Goal: Task Accomplishment & Management: Manage account settings

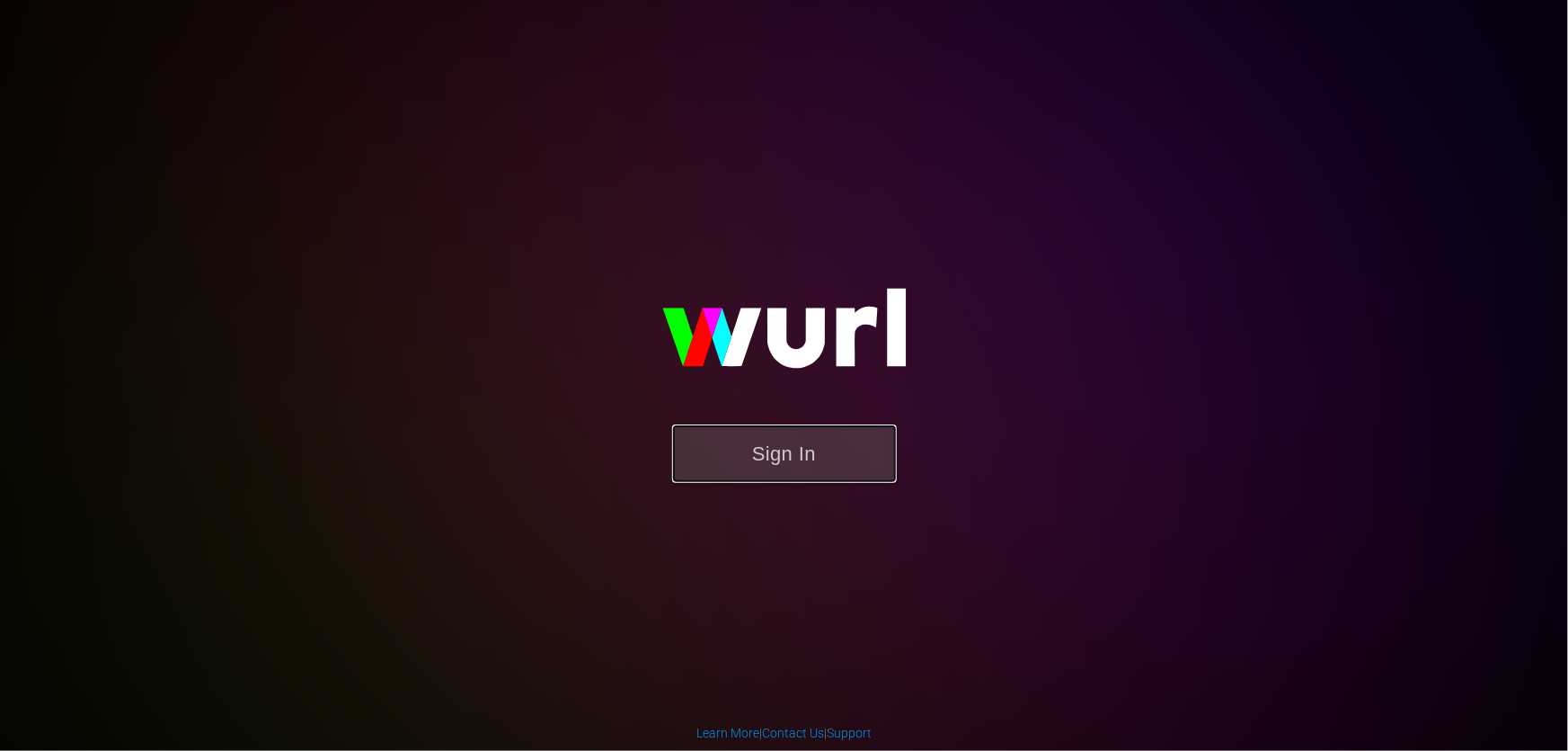
click at [747, 476] on button "Sign In" at bounding box center [784, 454] width 225 height 58
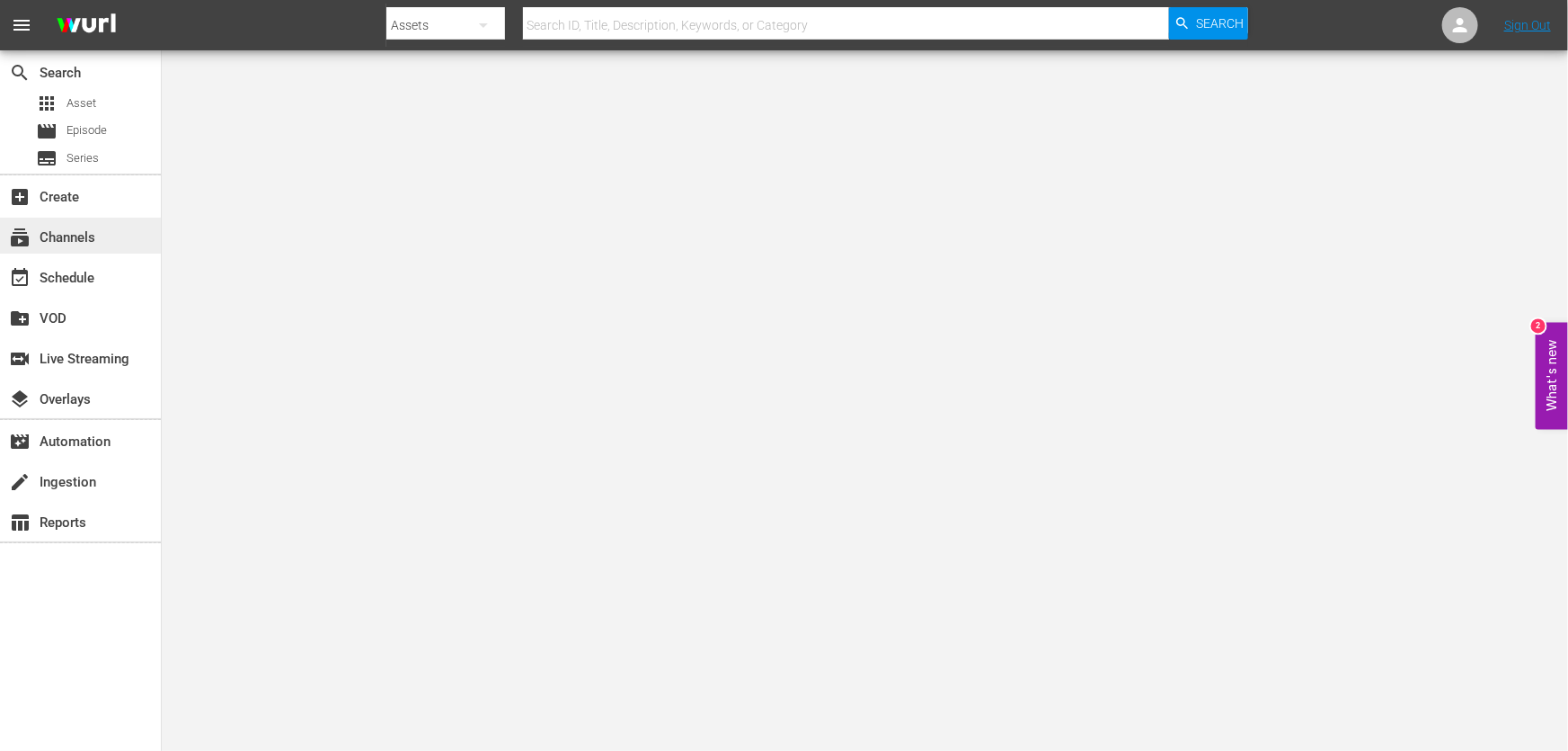
click at [102, 233] on div "subscriptions Channels" at bounding box center [80, 235] width 161 height 36
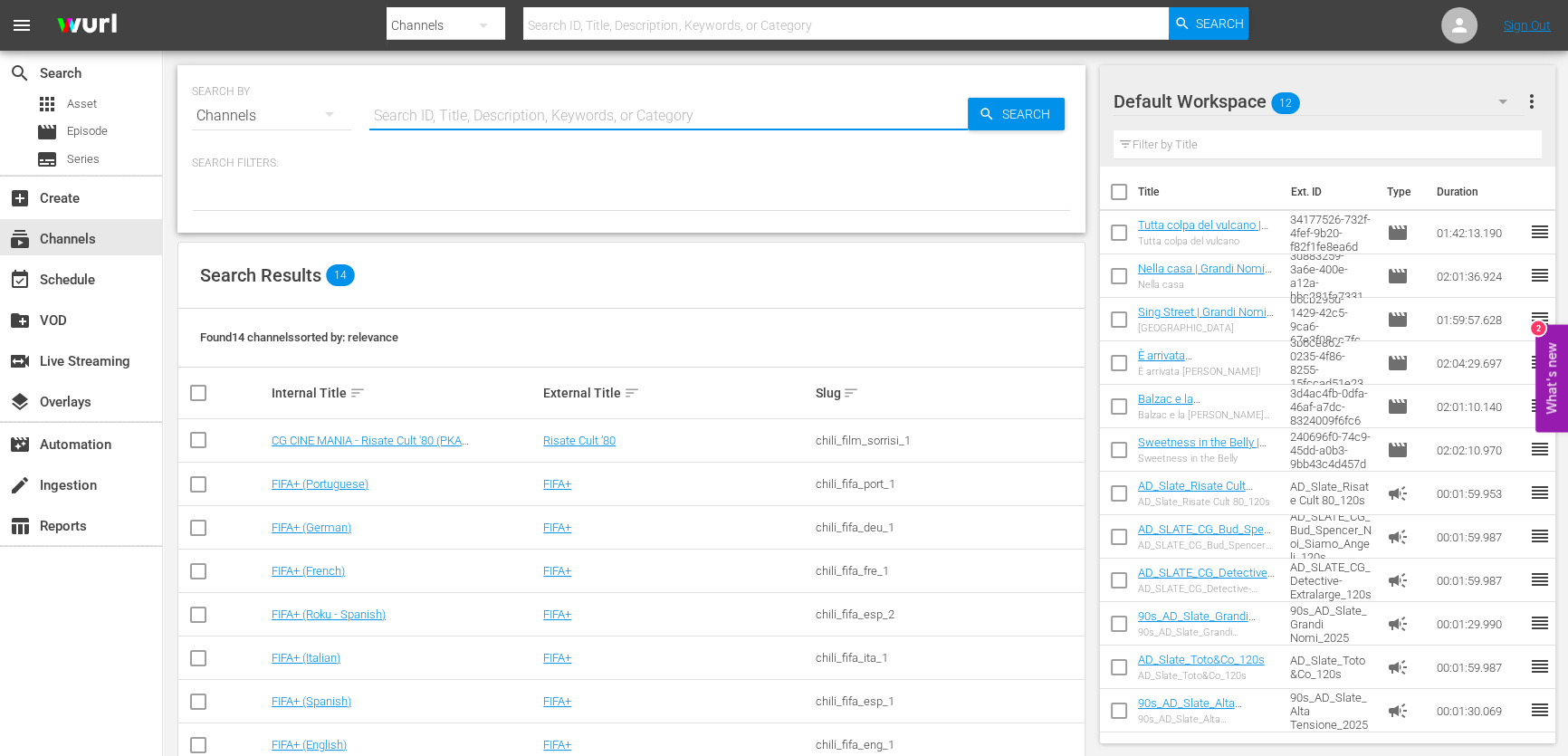
click at [446, 125] on input "text" at bounding box center [668, 115] width 598 height 44
type input "RISATE CULT"
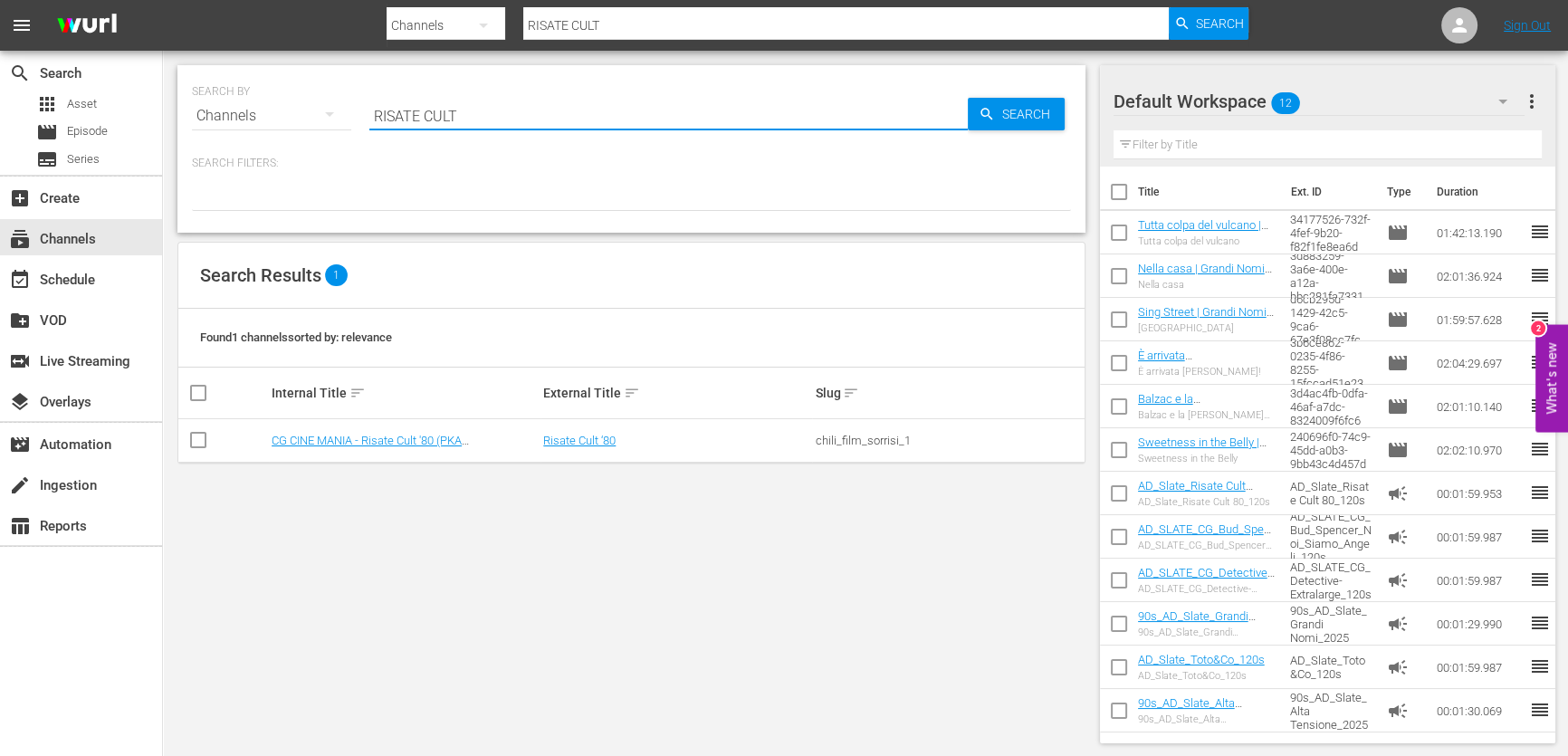
type input "risate cult '80"
click at [445, 448] on td "CG CINE MANIA - Risate Cult '80 (PKA [PERSON_NAME] – Noi siamo angeli)" at bounding box center [405, 441] width 271 height 44
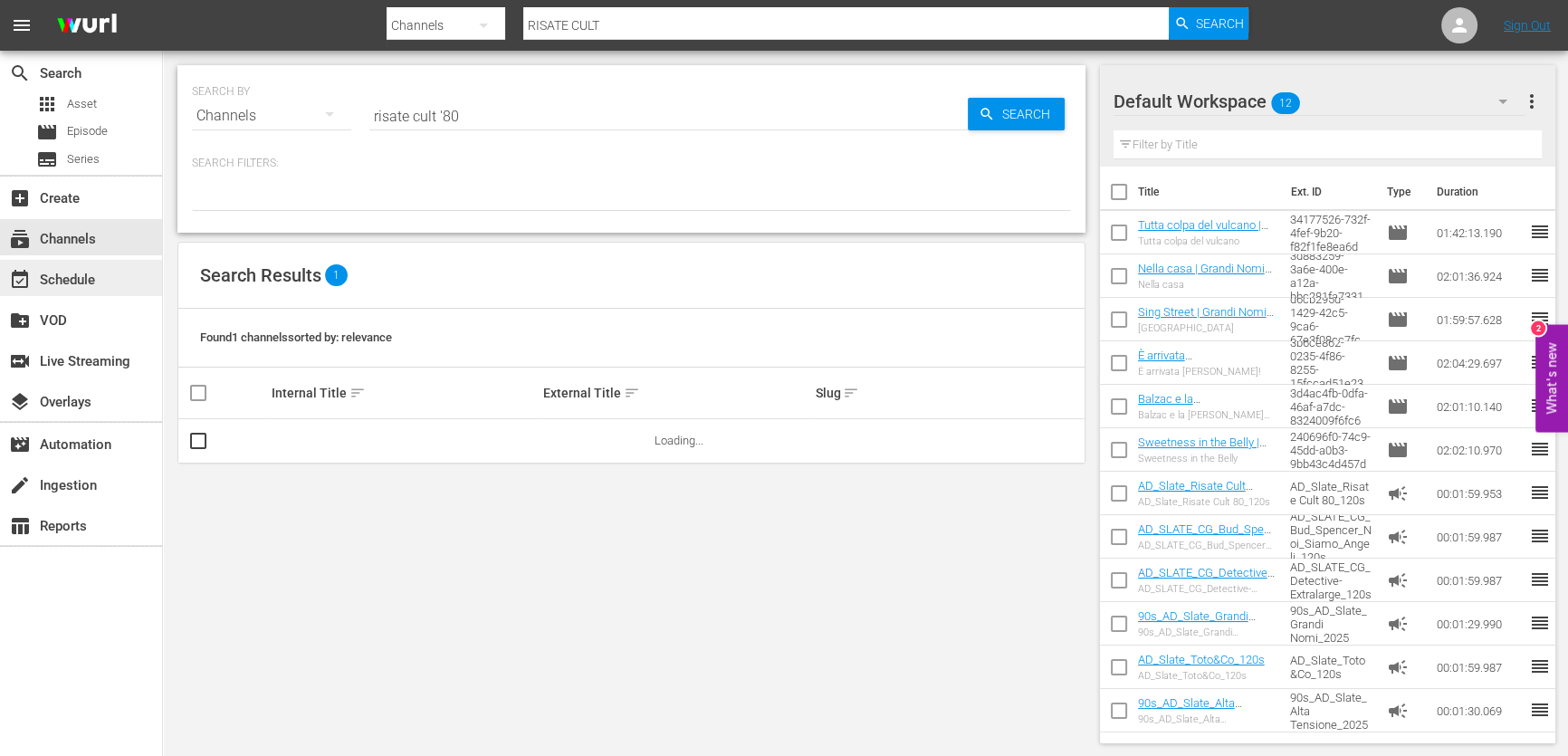
type input "risate cult '80"
click at [462, 442] on link "CG CINE MANIA - Risate Cult '80 (PKA [PERSON_NAME] – Noi siamo angeli)" at bounding box center [366, 447] width 190 height 27
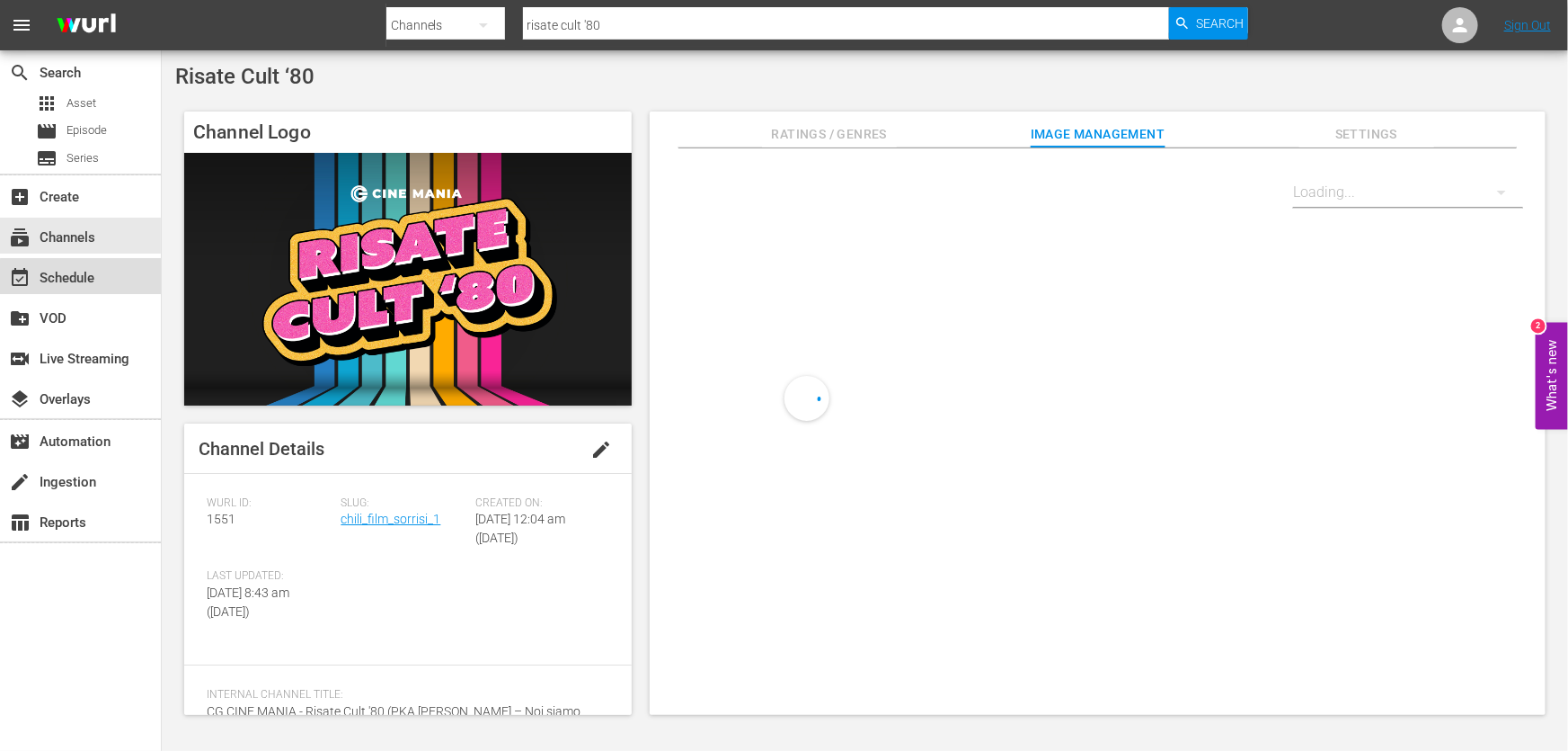
click at [107, 280] on div "event_available Schedule" at bounding box center [80, 275] width 161 height 36
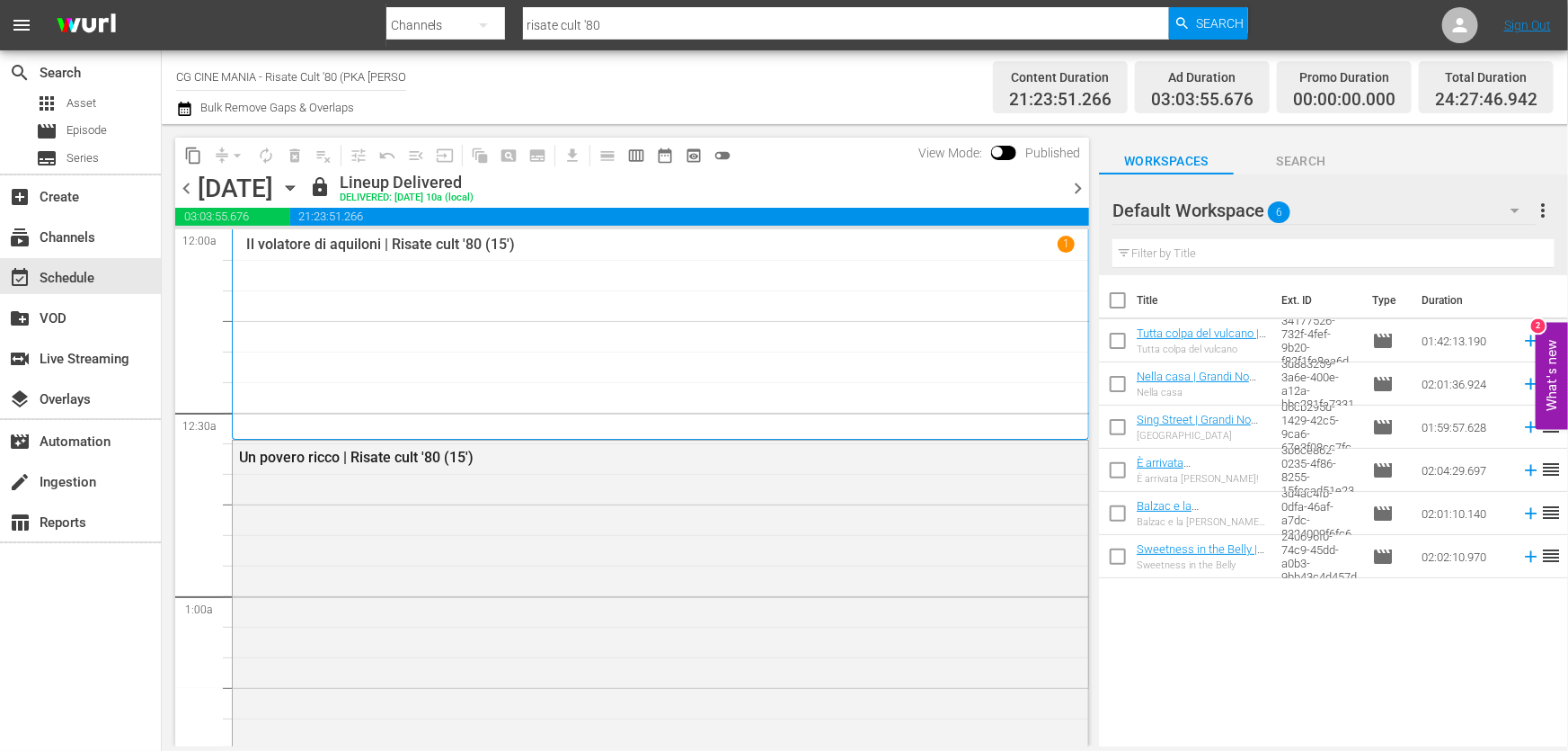
click at [1080, 187] on span "chevron_right" at bounding box center [1077, 188] width 22 height 22
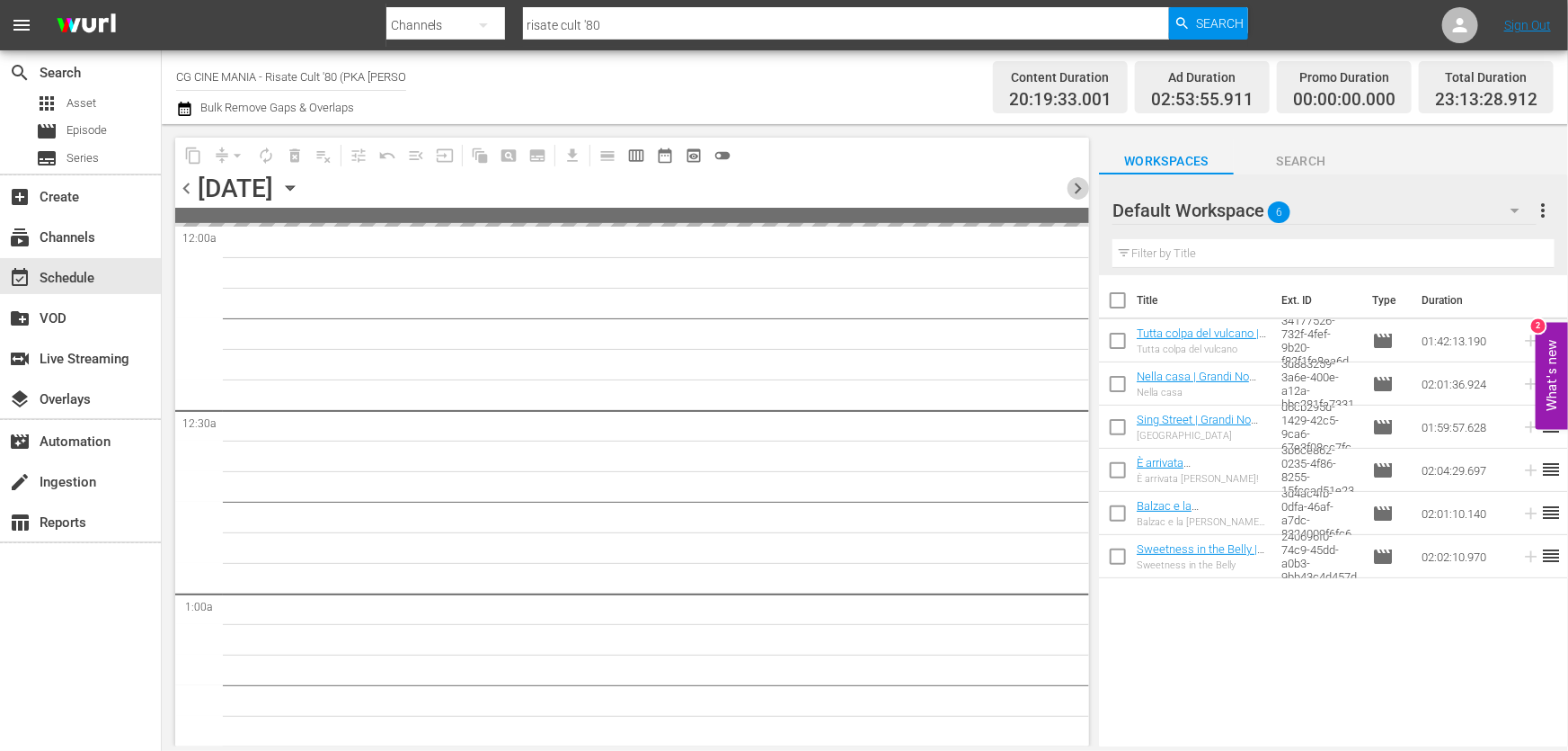
click at [1080, 187] on span "chevron_right" at bounding box center [1077, 188] width 22 height 22
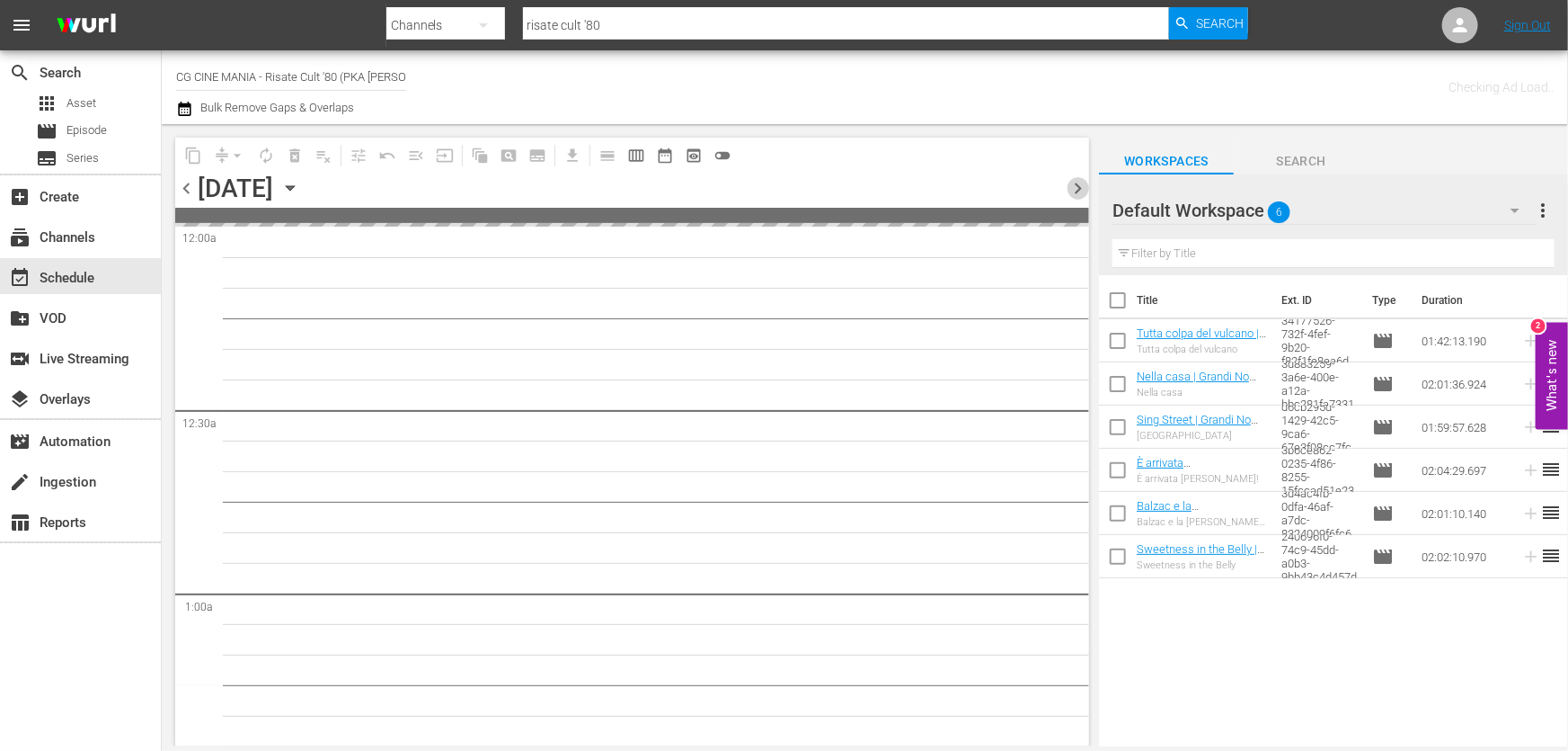
click at [1080, 187] on span "chevron_right" at bounding box center [1077, 188] width 22 height 22
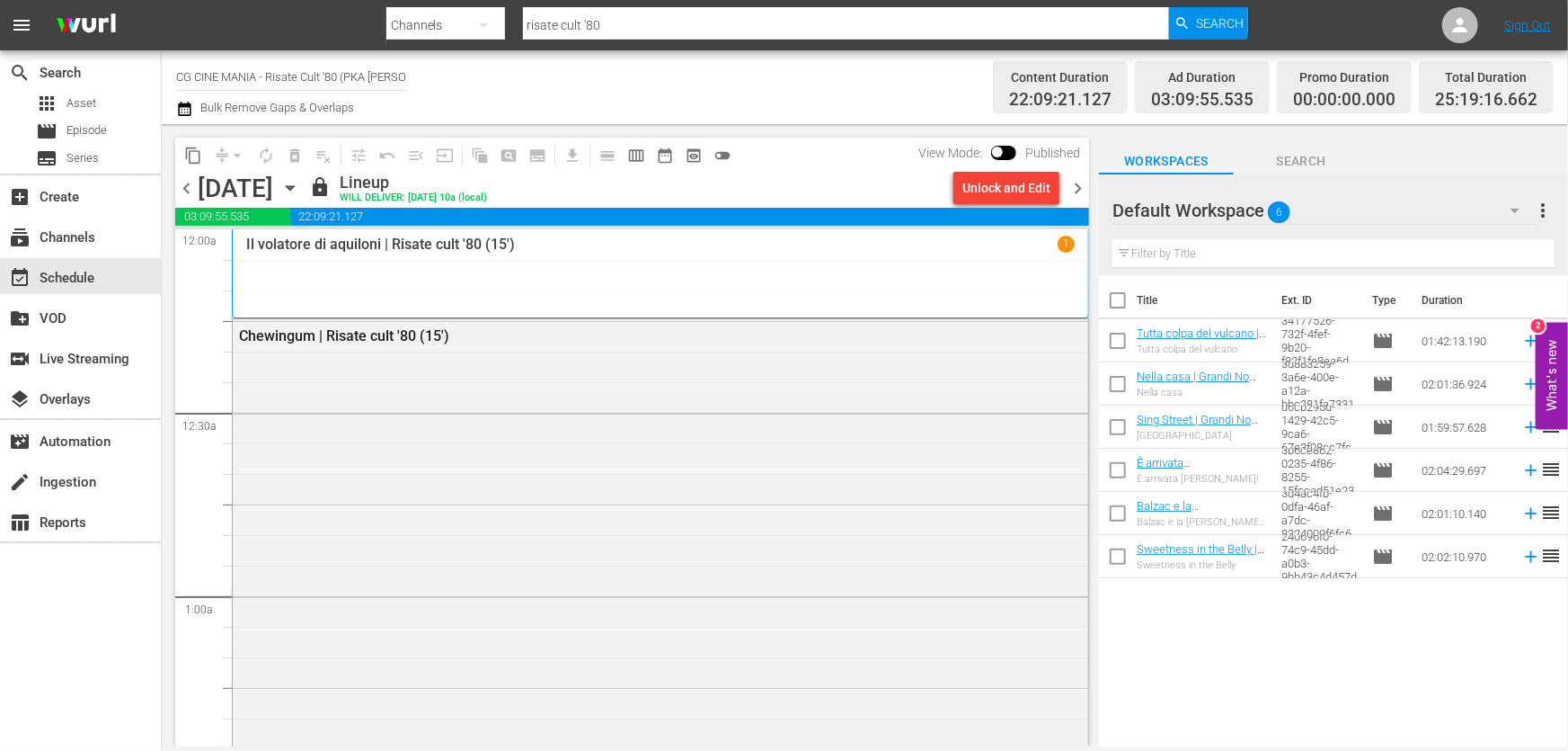
click at [1082, 192] on span "chevron_right" at bounding box center [1077, 188] width 22 height 22
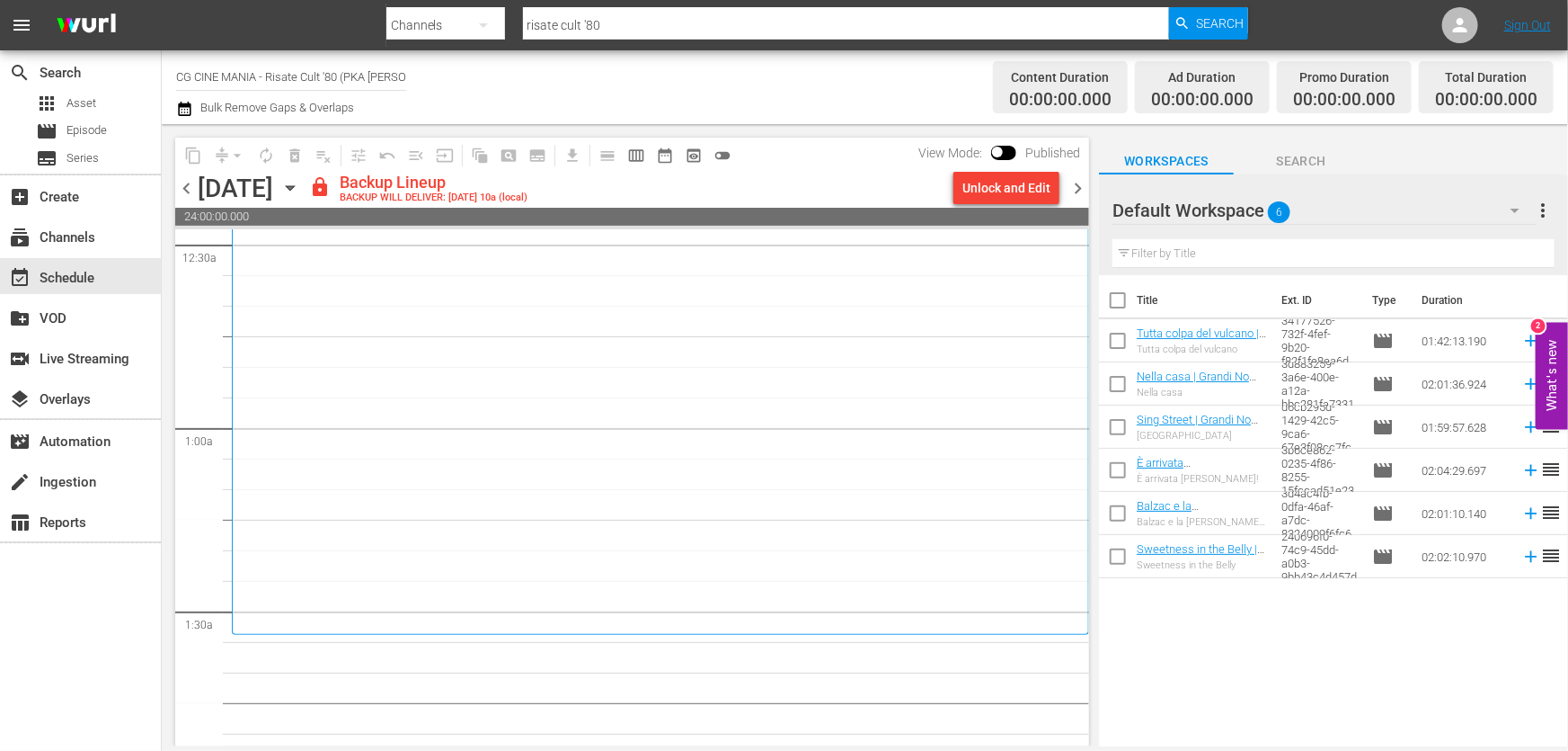
scroll to position [327, 0]
click at [1007, 202] on div "Unlock and Edit" at bounding box center [1006, 187] width 88 height 32
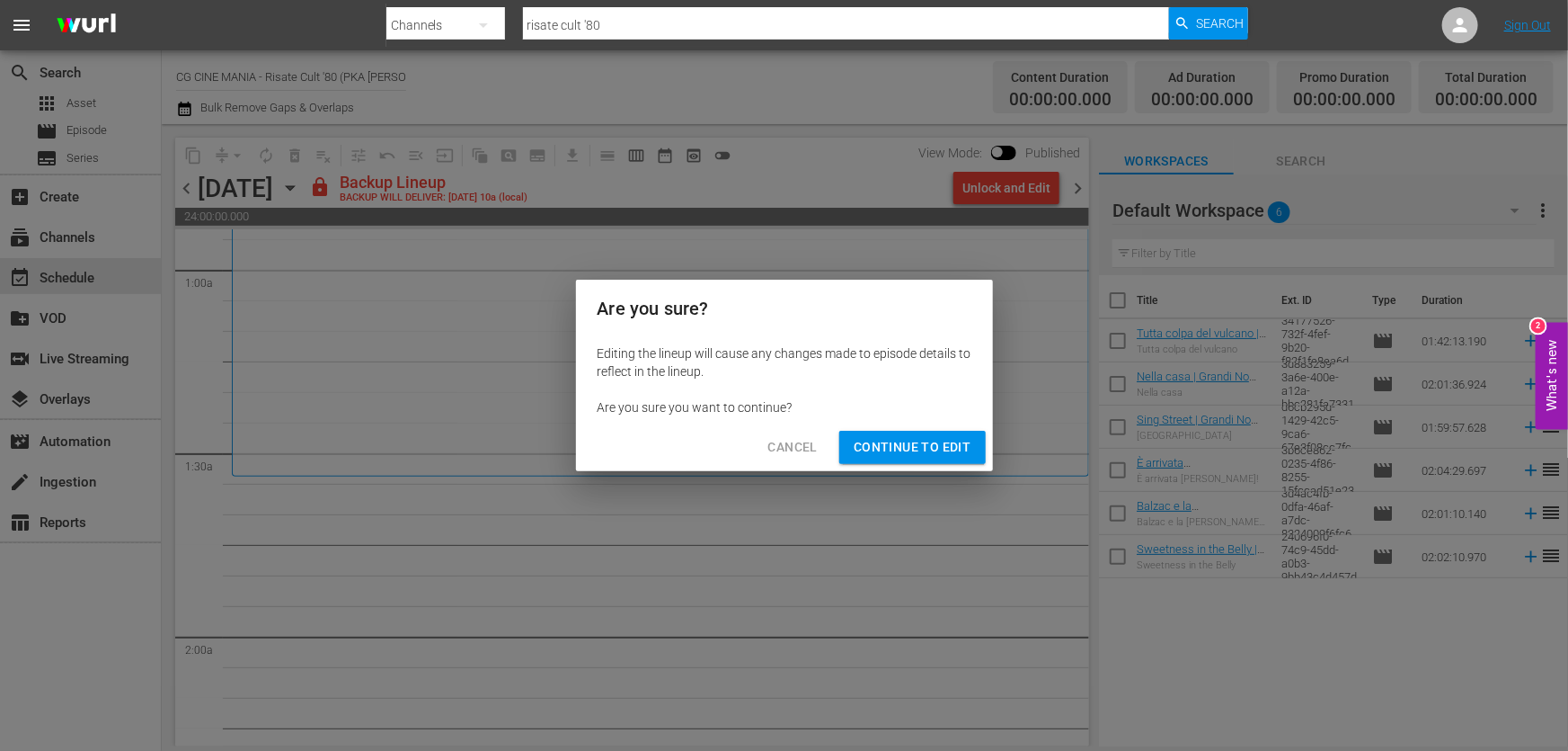
click at [937, 454] on span "Continue to Edit" at bounding box center [911, 447] width 117 height 22
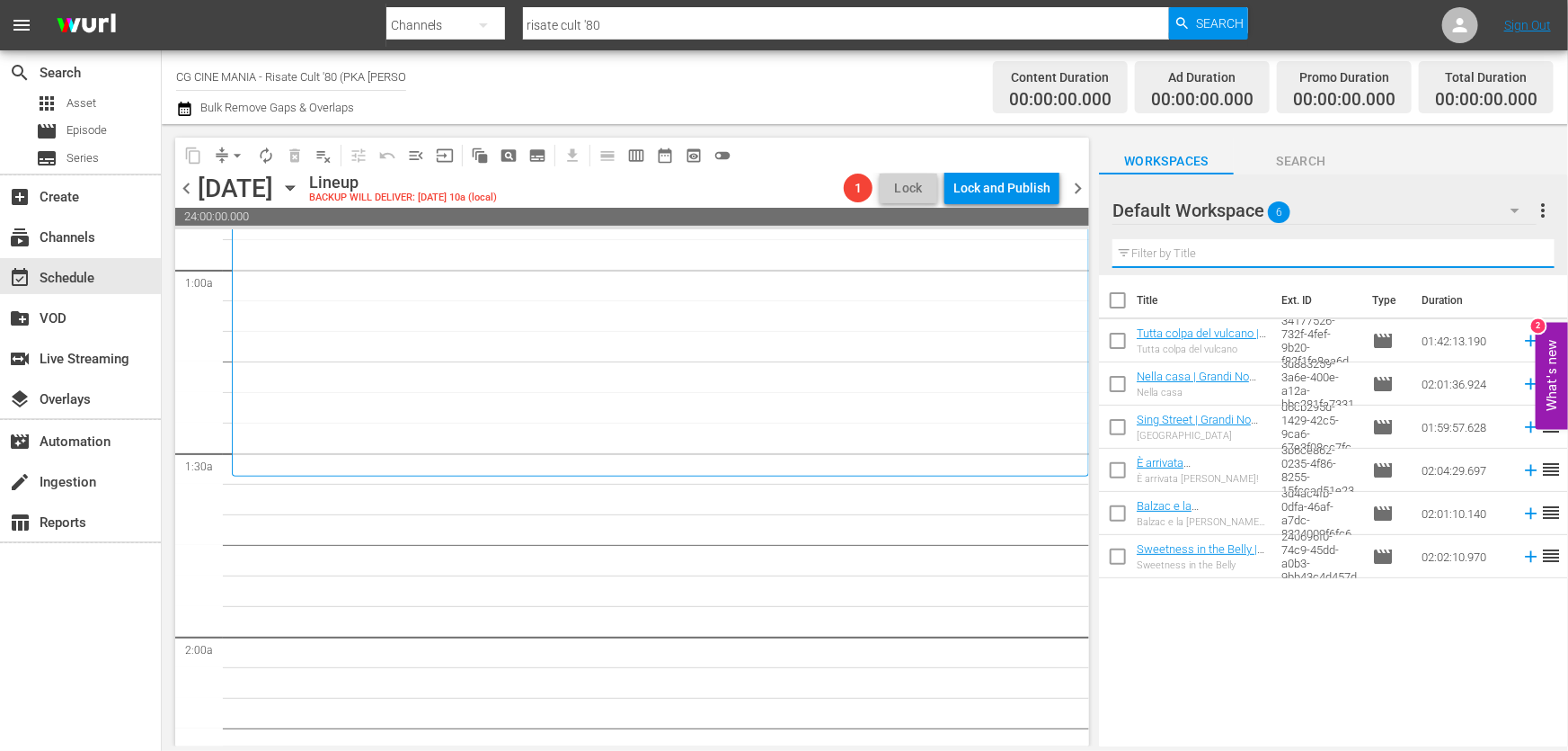
click at [1153, 255] on input "text" at bounding box center [1334, 254] width 442 height 29
paste input "Miracoloni"
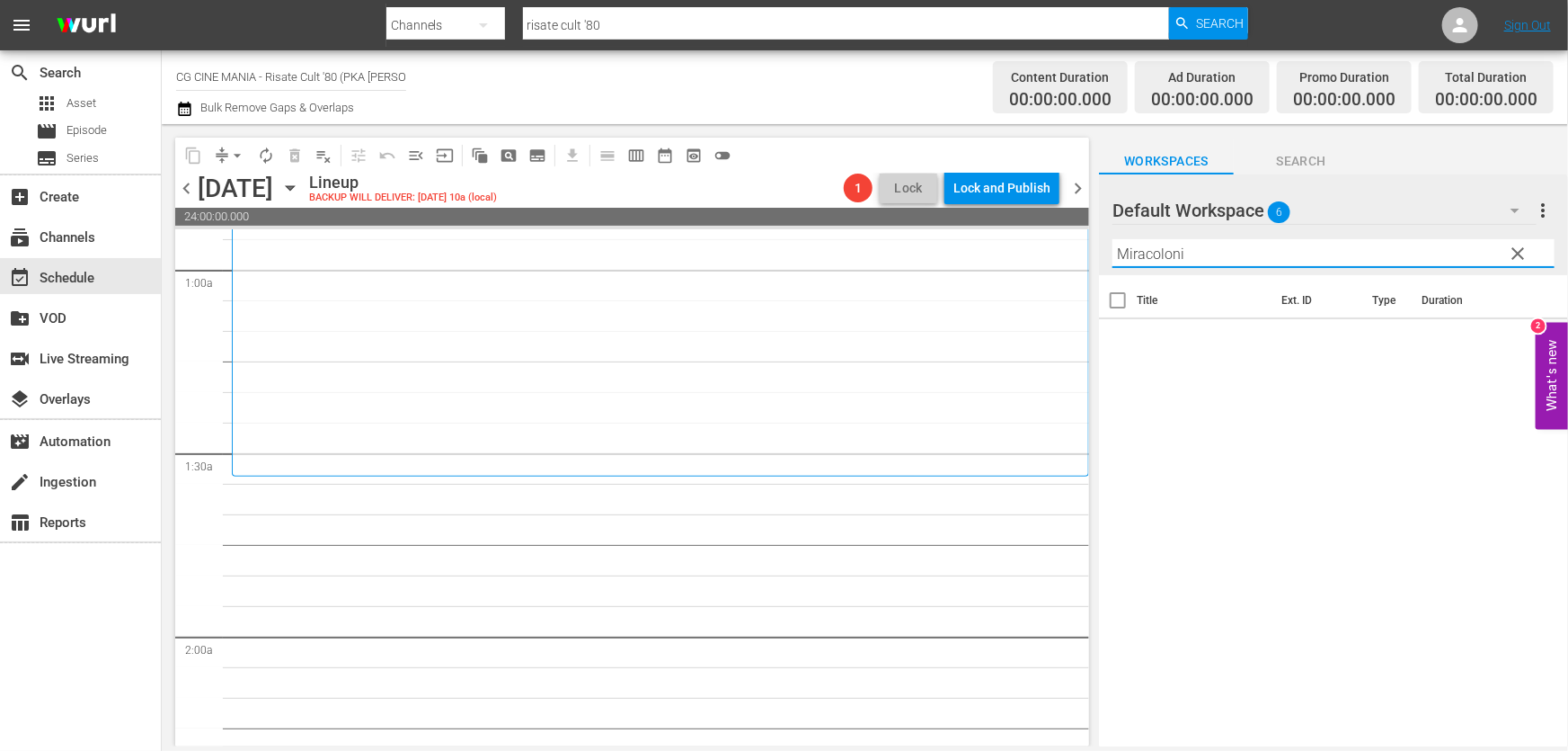
click at [1335, 217] on div "Default Workspace 6" at bounding box center [1325, 210] width 424 height 50
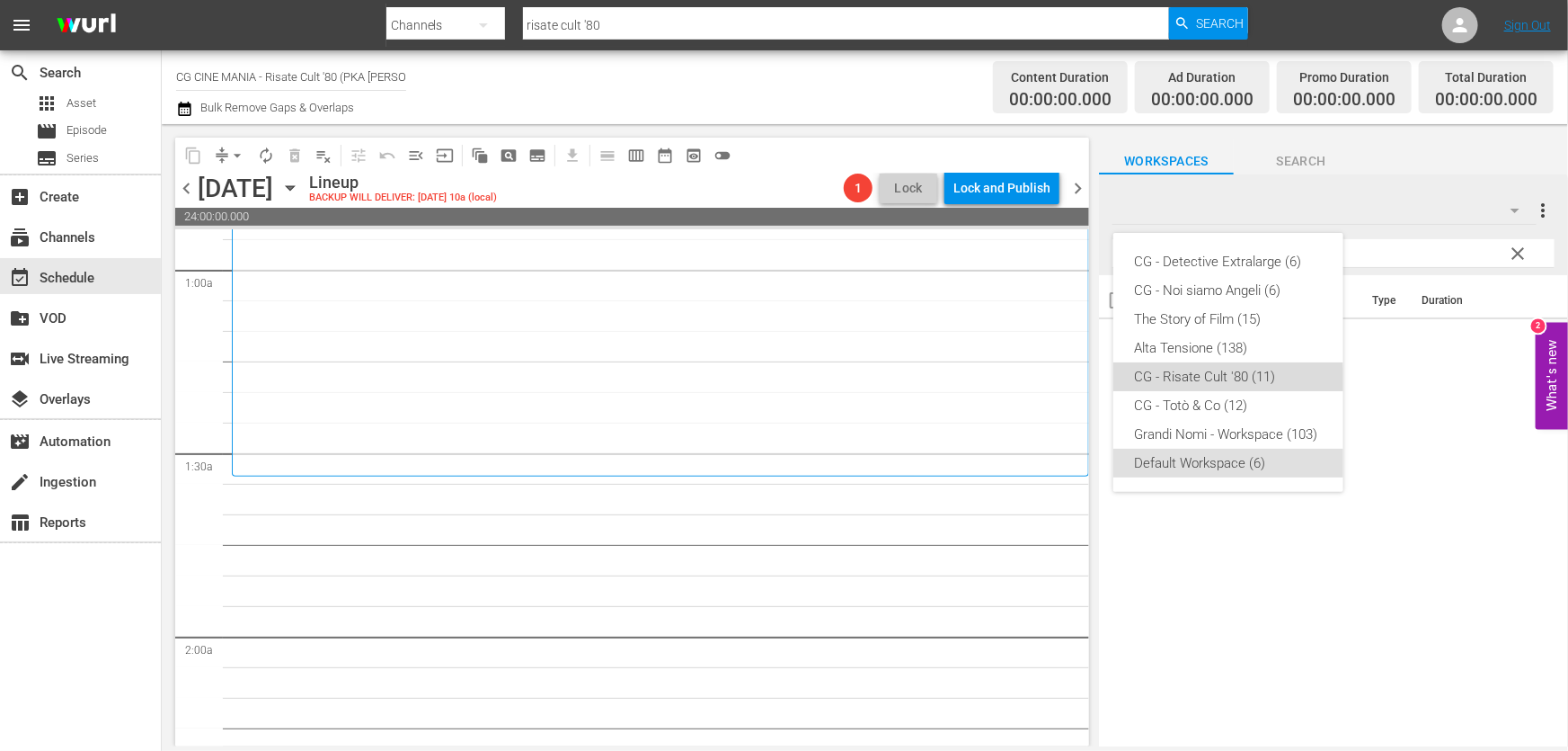
click at [1188, 381] on div "CG - Risate Cult '80 (11)" at bounding box center [1228, 377] width 187 height 29
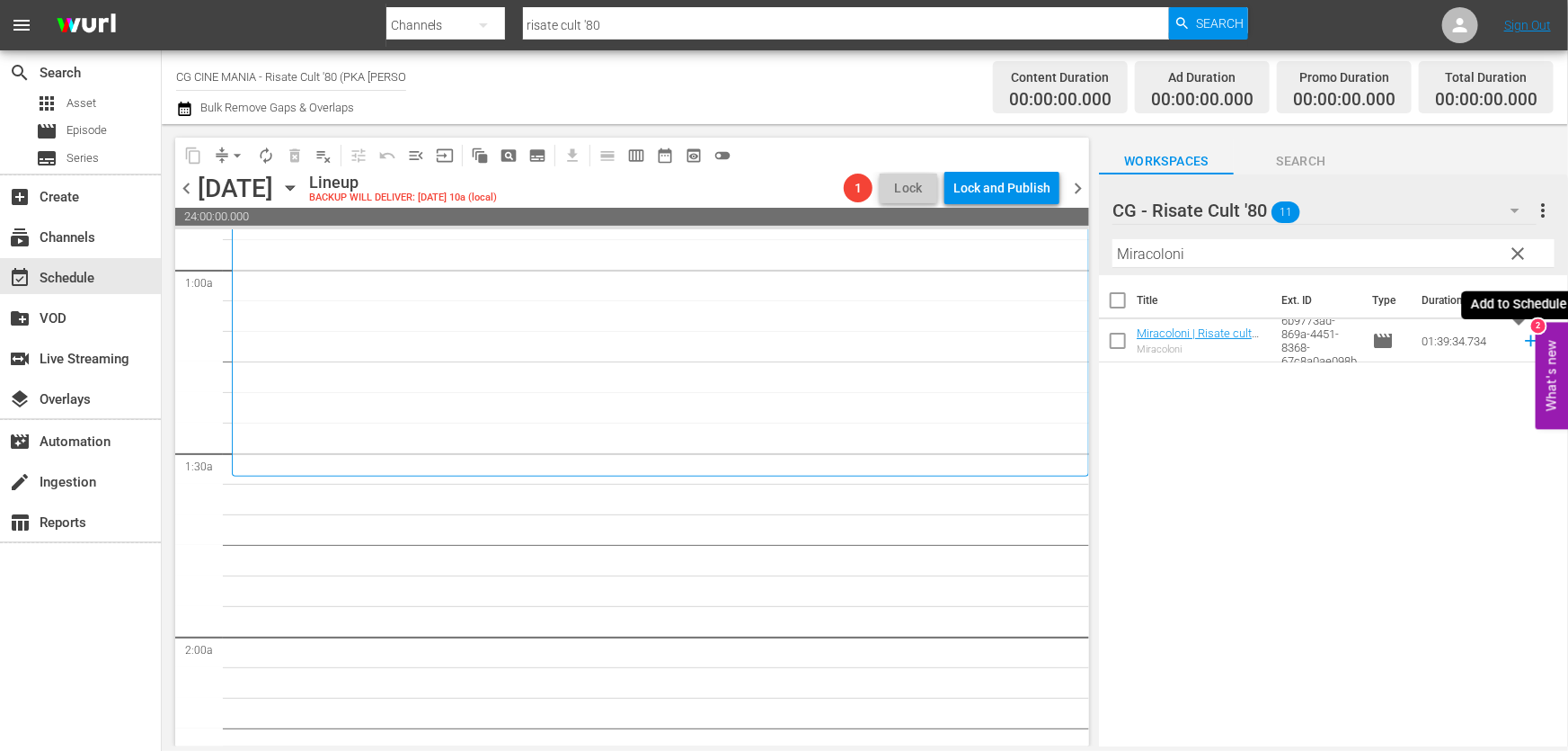
click at [1524, 342] on icon at bounding box center [1530, 341] width 12 height 12
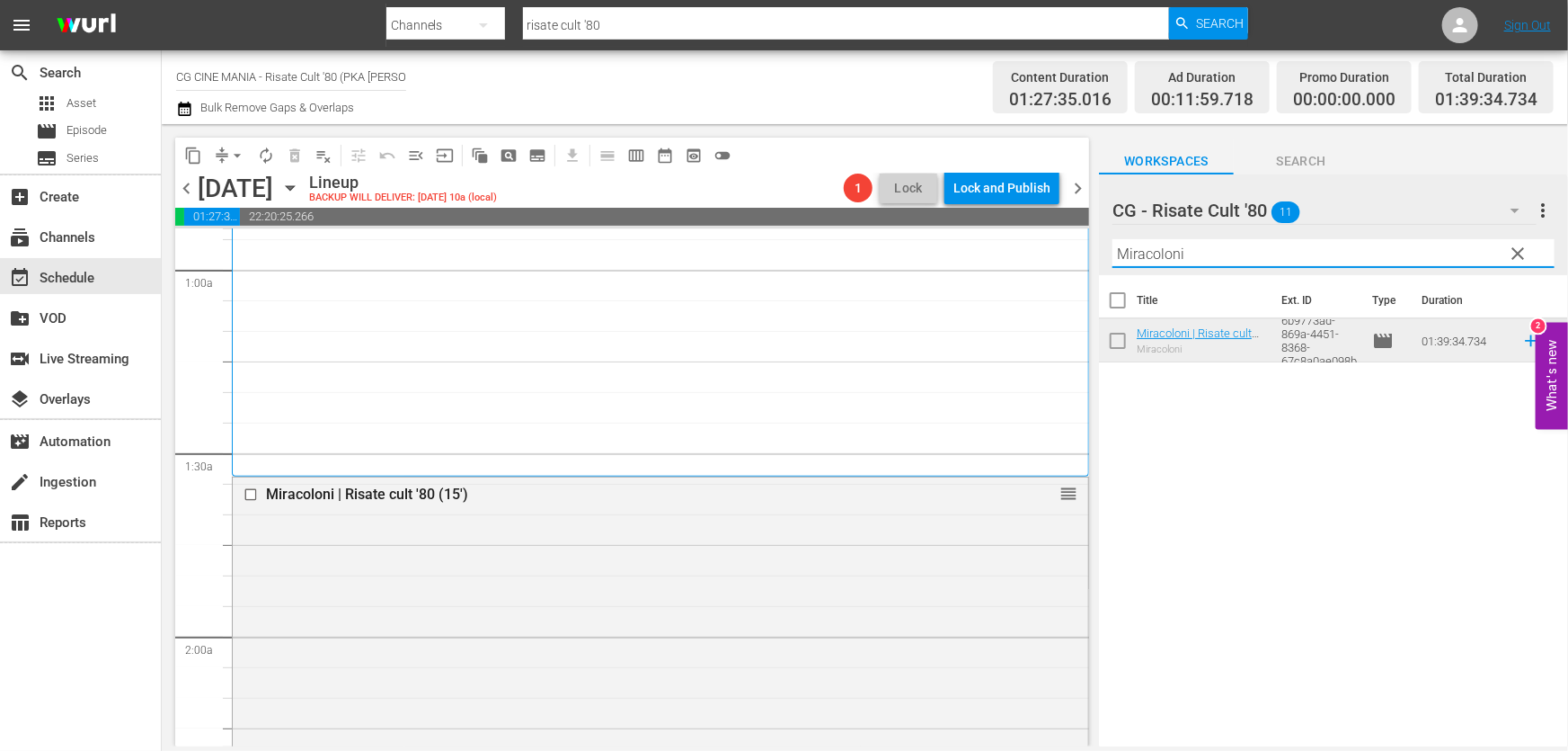
drag, startPoint x: 1213, startPoint y: 261, endPoint x: 722, endPoint y: 293, distance: 492.0
click at [723, 293] on div "content_copy compress arrow_drop_down autorenew_outlined delete_forever_outline…" at bounding box center [865, 435] width 1406 height 622
paste input "Fratelli d’Italia"
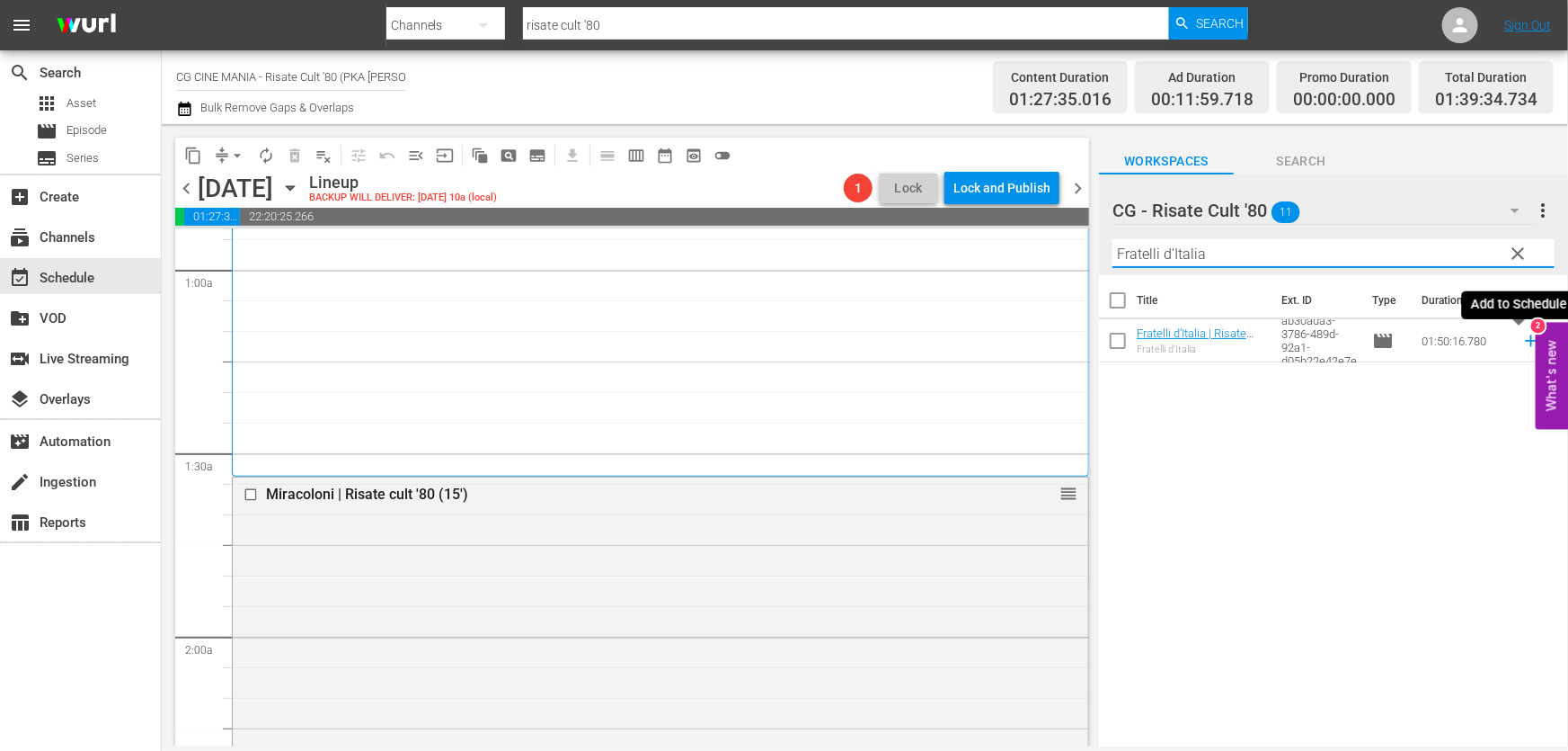
click at [1522, 342] on icon at bounding box center [1531, 340] width 19 height 19
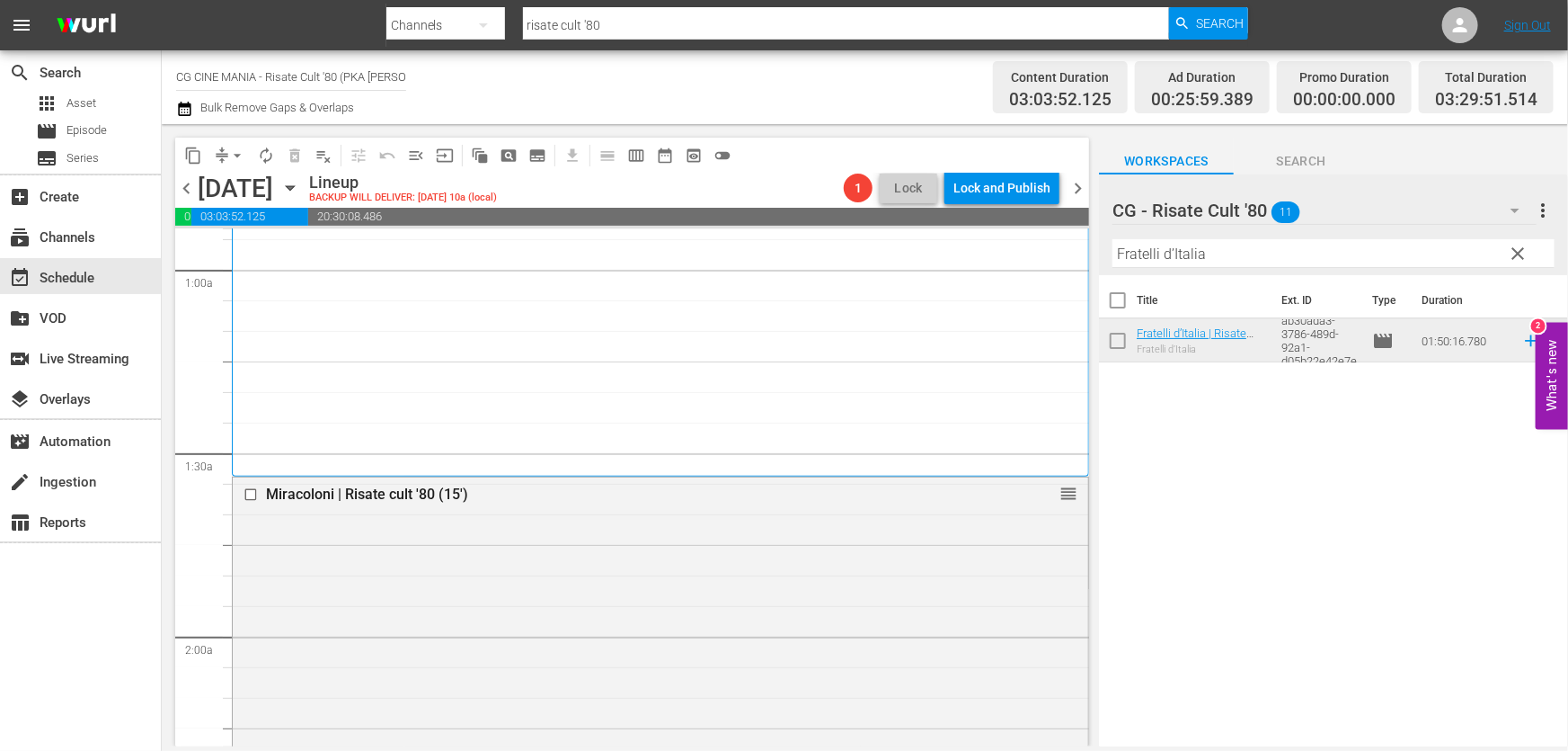
drag, startPoint x: 1074, startPoint y: 273, endPoint x: 678, endPoint y: 320, distance: 398.8
click at [723, 313] on div "content_copy compress arrow_drop_down autorenew_outlined delete_forever_outline…" at bounding box center [865, 435] width 1406 height 622
paste input "L'estate sta finendo"
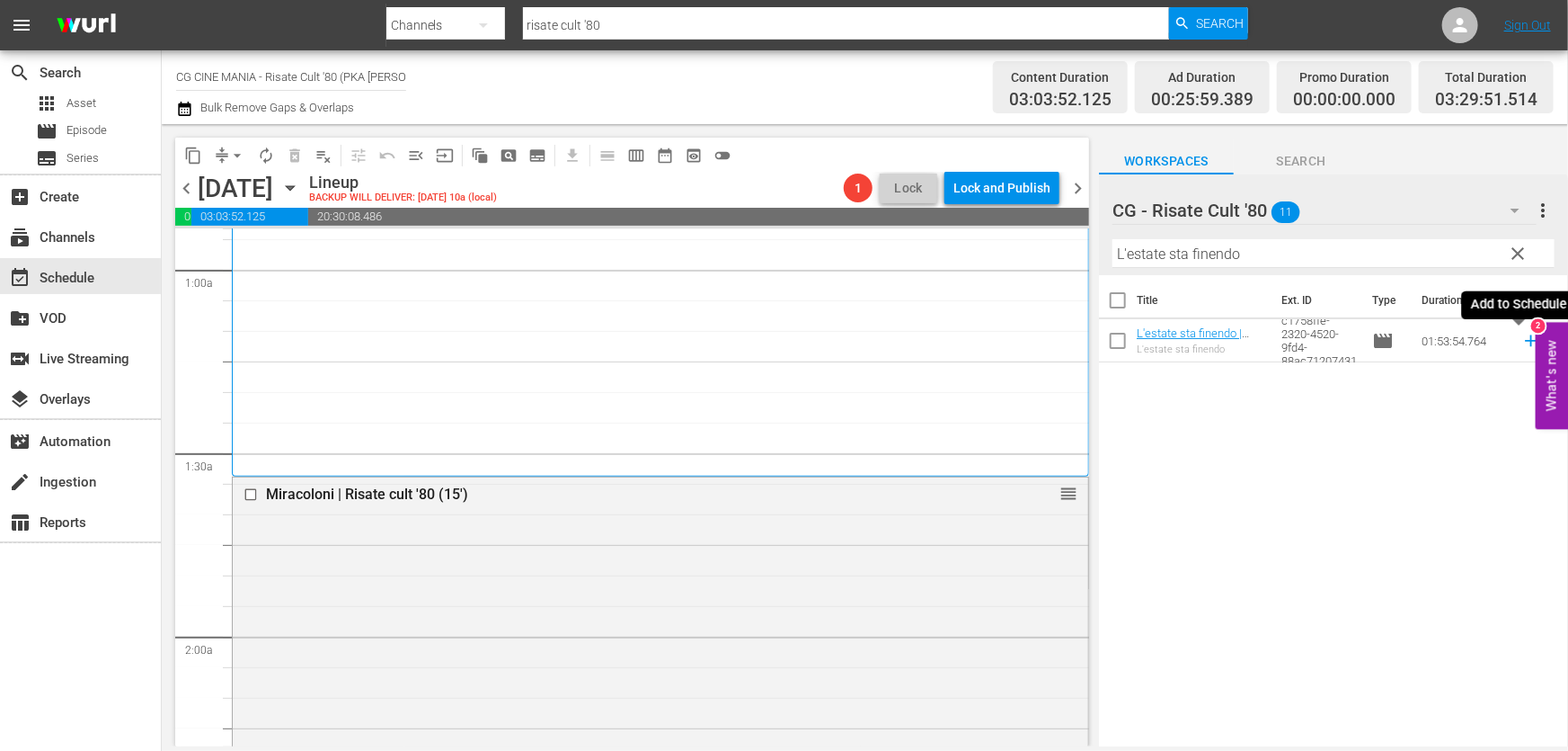
click at [1524, 345] on icon at bounding box center [1530, 341] width 12 height 12
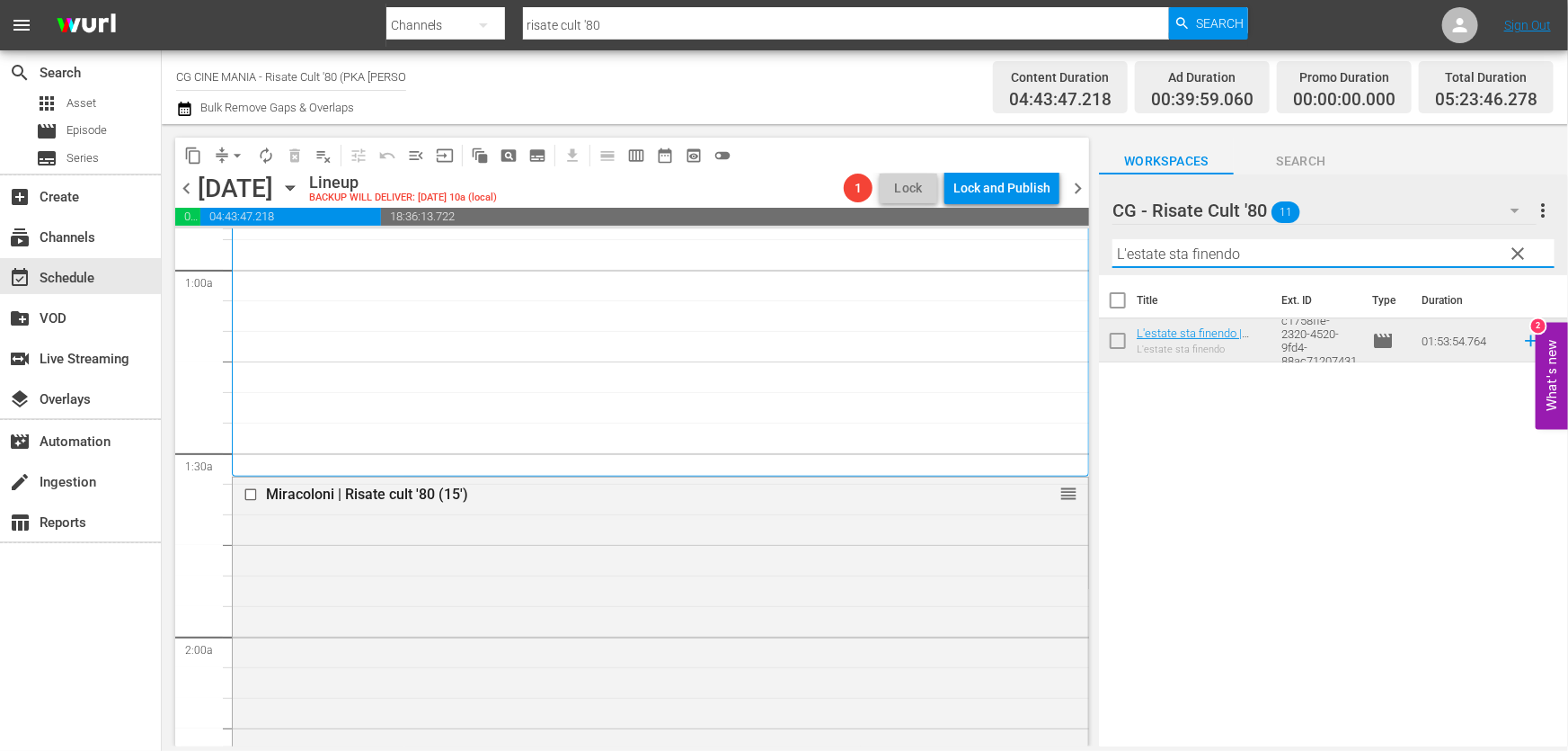
drag, startPoint x: 1301, startPoint y: 253, endPoint x: 572, endPoint y: 342, distance: 734.4
click at [593, 335] on div "content_copy compress arrow_drop_down autorenew_outlined delete_forever_outline…" at bounding box center [865, 435] width 1406 height 622
paste input "Cercasi [DEMOGRAPHIC_DATA]"
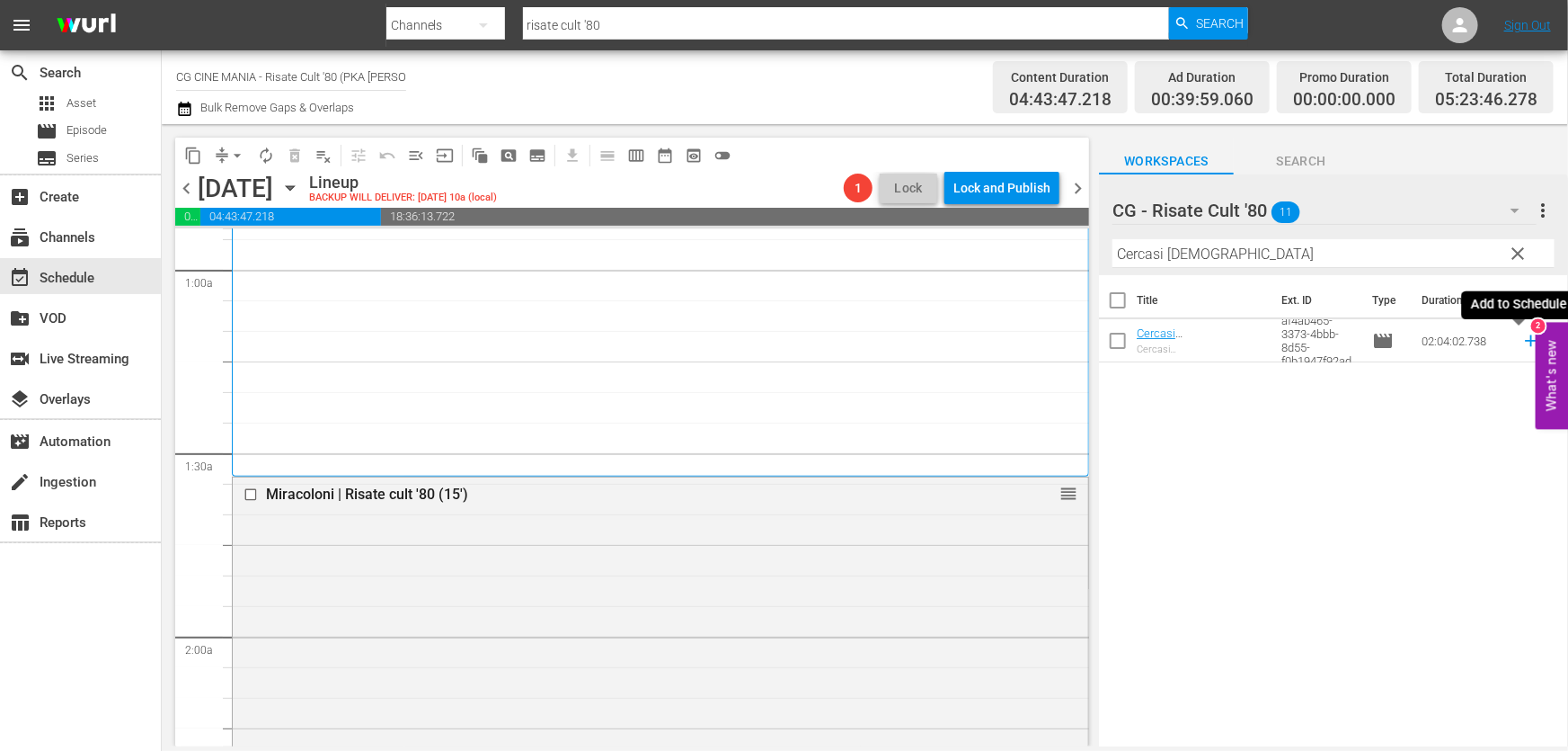
click at [1526, 342] on icon at bounding box center [1531, 340] width 19 height 19
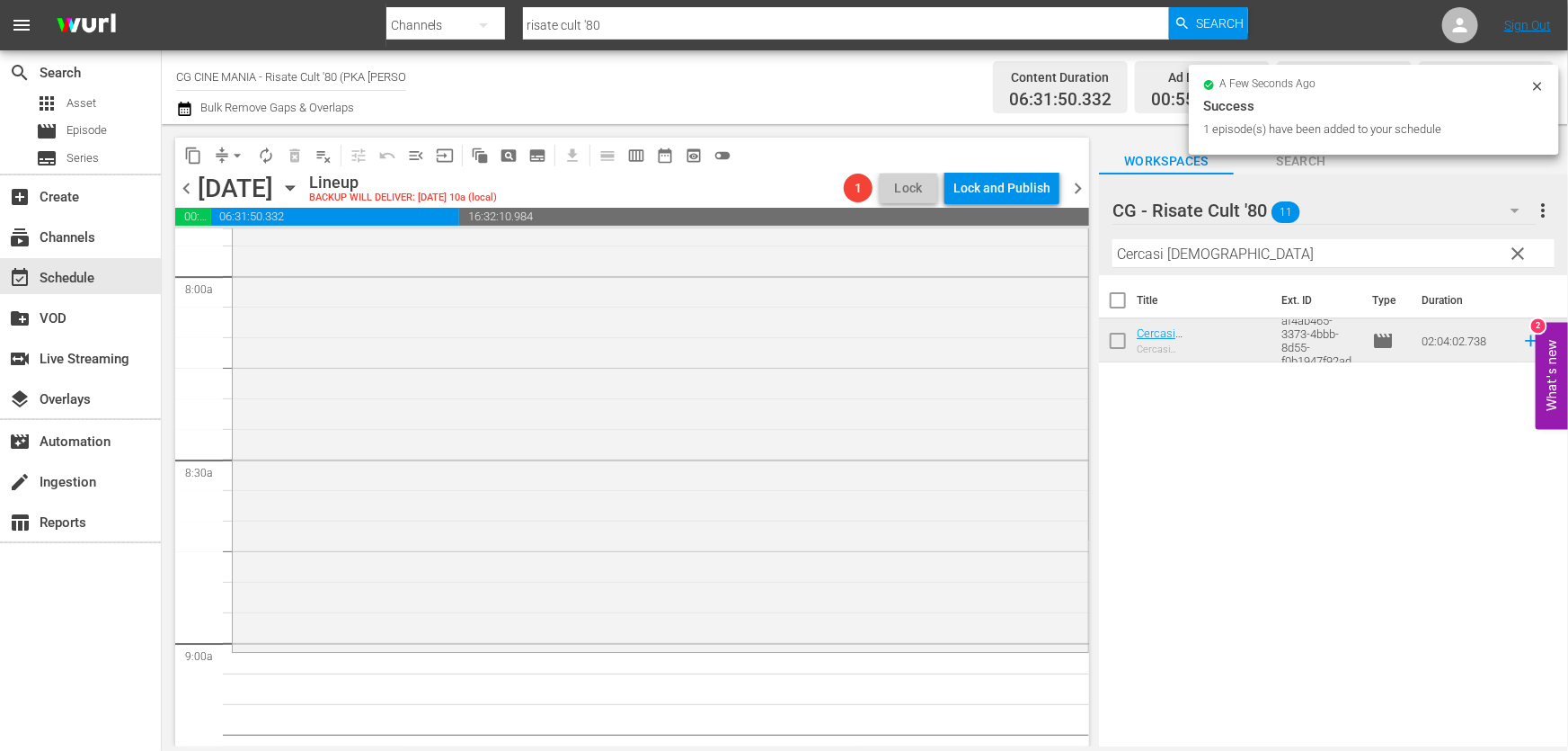
scroll to position [3023, 0]
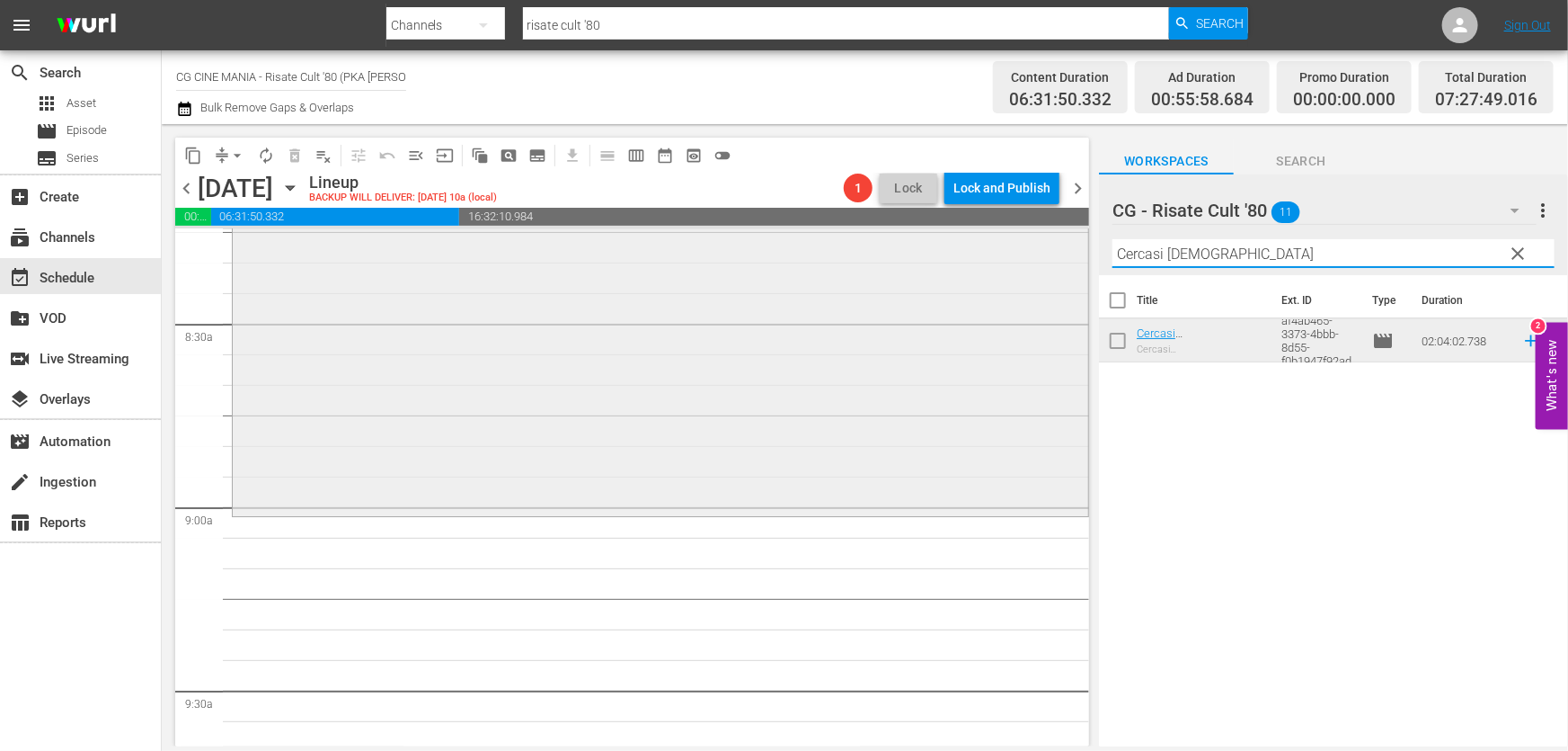
drag, startPoint x: 1243, startPoint y: 257, endPoint x: 717, endPoint y: 320, distance: 529.8
click at [717, 320] on div "content_copy compress arrow_drop_down autorenew_outlined delete_forever_outline…" at bounding box center [865, 435] width 1406 height 622
paste input "Burro"
click at [1524, 342] on icon at bounding box center [1530, 341] width 12 height 12
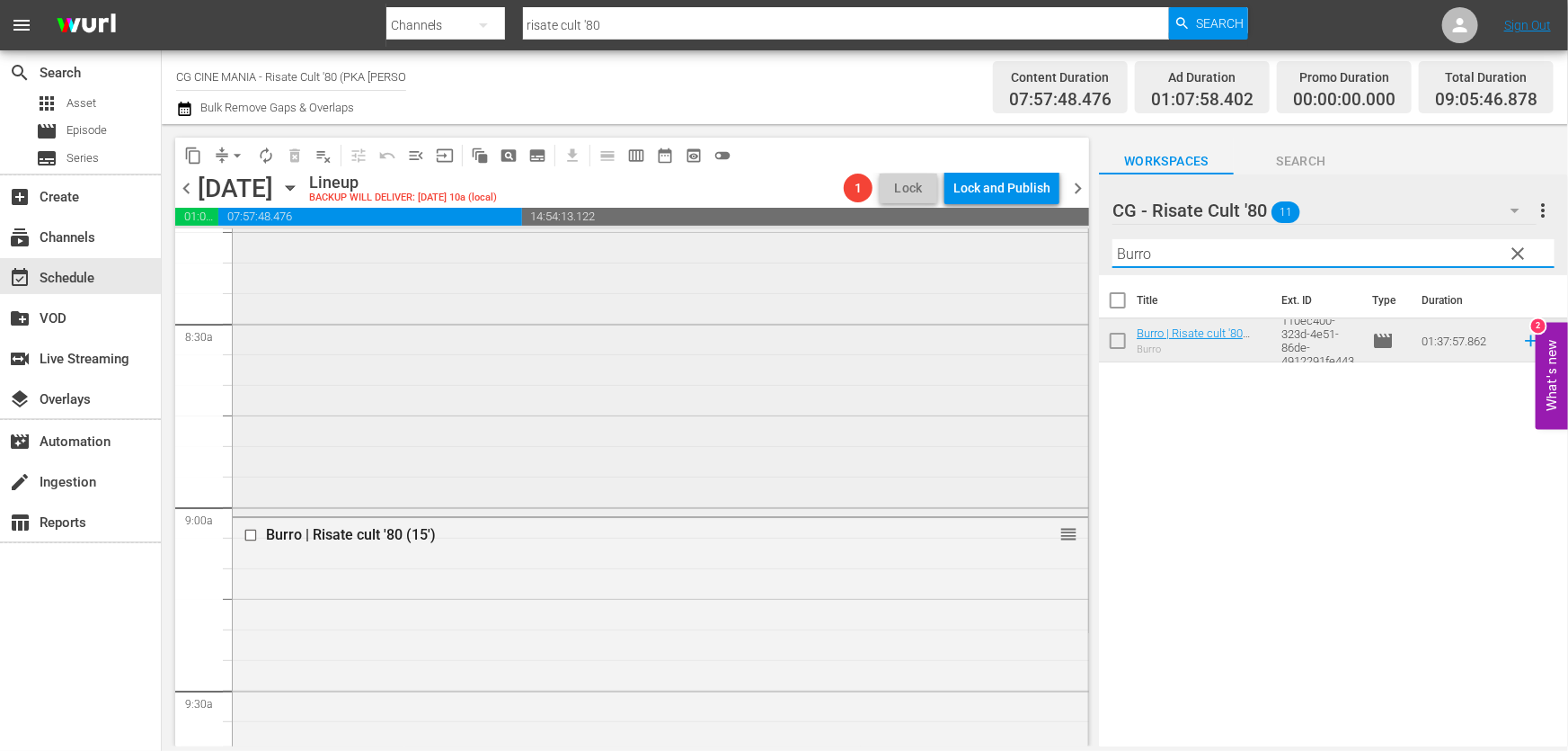
drag, startPoint x: 1195, startPoint y: 261, endPoint x: 383, endPoint y: 396, distance: 823.1
click at [684, 344] on div "content_copy compress arrow_drop_down autorenew_outlined delete_forever_outline…" at bounding box center [865, 435] width 1406 height 622
paste input "Fracchia contro Dracula"
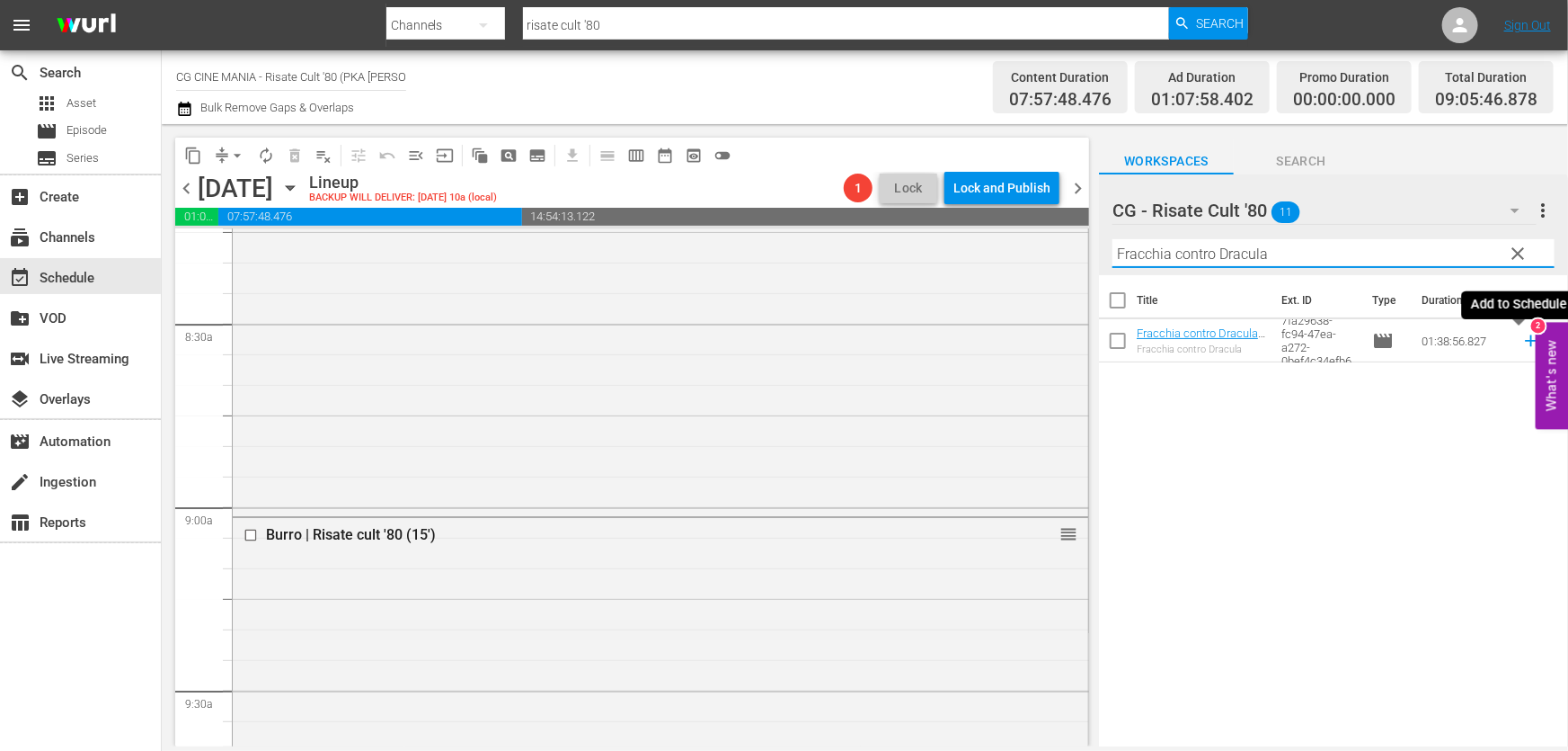
click at [1522, 340] on icon at bounding box center [1531, 340] width 19 height 19
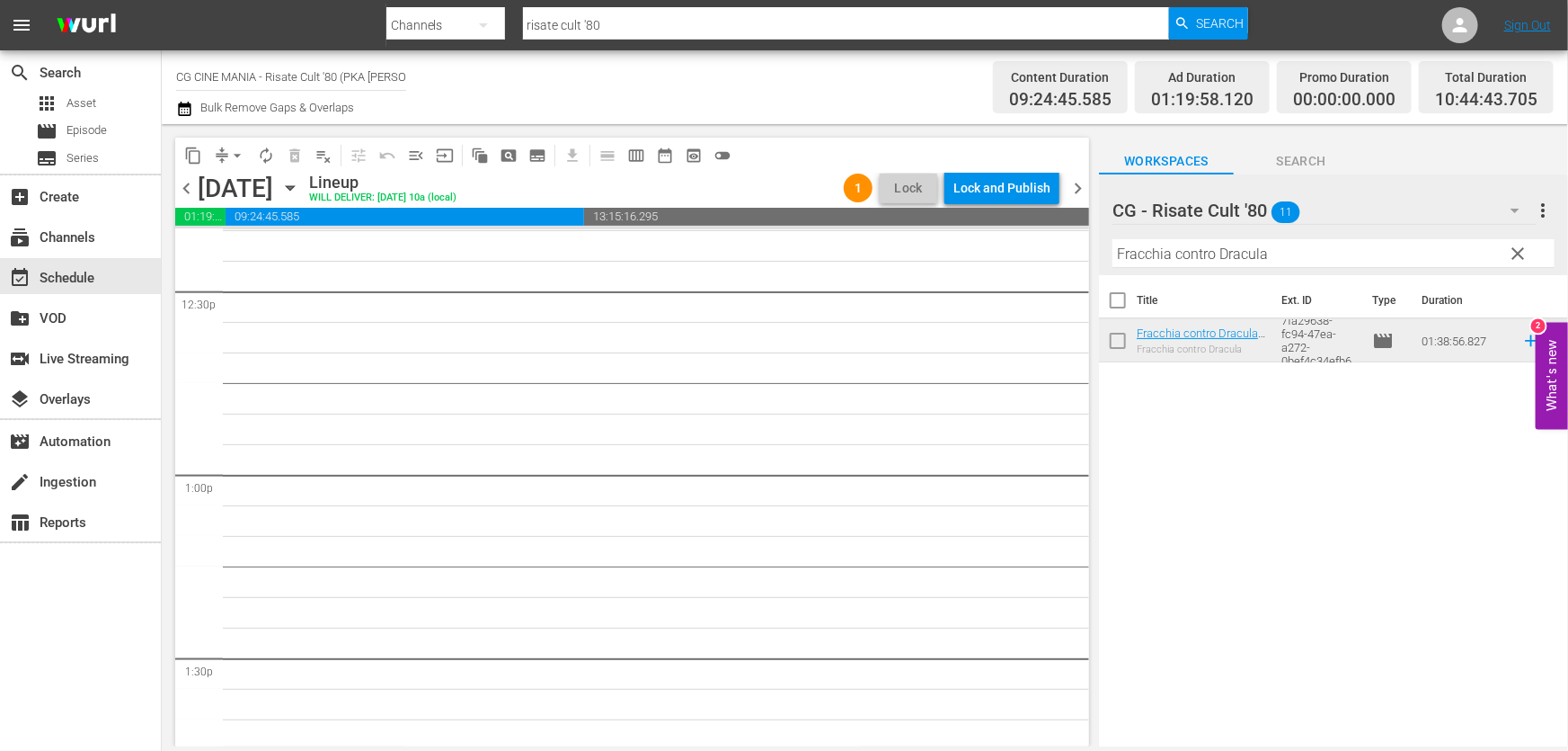
scroll to position [4658, 0]
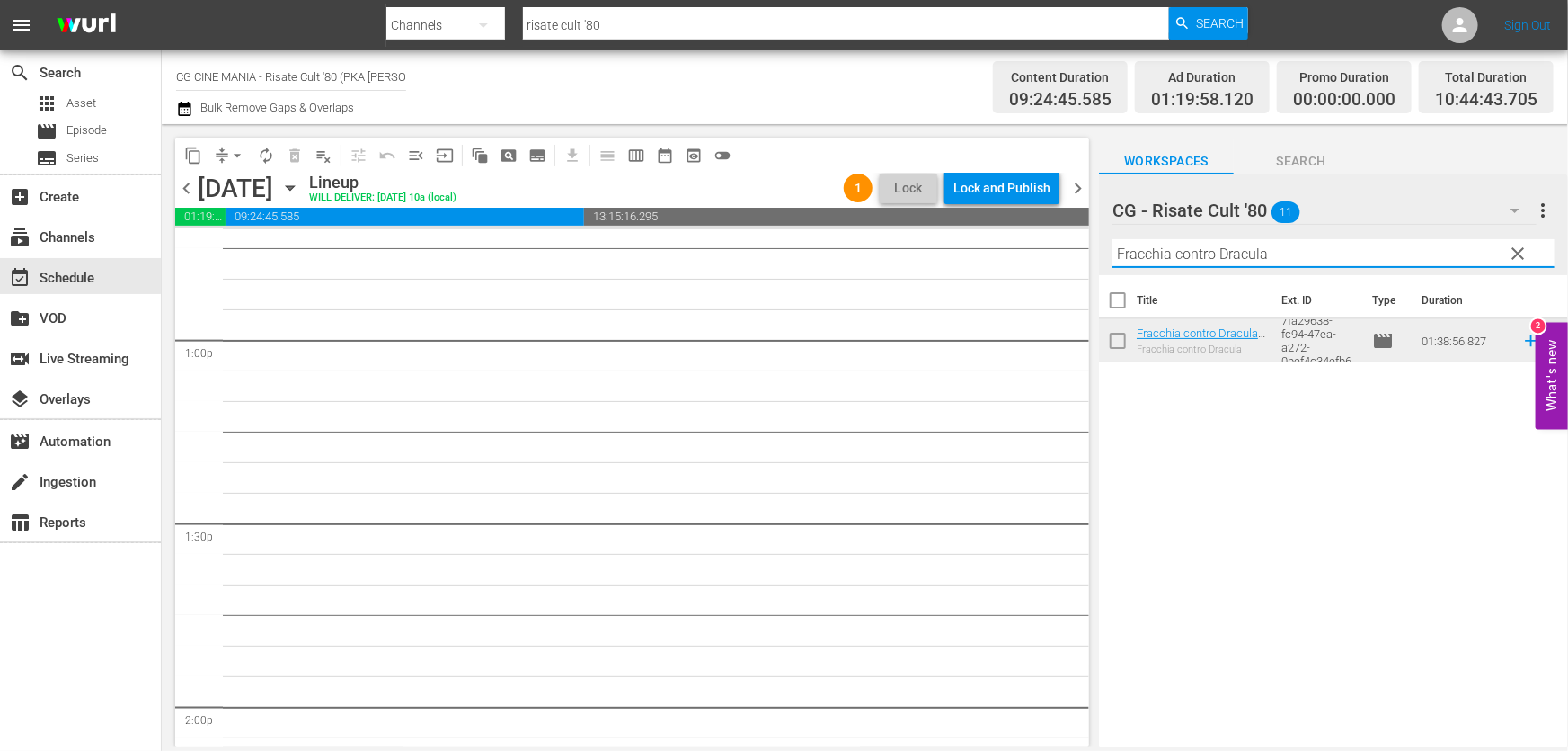
drag, startPoint x: 1291, startPoint y: 259, endPoint x: 843, endPoint y: 305, distance: 450.4
click at [844, 305] on div "content_copy compress arrow_drop_down autorenew_outlined delete_forever_outline…" at bounding box center [865, 435] width 1406 height 622
paste input "Chewingum"
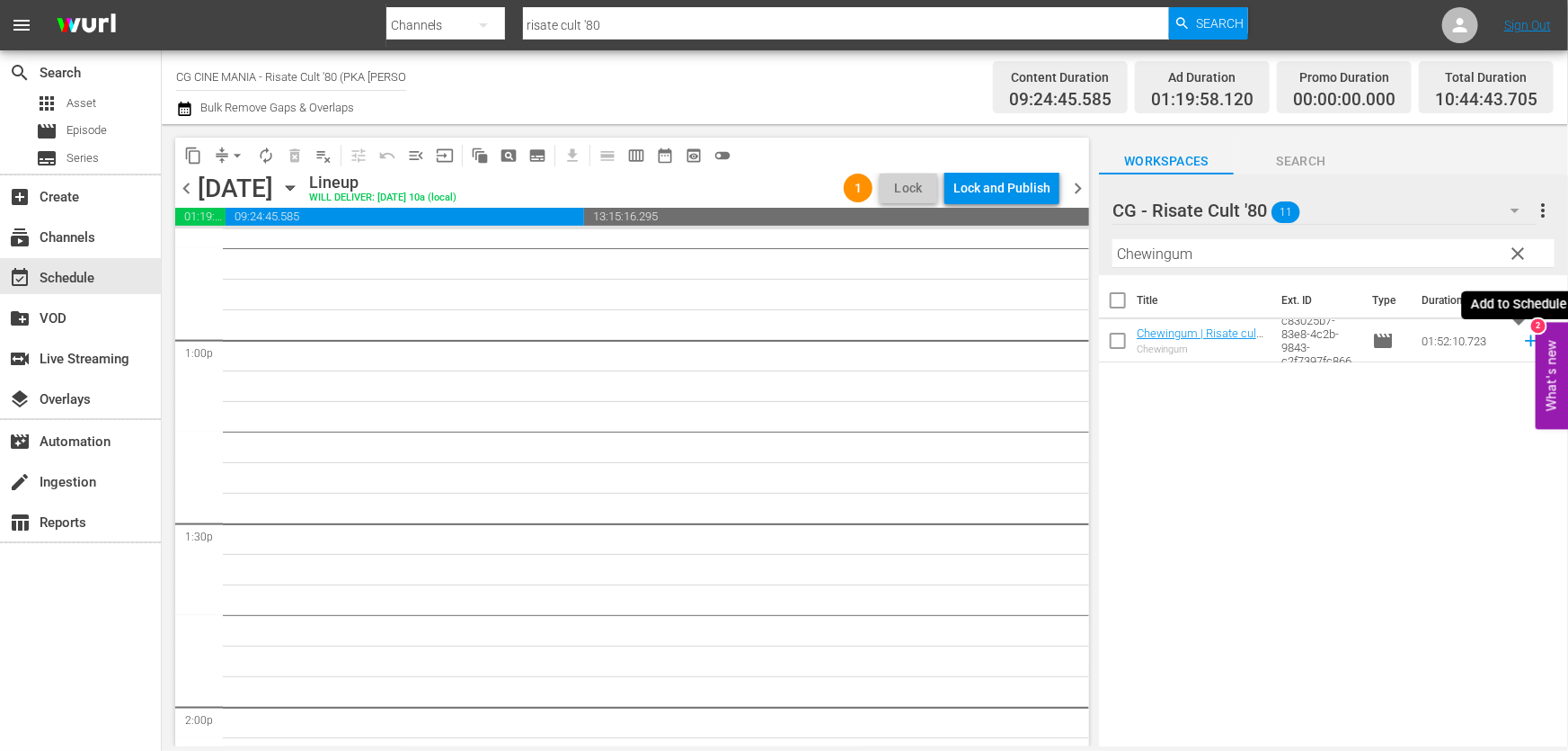
click at [1522, 342] on icon at bounding box center [1531, 340] width 19 height 19
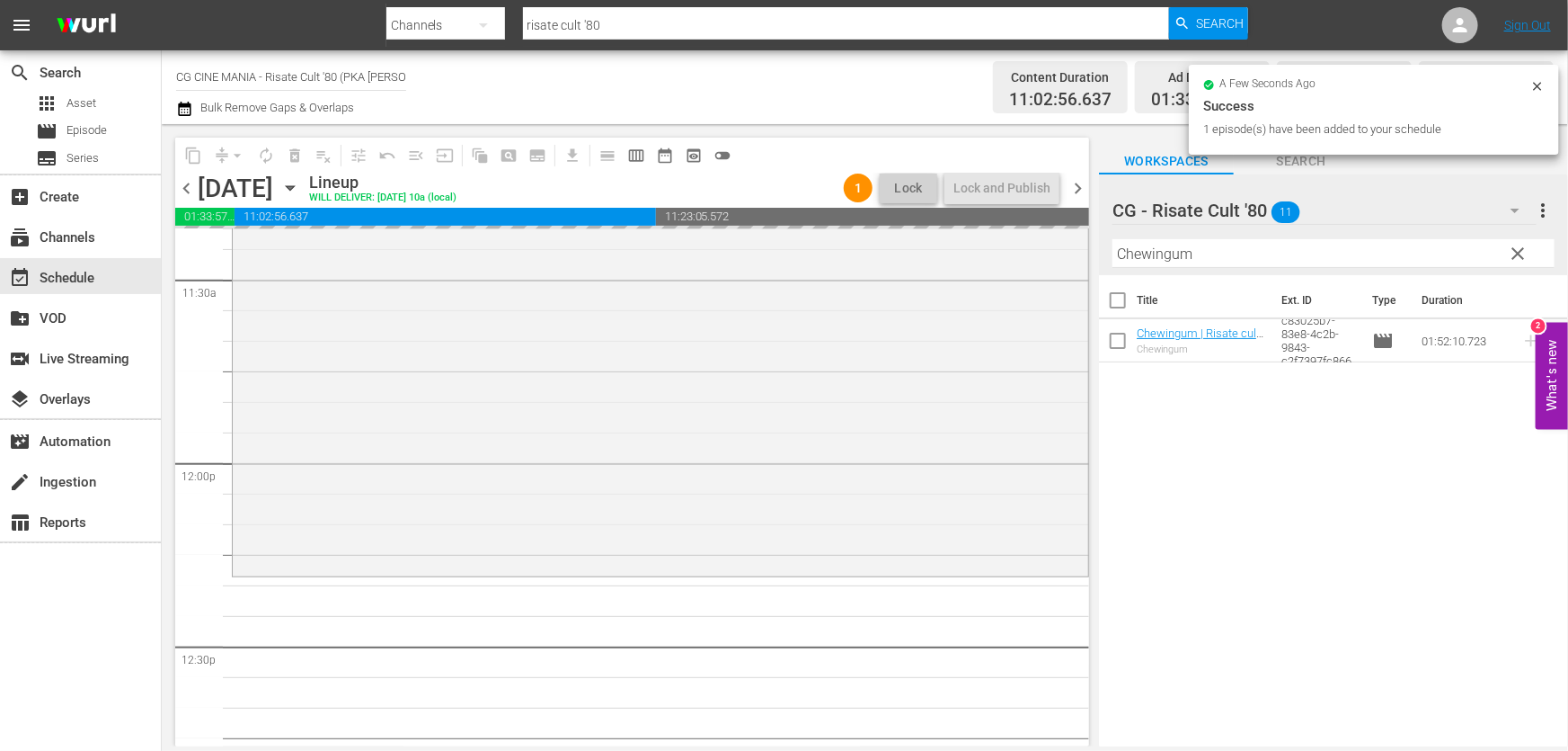
scroll to position [3840, 0]
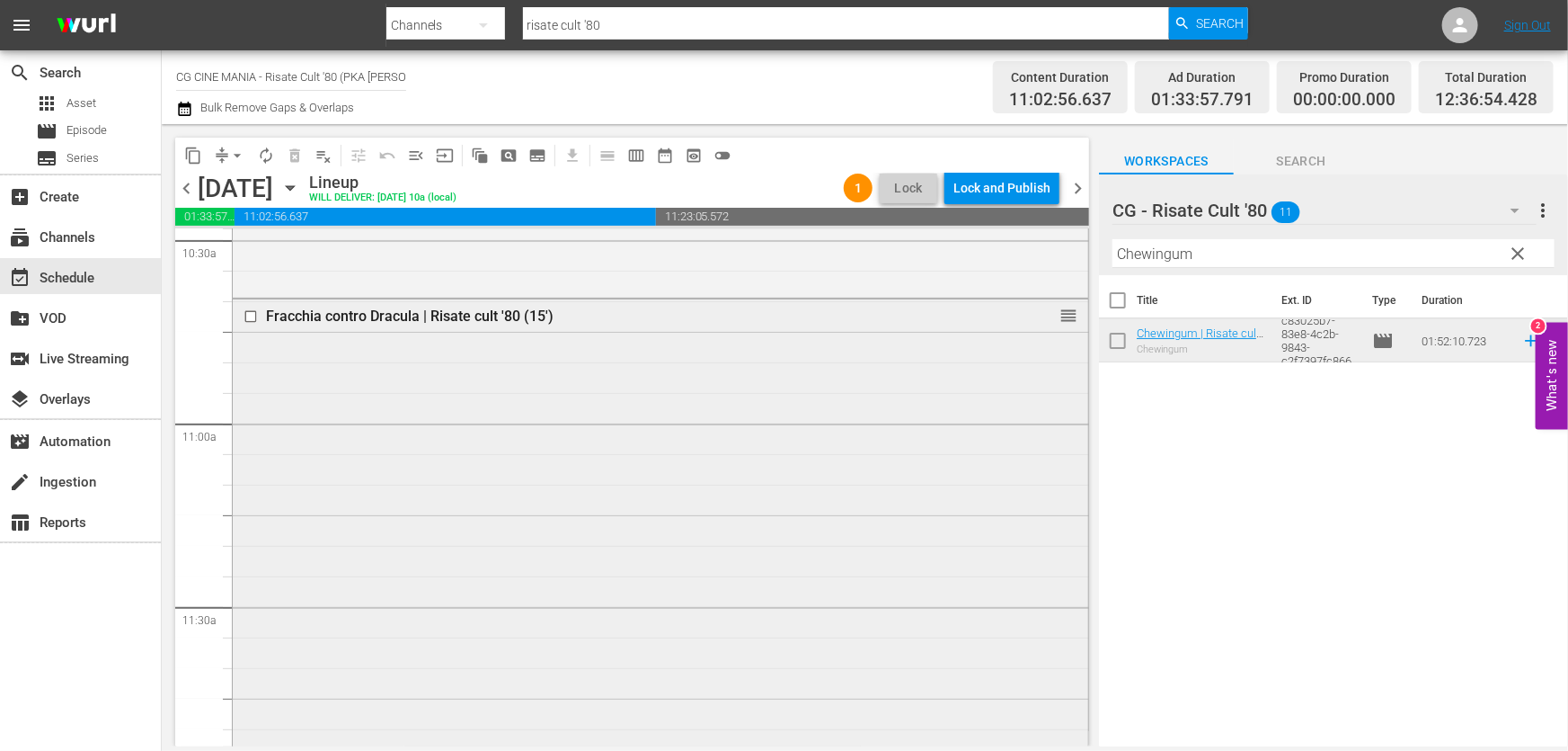
drag, startPoint x: 1207, startPoint y: 261, endPoint x: 636, endPoint y: 342, distance: 576.7
click at [712, 328] on div "content_copy compress arrow_drop_down autorenew_outlined delete_forever_outline…" at bounding box center [865, 435] width 1406 height 622
paste input "Il volatore di aquiloni"
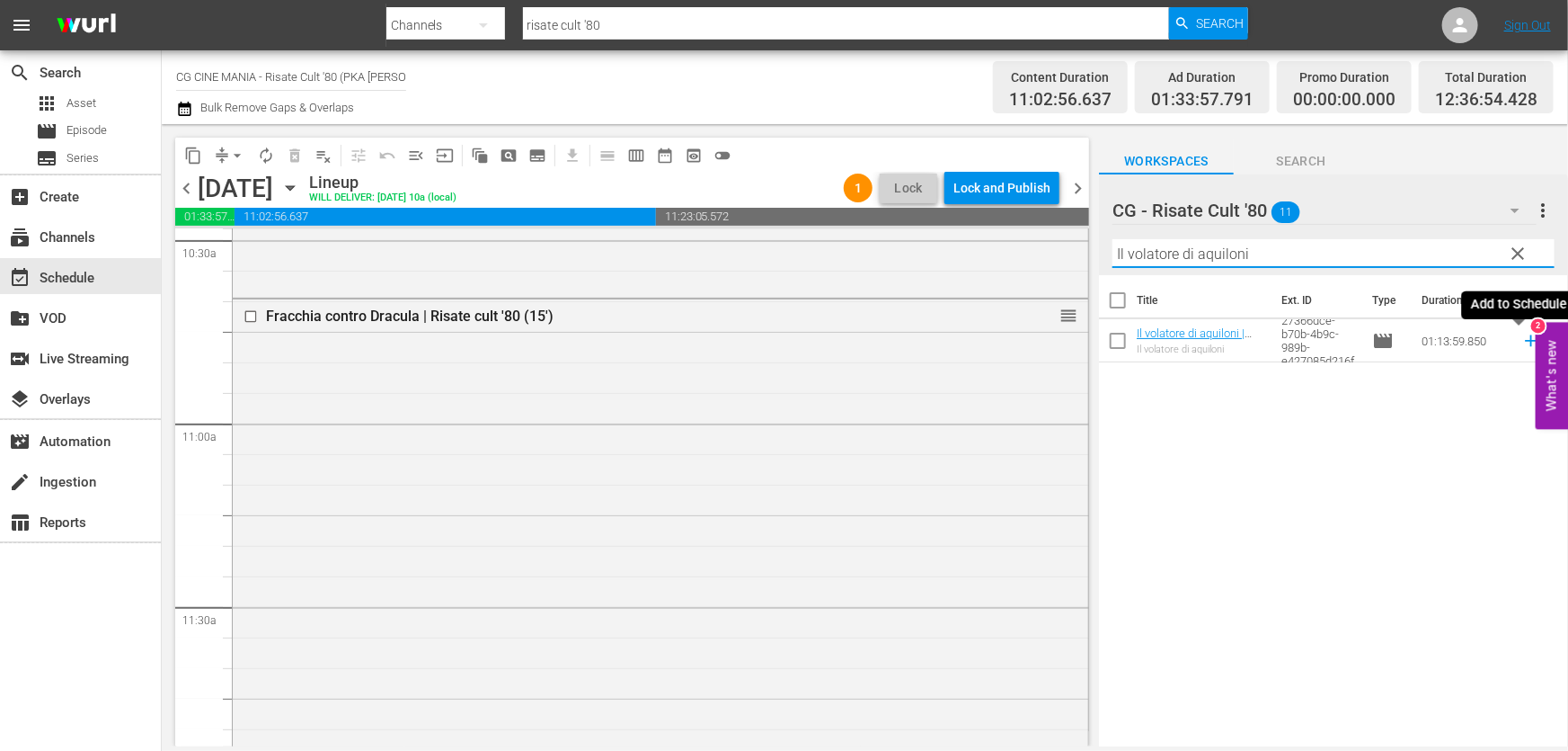
click at [1524, 342] on icon at bounding box center [1530, 341] width 12 height 12
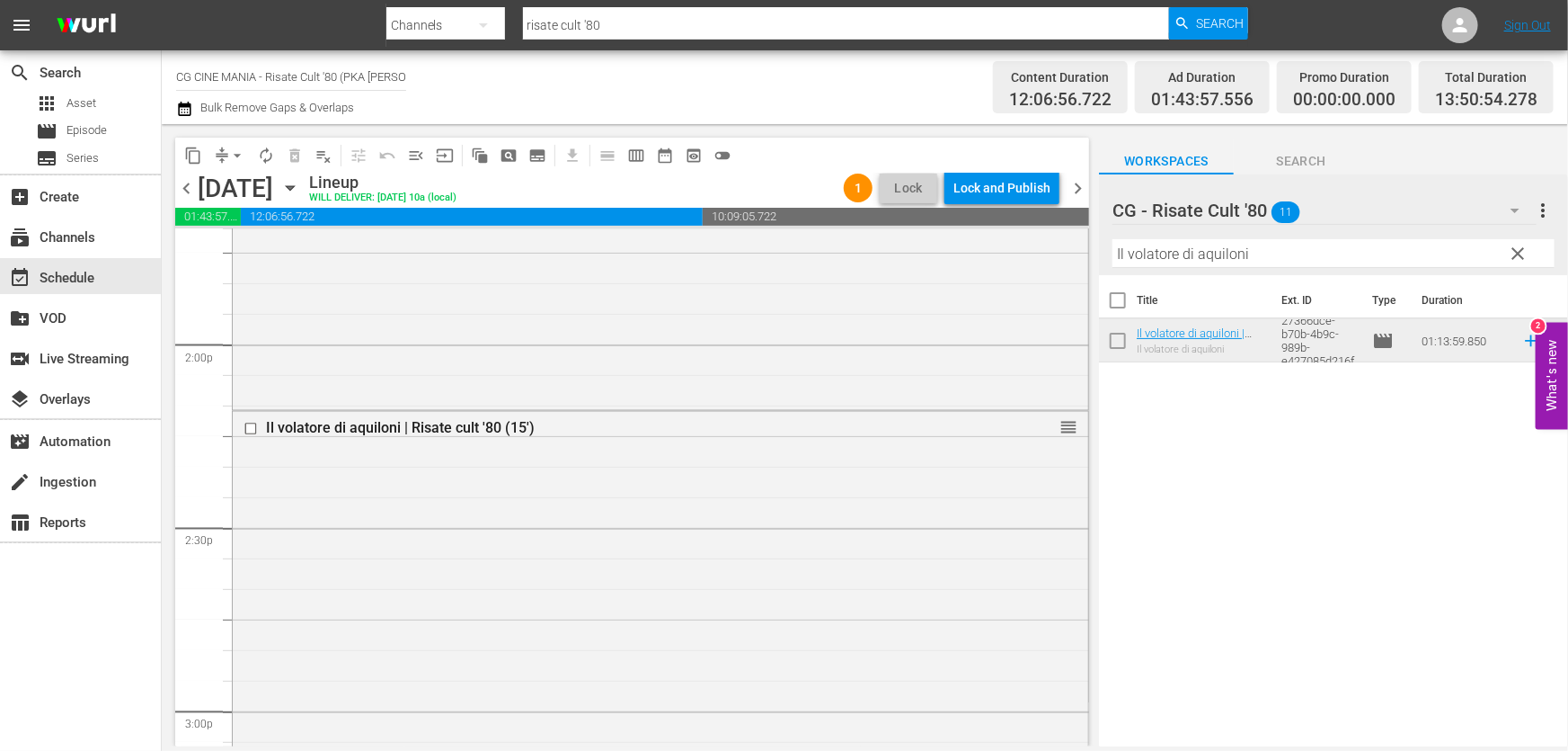
scroll to position [5231, 0]
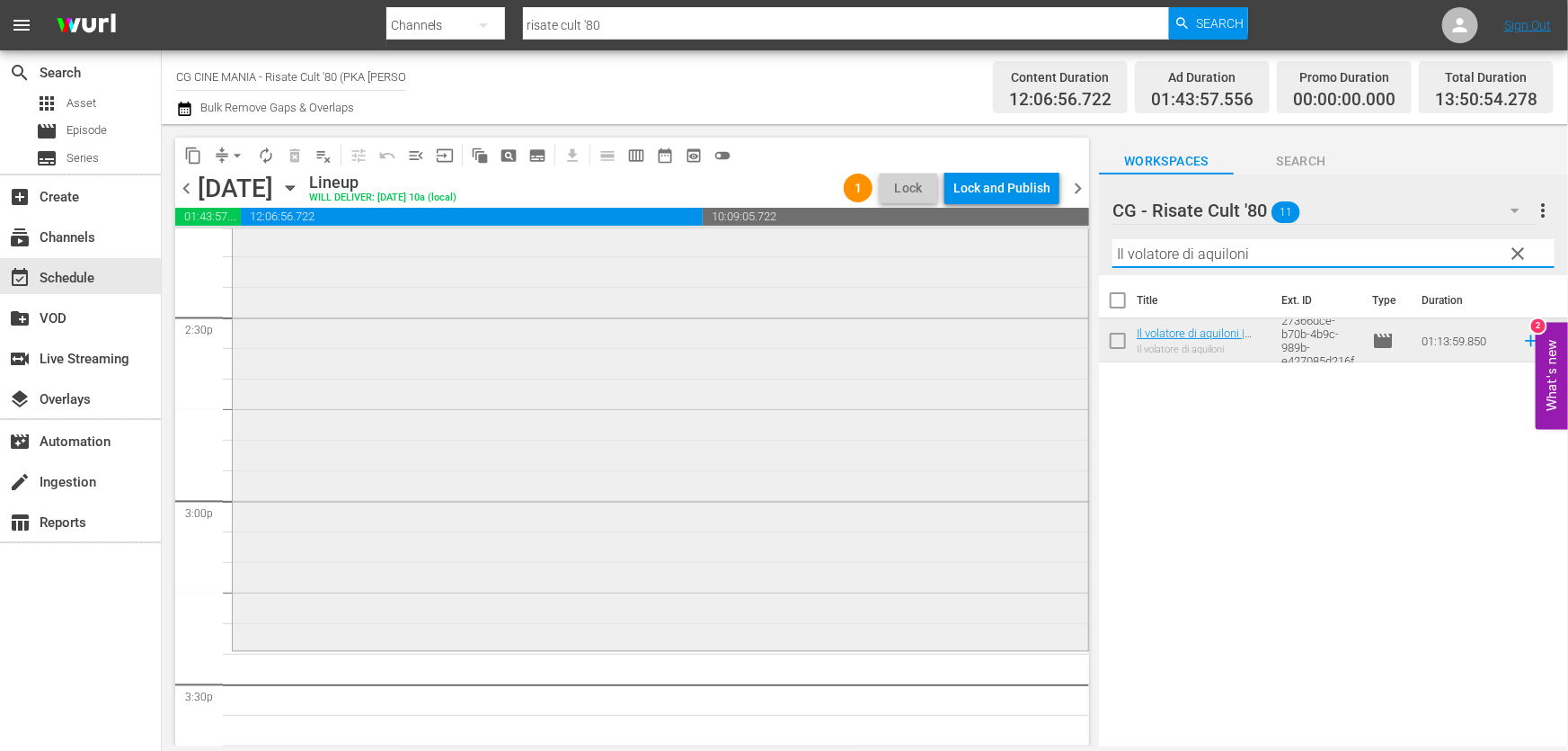
drag, startPoint x: 1284, startPoint y: 256, endPoint x: 782, endPoint y: 336, distance: 508.3
click at [785, 335] on div "content_copy compress arrow_drop_down autorenew_outlined delete_forever_outline…" at bounding box center [865, 435] width 1406 height 622
paste input "Questo e quello"
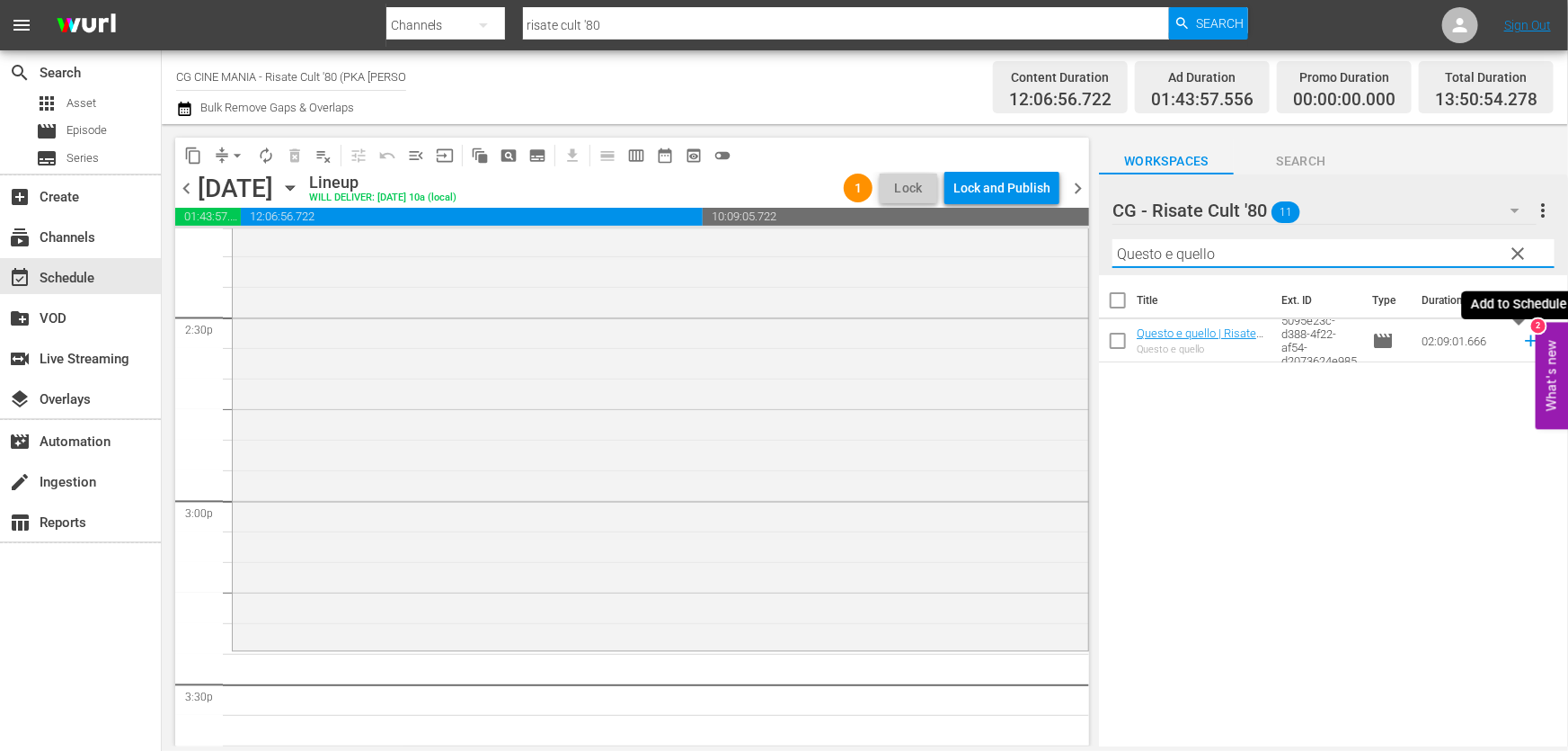
click at [1522, 344] on icon at bounding box center [1531, 340] width 19 height 19
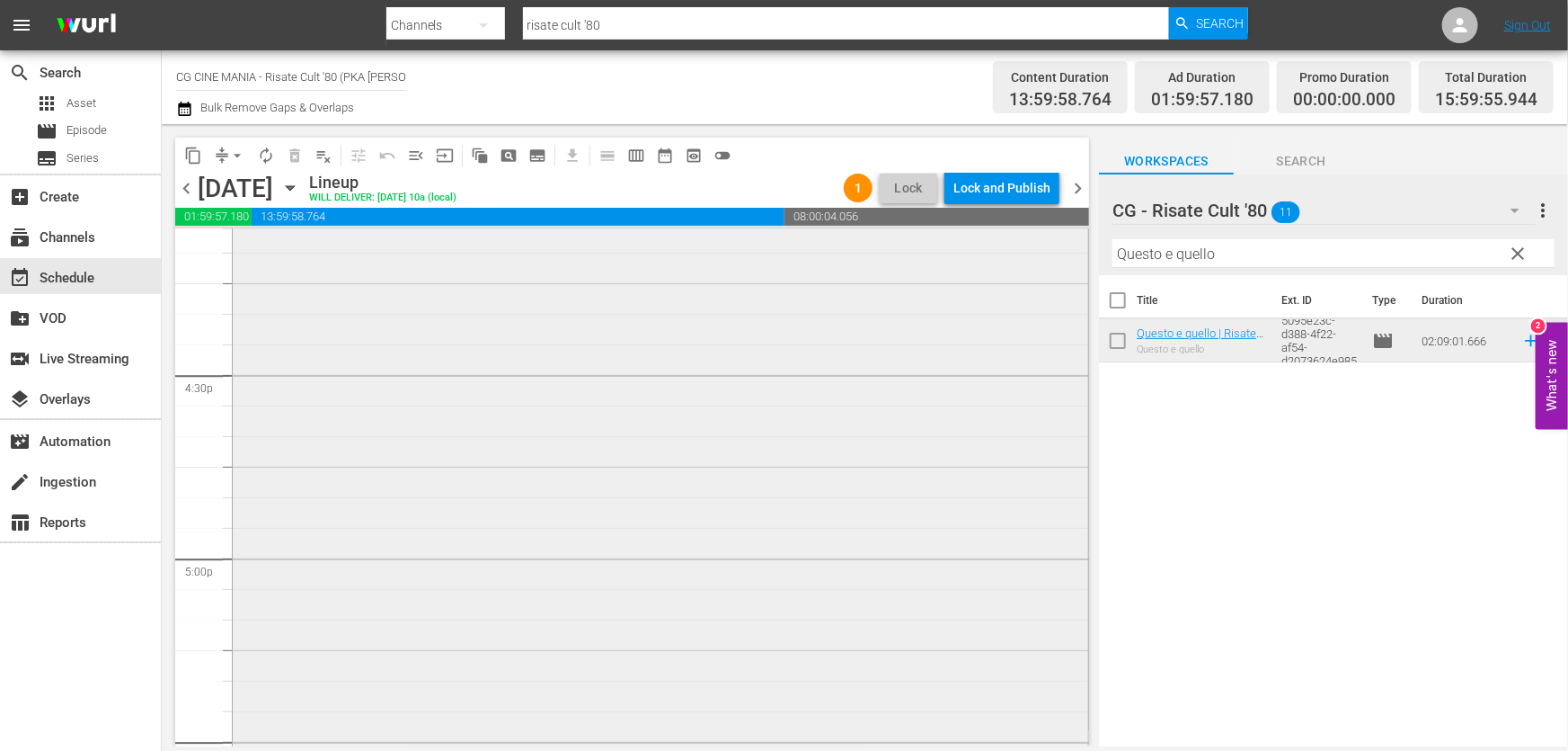
scroll to position [6130, 0]
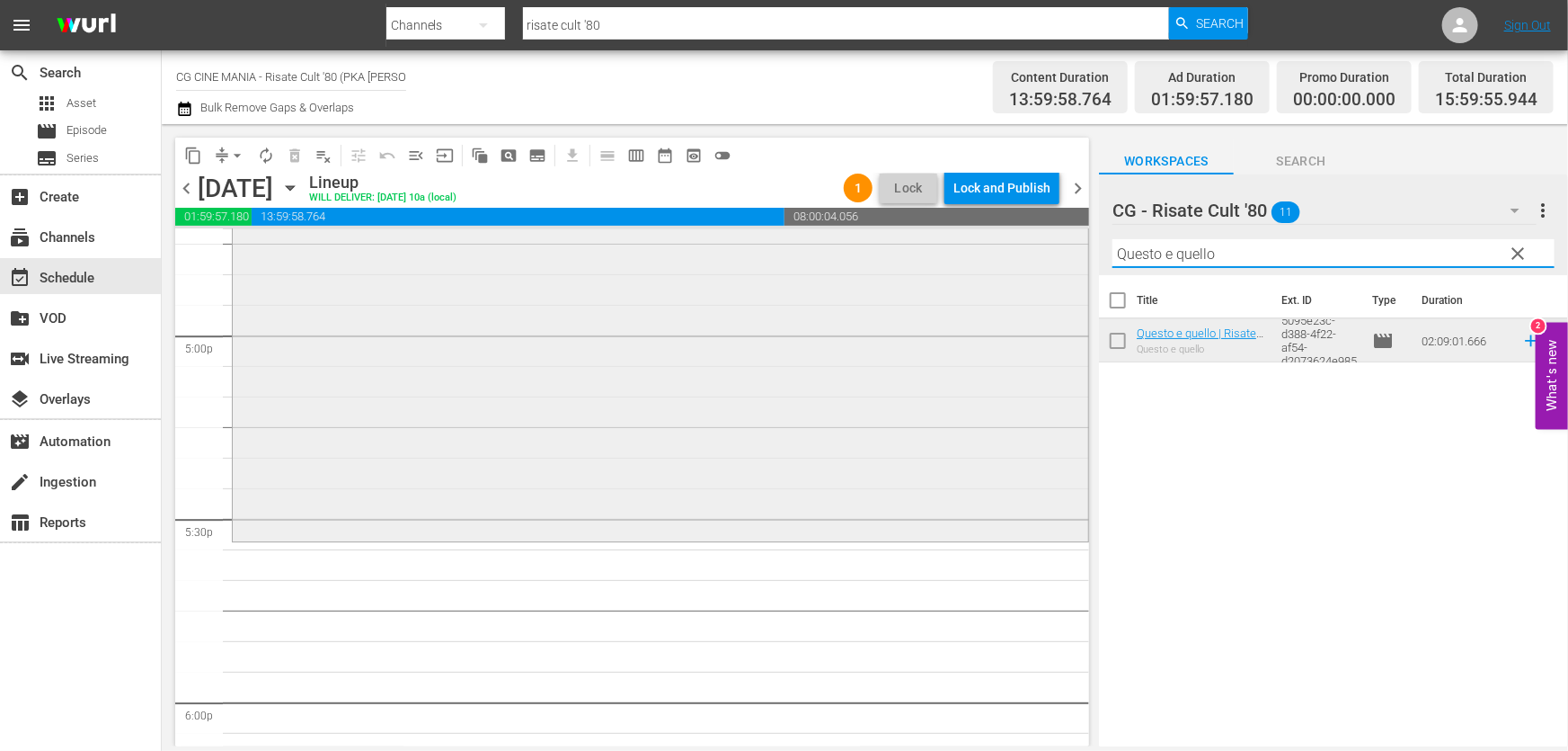
drag, startPoint x: 1283, startPoint y: 261, endPoint x: 541, endPoint y: 367, distance: 749.5
click at [541, 366] on div "content_copy compress arrow_drop_down autorenew_outlined delete_forever_outline…" at bounding box center [865, 435] width 1406 height 622
paste input "È arrivato mio frat"
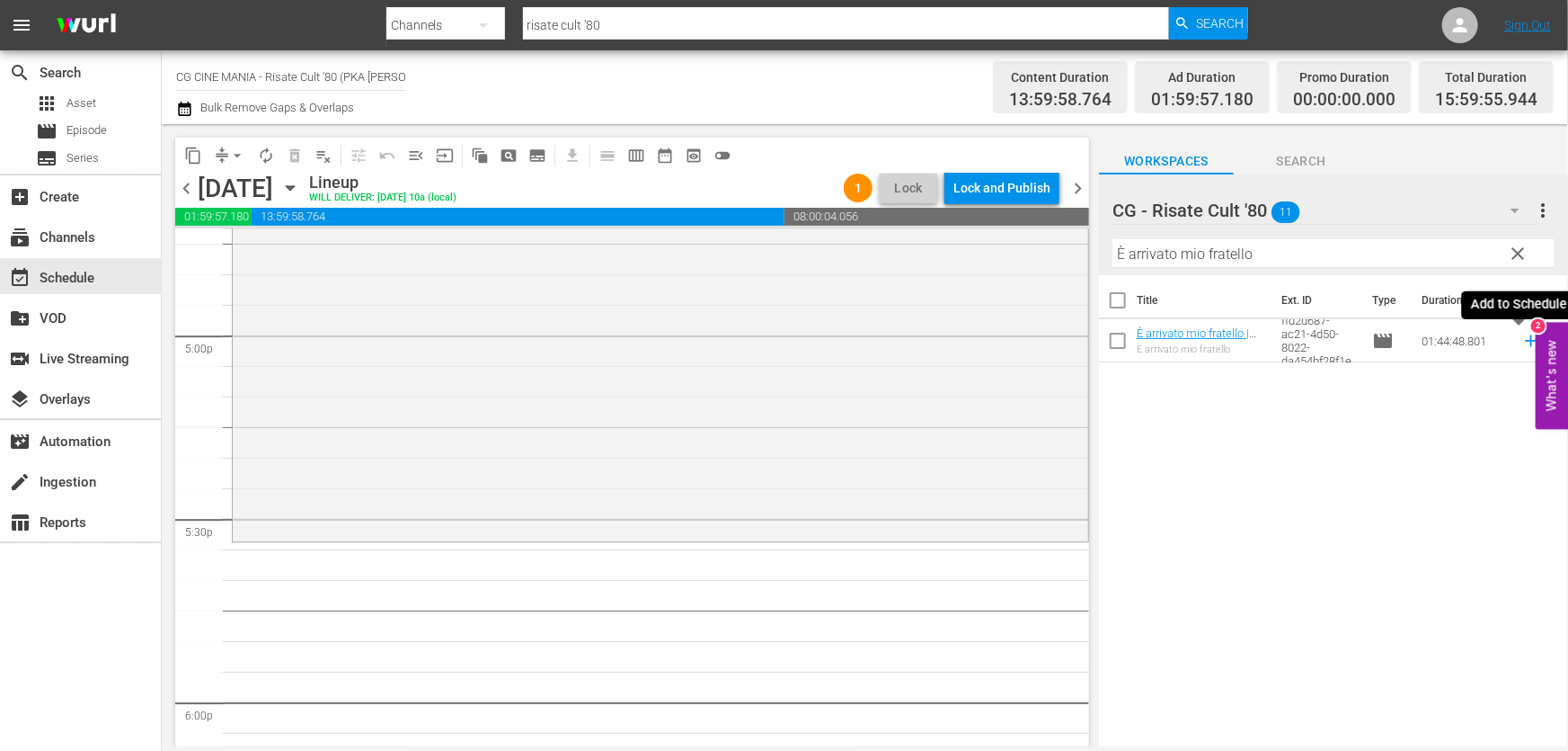
click at [1522, 347] on icon at bounding box center [1531, 340] width 19 height 19
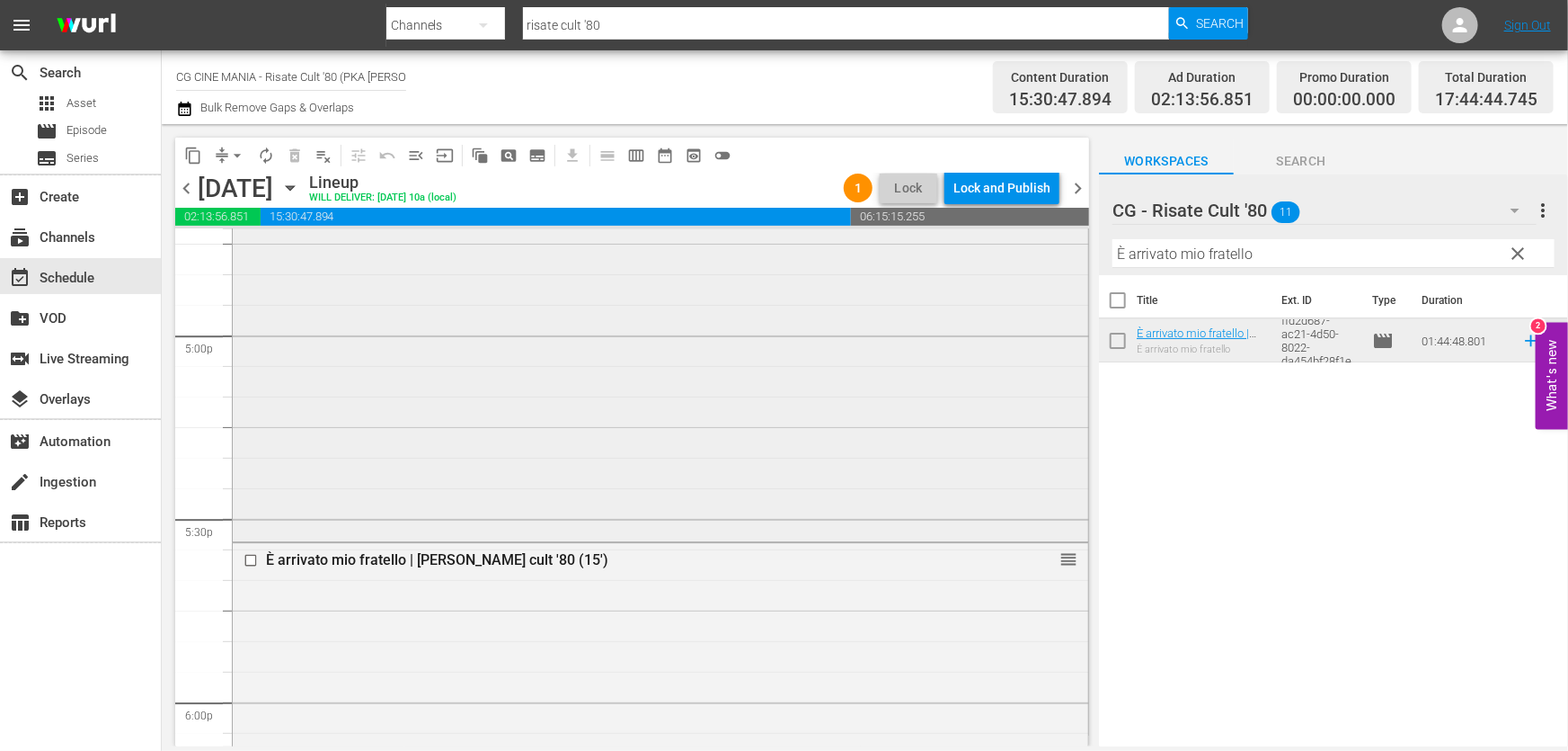
drag, startPoint x: 1278, startPoint y: 259, endPoint x: 593, endPoint y: 332, distance: 688.9
click at [593, 332] on div "content_copy compress arrow_drop_down autorenew_outlined delete_forever_outline…" at bounding box center [865, 435] width 1406 height 622
paste input "Fracchia contro Dracula"
drag, startPoint x: 1516, startPoint y: 342, endPoint x: 1412, endPoint y: 351, distance: 104.4
click at [1524, 342] on icon at bounding box center [1530, 341] width 12 height 12
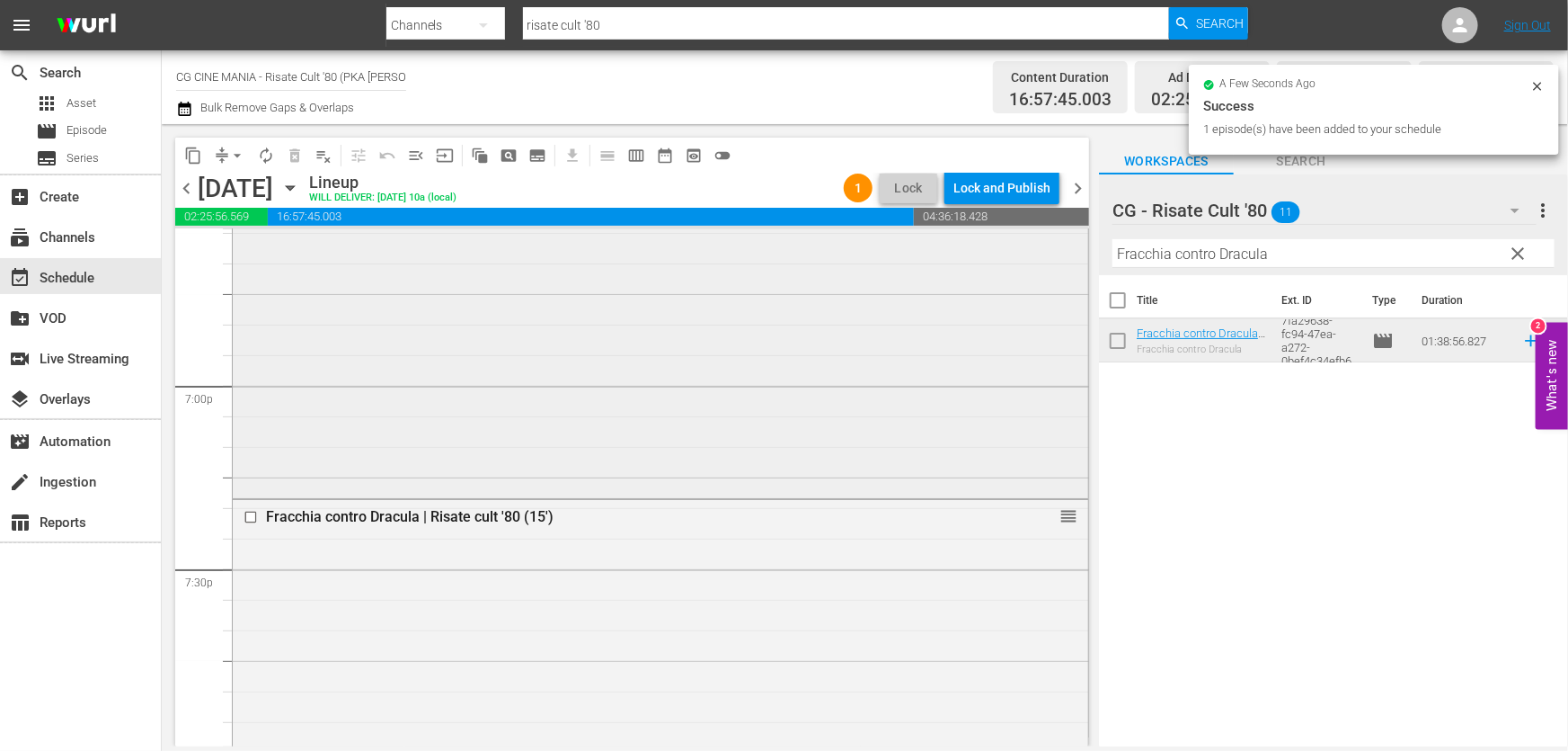
scroll to position [6619, 0]
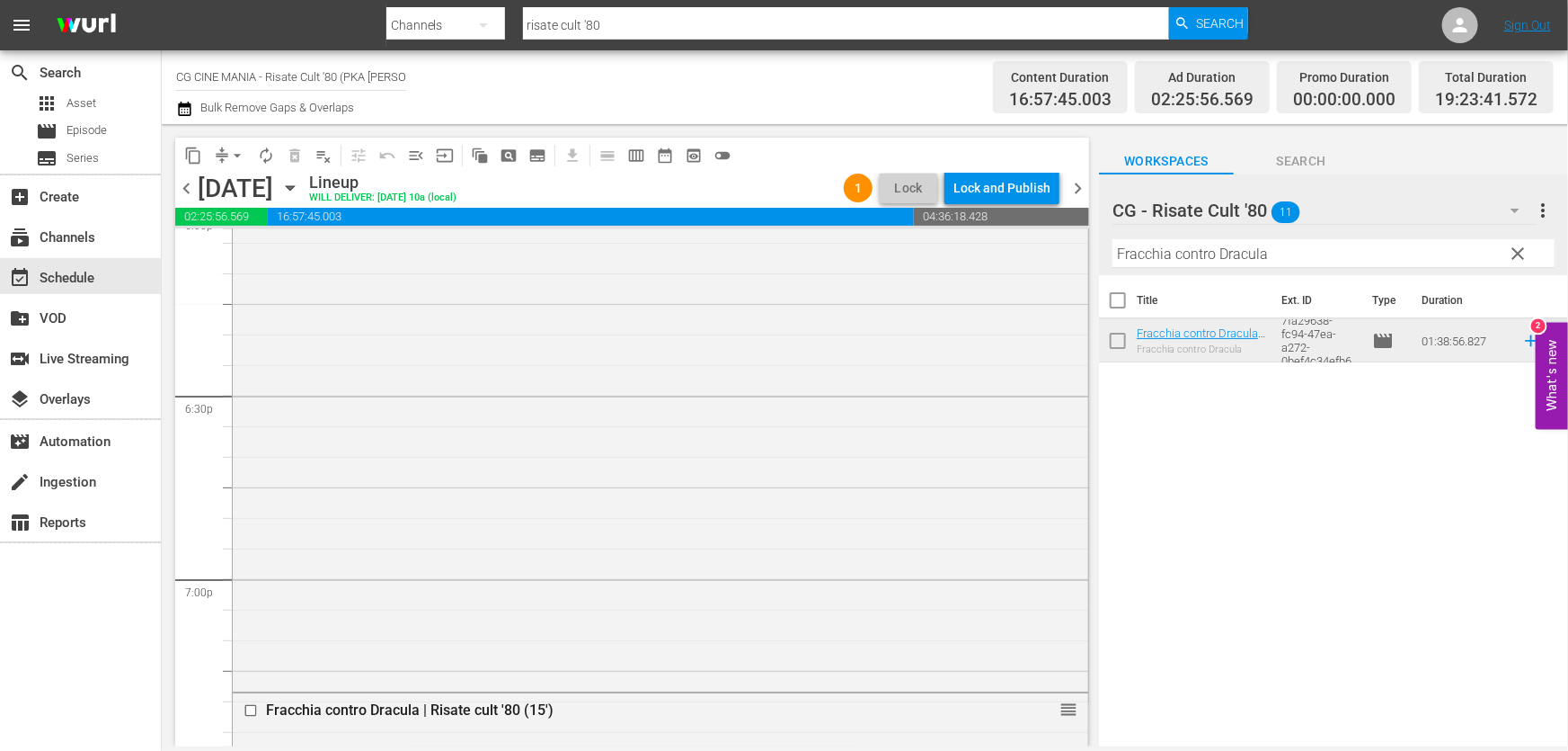
click at [557, 504] on div "È arrivato mio fratello | [PERSON_NAME] cult '80 (15') reorder" at bounding box center [660, 371] width 855 height 636
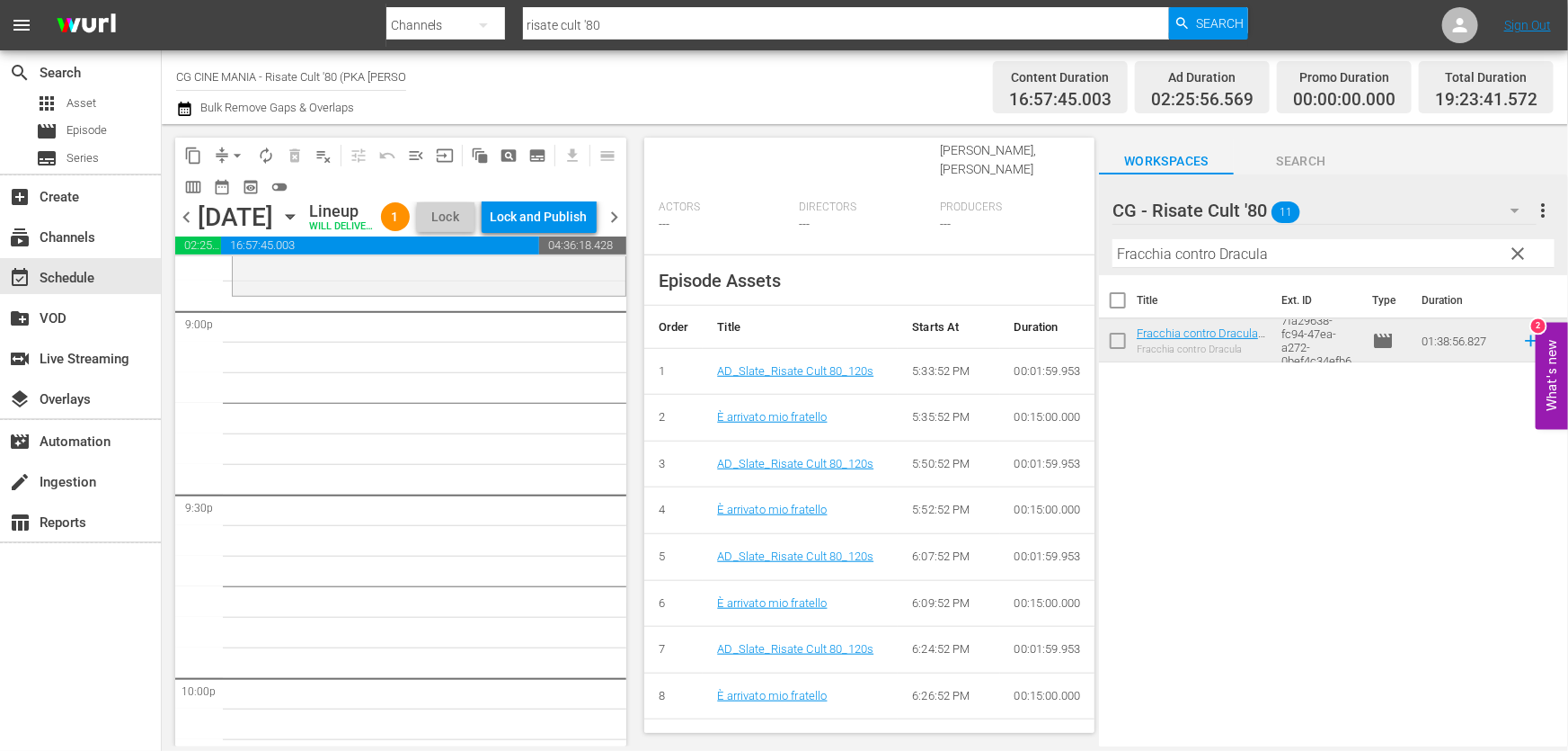
scroll to position [7928, 0]
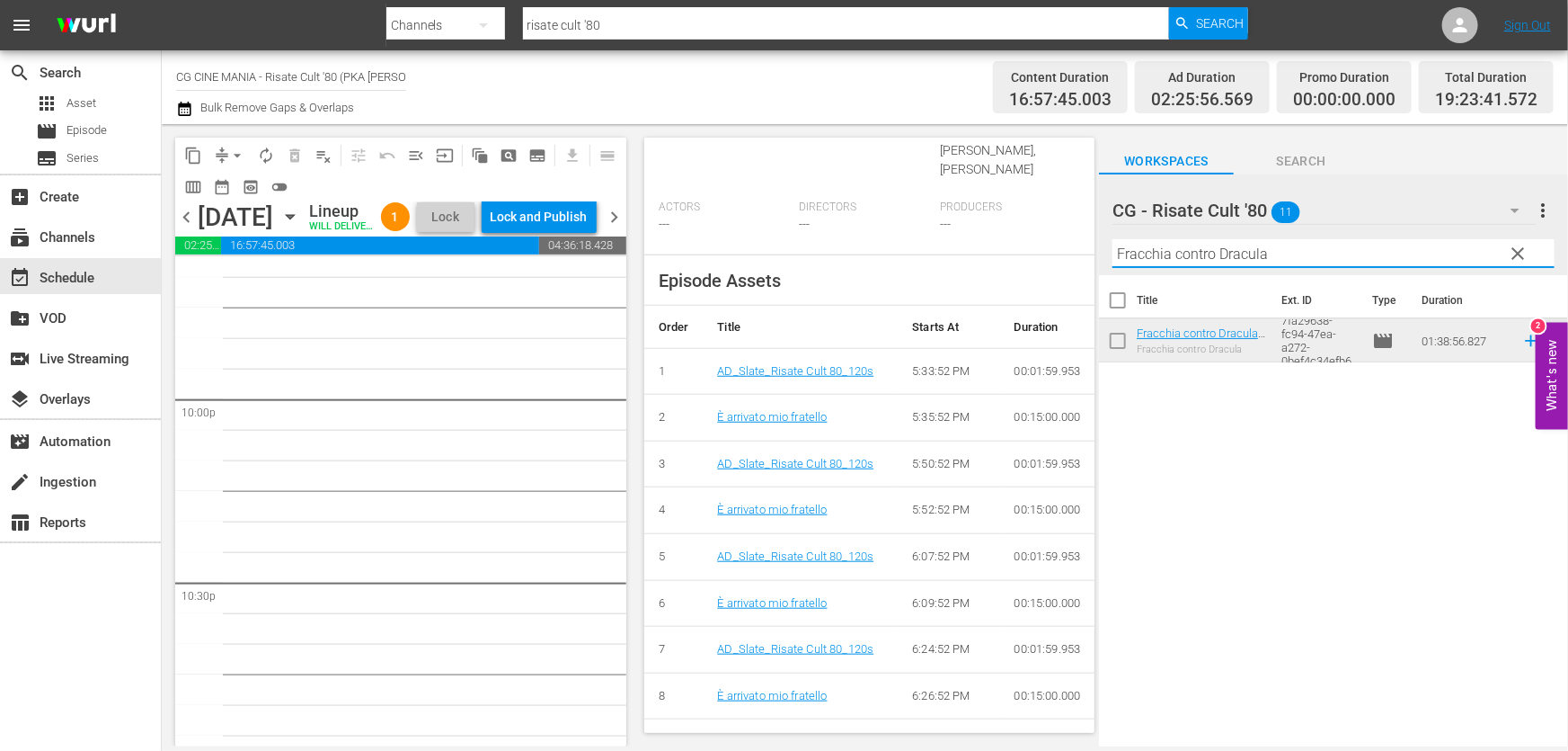
drag, startPoint x: 1321, startPoint y: 252, endPoint x: 648, endPoint y: 309, distance: 675.4
click at [648, 308] on div "content_copy compress arrow_drop_down autorenew_outlined delete_forever_outline…" at bounding box center [865, 435] width 1406 height 622
paste input "Un povero ricco"
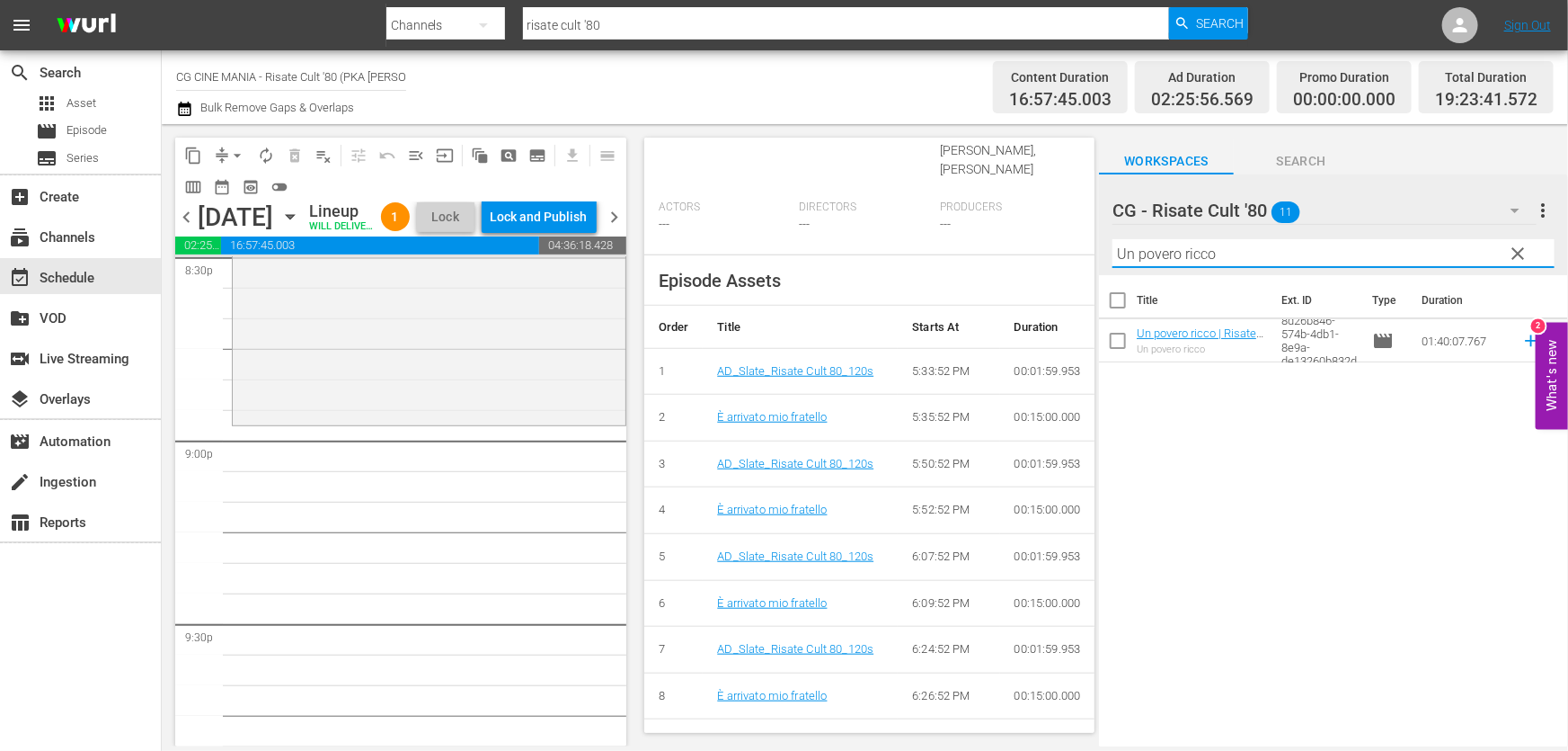
scroll to position [7519, 0]
click at [1522, 332] on icon at bounding box center [1531, 340] width 19 height 19
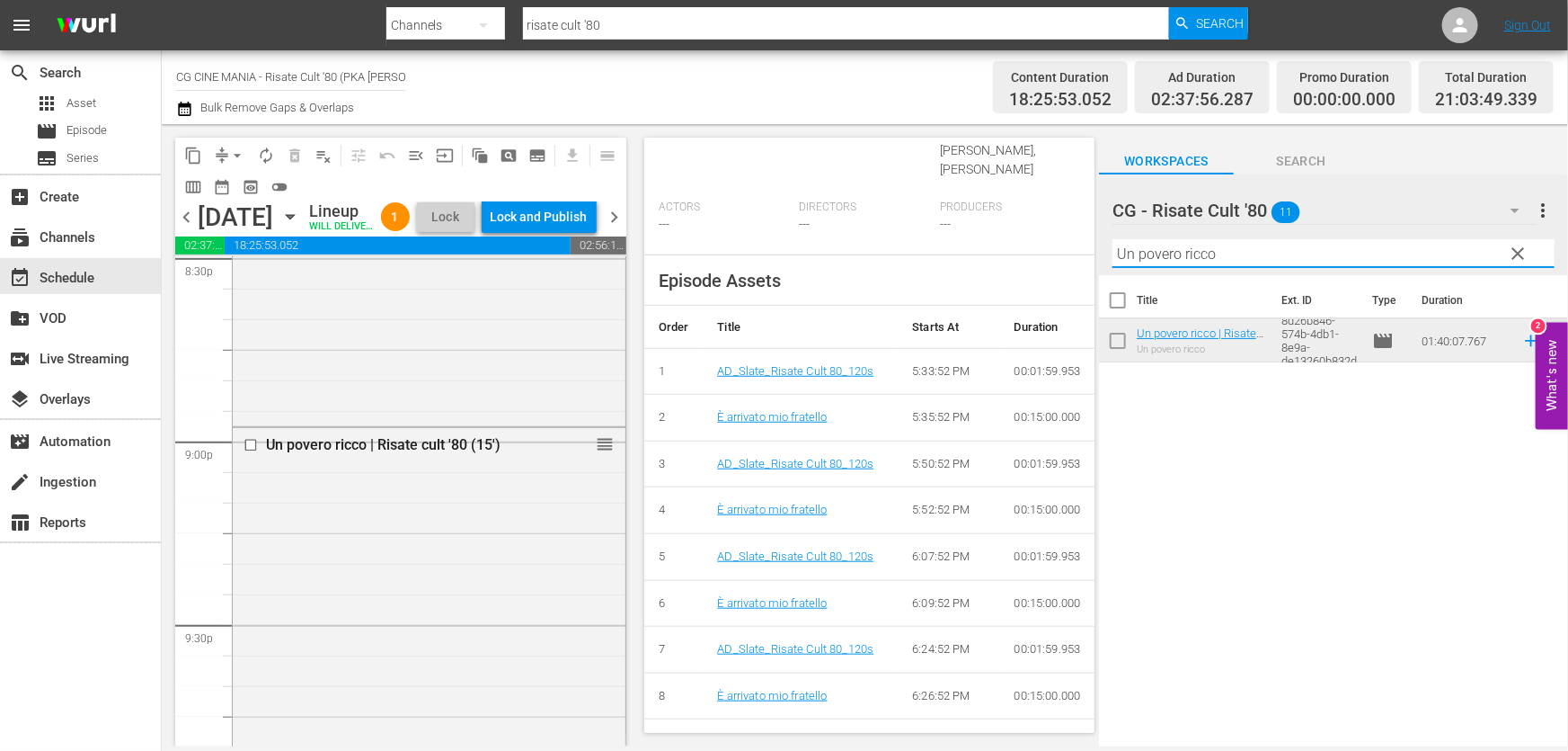
drag, startPoint x: 1240, startPoint y: 256, endPoint x: 715, endPoint y: 331, distance: 530.3
click at [721, 328] on div "content_copy compress arrow_drop_down autorenew_outlined delete_forever_outline…" at bounding box center [865, 435] width 1406 height 622
paste input "Miracoloni"
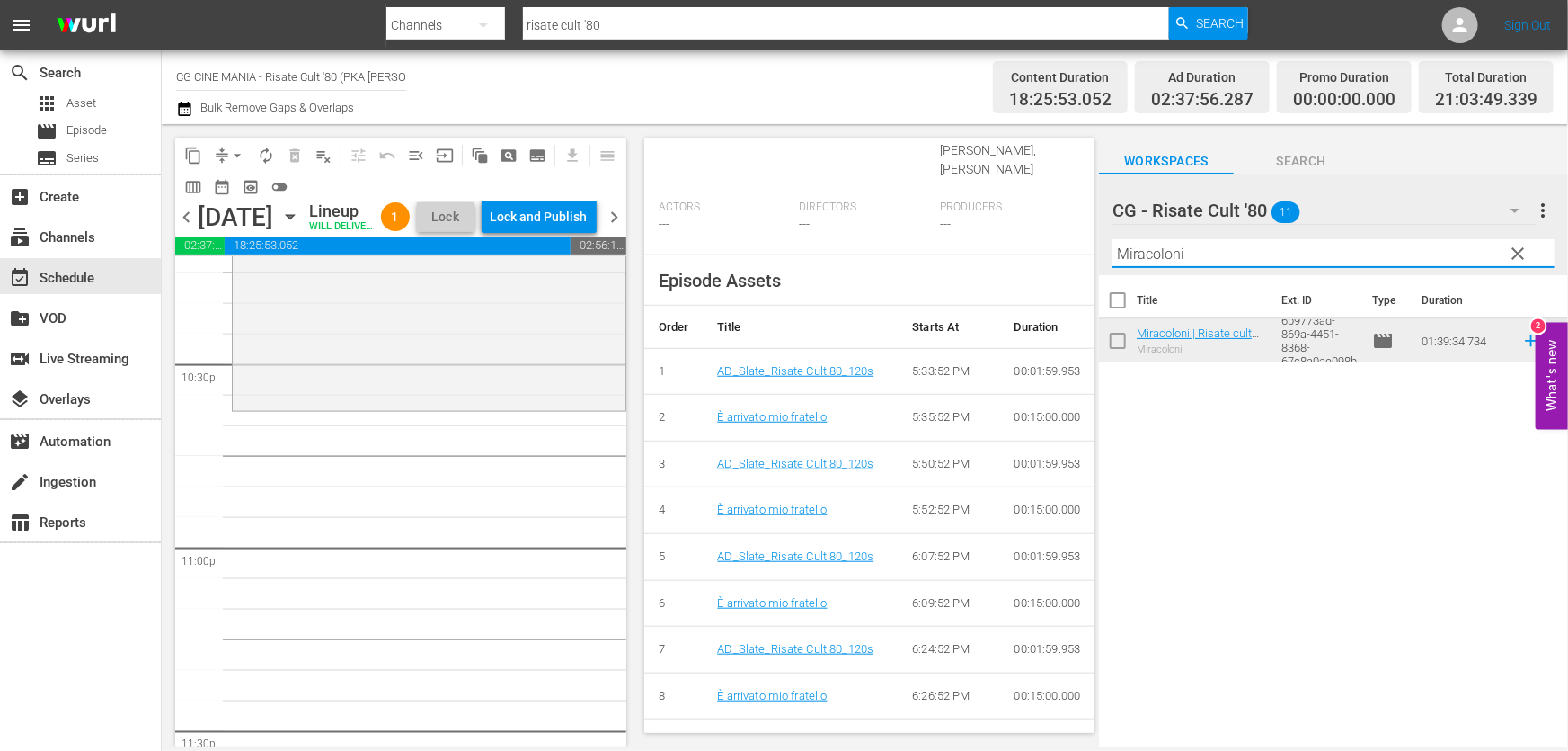
scroll to position [8336, 0]
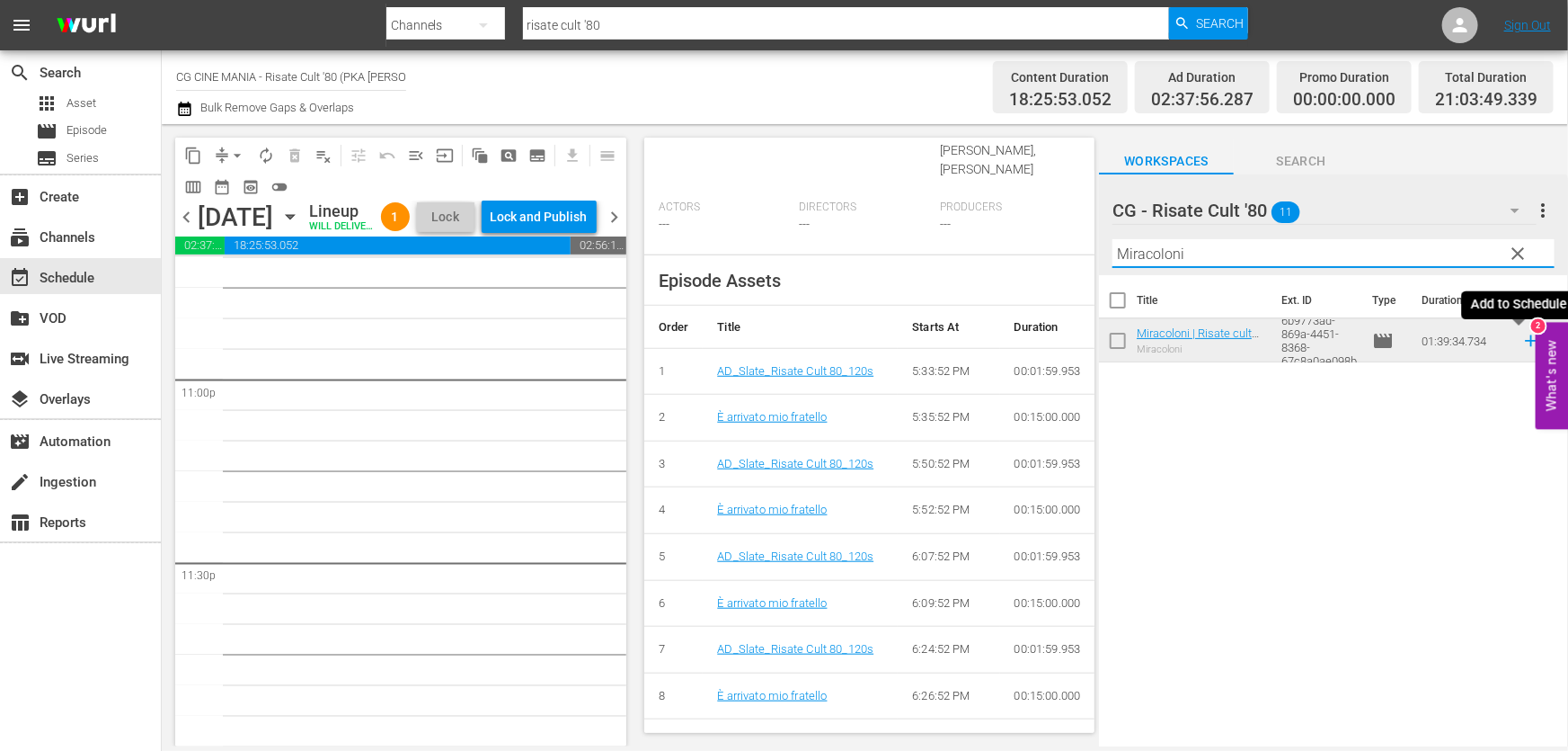
type input "Miracoloni"
drag, startPoint x: 1519, startPoint y: 346, endPoint x: 1385, endPoint y: 358, distance: 134.5
click at [1524, 346] on icon at bounding box center [1530, 341] width 12 height 12
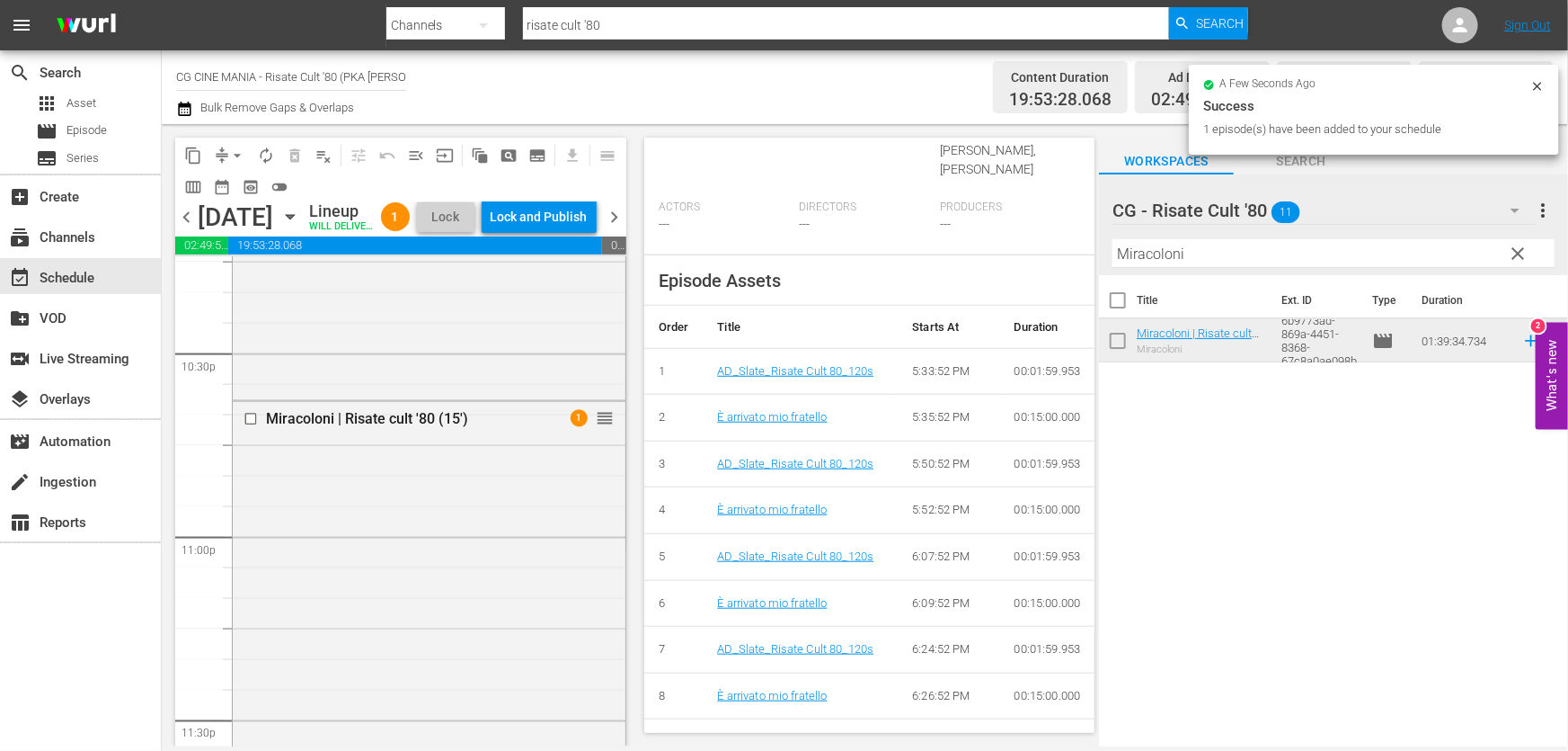
scroll to position [8041, 0]
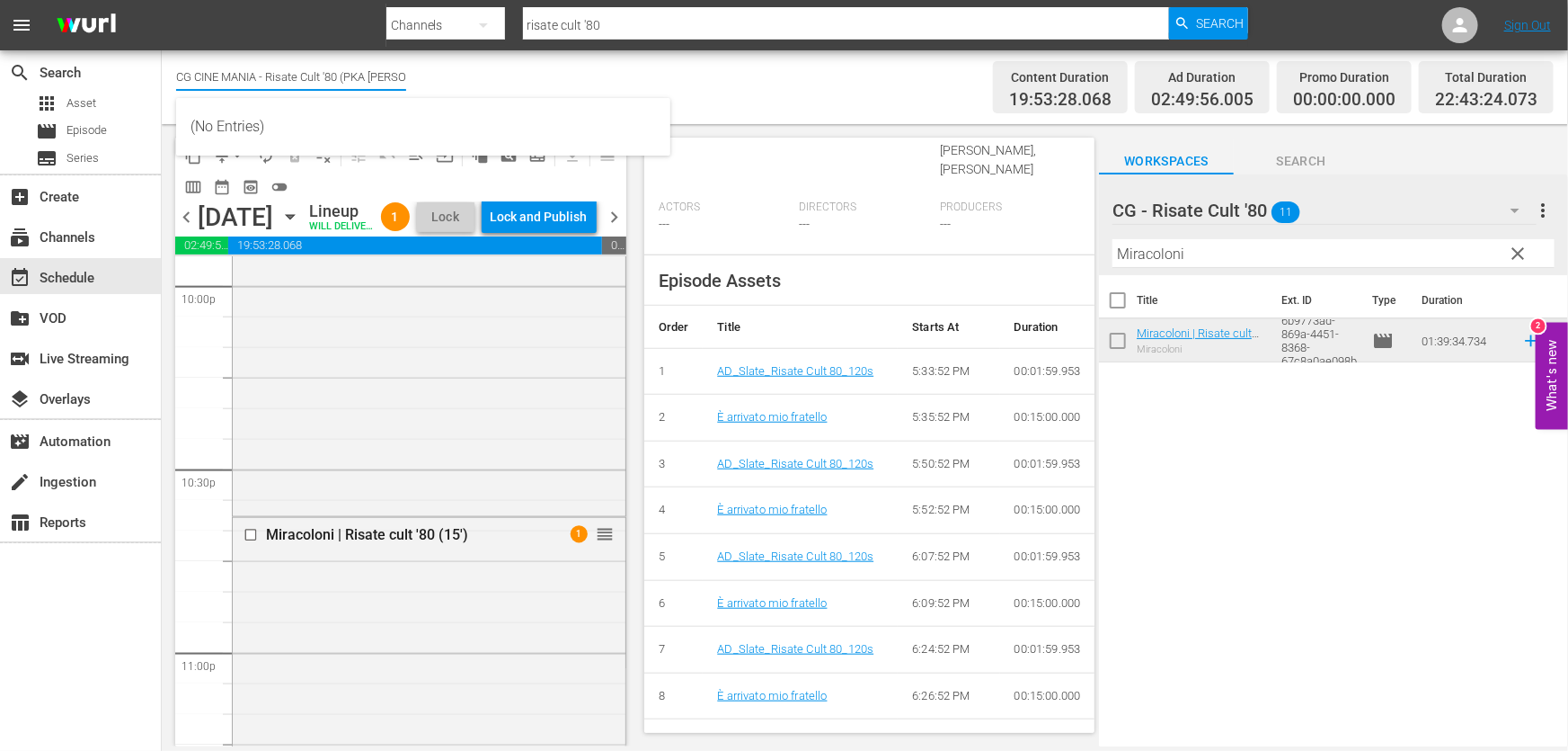
drag, startPoint x: 180, startPoint y: 94, endPoint x: 188, endPoint y: 106, distance: 14.4
click at [180, 94] on input "CG CINE MANIA - Risate Cult '80 (PKA [PERSON_NAME] – Noi siamo angeli)" at bounding box center [292, 77] width 231 height 44
click at [190, 74] on input "CG CINE MANIA - Risate Cult '80 (PKA [PERSON_NAME] – Noi siamo angeli)" at bounding box center [292, 77] width 231 height 44
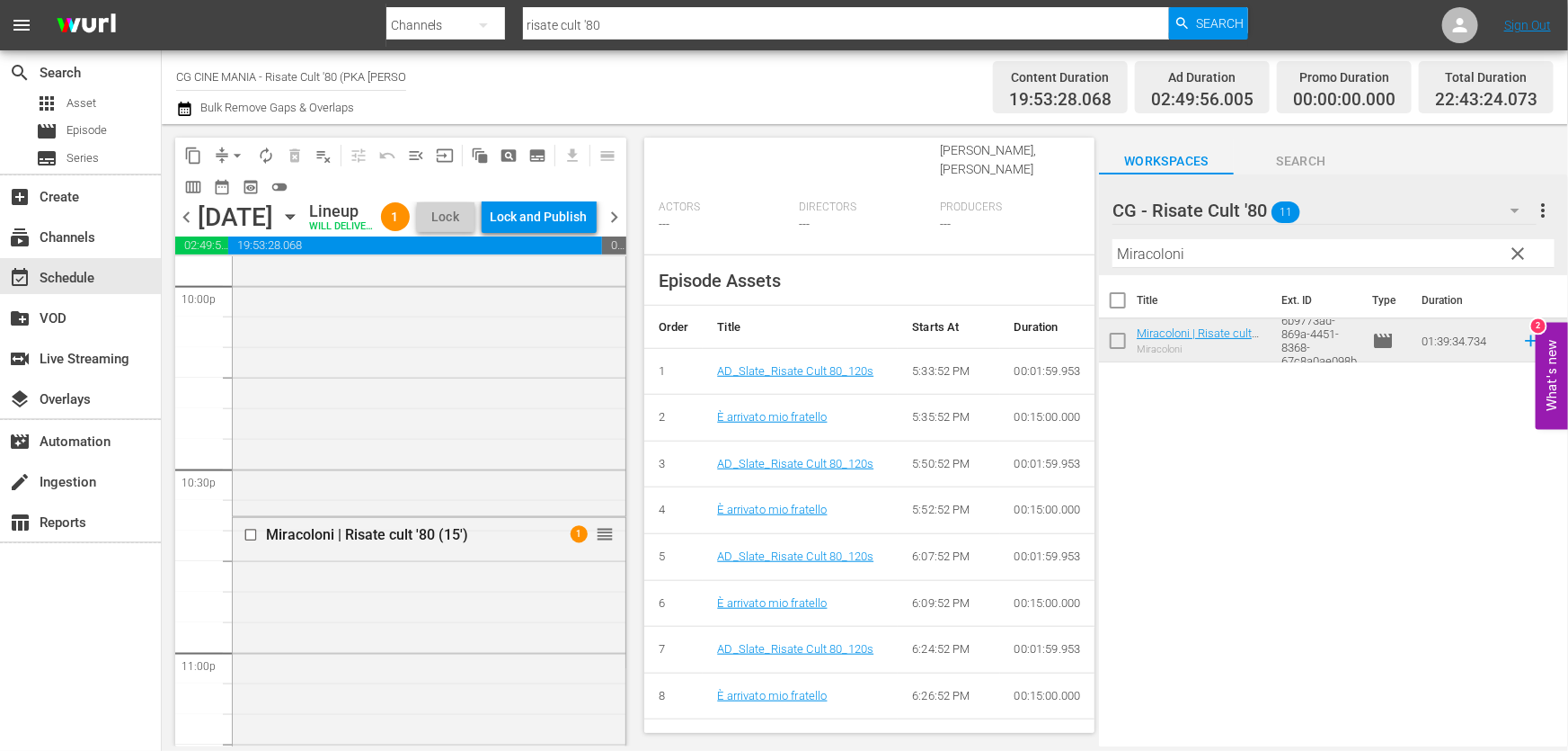
click at [619, 65] on div "Channel Title CG CINE MANIA - Risate Cult '80 (PKA [PERSON_NAME] – Noi siamo an…" at bounding box center [552, 87] width 752 height 65
click at [225, 117] on div "Bulk Remove Gaps & Overlaps" at bounding box center [265, 109] width 178 height 21
click at [188, 107] on icon "button" at bounding box center [184, 109] width 13 height 15
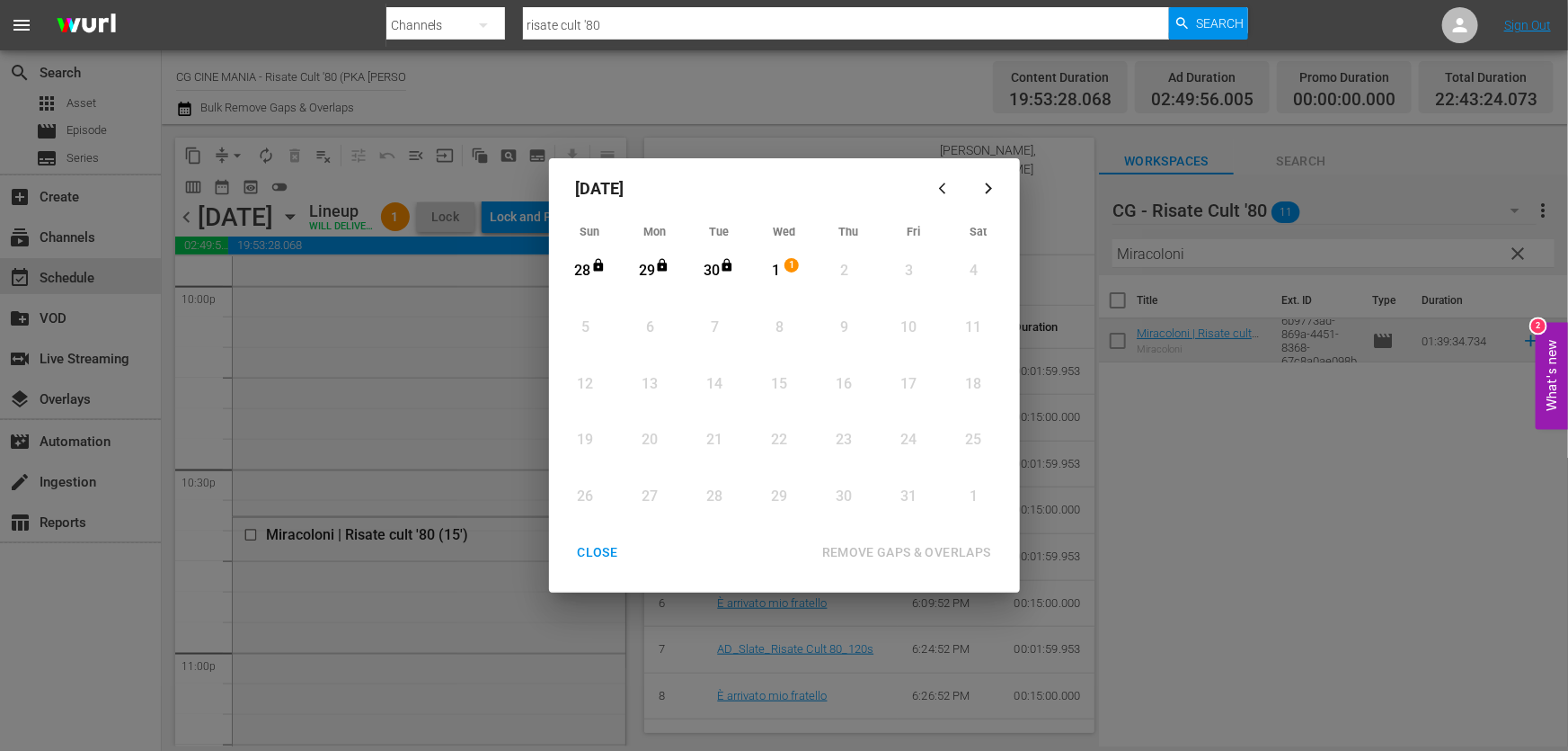
click at [771, 262] on div "1" at bounding box center [776, 270] width 22 height 20
click at [896, 546] on div "REMOVE GAPS & OVERLAPS" at bounding box center [907, 552] width 198 height 22
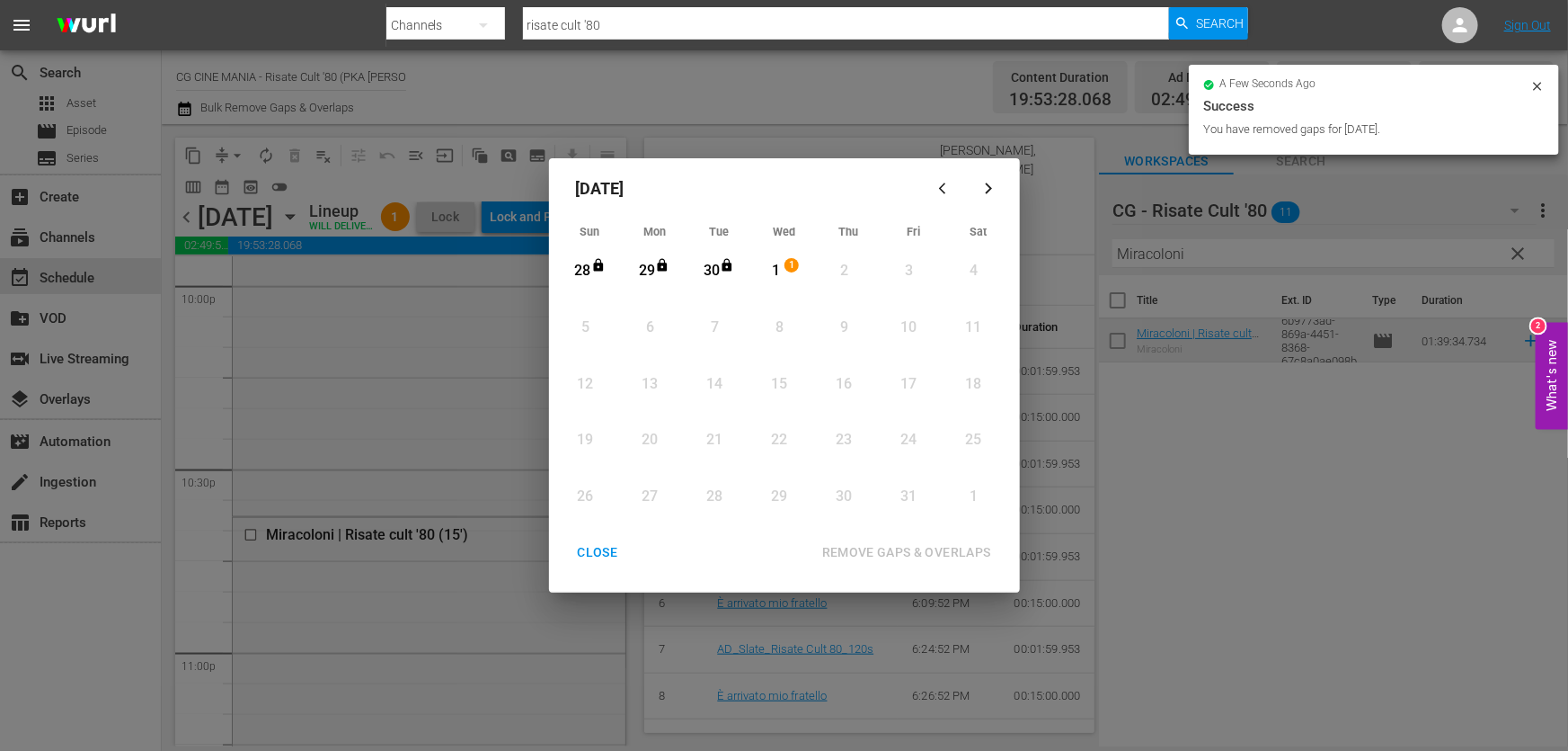
click at [603, 548] on div "CLOSE" at bounding box center [598, 552] width 69 height 22
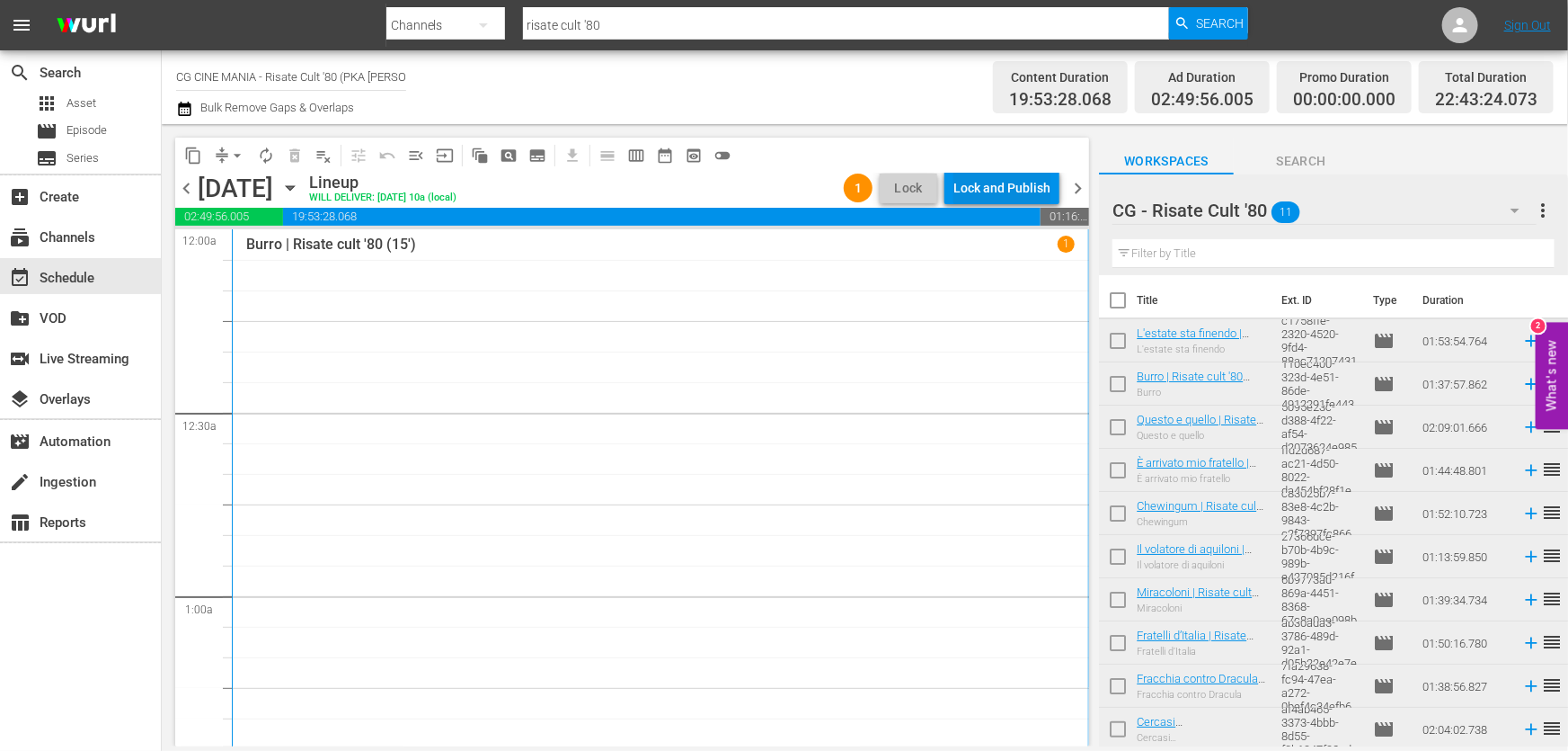
click at [1011, 188] on div "Lock and Publish" at bounding box center [1001, 187] width 97 height 32
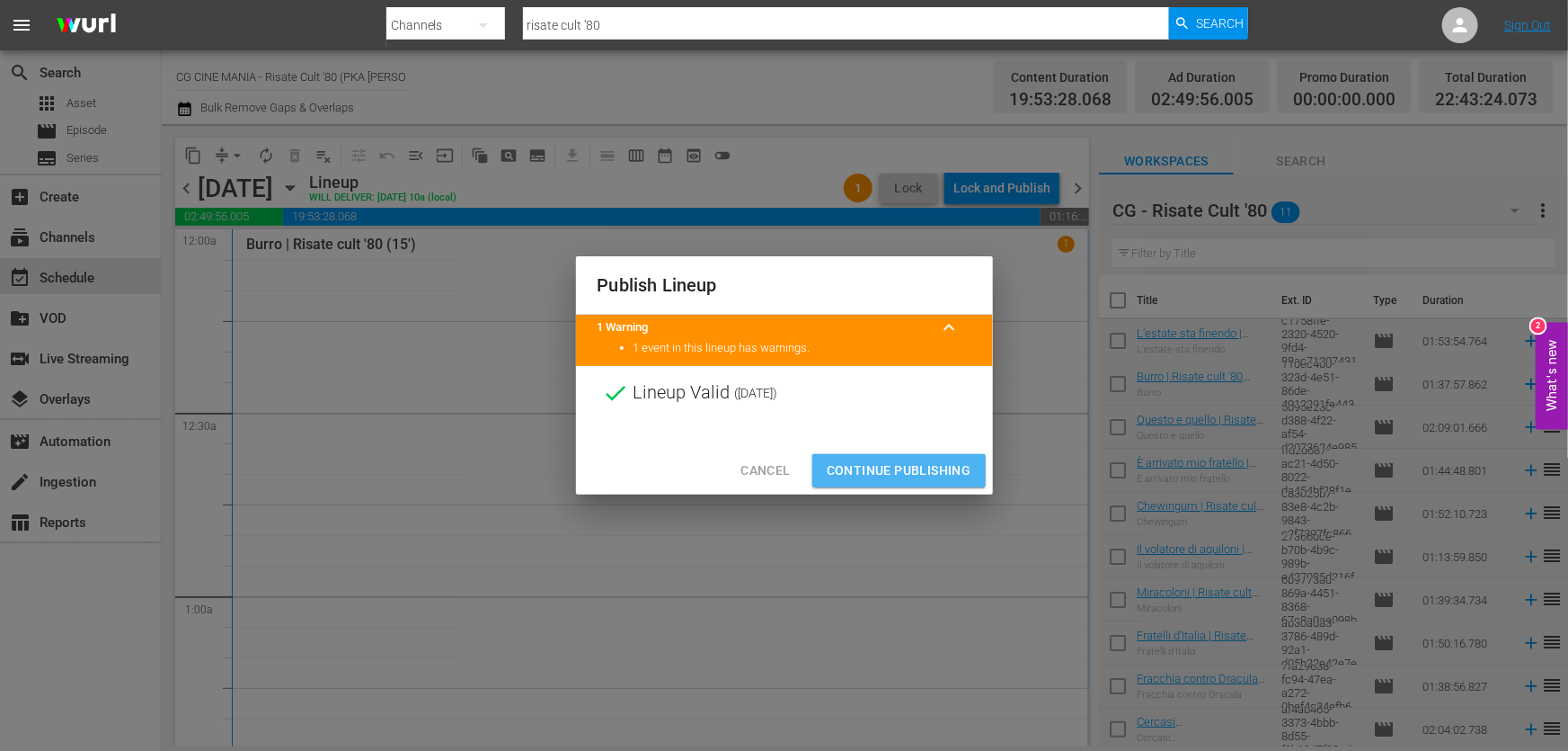
click at [933, 467] on span "Continue Publishing" at bounding box center [899, 470] width 144 height 22
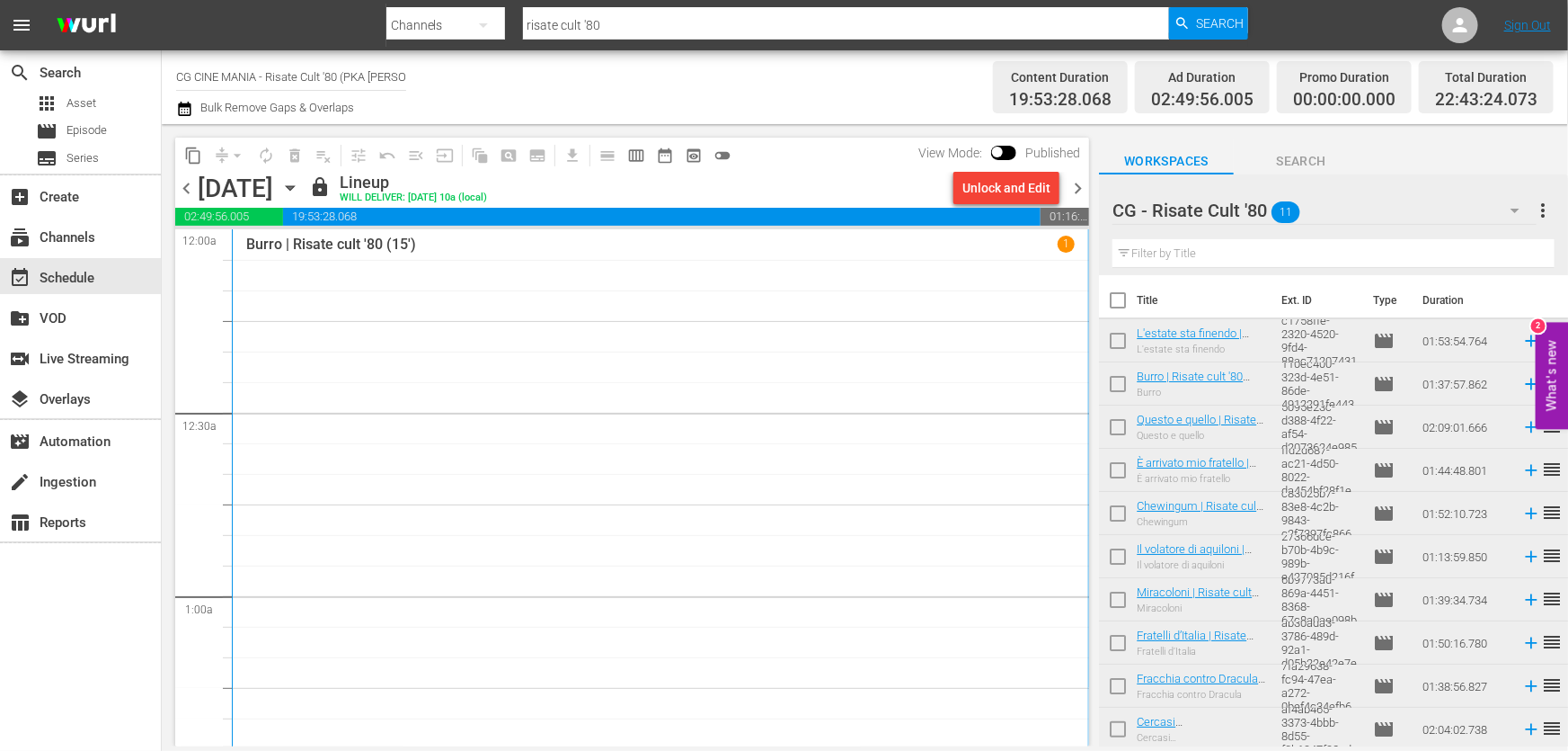
click at [1077, 186] on span "chevron_right" at bounding box center [1077, 188] width 22 height 22
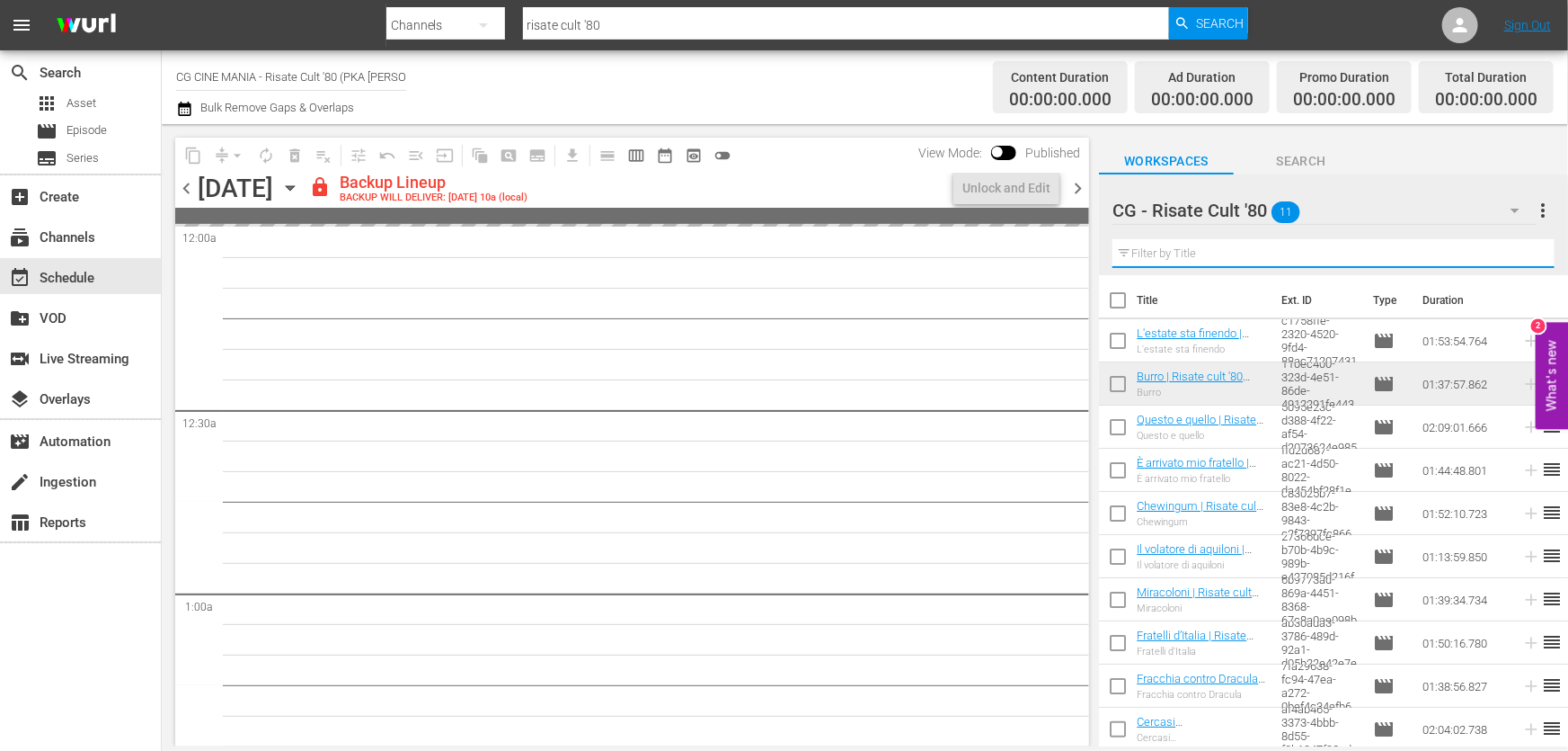
click at [1196, 260] on input "text" at bounding box center [1334, 254] width 442 height 29
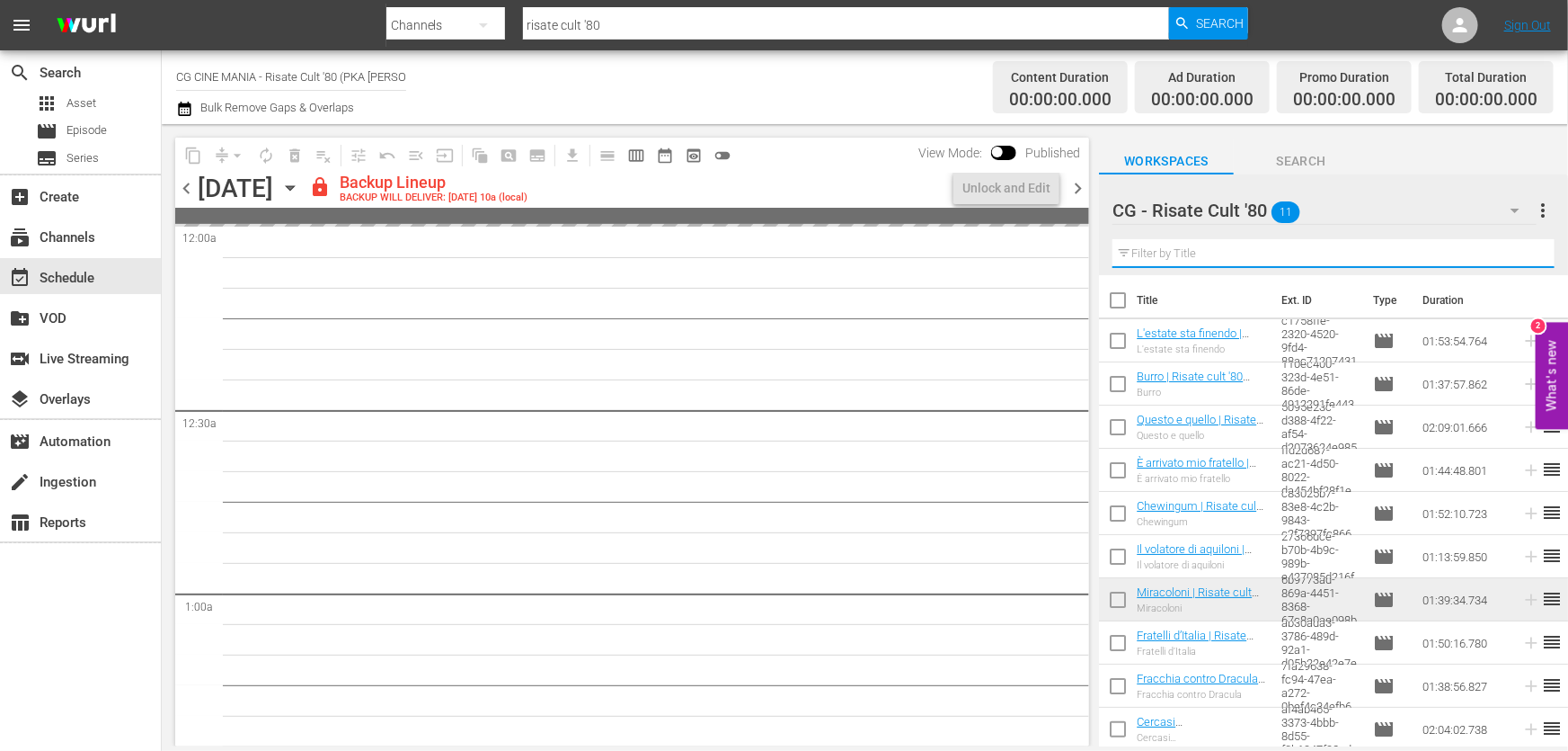
paste input "Fracchia contro Dracula"
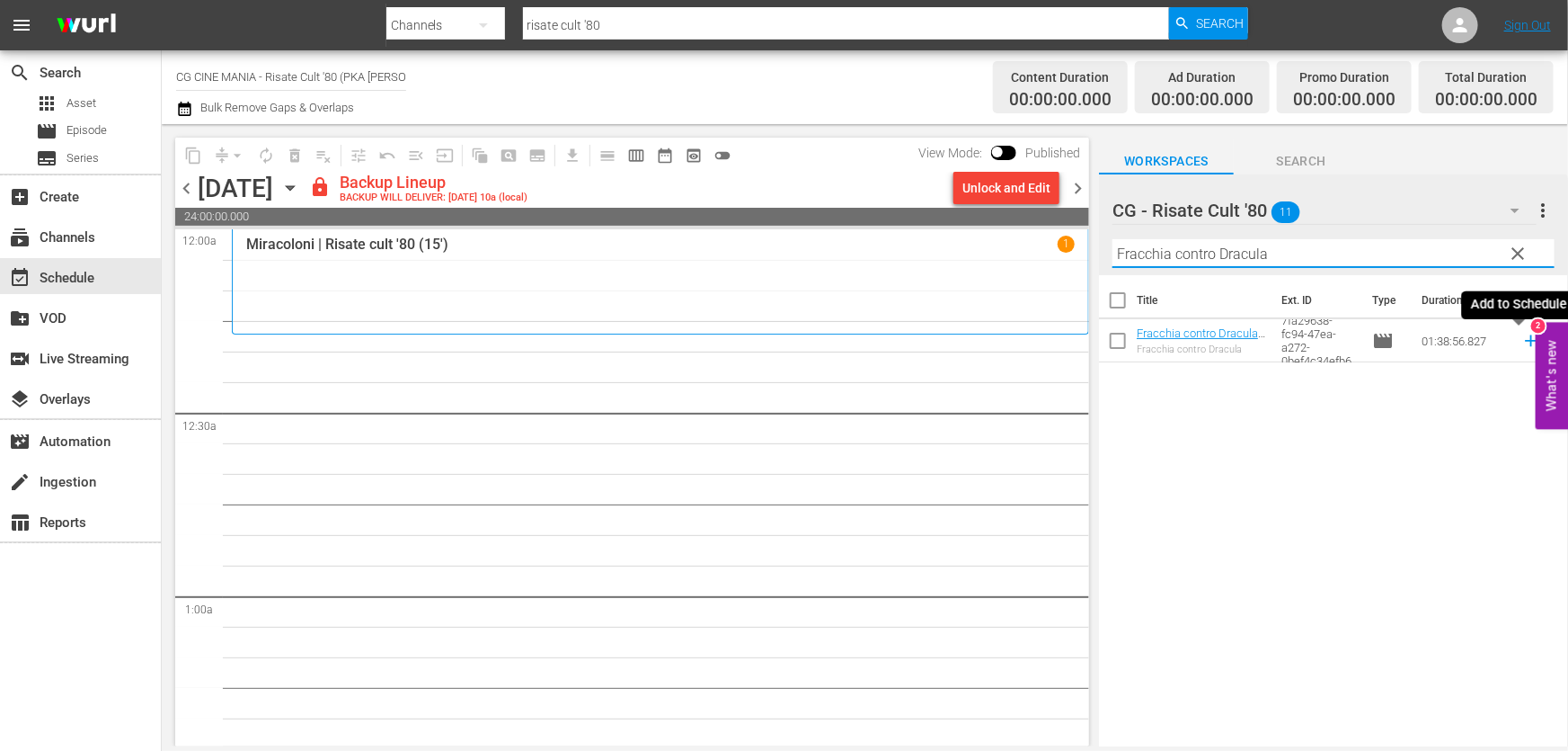
click at [1524, 342] on icon at bounding box center [1530, 341] width 12 height 12
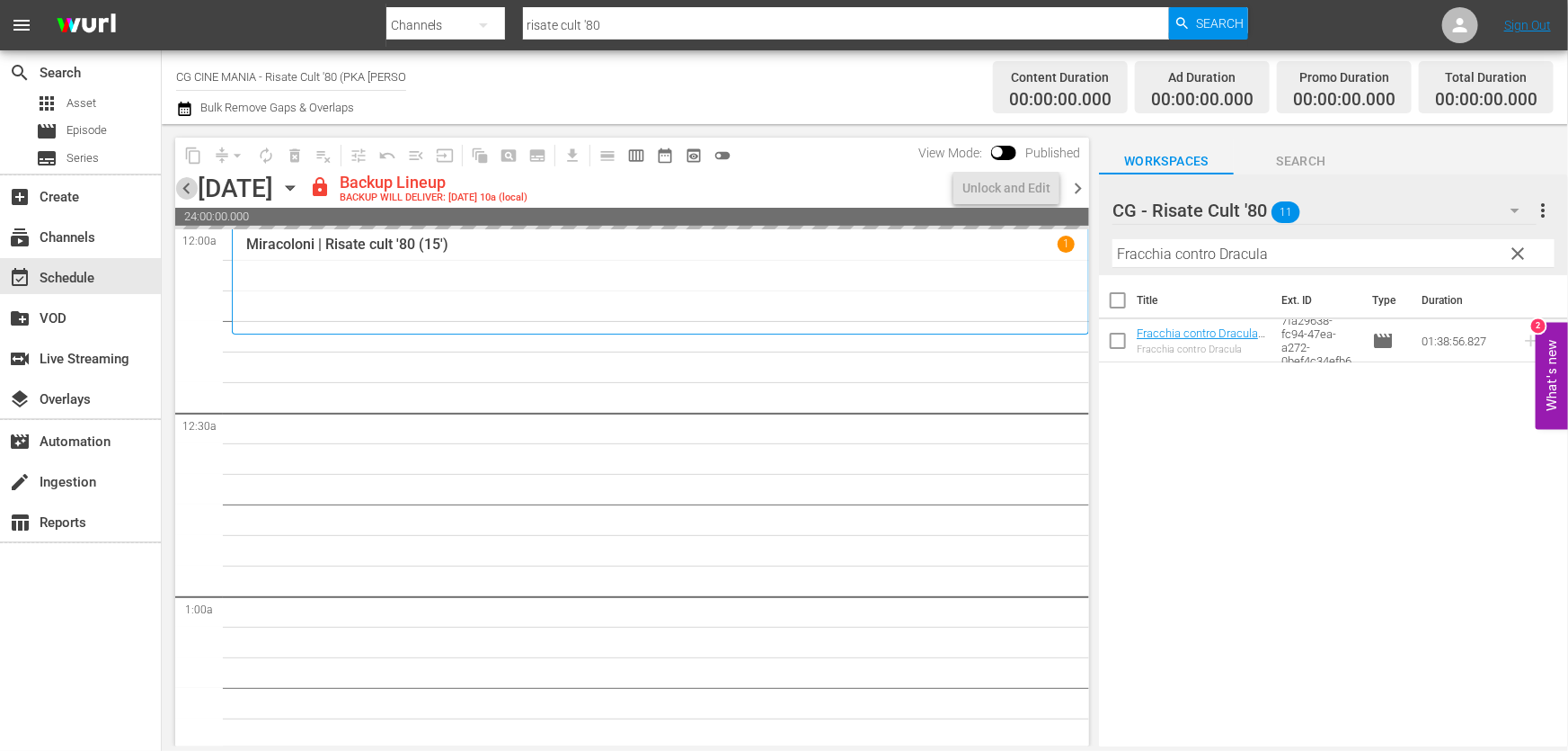
click at [188, 189] on span "chevron_left" at bounding box center [186, 188] width 22 height 22
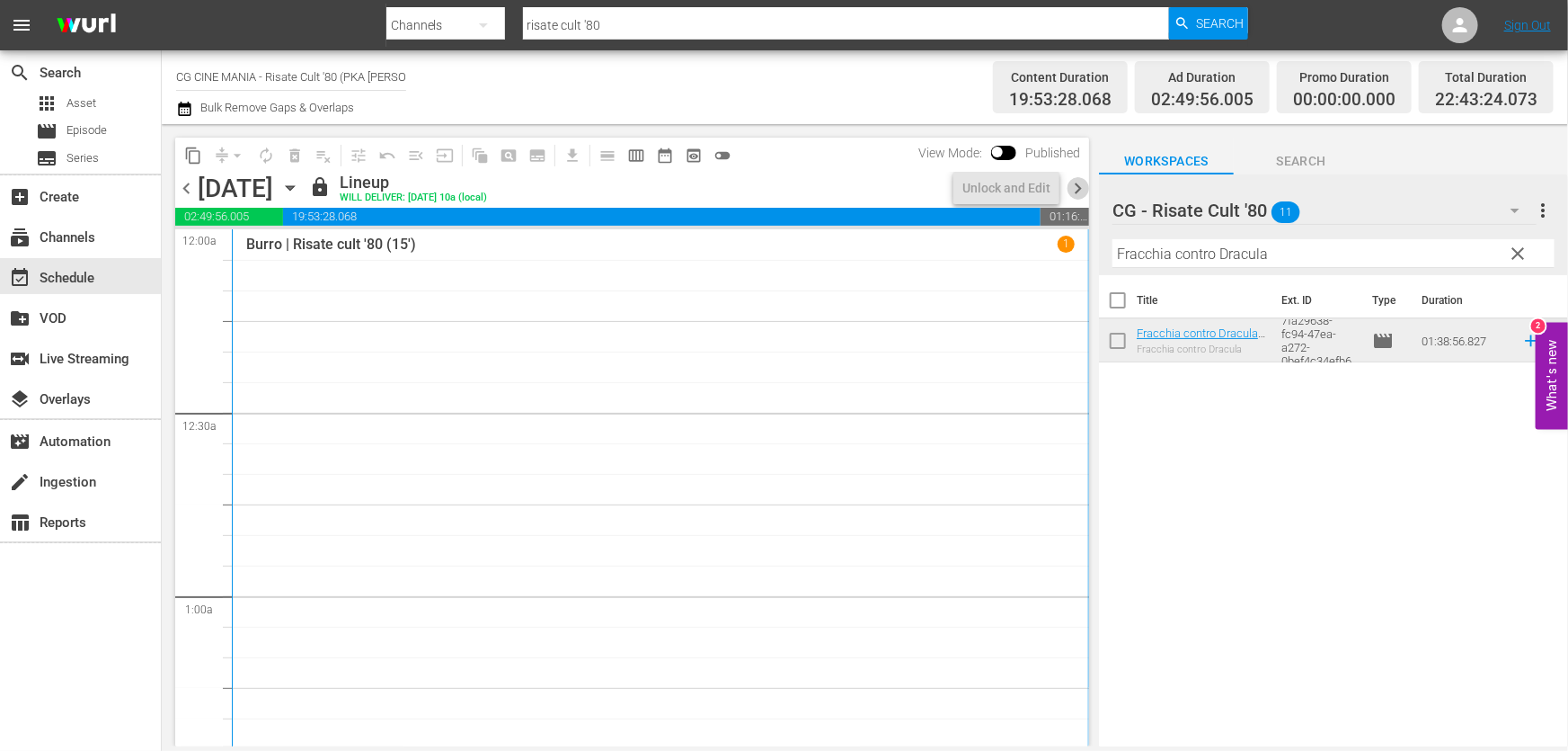
click at [1074, 193] on span "chevron_right" at bounding box center [1077, 188] width 22 height 22
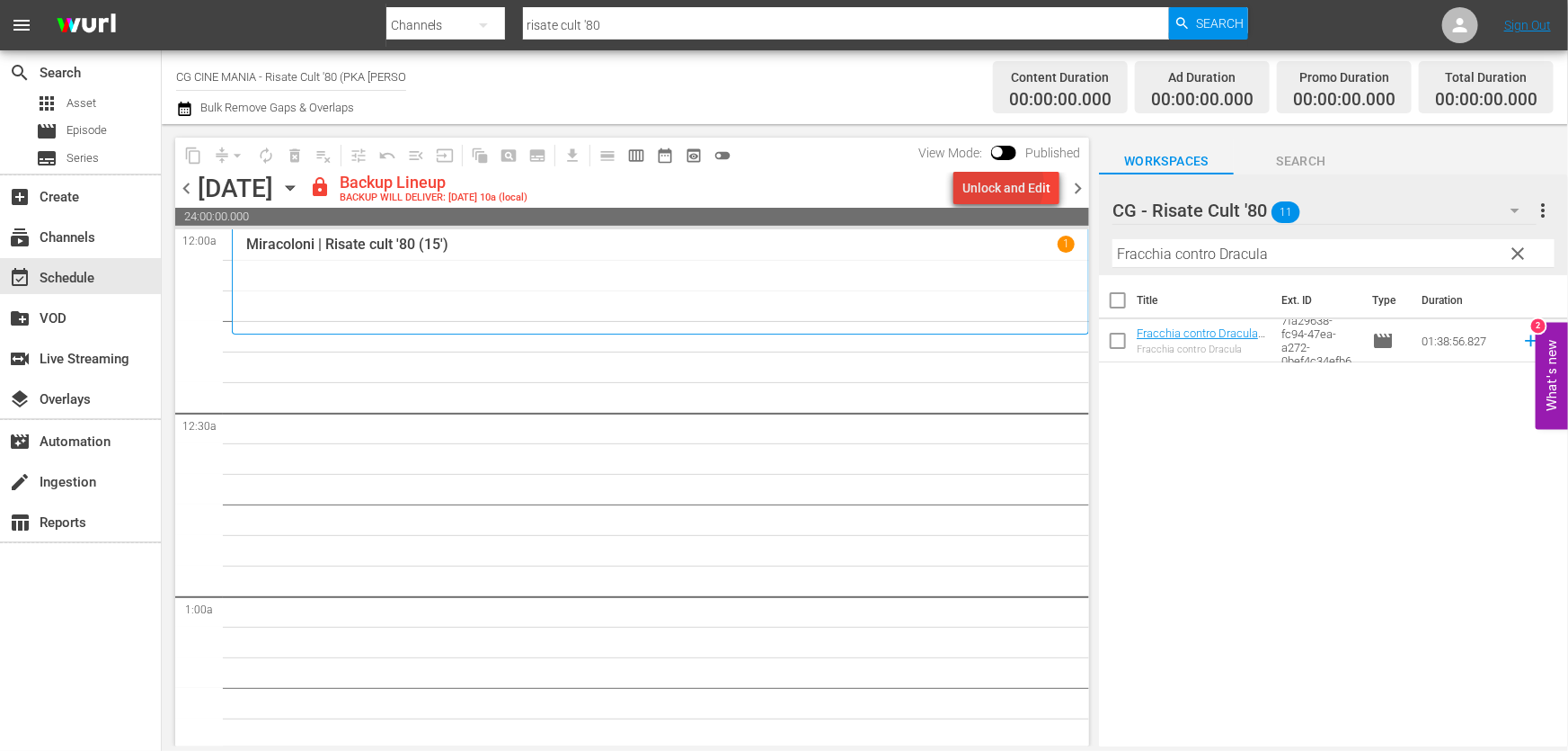
click at [998, 184] on div "Unlock and Edit" at bounding box center [1006, 187] width 88 height 32
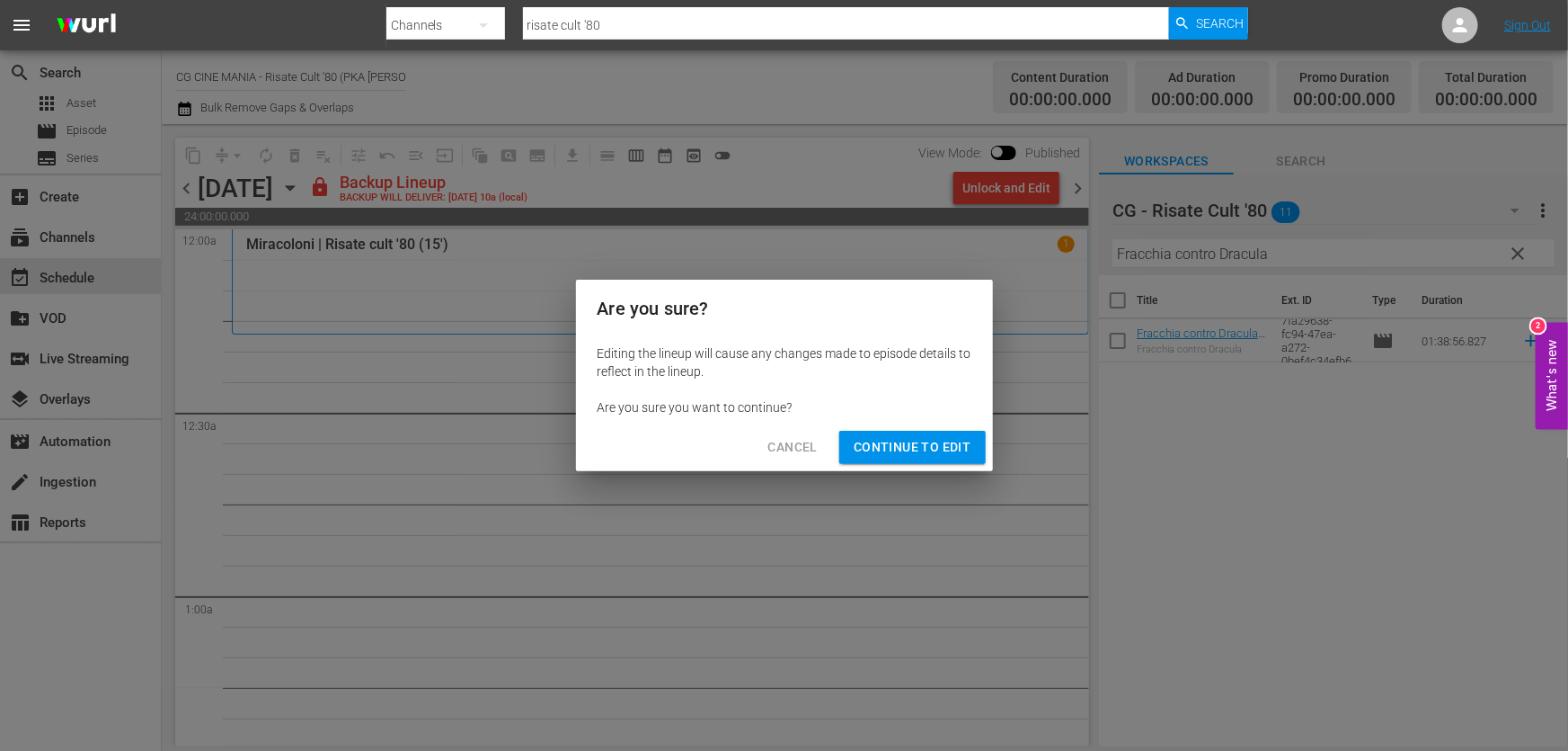
click at [955, 438] on span "Continue to Edit" at bounding box center [911, 447] width 117 height 22
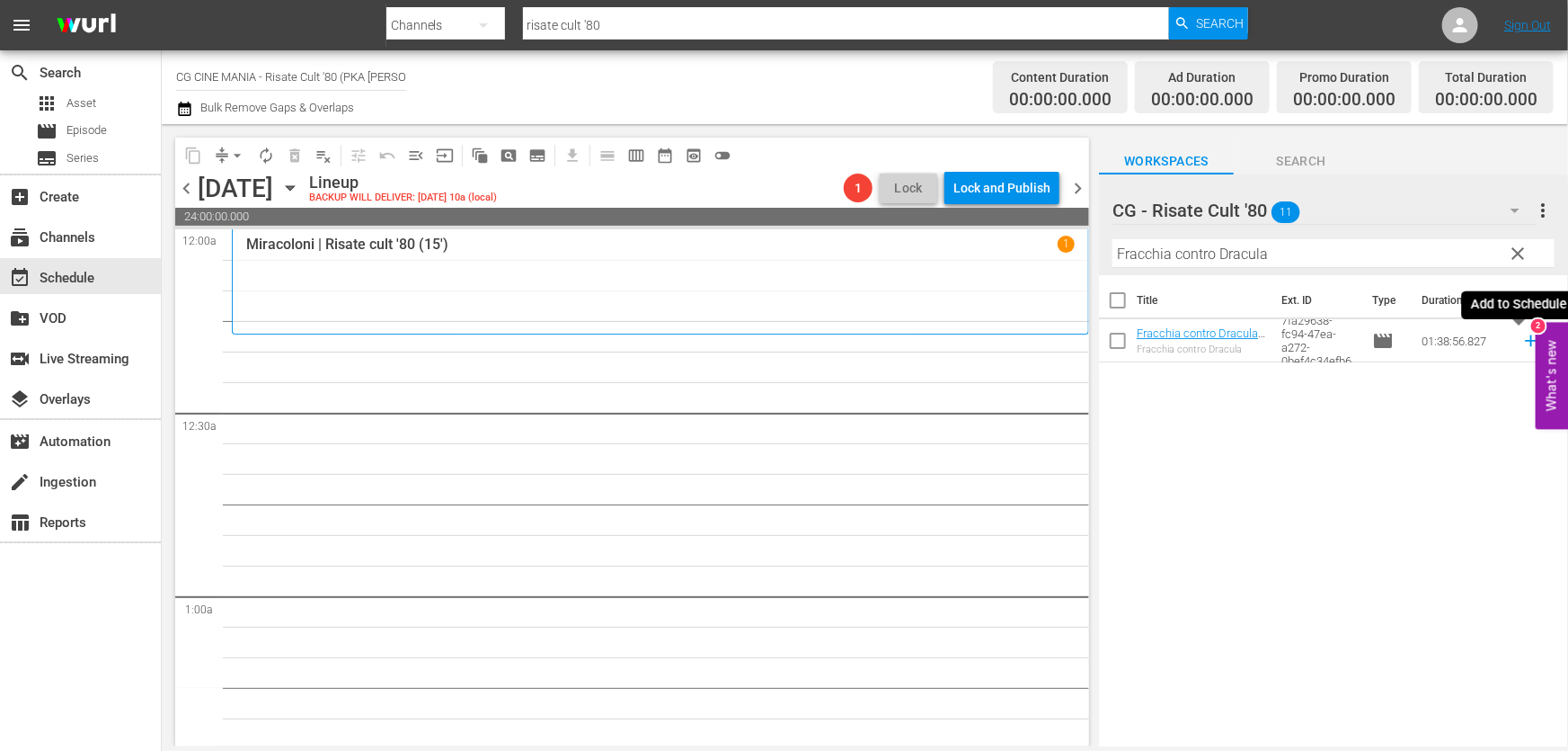
click at [1526, 343] on icon at bounding box center [1531, 340] width 19 height 19
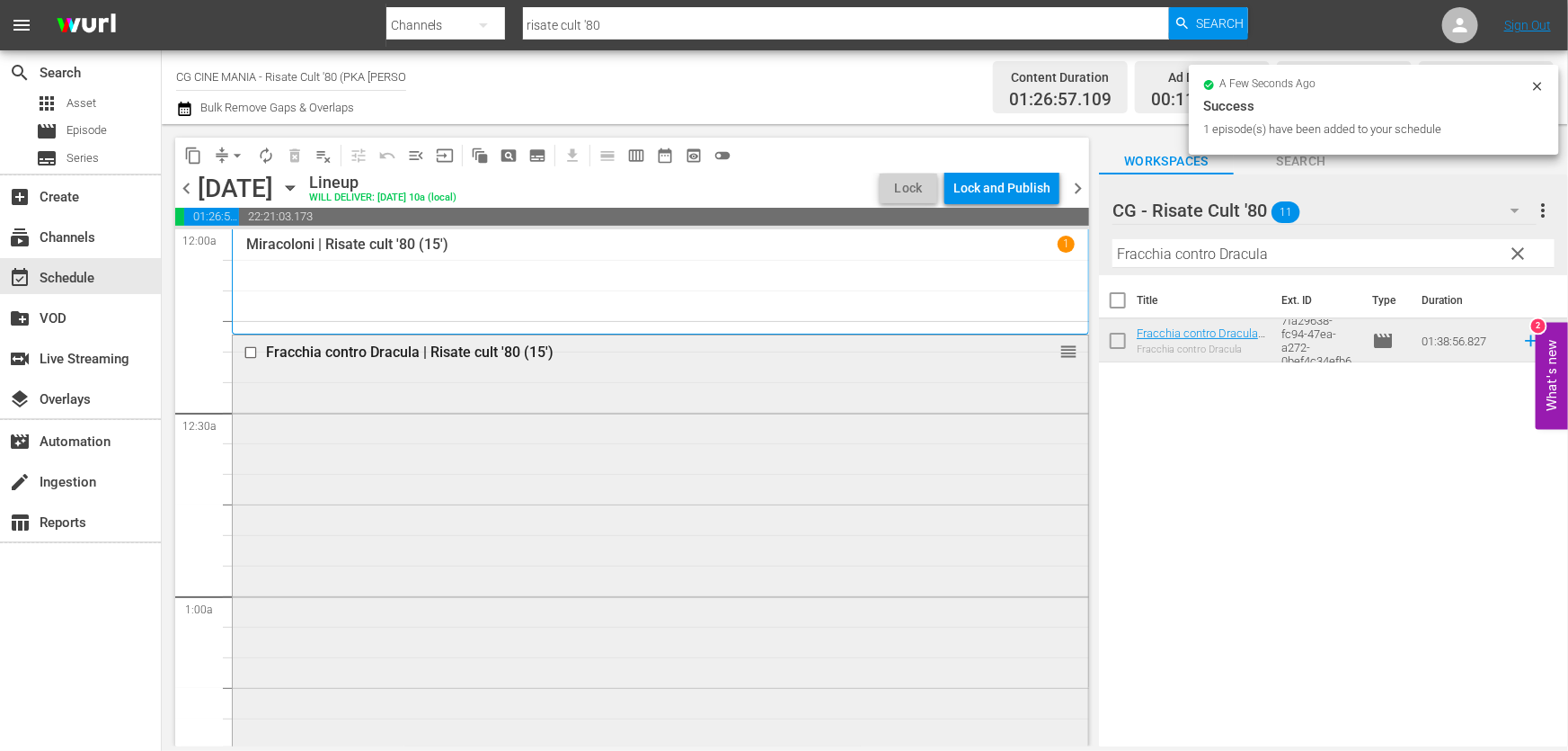
drag, startPoint x: 1288, startPoint y: 260, endPoint x: 638, endPoint y: 388, distance: 662.5
click at [719, 376] on div "content_copy compress arrow_drop_down autorenew_outlined delete_forever_outline…" at bounding box center [865, 435] width 1406 height 622
paste input "Questo e quello"
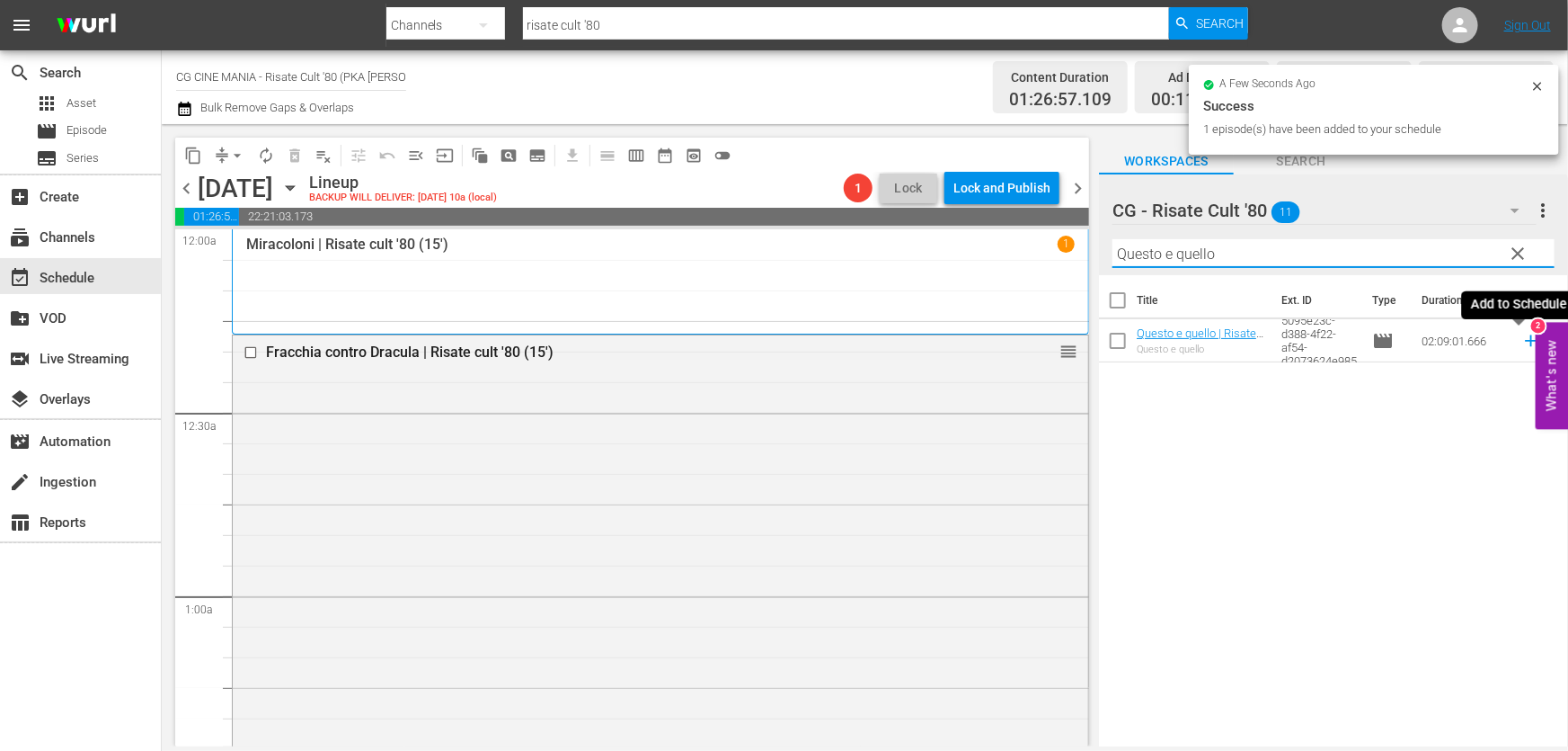
click at [1522, 347] on icon at bounding box center [1531, 340] width 19 height 19
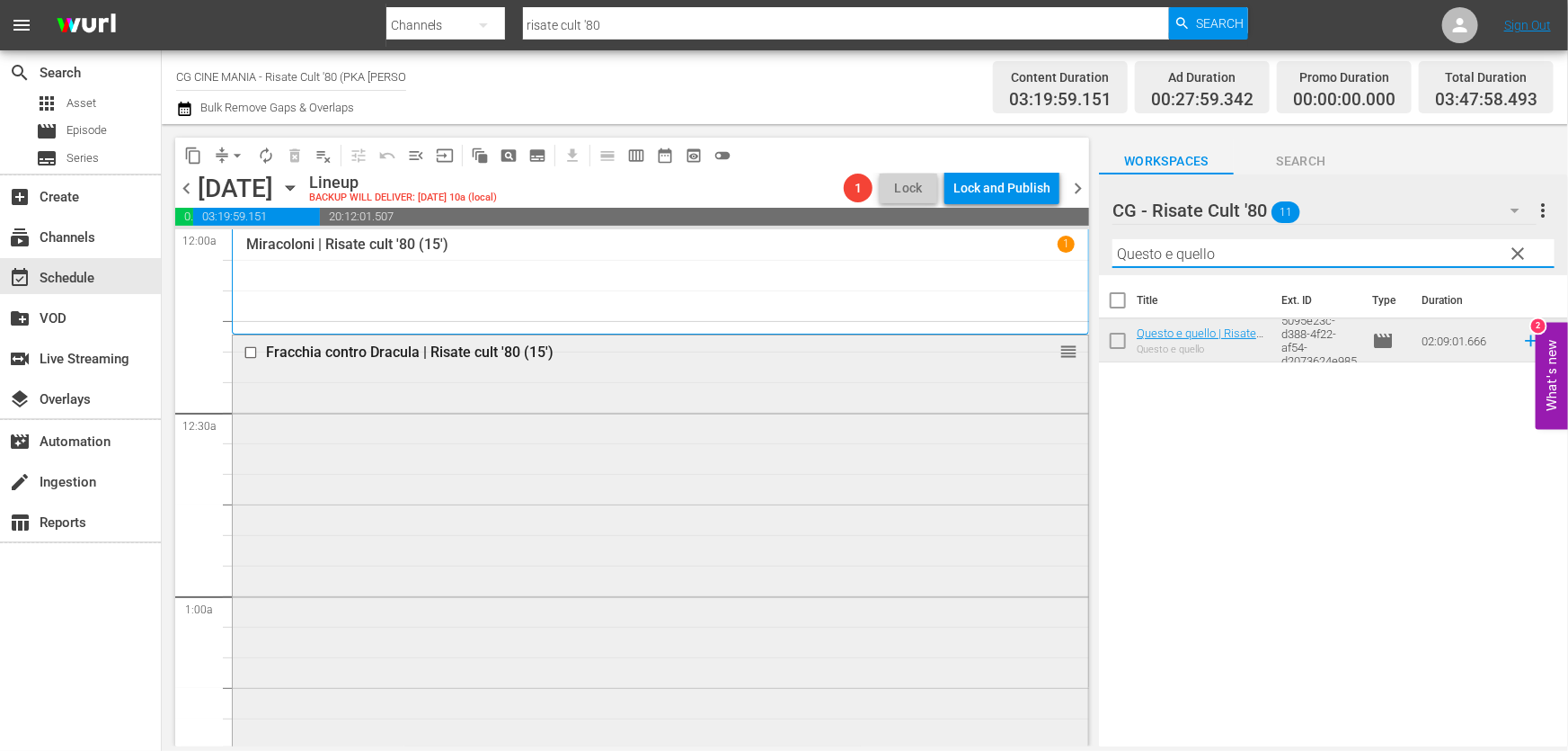
drag, startPoint x: 1199, startPoint y: 267, endPoint x: 485, endPoint y: 378, distance: 722.6
click at [486, 377] on div "content_copy compress arrow_drop_down autorenew_outlined delete_forever_outline…" at bounding box center [865, 435] width 1406 height 622
paste input "[PERSON_NAME]"
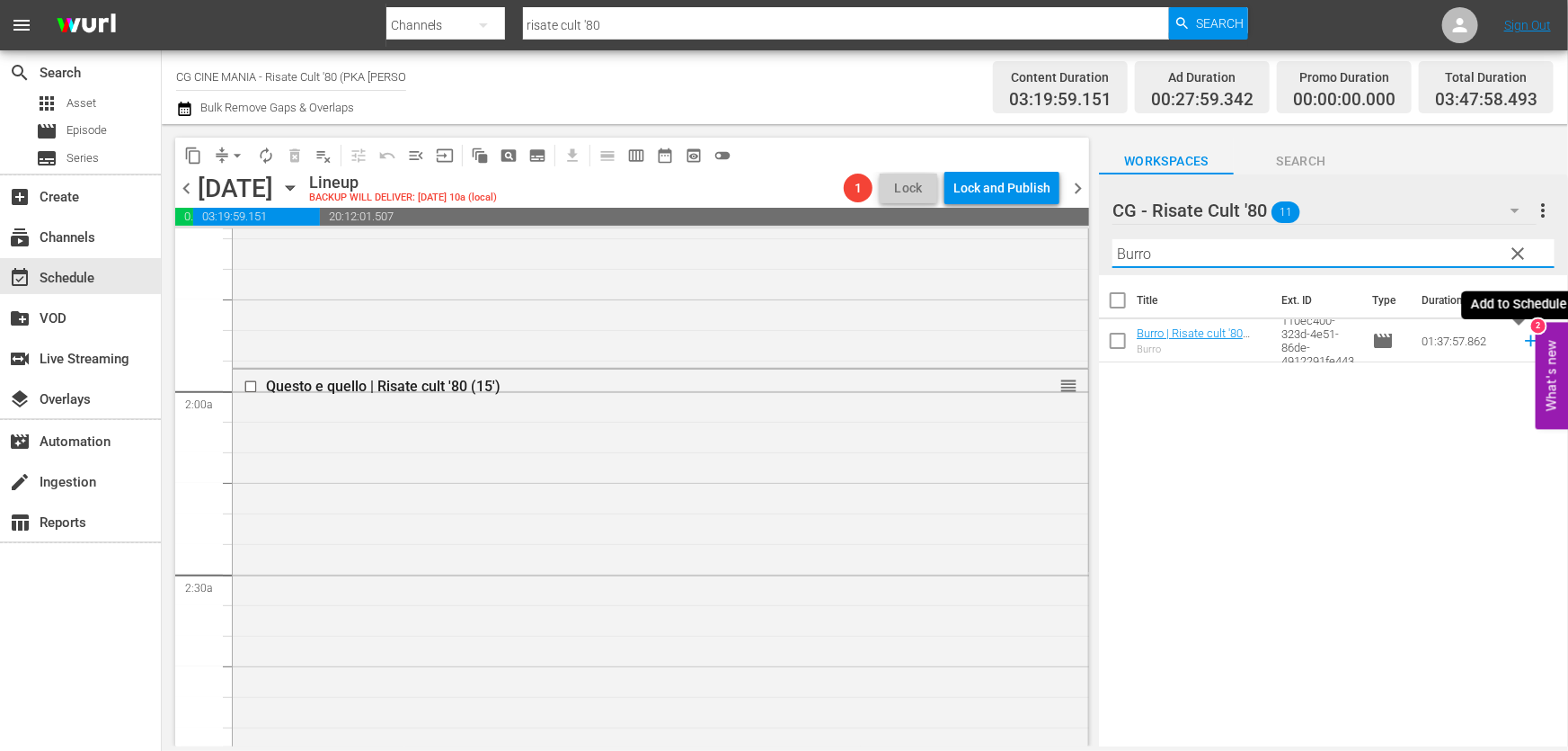
click at [1522, 342] on icon at bounding box center [1531, 340] width 19 height 19
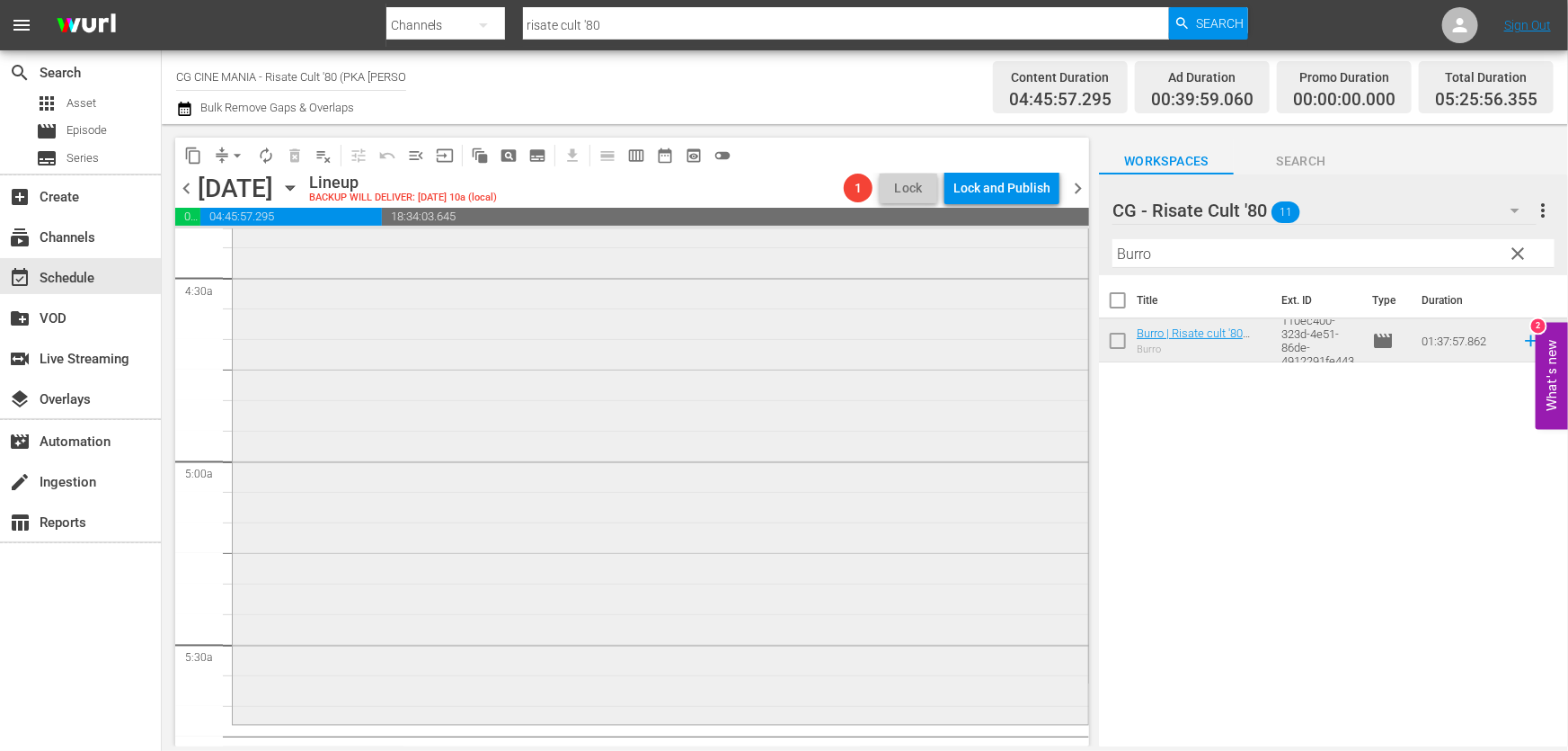
scroll to position [1716, 0]
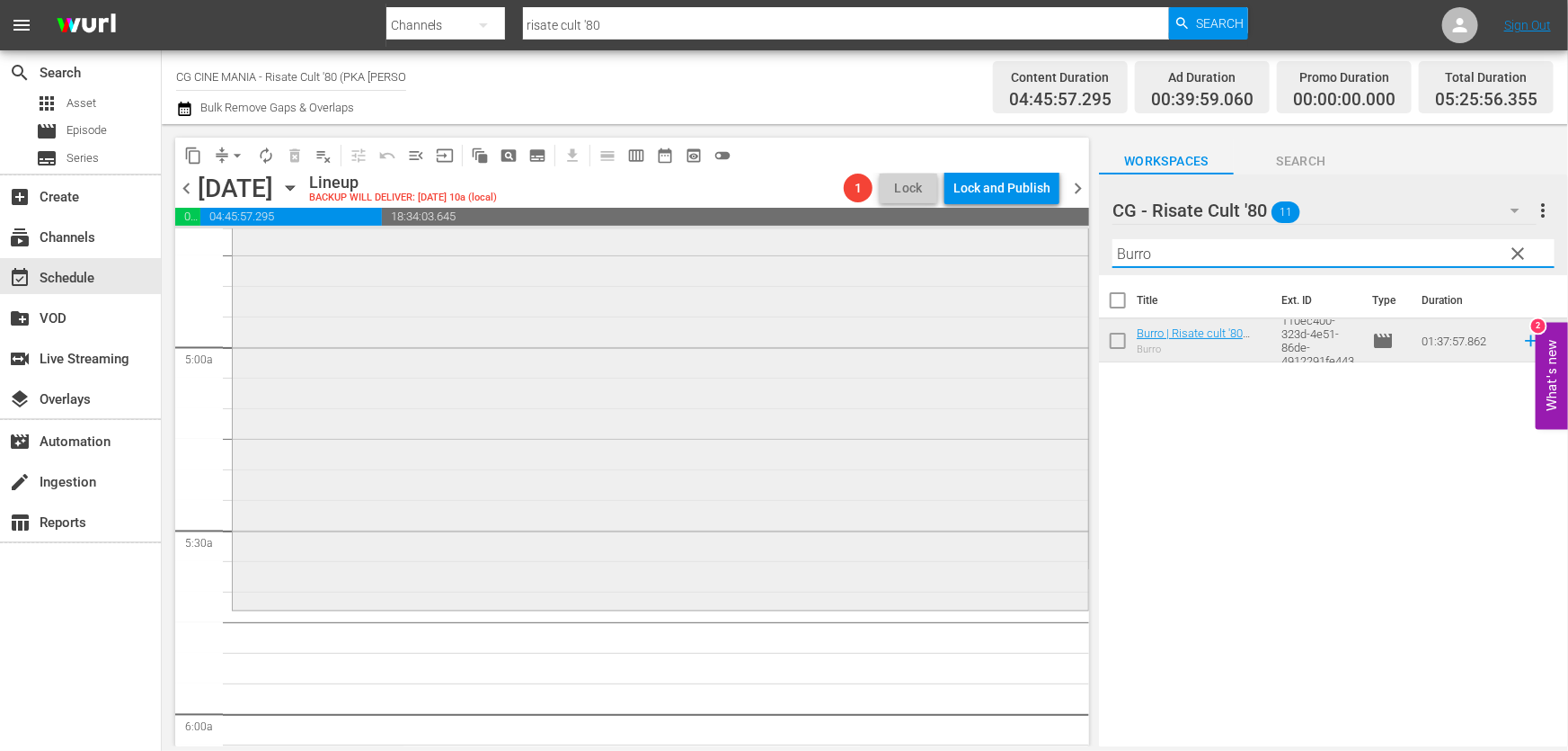
drag, startPoint x: 1220, startPoint y: 259, endPoint x: 651, endPoint y: 343, distance: 575.2
click at [651, 342] on div "content_copy compress arrow_drop_down autorenew_outlined delete_forever_outline…" at bounding box center [865, 435] width 1406 height 622
paste input "È arrivato mio fratell"
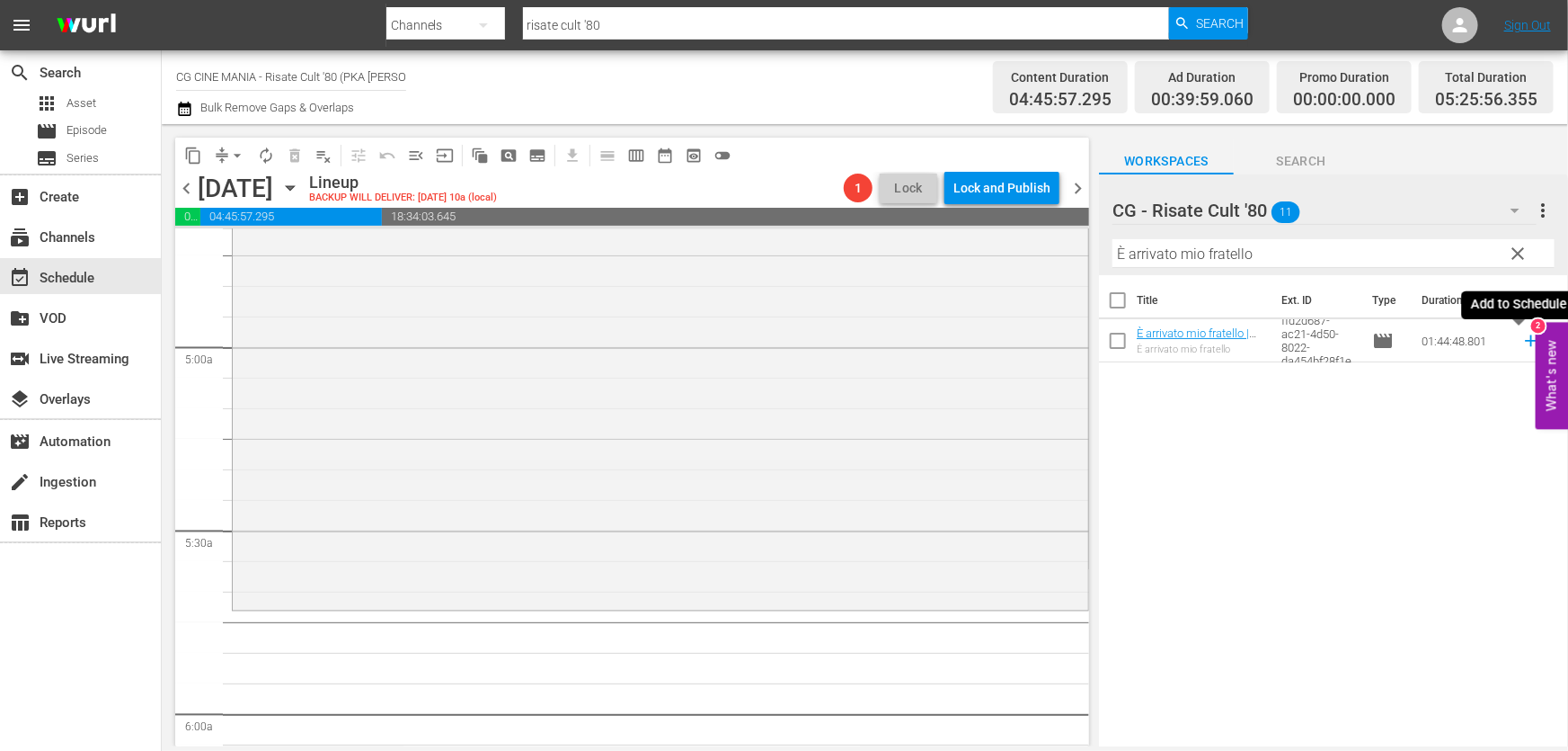
click at [1522, 345] on icon at bounding box center [1531, 340] width 19 height 19
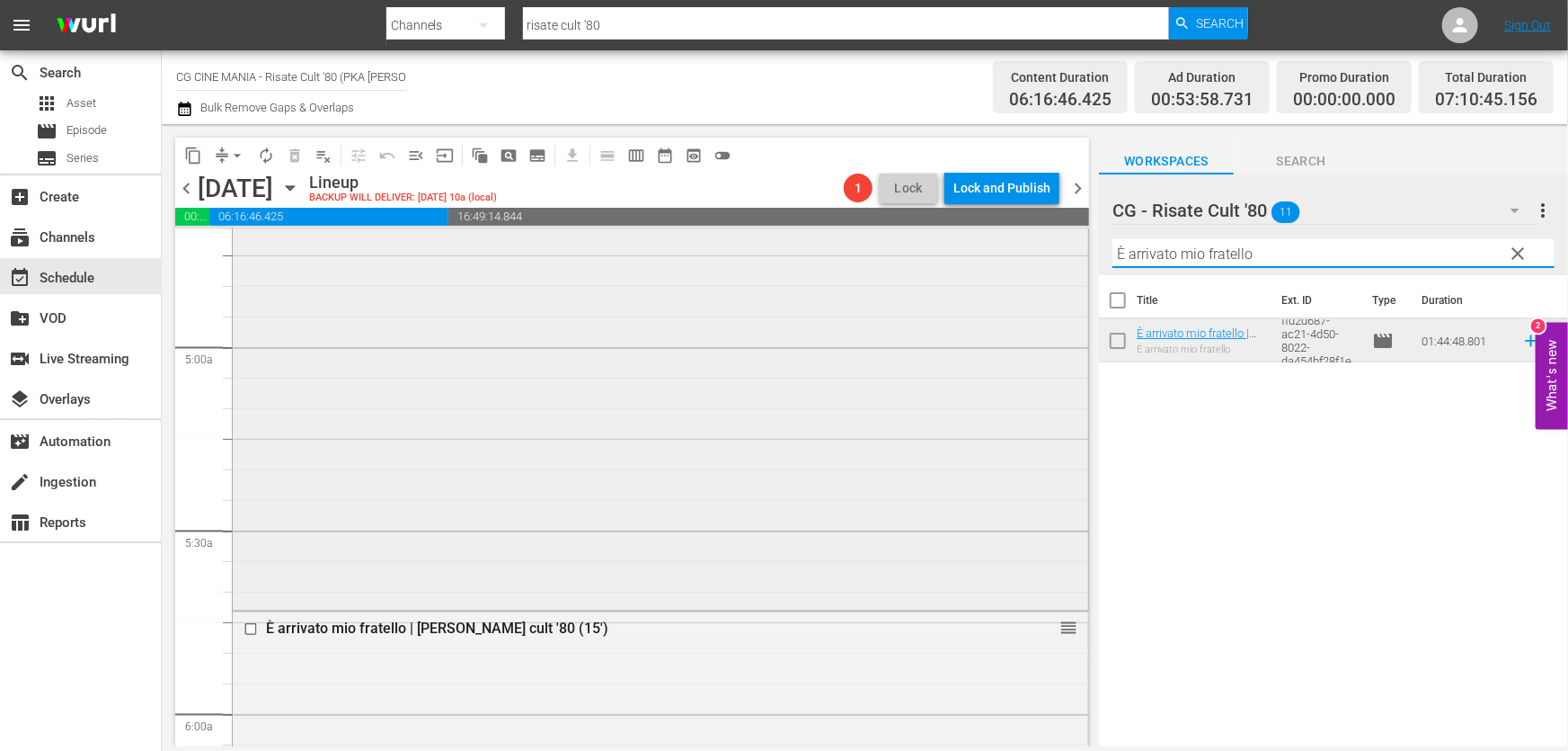
drag, startPoint x: 1322, startPoint y: 253, endPoint x: 580, endPoint y: 393, distance: 755.1
click at [649, 376] on div "content_copy compress arrow_drop_down autorenew_outlined delete_forever_outline…" at bounding box center [865, 435] width 1406 height 622
paste input "Il volatore di aquiloni"
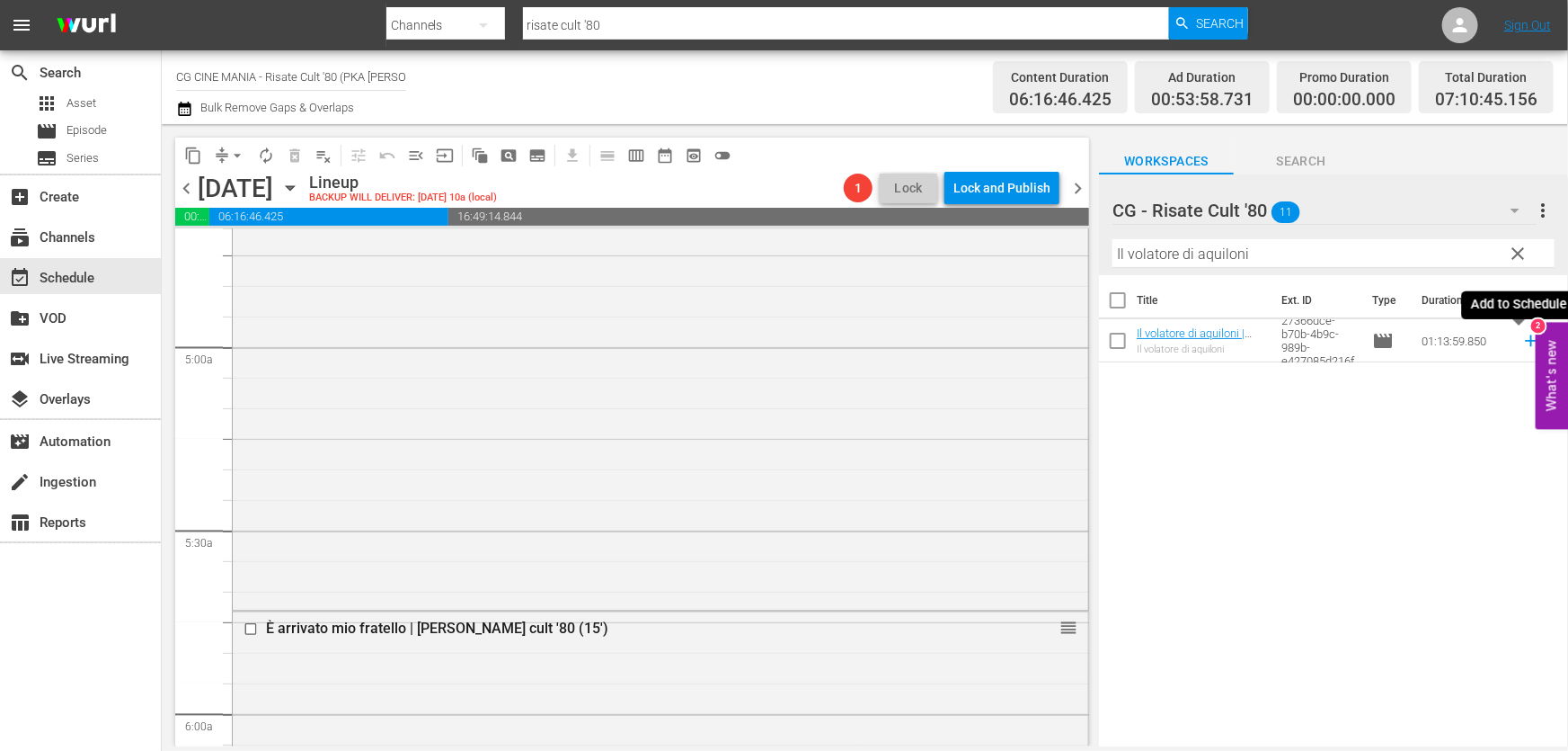
click at [1522, 337] on icon at bounding box center [1531, 340] width 19 height 19
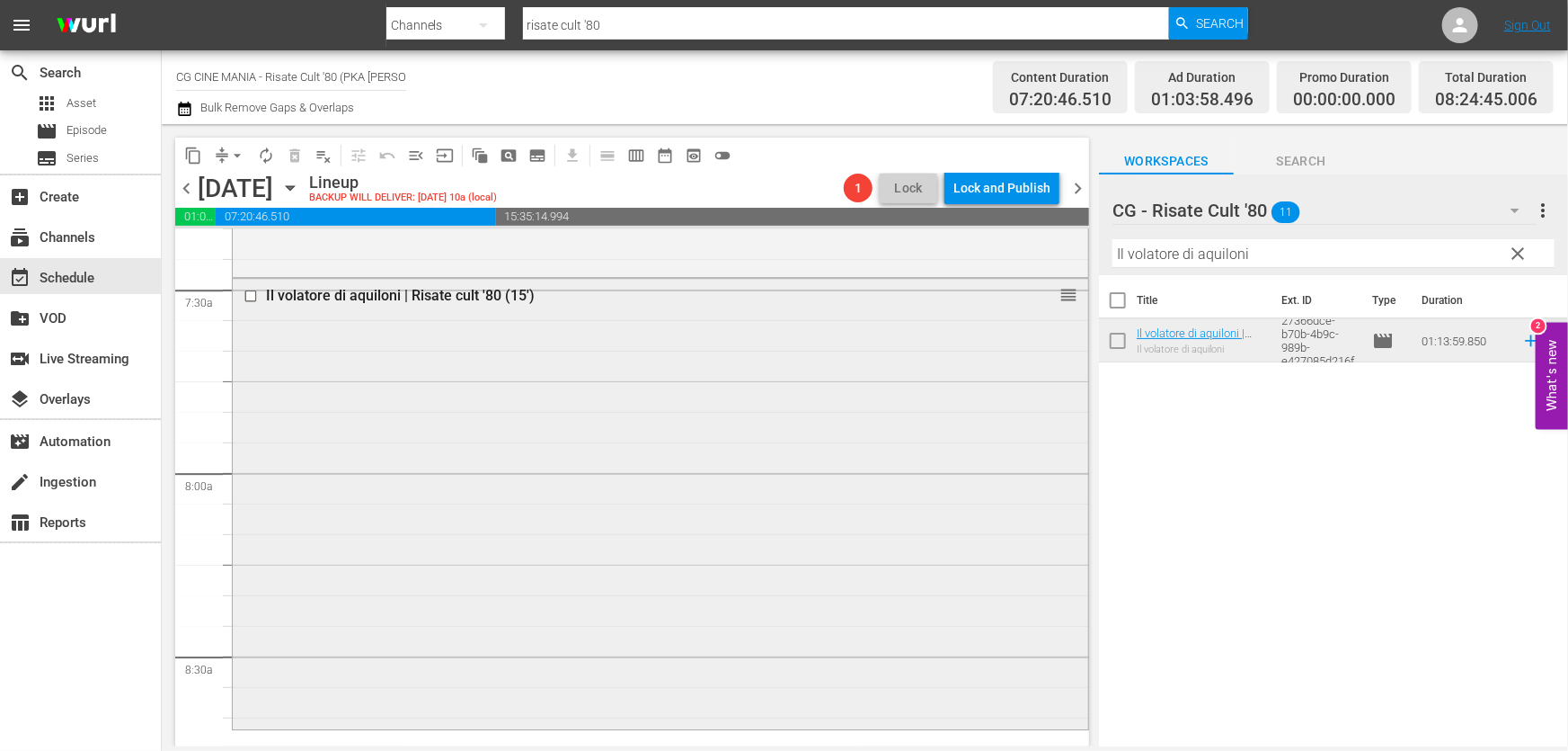
scroll to position [2697, 0]
drag, startPoint x: 1284, startPoint y: 261, endPoint x: 512, endPoint y: 368, distance: 779.4
click at [554, 363] on div "content_copy compress arrow_drop_down autorenew_outlined delete_forever_outline…" at bounding box center [865, 435] width 1406 height 622
paste input "L'estate sta finendo"
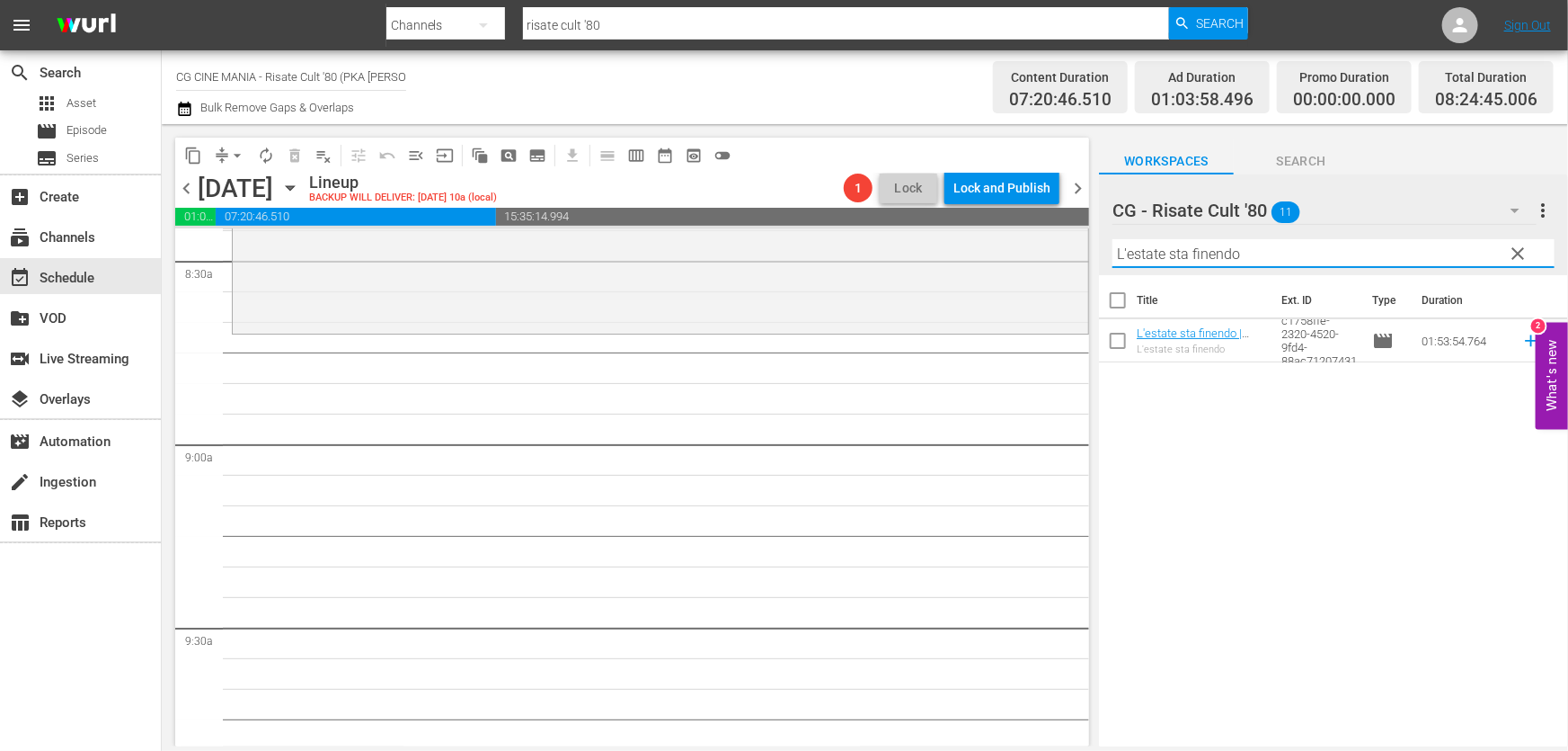
scroll to position [3187, 0]
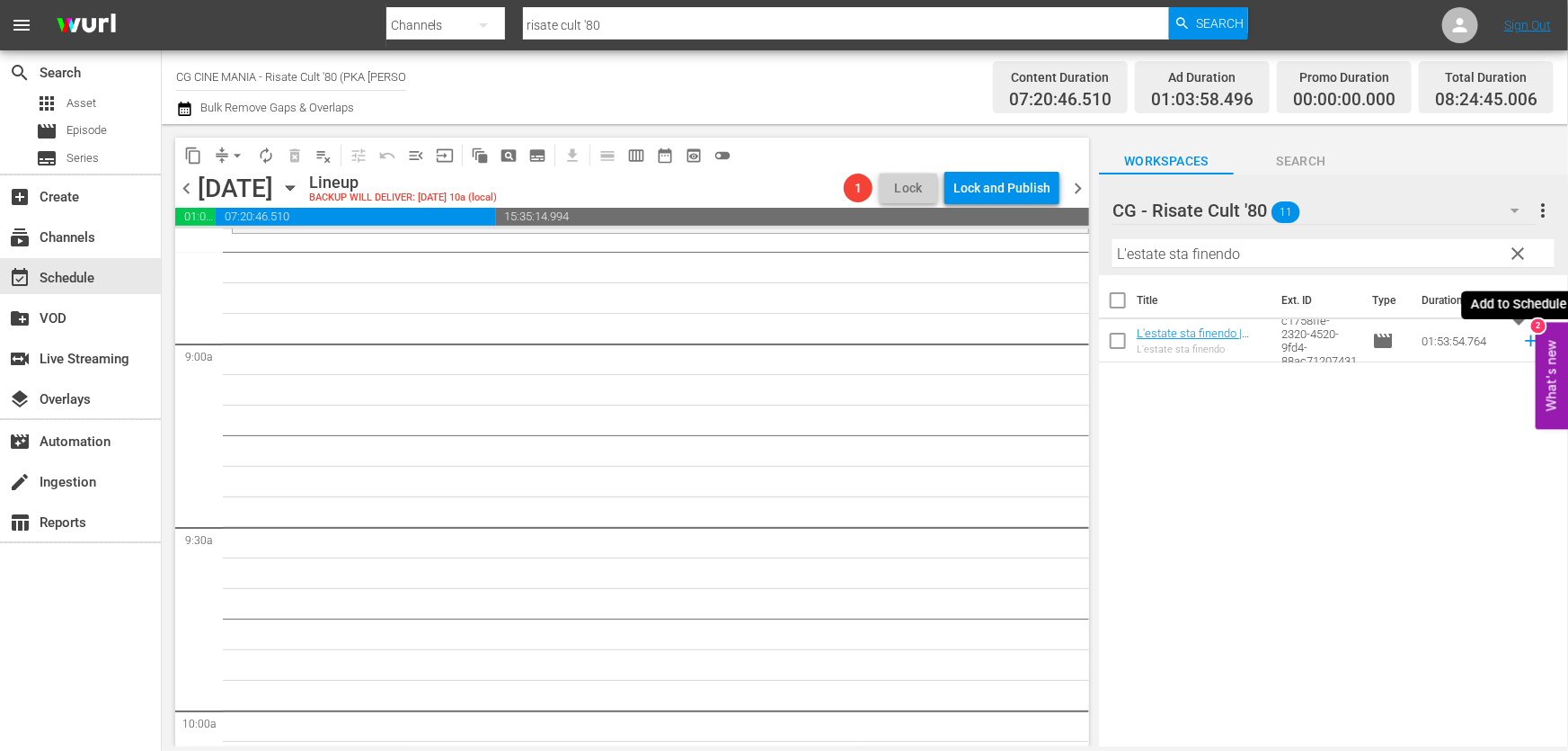
click at [1522, 342] on icon at bounding box center [1531, 340] width 19 height 19
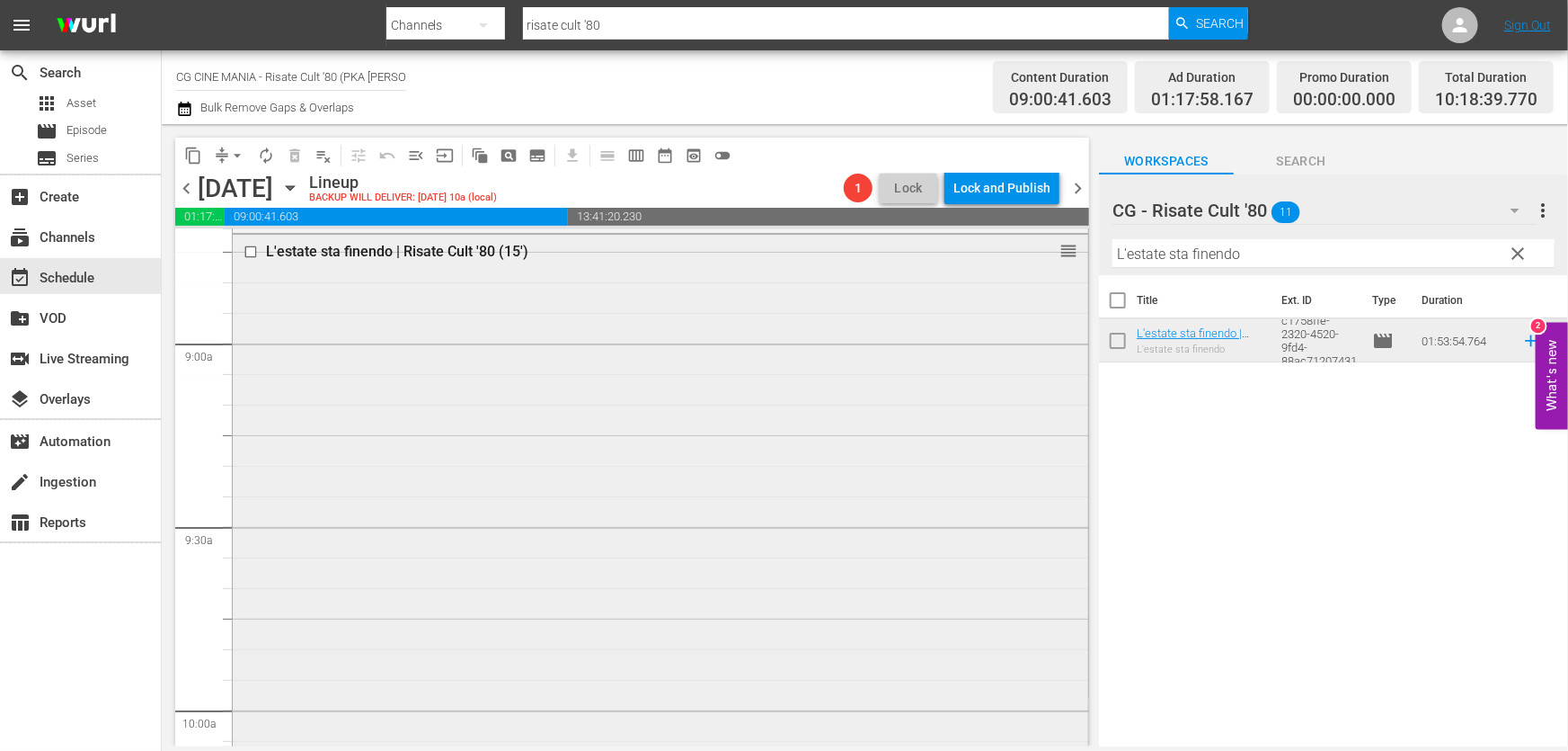
drag, startPoint x: 1282, startPoint y: 255, endPoint x: 589, endPoint y: 388, distance: 705.6
click at [598, 379] on div "content_copy compress arrow_drop_down autorenew_outlined delete_forever_outline…" at bounding box center [865, 435] width 1406 height 622
paste input "Fratelli d’Italia"
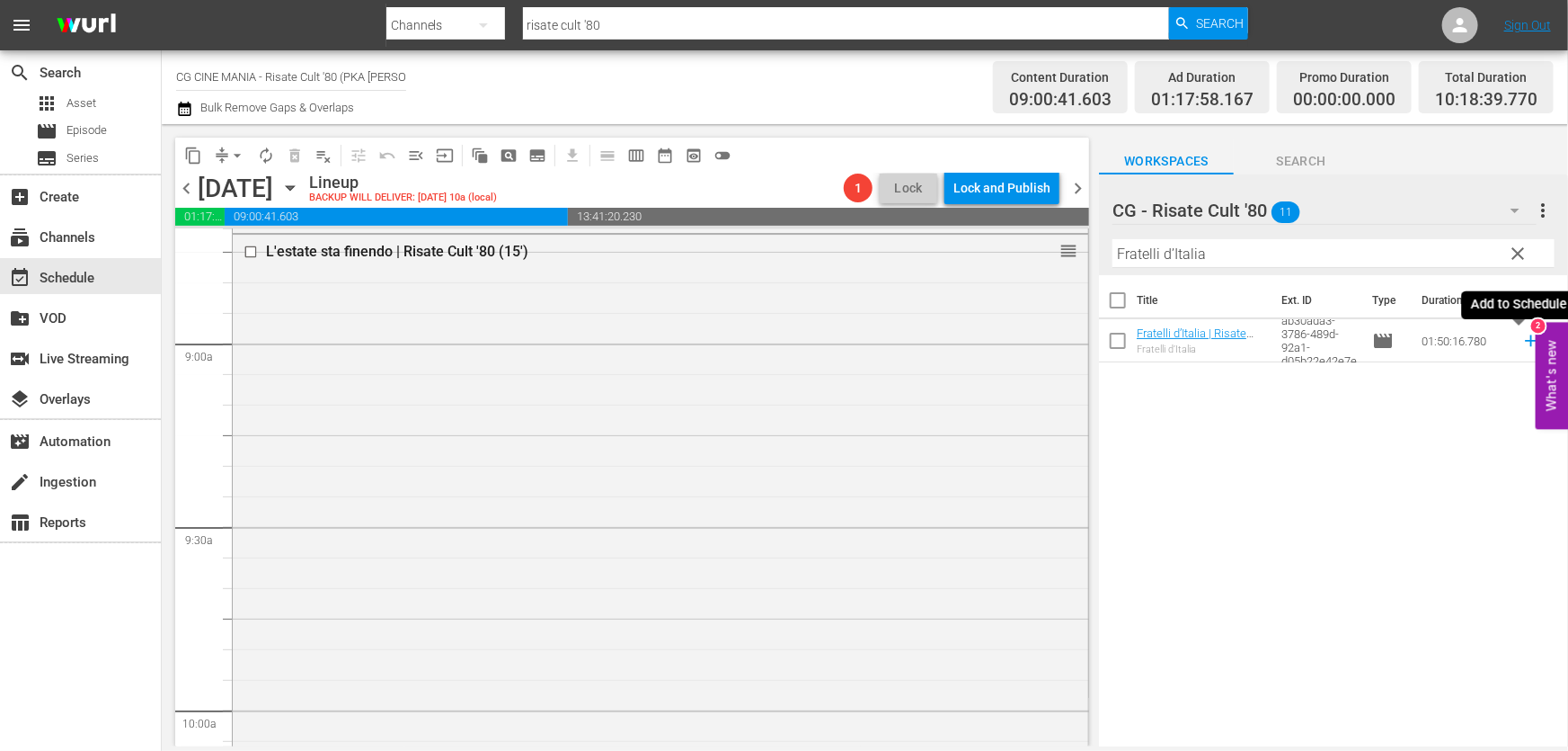
click at [1524, 338] on icon at bounding box center [1530, 341] width 12 height 12
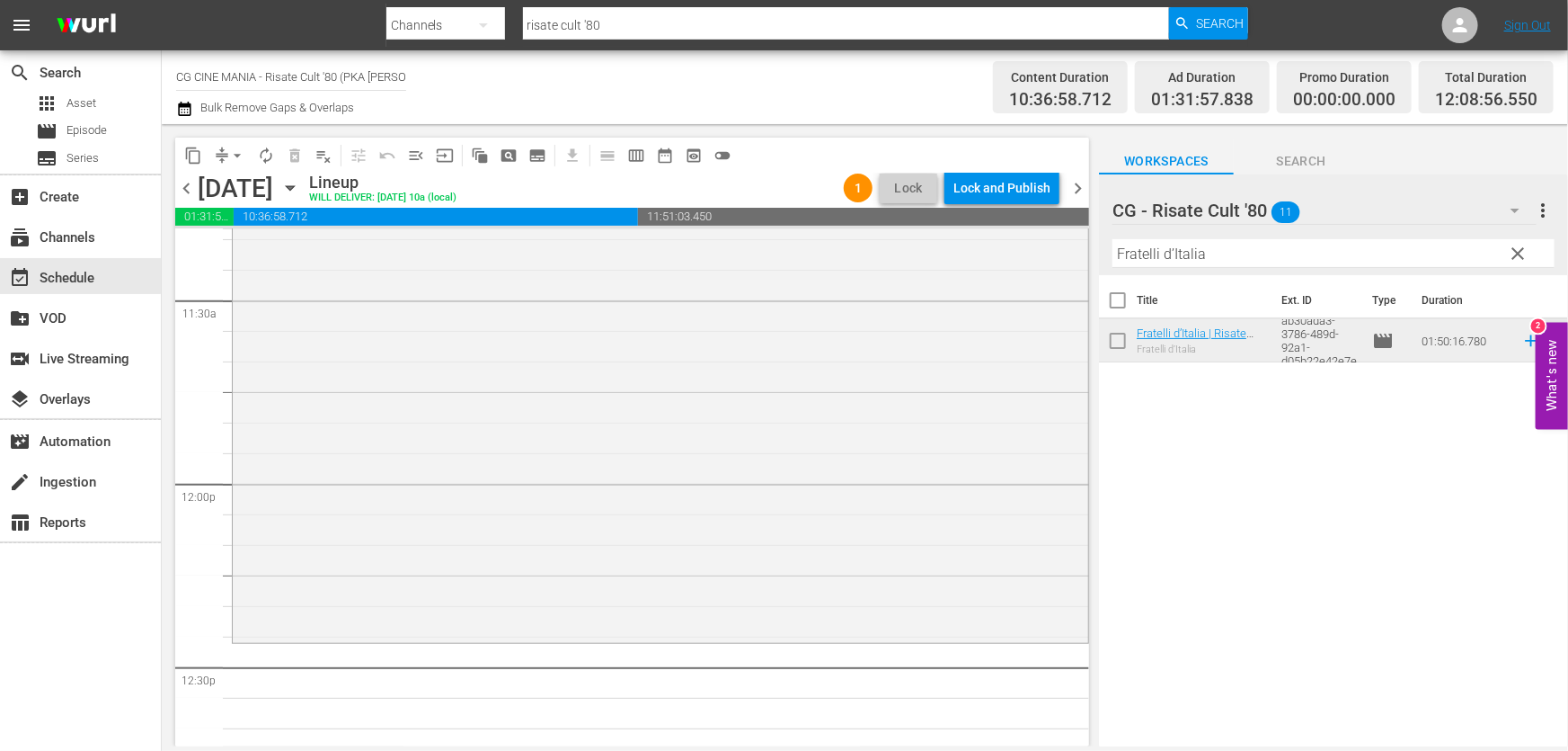
scroll to position [4332, 0]
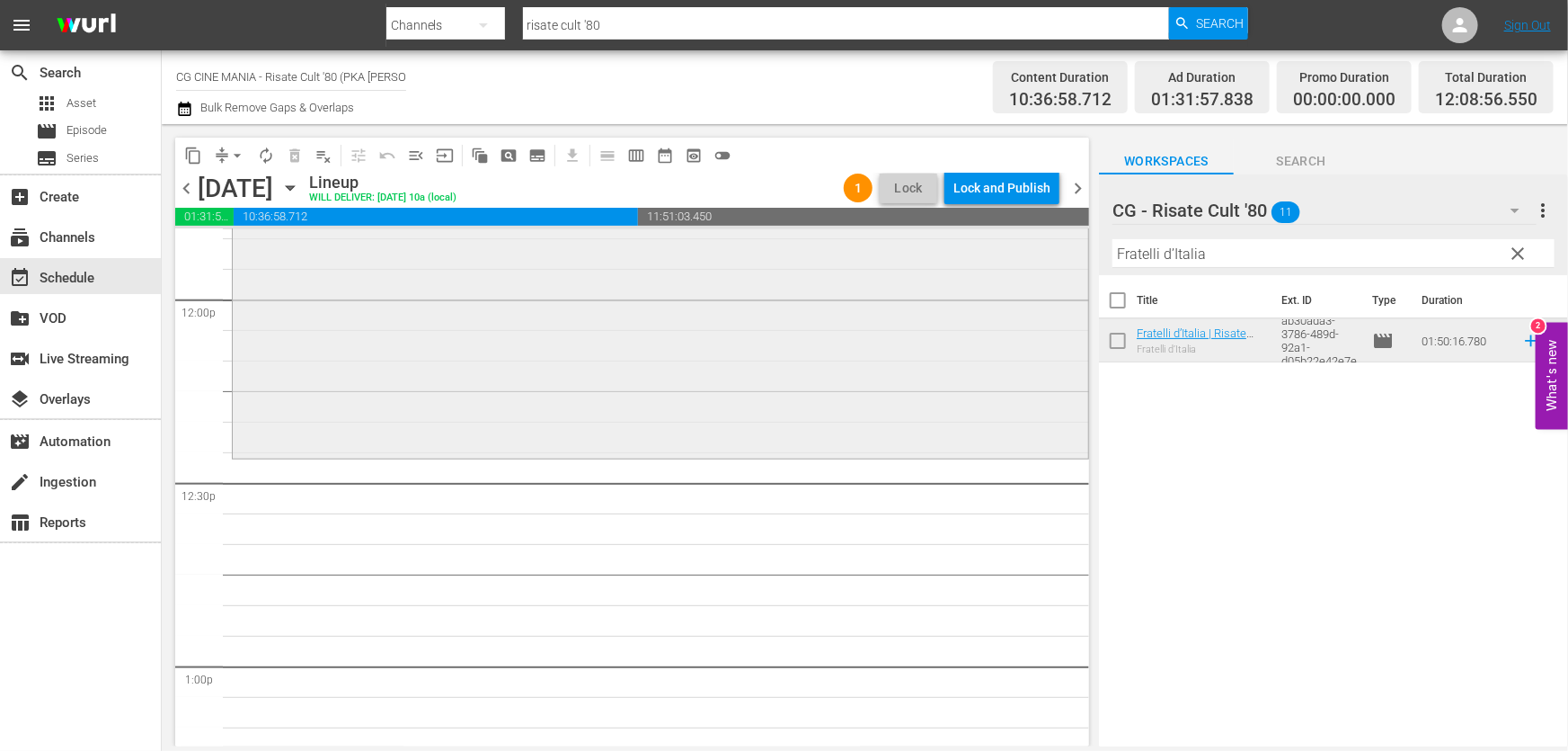
drag, startPoint x: 988, startPoint y: 298, endPoint x: 728, endPoint y: 341, distance: 263.5
click at [728, 339] on div "content_copy compress arrow_drop_down autorenew_outlined delete_forever_outline…" at bounding box center [865, 435] width 1406 height 622
paste input "Chewingum"
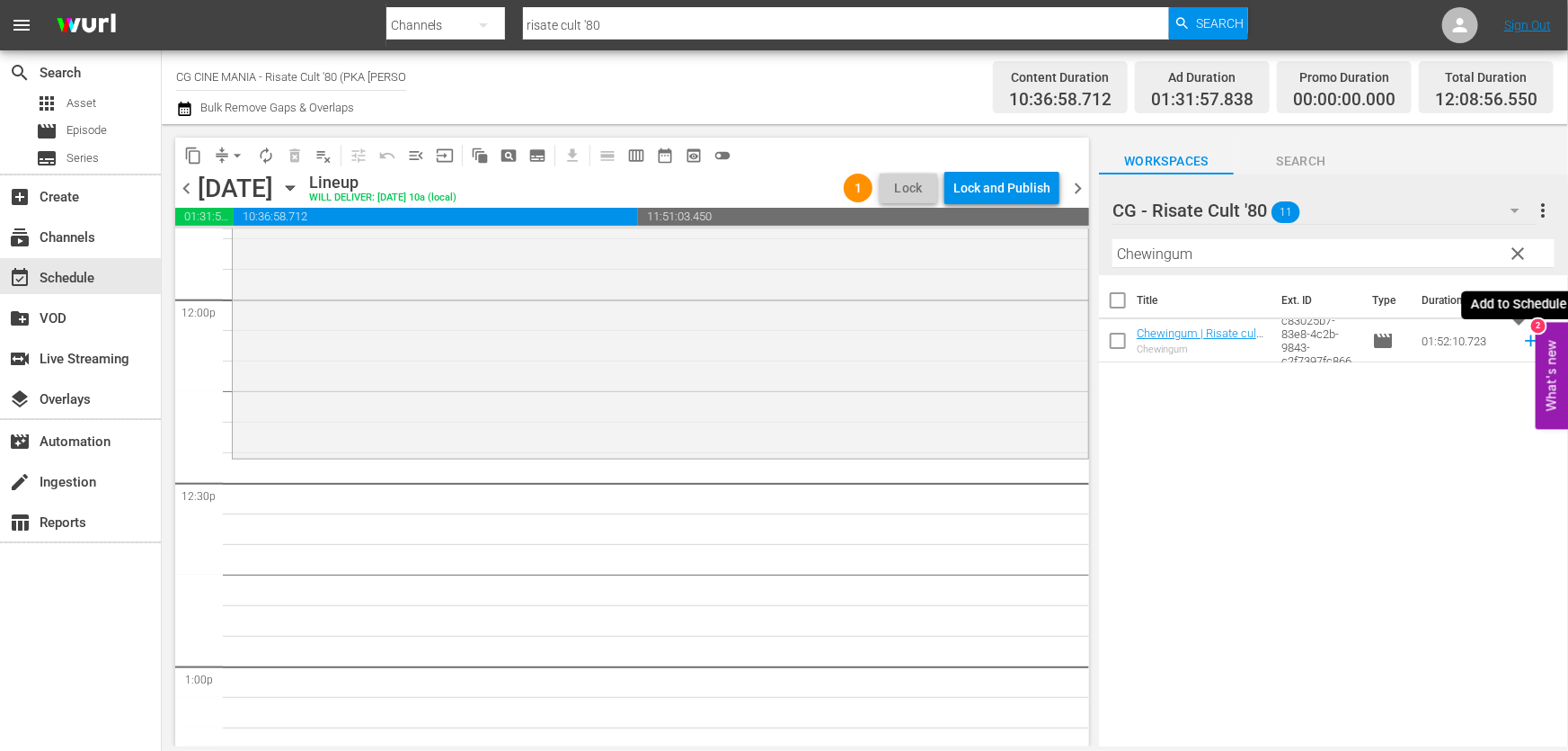
click at [1522, 343] on icon at bounding box center [1531, 340] width 19 height 19
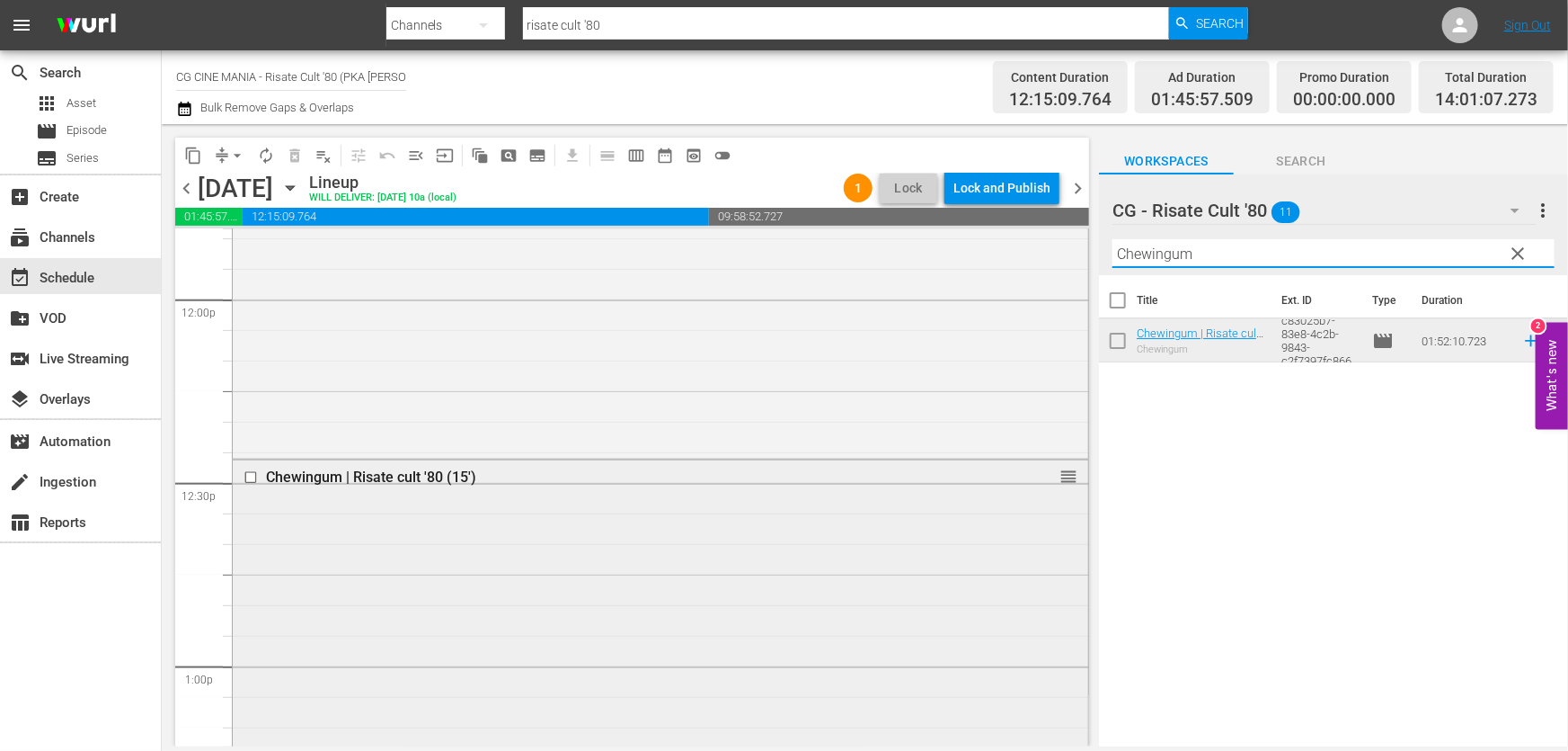
drag, startPoint x: 1077, startPoint y: 314, endPoint x: 627, endPoint y: 479, distance: 479.3
click at [508, 424] on div "content_copy compress arrow_drop_down autorenew_outlined delete_forever_outline…" at bounding box center [865, 435] width 1406 height 622
paste input "ercasi [DEMOGRAPHIC_DATA]"
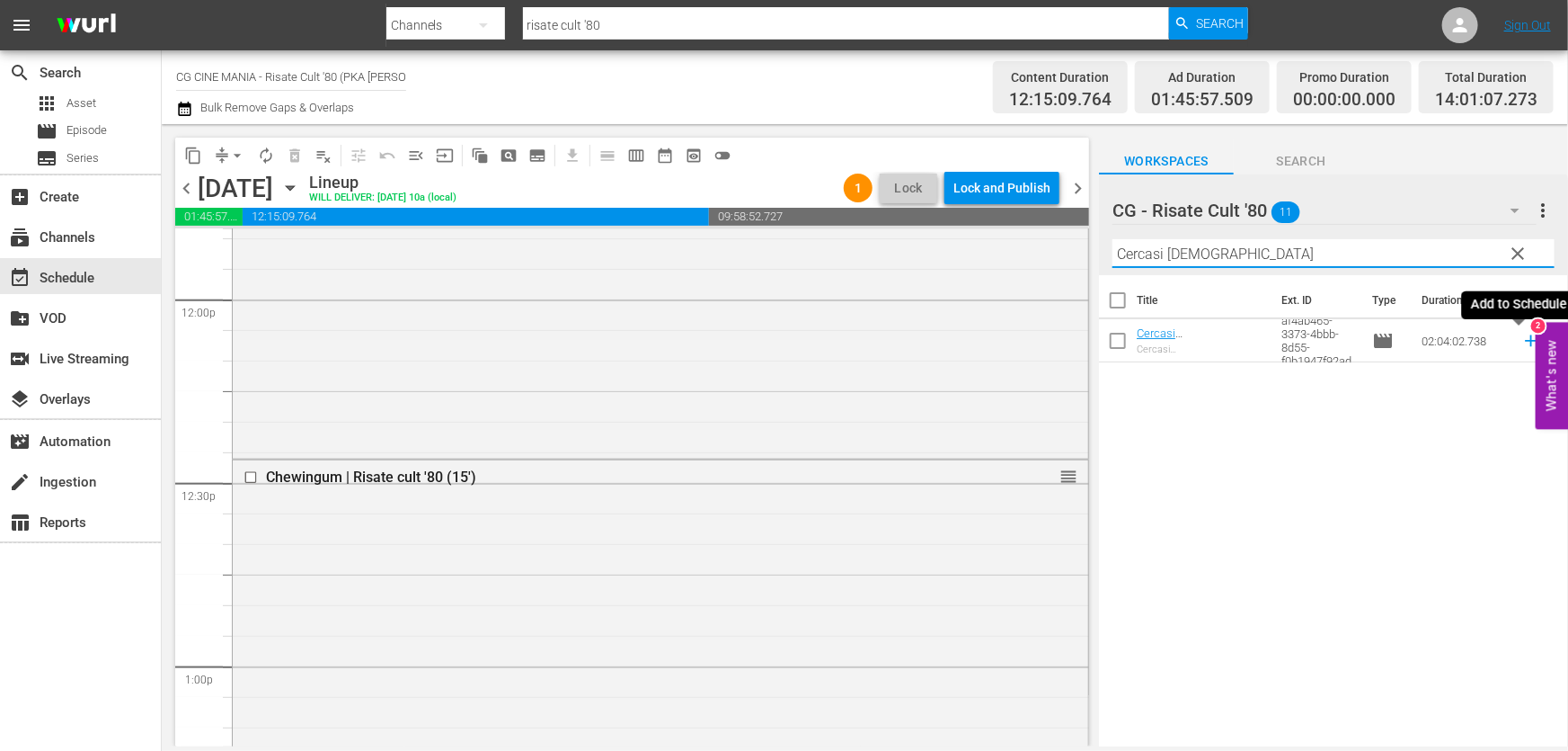
click at [1522, 338] on icon at bounding box center [1531, 340] width 19 height 19
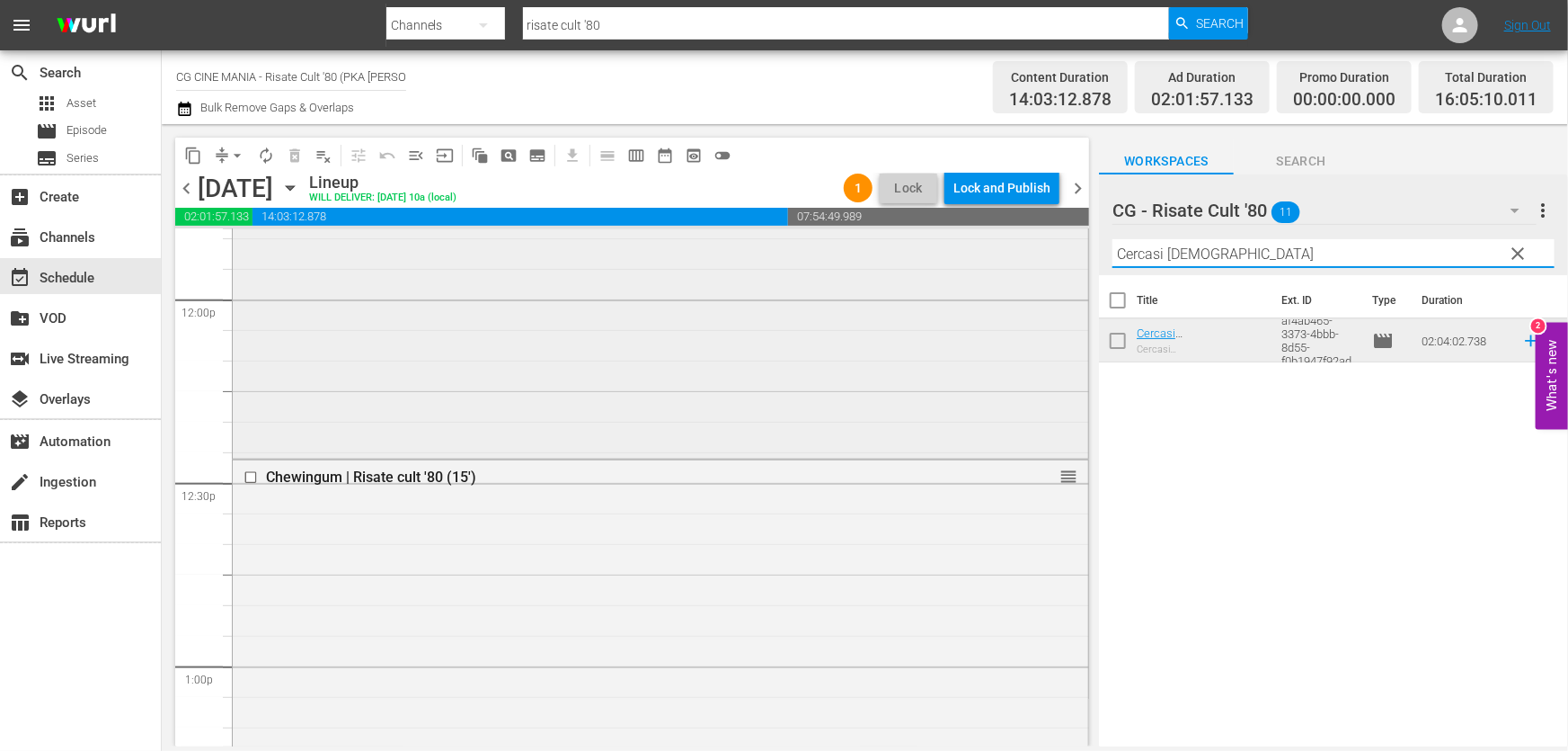
drag, startPoint x: 966, startPoint y: 302, endPoint x: 365, endPoint y: 403, distance: 609.4
click at [452, 386] on div "content_copy compress arrow_drop_down autorenew_outlined delete_forever_outline…" at bounding box center [865, 435] width 1406 height 622
paste input "Un povero ricco"
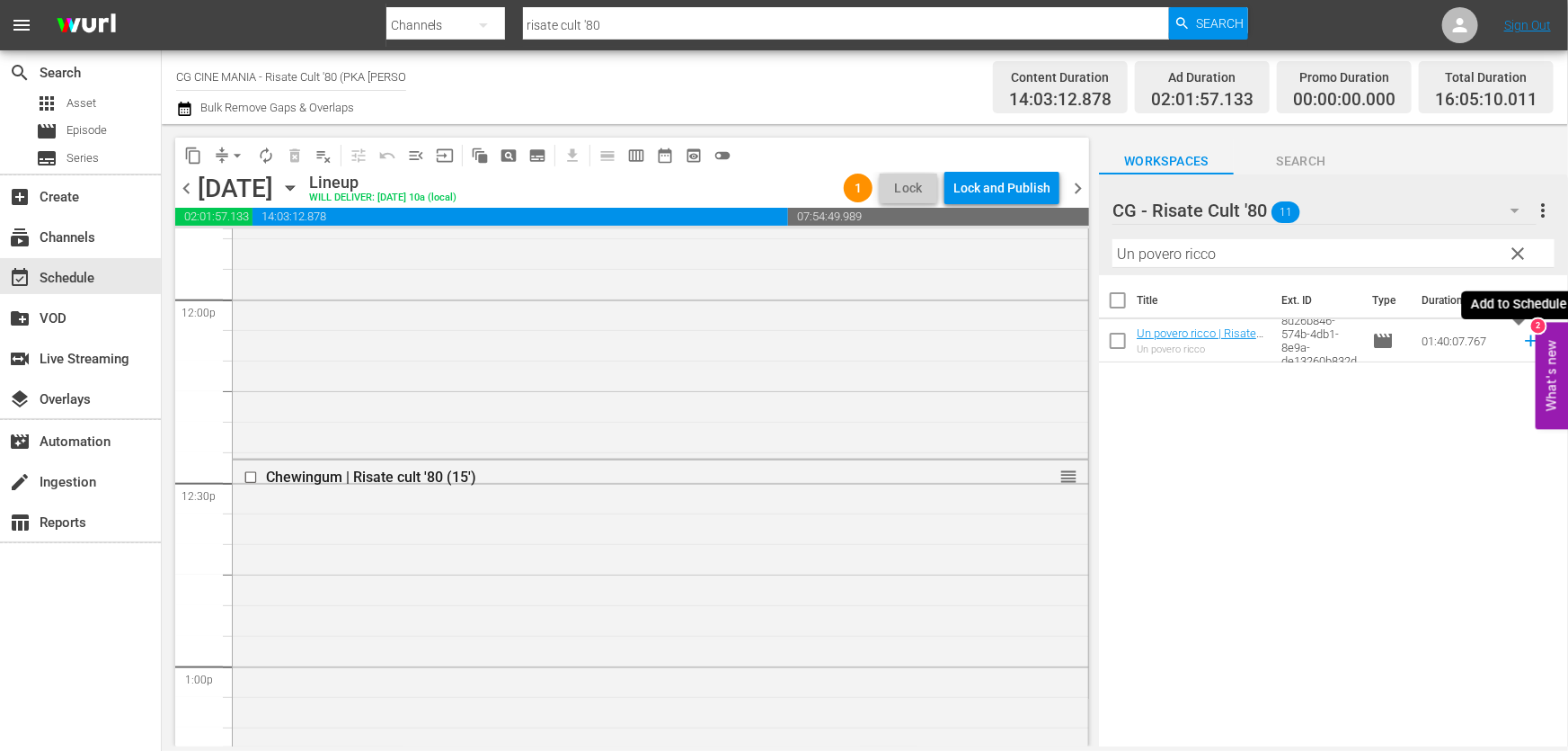
click at [1524, 342] on icon at bounding box center [1530, 341] width 12 height 12
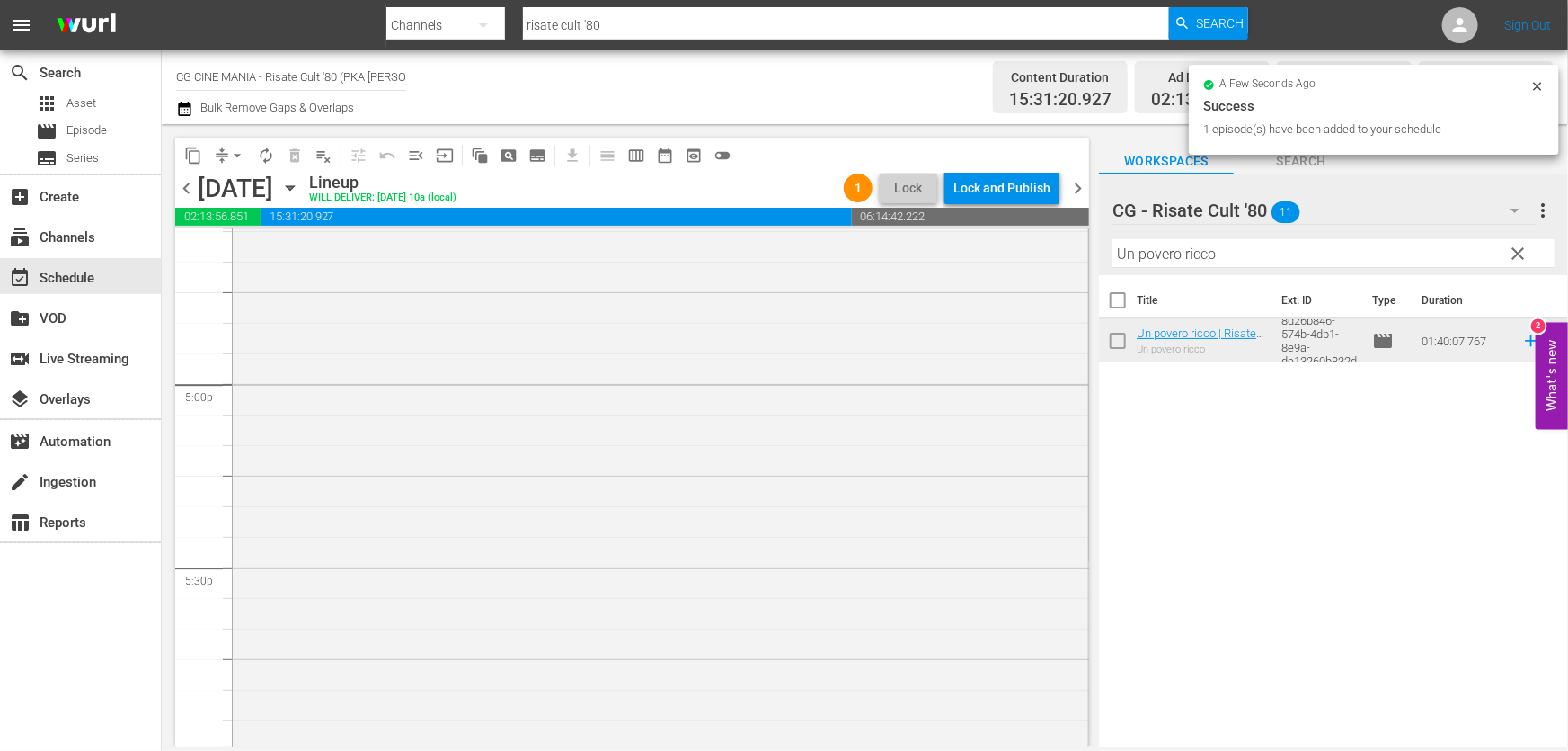
scroll to position [6456, 0]
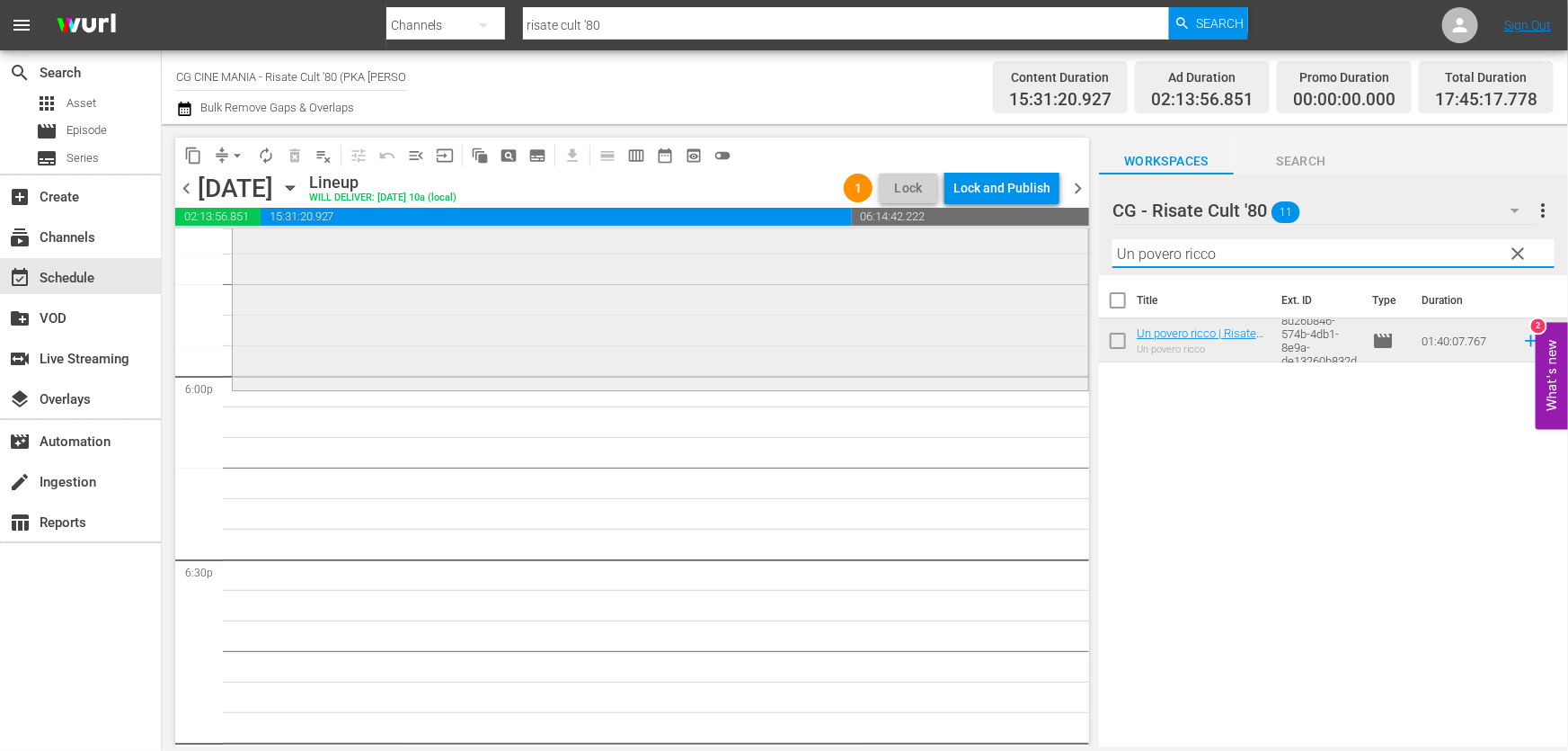
drag, startPoint x: 1216, startPoint y: 261, endPoint x: 553, endPoint y: 383, distance: 674.1
click at [637, 352] on div "content_copy compress arrow_drop_down autorenew_outlined delete_forever_outline…" at bounding box center [865, 435] width 1406 height 622
paste input "Questo e quell"
click at [1522, 345] on icon at bounding box center [1531, 340] width 19 height 19
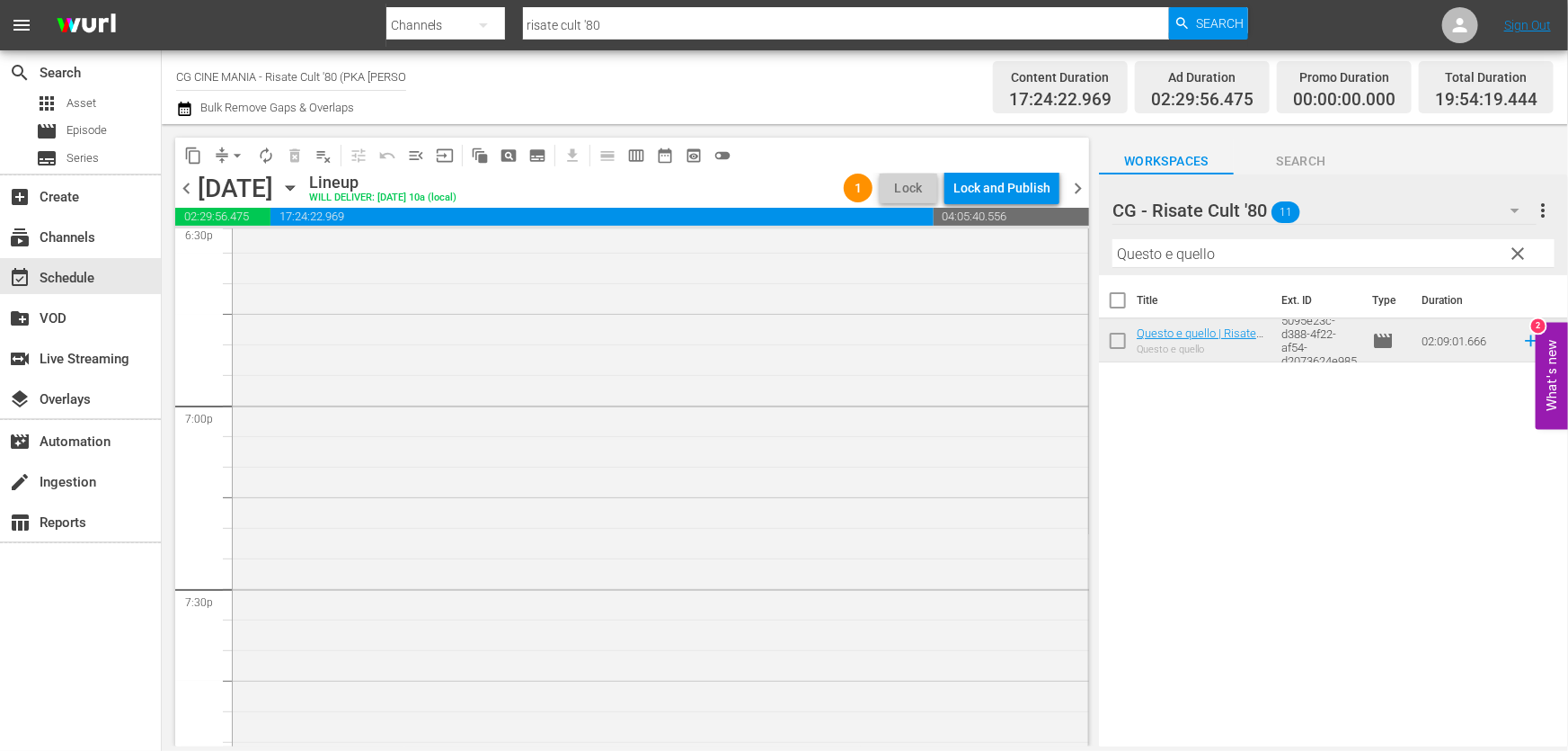
scroll to position [6865, 0]
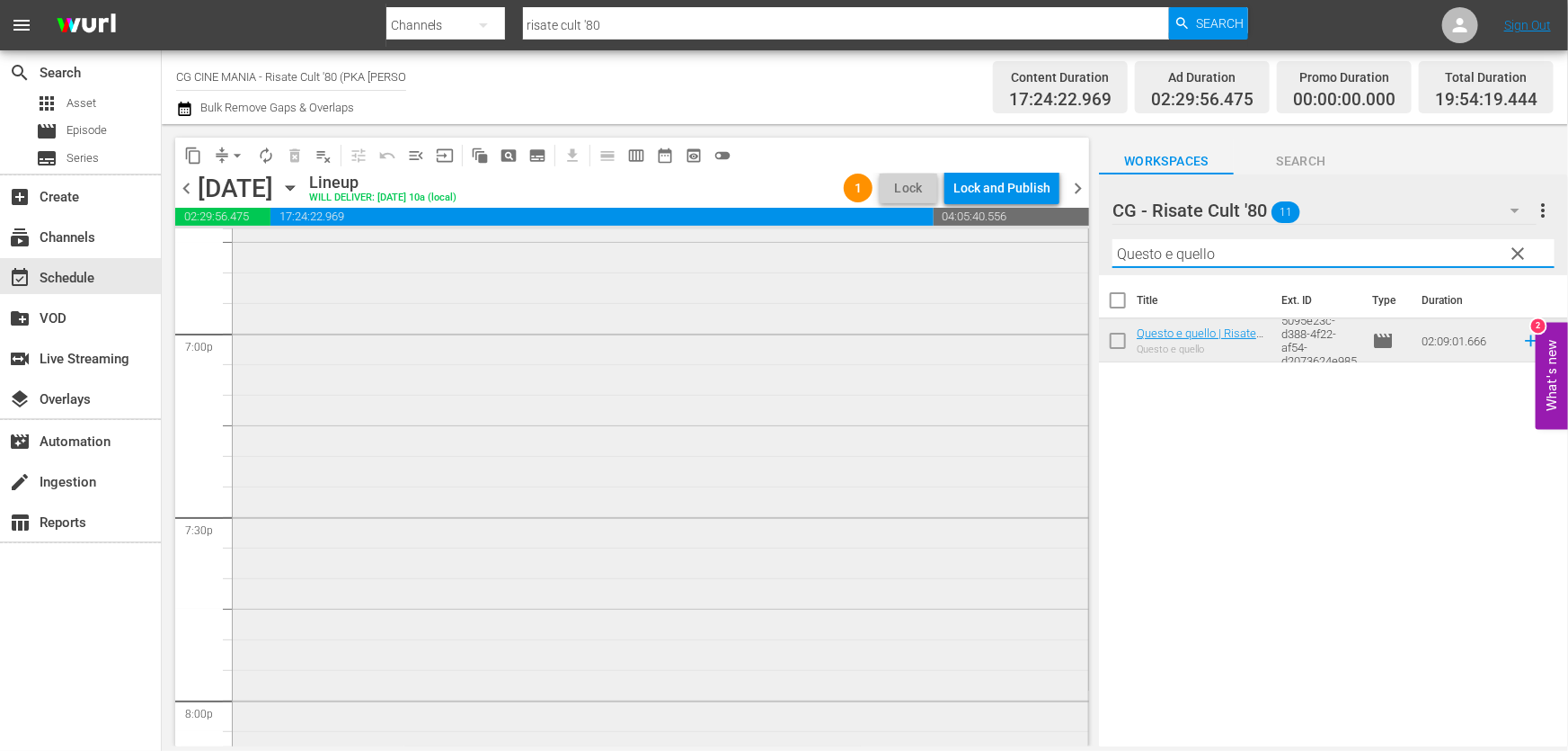
drag, startPoint x: 1214, startPoint y: 264, endPoint x: 584, endPoint y: 369, distance: 638.7
click at [584, 369] on div "content_copy compress arrow_drop_down autorenew_outlined delete_forever_outline…" at bounding box center [865, 435] width 1406 height 622
paste input "Miracoloni"
type input "Miracoloni"
click at [1522, 343] on icon at bounding box center [1531, 340] width 19 height 19
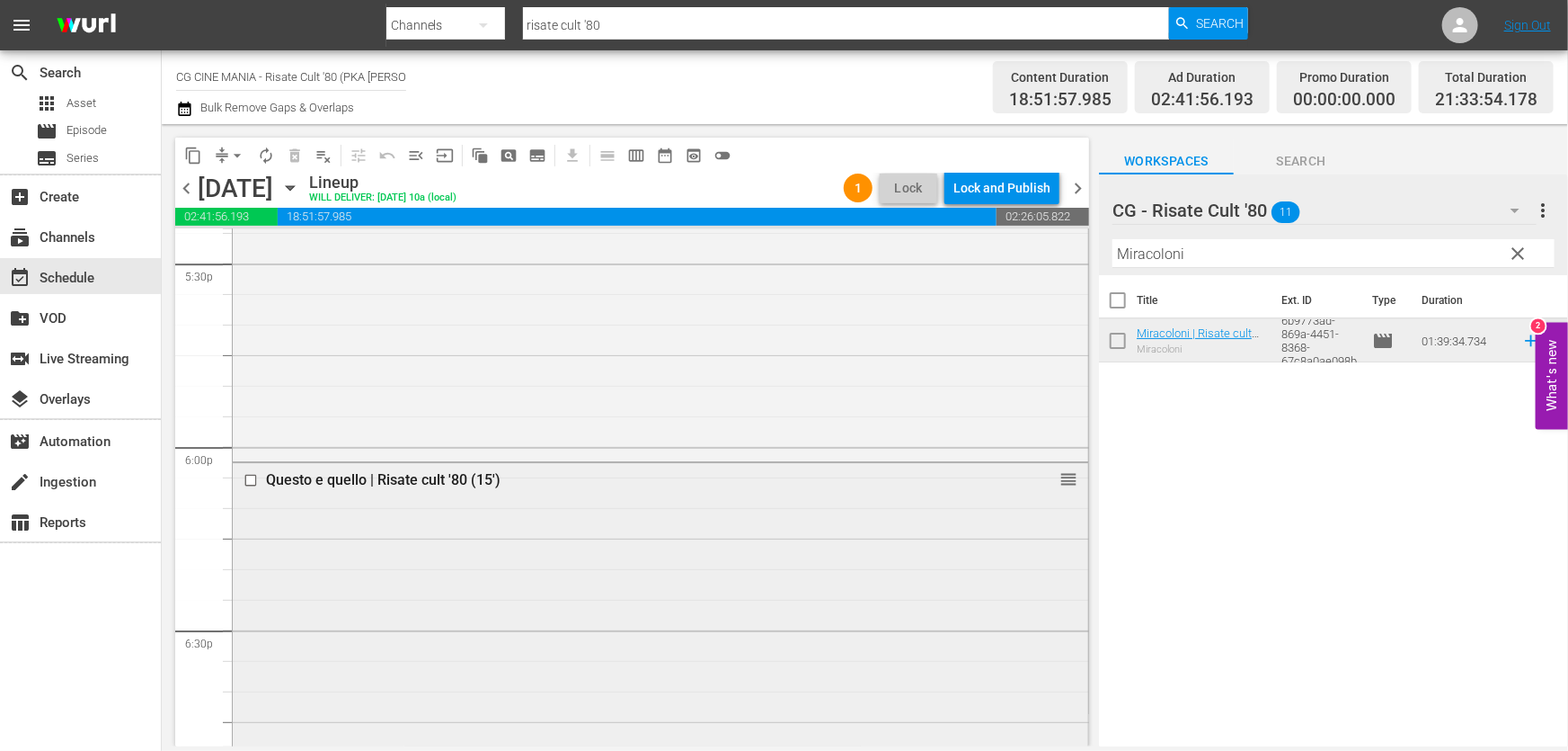
scroll to position [6374, 0]
click at [246, 488] on input "checkbox" at bounding box center [252, 491] width 18 height 16
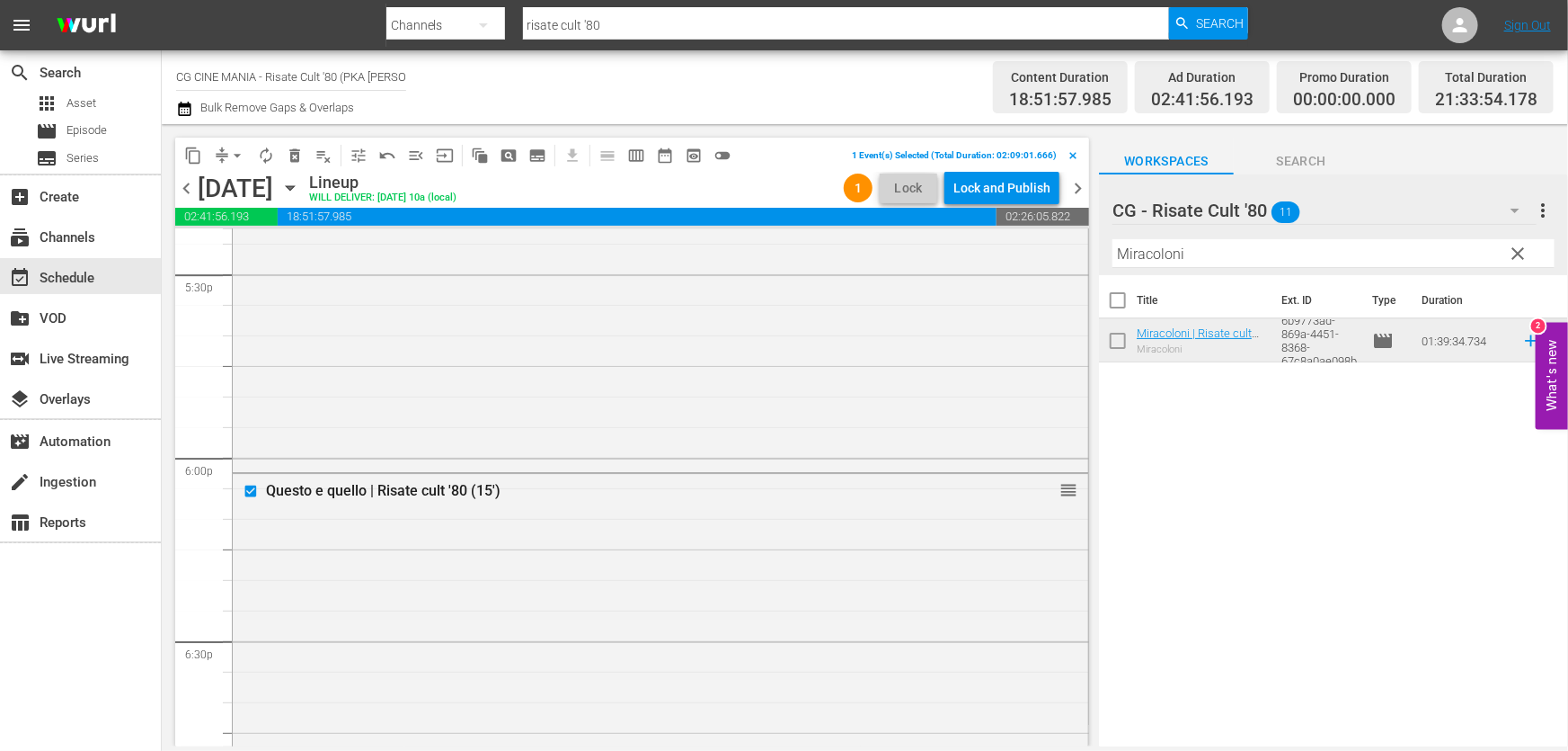
click at [292, 159] on span "delete_forever_outlined" at bounding box center [294, 155] width 18 height 18
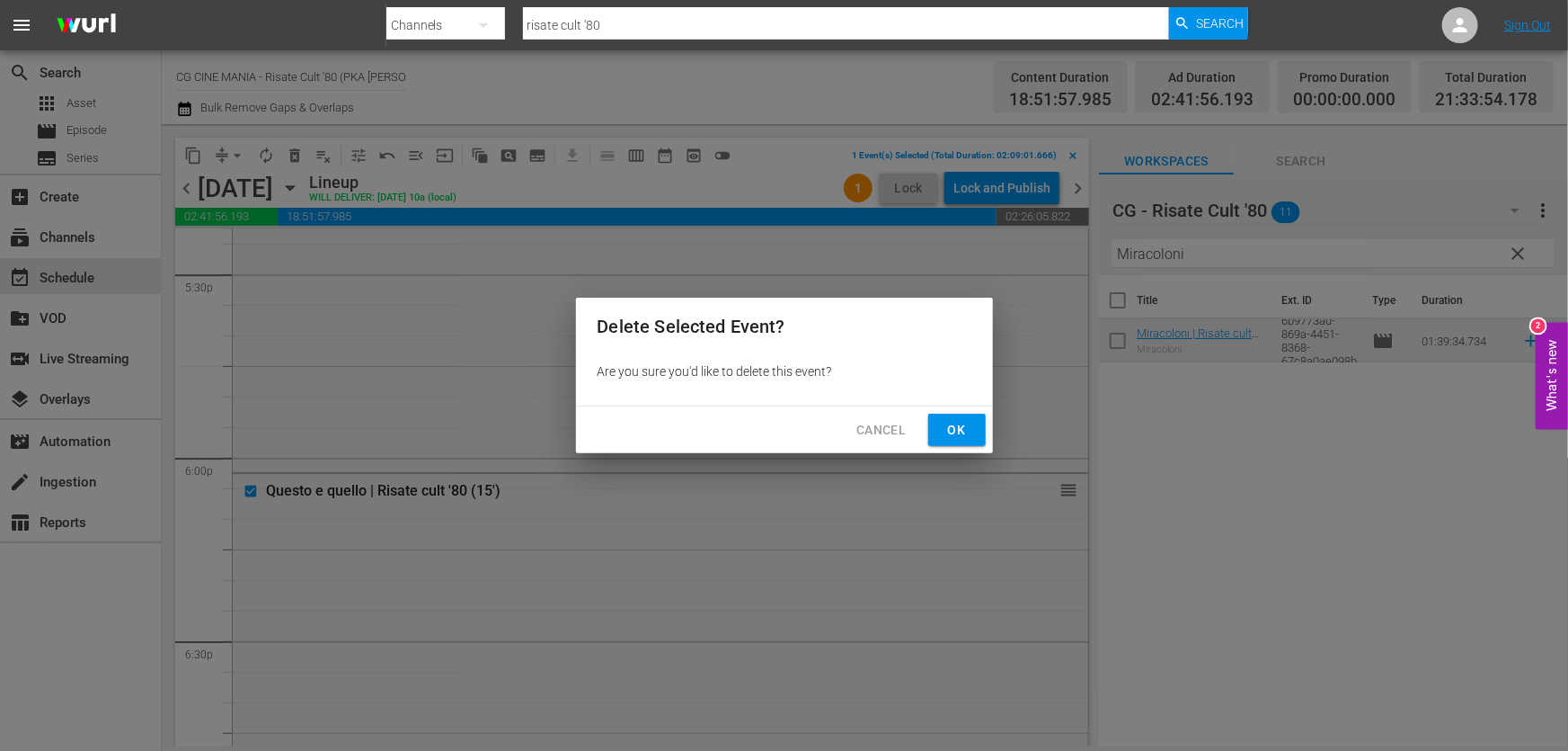
click at [957, 421] on span "Ok" at bounding box center [957, 429] width 29 height 22
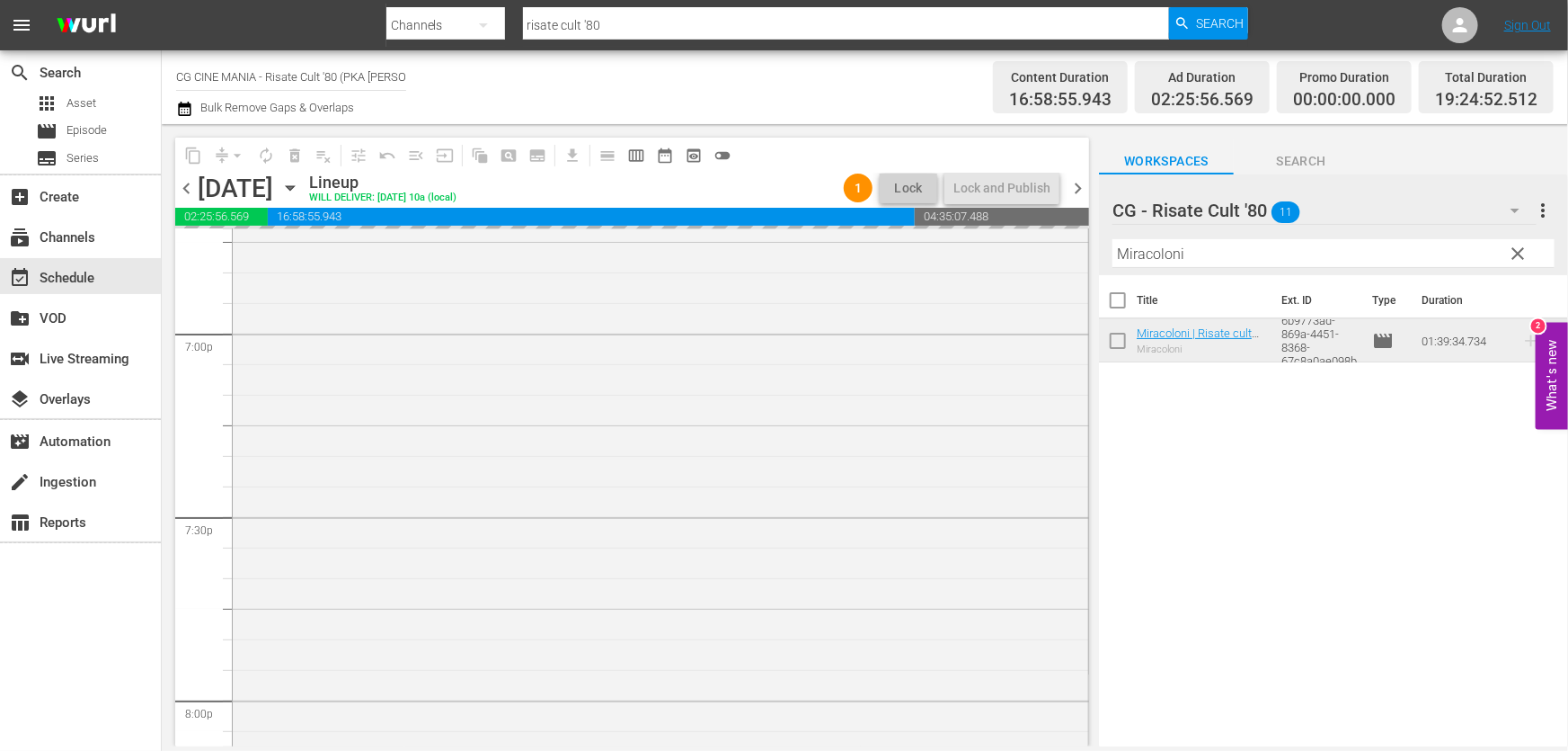
scroll to position [7355, 0]
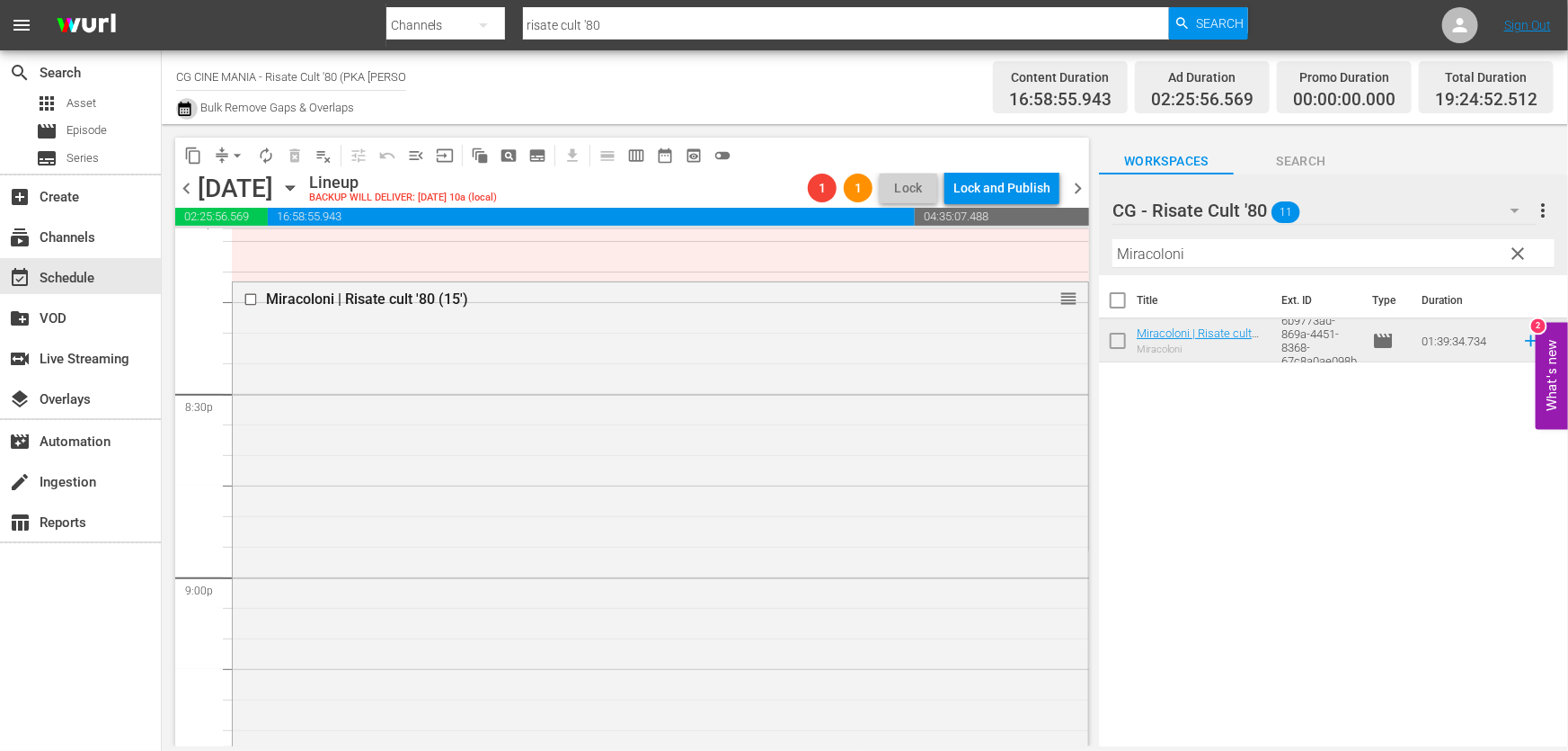
click at [190, 100] on icon "button" at bounding box center [185, 109] width 17 height 21
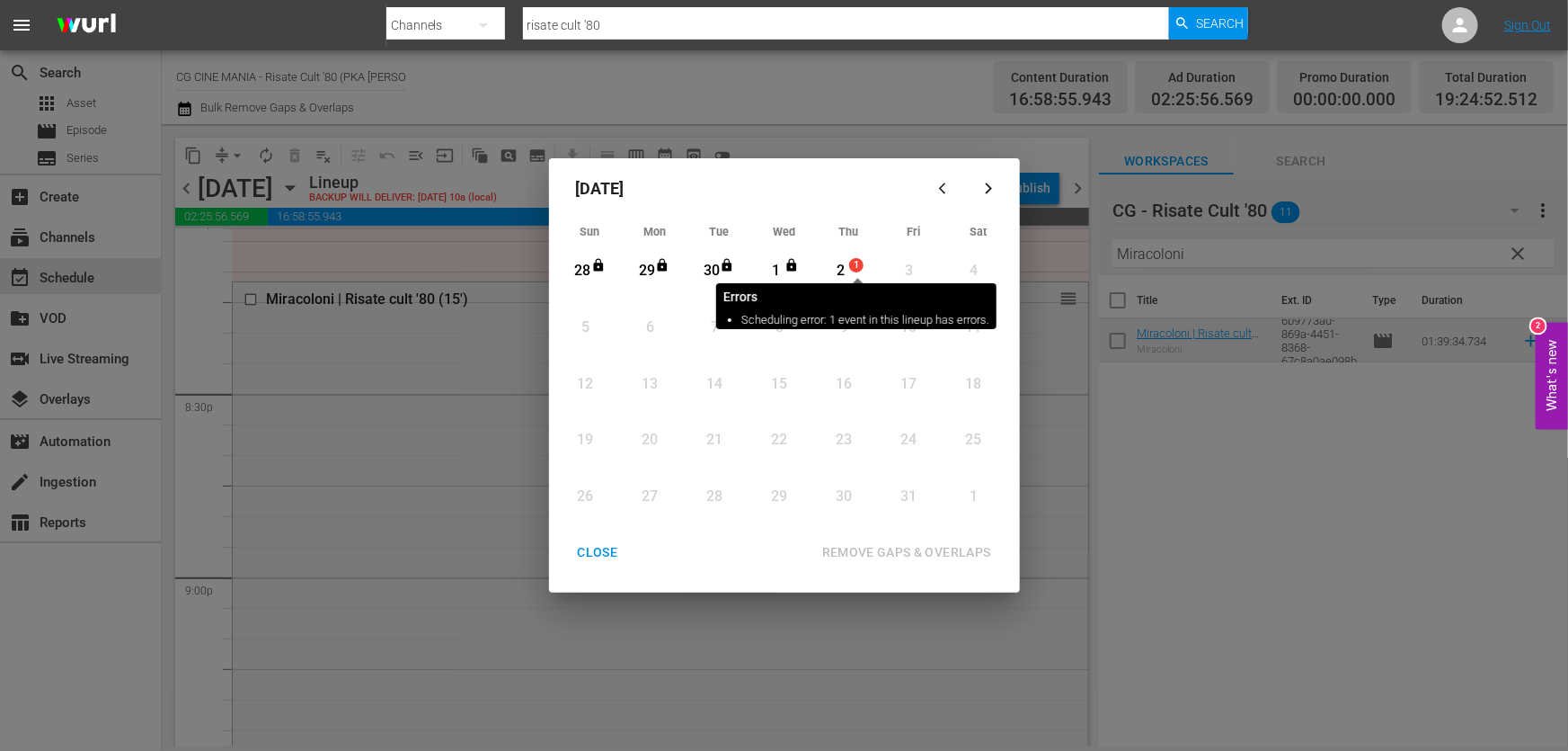
click at [844, 264] on div "2" at bounding box center [840, 270] width 22 height 20
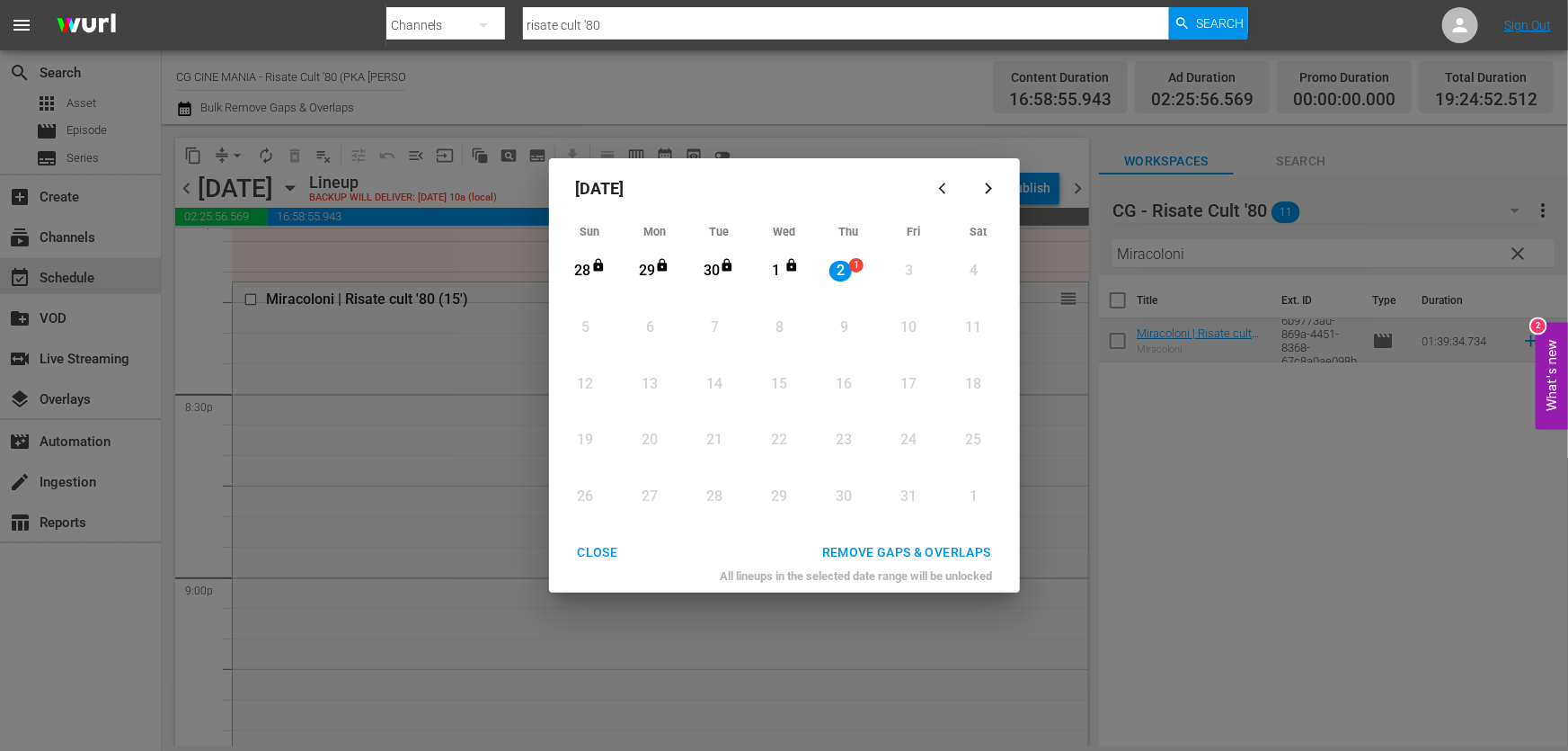
click at [901, 568] on div "All lineups in the selected date range will be unlocked" at bounding box center [784, 579] width 456 height 24
click at [895, 554] on div "REMOVE GAPS & OVERLAPS" at bounding box center [907, 552] width 198 height 22
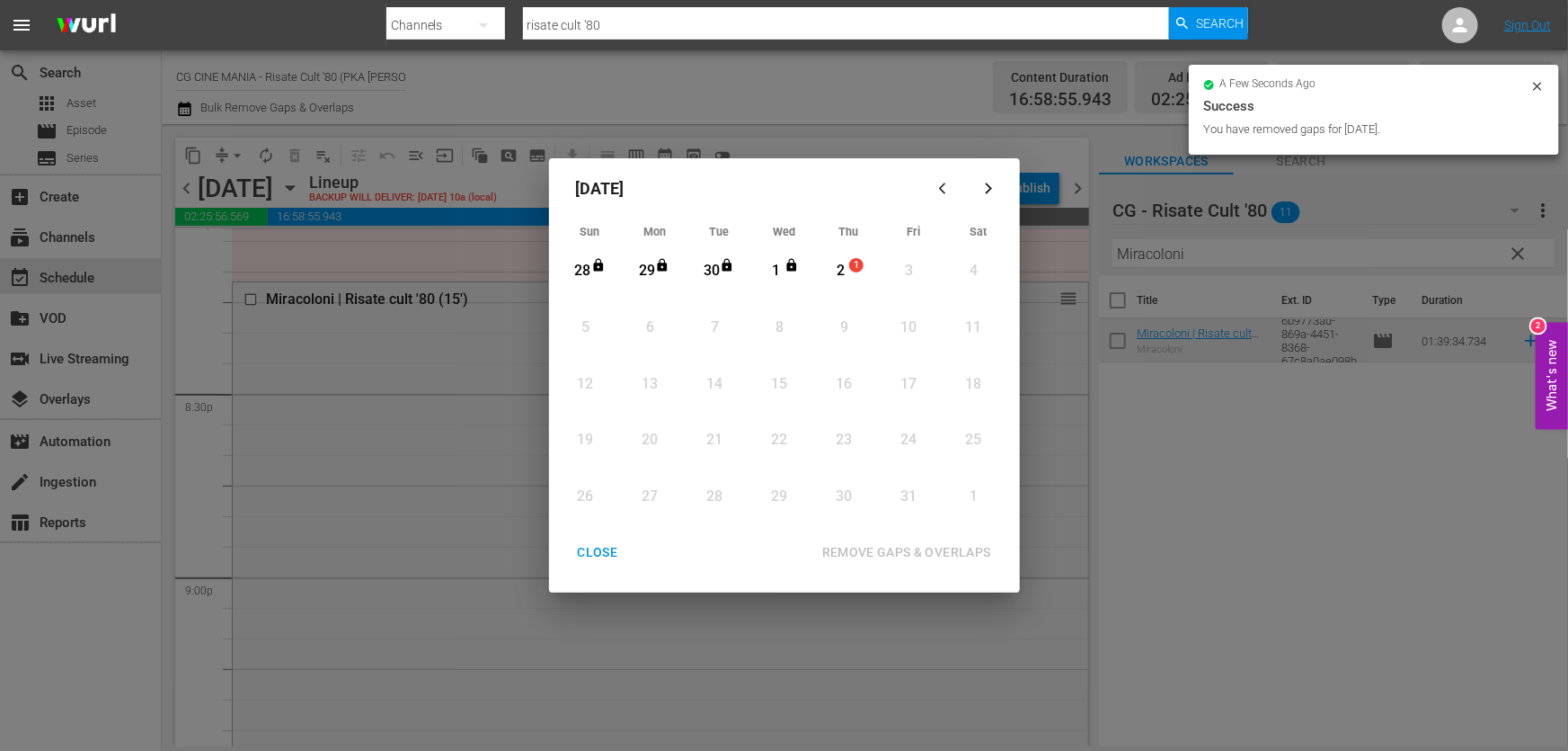
click at [593, 543] on div "CLOSE" at bounding box center [598, 552] width 69 height 22
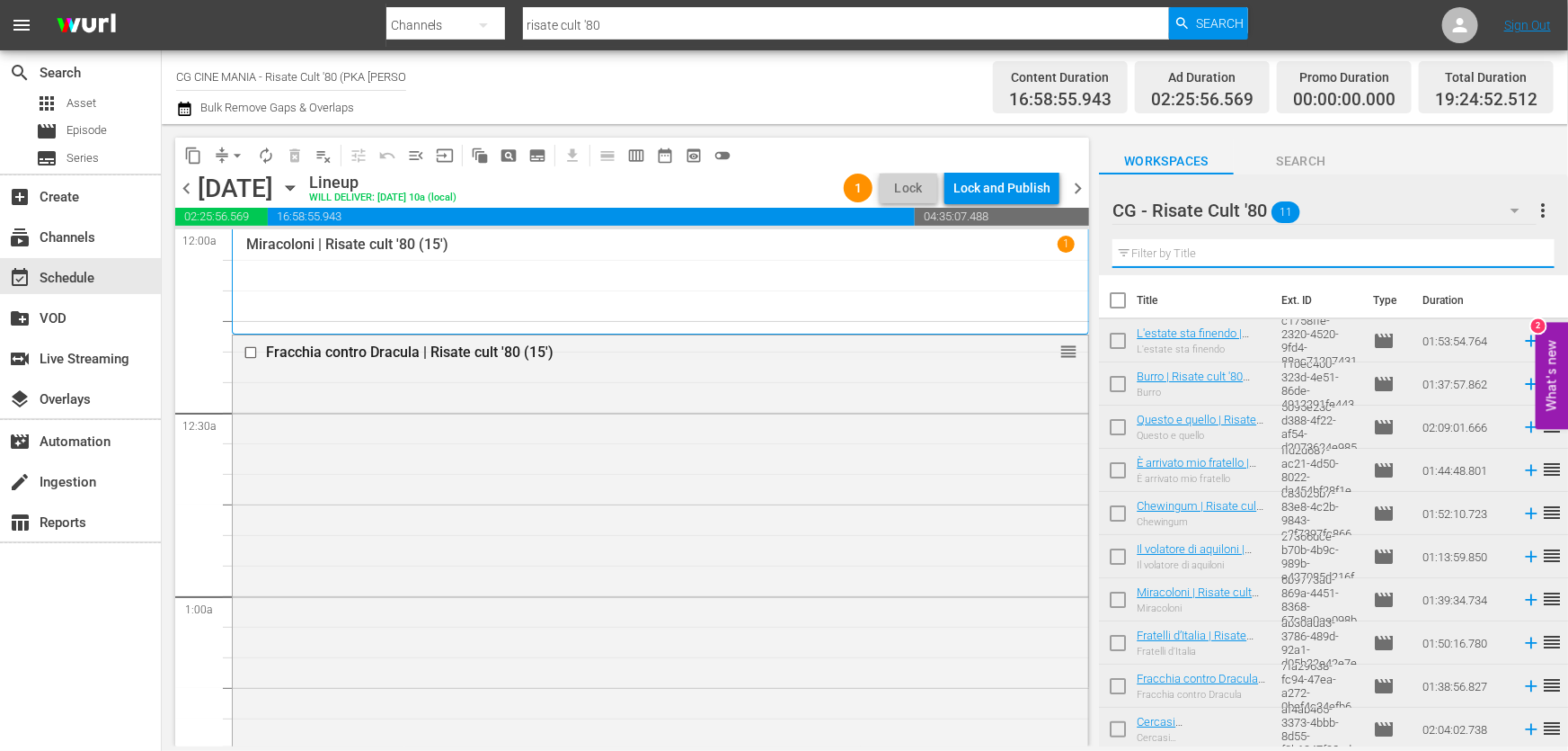
click at [1160, 250] on input "text" at bounding box center [1334, 254] width 442 height 29
paste input "Questo e quello"
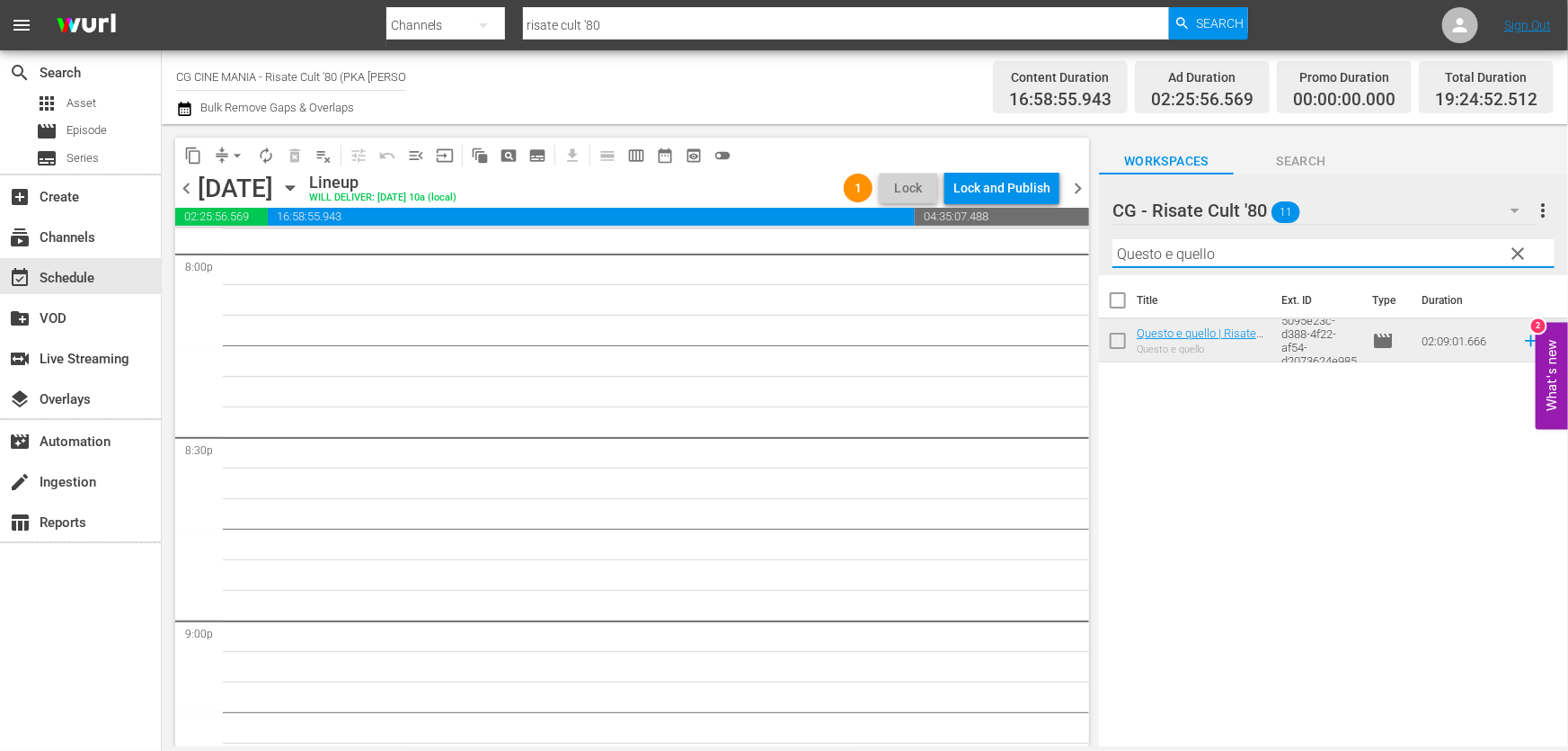
scroll to position [6885, 0]
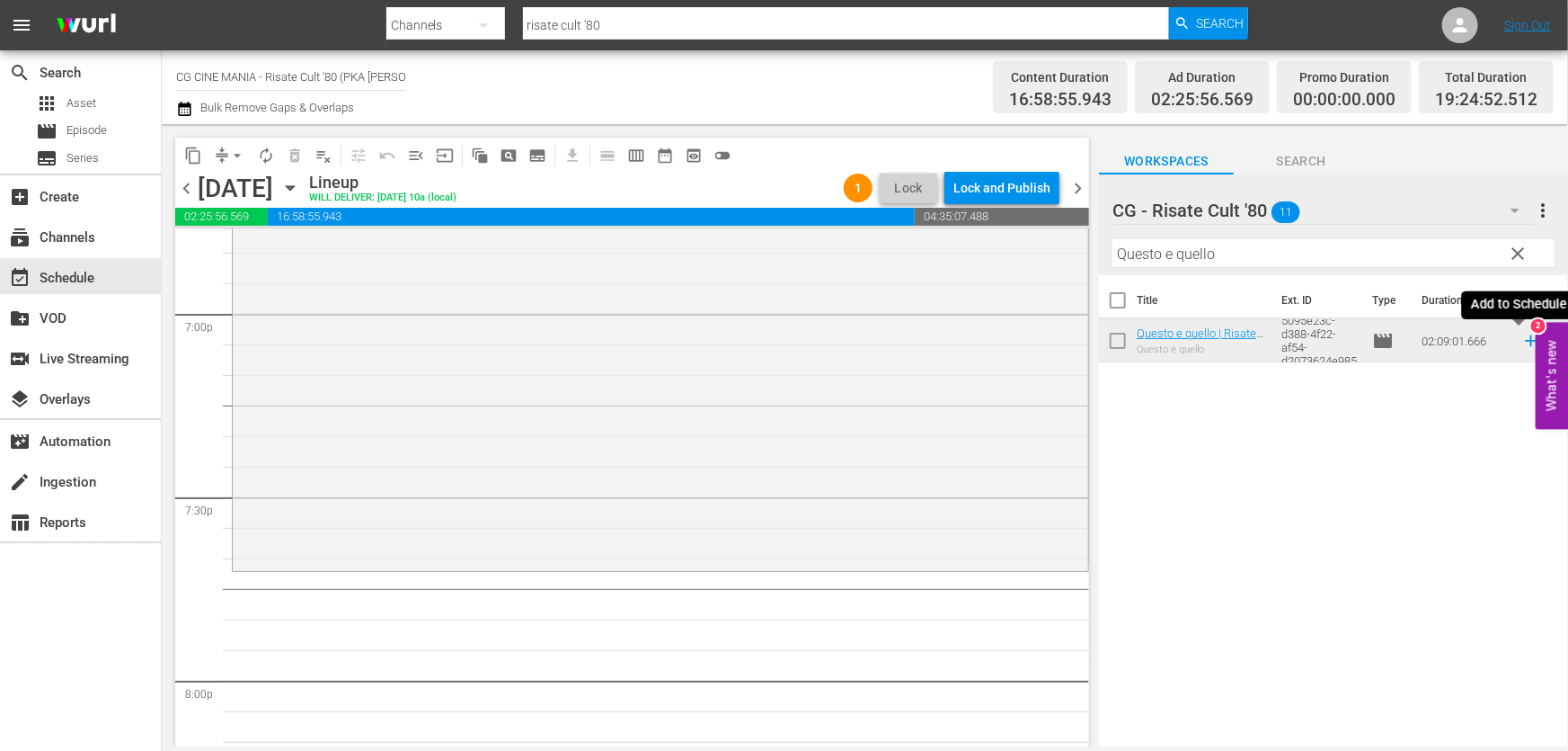
click at [1522, 335] on icon at bounding box center [1531, 340] width 19 height 19
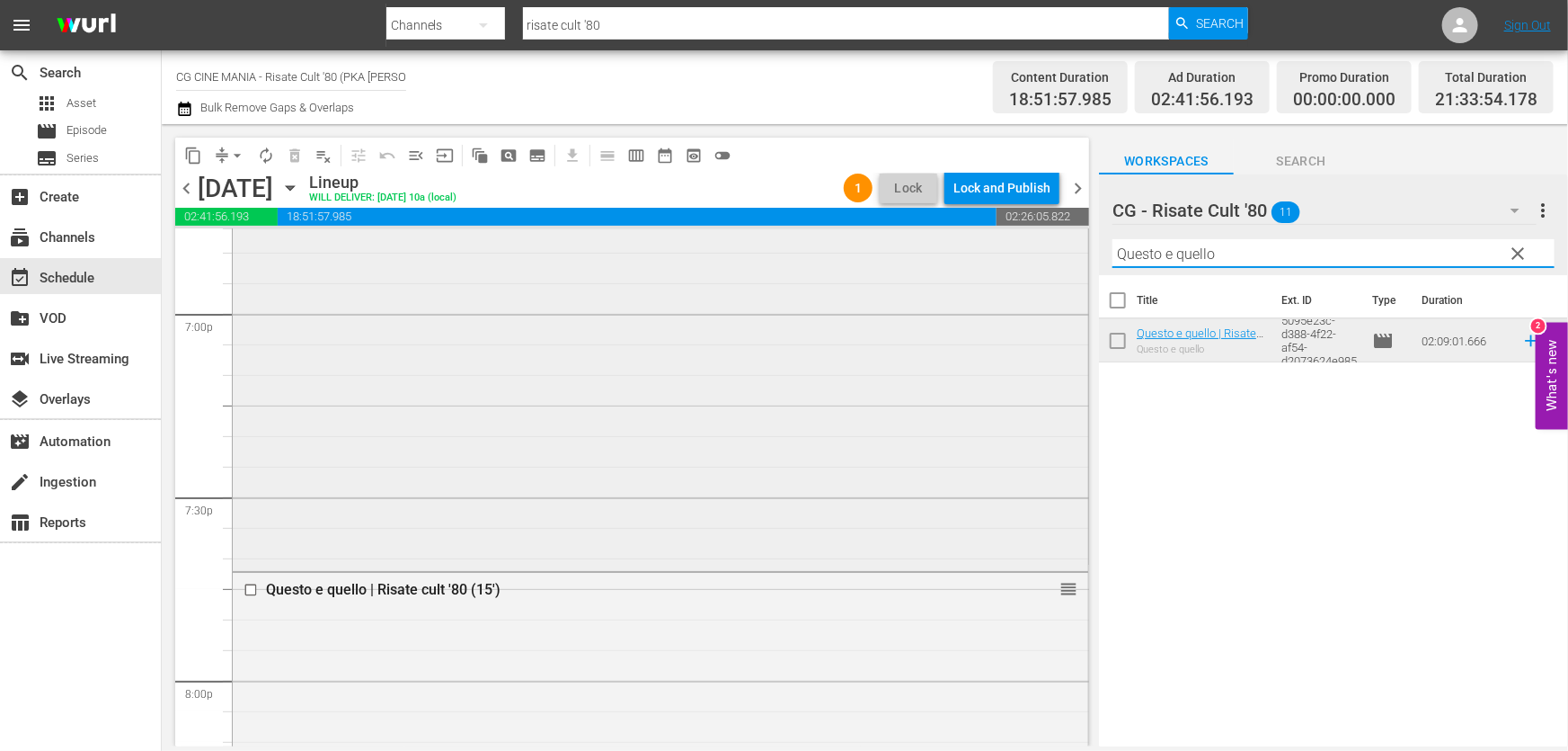
drag, startPoint x: 1232, startPoint y: 263, endPoint x: 740, endPoint y: 353, distance: 500.2
click at [753, 348] on div "content_copy compress arrow_drop_down autorenew_outlined delete_forever_outline…" at bounding box center [865, 435] width 1406 height 622
paste input "Fracchia contro Dracula"
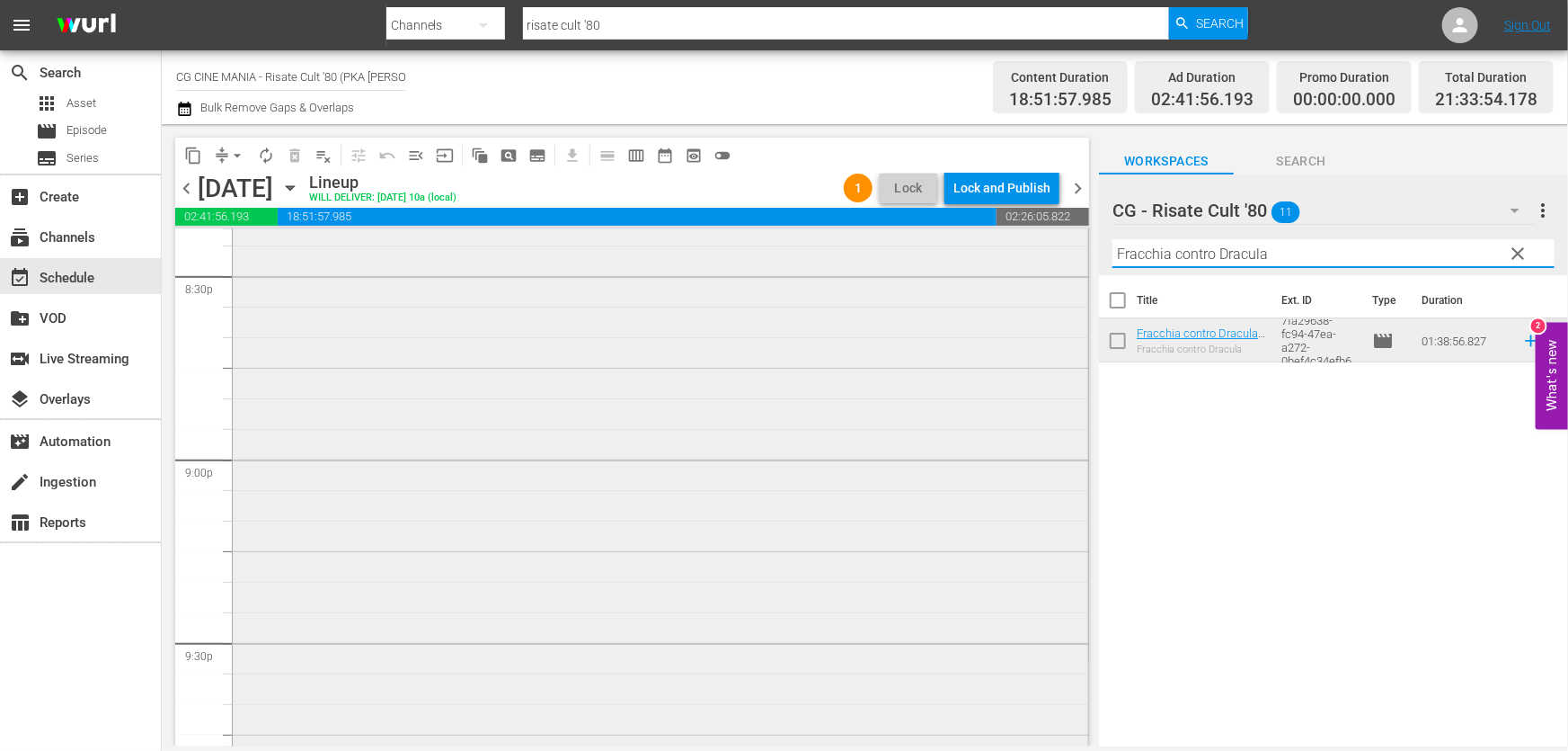
scroll to position [7620, 0]
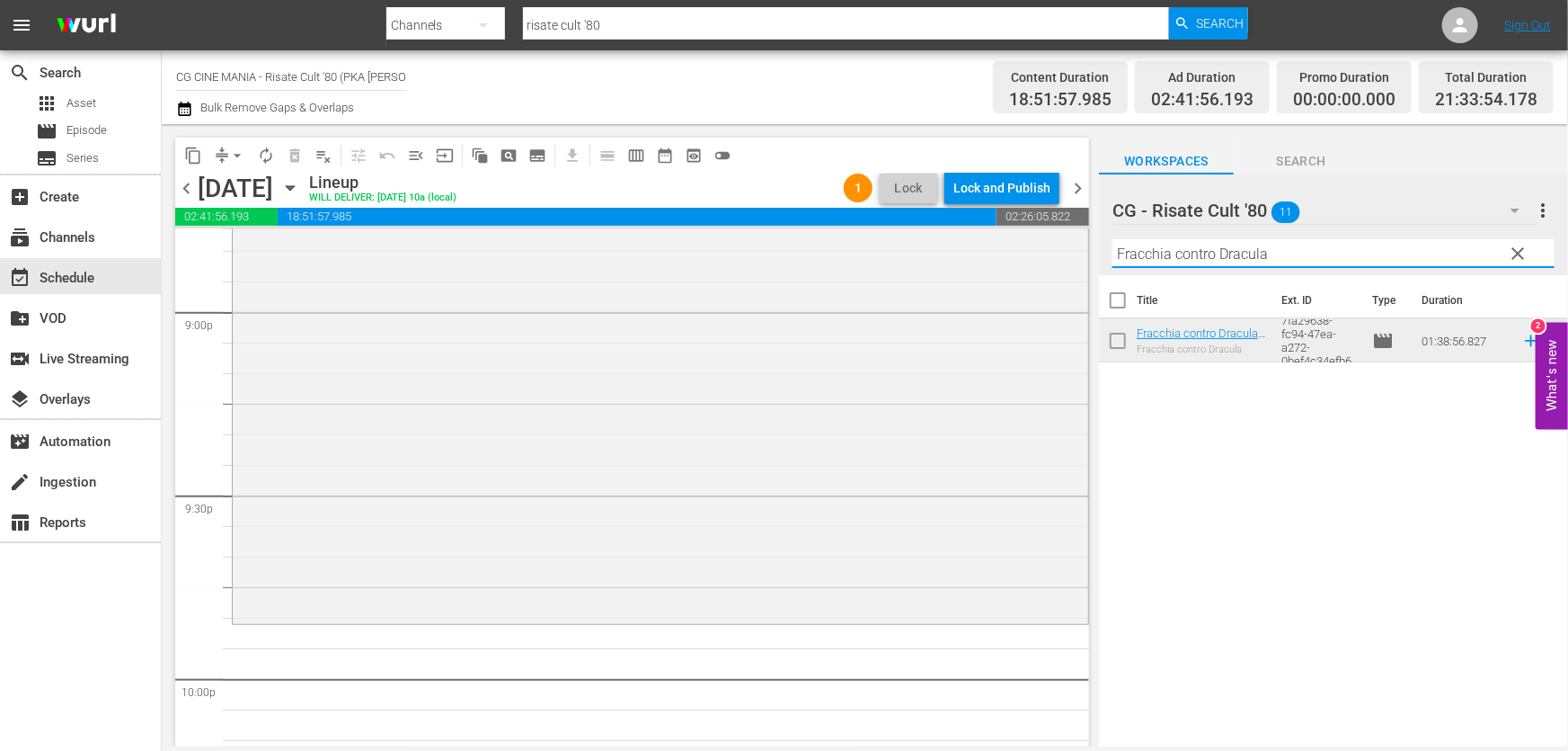
click at [1522, 342] on icon at bounding box center [1531, 340] width 19 height 19
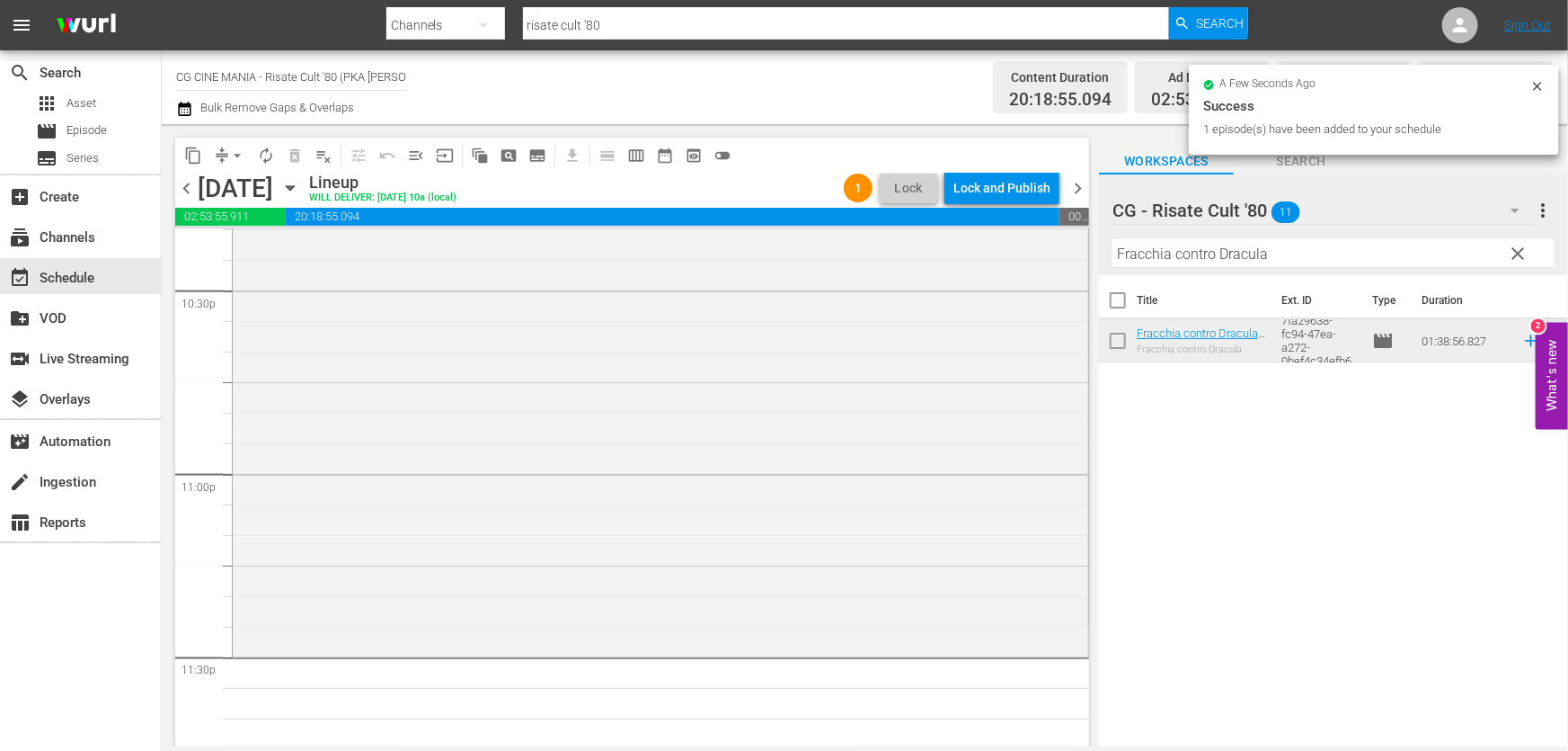
scroll to position [8284, 0]
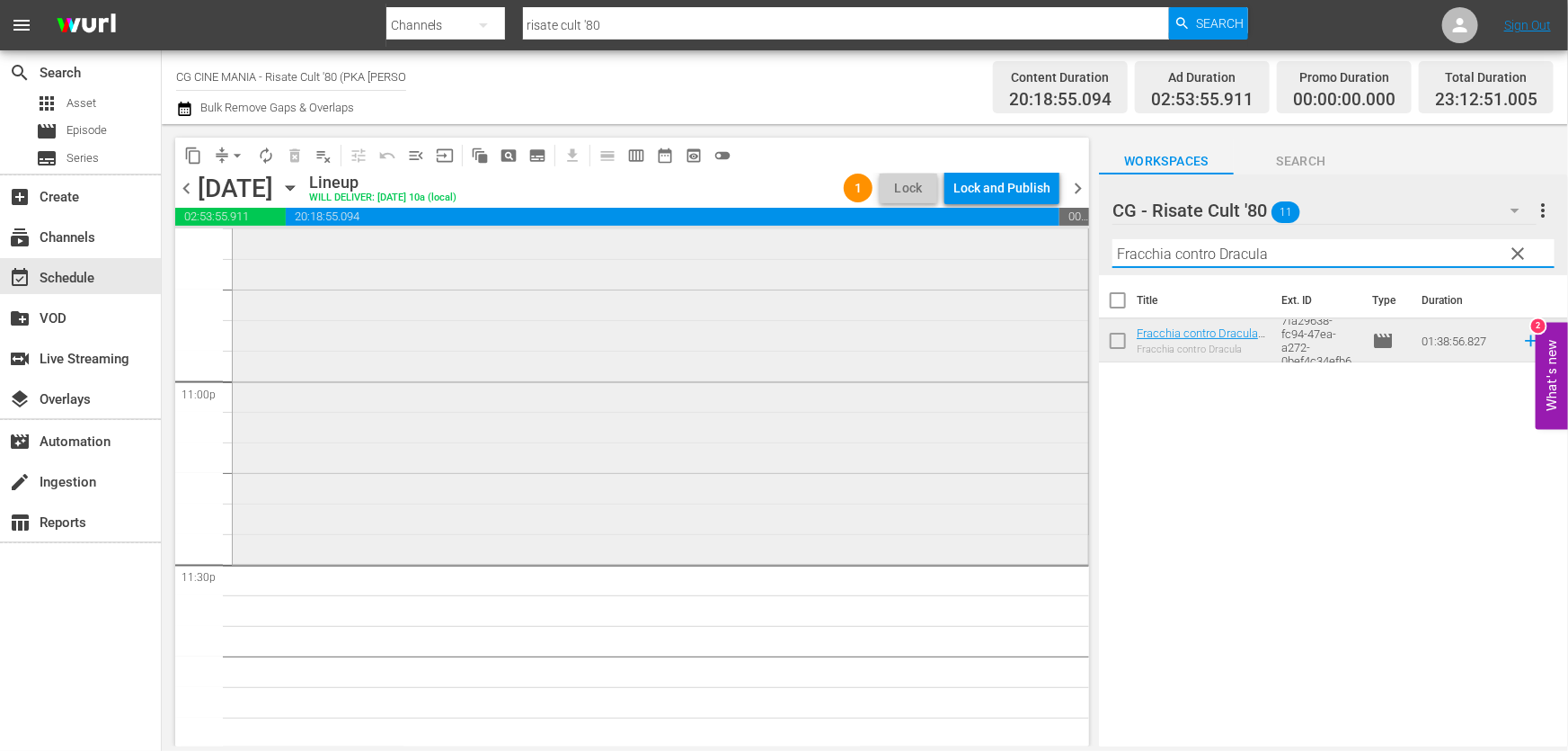
drag, startPoint x: 1285, startPoint y: 255, endPoint x: 810, endPoint y: 297, distance: 476.9
click at [833, 288] on div "content_copy compress arrow_drop_down autorenew_outlined delete_forever_outline…" at bounding box center [865, 435] width 1406 height 622
paste input "L'estate sta finendo"
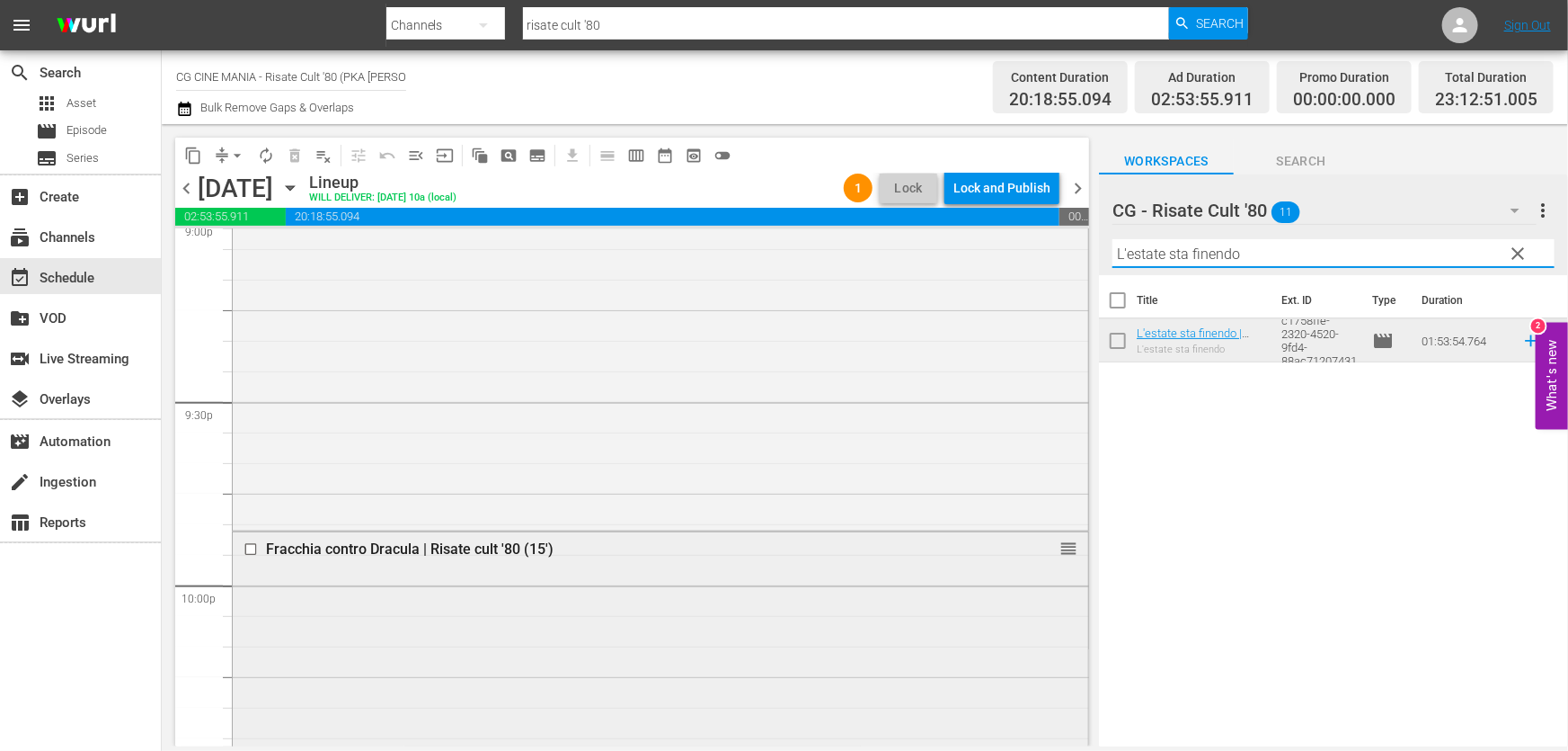
scroll to position [7713, 0]
click at [246, 550] on input "checkbox" at bounding box center [252, 550] width 18 height 16
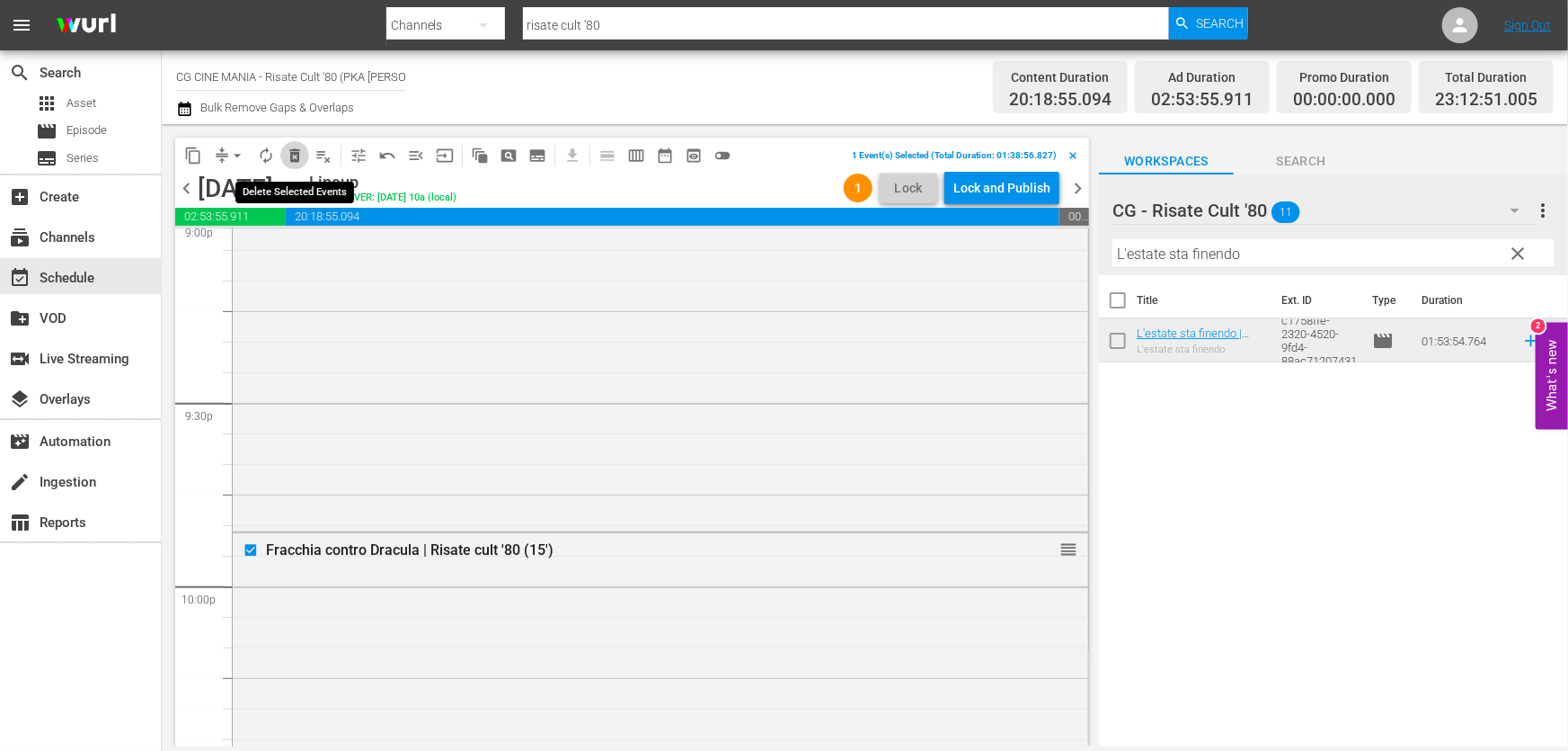
click at [292, 156] on span "delete_forever_outlined" at bounding box center [294, 155] width 18 height 18
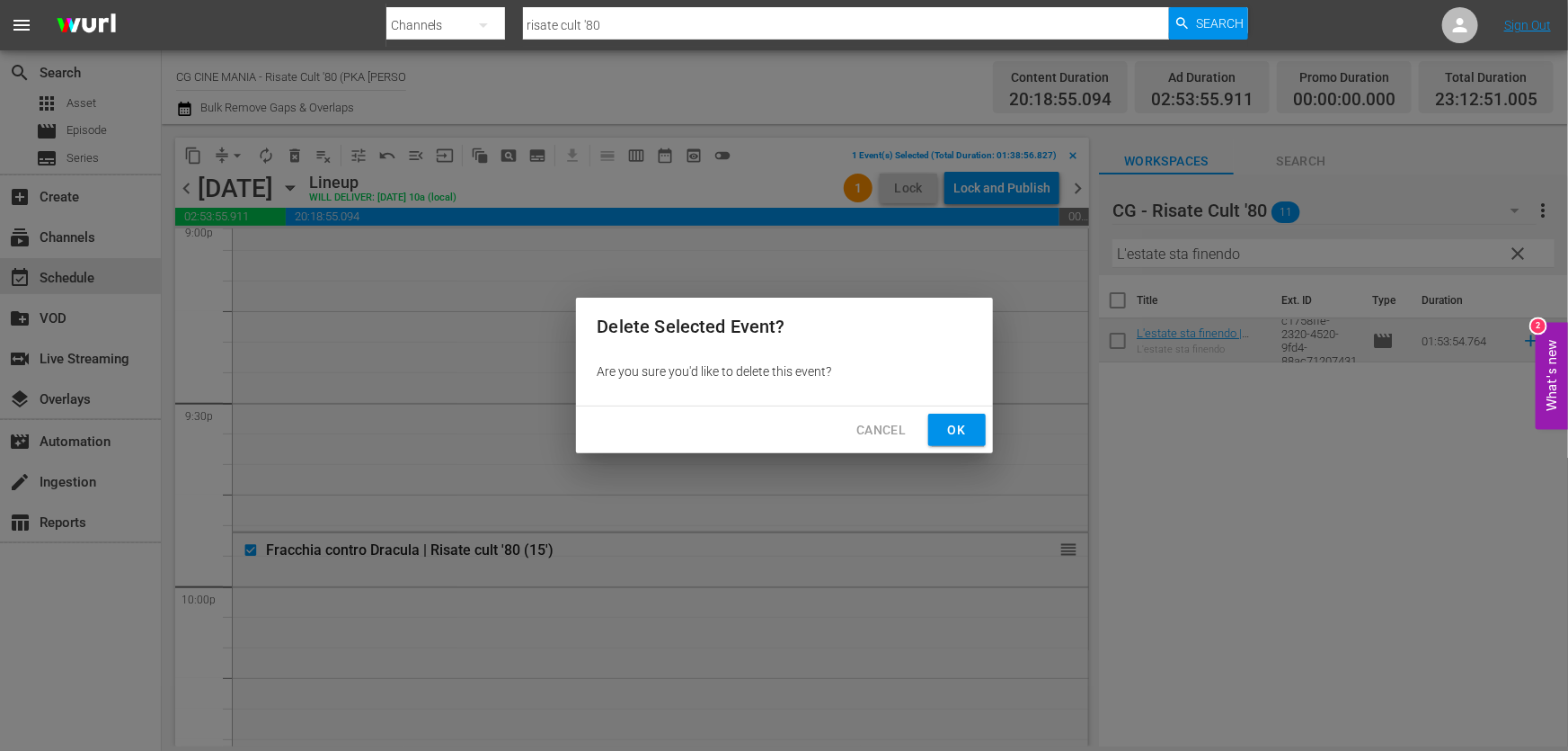
click at [970, 431] on button "Ok" at bounding box center [956, 430] width 57 height 33
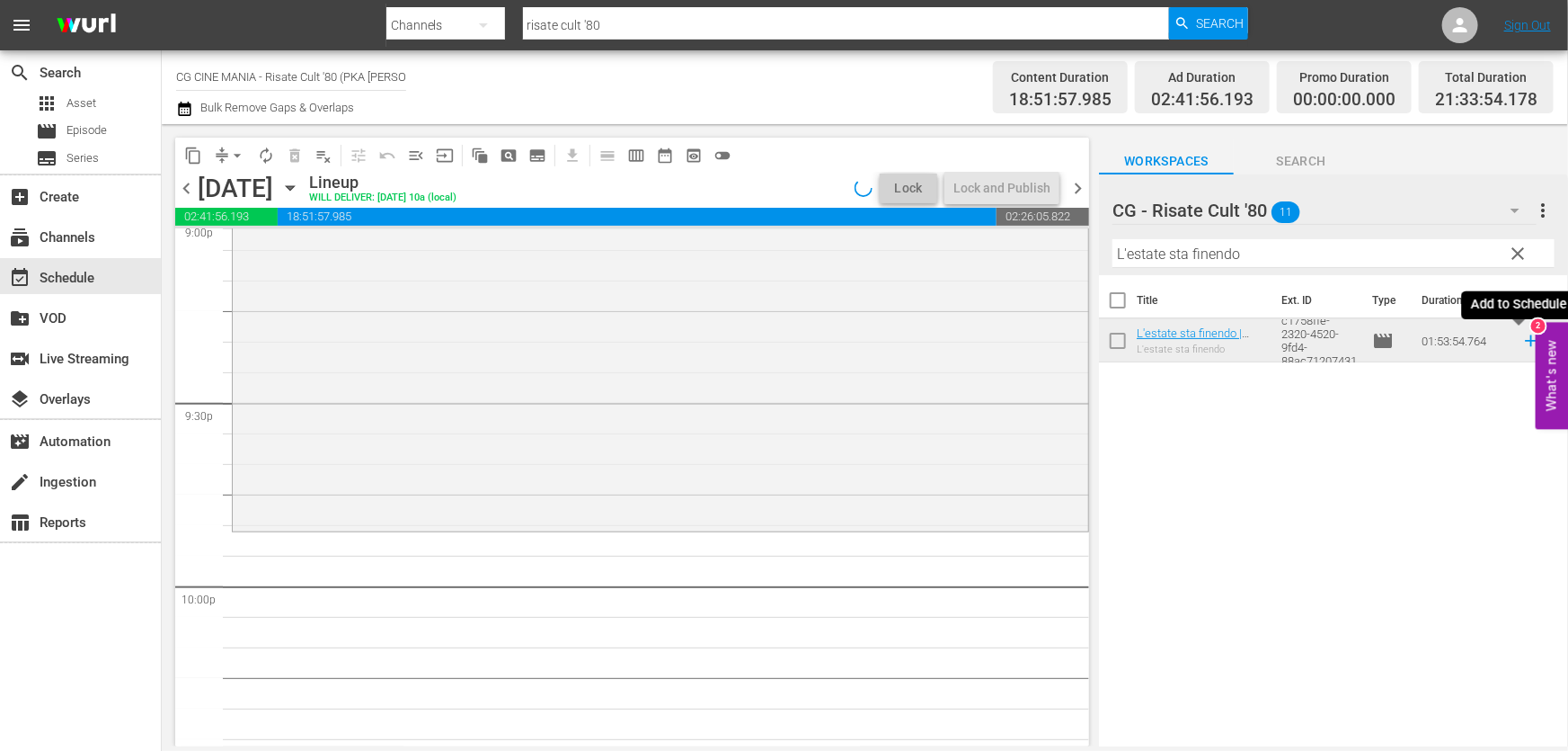
click at [1522, 343] on icon at bounding box center [1531, 340] width 19 height 19
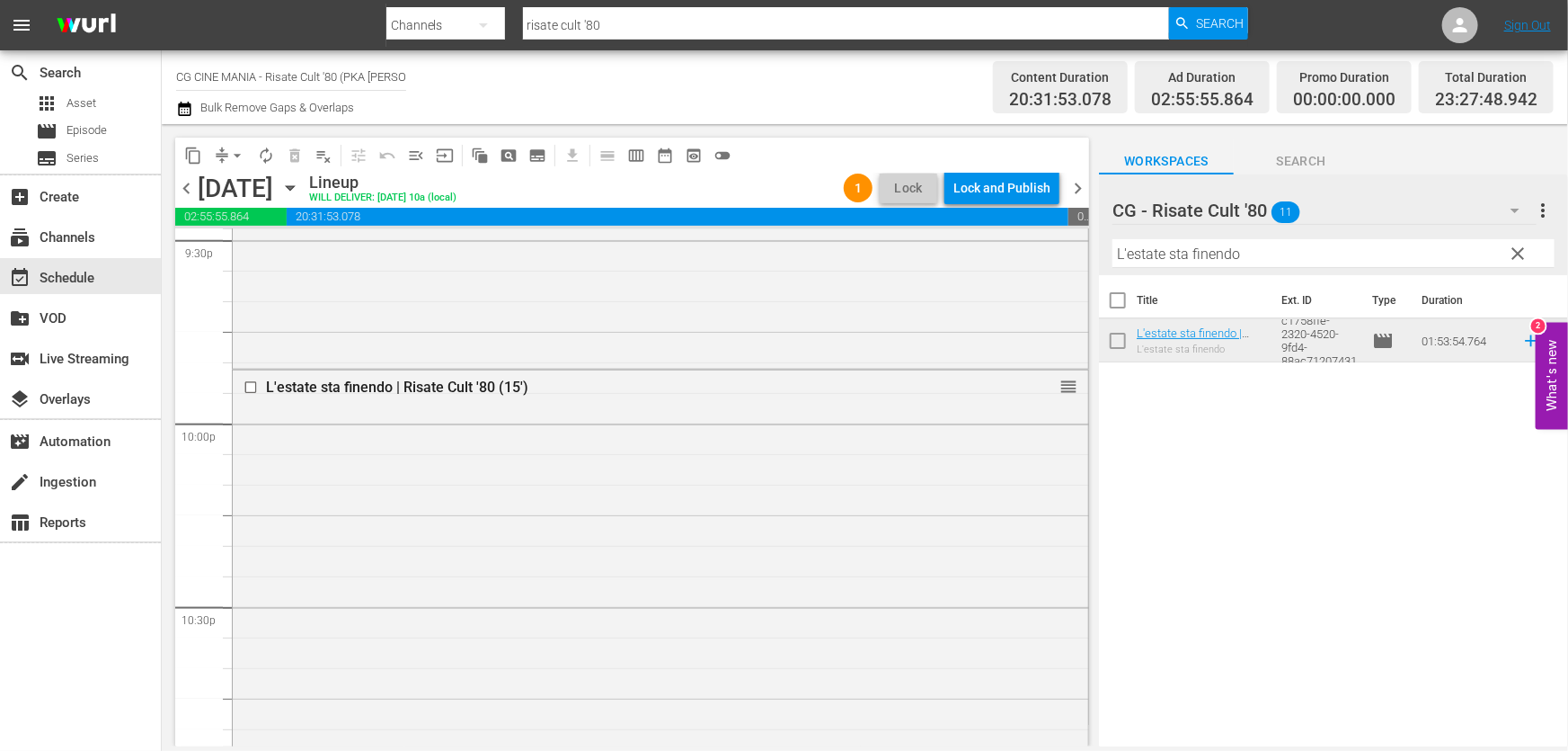
scroll to position [7795, 0]
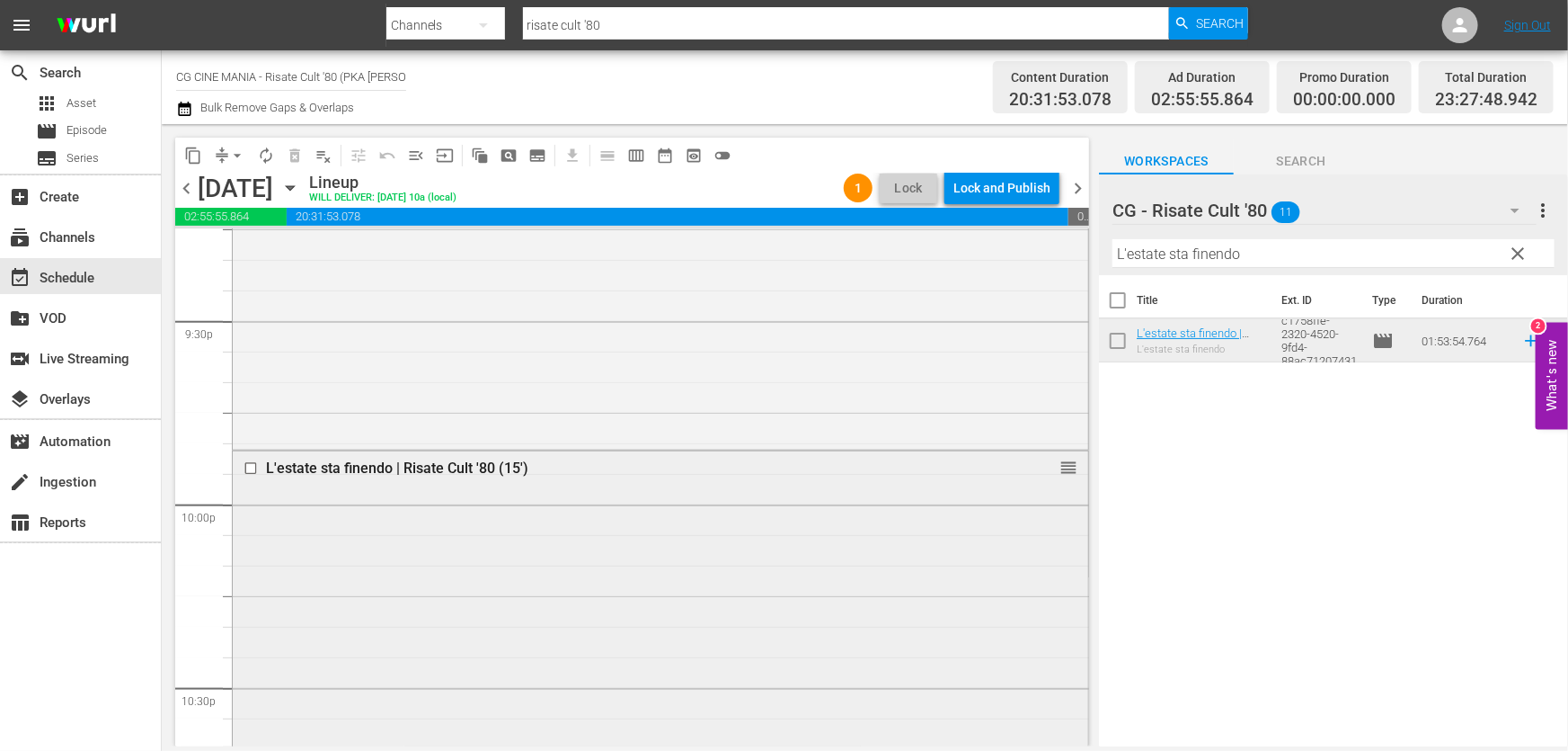
click at [249, 462] on input "checkbox" at bounding box center [252, 469] width 18 height 16
click at [301, 156] on span "delete_forever_outlined" at bounding box center [294, 155] width 18 height 18
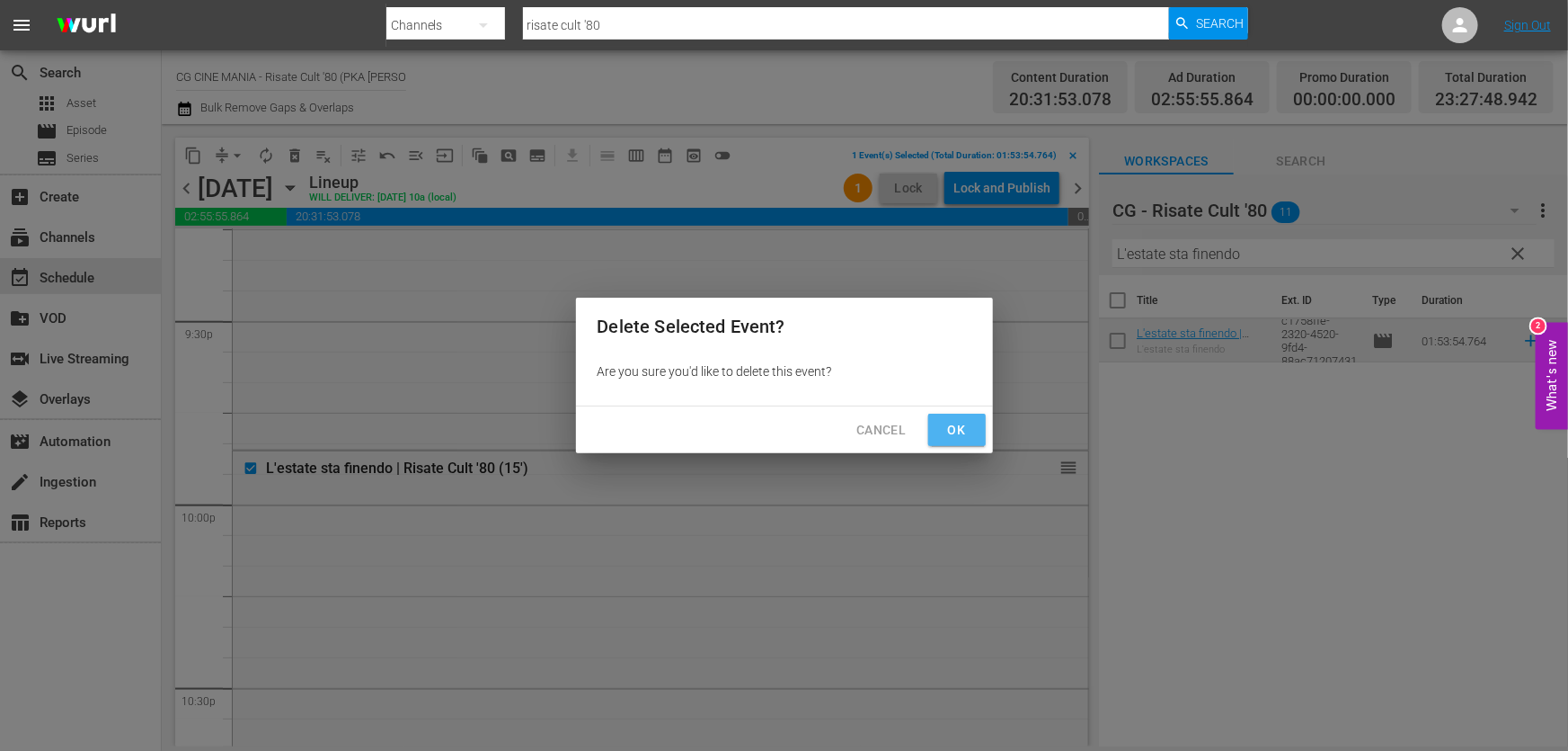
click at [936, 414] on button "Ok" at bounding box center [956, 430] width 57 height 33
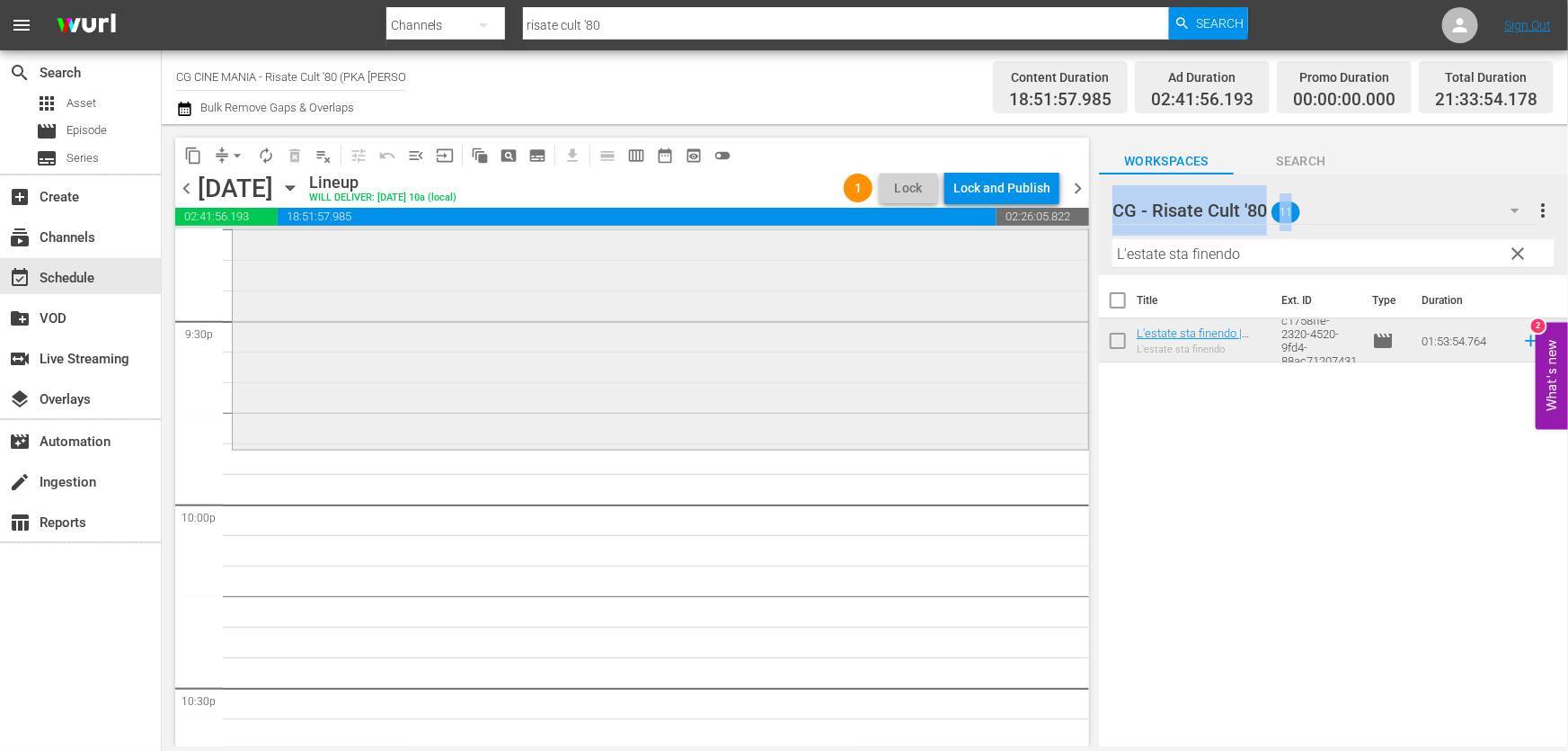
drag, startPoint x: 1317, startPoint y: 270, endPoint x: 922, endPoint y: 291, distance: 395.6
click at [799, 305] on div "content_copy compress arrow_drop_down autorenew_outlined delete_forever_outline…" at bounding box center [865, 435] width 1406 height 622
click at [1232, 255] on input "L'estate sta finendo" at bounding box center [1334, 254] width 442 height 29
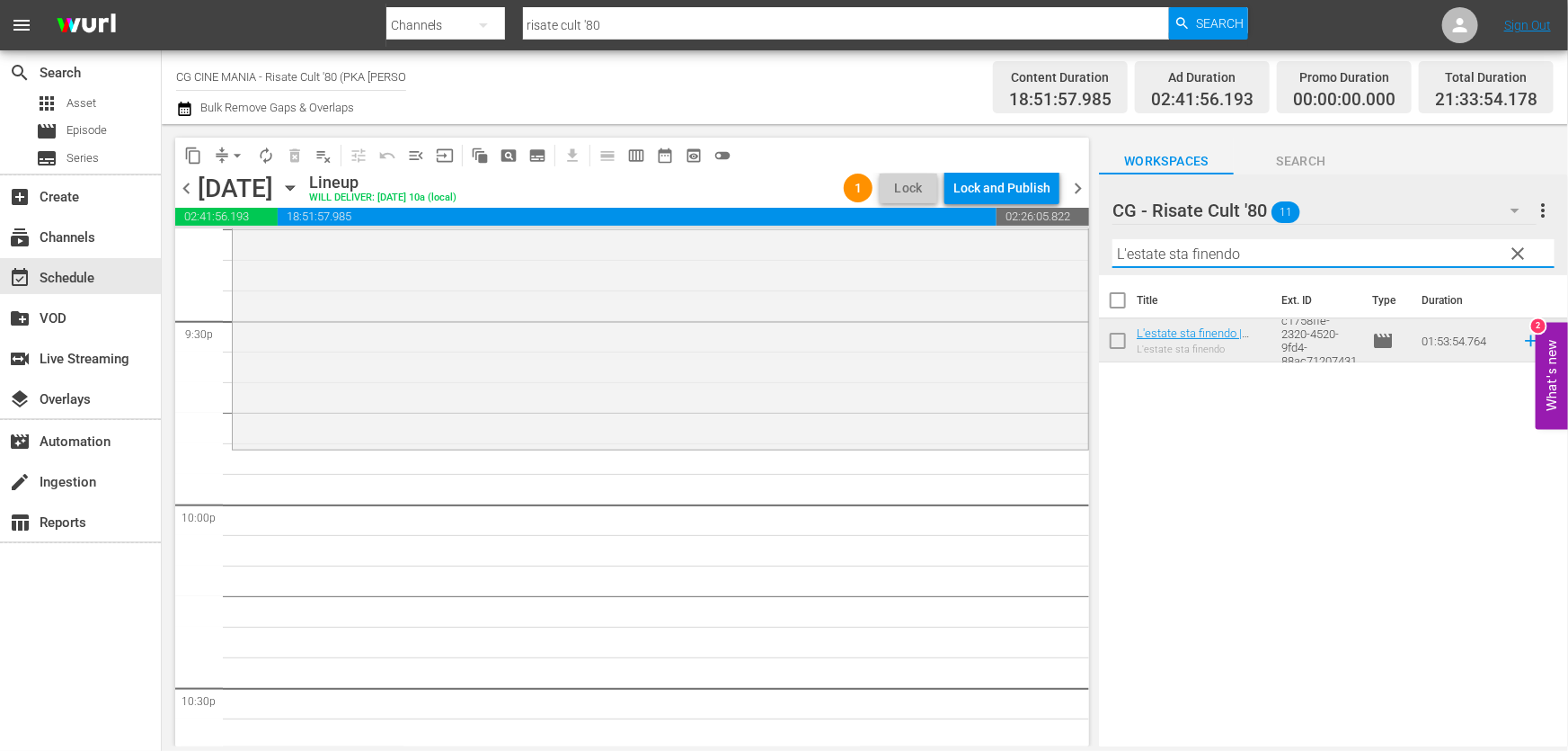
click at [1232, 255] on input "L'estate sta finendo" at bounding box center [1334, 254] width 442 height 29
paste input "Fracchia contro Dracula"
click at [1522, 339] on icon at bounding box center [1531, 340] width 19 height 19
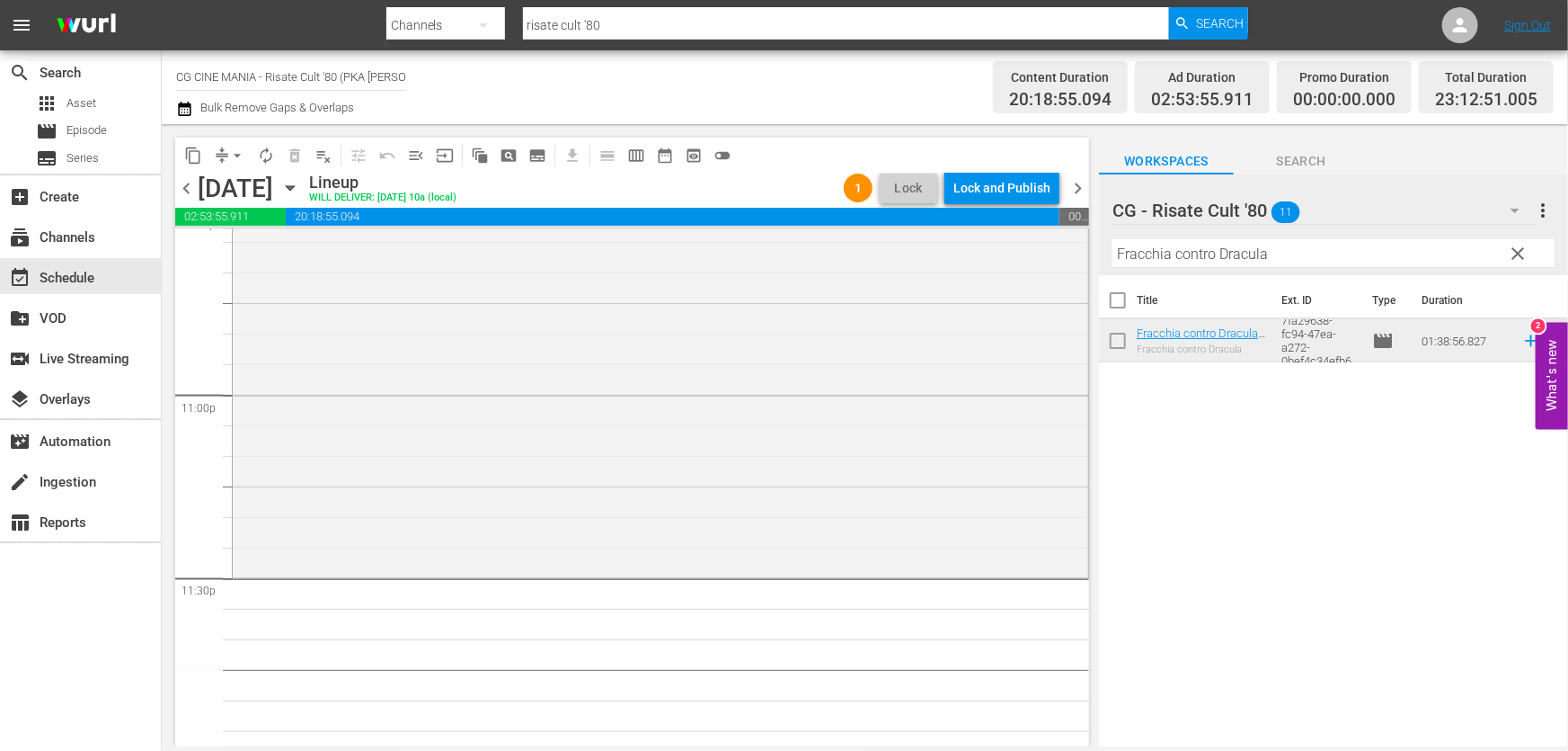
scroll to position [8284, 0]
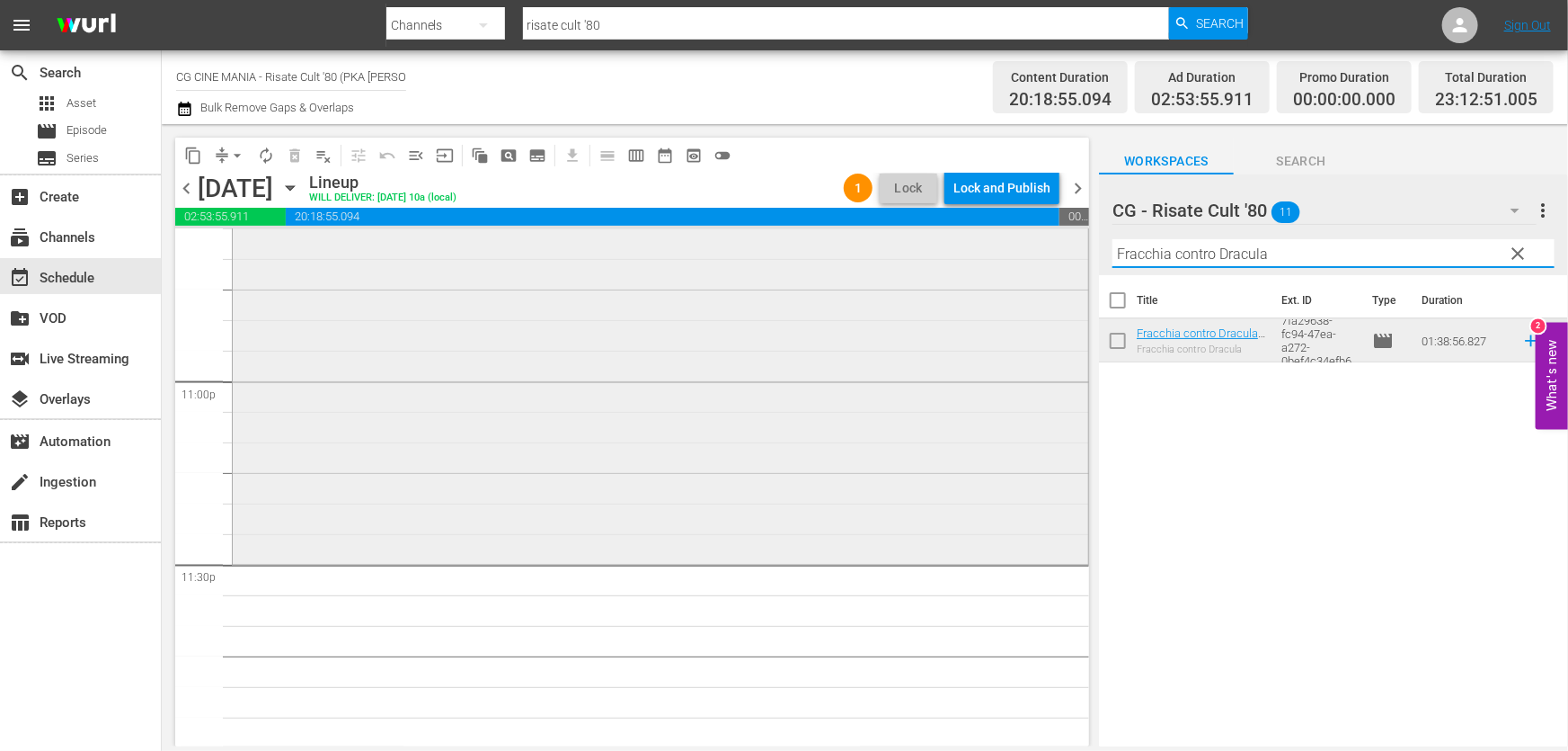
drag, startPoint x: 1293, startPoint y: 244, endPoint x: 616, endPoint y: 342, distance: 684.1
click at [625, 317] on div "content_copy compress arrow_drop_down autorenew_outlined delete_forever_outline…" at bounding box center [865, 435] width 1406 height 622
paste input "Il volatore di aquiloni"
type input "Il volatore di aquiloni"
click at [1522, 339] on icon at bounding box center [1531, 340] width 19 height 19
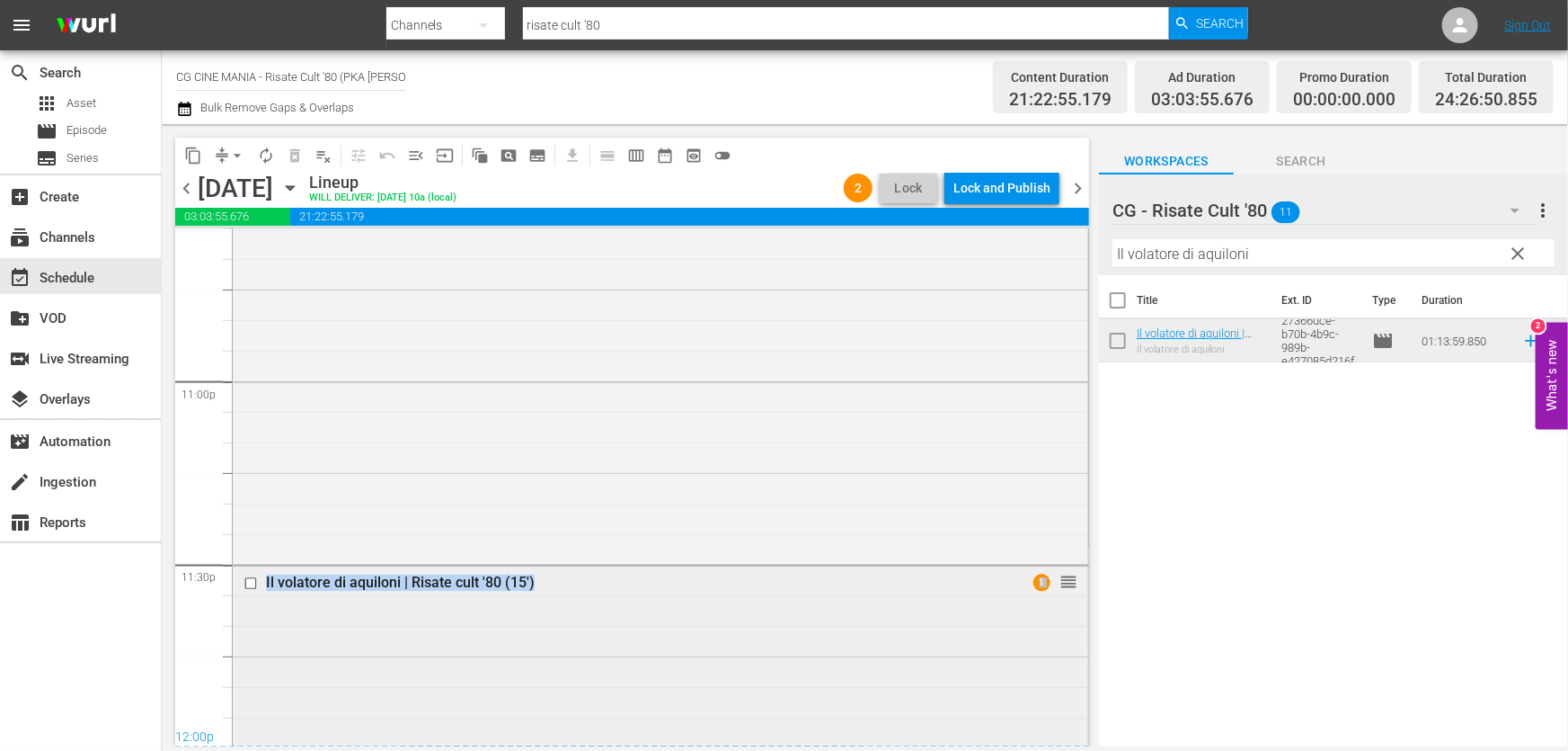
drag, startPoint x: 1076, startPoint y: 703, endPoint x: 974, endPoint y: 629, distance: 126.0
click at [1086, 719] on div "S N A P S N A P S N A P S N A P S N A P S N A P S N A P S N A P S N A P S N A P…" at bounding box center [632, 487] width 914 height 516
click at [190, 107] on icon "button" at bounding box center [184, 109] width 13 height 15
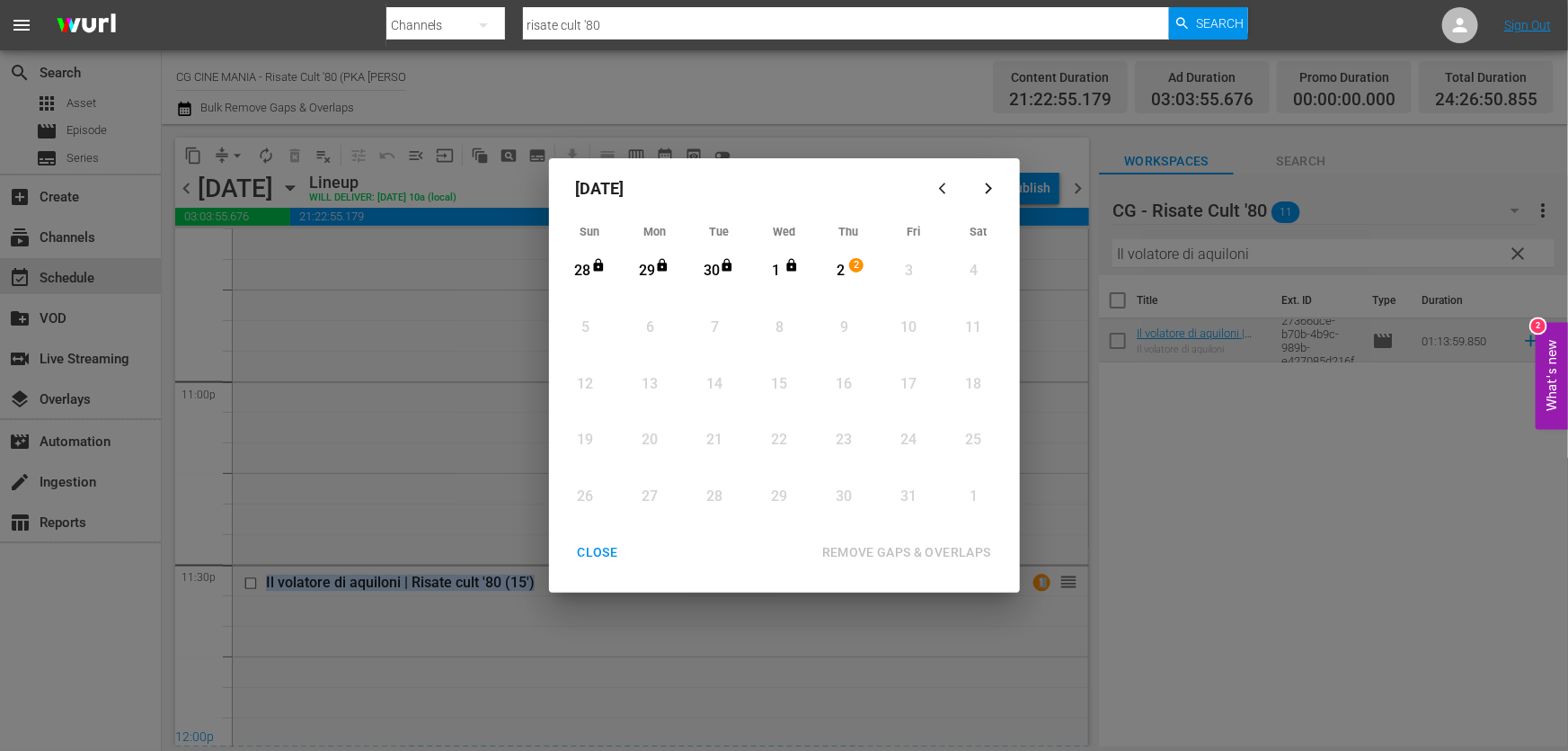
click at [847, 263] on div "2" at bounding box center [840, 270] width 22 height 20
click at [902, 559] on div "REMOVE GAPS & OVERLAPS" at bounding box center [907, 552] width 198 height 22
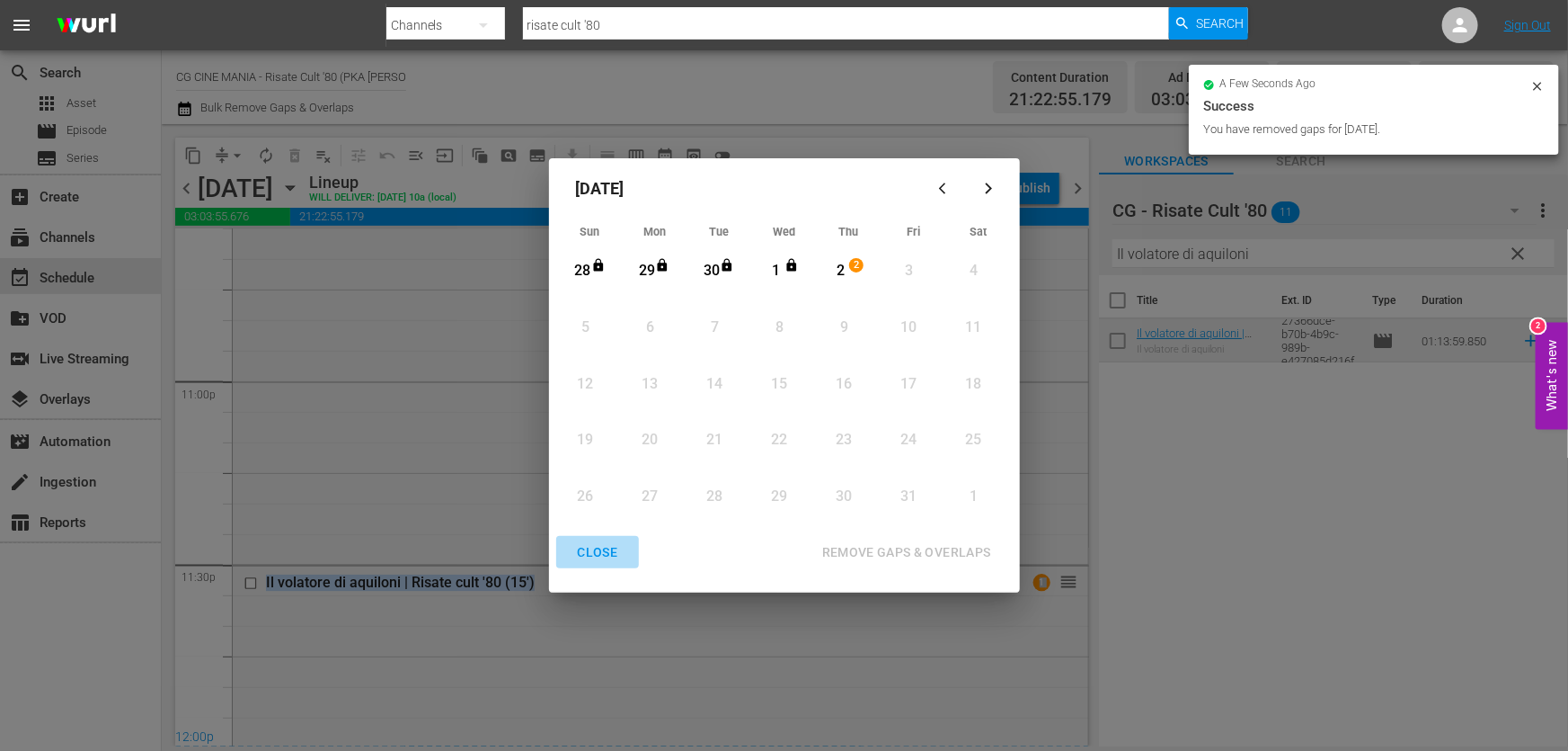
click at [605, 548] on div "CLOSE" at bounding box center [598, 552] width 69 height 22
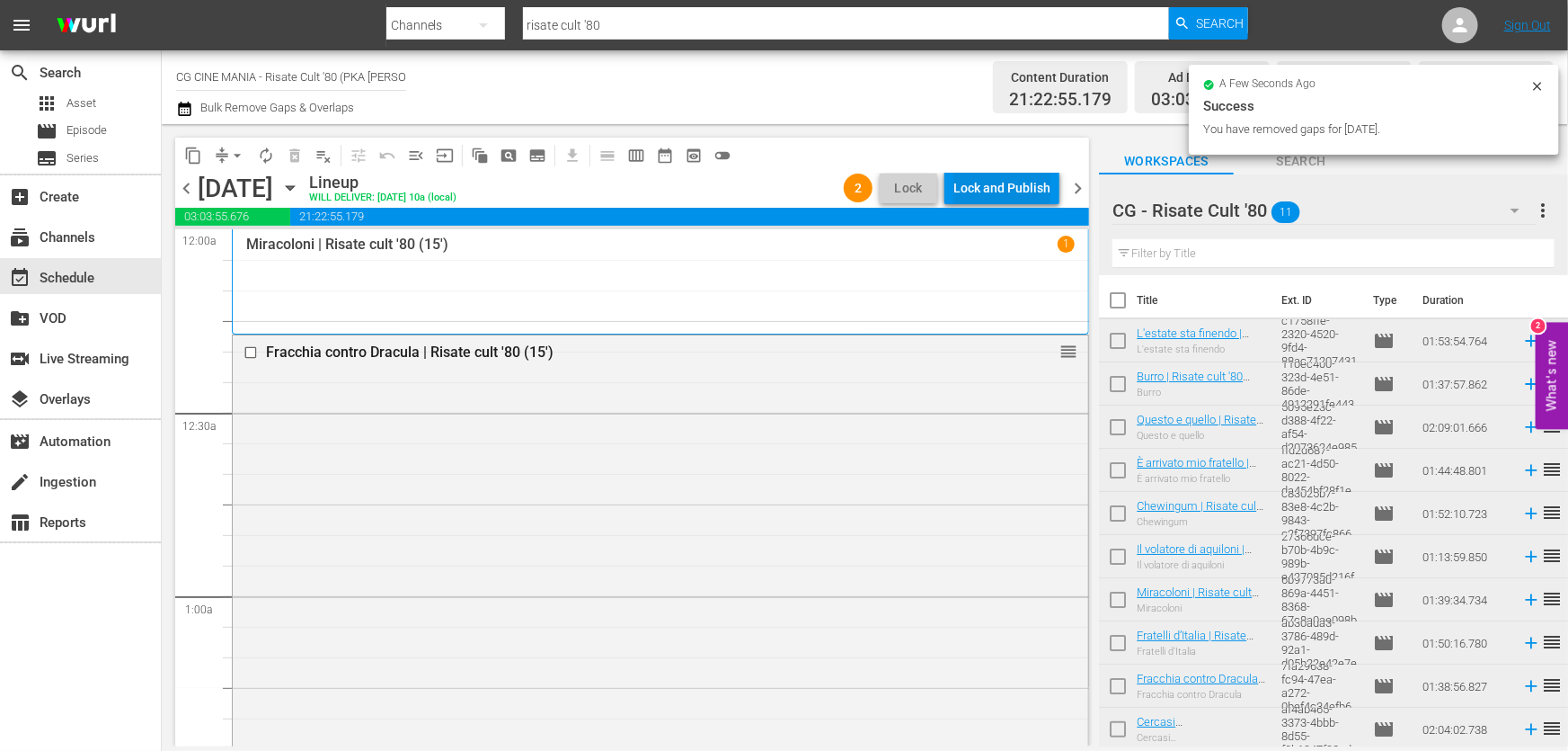
click at [1009, 186] on div "Lock and Publish" at bounding box center [1001, 187] width 97 height 32
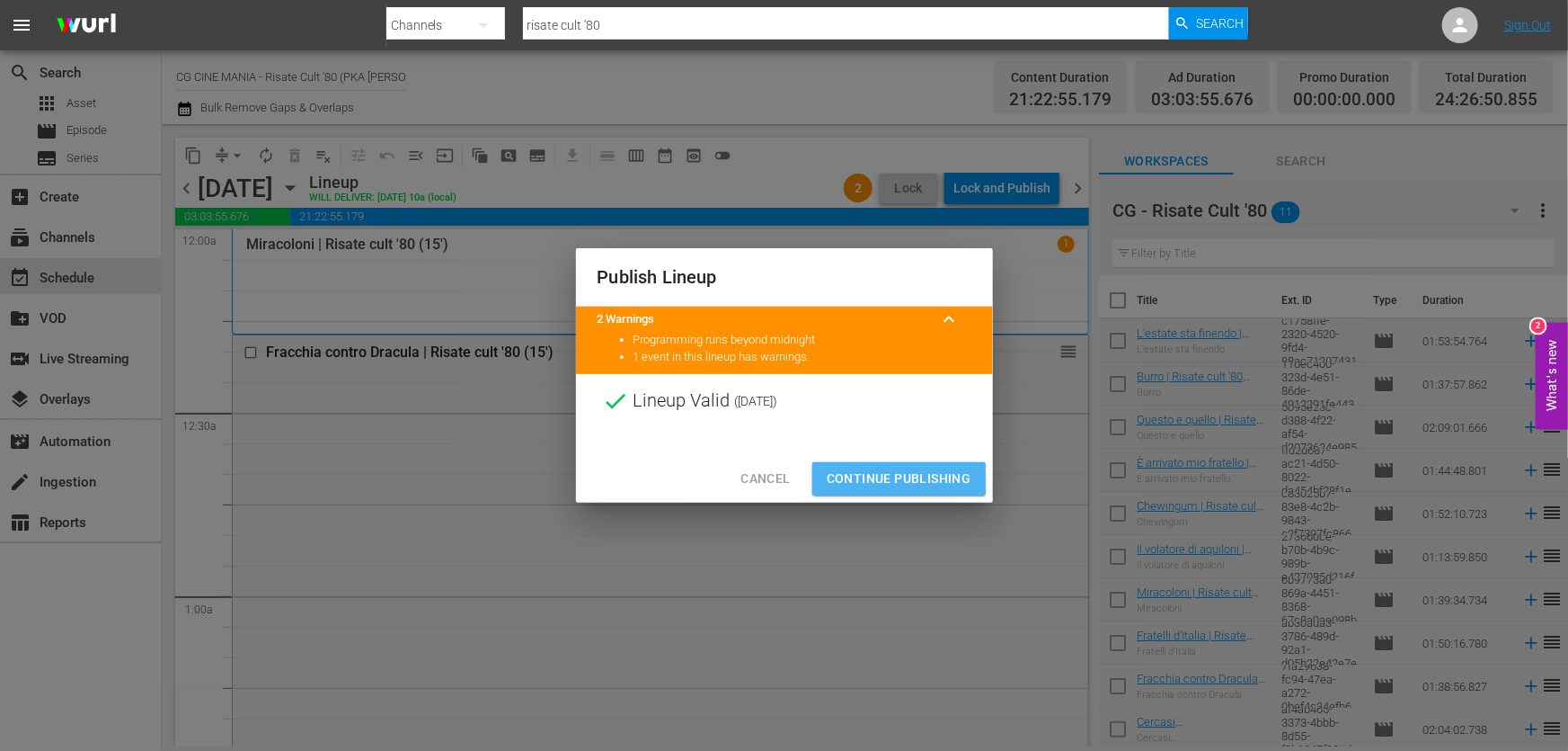
click at [871, 470] on span "Continue Publishing" at bounding box center [899, 478] width 144 height 22
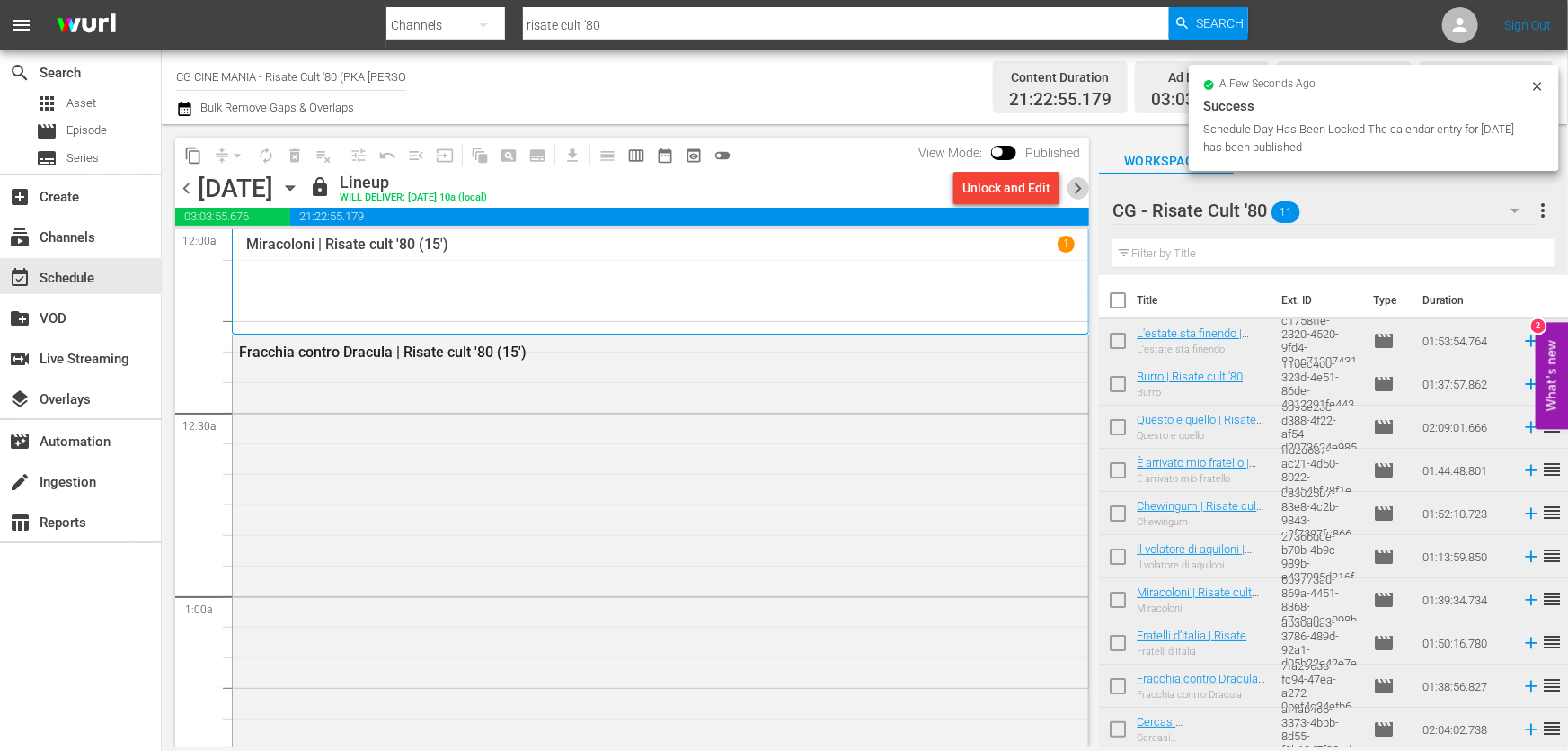
click at [1078, 191] on span "chevron_right" at bounding box center [1077, 188] width 22 height 22
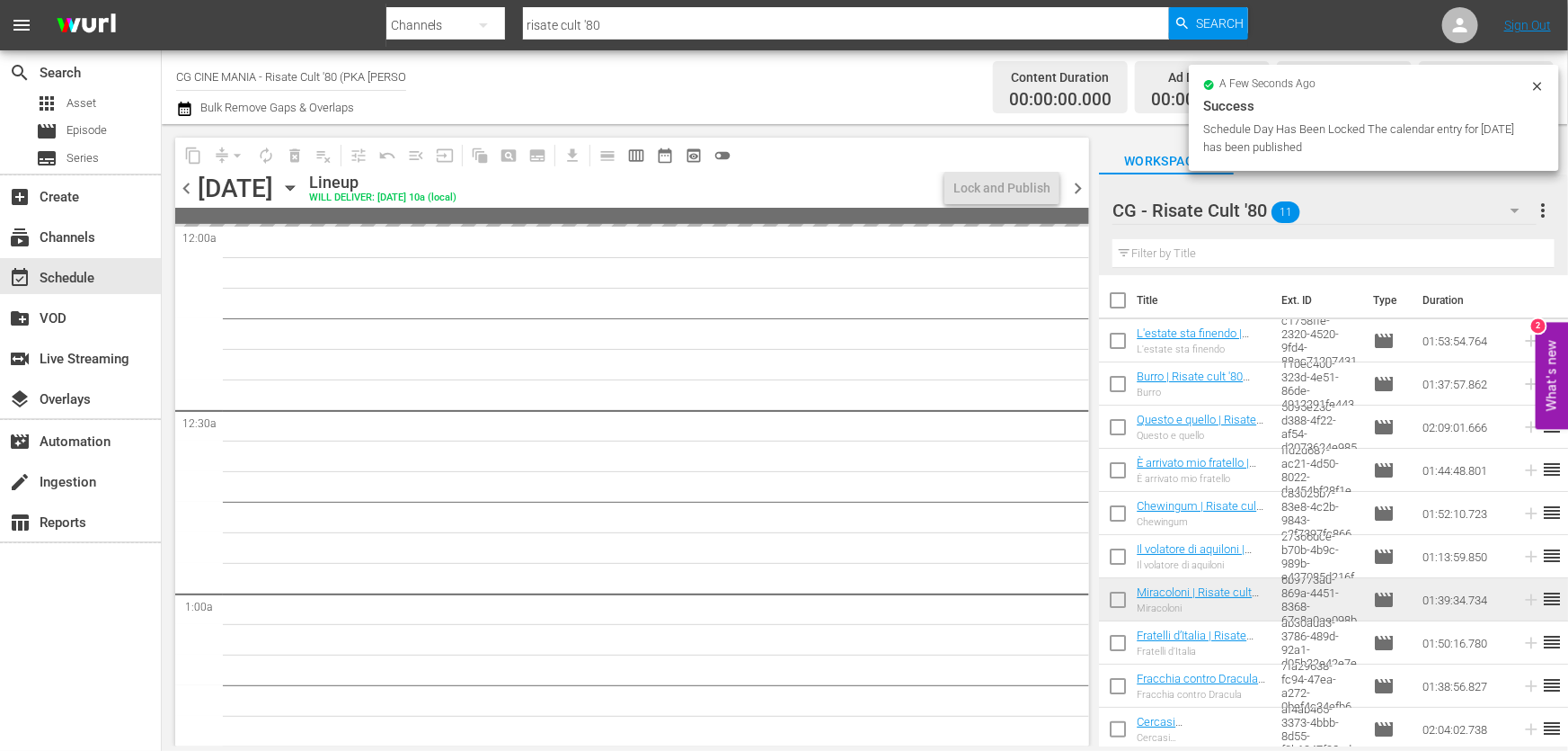
click at [1135, 250] on input "text" at bounding box center [1334, 254] width 442 height 29
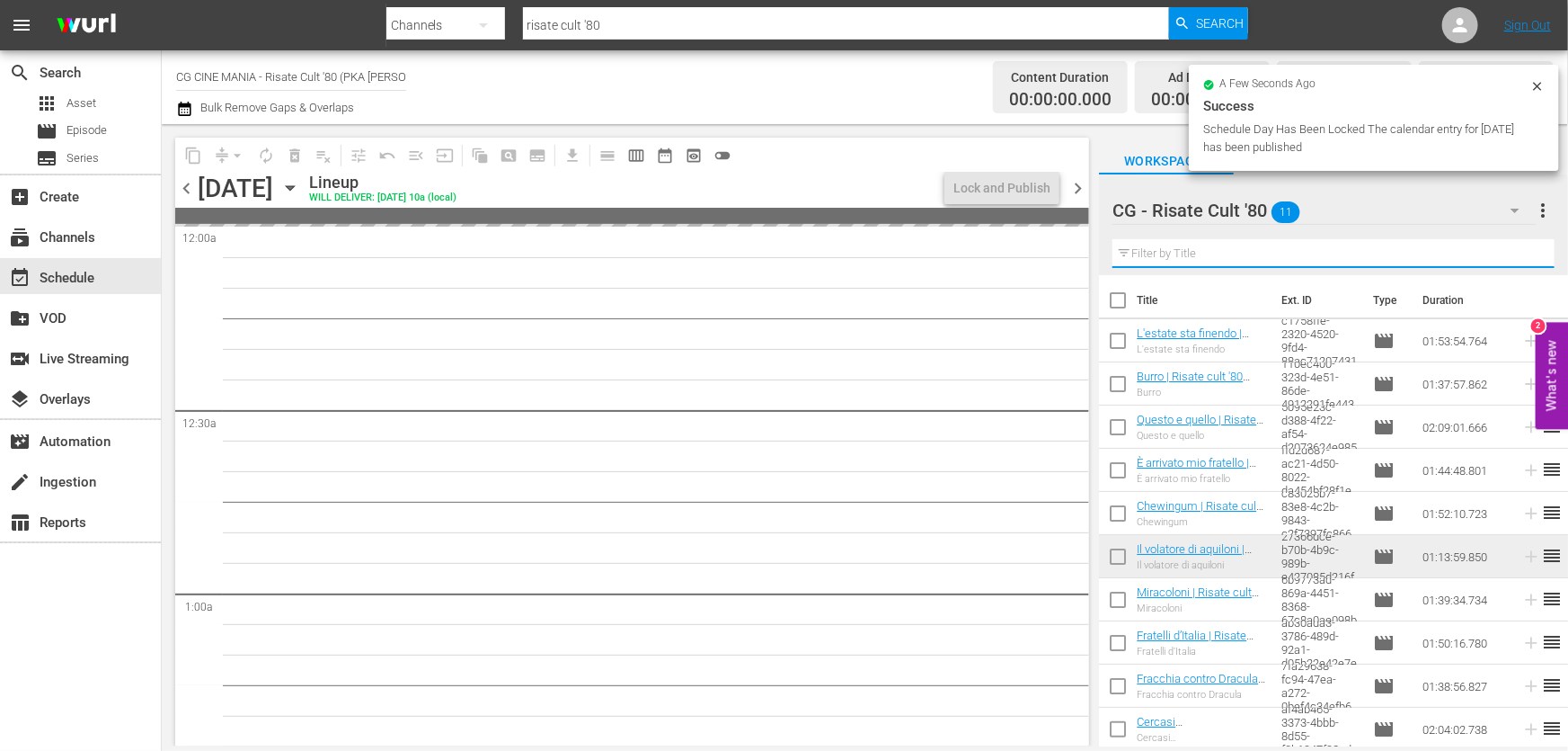
paste input "L'estate sta finendo"
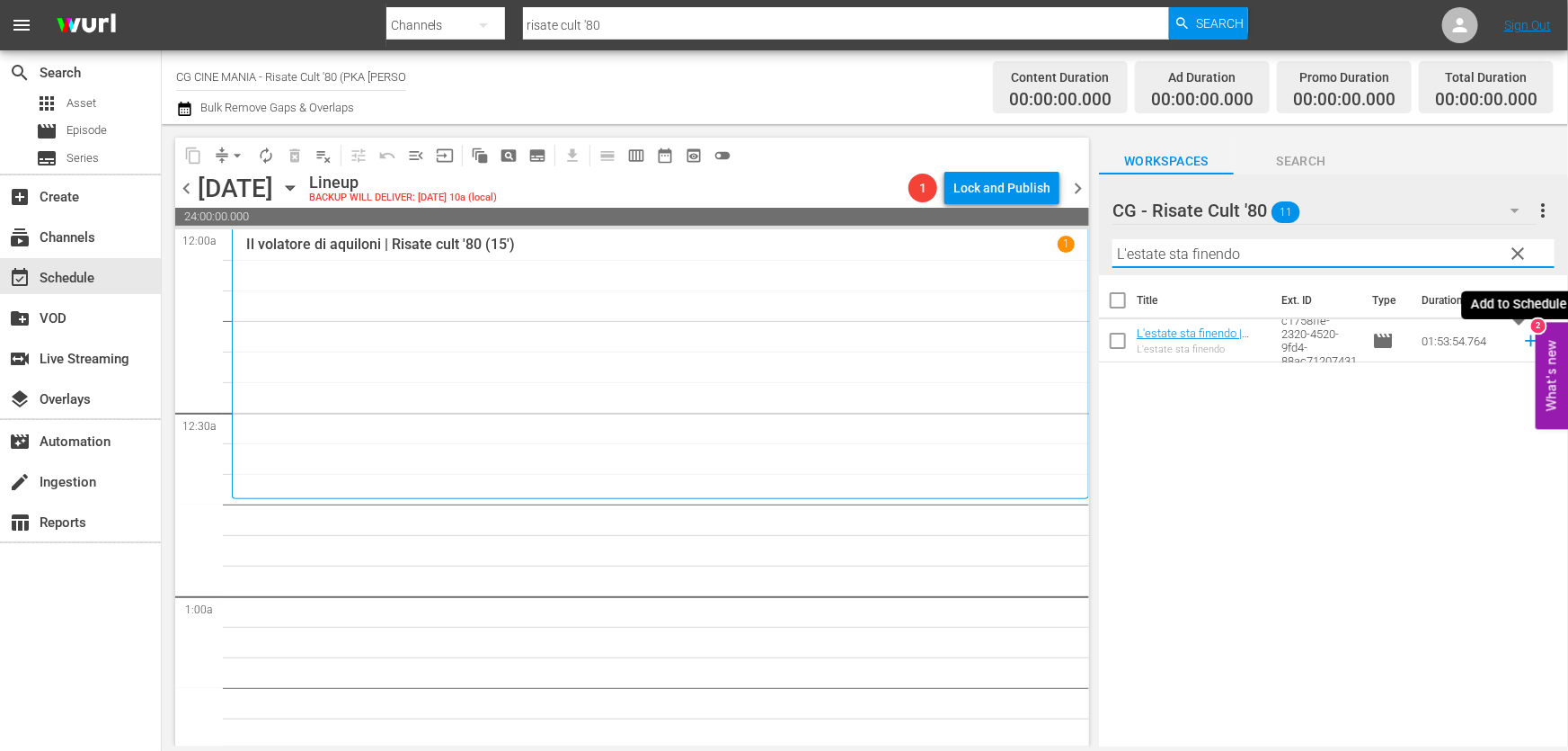
click at [1522, 337] on icon at bounding box center [1531, 340] width 19 height 19
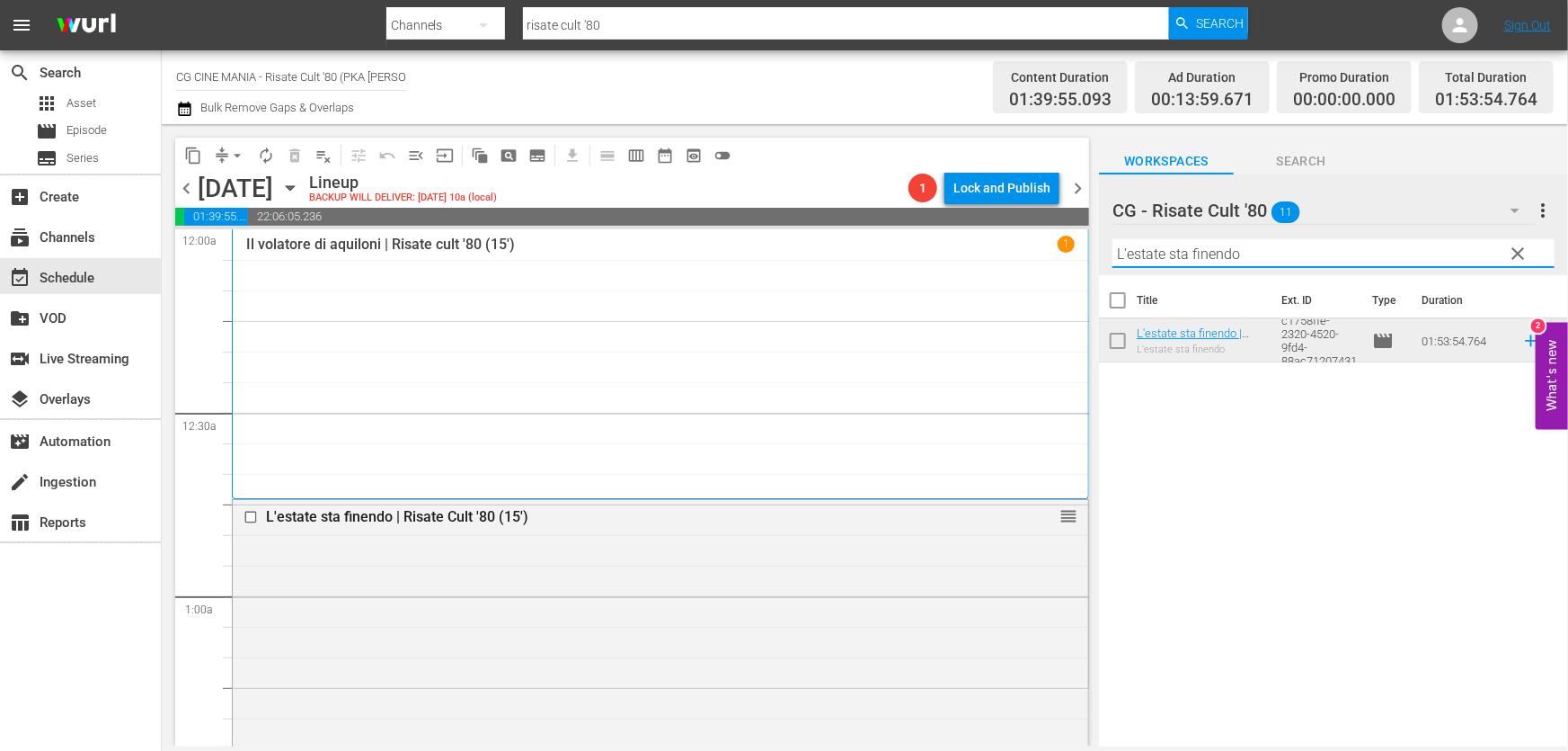
drag, startPoint x: 1251, startPoint y: 266, endPoint x: 836, endPoint y: 301, distance: 416.5
click at [840, 297] on div "content_copy compress arrow_drop_down autorenew_outlined delete_forever_outline…" at bounding box center [865, 435] width 1406 height 622
paste input "[PERSON_NAME] CONTRO DRACULA"
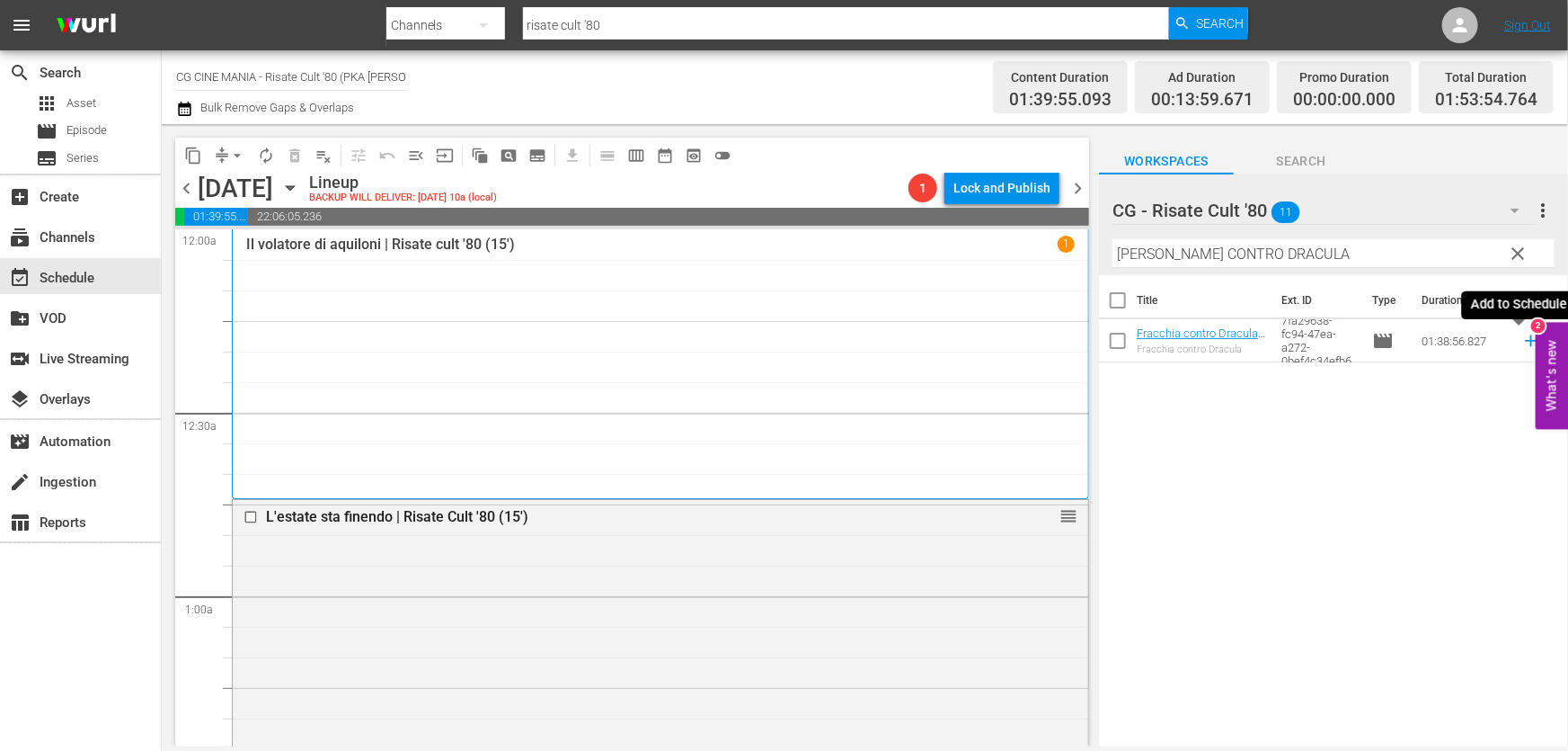
click at [1524, 339] on icon at bounding box center [1530, 341] width 12 height 12
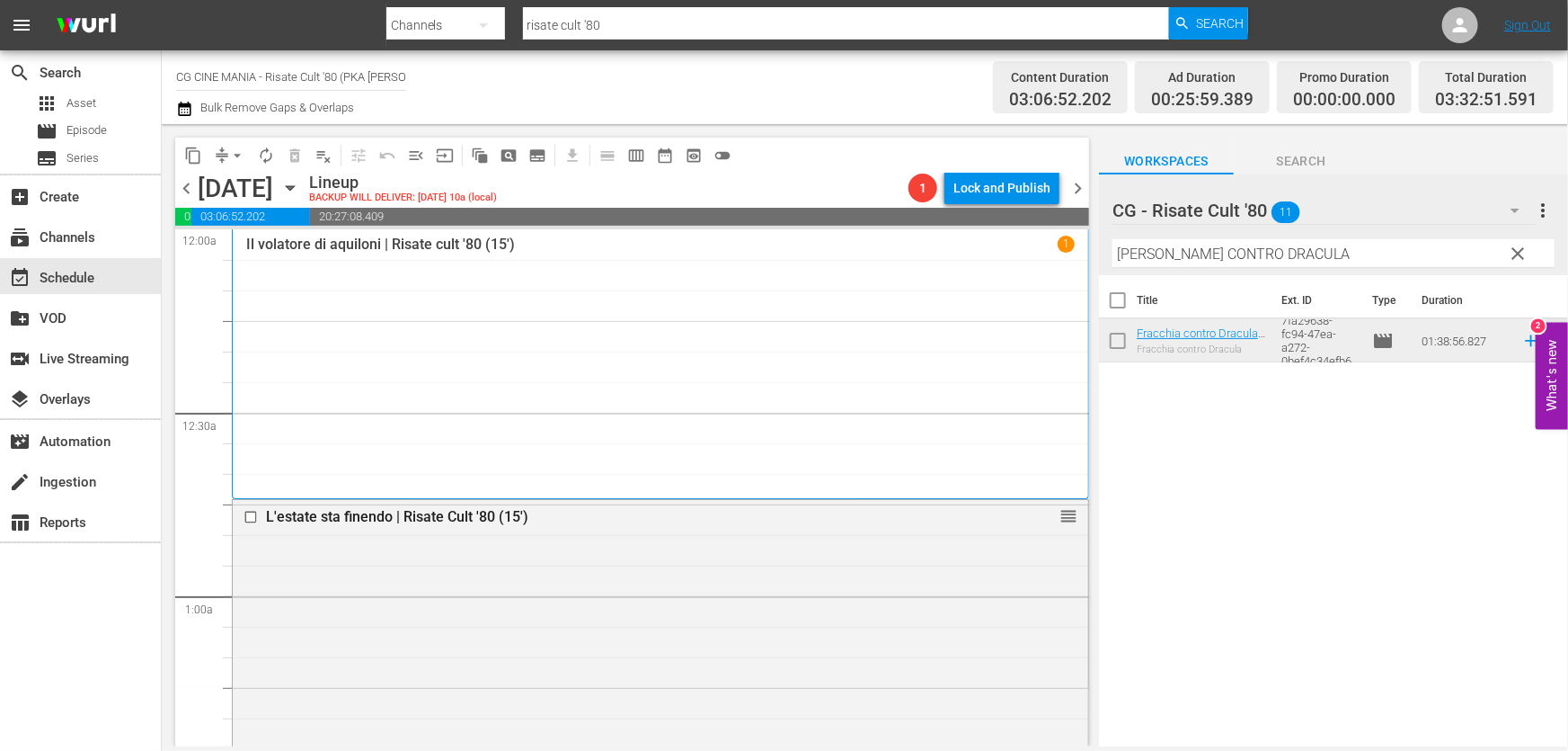
drag, startPoint x: 1338, startPoint y: 256, endPoint x: 641, endPoint y: 329, distance: 700.8
click at [698, 319] on div "content_copy compress arrow_drop_down autorenew_outlined delete_forever_outline…" at bounding box center [865, 435] width 1406 height 622
paste input "Il volatore di aquiloni"
click at [1522, 345] on icon at bounding box center [1531, 340] width 19 height 19
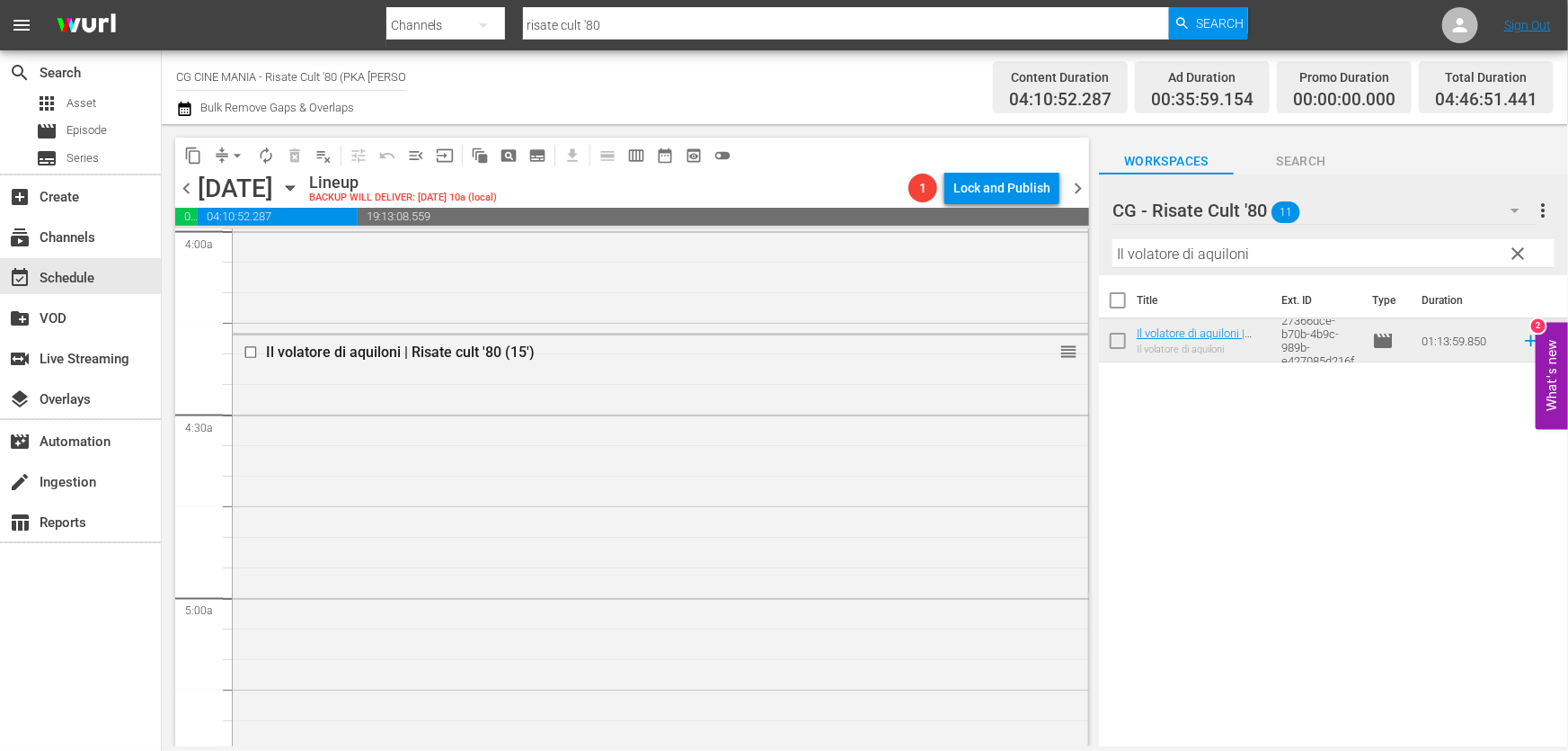
scroll to position [1635, 0]
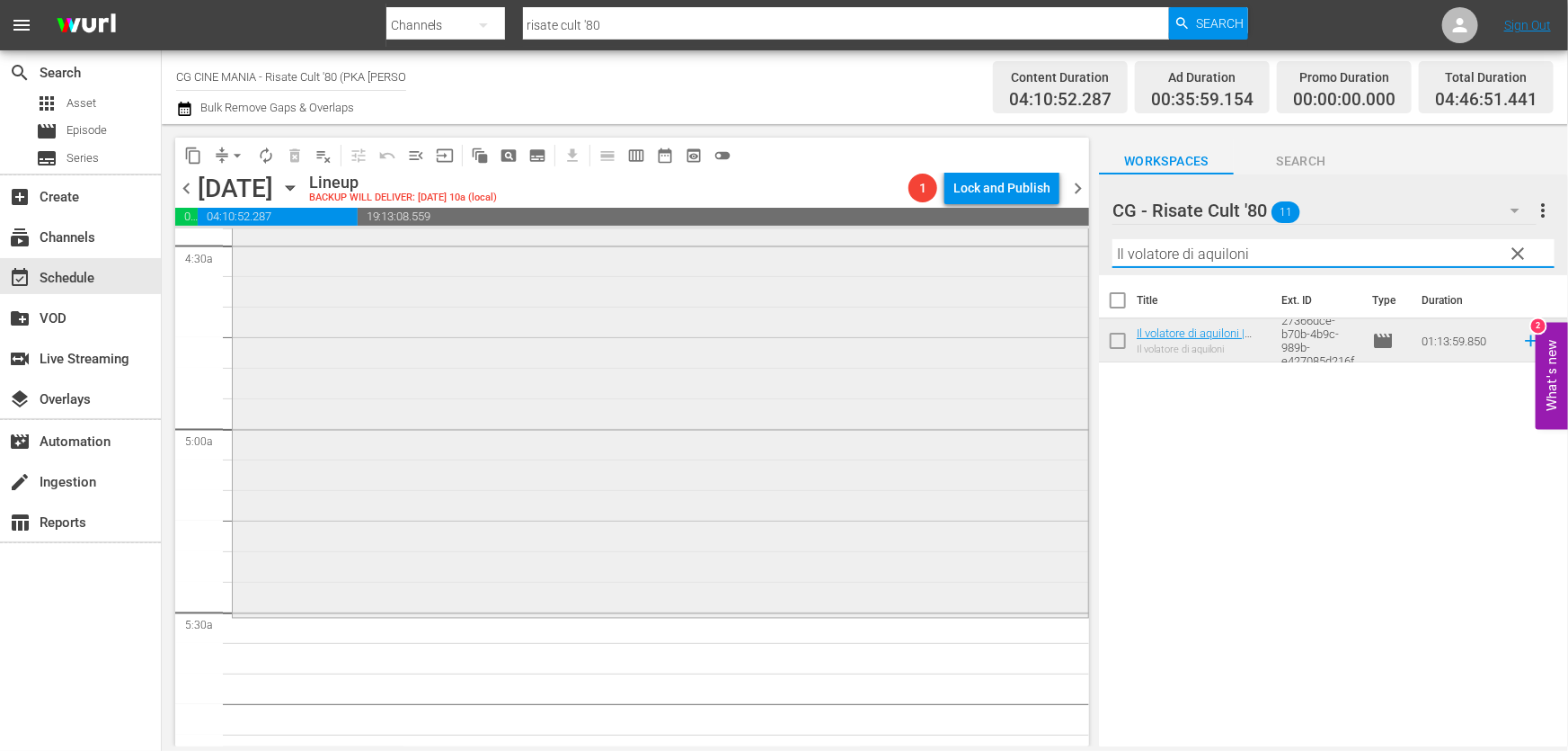
drag, startPoint x: 938, startPoint y: 280, endPoint x: 816, endPoint y: 381, distance: 158.4
click at [836, 307] on div "content_copy compress arrow_drop_down autorenew_outlined delete_forever_outline…" at bounding box center [865, 435] width 1406 height 622
paste input "Miraco"
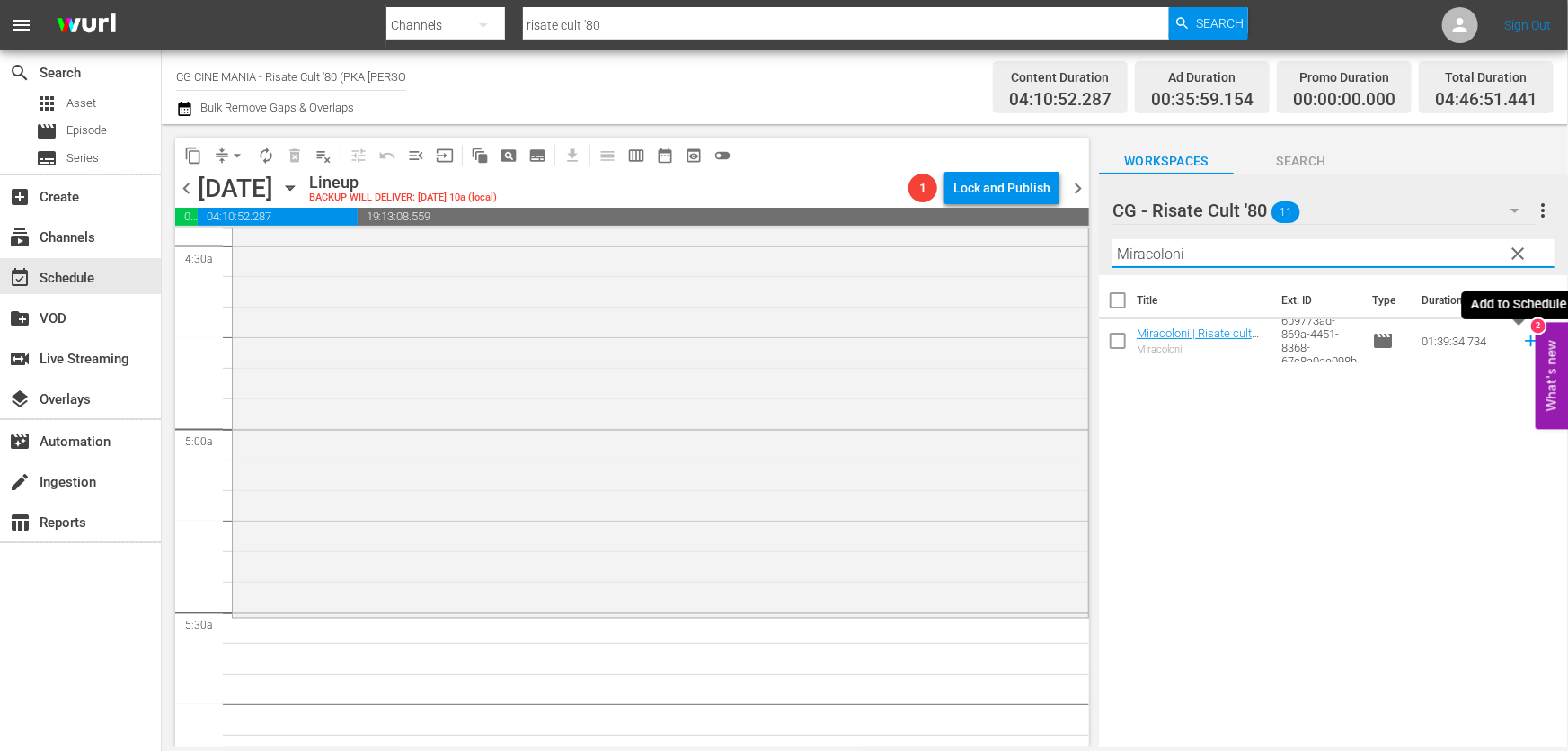
click at [1522, 337] on icon at bounding box center [1531, 340] width 19 height 19
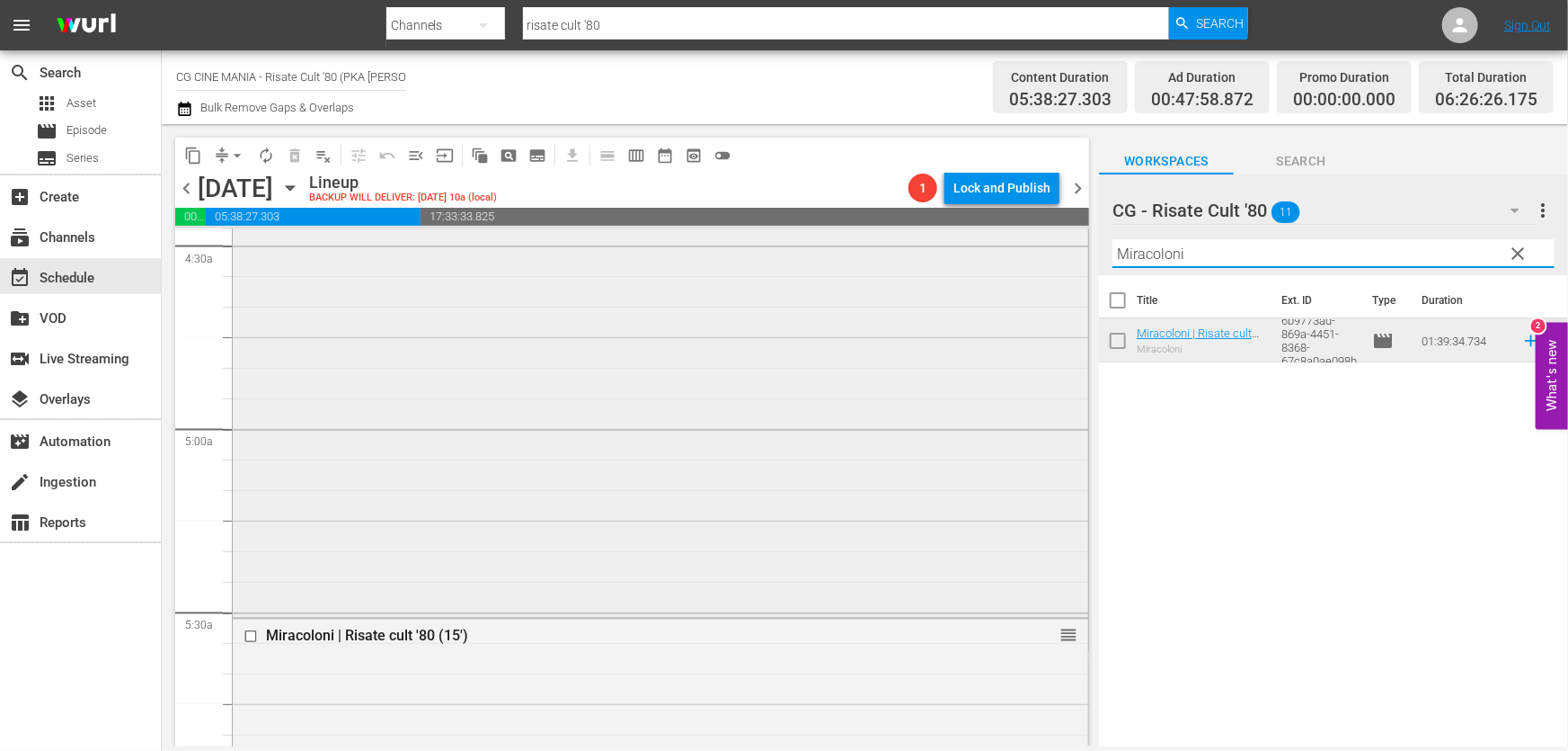
drag, startPoint x: 1240, startPoint y: 261, endPoint x: 616, endPoint y: 342, distance: 629.2
click at [626, 333] on div "content_copy compress arrow_drop_down autorenew_outlined delete_forever_outline…" at bounding box center [865, 435] width 1406 height 622
paste input "Chewingum"
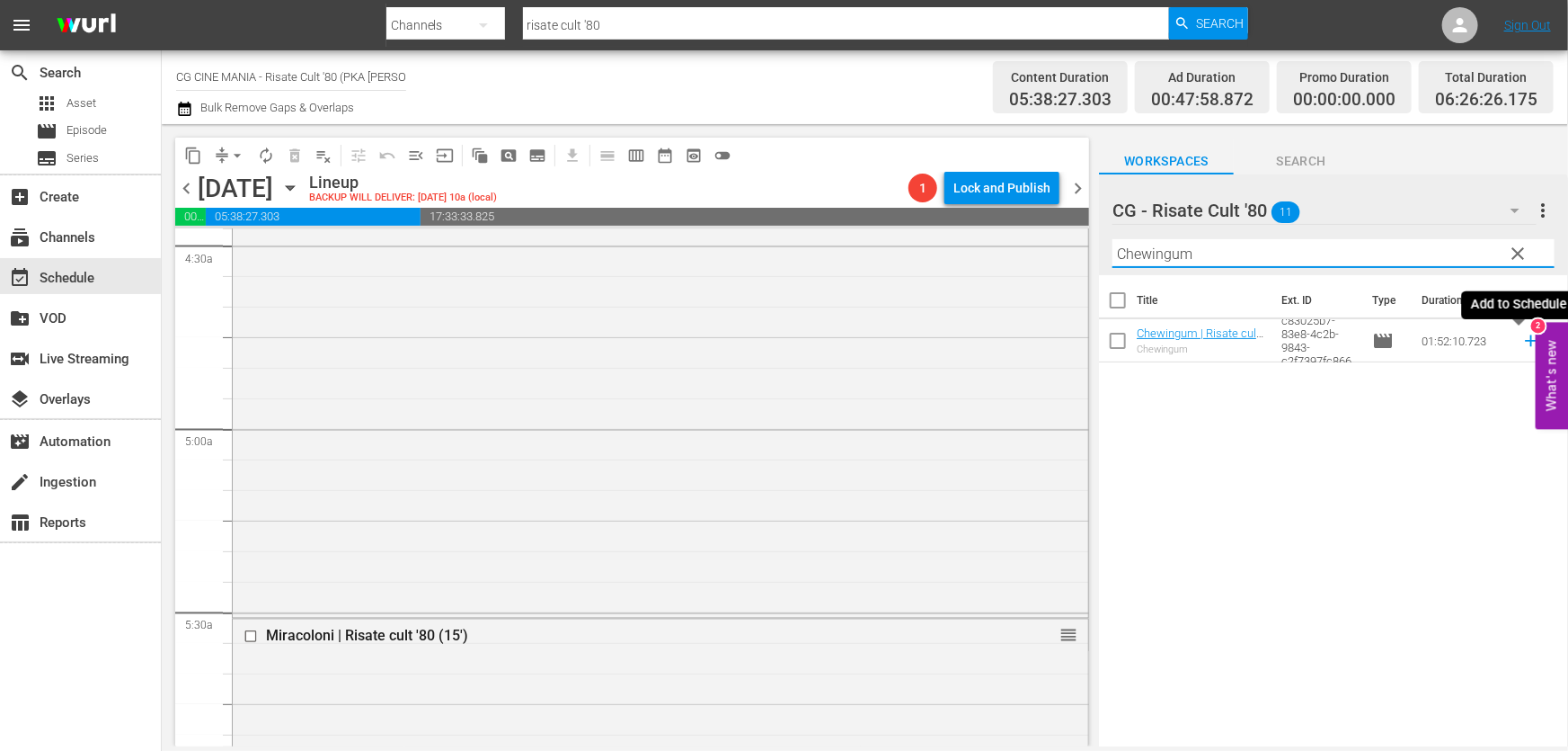
click at [1522, 342] on icon at bounding box center [1531, 340] width 19 height 19
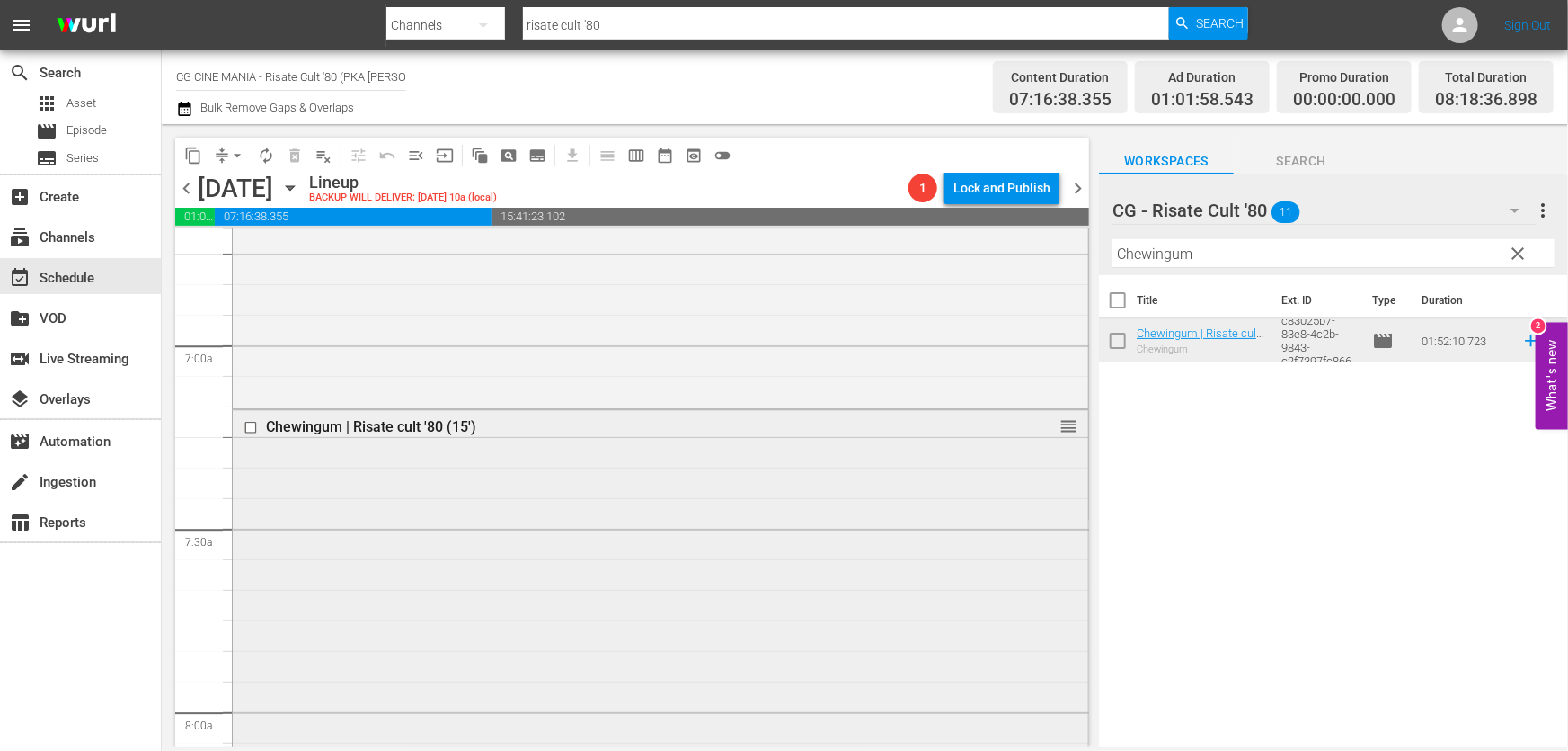
scroll to position [2942, 0]
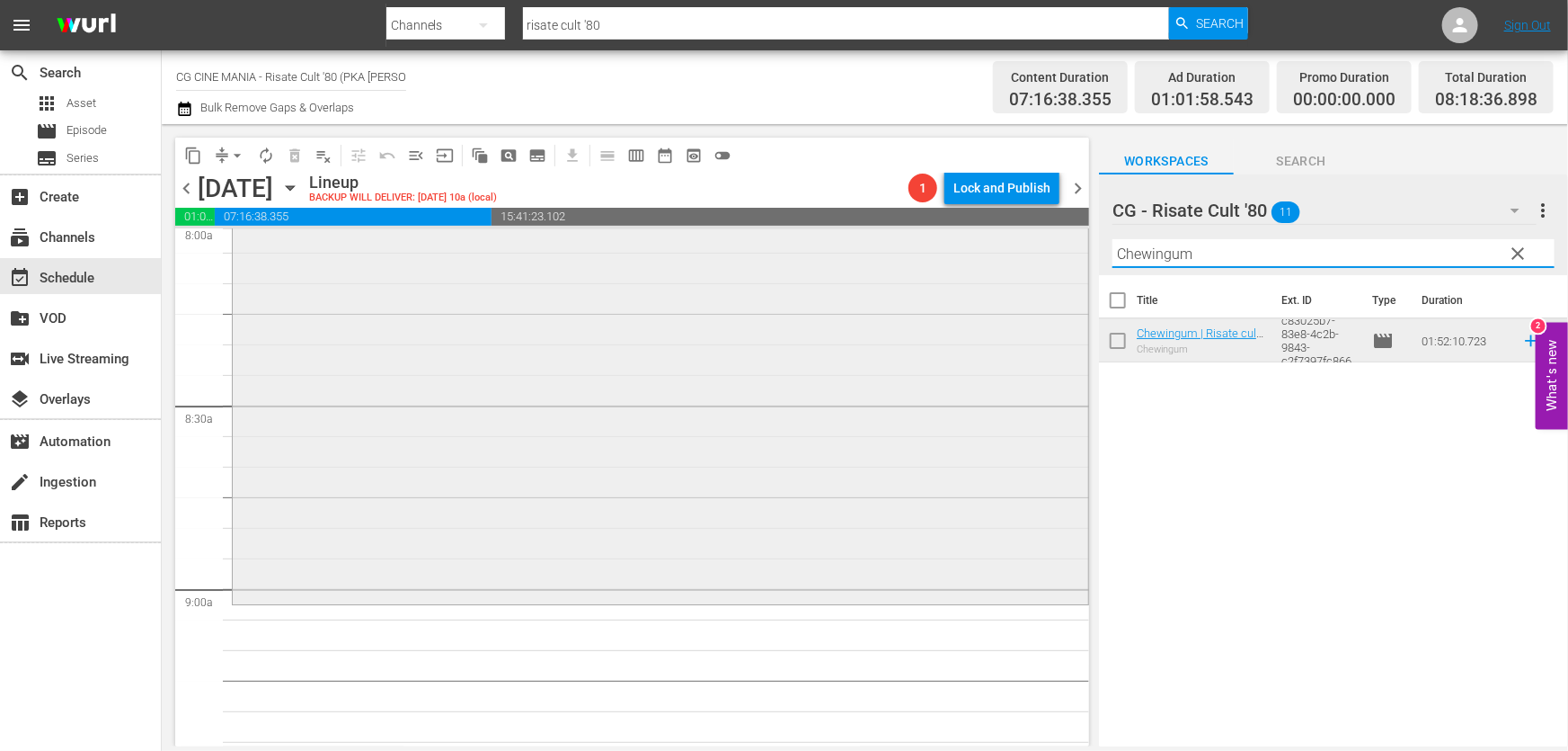
drag, startPoint x: 971, startPoint y: 279, endPoint x: 777, endPoint y: 315, distance: 197.3
click at [770, 306] on div "content_copy compress arrow_drop_down autorenew_outlined delete_forever_outline…" at bounding box center [865, 435] width 1406 height 622
paste input "QUESTO E QUELLO"
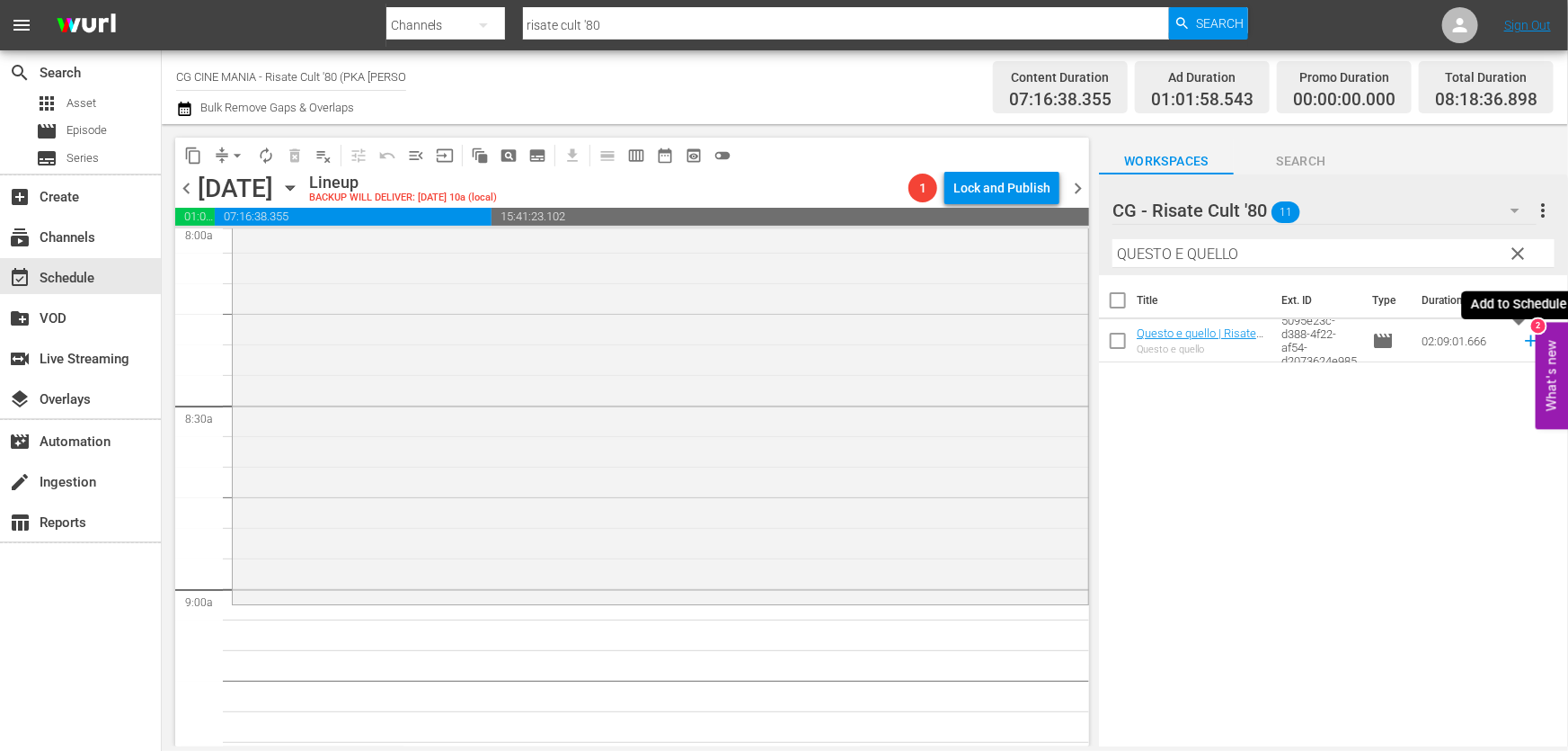
click at [1522, 340] on icon at bounding box center [1531, 340] width 19 height 19
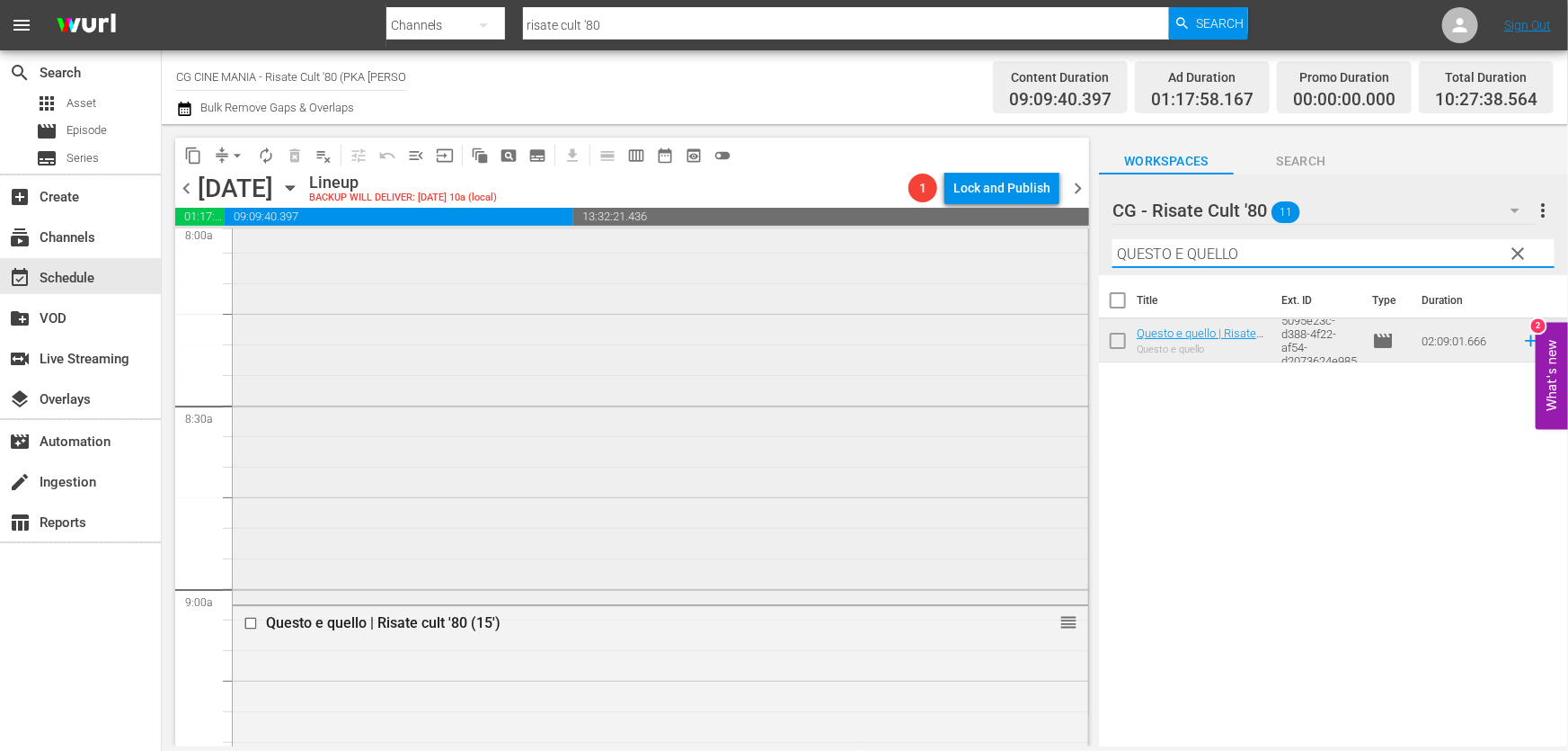
drag, startPoint x: 1262, startPoint y: 259, endPoint x: 532, endPoint y: 307, distance: 731.6
click at [532, 307] on div "content_copy compress arrow_drop_down autorenew_outlined delete_forever_outline…" at bounding box center [865, 435] width 1406 height 622
paste input "Cercasi [DEMOGRAPHIC_DATA]"
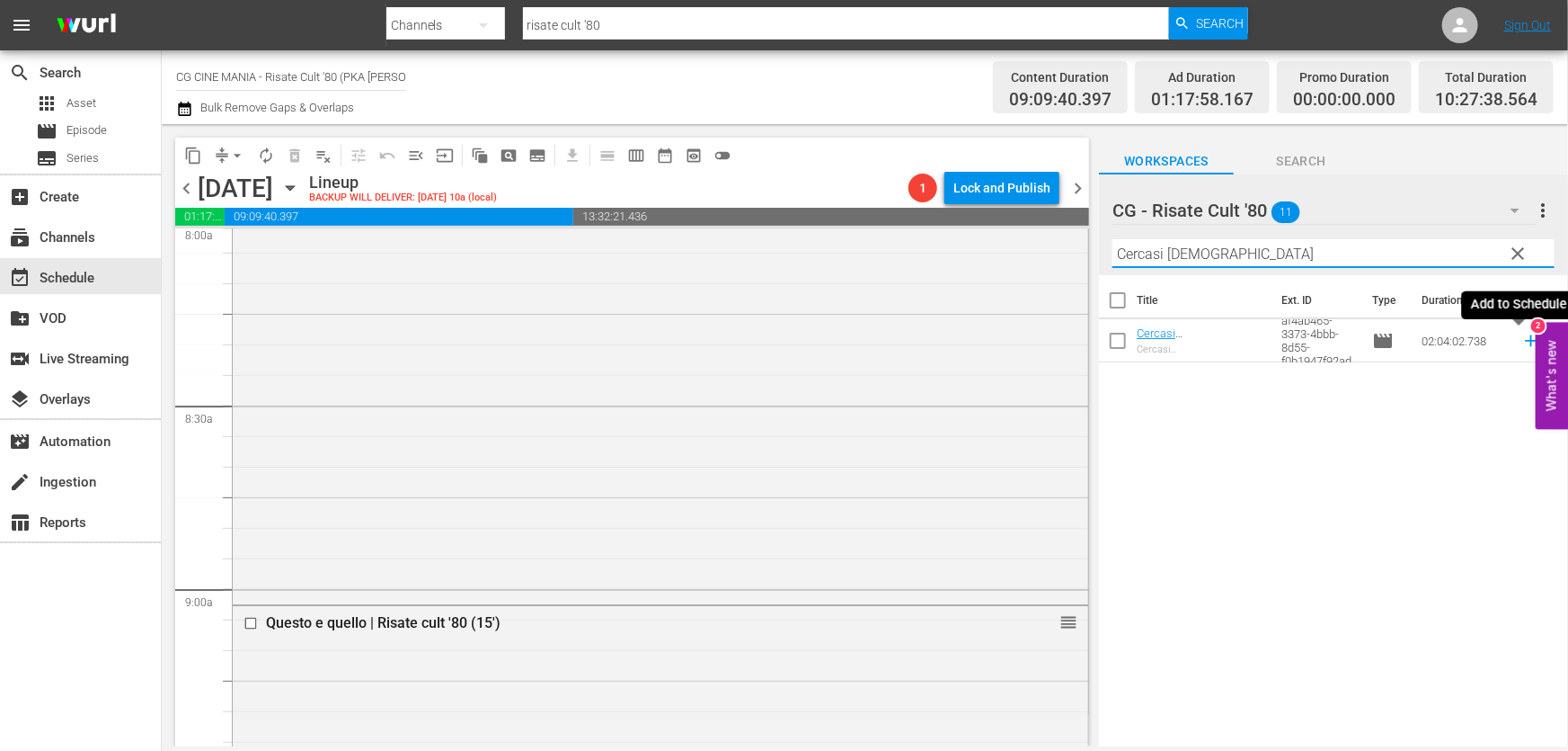
click at [1522, 340] on icon at bounding box center [1531, 340] width 19 height 19
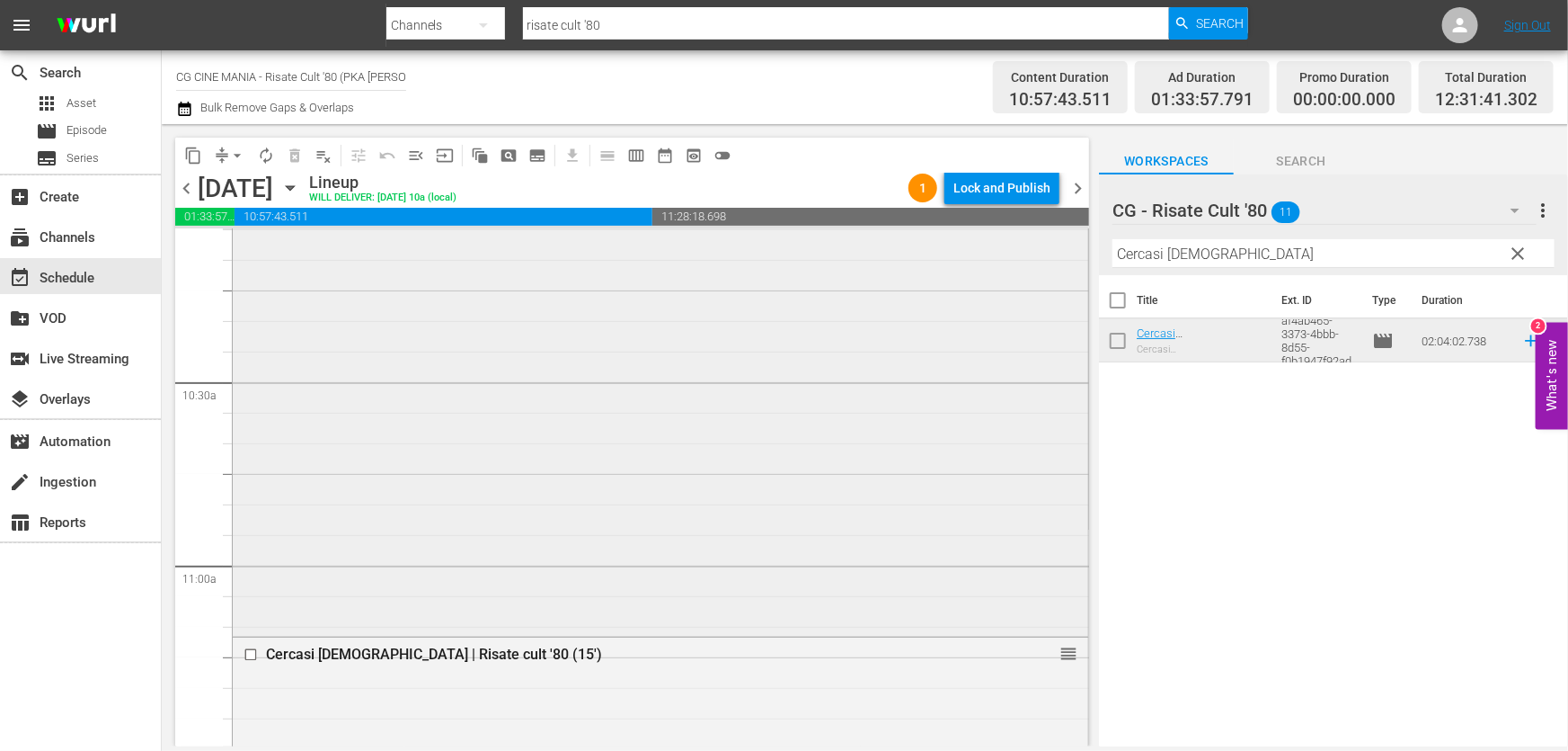
scroll to position [3840, 0]
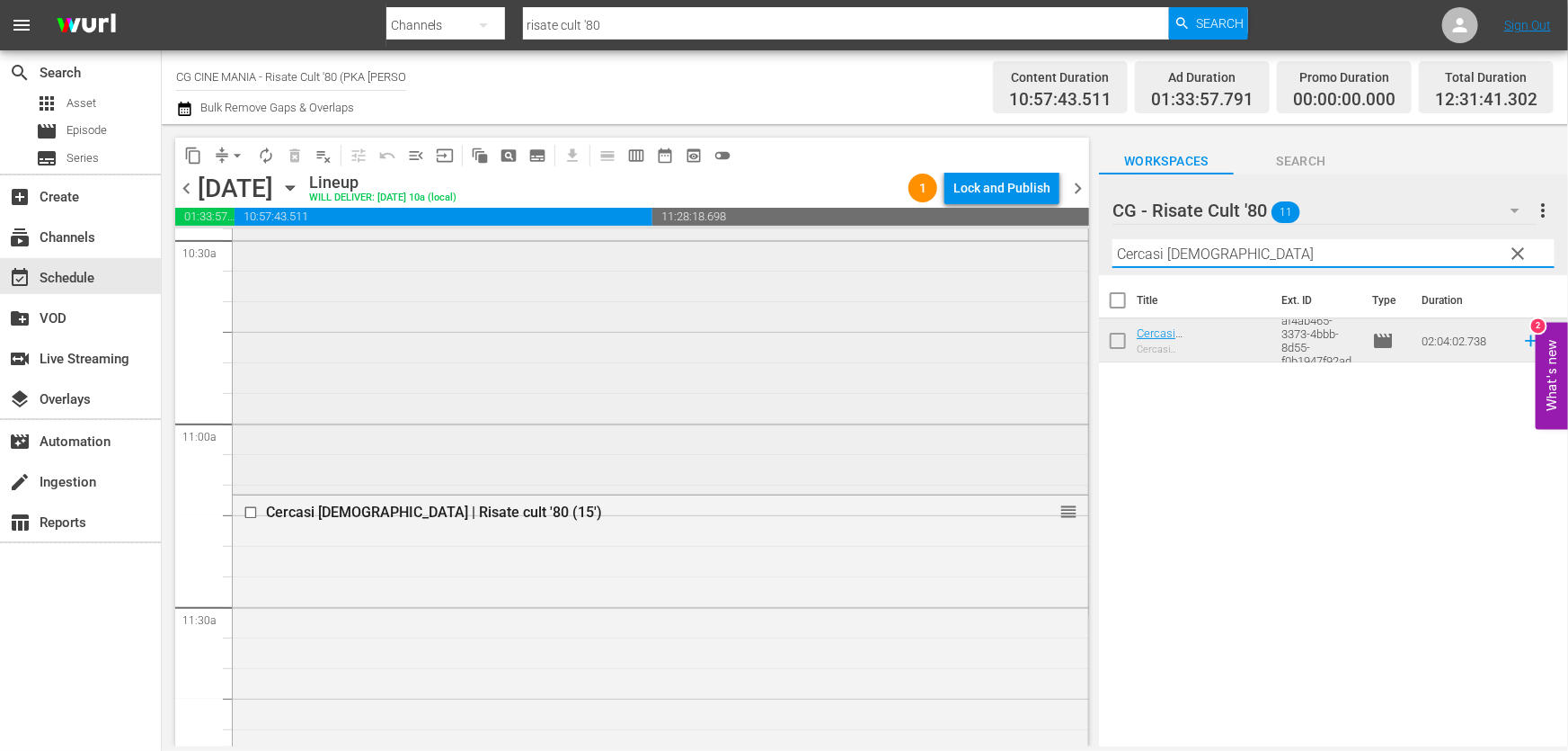
drag, startPoint x: 1257, startPoint y: 260, endPoint x: 782, endPoint y: 322, distance: 479.0
click at [784, 319] on div "content_copy compress arrow_drop_down autorenew_outlined delete_forever_outline…" at bounding box center [865, 435] width 1406 height 622
paste input "È arrivato mio fratello"
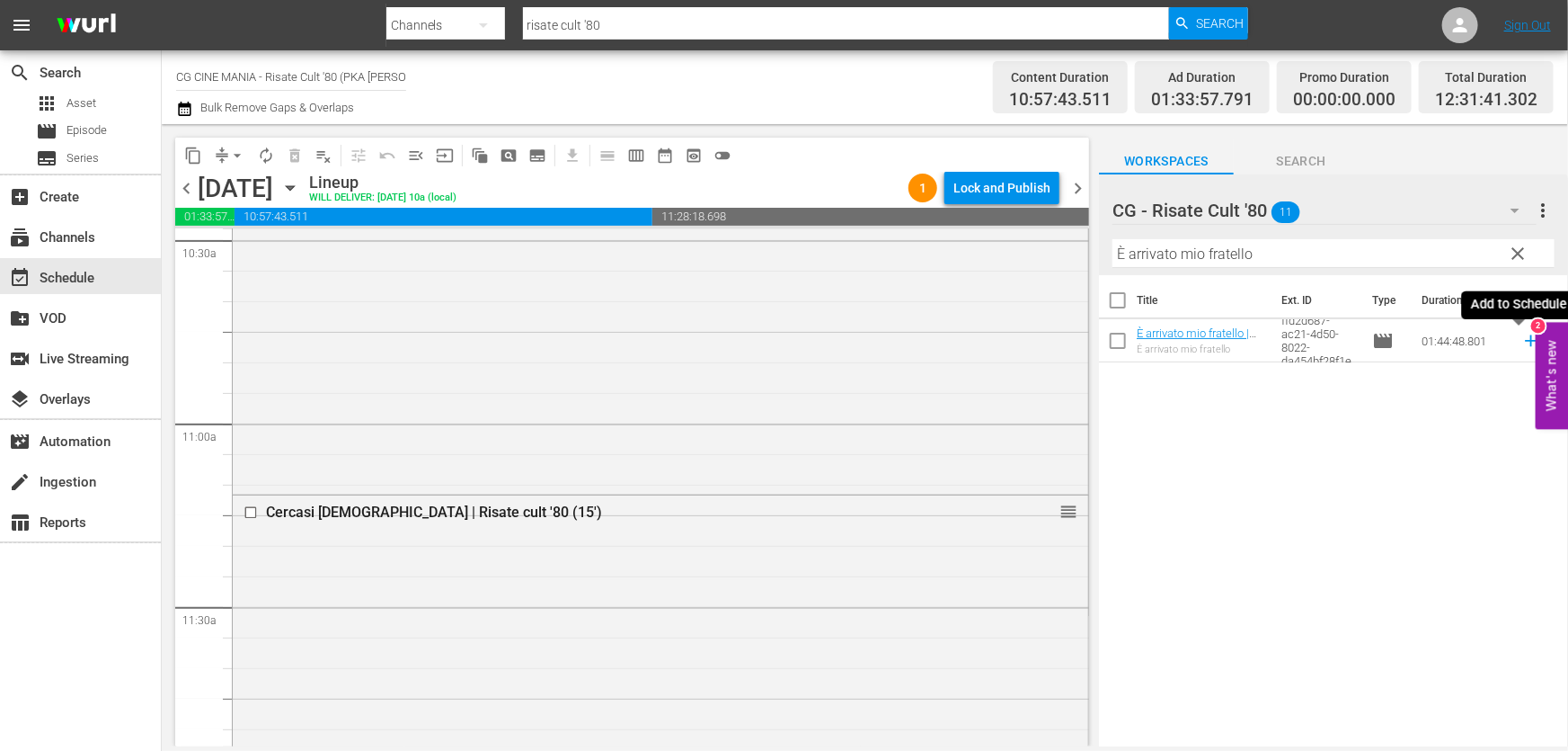
click at [1524, 337] on icon at bounding box center [1530, 341] width 12 height 12
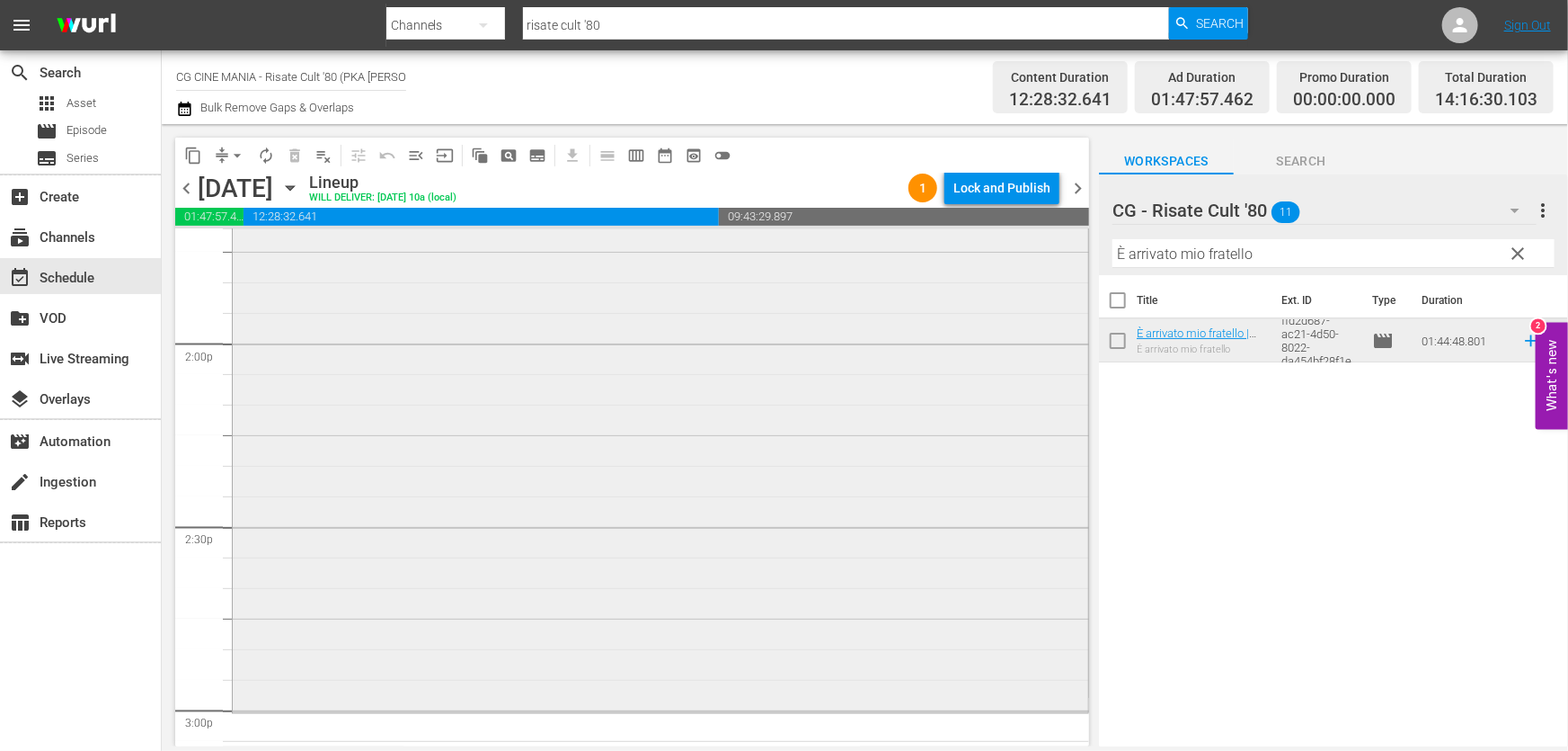
scroll to position [5231, 0]
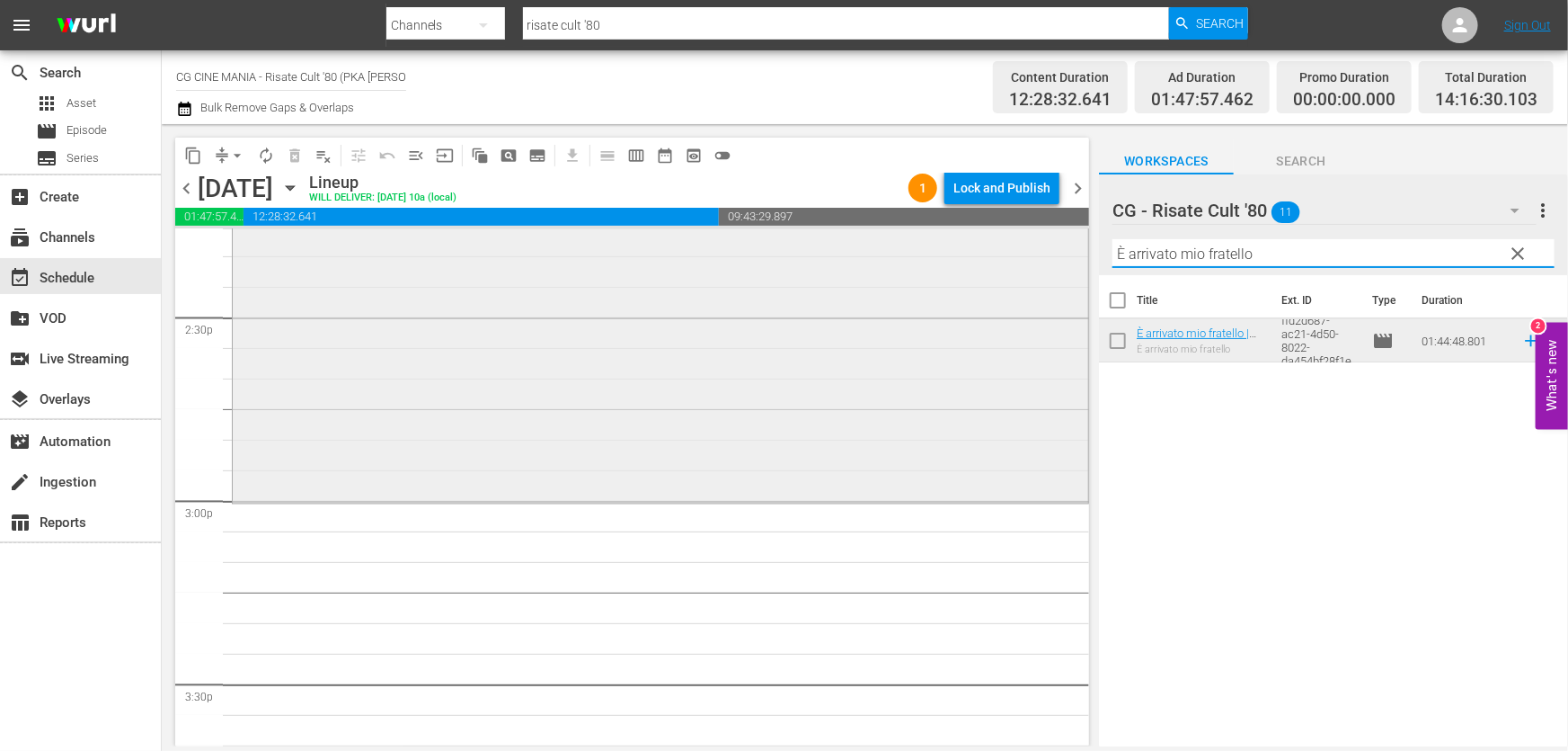
drag, startPoint x: 744, startPoint y: 342, endPoint x: 607, endPoint y: 375, distance: 140.9
click at [607, 374] on div "content_copy compress arrow_drop_down autorenew_outlined delete_forever_outline…" at bounding box center [865, 435] width 1406 height 622
paste input "Fracchia contro Dracula"
click at [1524, 337] on icon at bounding box center [1530, 341] width 12 height 12
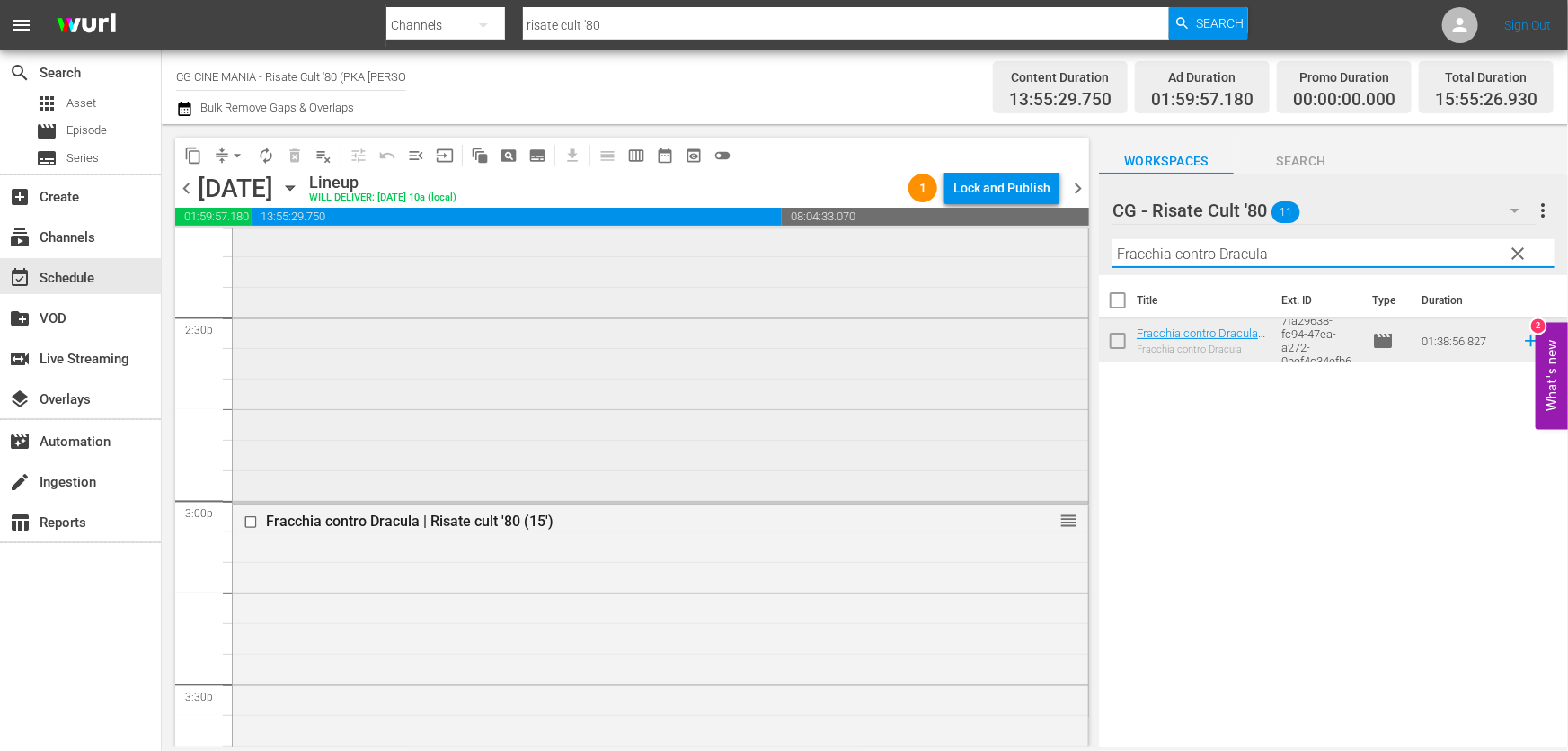
drag, startPoint x: 1287, startPoint y: 254, endPoint x: 585, endPoint y: 342, distance: 707.5
click at [586, 341] on div "content_copy compress arrow_drop_down autorenew_outlined delete_forever_outline…" at bounding box center [865, 435] width 1406 height 622
paste input "Burro"
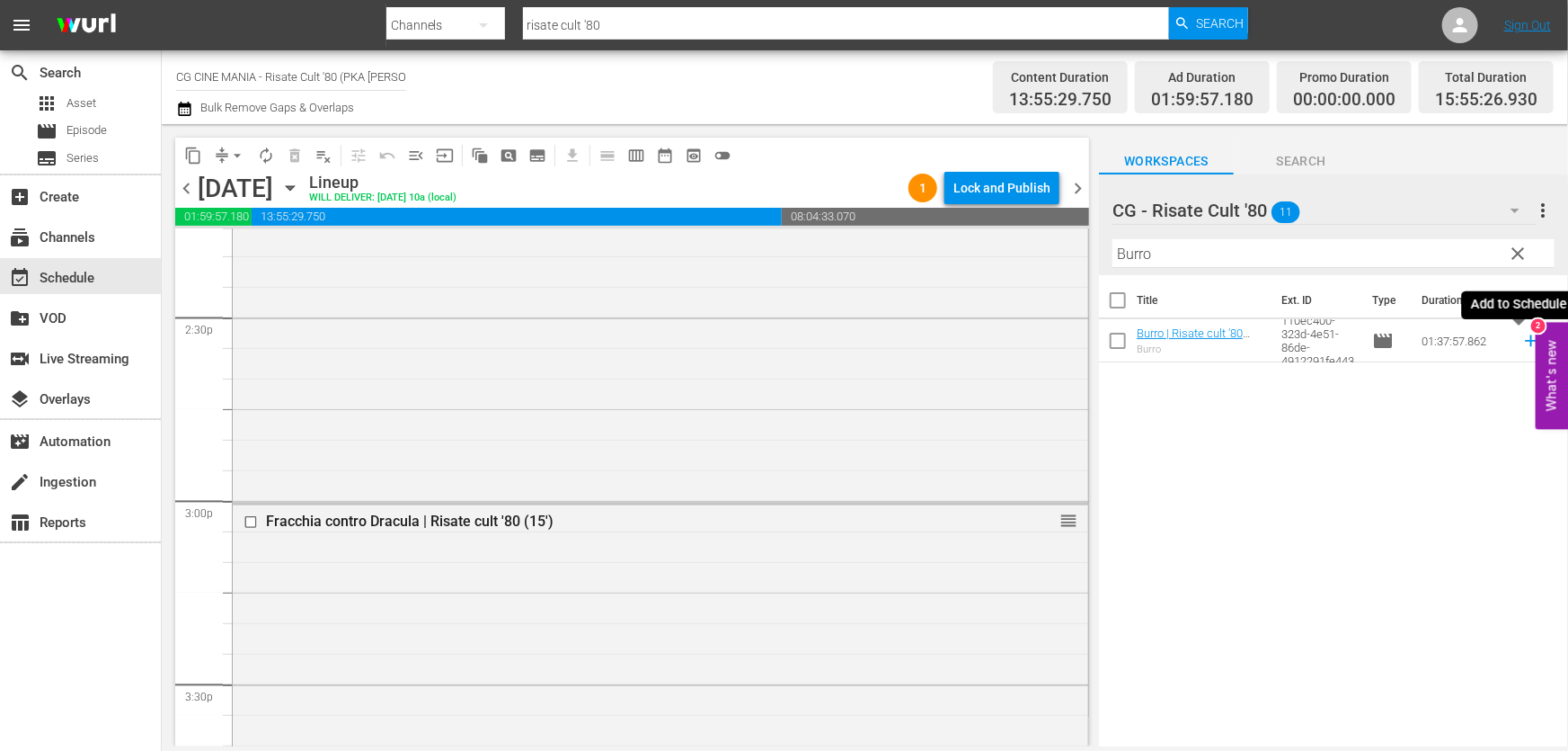
drag, startPoint x: 1517, startPoint y: 344, endPoint x: 1500, endPoint y: 363, distance: 25.5
click at [1522, 344] on icon at bounding box center [1531, 340] width 19 height 19
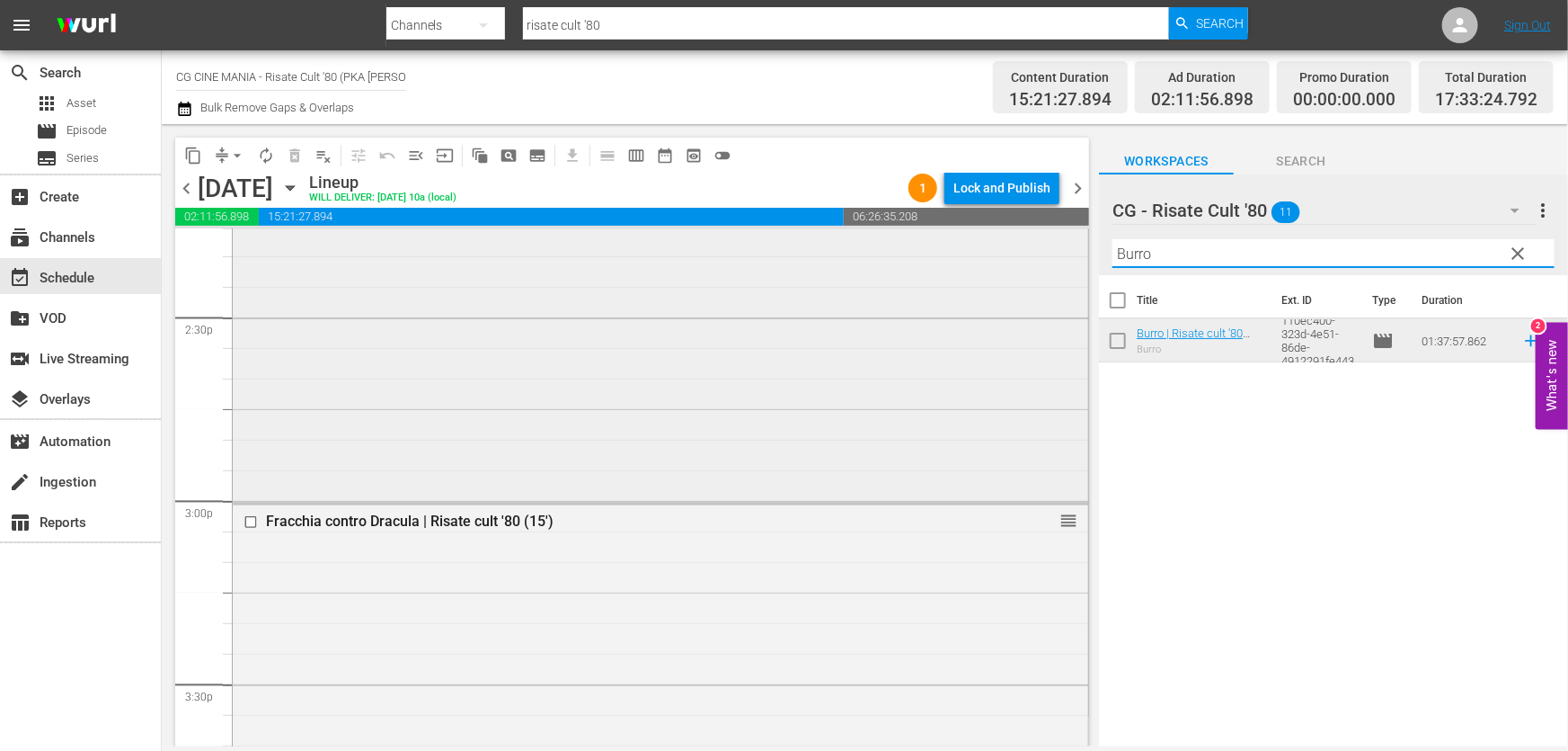
drag, startPoint x: 1301, startPoint y: 255, endPoint x: 525, endPoint y: 408, distance: 790.9
click at [525, 408] on div "content_copy compress arrow_drop_down autorenew_outlined delete_forever_outline…" at bounding box center [865, 435] width 1406 height 622
paste input "UN POVERO RICCO"
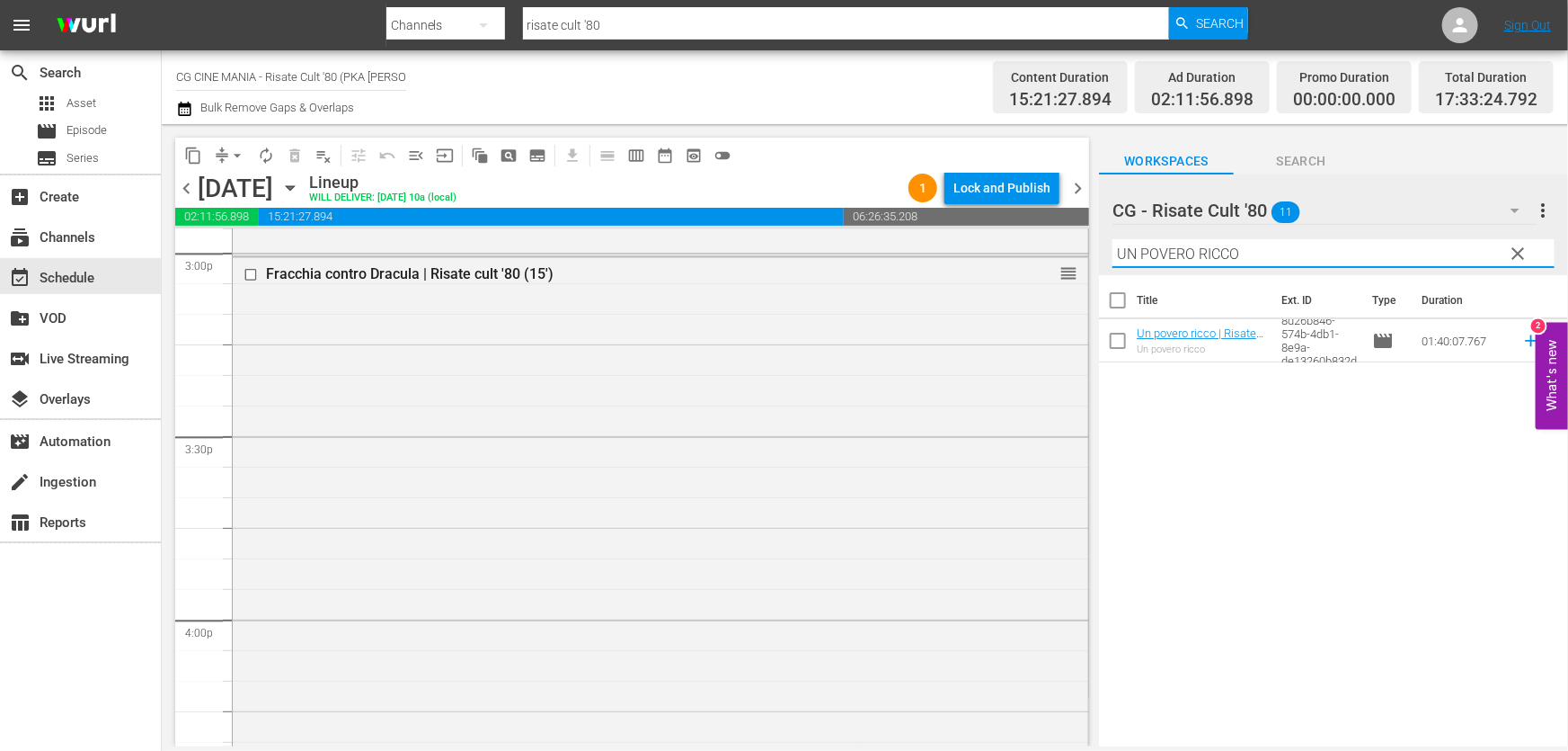
scroll to position [5720, 0]
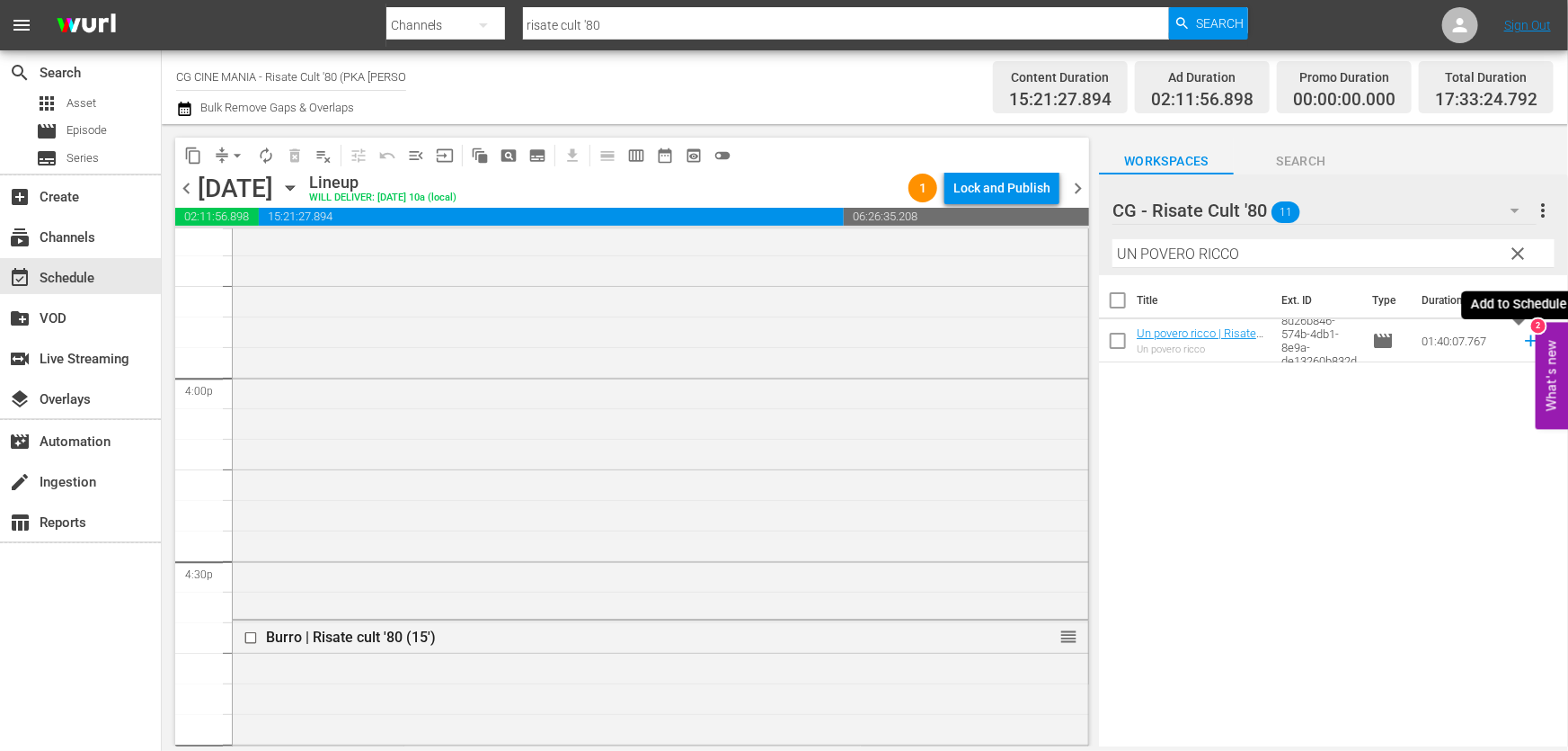
click at [1522, 332] on icon at bounding box center [1531, 340] width 19 height 19
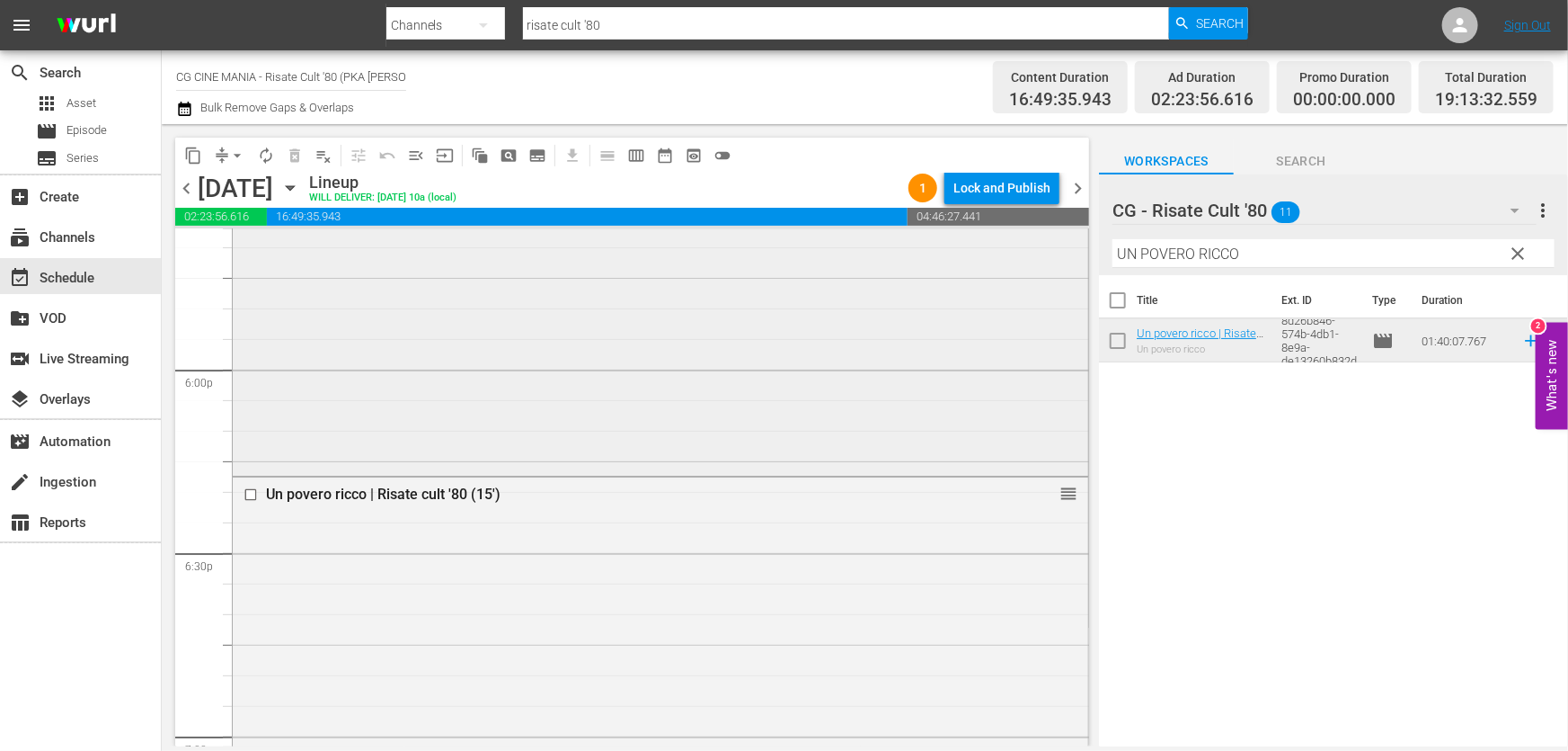
scroll to position [6865, 0]
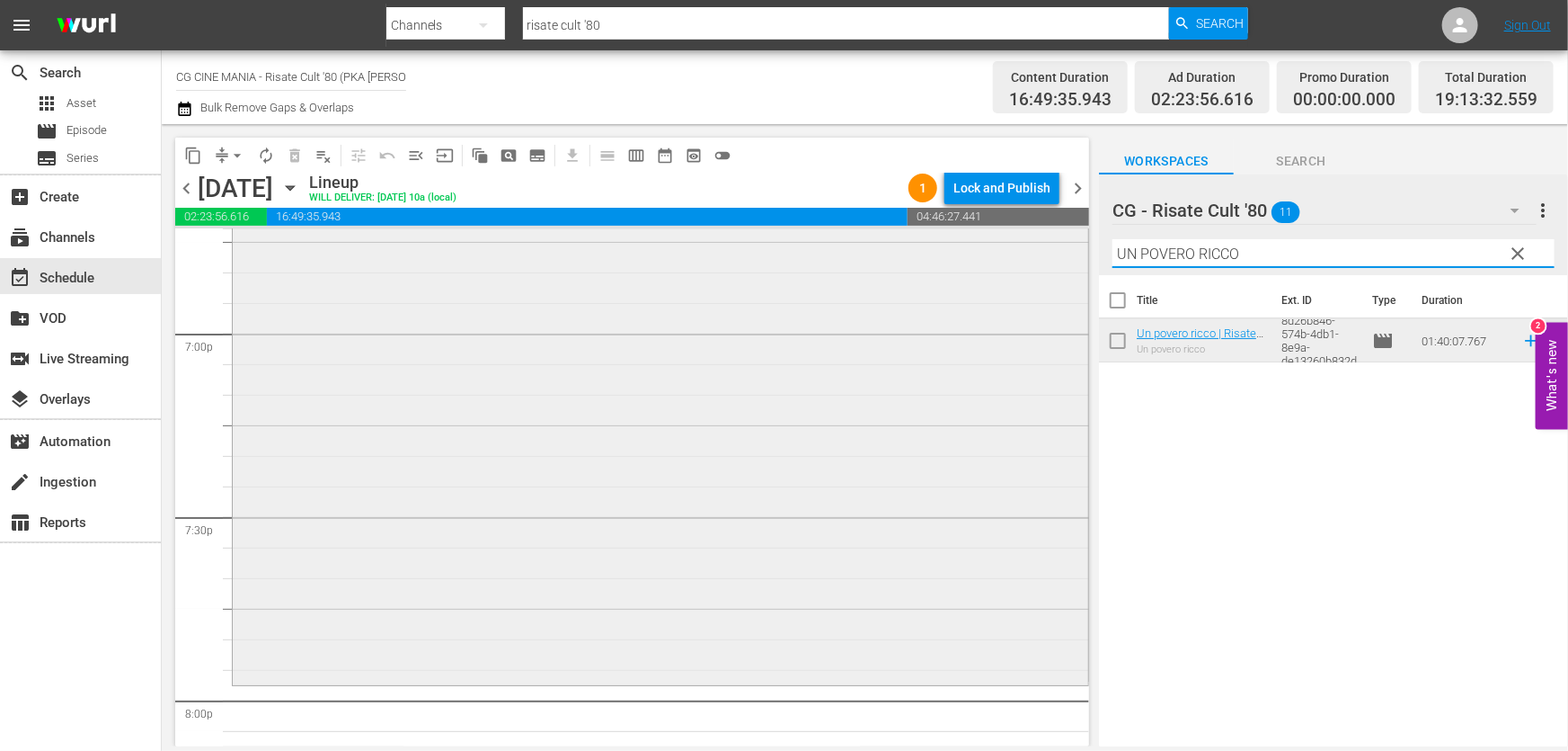
drag, startPoint x: 1293, startPoint y: 253, endPoint x: 590, endPoint y: 335, distance: 707.8
click at [699, 328] on div "content_copy compress arrow_drop_down autorenew_outlined delete_forever_outline…" at bounding box center [865, 435] width 1406 height 622
paste input "Fratelli d’Italia"
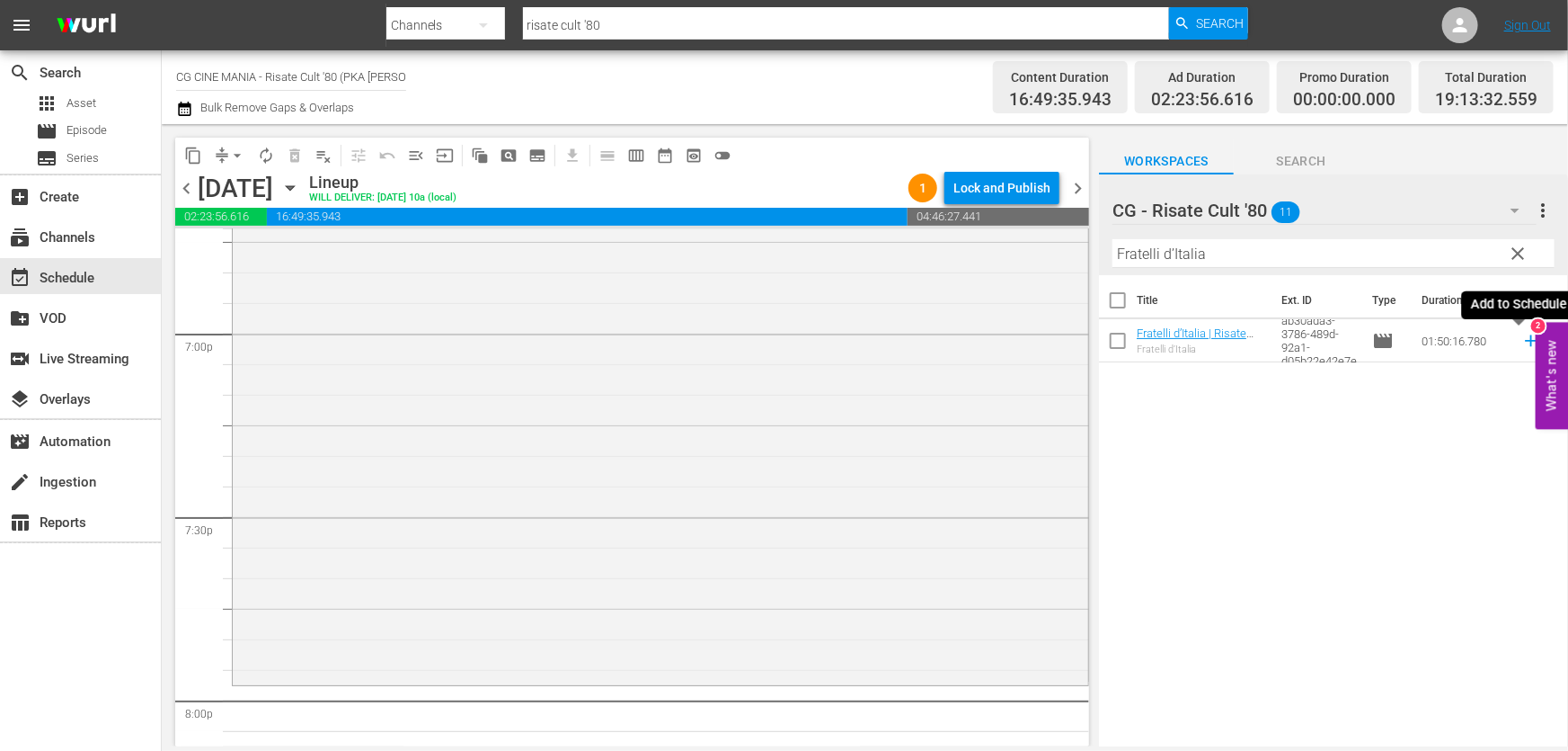
click at [1522, 347] on icon at bounding box center [1531, 340] width 19 height 19
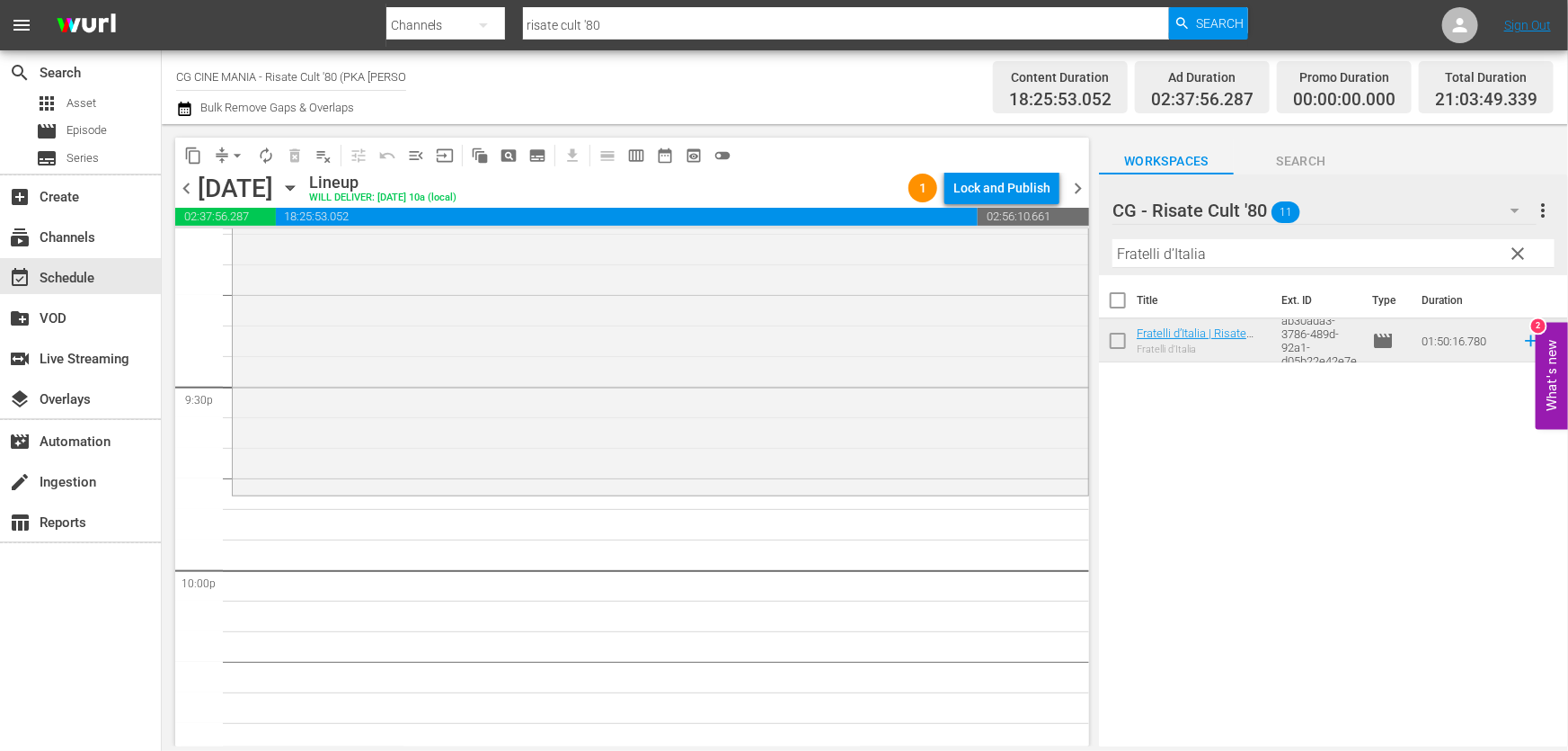
scroll to position [7846, 0]
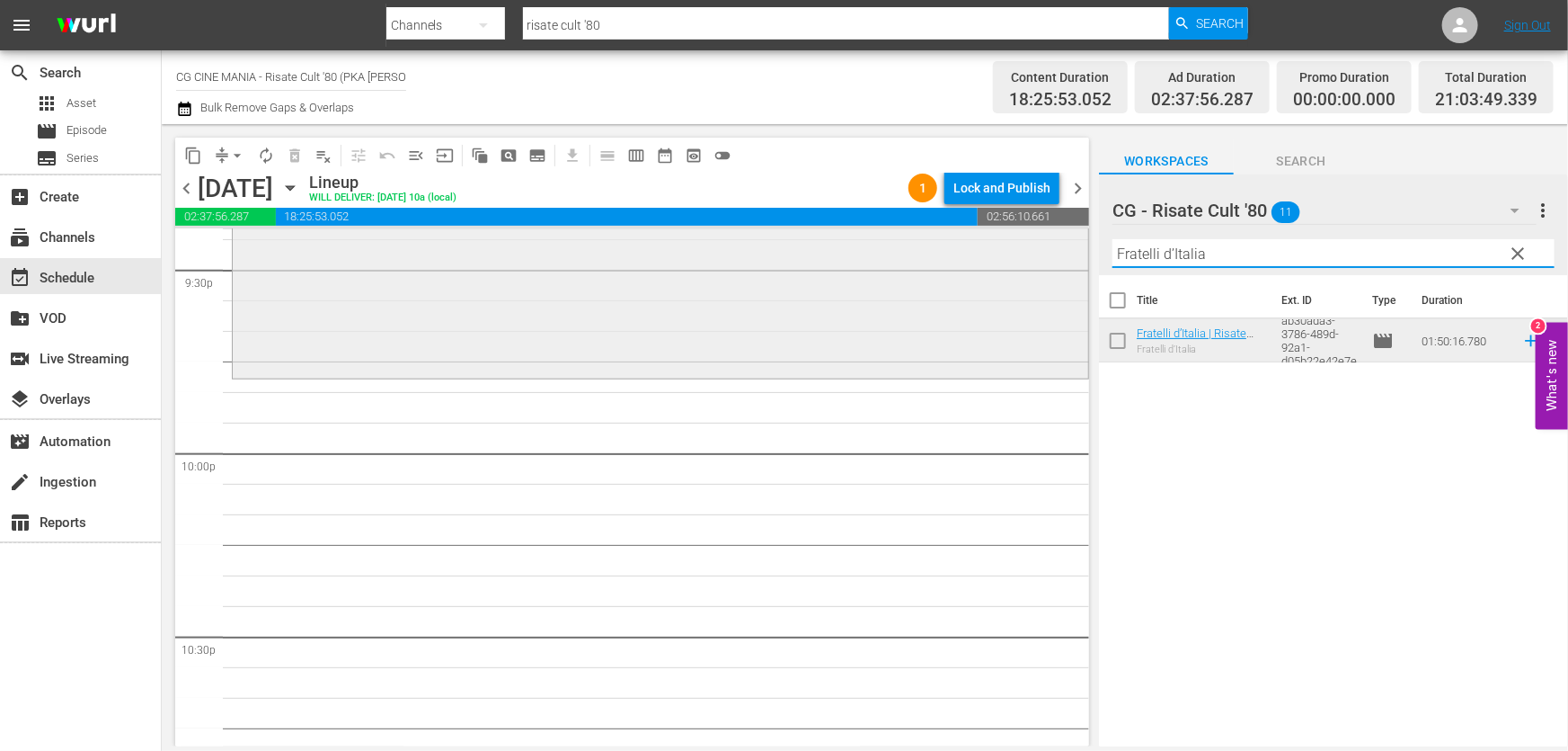
drag, startPoint x: 1290, startPoint y: 256, endPoint x: 569, endPoint y: 334, distance: 725.2
click at [628, 326] on div "content_copy compress arrow_drop_down autorenew_outlined delete_forever_outline…" at bounding box center [865, 435] width 1406 height 622
paste input "QUESTO E QUELLO"
click at [1522, 336] on icon at bounding box center [1531, 340] width 19 height 19
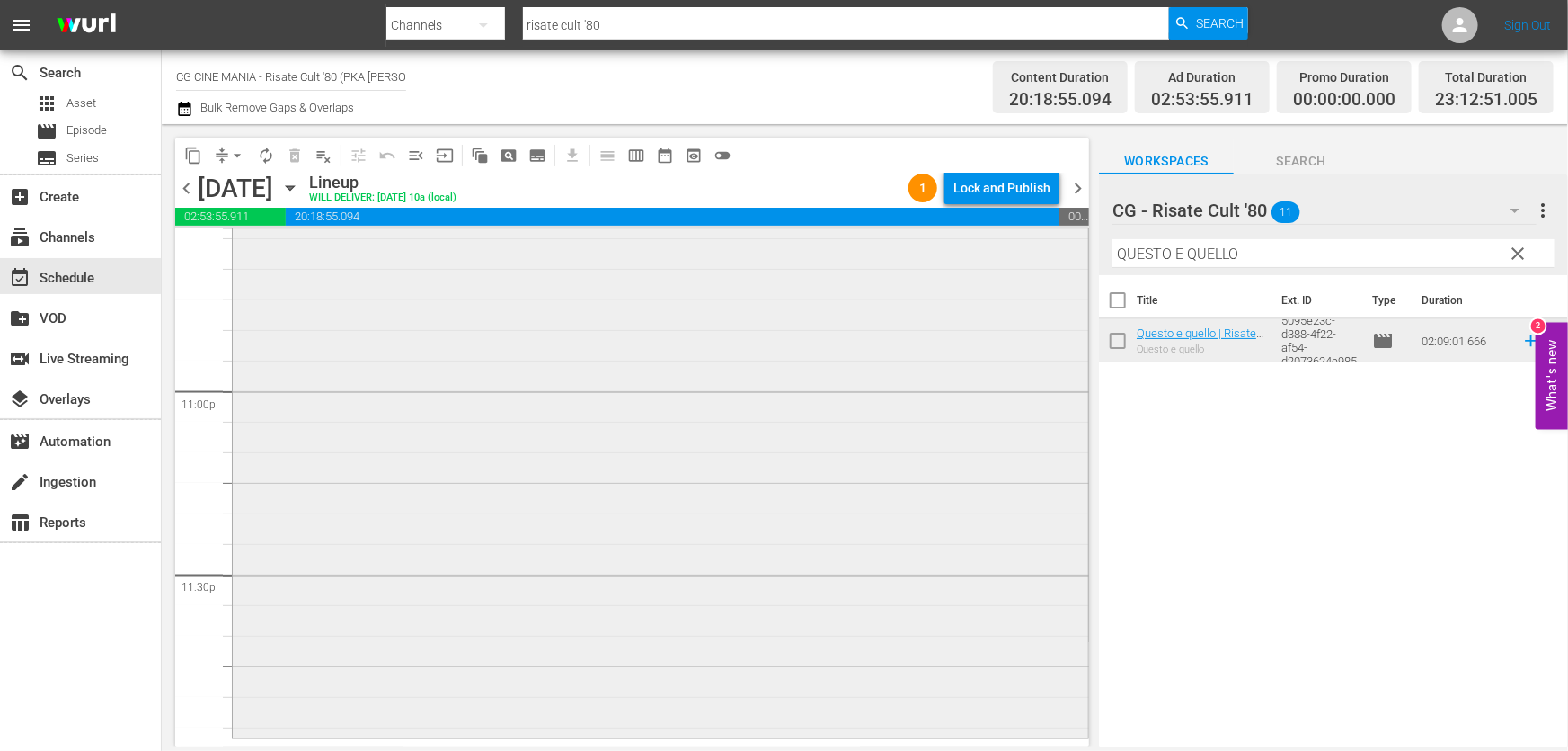
scroll to position [8284, 0]
click at [815, 658] on div "Questo e quello | Risate cult '80 (15') reorder" at bounding box center [660, 333] width 855 height 783
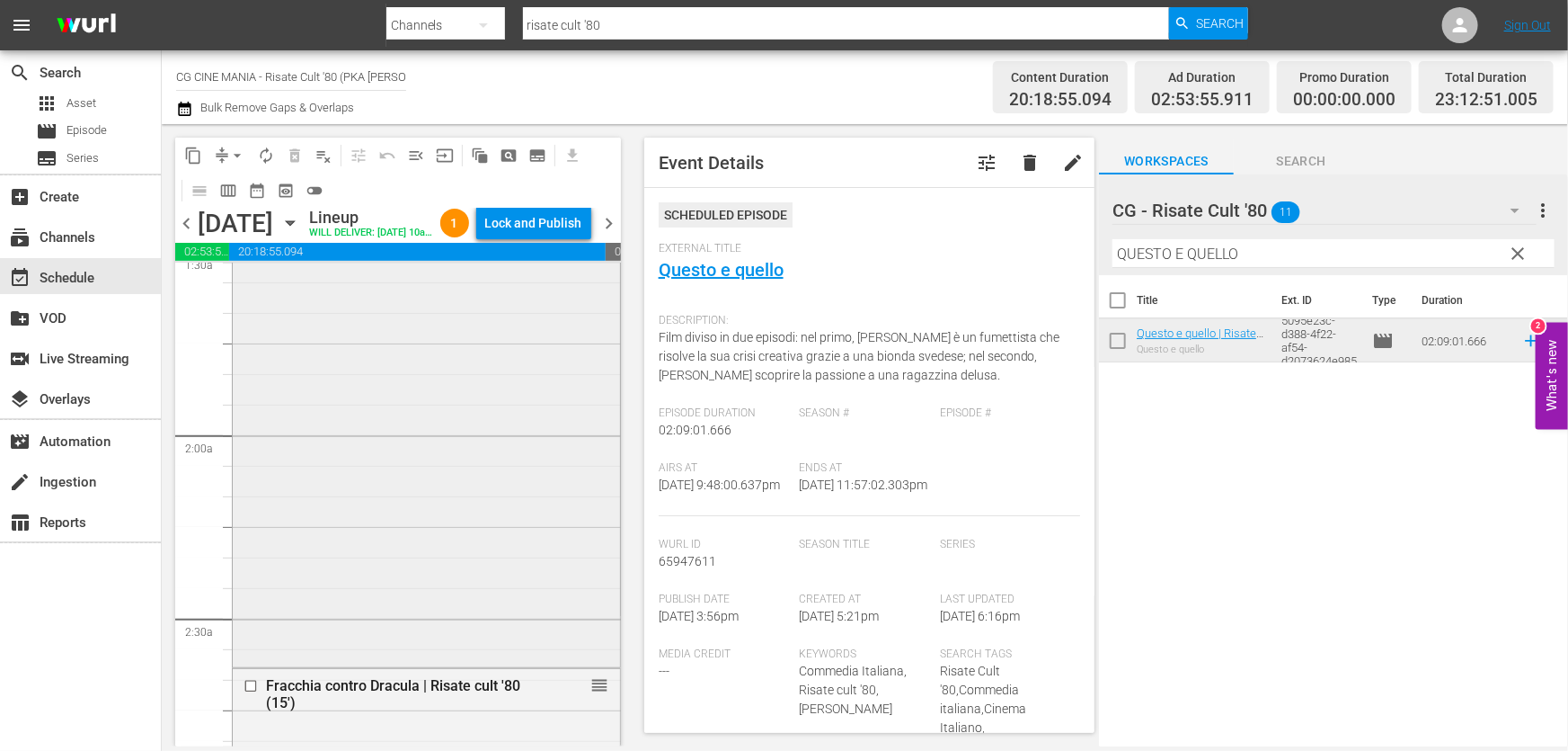
scroll to position [653, 0]
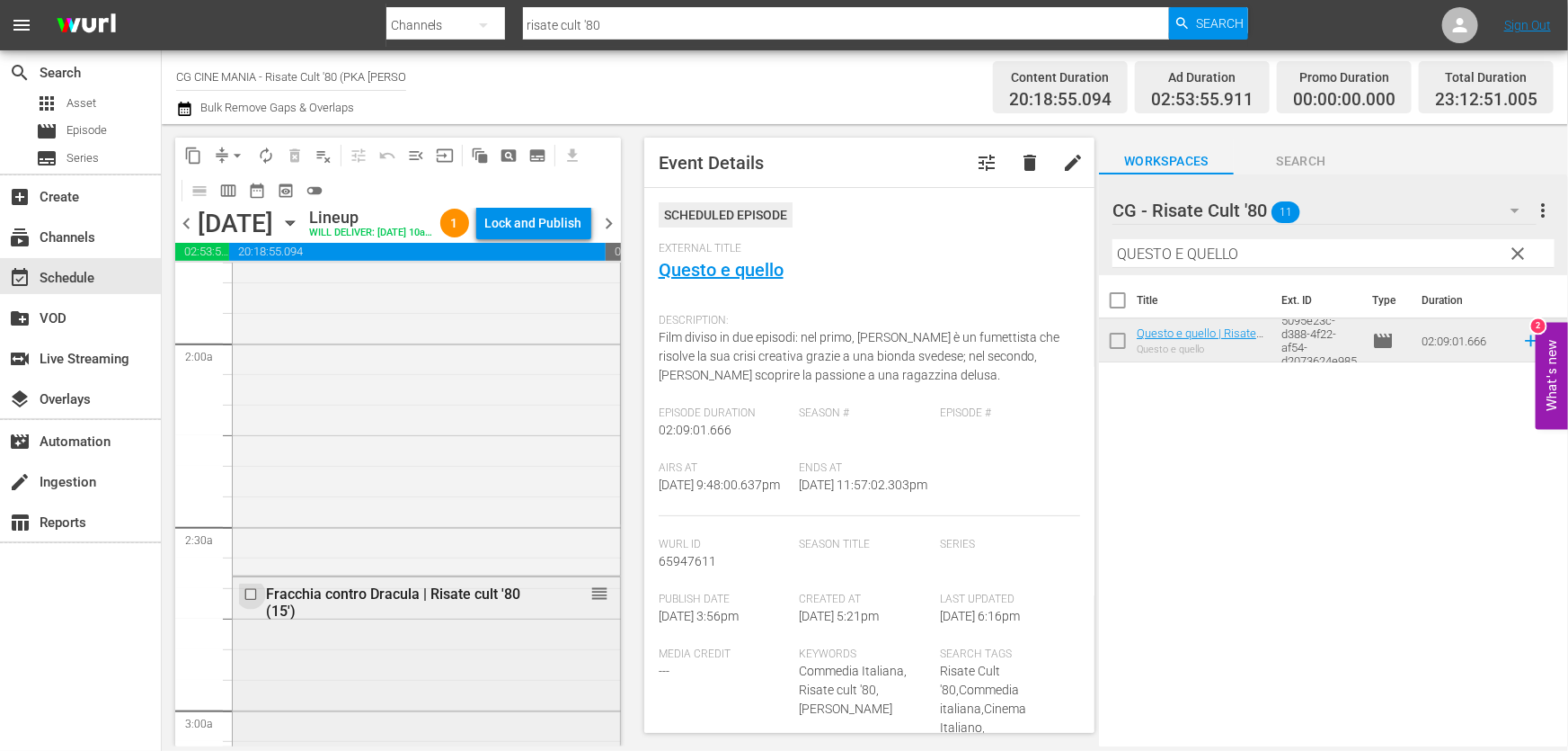
click at [243, 603] on input "checkbox" at bounding box center [252, 595] width 18 height 16
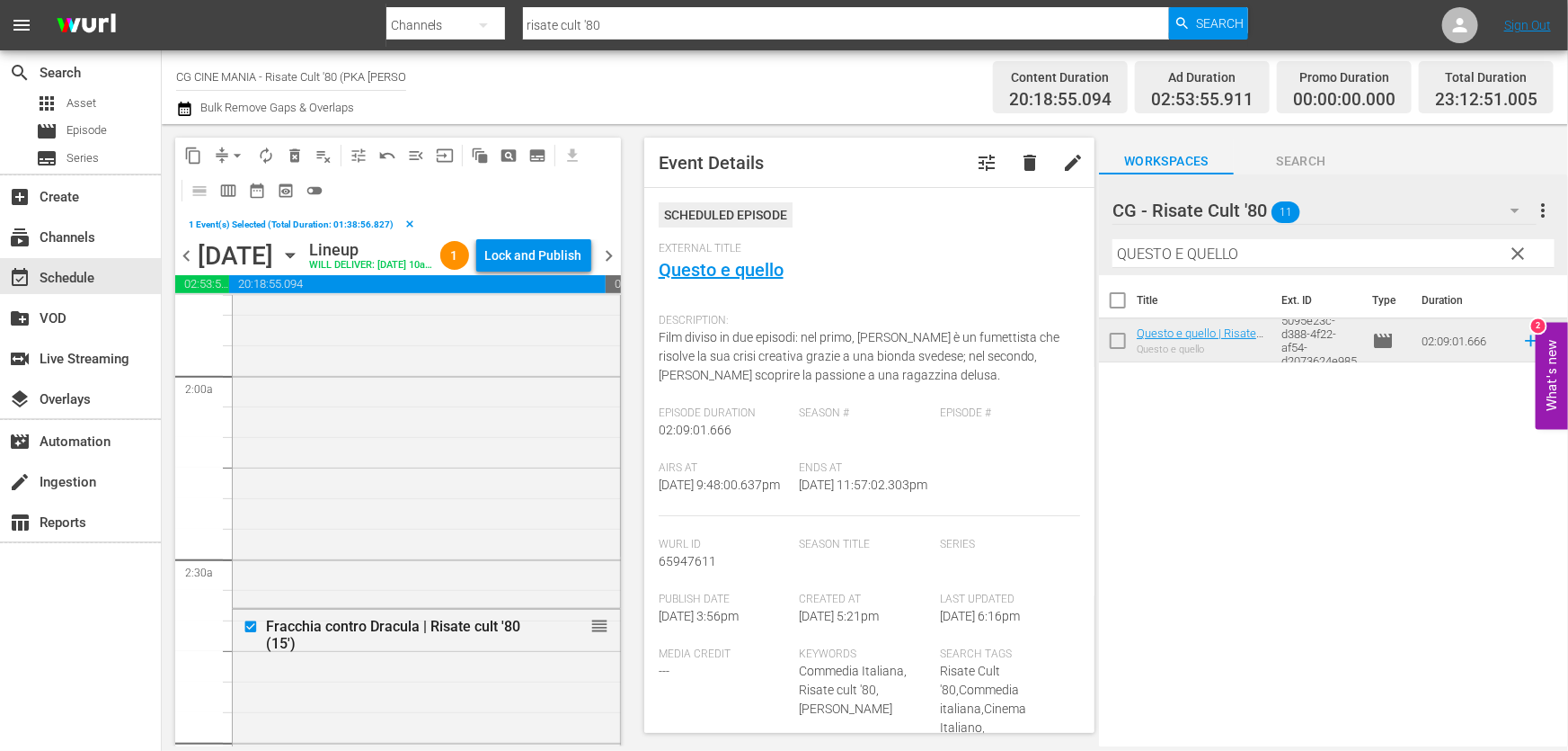
click at [286, 161] on span "delete_forever_outlined" at bounding box center [294, 155] width 18 height 18
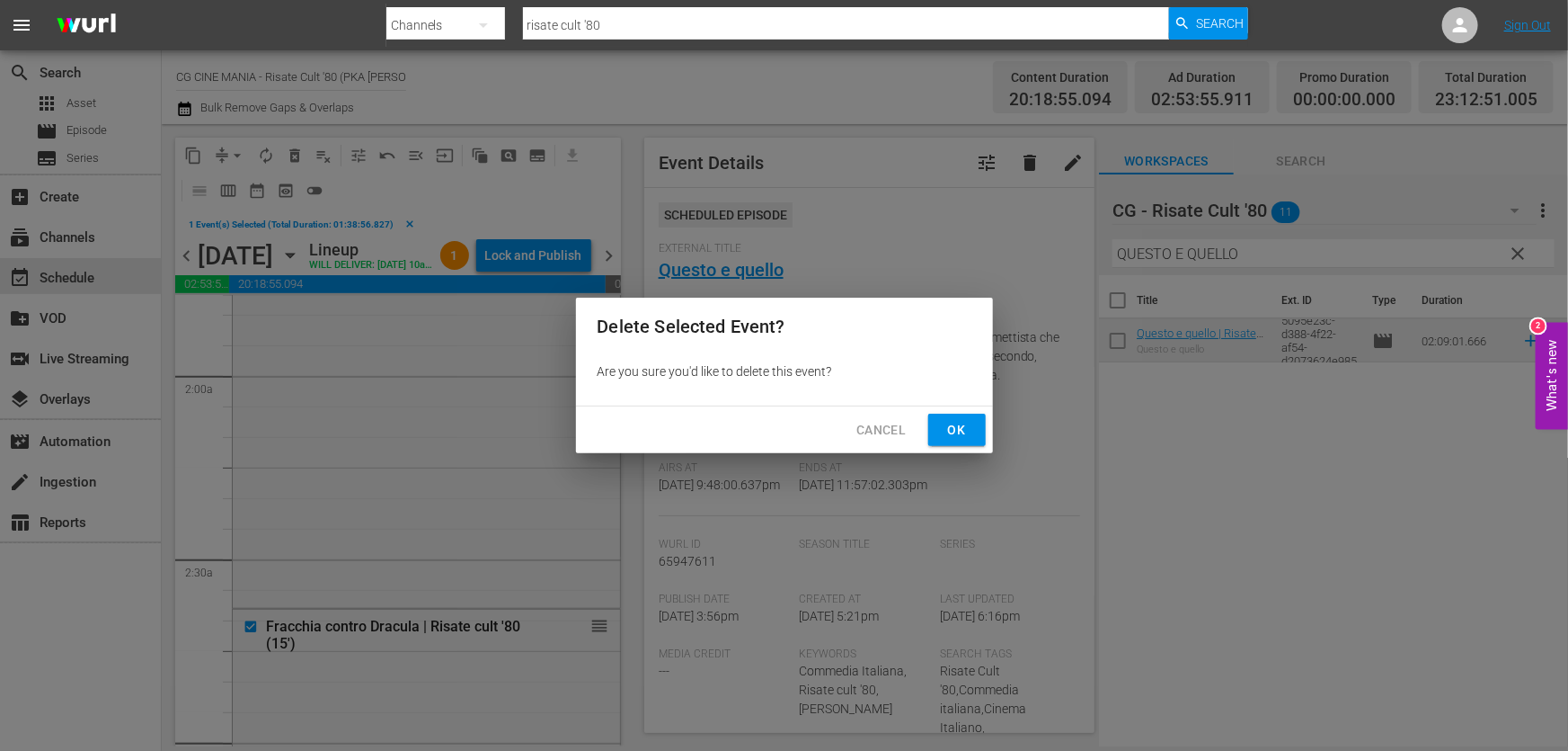
drag, startPoint x: 949, startPoint y: 426, endPoint x: 967, endPoint y: 410, distance: 24.1
click at [949, 427] on span "Ok" at bounding box center [957, 429] width 29 height 22
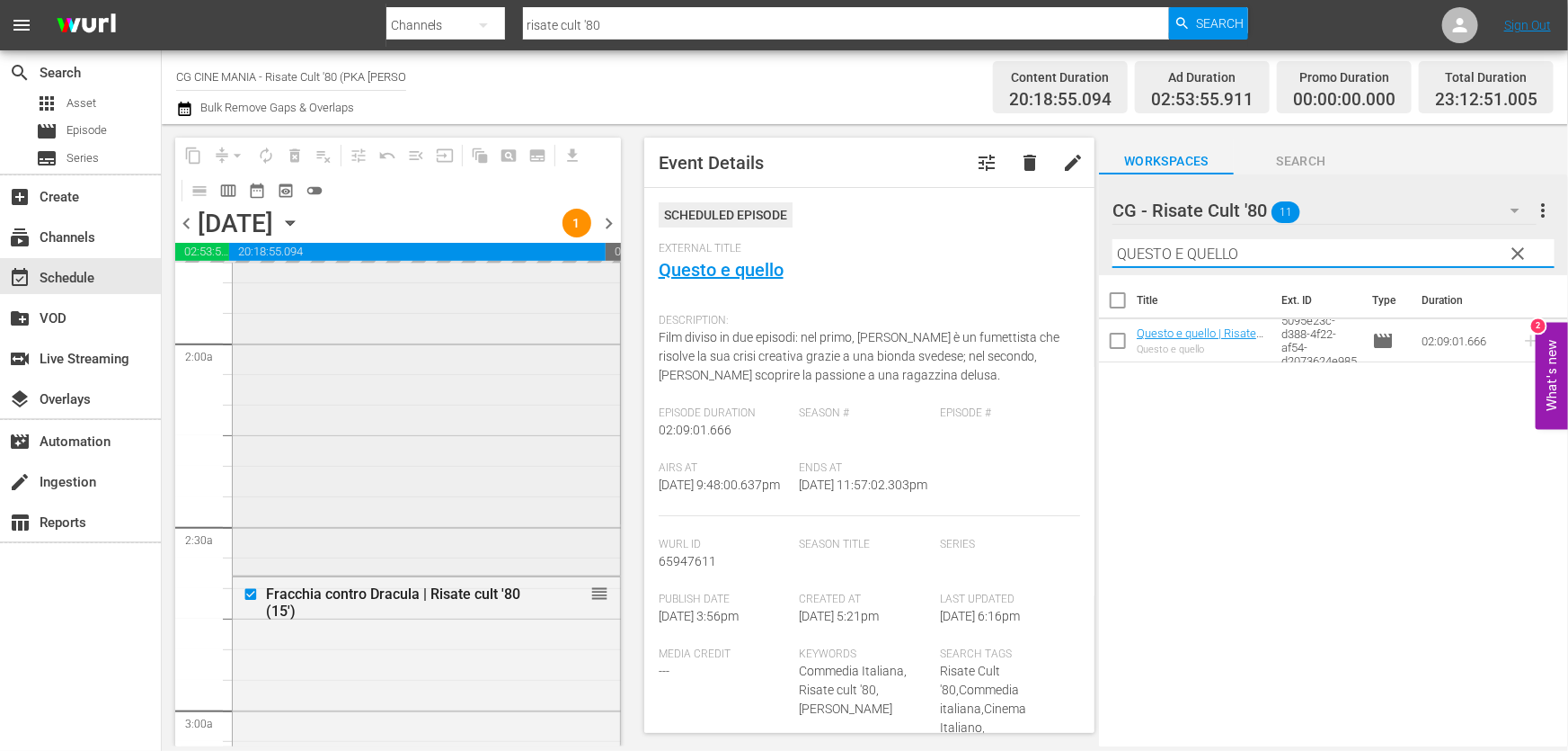
drag, startPoint x: 1234, startPoint y: 249, endPoint x: 424, endPoint y: 296, distance: 811.4
click at [673, 266] on div "content_copy compress arrow_drop_down autorenew_outlined delete_forever_outline…" at bounding box center [865, 435] width 1406 height 622
paste input "Miracoloni"
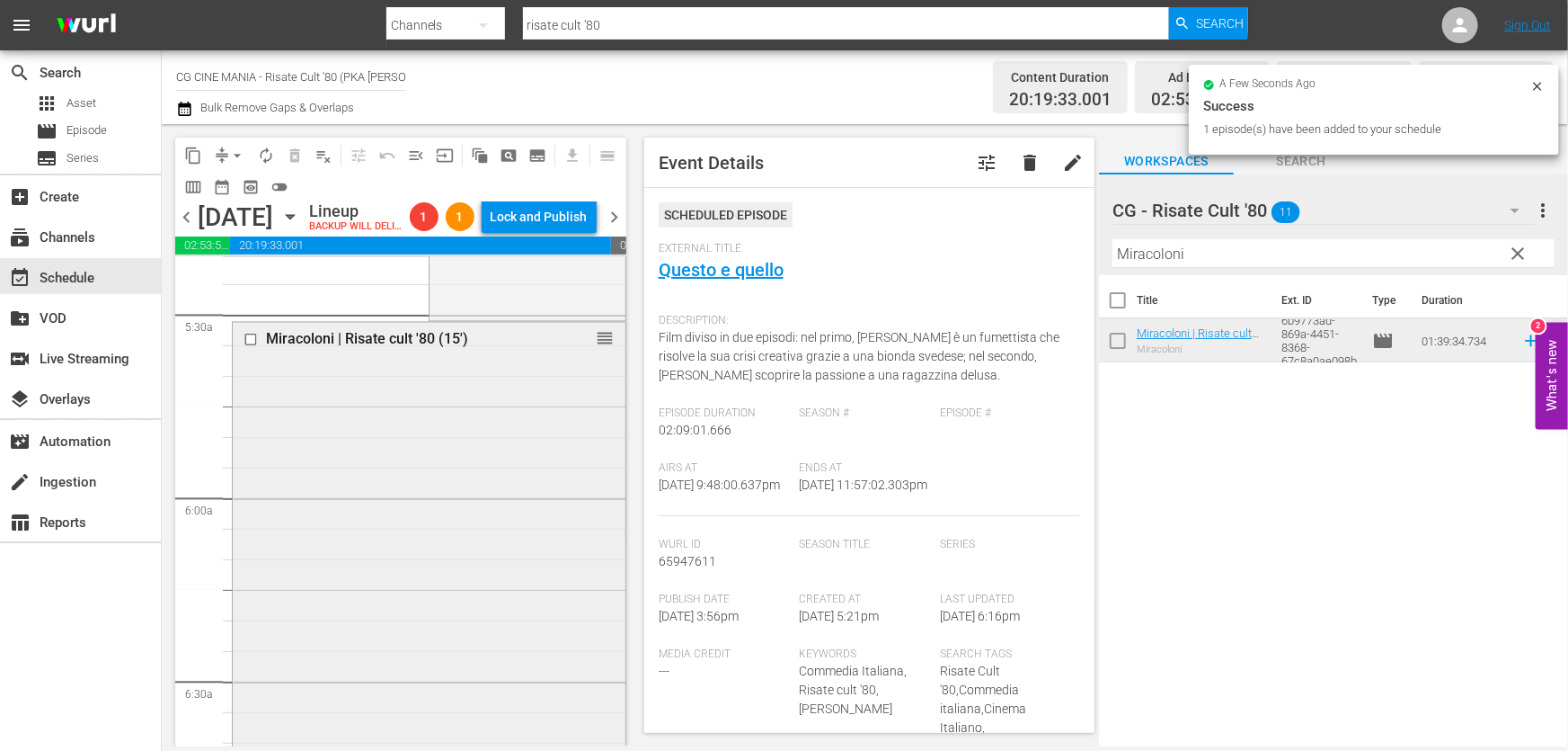
scroll to position [1960, 0]
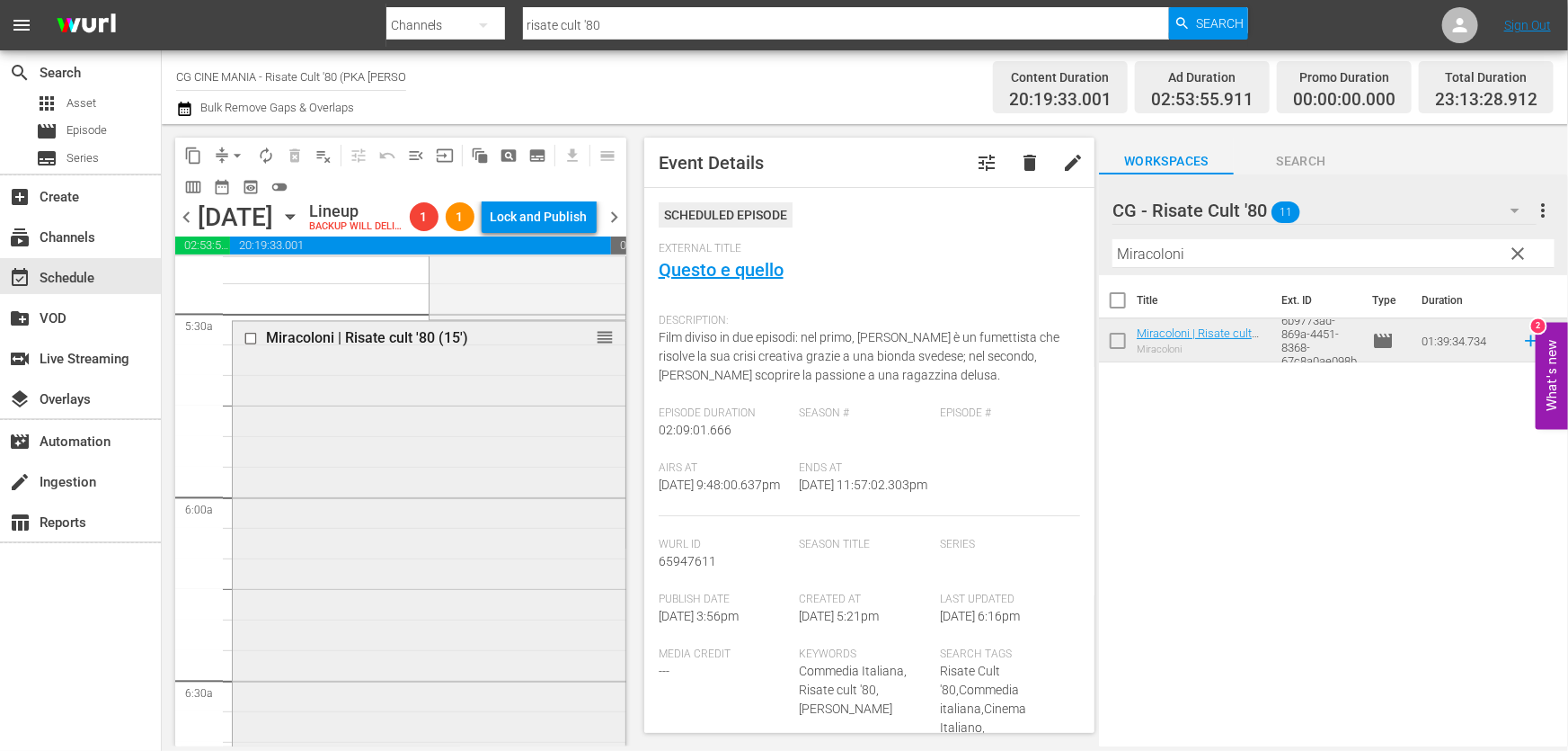
click at [252, 346] on input "checkbox" at bounding box center [252, 338] width 18 height 16
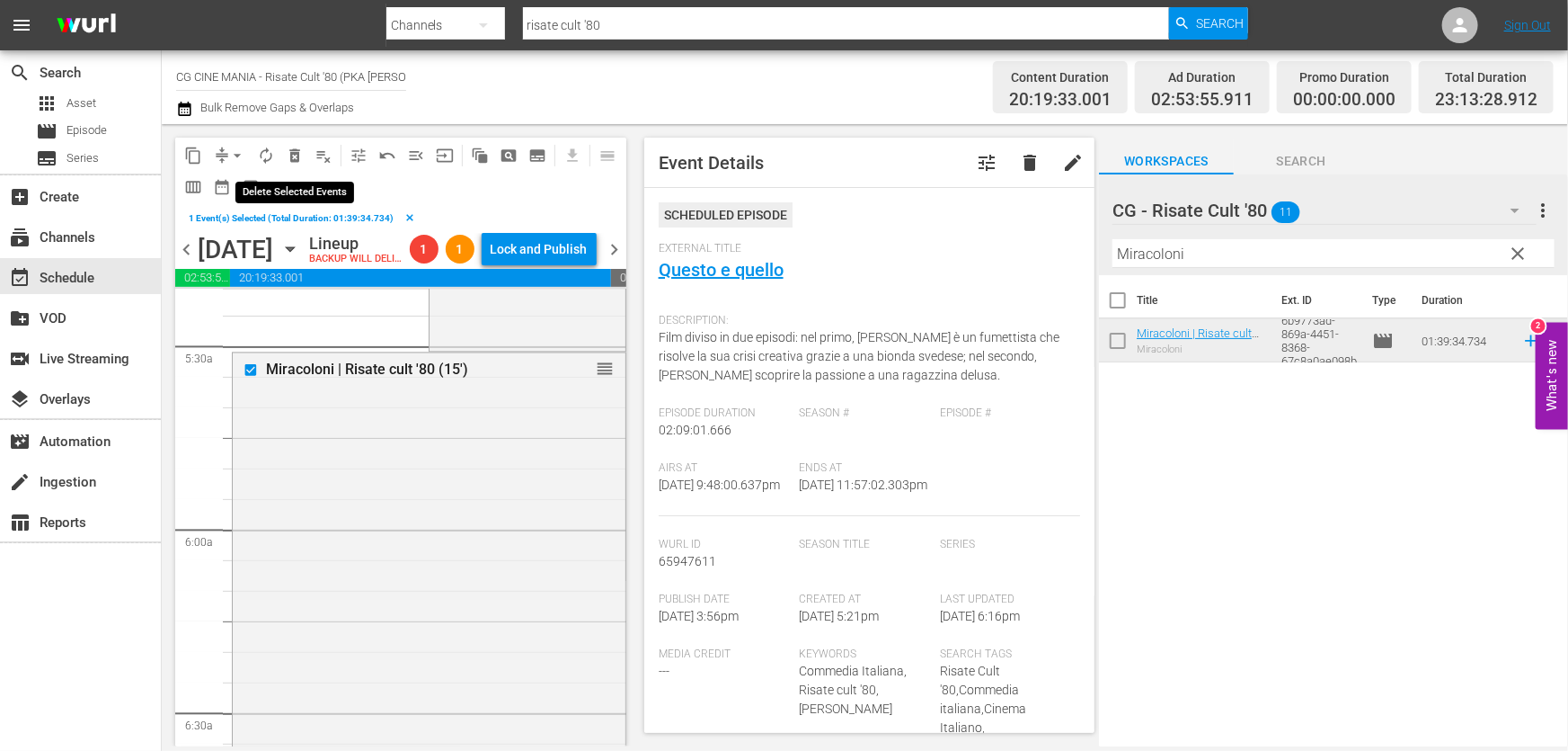
click at [292, 159] on span "delete_forever_outlined" at bounding box center [294, 155] width 18 height 18
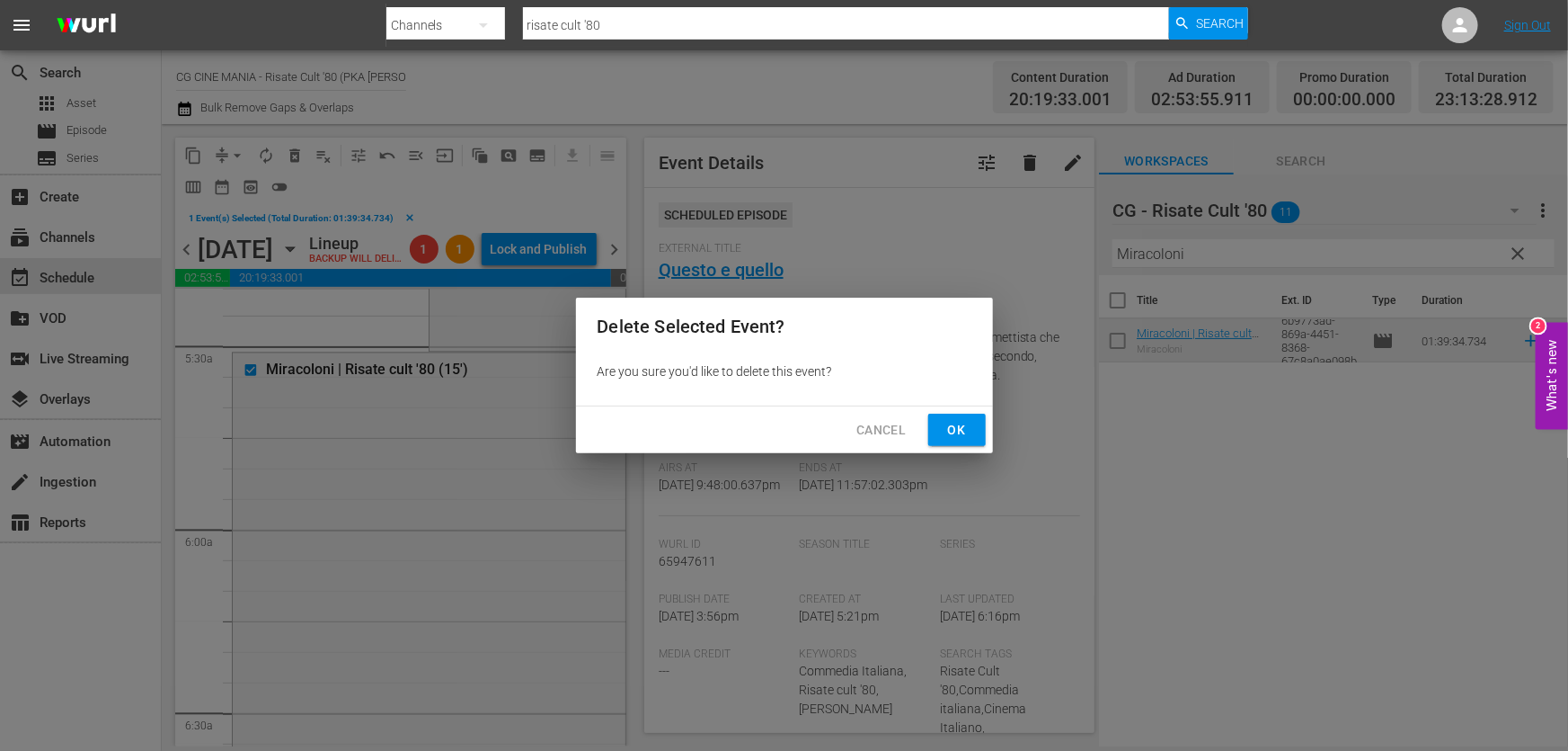
click at [964, 432] on span "Ok" at bounding box center [957, 429] width 29 height 22
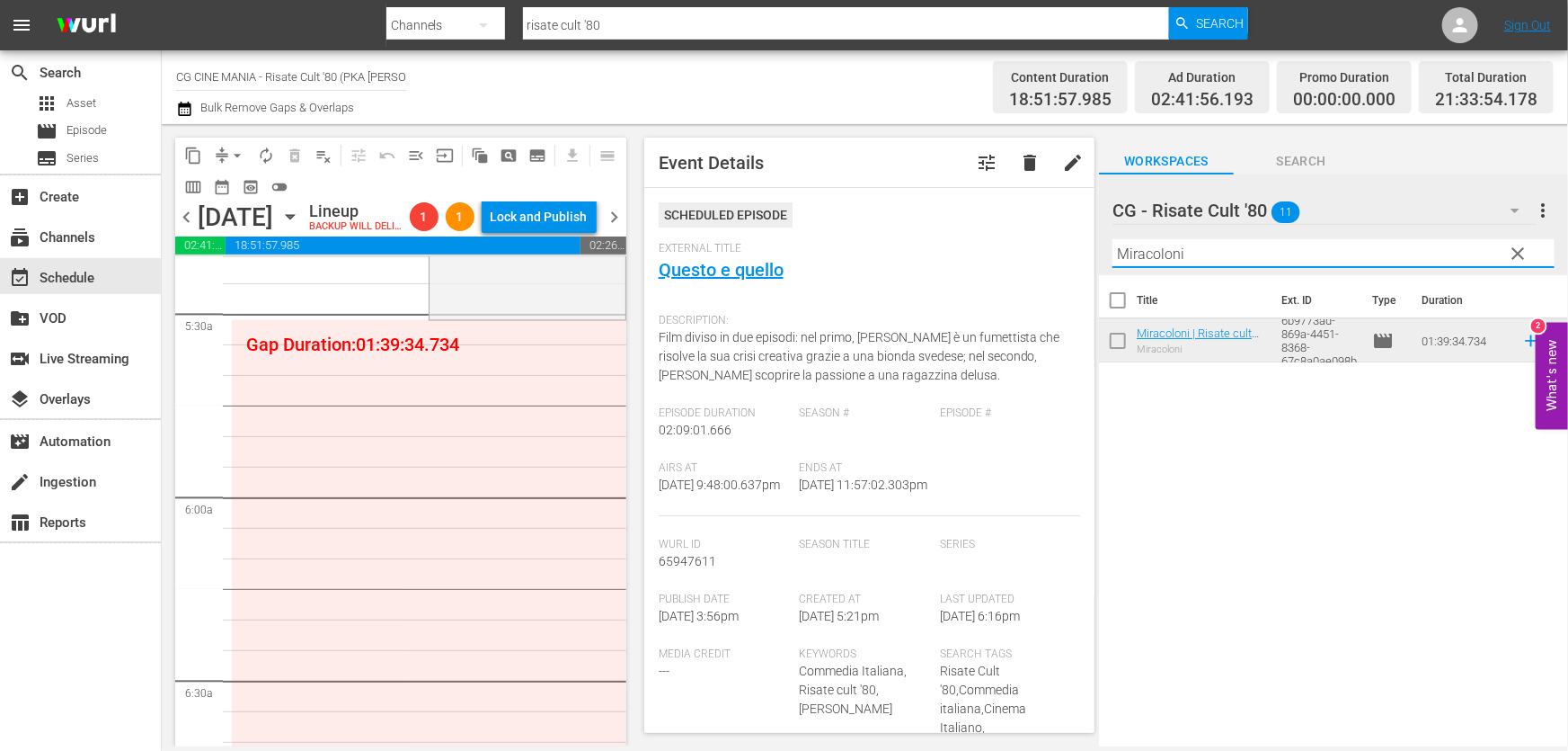
drag, startPoint x: 1215, startPoint y: 257, endPoint x: 748, endPoint y: 335, distance: 473.5
click at [727, 300] on div "content_copy compress arrow_drop_down autorenew_outlined delete_forever_outline…" at bounding box center [865, 435] width 1406 height 622
paste input "Chewingum"
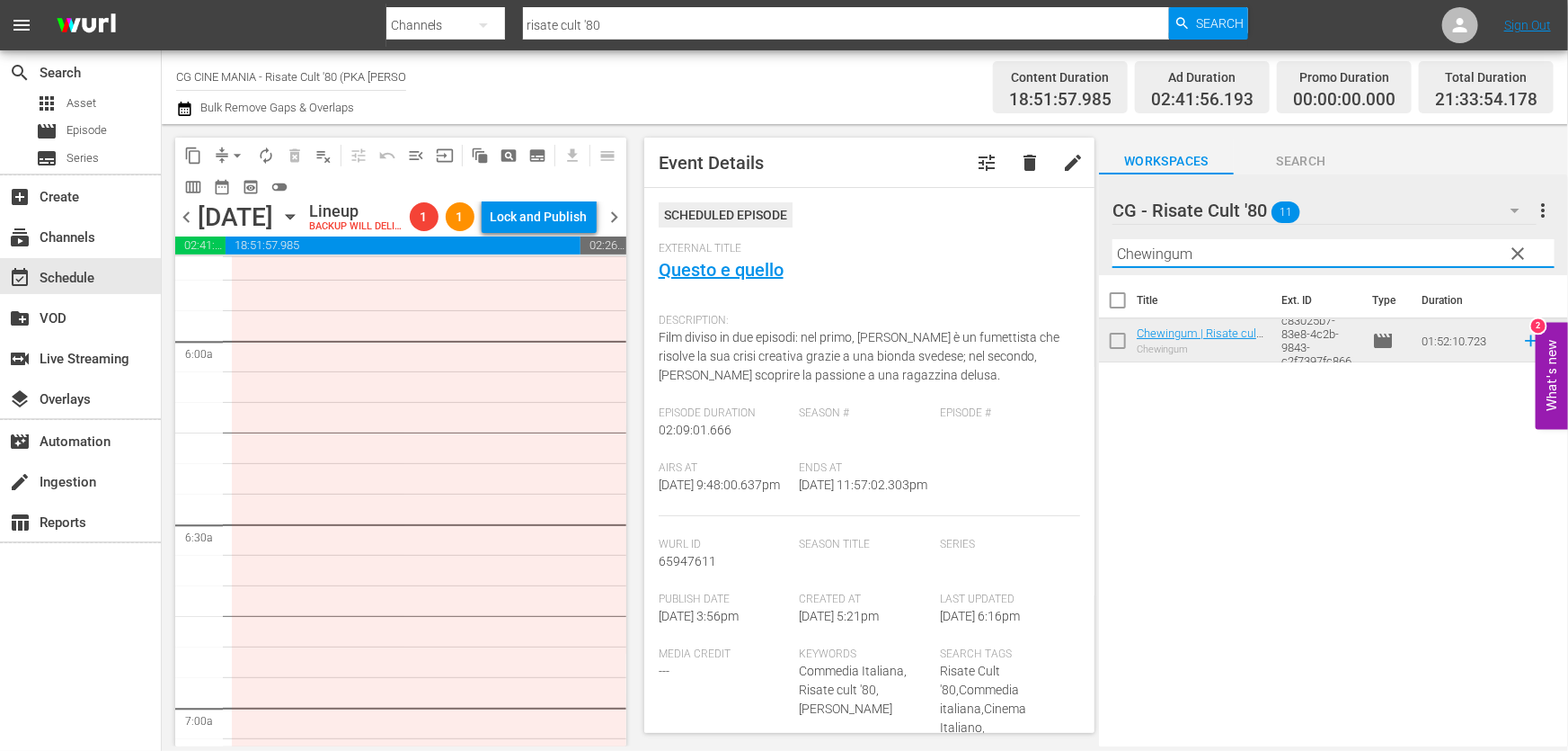
scroll to position [2370, 0]
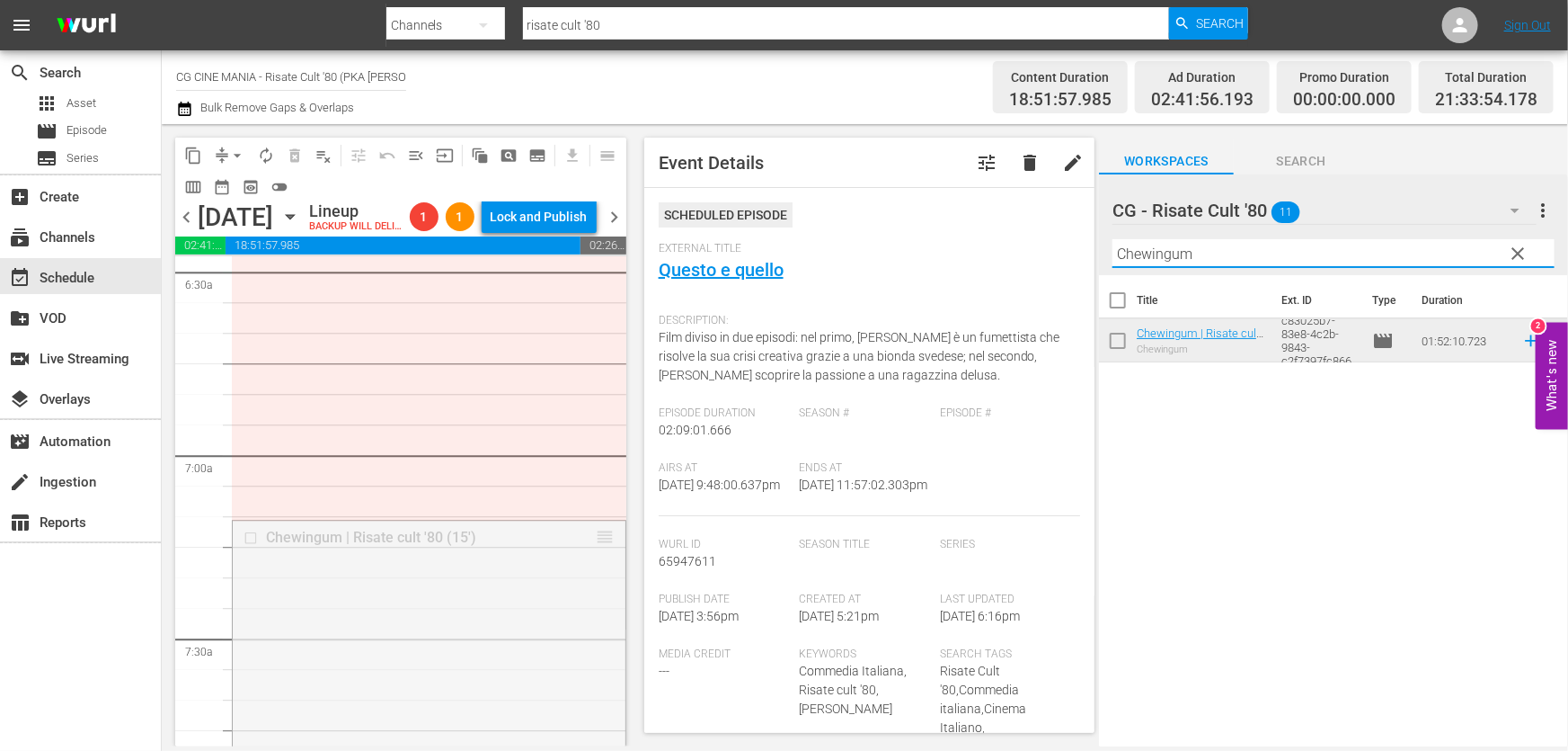
drag, startPoint x: 591, startPoint y: 558, endPoint x: 492, endPoint y: 531, distance: 102.6
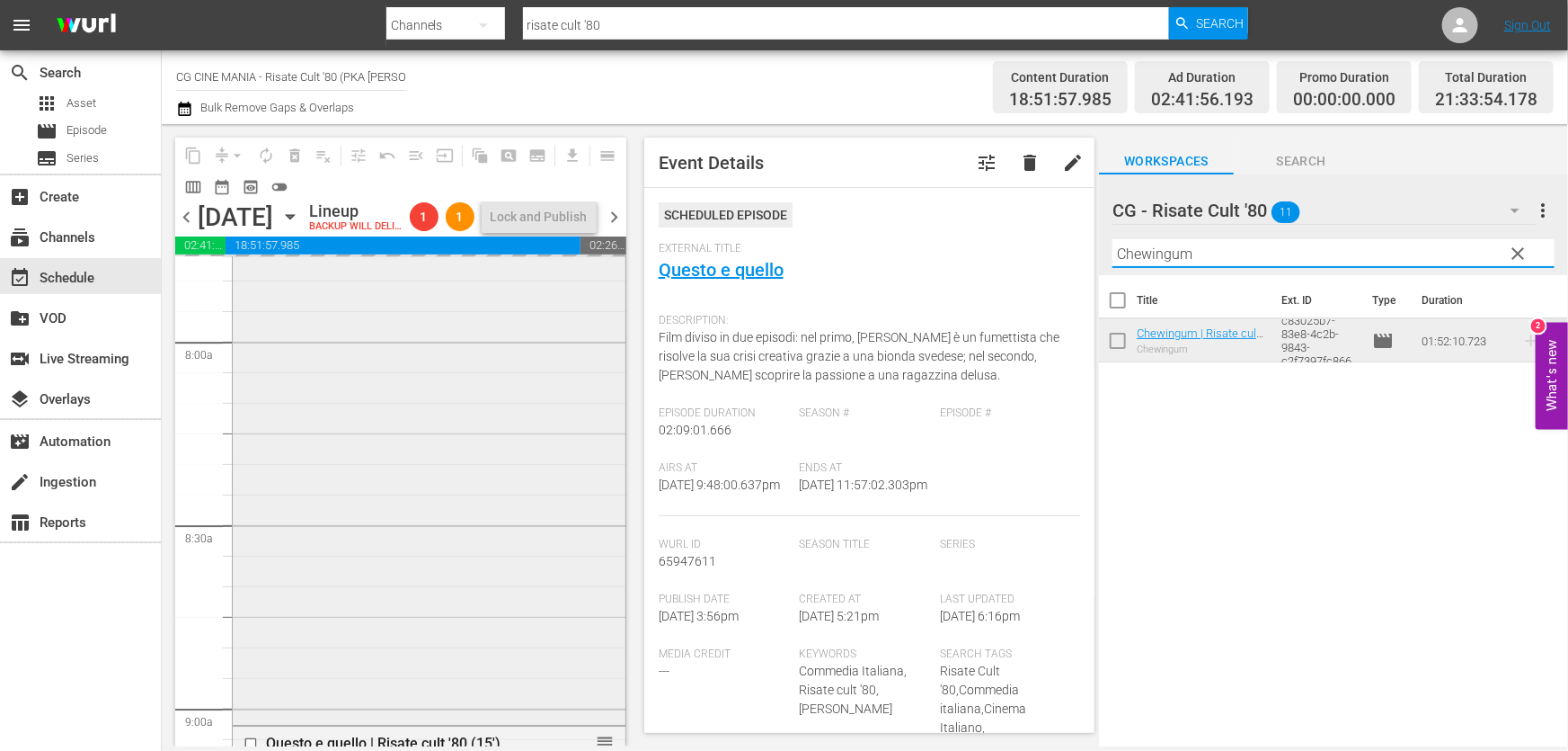
scroll to position [3023, 0]
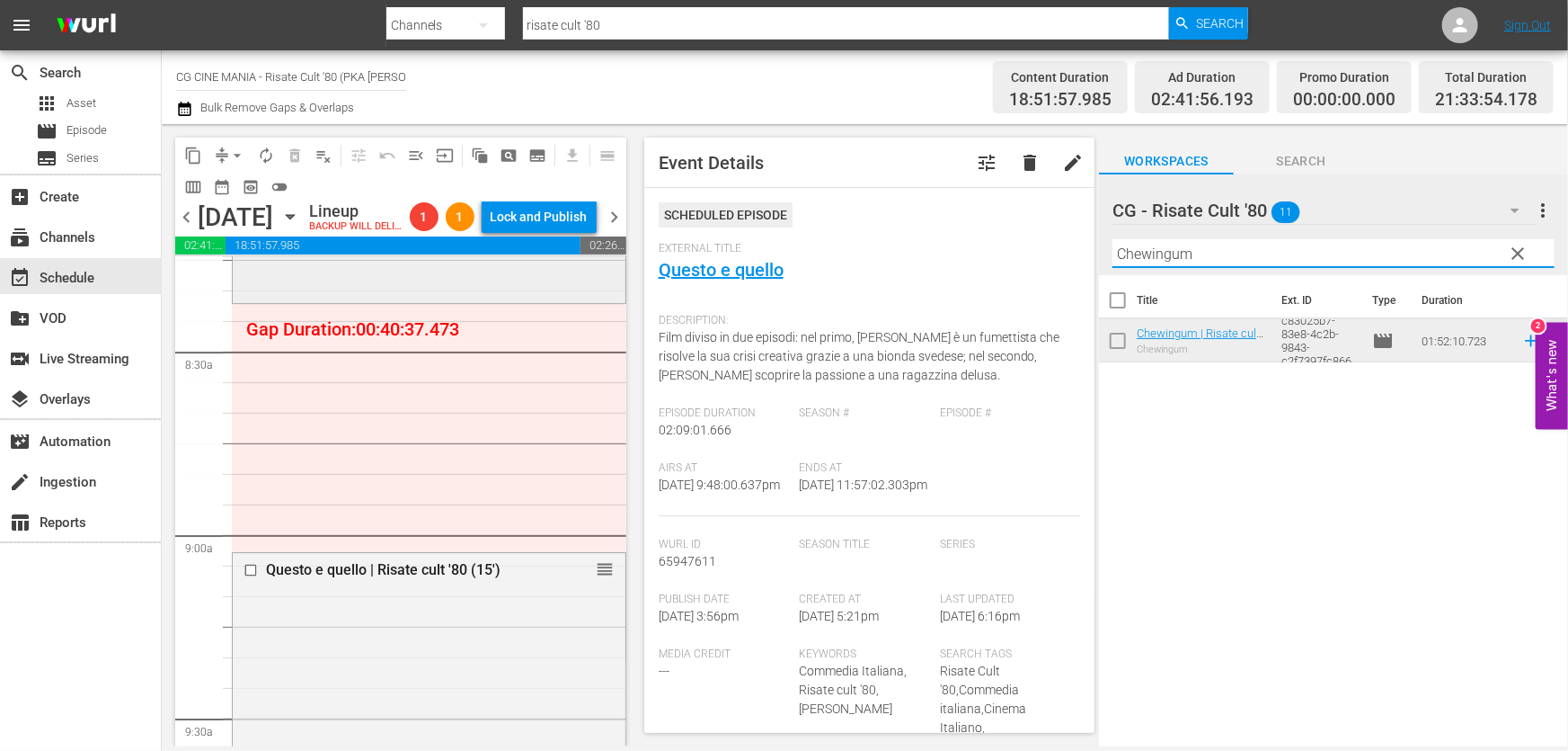
drag, startPoint x: 1236, startPoint y: 247, endPoint x: 512, endPoint y: 304, distance: 726.2
click at [594, 302] on div "content_copy compress arrow_drop_down autorenew_outlined delete_forever_outline…" at bounding box center [865, 435] width 1406 height 622
paste input "UN POVERO RICCO"
type input "UN POVERO RICCO"
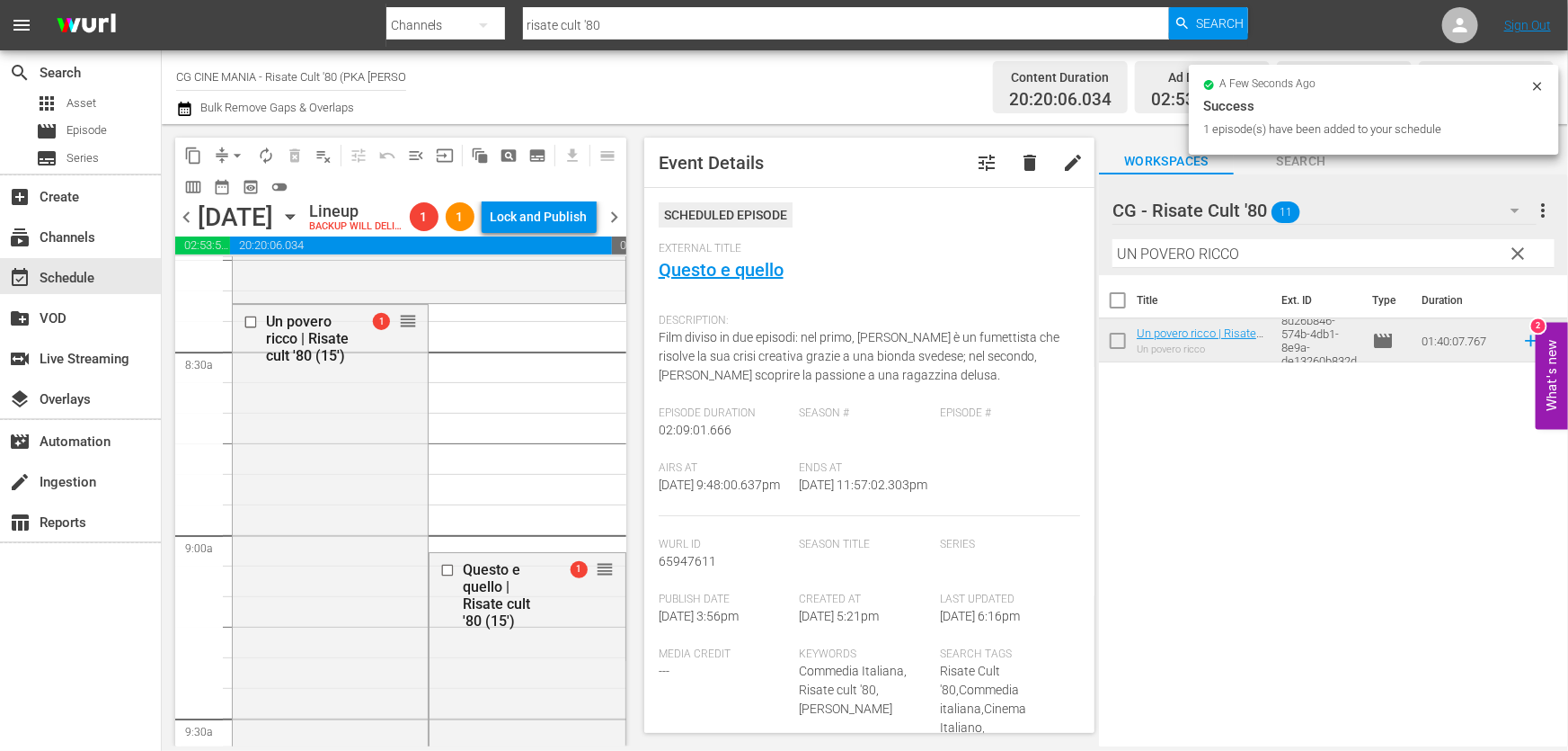
click at [190, 102] on icon "button" at bounding box center [185, 109] width 17 height 21
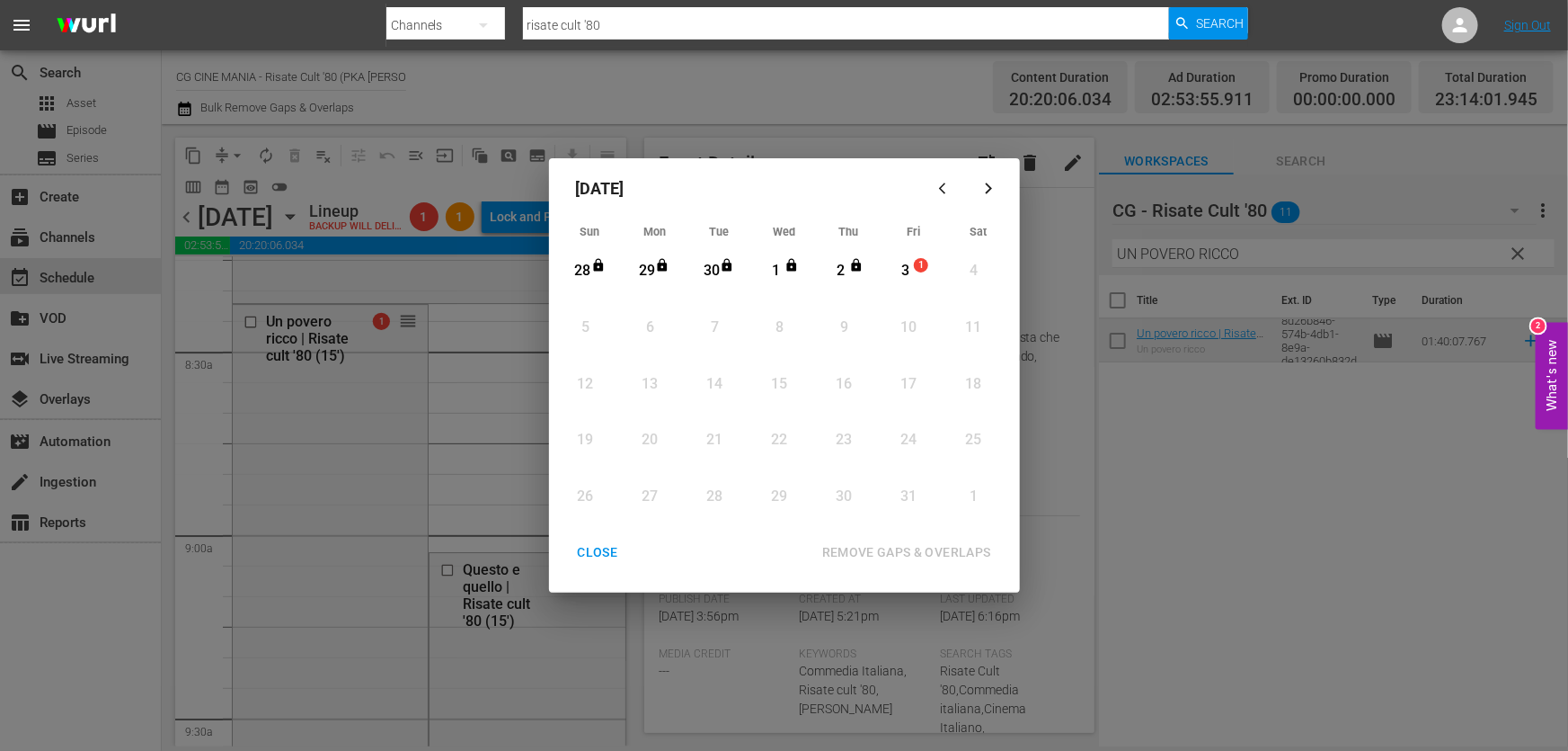
click at [903, 272] on div "3" at bounding box center [905, 270] width 22 height 20
click at [892, 550] on div "REMOVE GAPS & OVERLAPS" at bounding box center [907, 552] width 198 height 22
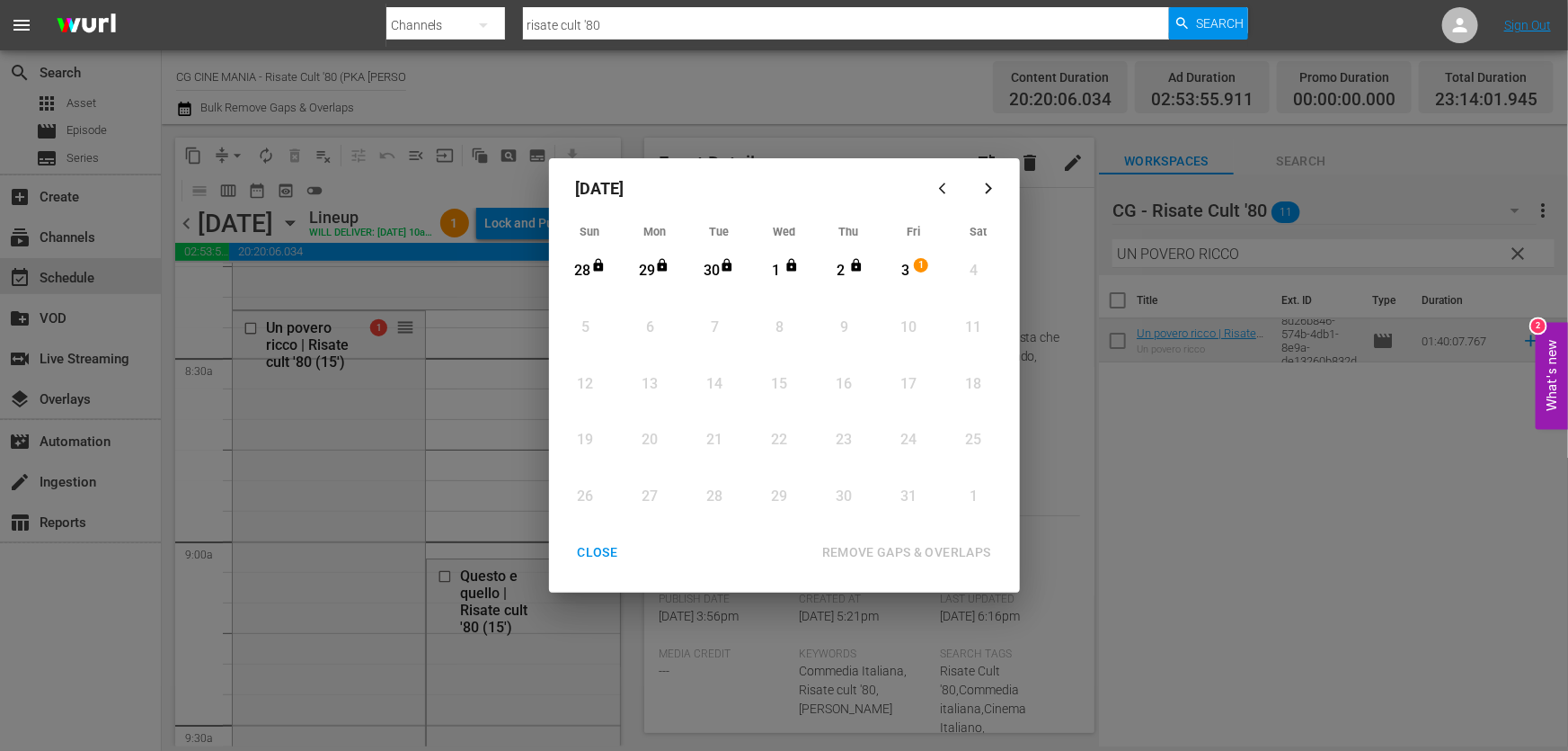
click at [586, 557] on div "CLOSE" at bounding box center [598, 552] width 69 height 22
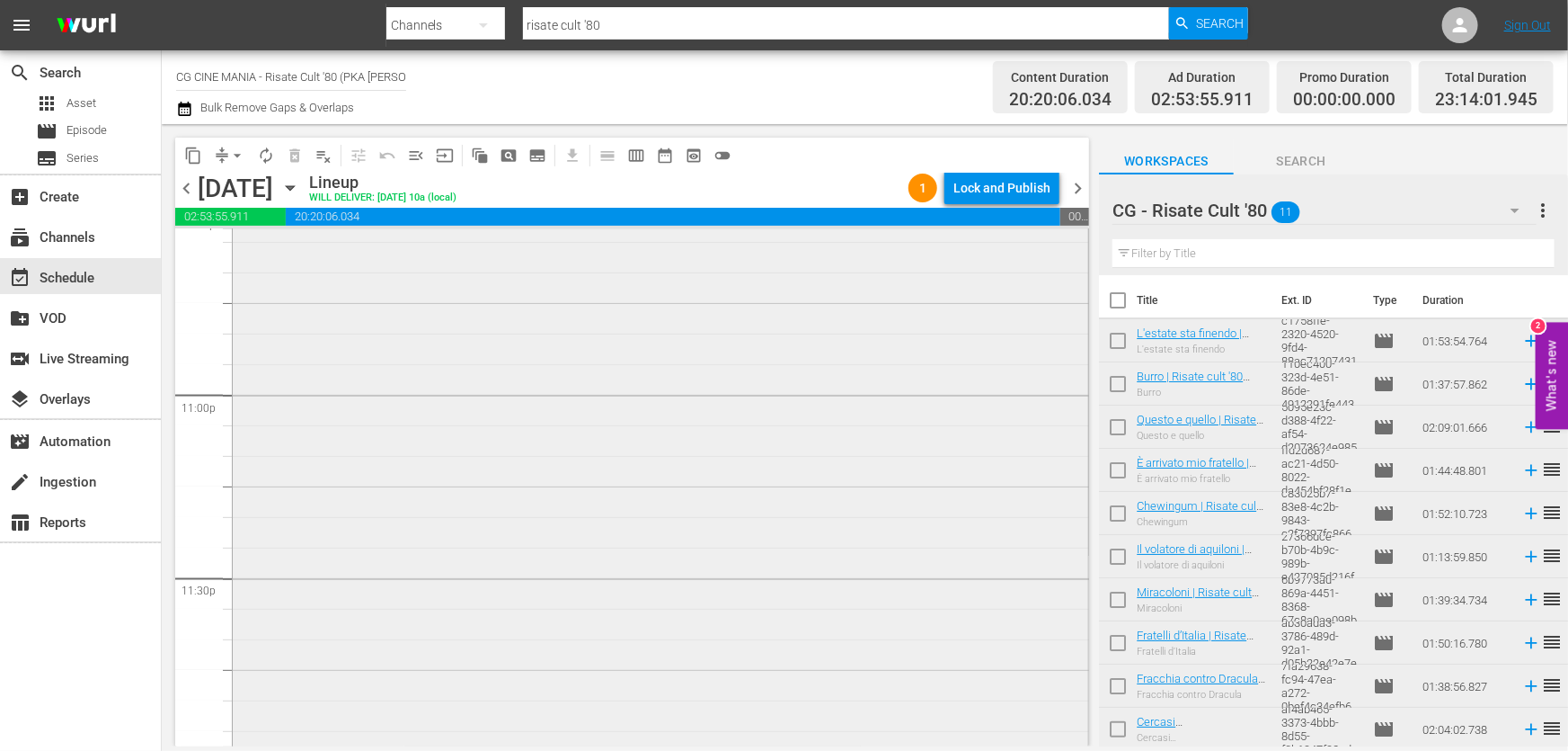
scroll to position [8284, 0]
click at [661, 630] on div "Questo e quello | Risate cult '80 (15') reorder" at bounding box center [660, 340] width 855 height 783
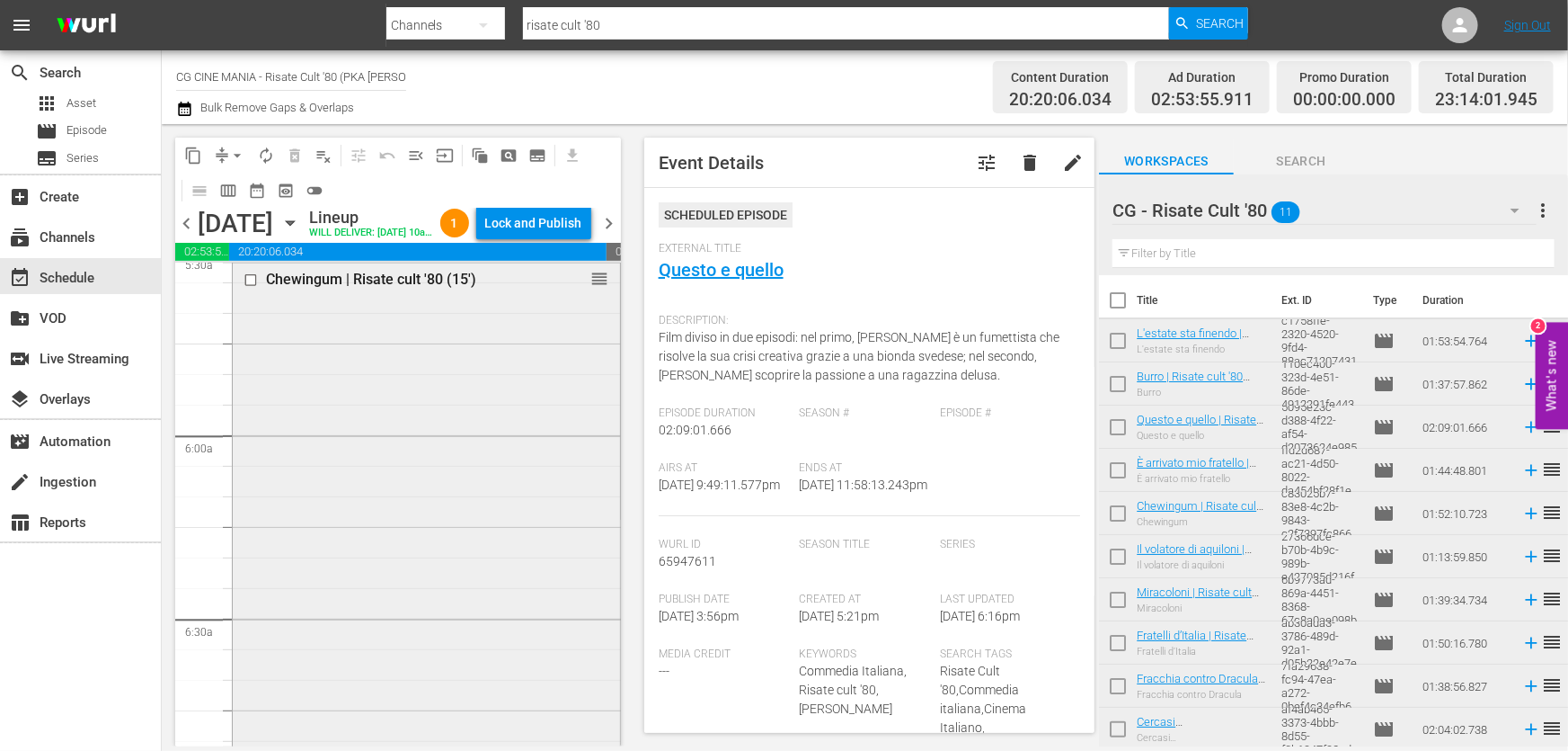
scroll to position [1879, 0]
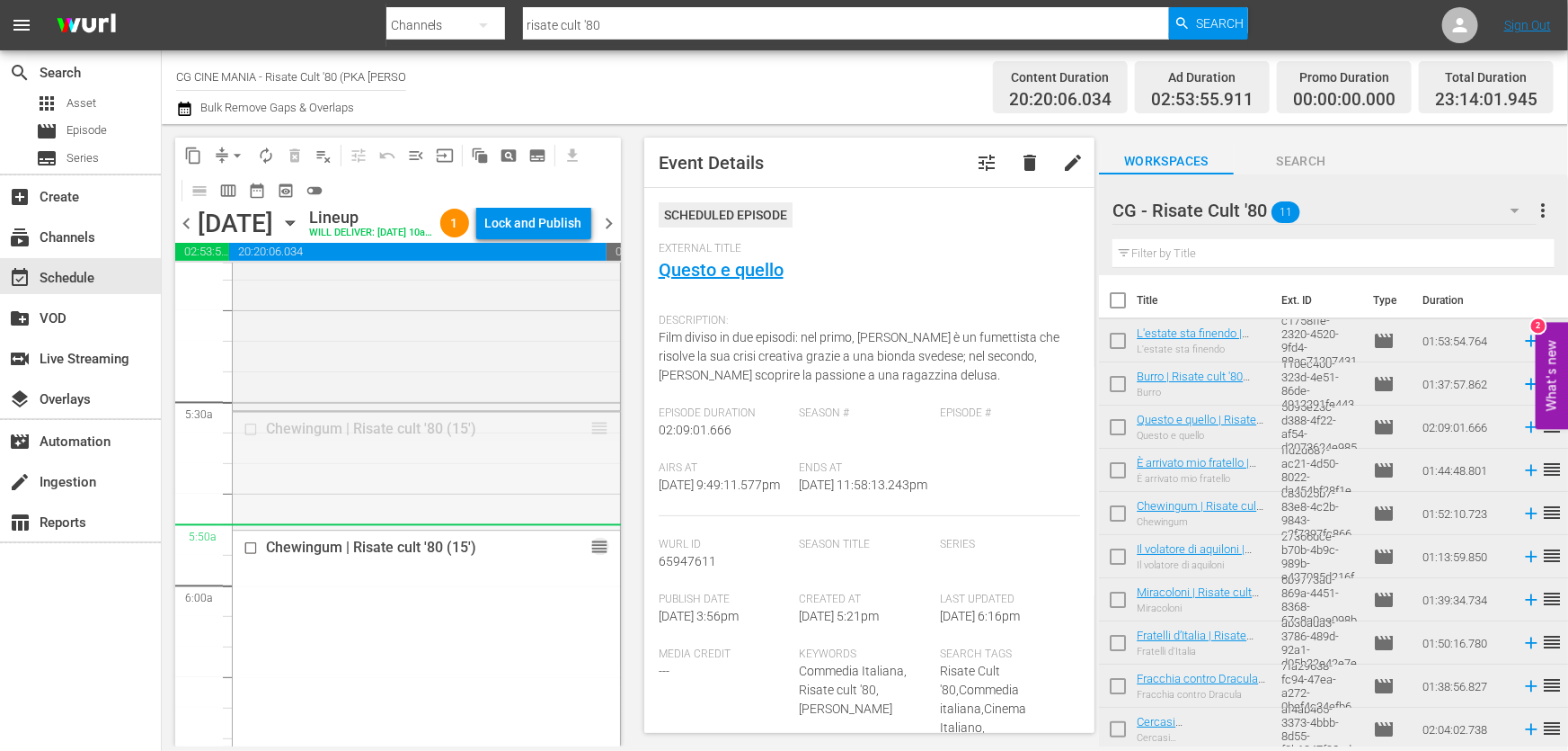
drag, startPoint x: 591, startPoint y: 454, endPoint x: 1276, endPoint y: 267, distance: 710.1
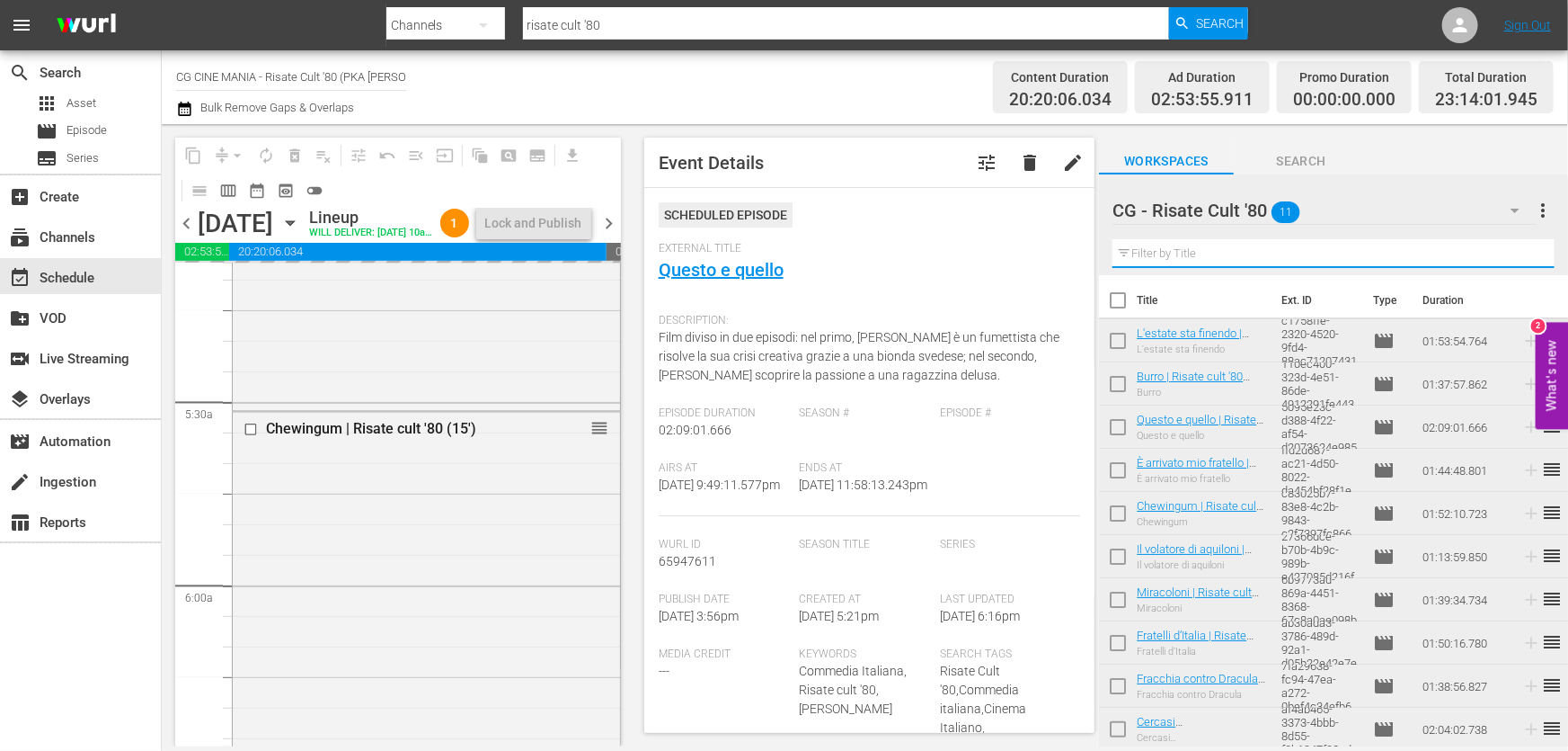
drag, startPoint x: 1277, startPoint y: 257, endPoint x: 915, endPoint y: 303, distance: 364.9
click at [940, 291] on div "content_copy compress arrow_drop_down autorenew_outlined delete_forever_outline…" at bounding box center [865, 435] width 1406 height 622
paste input "È arrivato mio fratello"
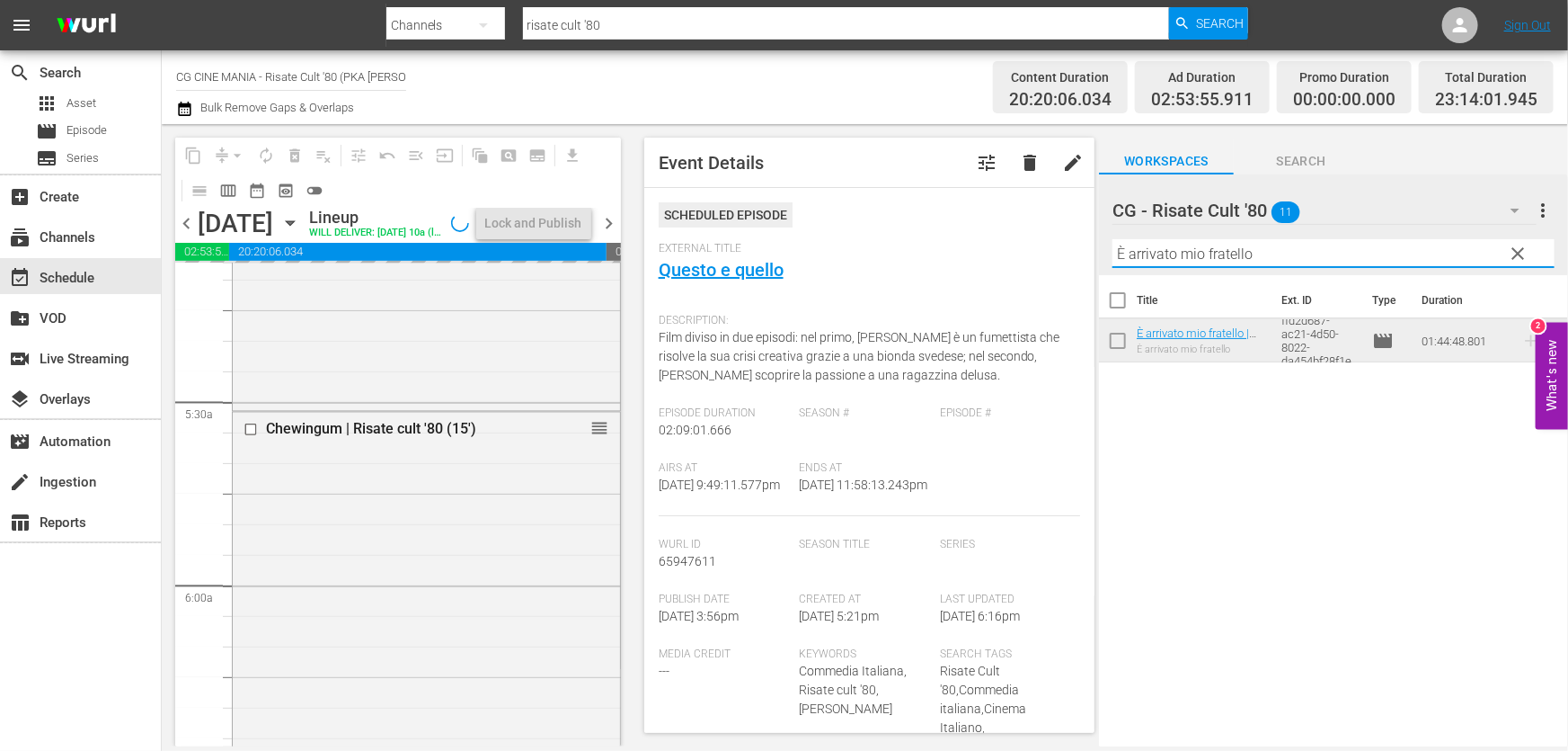
type input "È arrivato mio fratello"
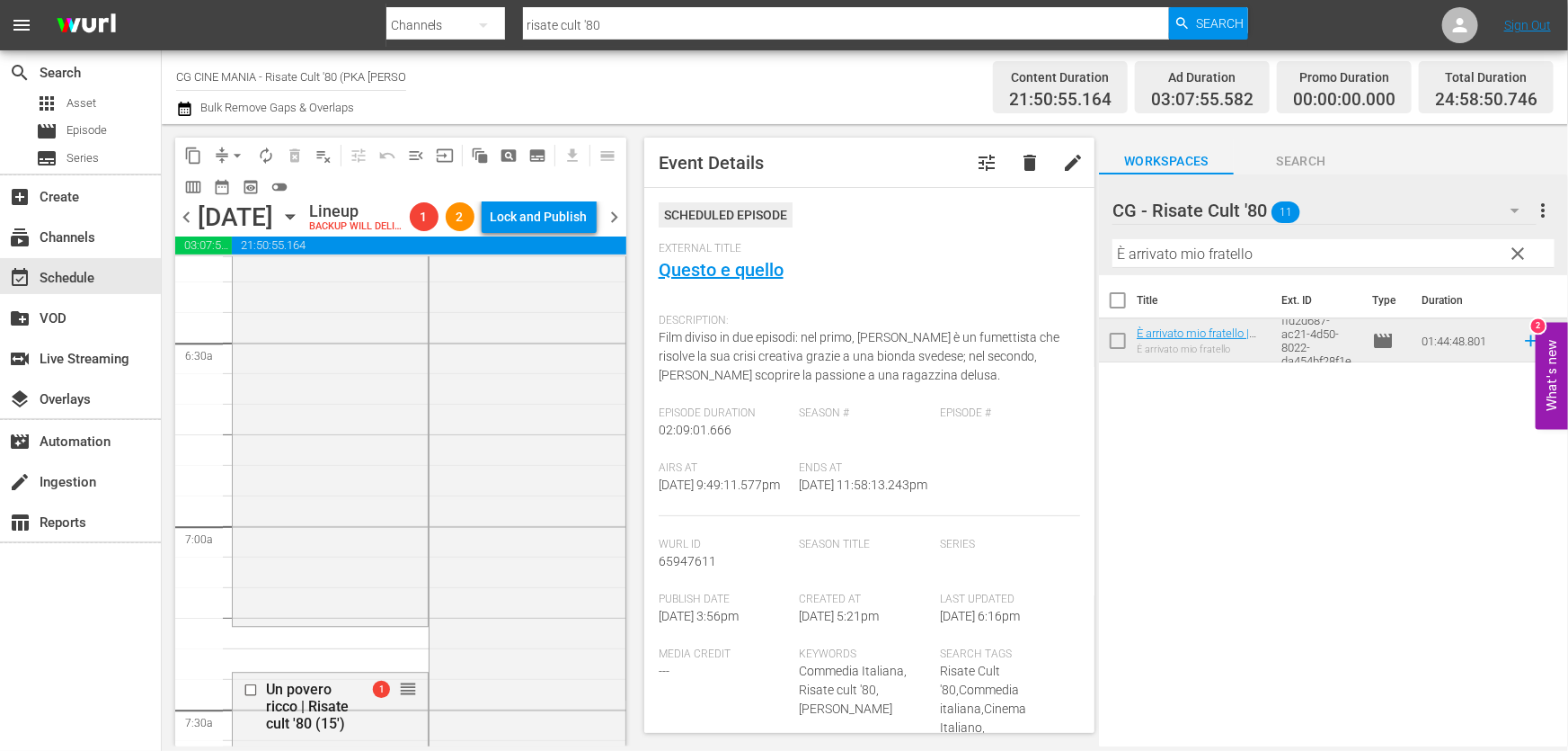
scroll to position [2533, 0]
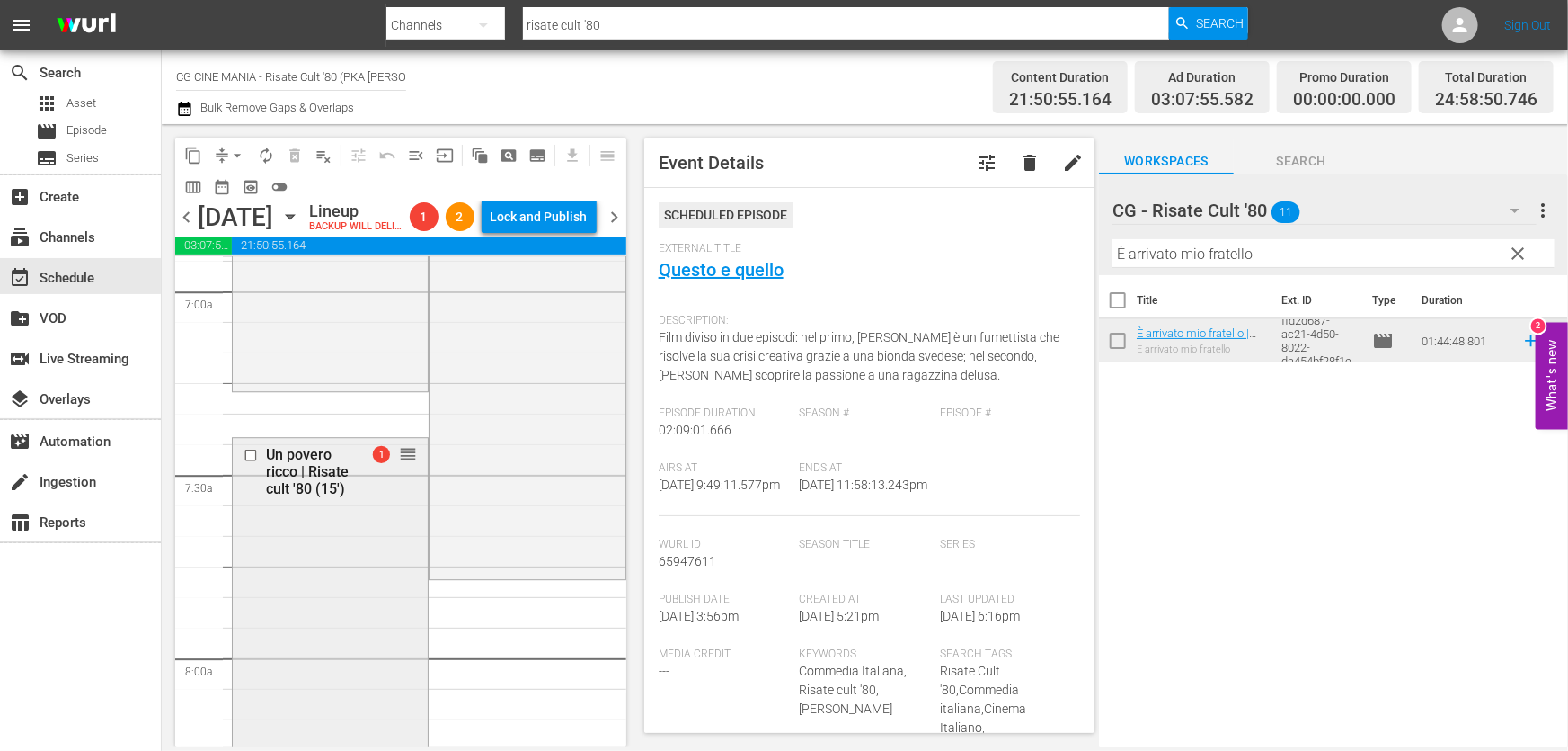
click at [240, 466] on div at bounding box center [253, 454] width 27 height 21
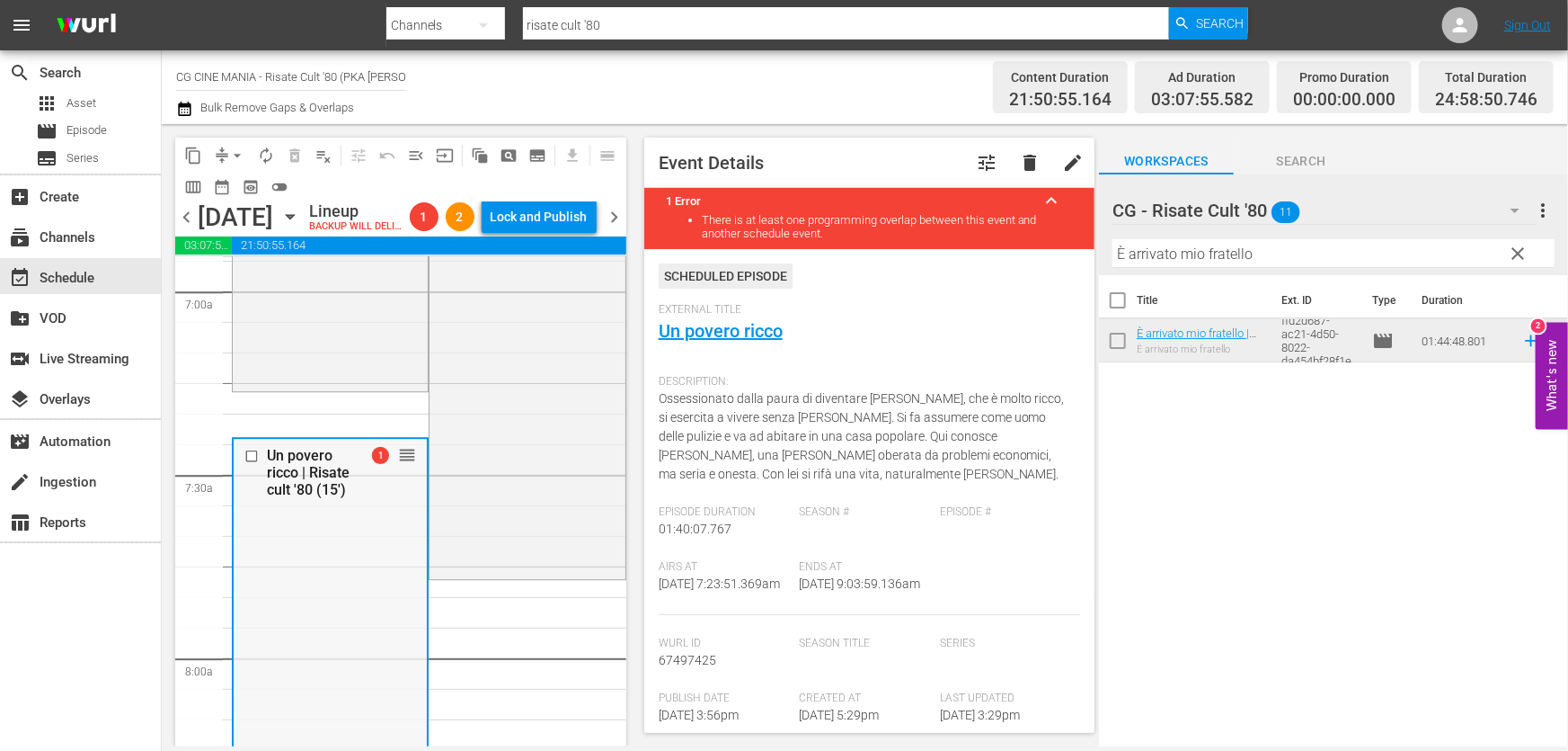
click at [253, 464] on input "checkbox" at bounding box center [253, 456] width 18 height 16
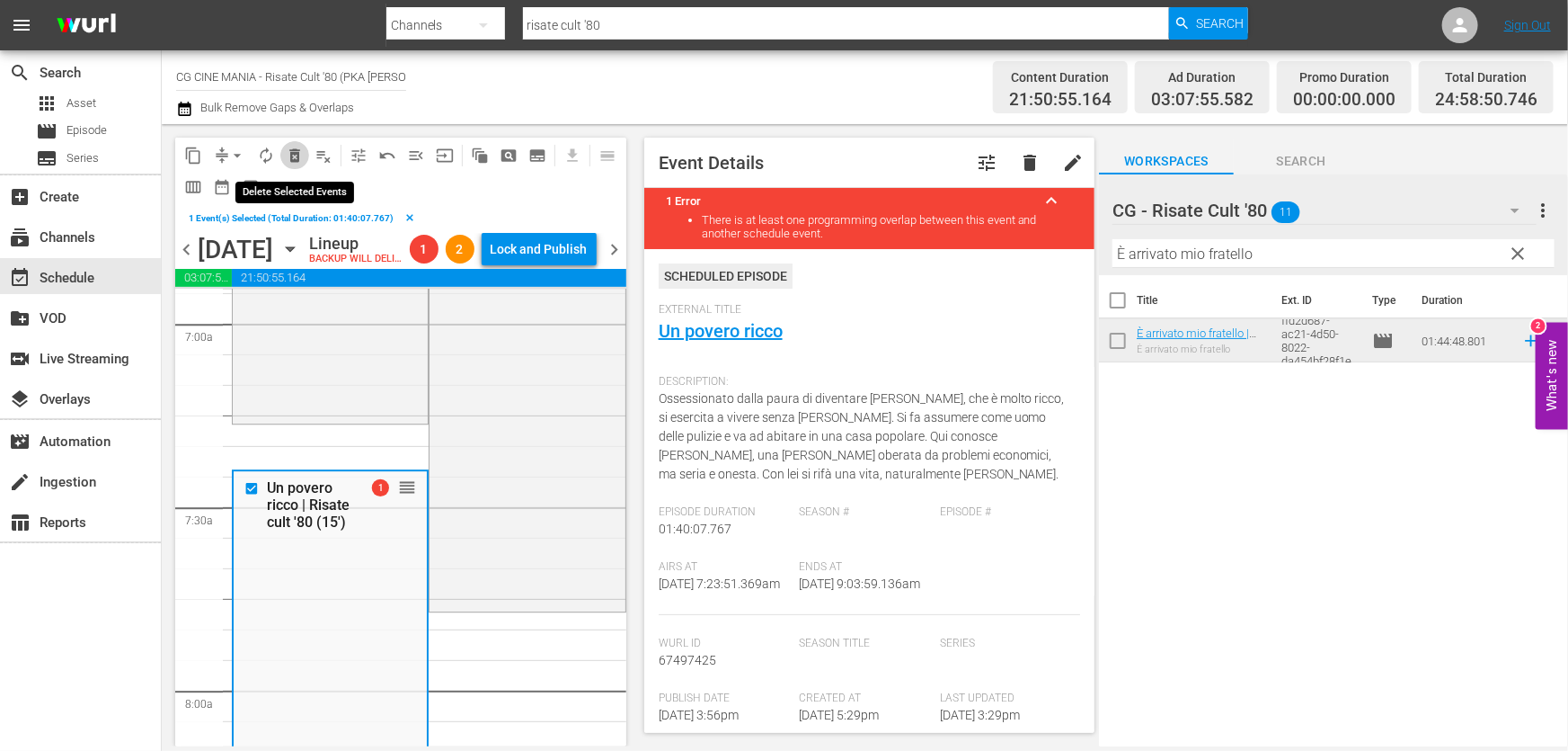
click at [295, 164] on button "delete_forever_outlined" at bounding box center [294, 156] width 29 height 29
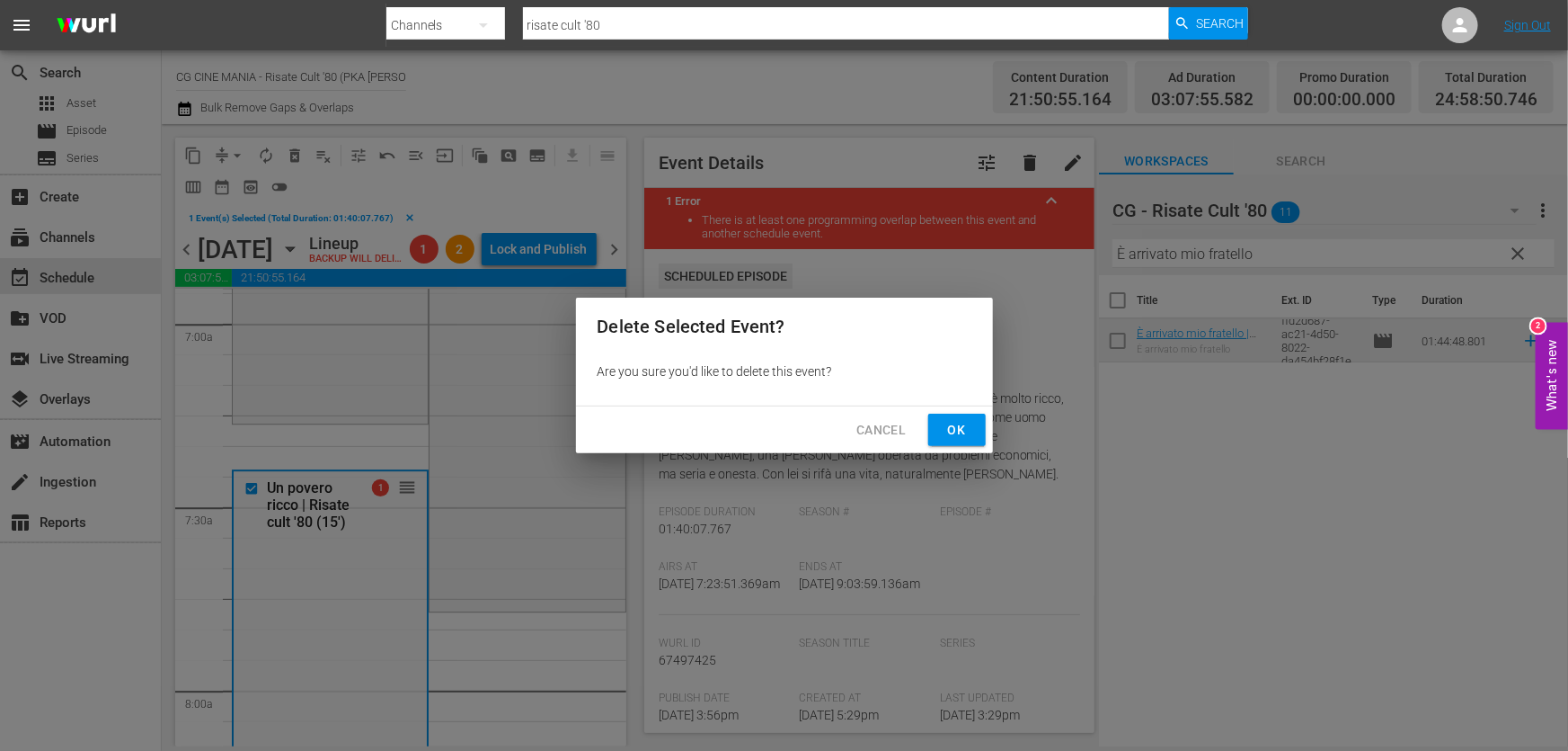
click at [955, 425] on span "Ok" at bounding box center [957, 429] width 29 height 22
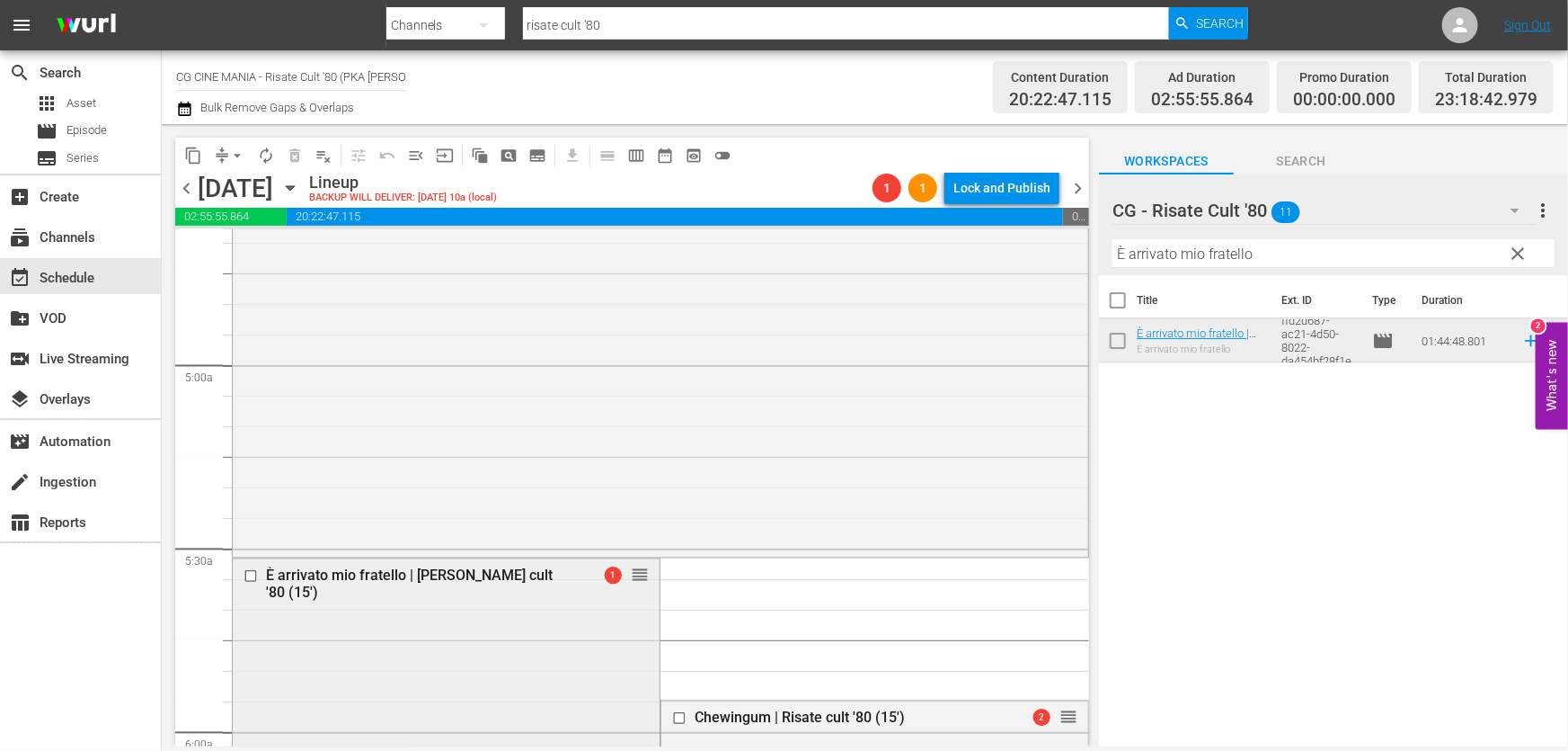
scroll to position [1879, 0]
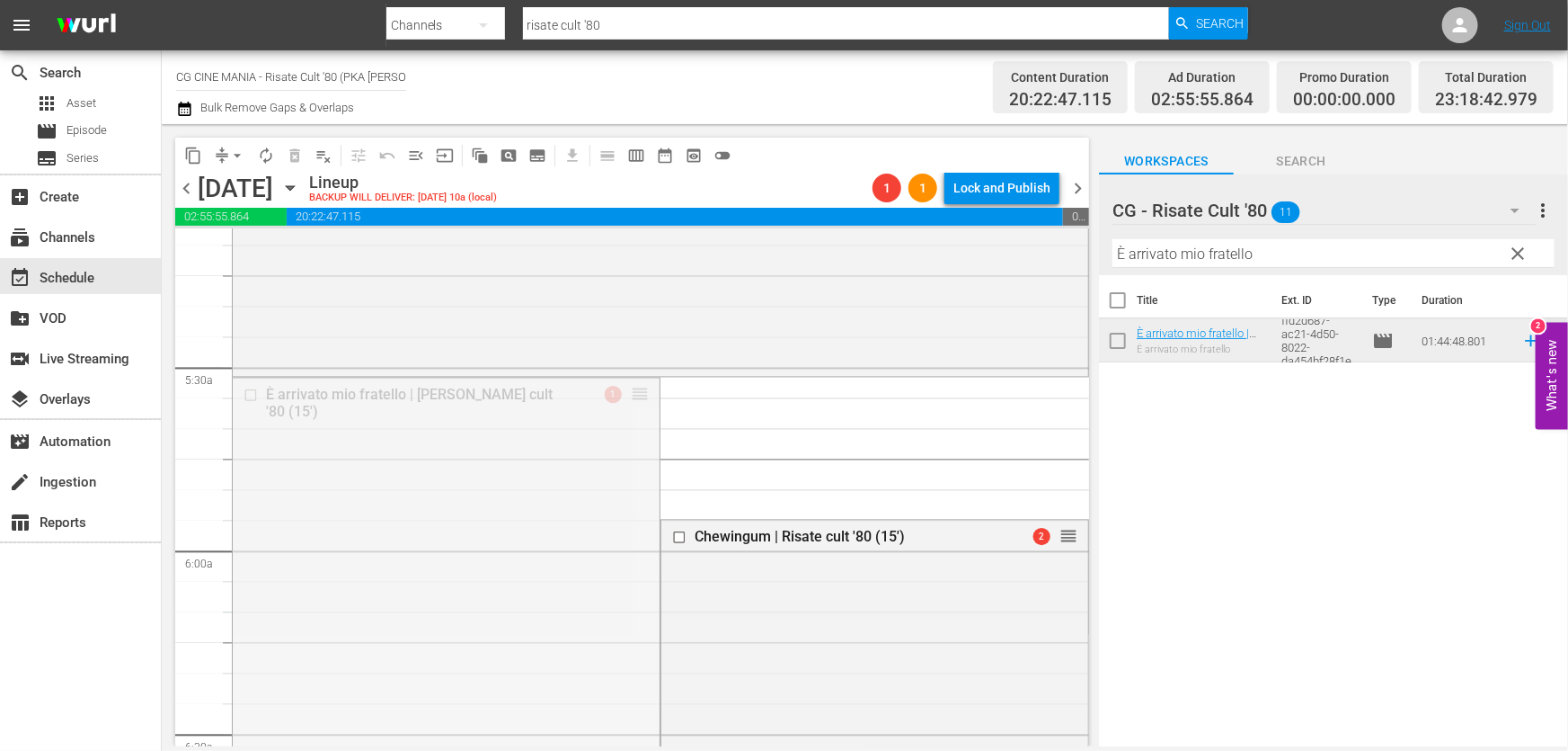
drag, startPoint x: 630, startPoint y: 393, endPoint x: 536, endPoint y: 638, distance: 262.4
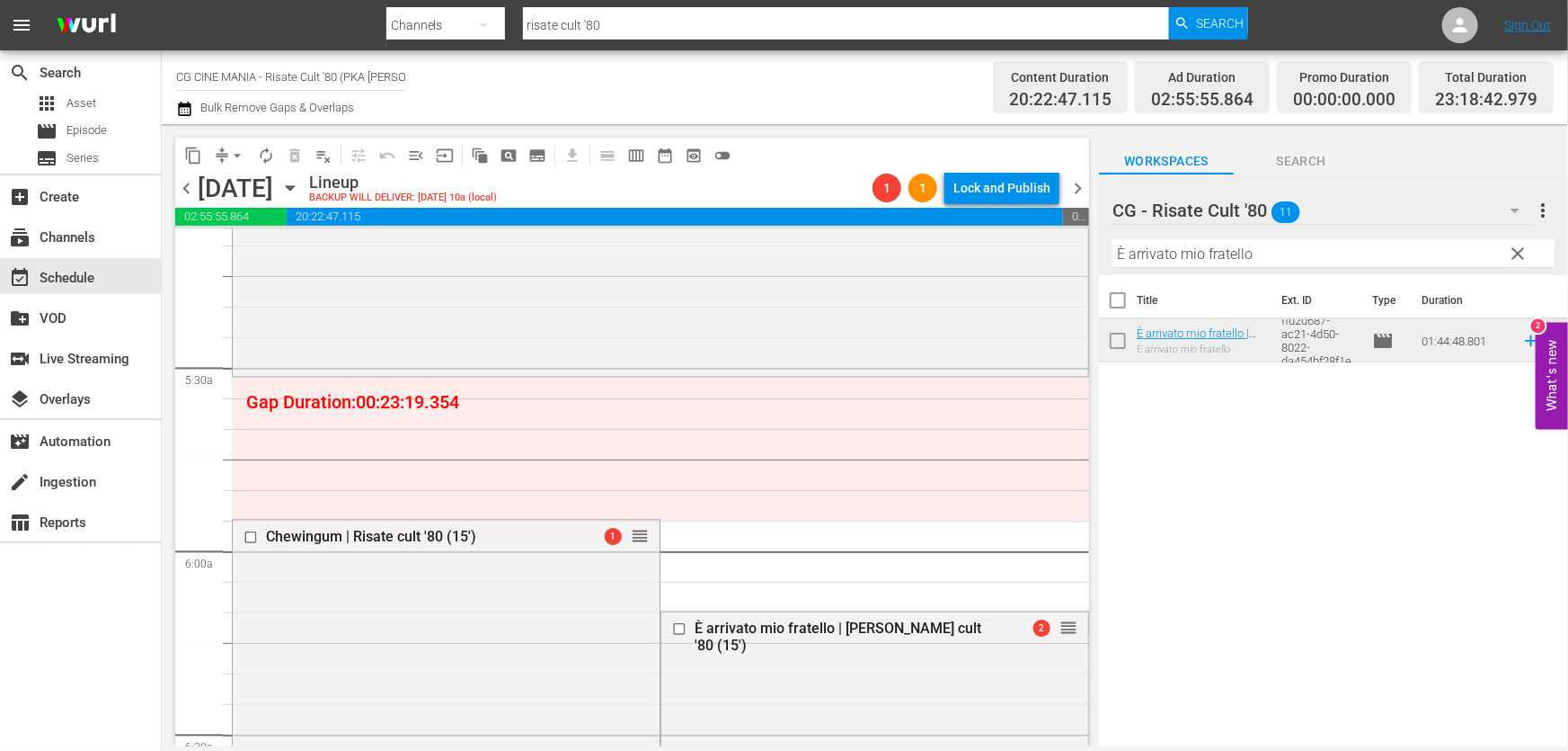
click at [184, 106] on icon "button" at bounding box center [184, 109] width 13 height 15
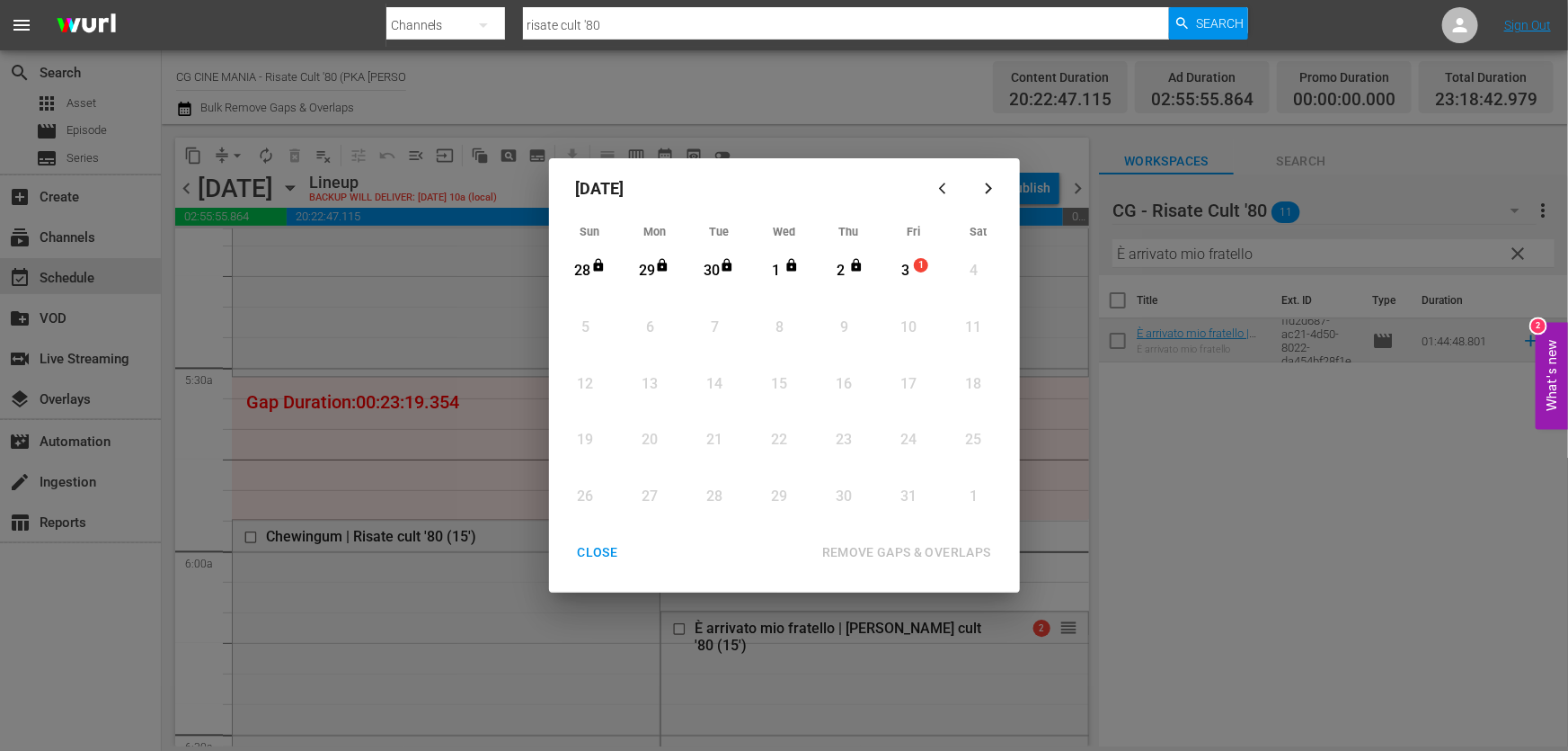
click at [899, 269] on div "3" at bounding box center [905, 270] width 22 height 20
click at [935, 557] on div "REMOVE GAPS & OVERLAPS" at bounding box center [907, 552] width 198 height 22
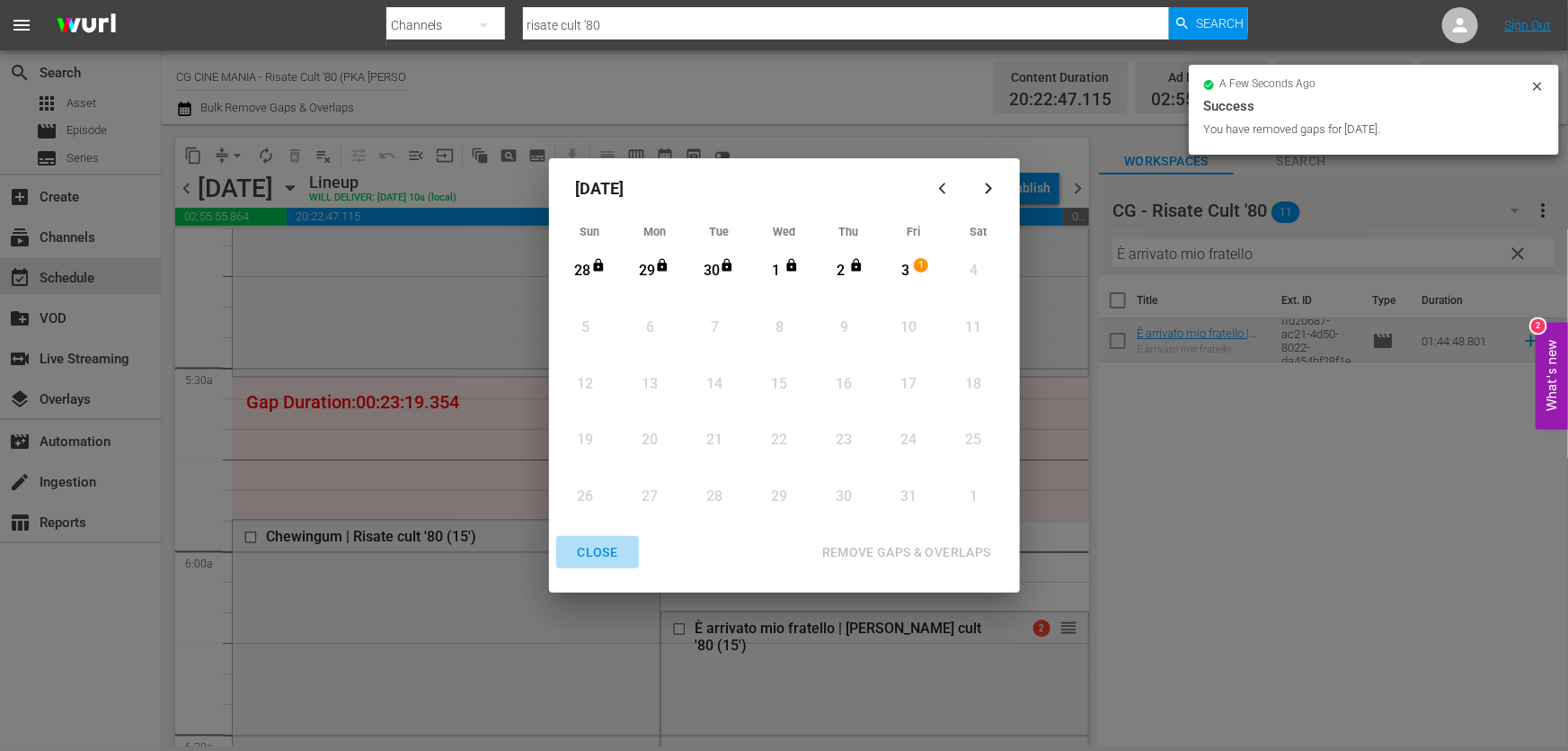
click at [601, 555] on div "CLOSE" at bounding box center [598, 552] width 69 height 22
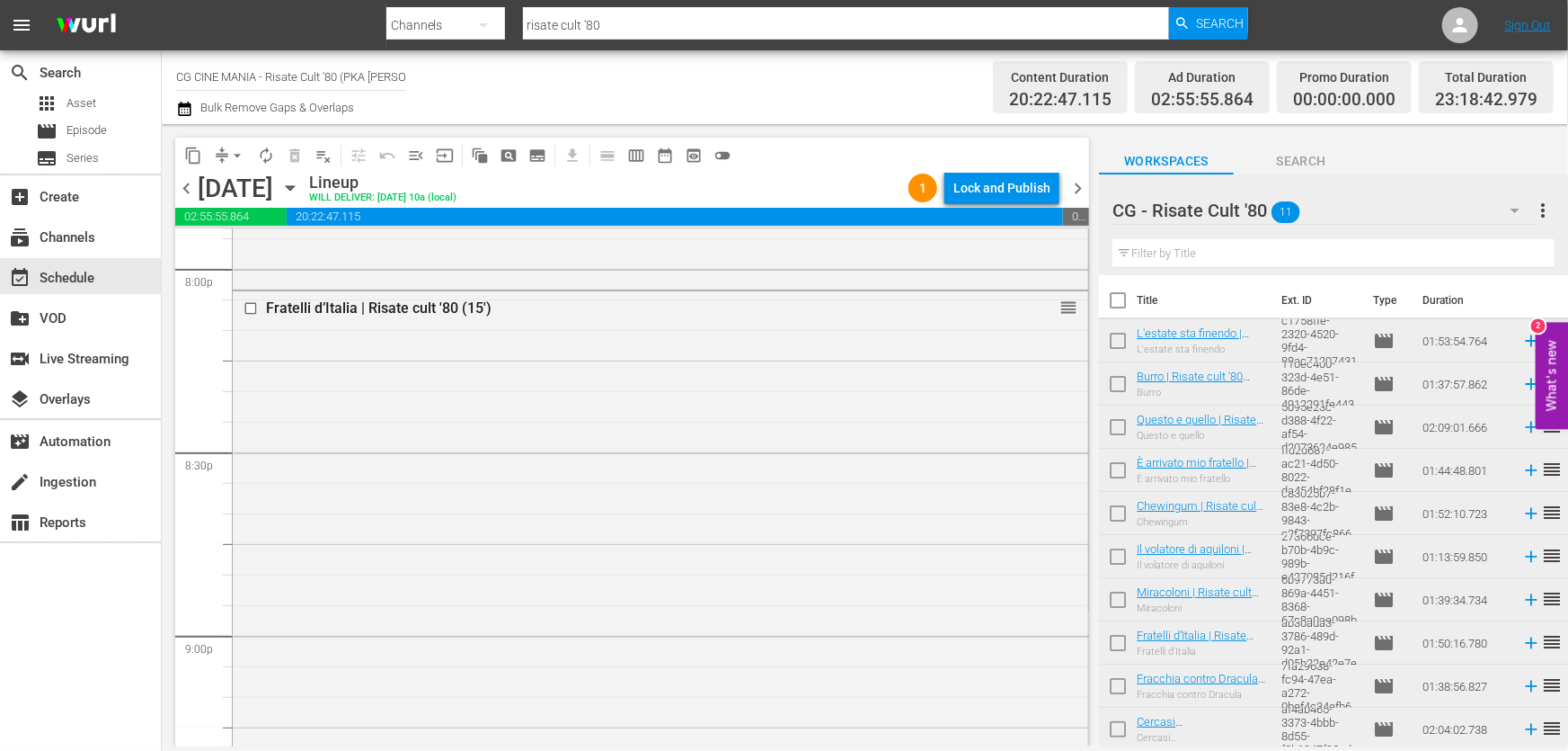
scroll to position [7076, 0]
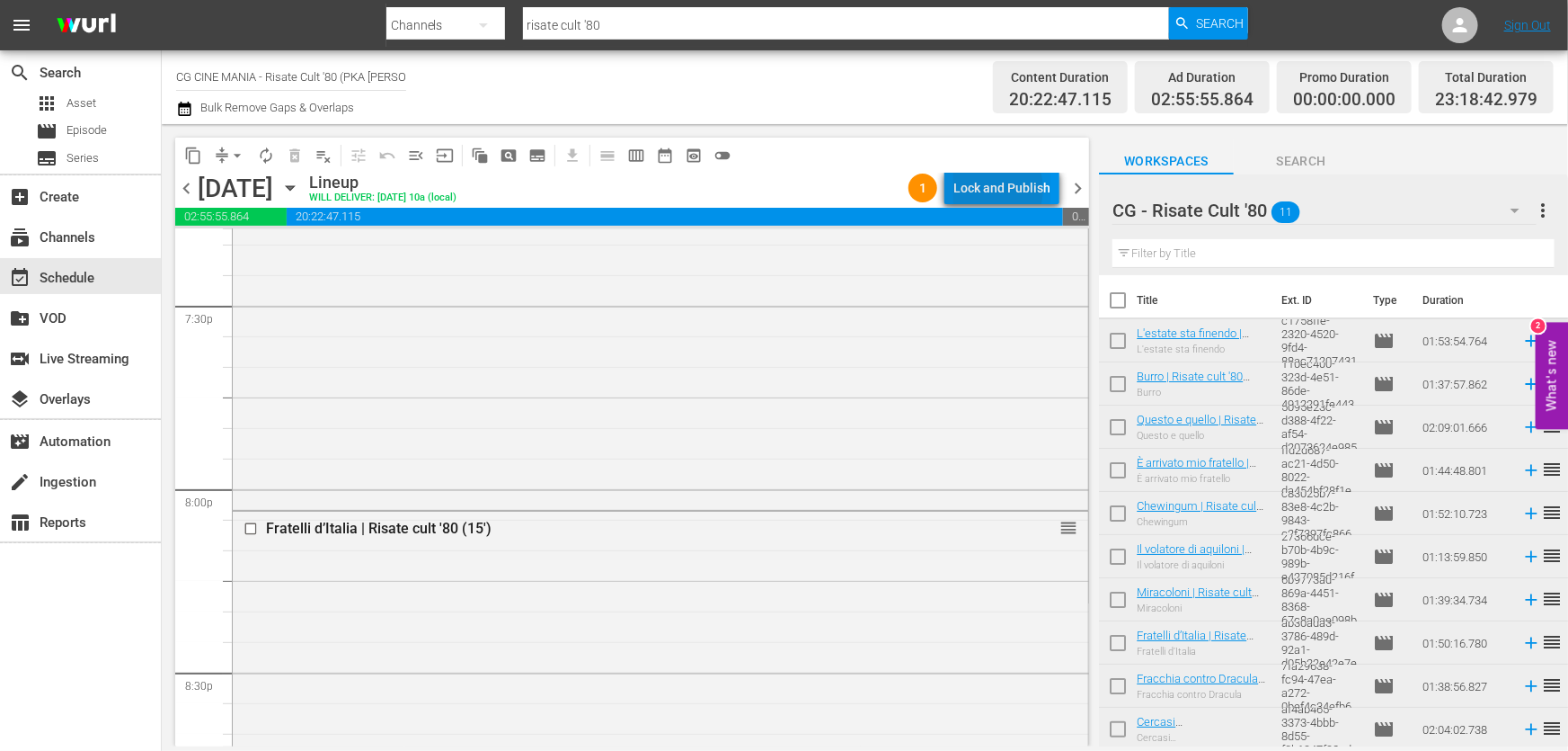
click at [992, 189] on div "Lock and Publish" at bounding box center [1001, 187] width 97 height 32
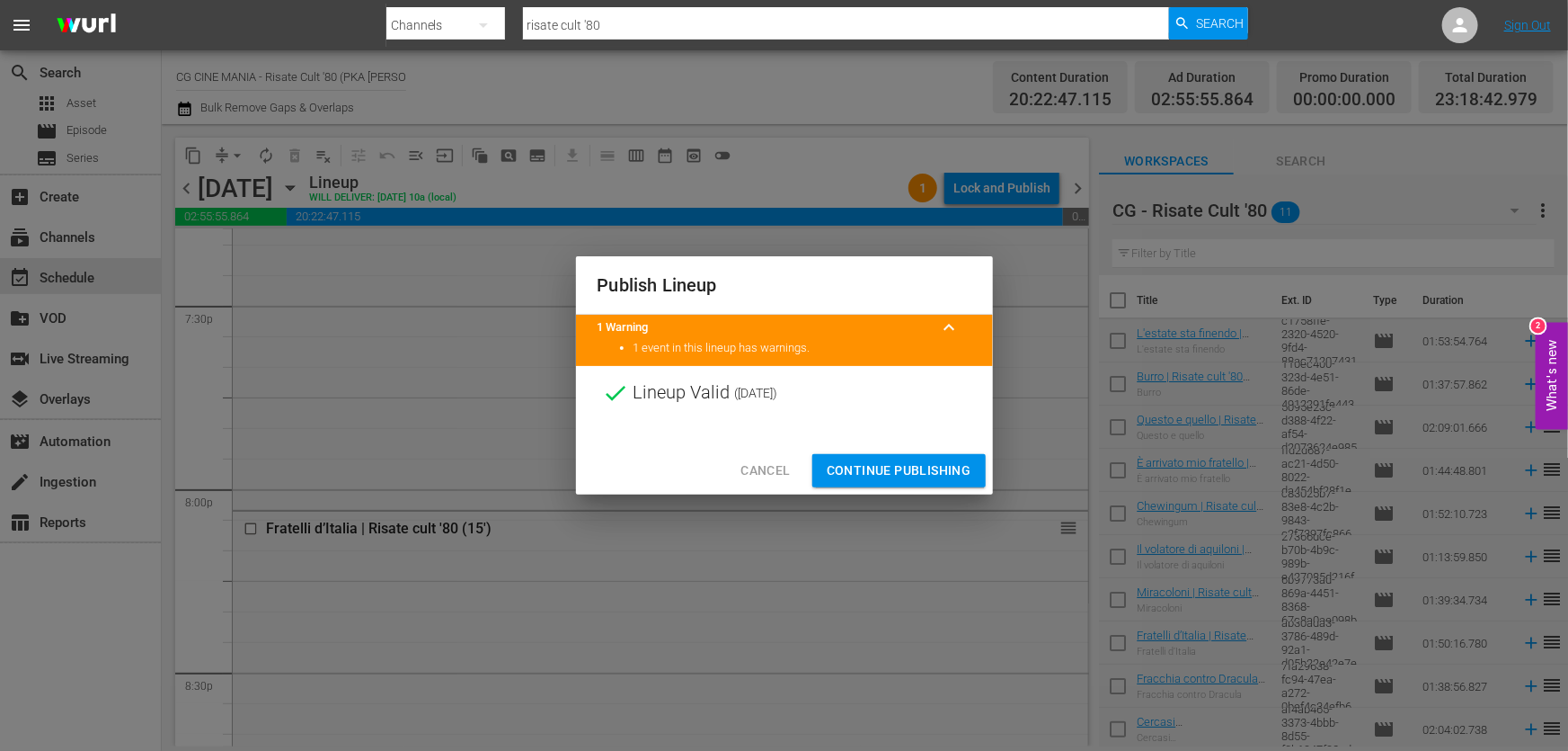
click at [921, 472] on span "Continue Publishing" at bounding box center [899, 470] width 144 height 22
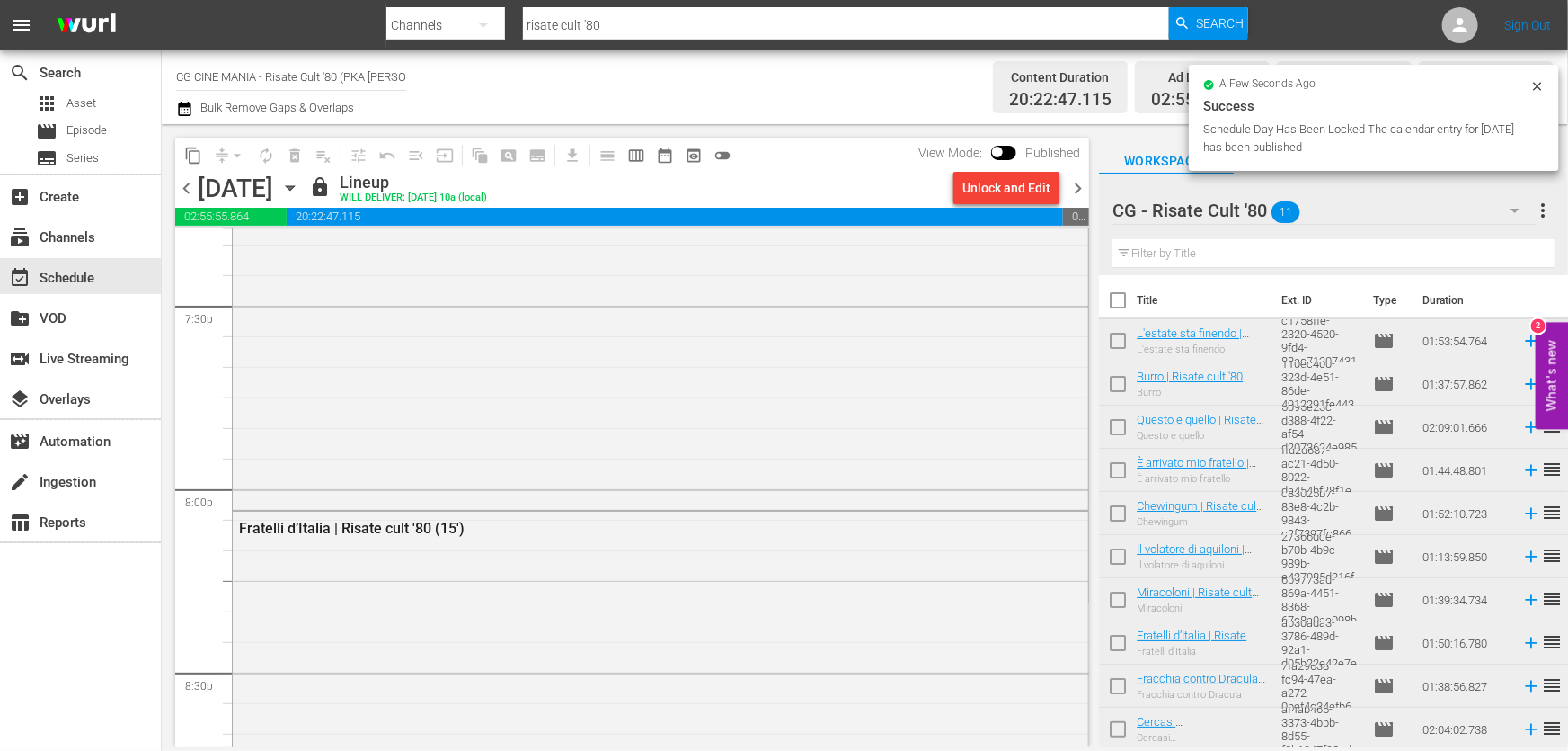
click at [1073, 189] on span "chevron_right" at bounding box center [1077, 188] width 22 height 22
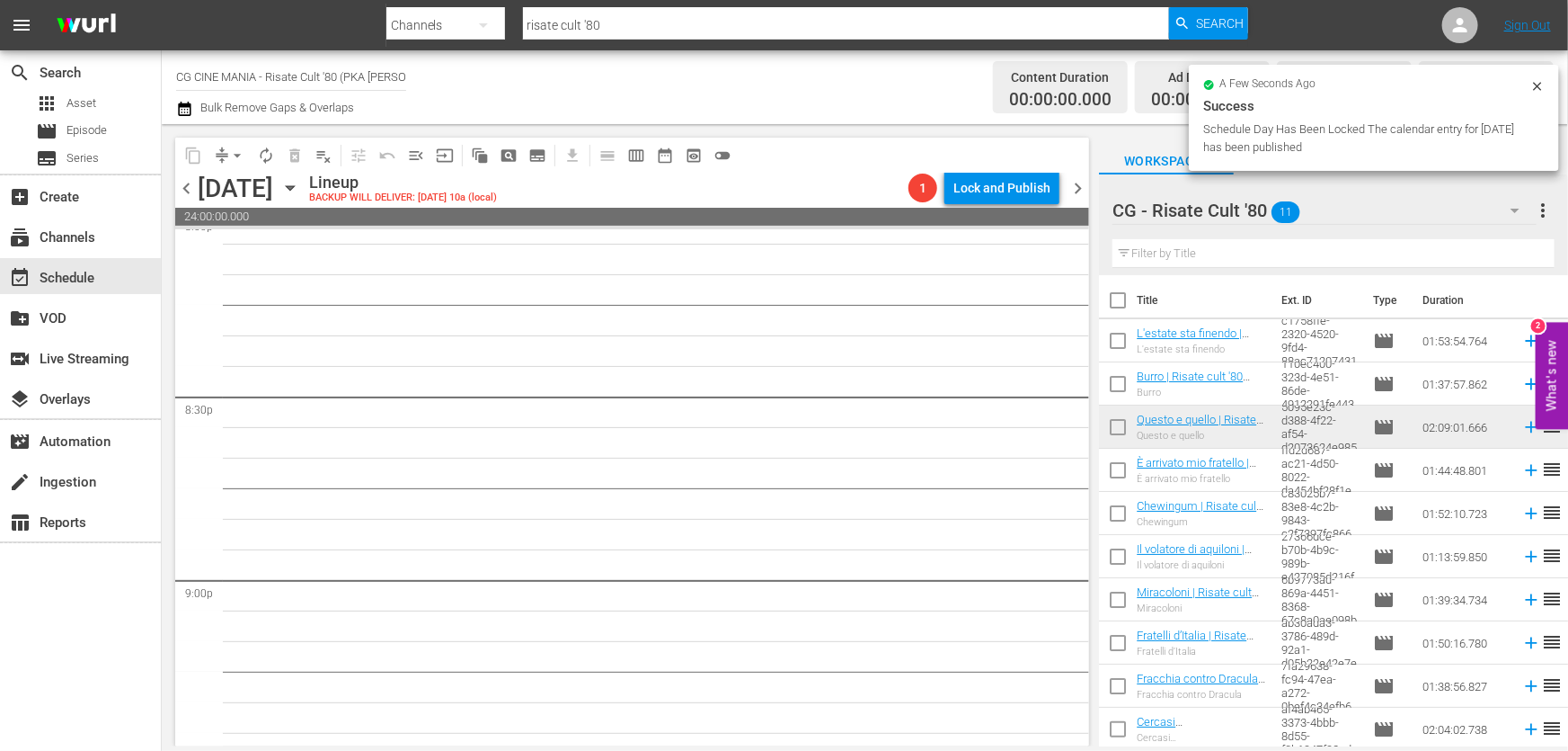
scroll to position [7321, 0]
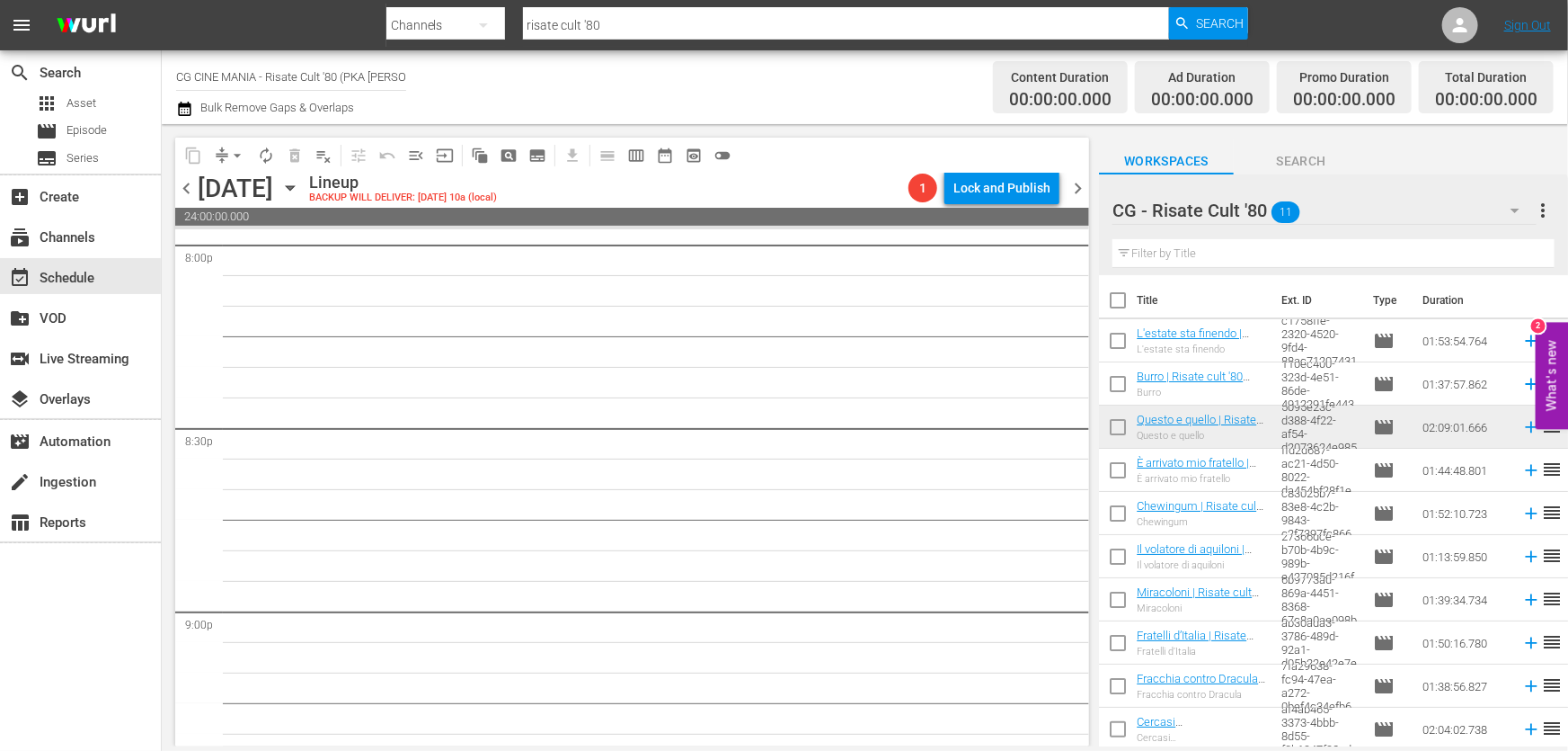
click at [1312, 247] on input "text" at bounding box center [1334, 254] width 442 height 29
paste input "Cercasi [DEMOGRAPHIC_DATA]"
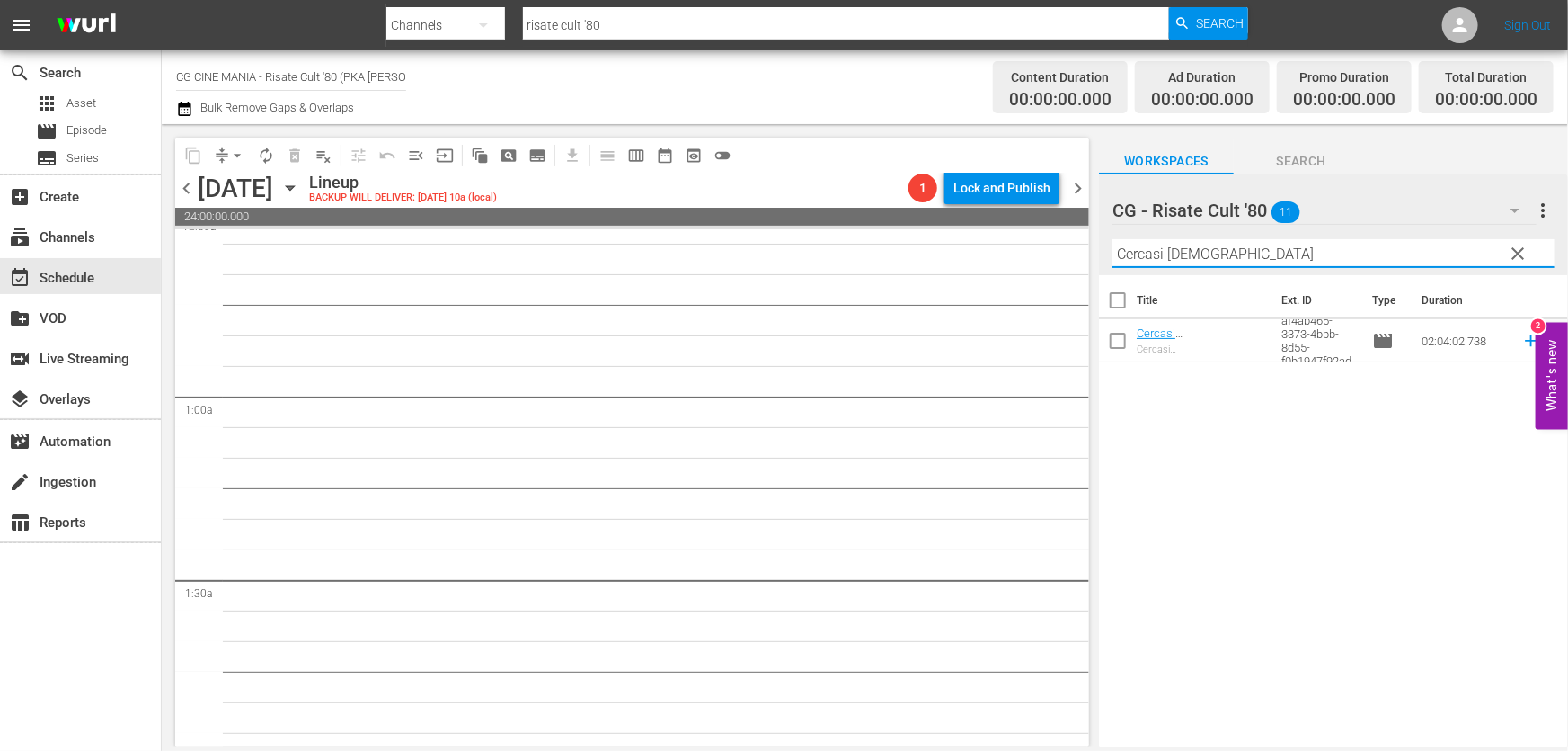
scroll to position [0, 0]
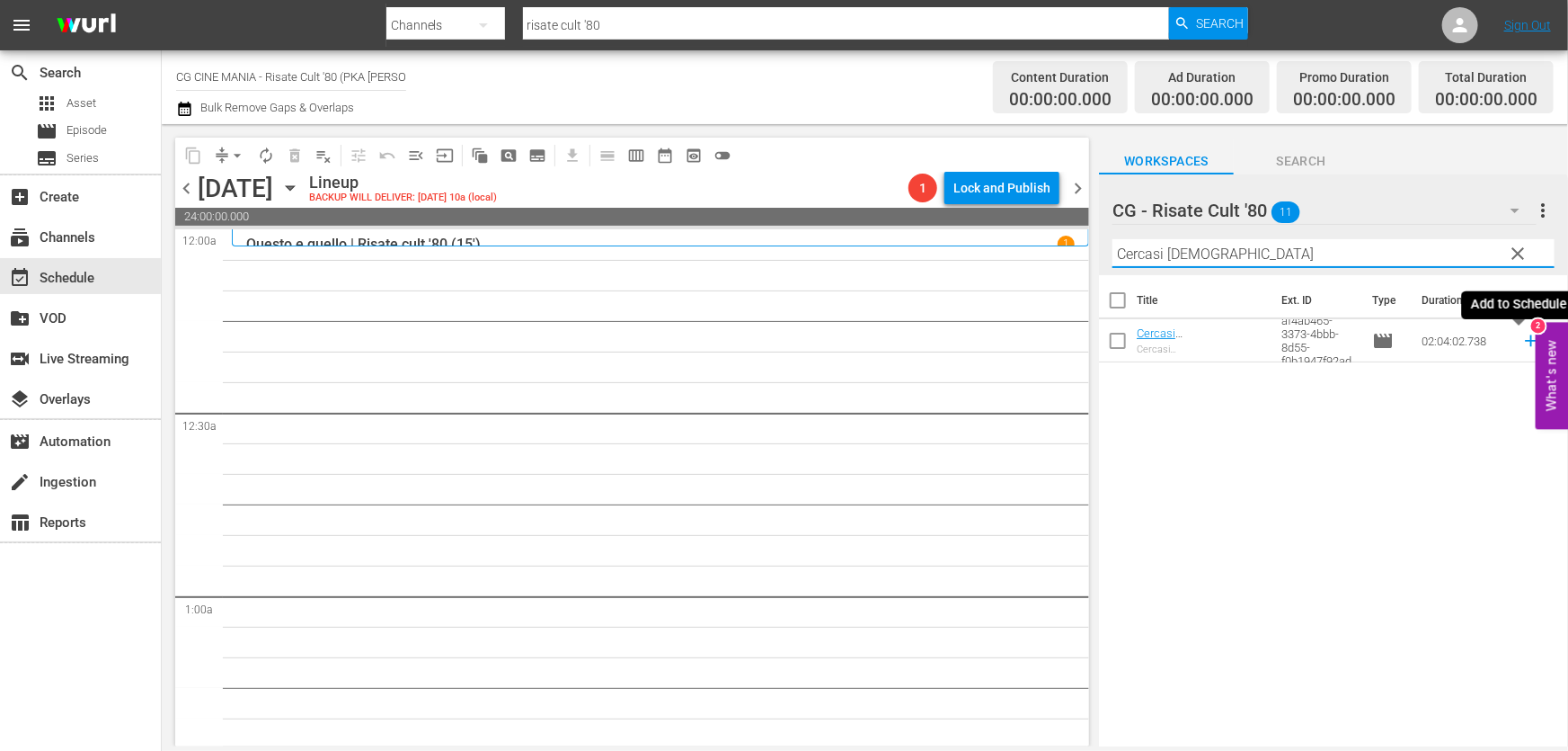
click at [1522, 346] on icon at bounding box center [1531, 340] width 19 height 19
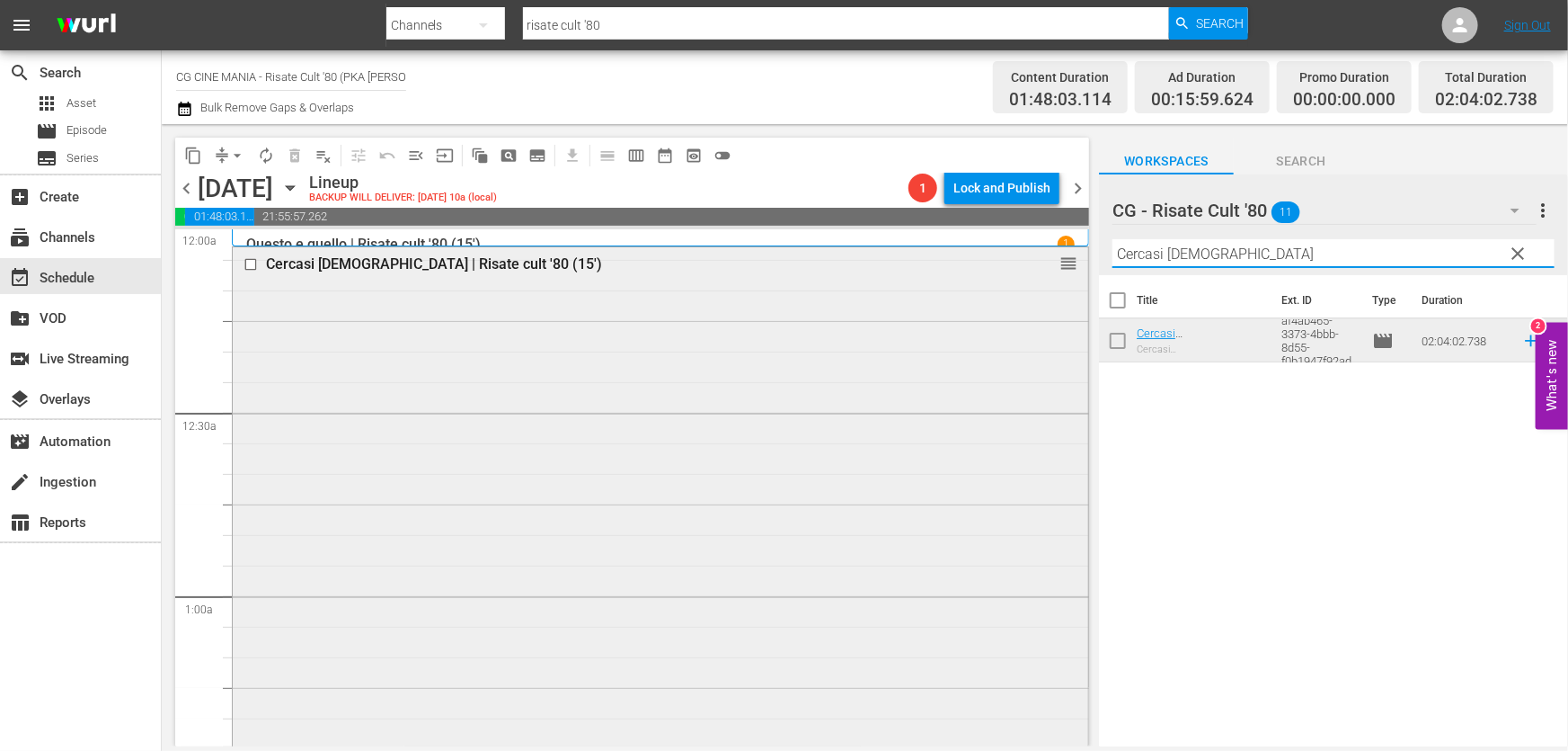
drag, startPoint x: 1224, startPoint y: 255, endPoint x: 659, endPoint y: 310, distance: 567.7
click at [736, 303] on div "content_copy compress arrow_drop_down autorenew_outlined delete_forever_outline…" at bounding box center [865, 435] width 1406 height 622
paste input "UN POVERO RICCO"
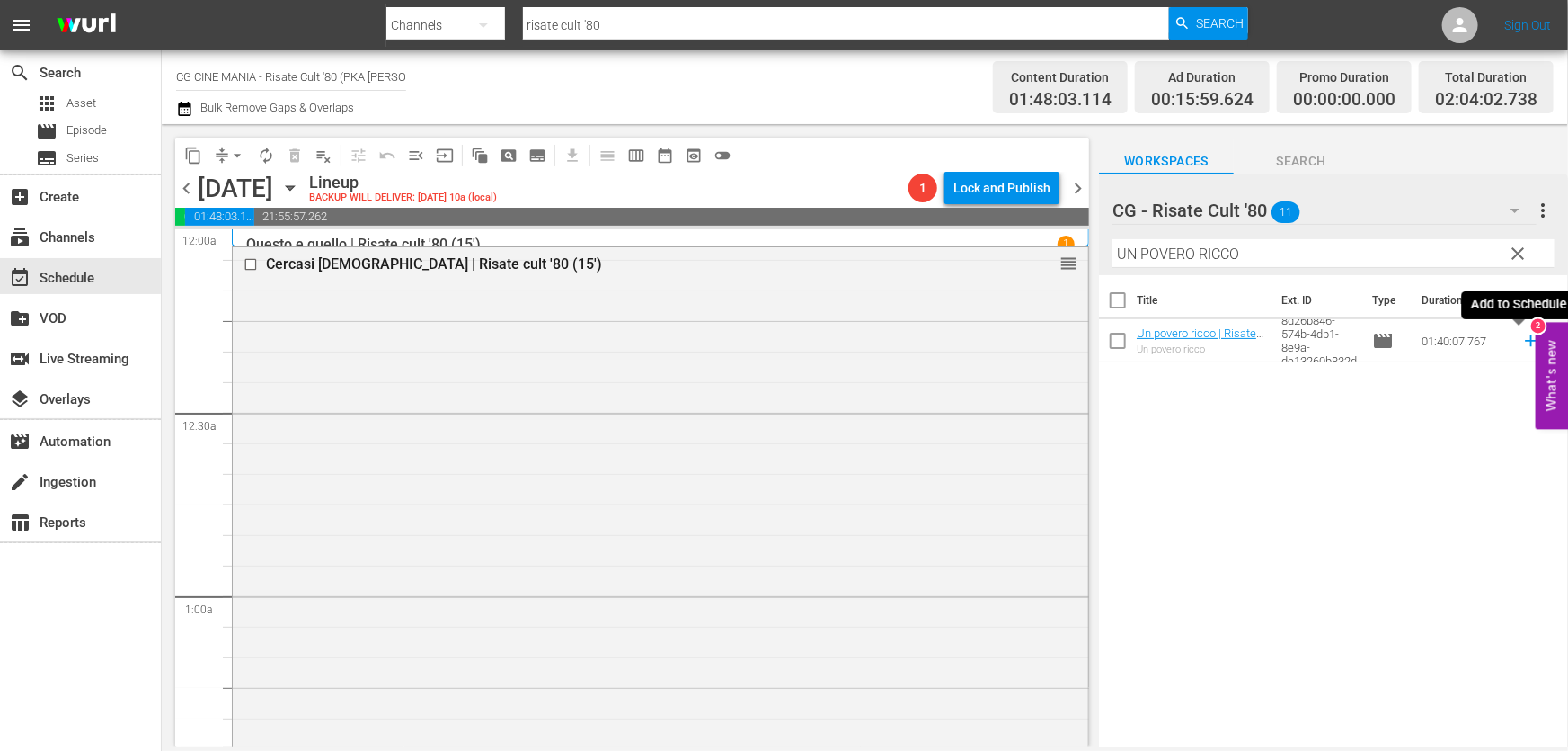
click at [1522, 338] on icon at bounding box center [1531, 340] width 19 height 19
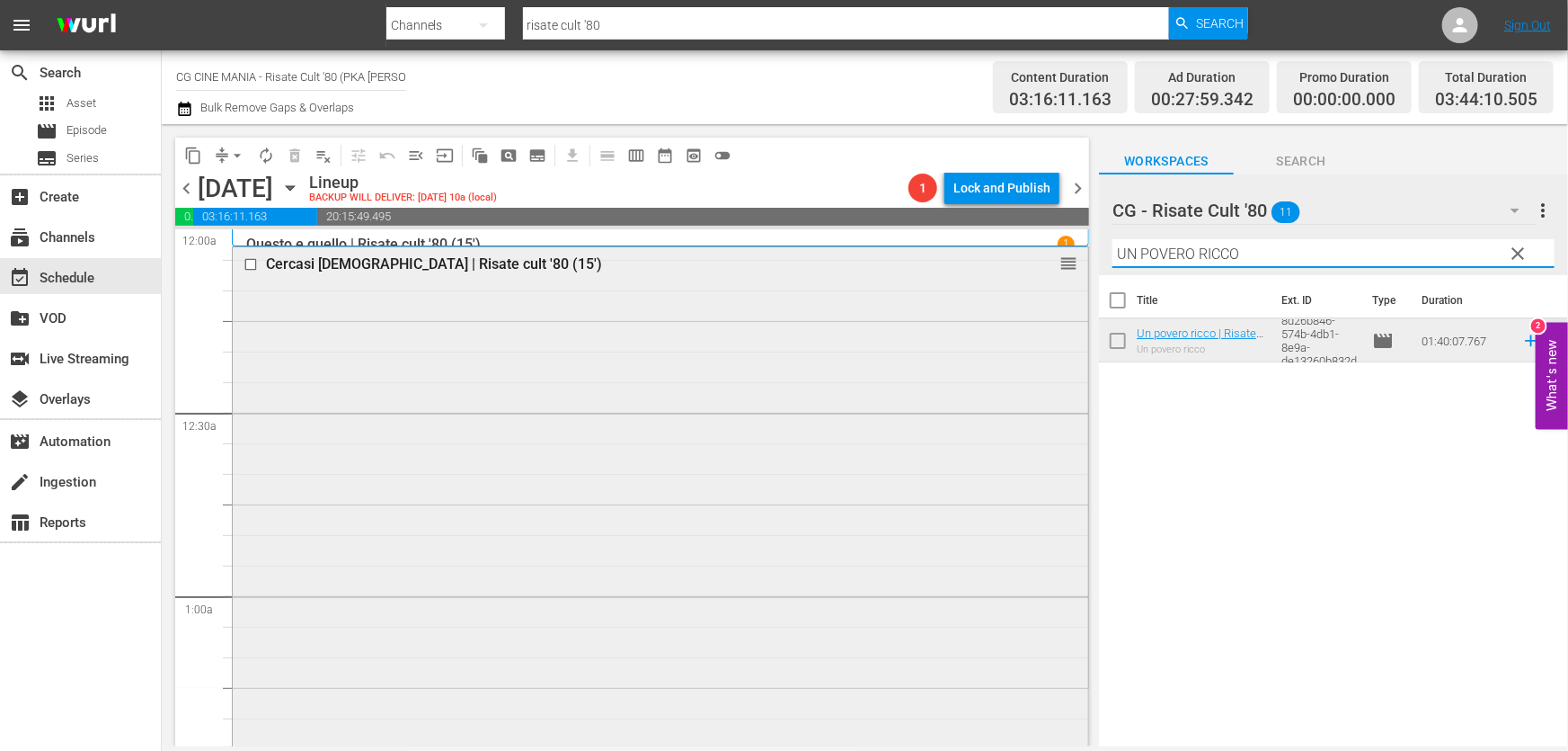
drag, startPoint x: 1260, startPoint y: 251, endPoint x: 770, endPoint y: 310, distance: 493.5
click at [780, 306] on div "content_copy compress arrow_drop_down autorenew_outlined delete_forever_outline…" at bounding box center [865, 435] width 1406 height 622
paste input "QUESTO E QUELL"
click at [1522, 340] on icon at bounding box center [1531, 340] width 19 height 19
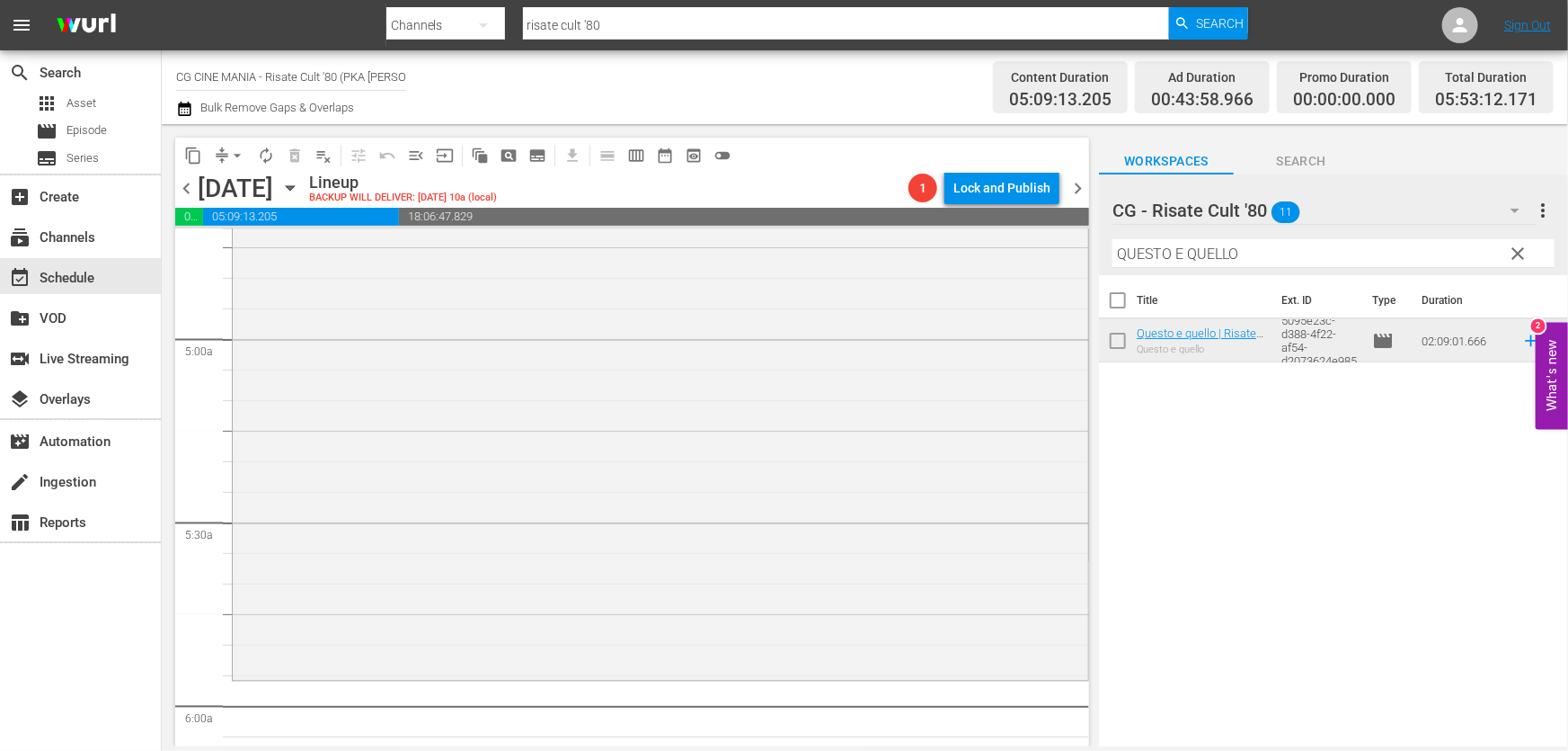
scroll to position [1960, 0]
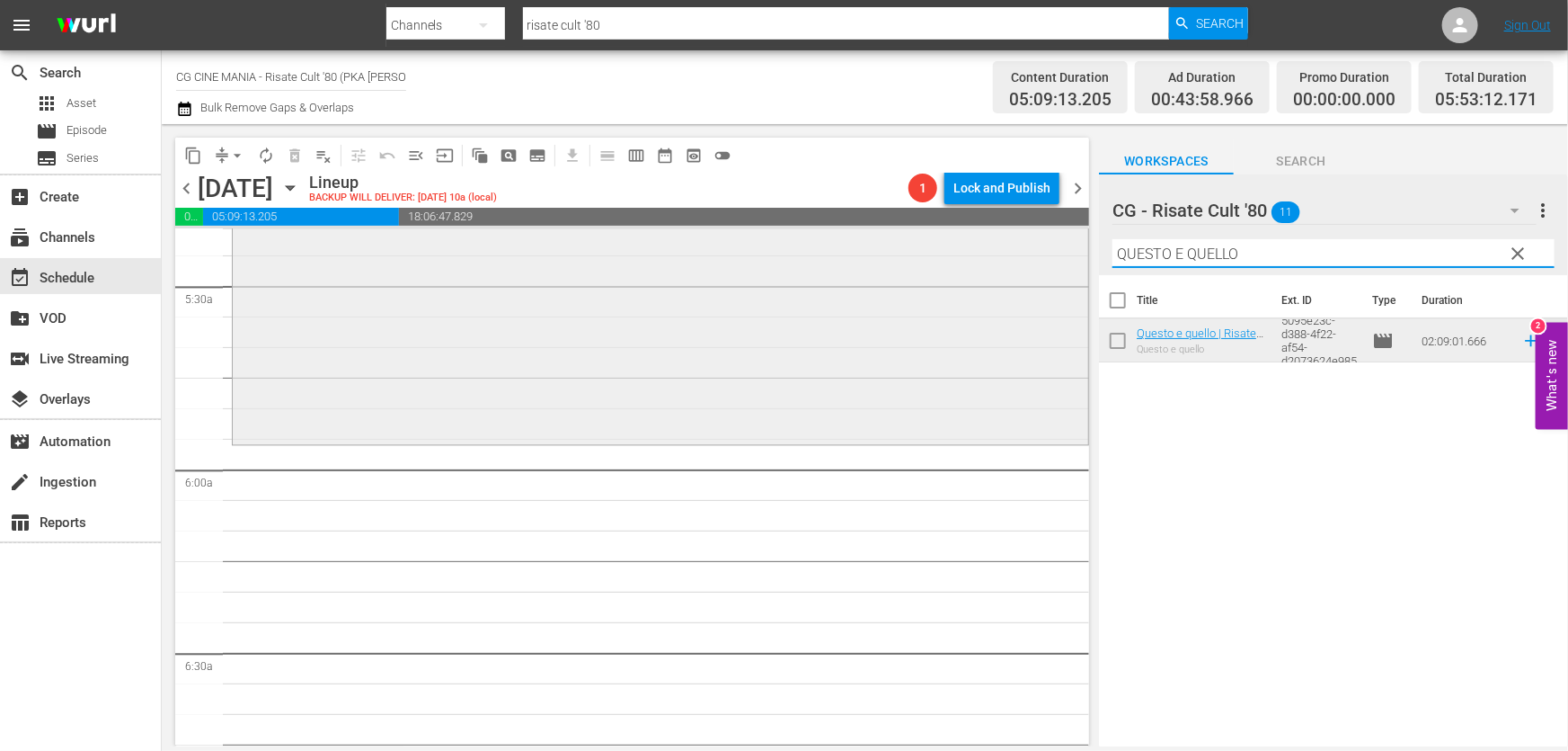
drag, startPoint x: 1275, startPoint y: 261, endPoint x: 840, endPoint y: 306, distance: 437.3
click at [840, 306] on div "content_copy compress arrow_drop_down autorenew_outlined delete_forever_outline…" at bounding box center [865, 435] width 1406 height 622
paste input "Fratelli d’Italia"
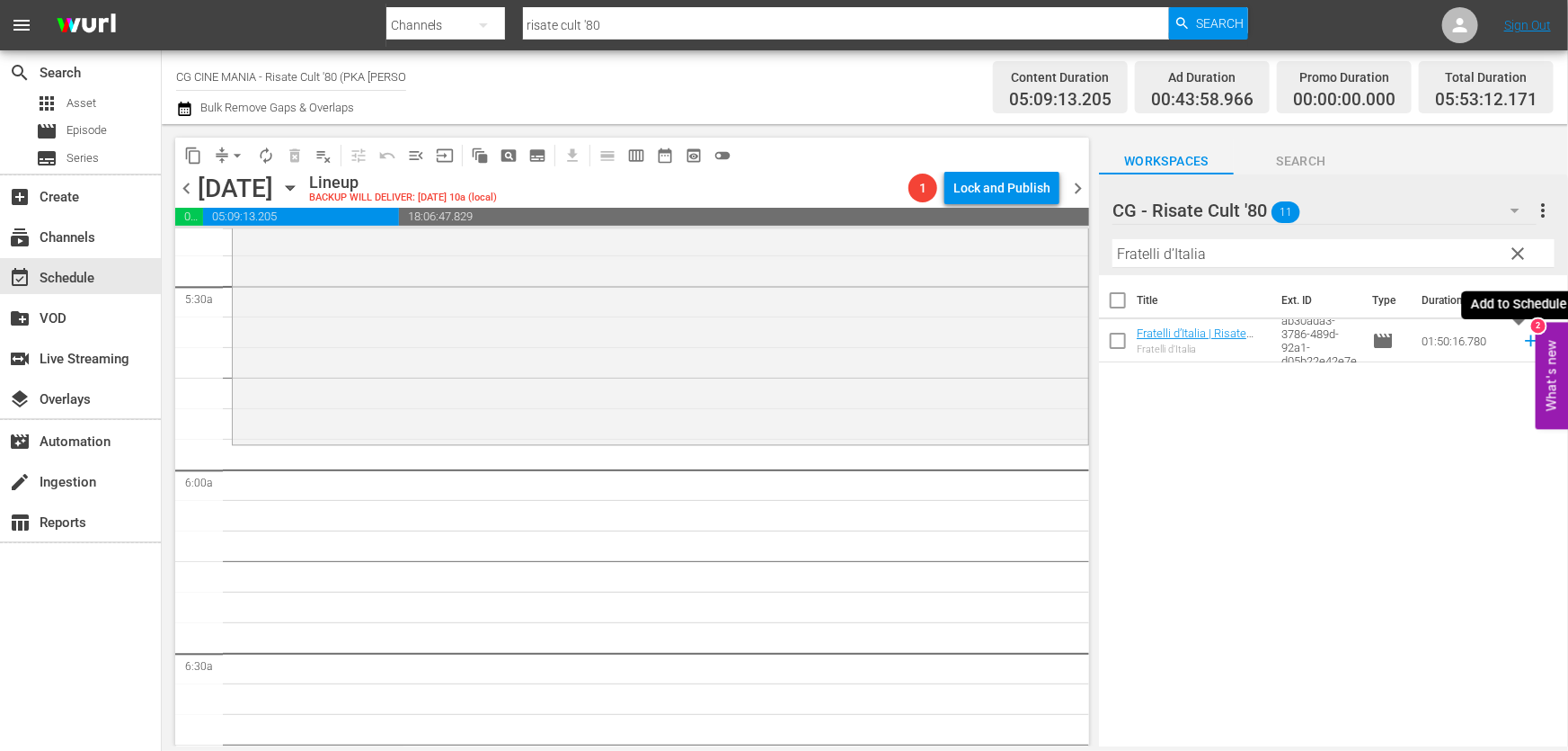
click at [1524, 342] on icon at bounding box center [1530, 341] width 12 height 12
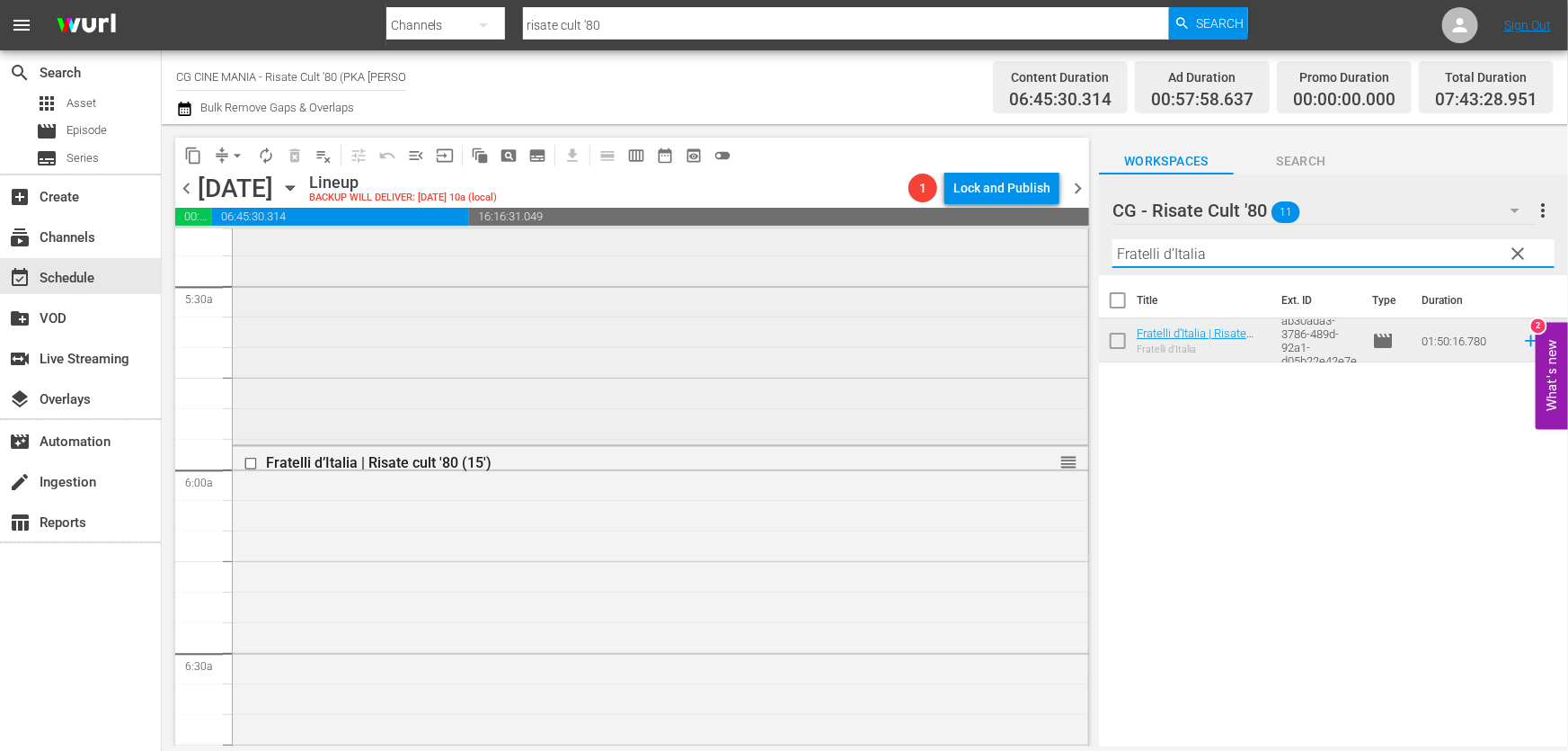
drag, startPoint x: 1249, startPoint y: 254, endPoint x: 519, endPoint y: 385, distance: 741.7
click at [592, 366] on div "content_copy compress arrow_drop_down autorenew_outlined delete_forever_outline…" at bounding box center [865, 435] width 1406 height 622
paste input "L'estate sta finendo"
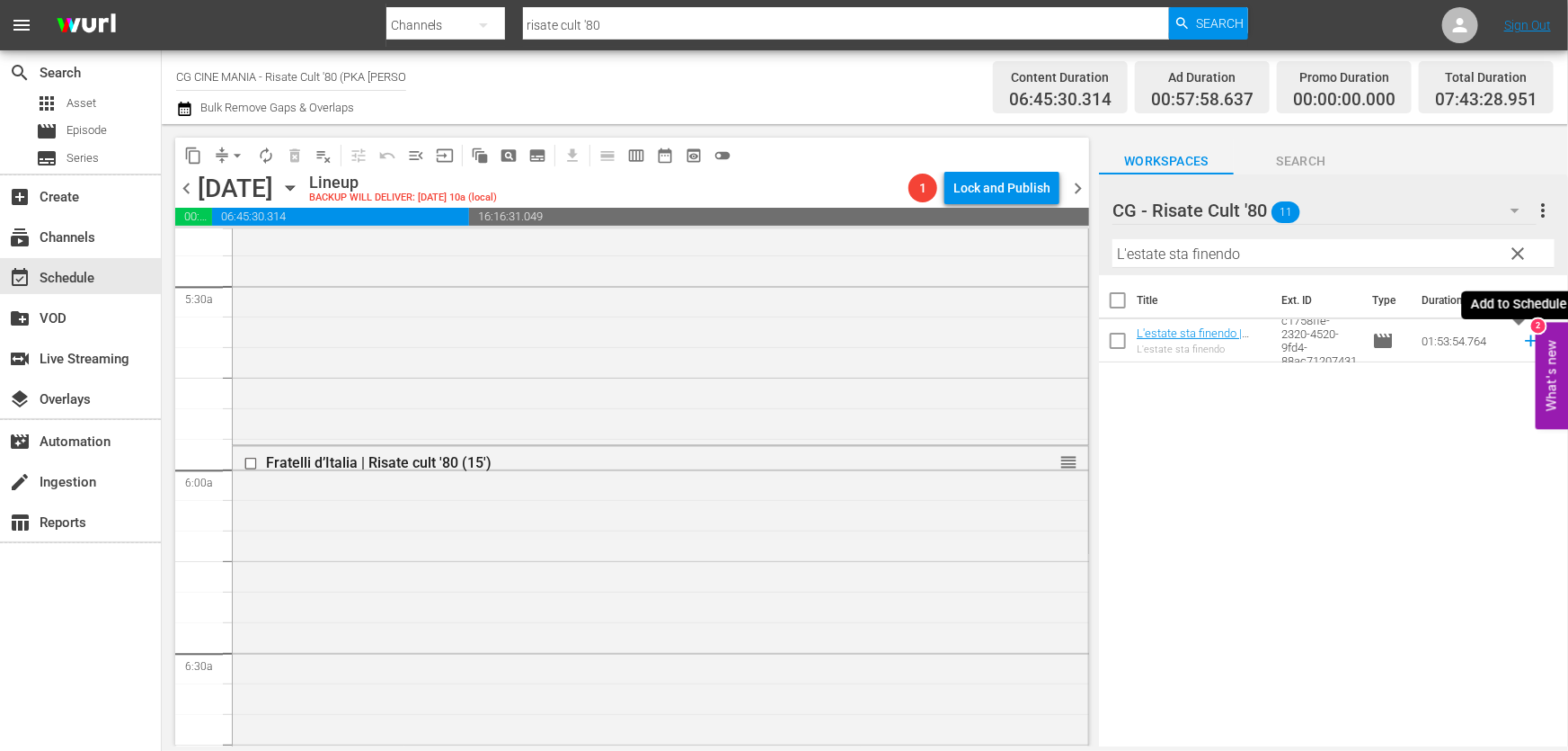
click at [1522, 341] on icon at bounding box center [1531, 340] width 19 height 19
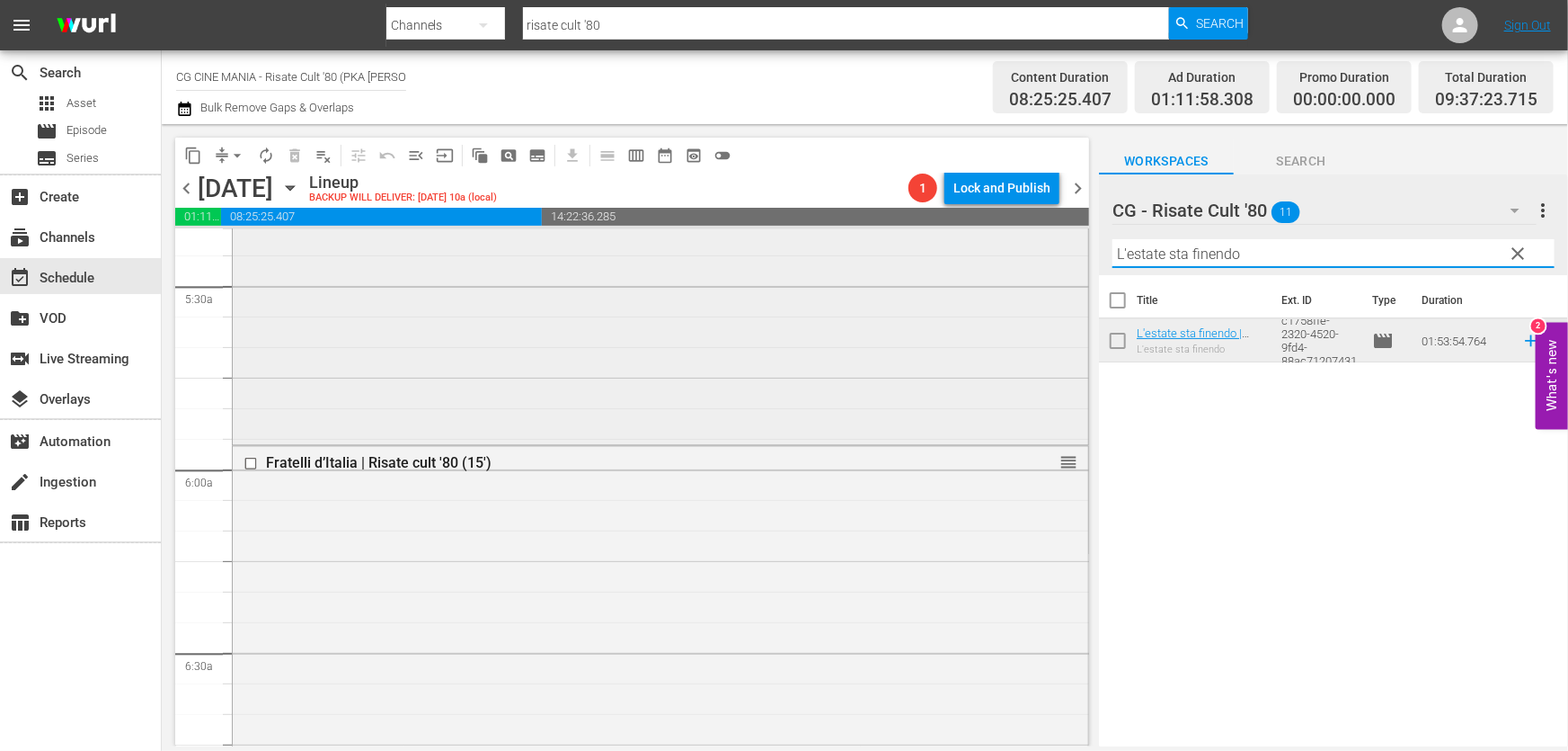
drag, startPoint x: 1254, startPoint y: 261, endPoint x: 623, endPoint y: 351, distance: 637.4
click at [636, 345] on div "content_copy compress arrow_drop_down autorenew_outlined delete_forever_outline…" at bounding box center [865, 435] width 1406 height 622
paste input "Miracoloni"
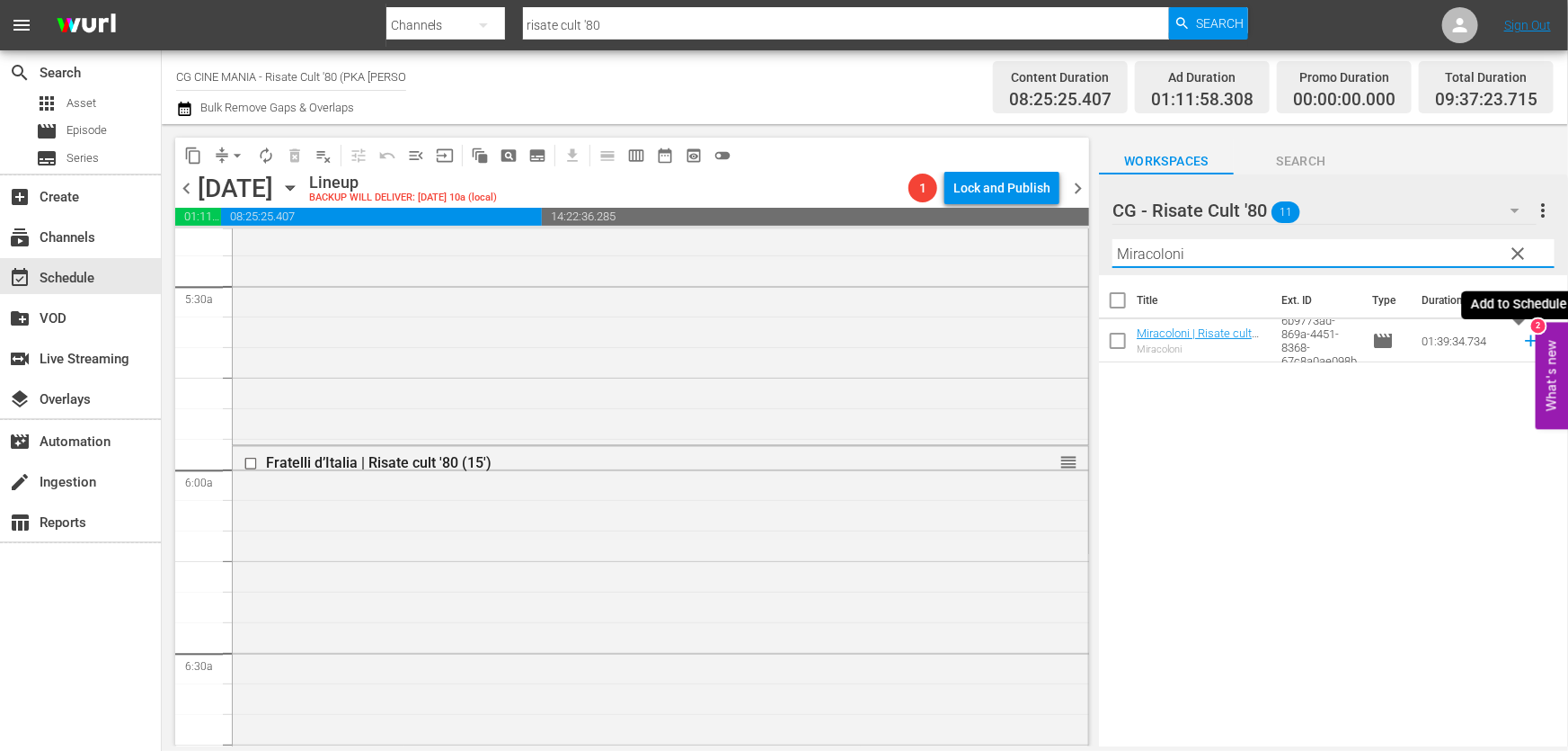
click at [1522, 336] on icon at bounding box center [1531, 340] width 19 height 19
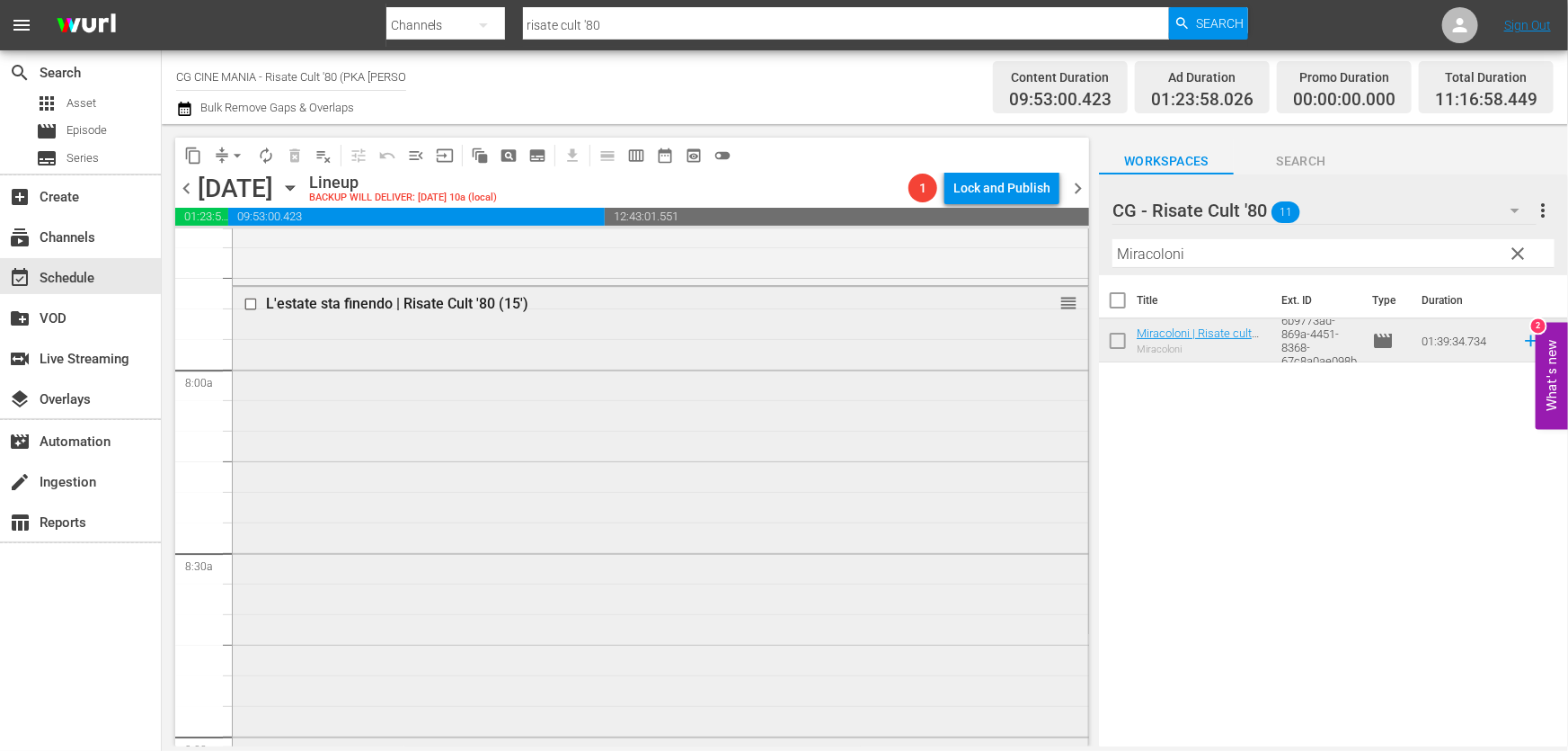
scroll to position [2942, 0]
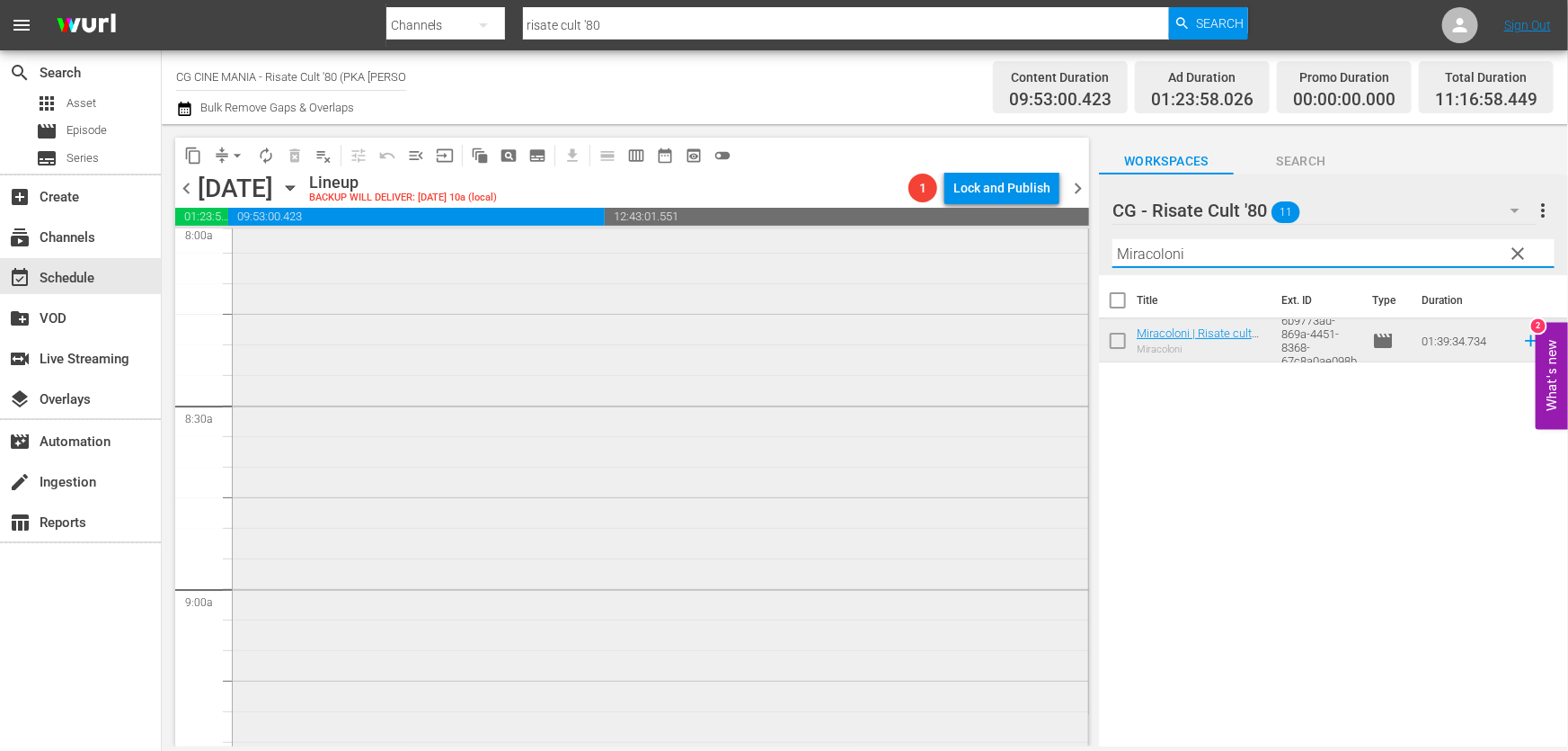
drag, startPoint x: 1226, startPoint y: 253, endPoint x: 466, endPoint y: 360, distance: 767.5
click at [489, 351] on div "content_copy compress arrow_drop_down autorenew_outlined delete_forever_outline…" at bounding box center [865, 435] width 1406 height 622
paste input "Fracchia contro Dracula"
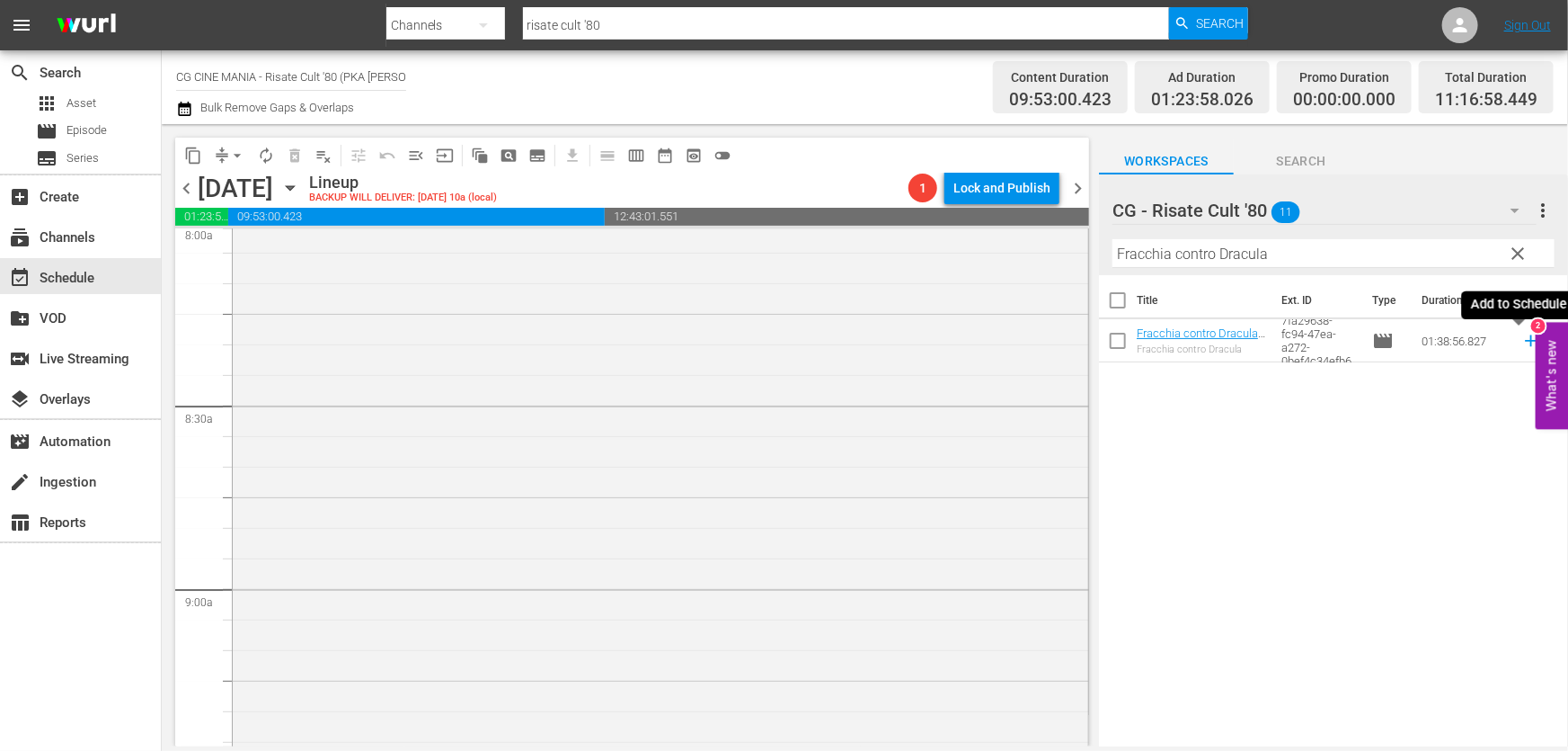
click at [1522, 339] on icon at bounding box center [1531, 340] width 19 height 19
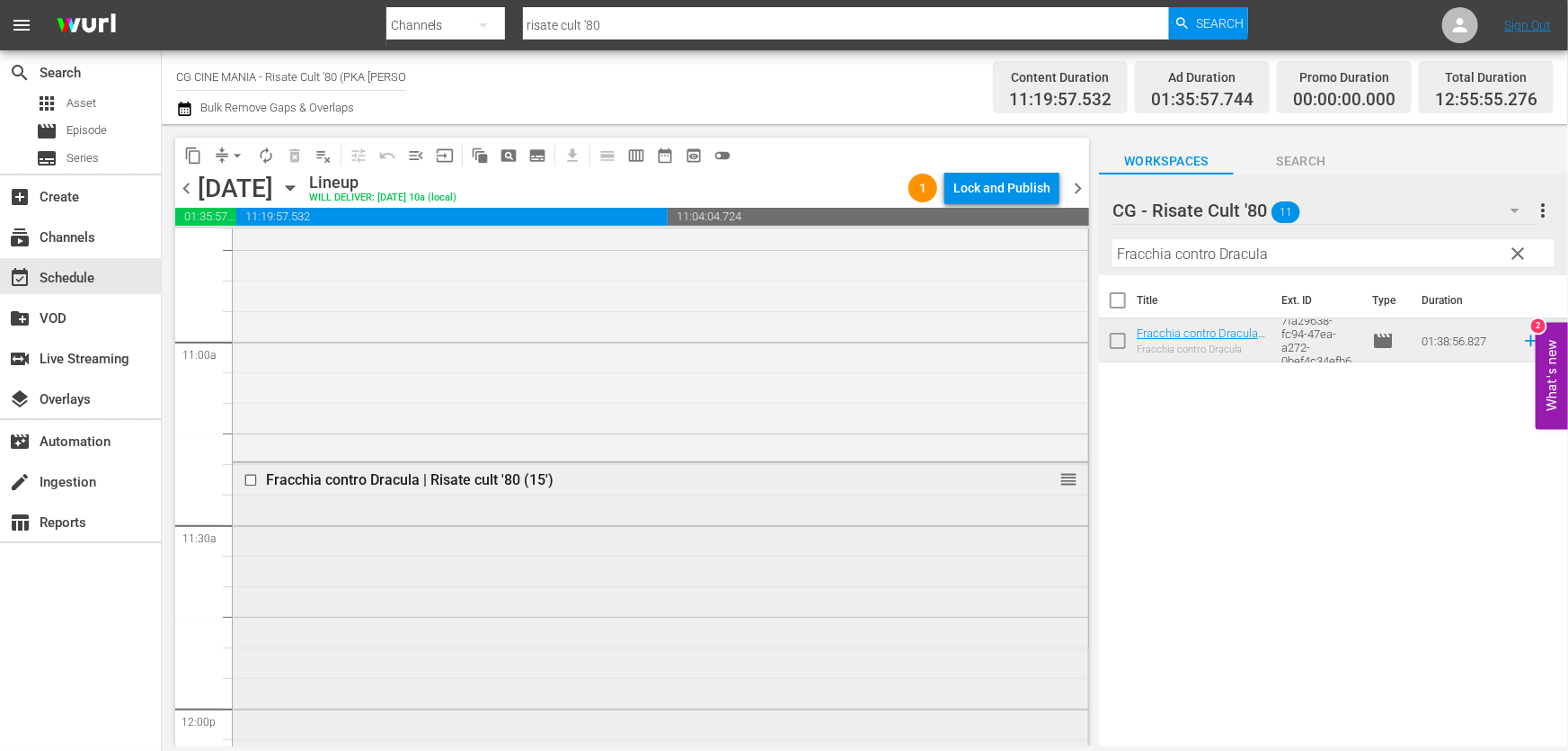
scroll to position [4413, 0]
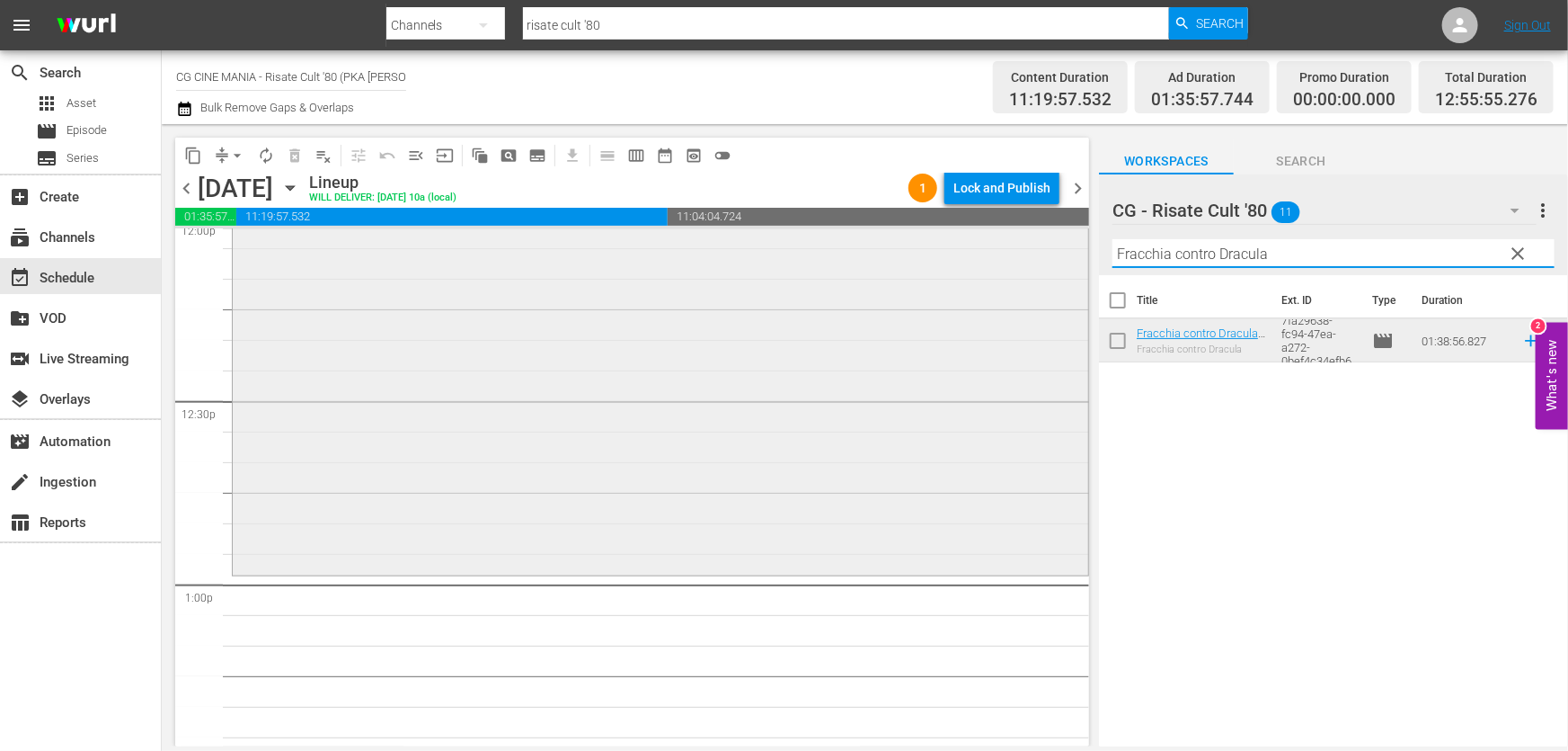
drag, startPoint x: 1308, startPoint y: 253, endPoint x: 585, endPoint y: 355, distance: 730.2
click at [585, 355] on div "content_copy compress arrow_drop_down autorenew_outlined delete_forever_outline…" at bounding box center [865, 435] width 1406 height 622
paste input "Burro"
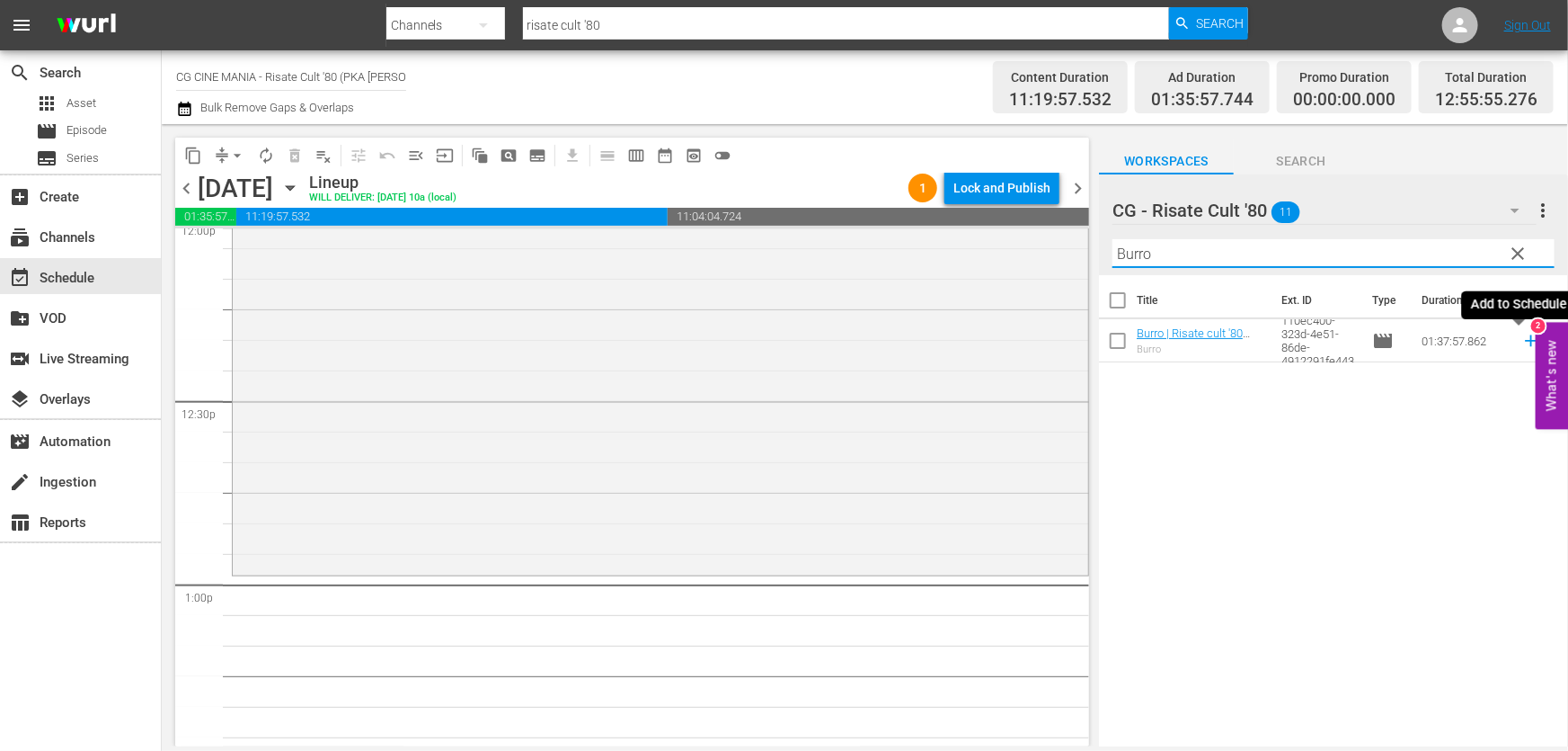
click at [1522, 340] on icon at bounding box center [1531, 340] width 19 height 19
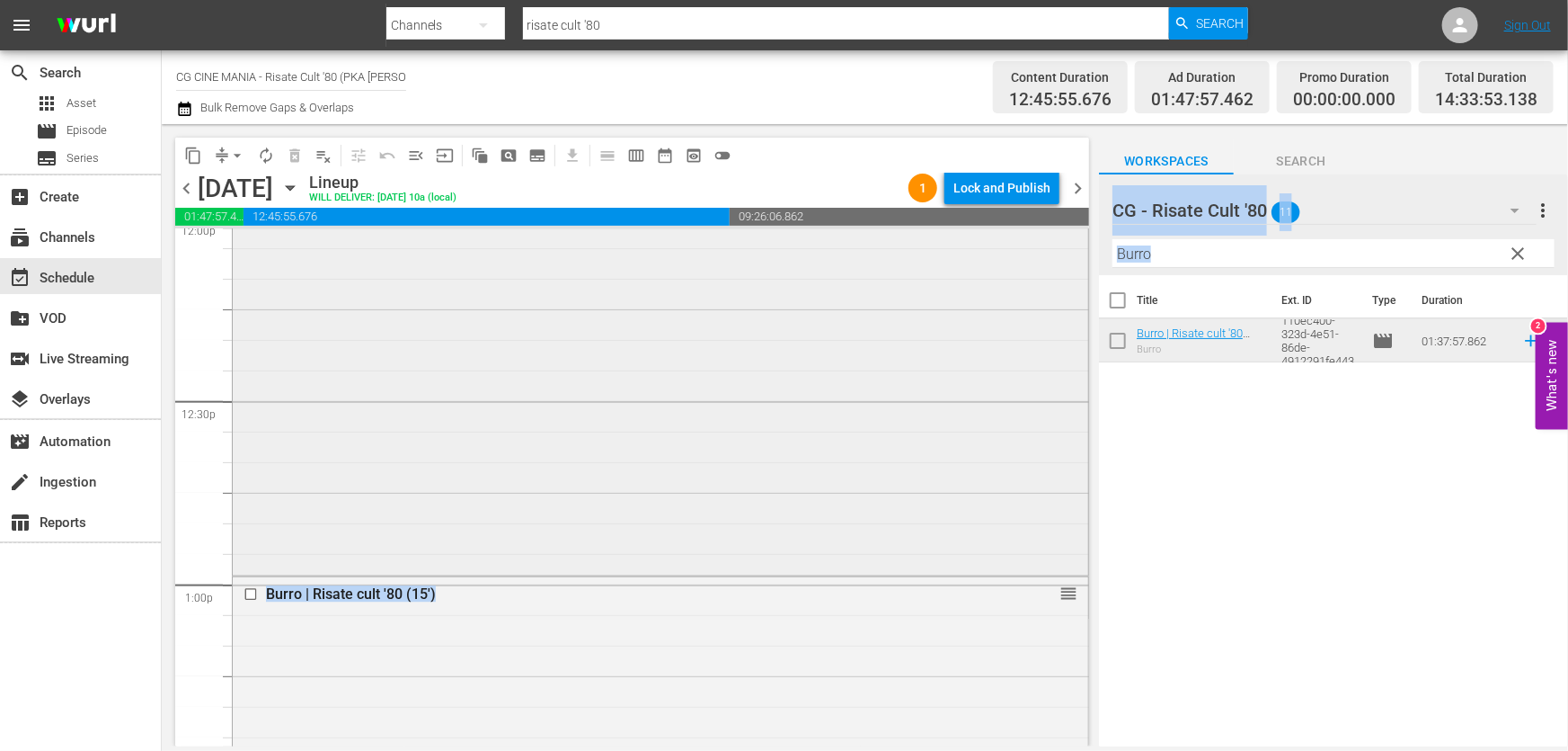
drag, startPoint x: 1197, startPoint y: 267, endPoint x: 710, endPoint y: 313, distance: 489.2
click at [713, 306] on div "content_copy compress arrow_drop_down autorenew_outlined delete_forever_outline…" at bounding box center [865, 435] width 1406 height 622
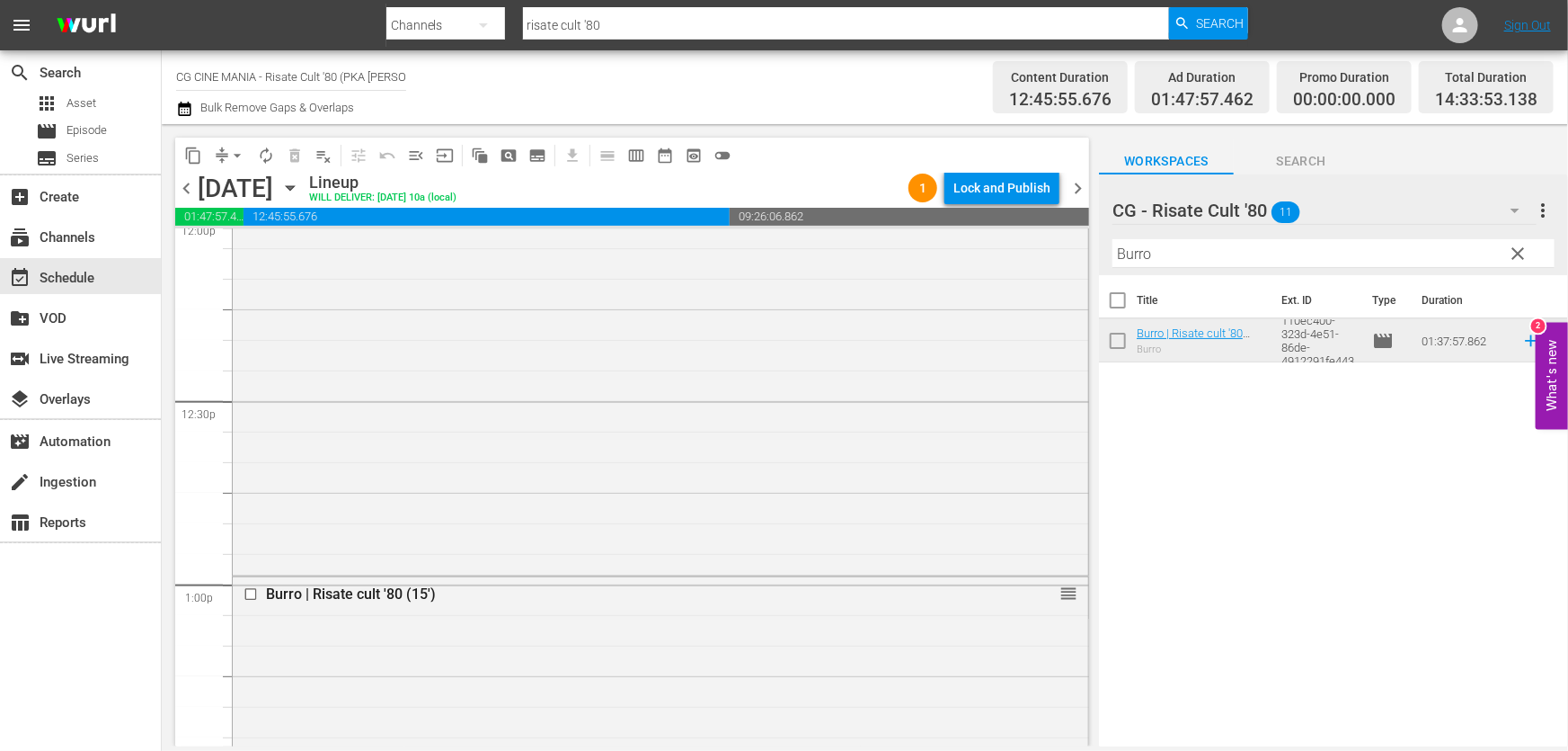
drag, startPoint x: 1251, startPoint y: 277, endPoint x: 1208, endPoint y: 260, distance: 46.2
click at [1250, 277] on th "Title" at bounding box center [1204, 300] width 134 height 50
drag, startPoint x: 1192, startPoint y: 252, endPoint x: 889, endPoint y: 323, distance: 311.2
click at [890, 322] on div "content_copy compress arrow_drop_down autorenew_outlined delete_forever_outline…" at bounding box center [865, 435] width 1406 height 622
paste input "Chewingum"
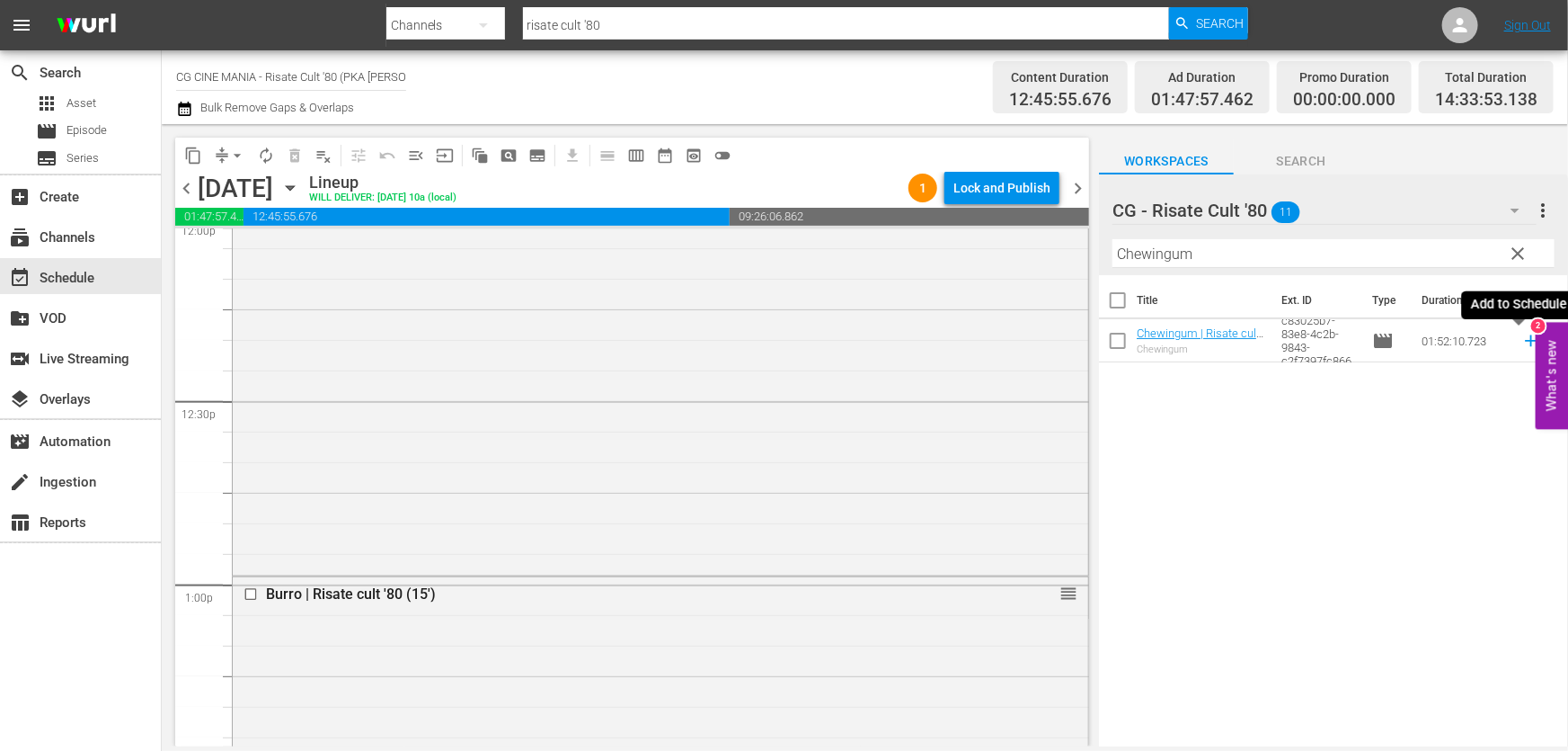
click at [1523, 336] on icon at bounding box center [1531, 340] width 19 height 19
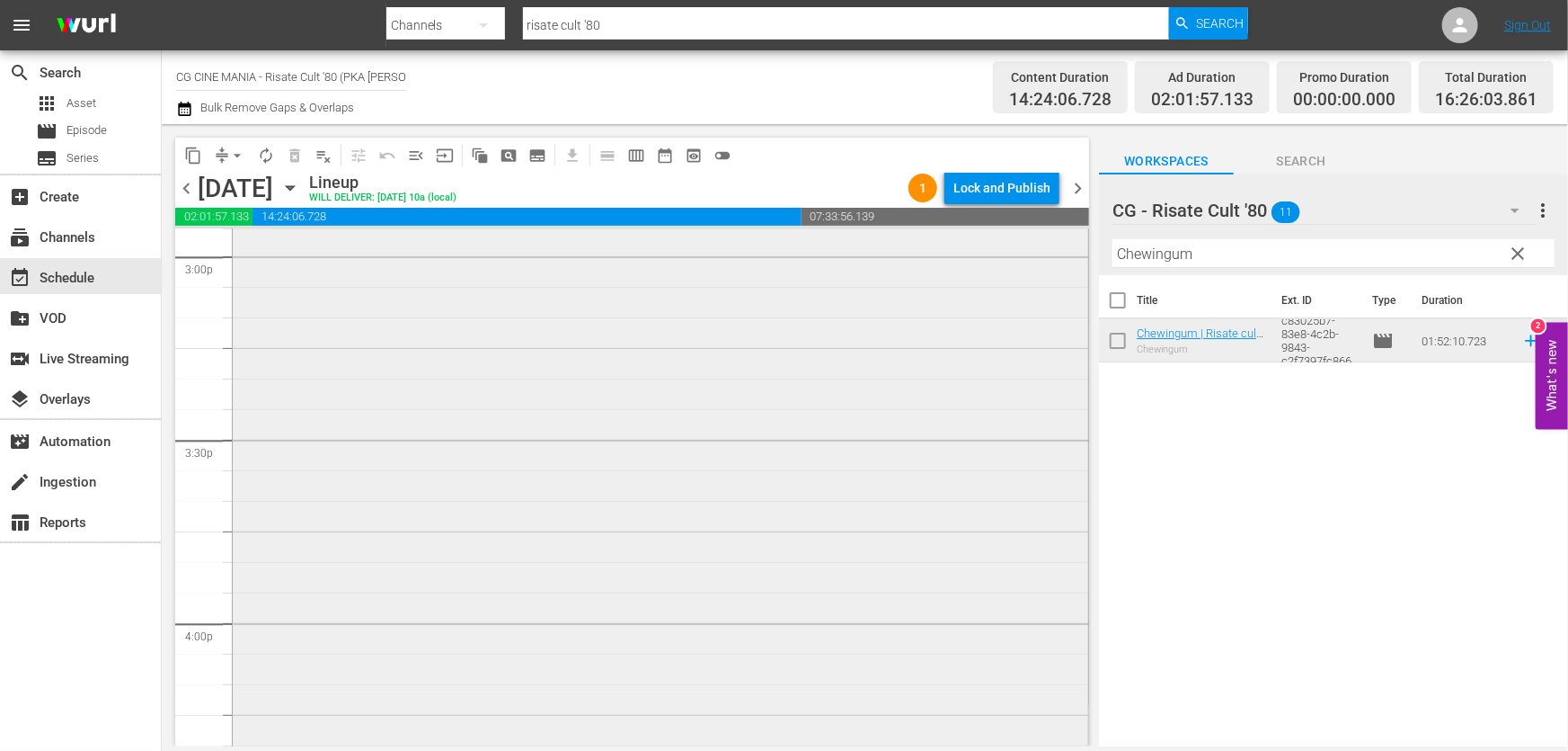
scroll to position [5966, 0]
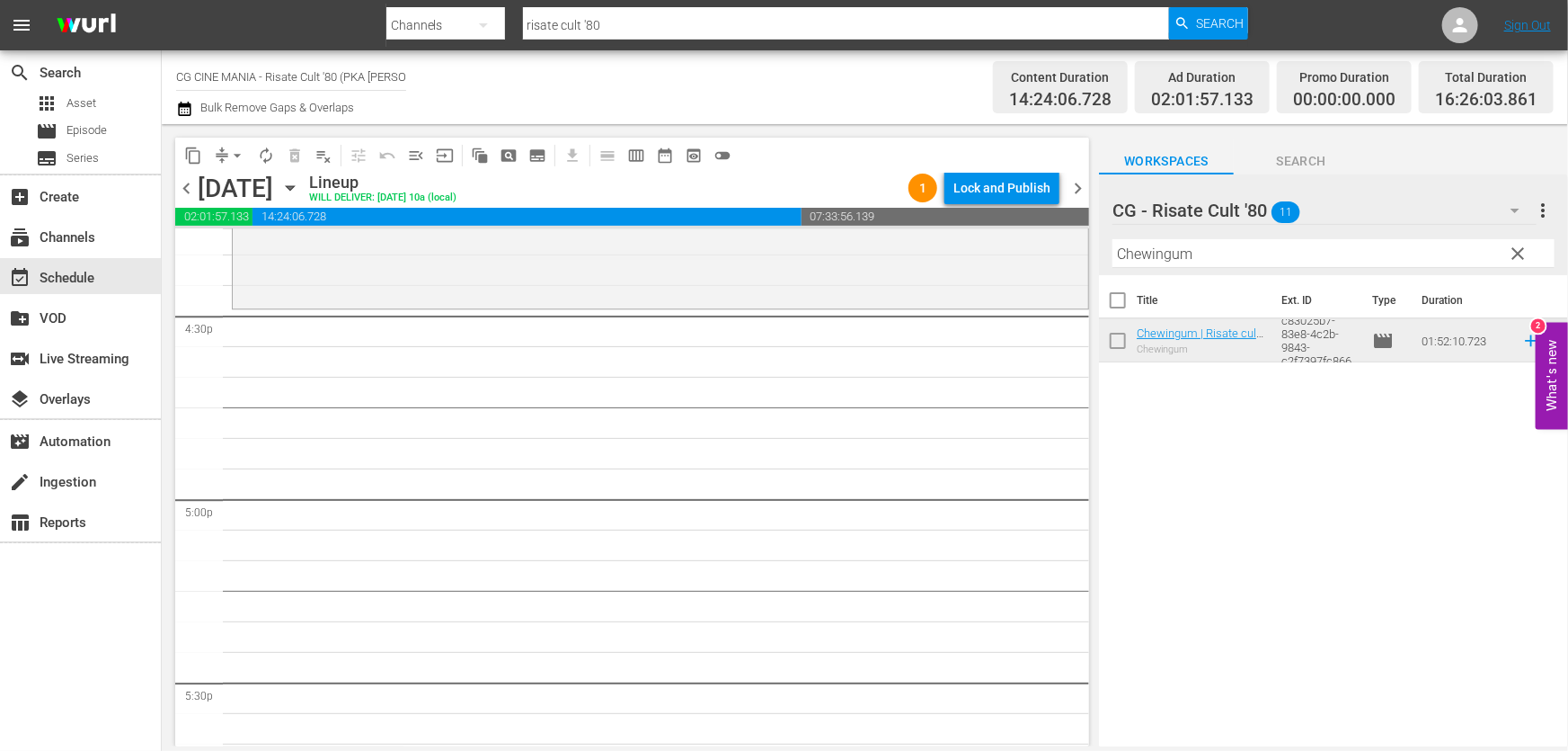
drag, startPoint x: 1202, startPoint y: 271, endPoint x: 425, endPoint y: 358, distance: 781.9
click at [471, 348] on div "content_copy compress arrow_drop_down autorenew_outlined delete_forever_outline…" at bounding box center [865, 435] width 1406 height 622
paste input "Il volatore di aquiloni"
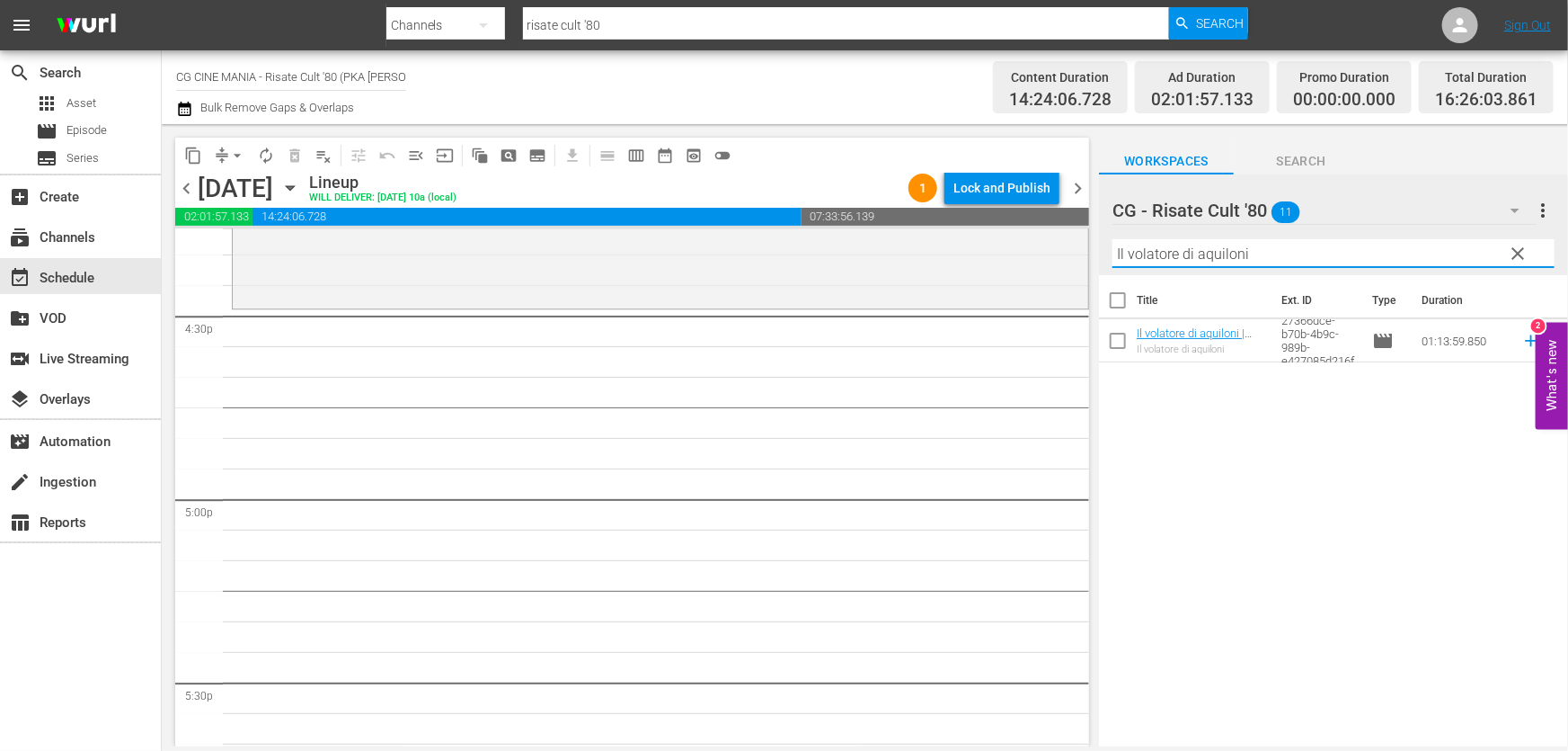
click at [1522, 341] on icon at bounding box center [1531, 340] width 19 height 19
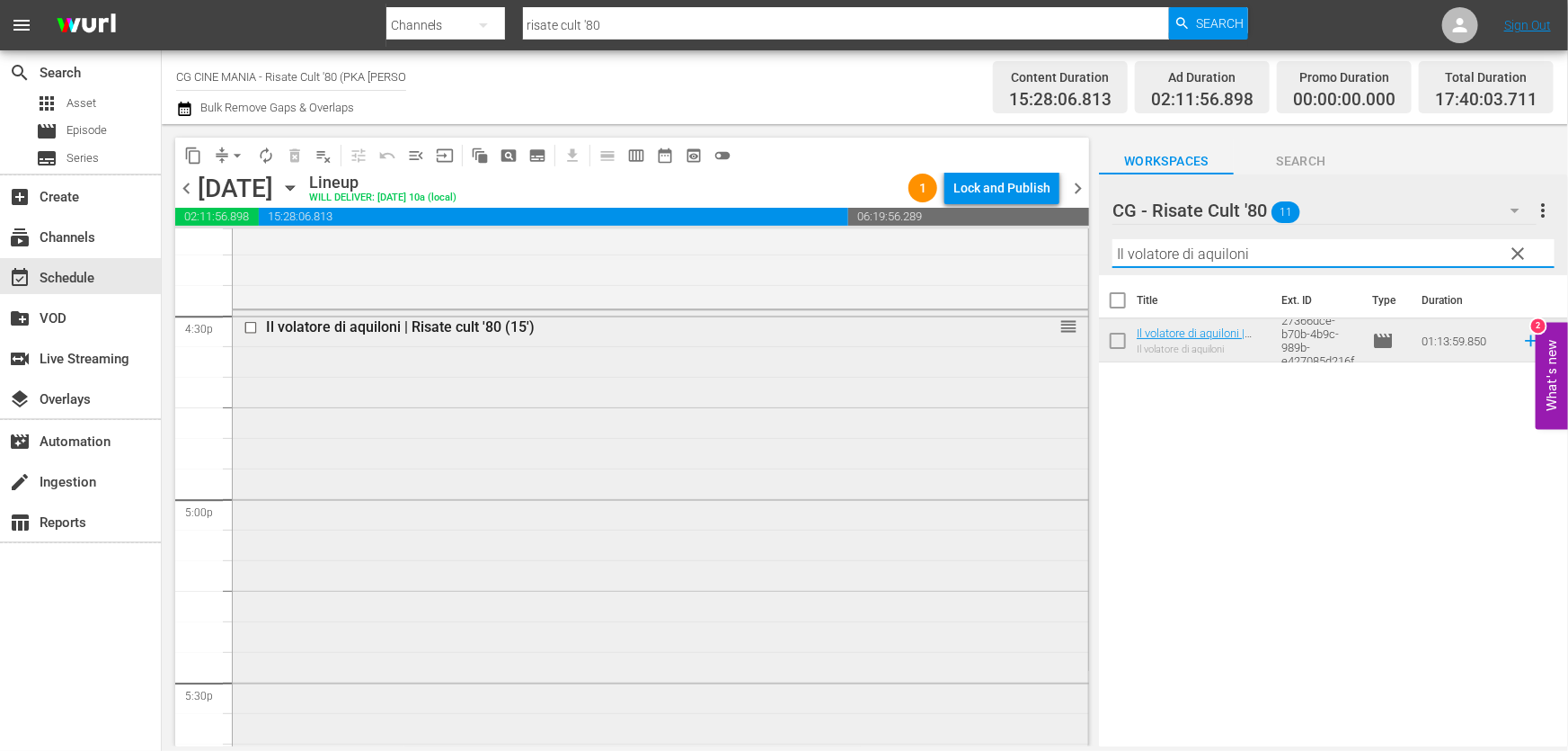
drag, startPoint x: 1303, startPoint y: 262, endPoint x: 611, endPoint y: 372, distance: 700.7
click at [651, 360] on div "content_copy compress arrow_drop_down autorenew_outlined delete_forever_outline…" at bounding box center [865, 435] width 1406 height 622
paste input "QUESTO E QUELLO"
click at [1522, 336] on icon at bounding box center [1531, 340] width 19 height 19
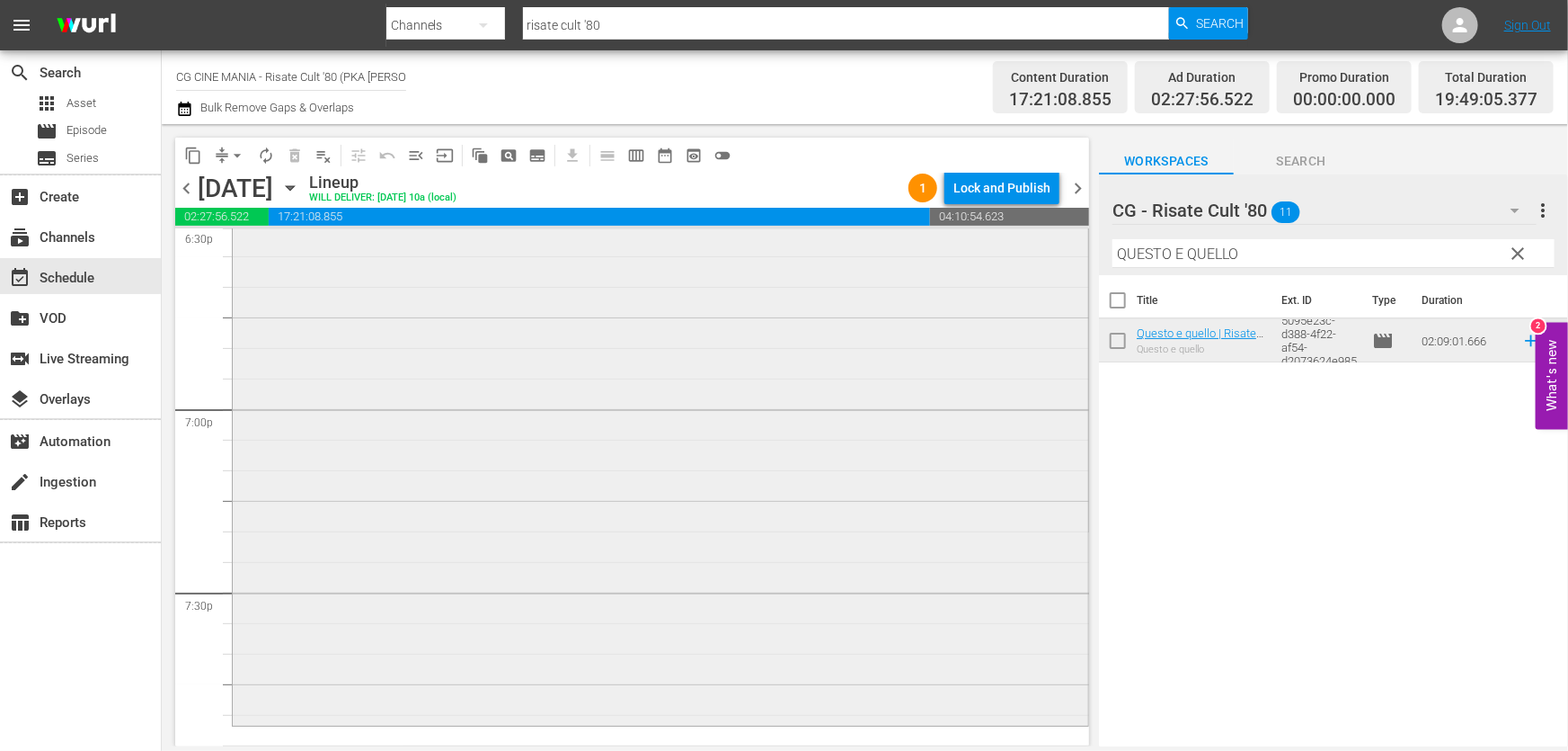
scroll to position [7028, 0]
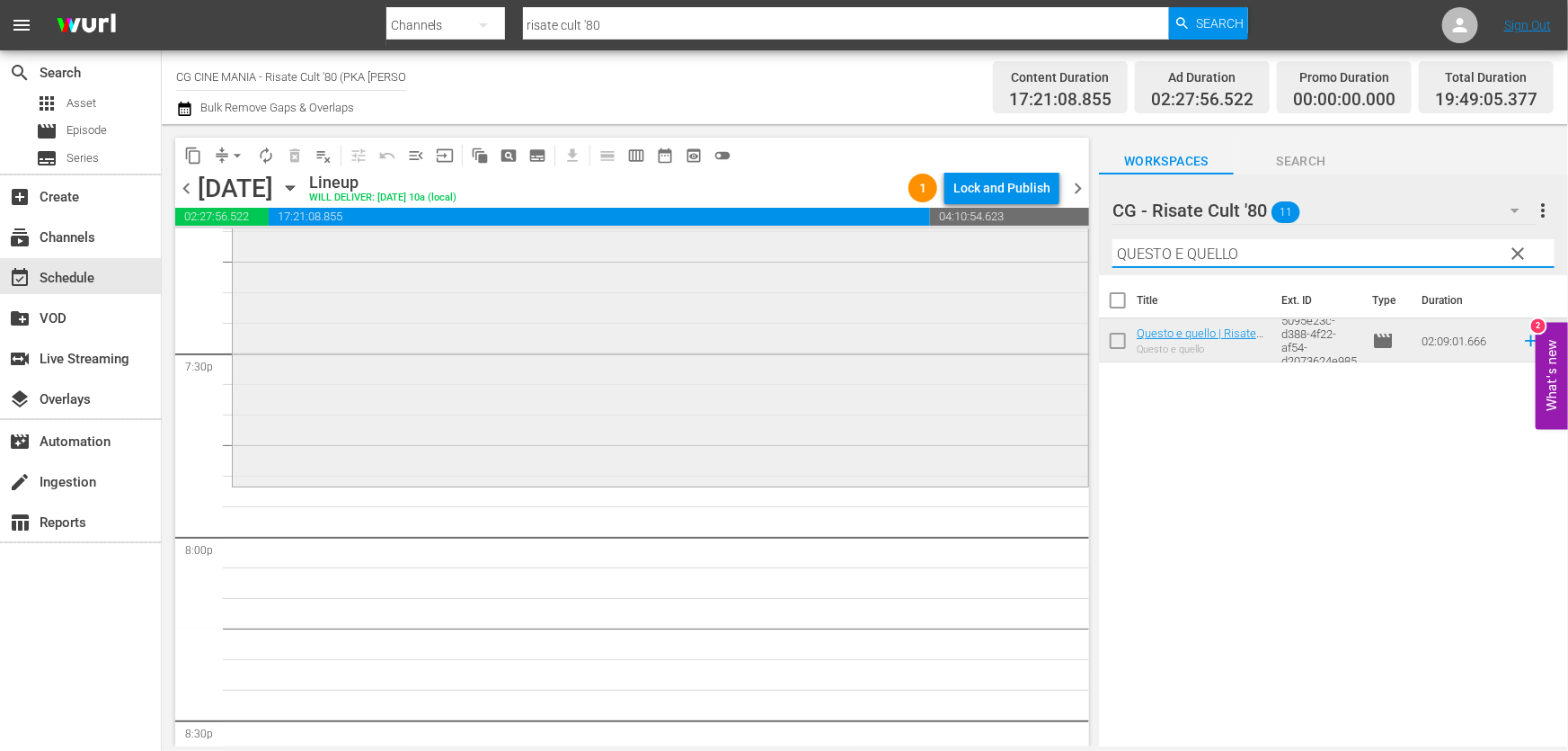
drag, startPoint x: 1255, startPoint y: 265, endPoint x: 598, endPoint y: 371, distance: 665.5
click at [691, 348] on div "content_copy compress arrow_drop_down autorenew_outlined delete_forever_outline…" at bounding box center [865, 435] width 1406 height 622
paste input "È arrivato mio fratello"
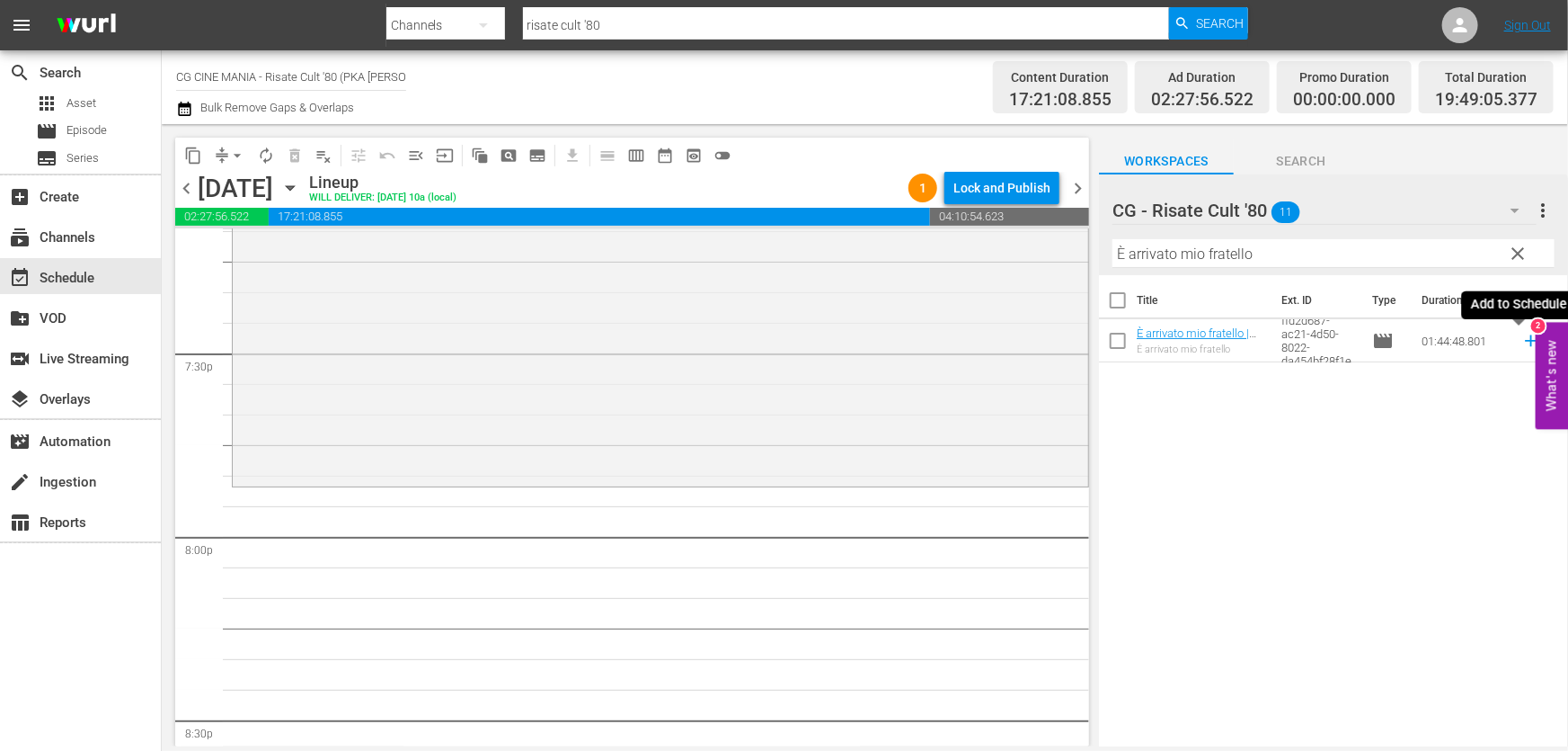
click at [1522, 341] on icon at bounding box center [1531, 340] width 19 height 19
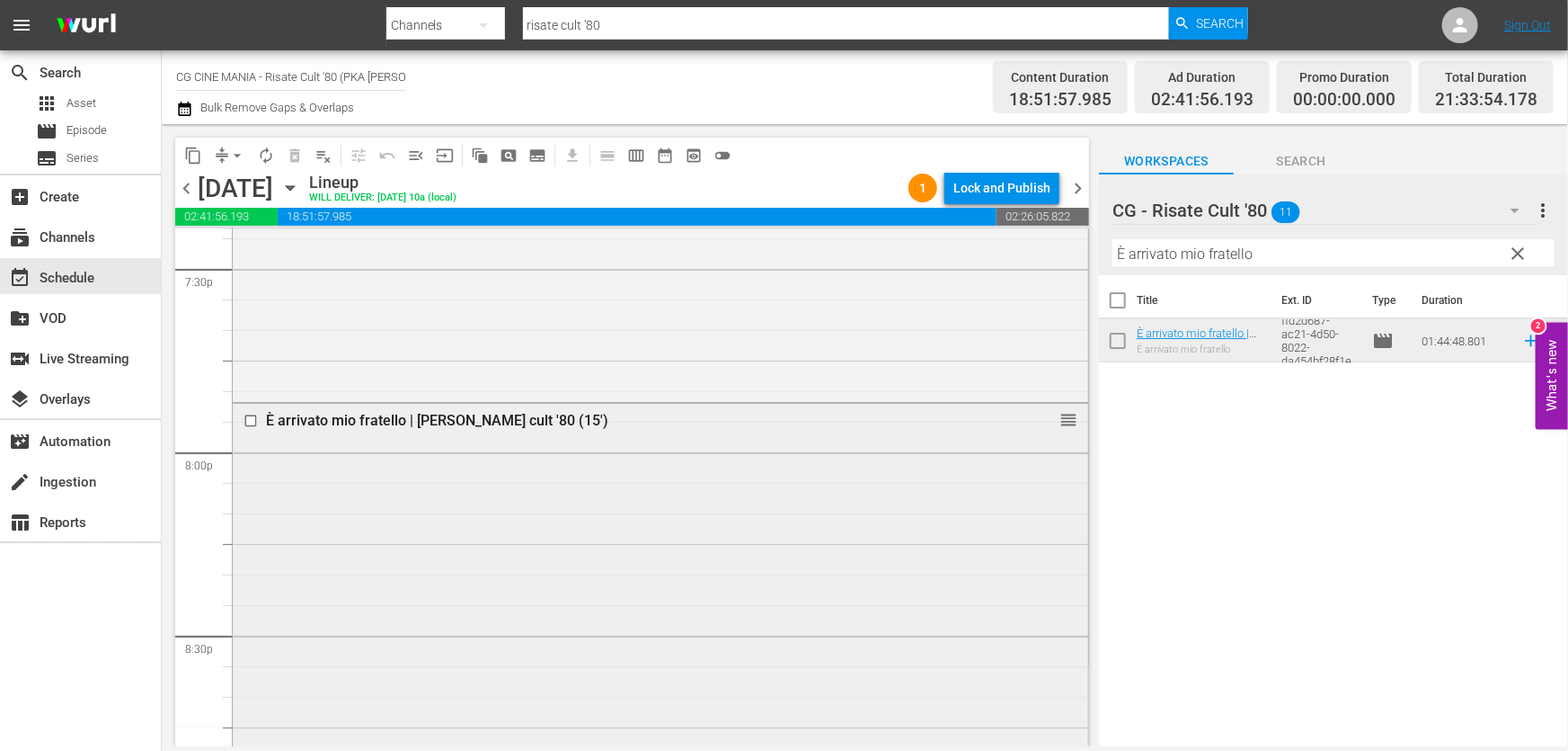
scroll to position [7600, 0]
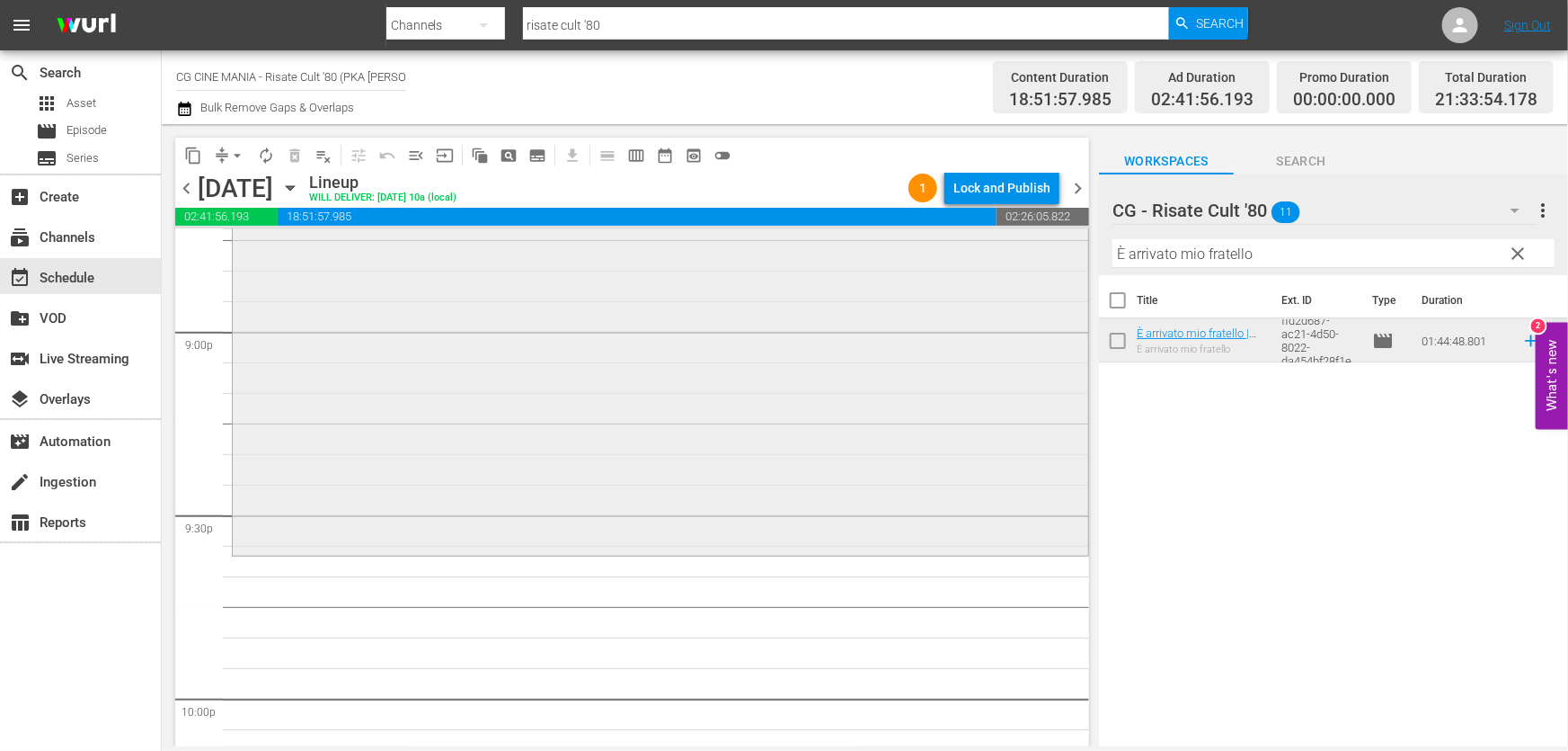
drag, startPoint x: 693, startPoint y: 296, endPoint x: 592, endPoint y: 316, distance: 103.0
click at [602, 304] on div "content_copy compress arrow_drop_down autorenew_outlined delete_forever_outline…" at bounding box center [865, 435] width 1406 height 622
paste input "UN POVERO RICCO"
click at [1523, 342] on icon at bounding box center [1531, 340] width 19 height 19
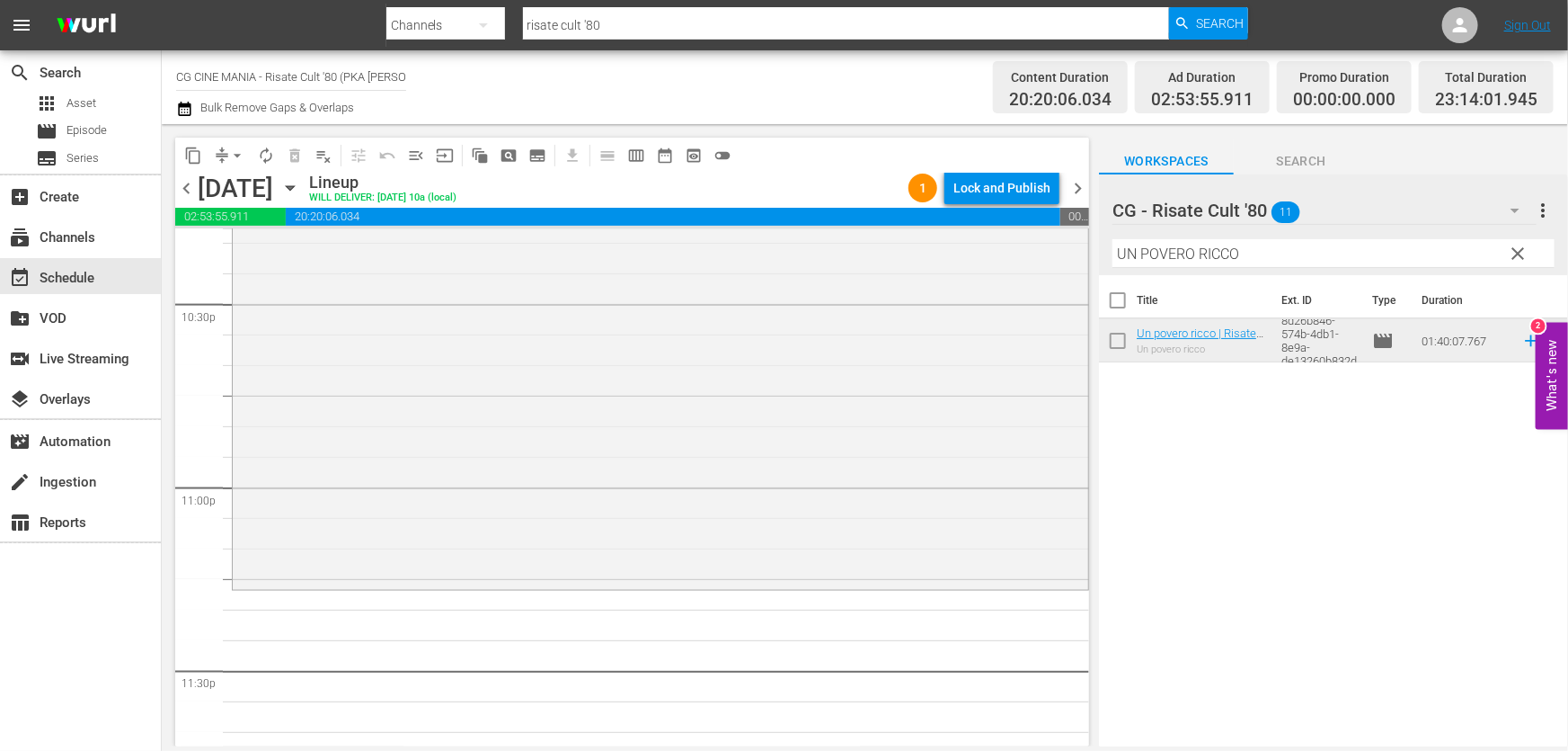
scroll to position [8284, 0]
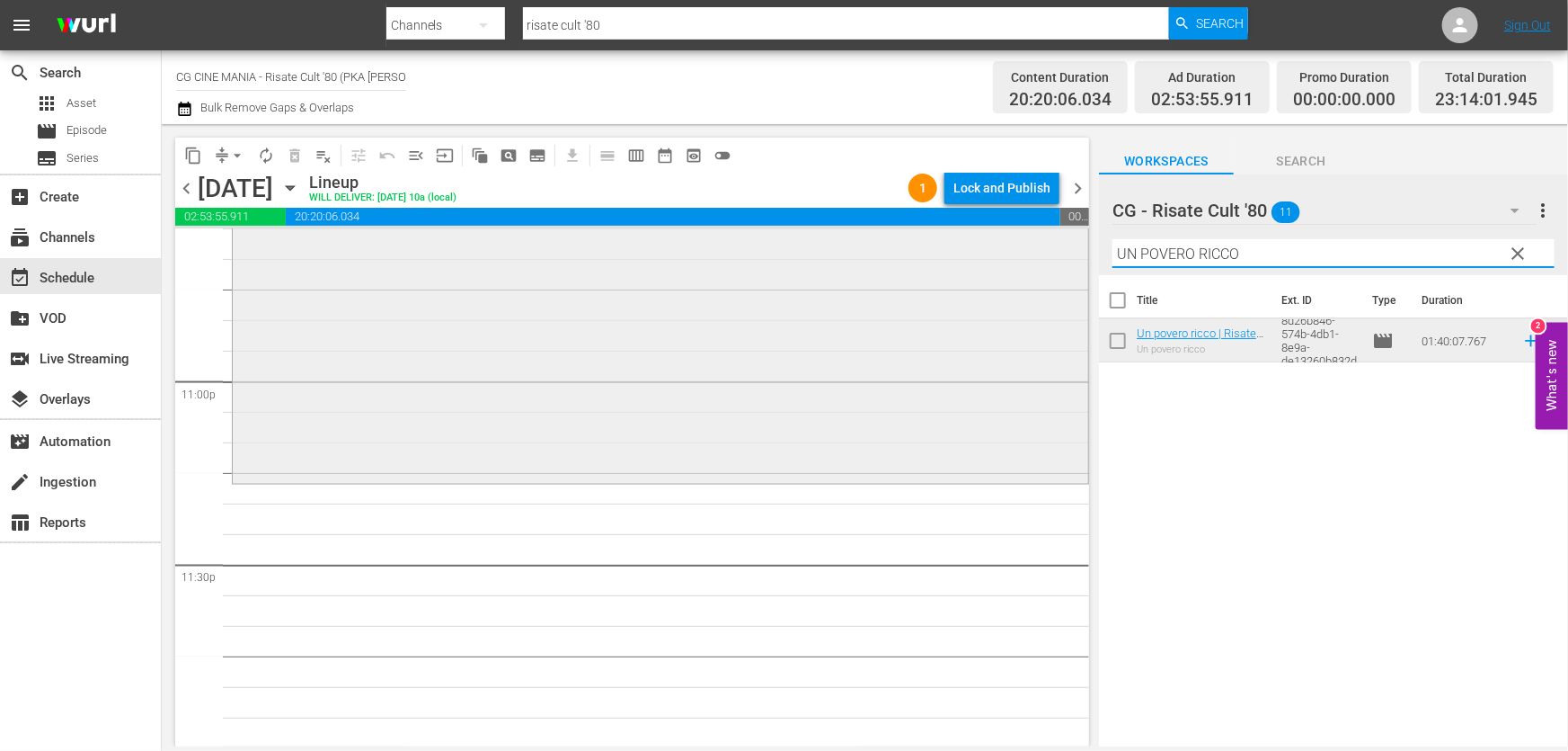
drag, startPoint x: 1299, startPoint y: 260, endPoint x: 641, endPoint y: 377, distance: 668.3
click at [711, 360] on div "content_copy compress arrow_drop_down autorenew_outlined delete_forever_outline…" at bounding box center [865, 435] width 1406 height 622
paste input "Fracchia contro Dracula"
type input "Fracchia contro Dracula"
click at [1522, 340] on icon at bounding box center [1531, 340] width 19 height 19
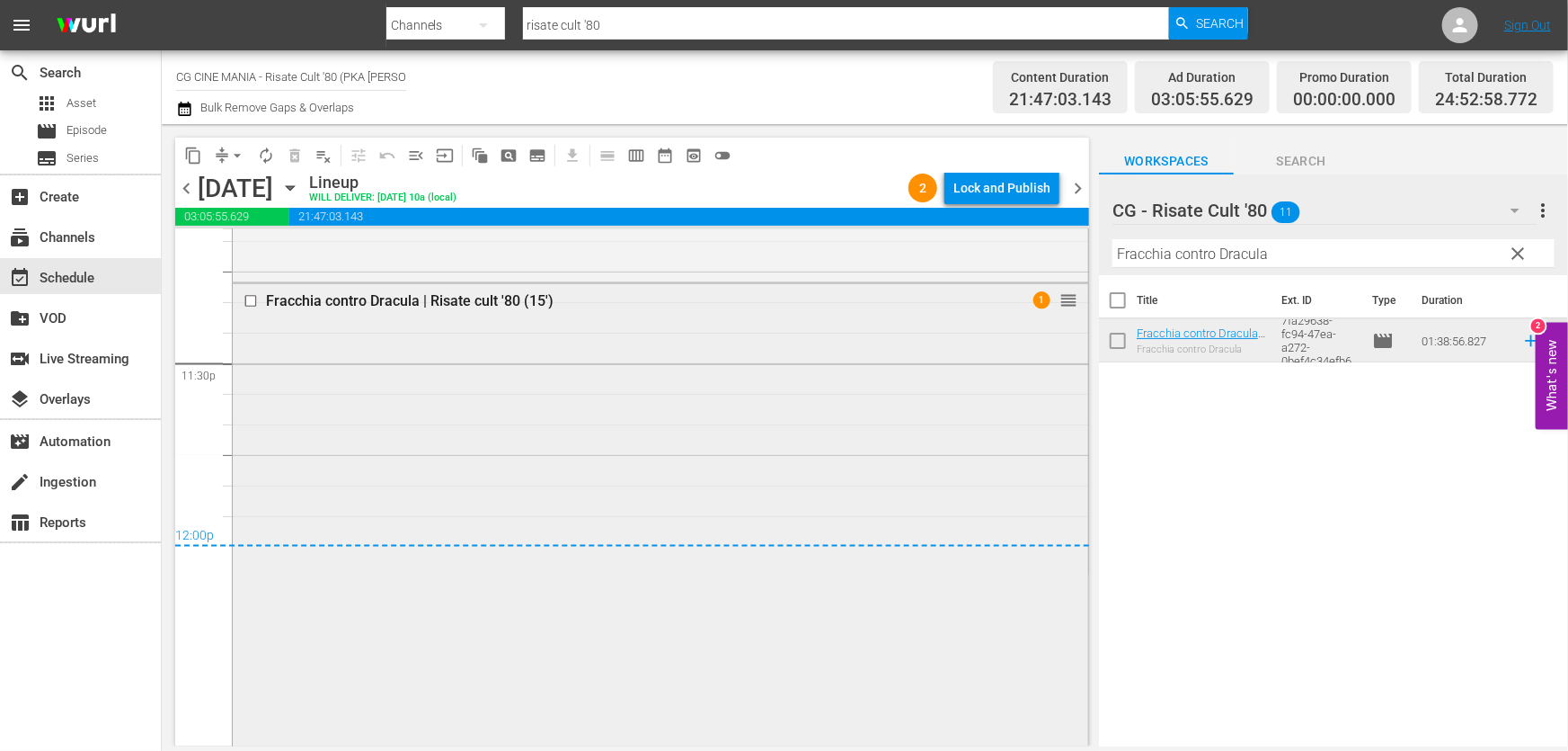
scroll to position [8626, 0]
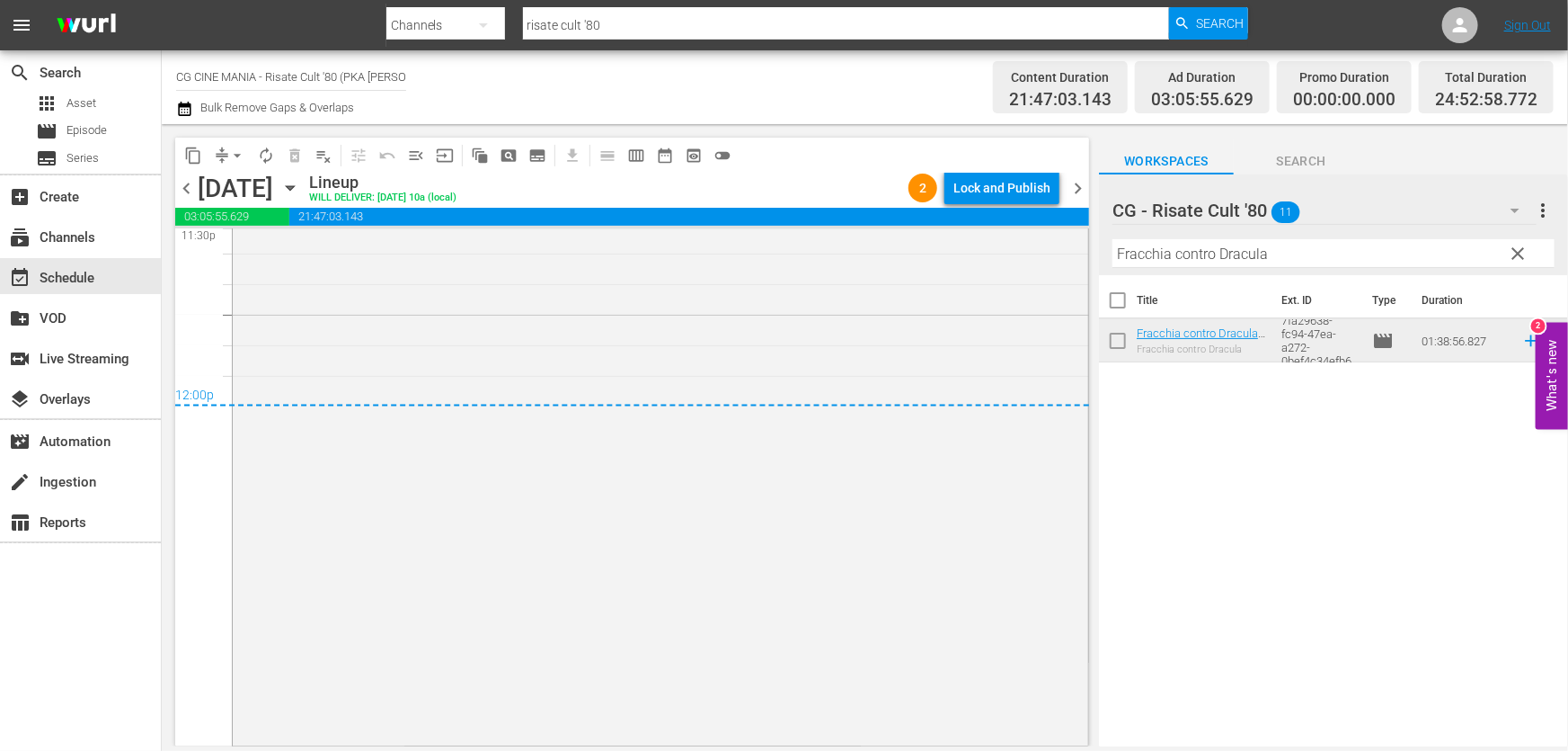
click at [193, 108] on button "button" at bounding box center [187, 109] width 21 height 21
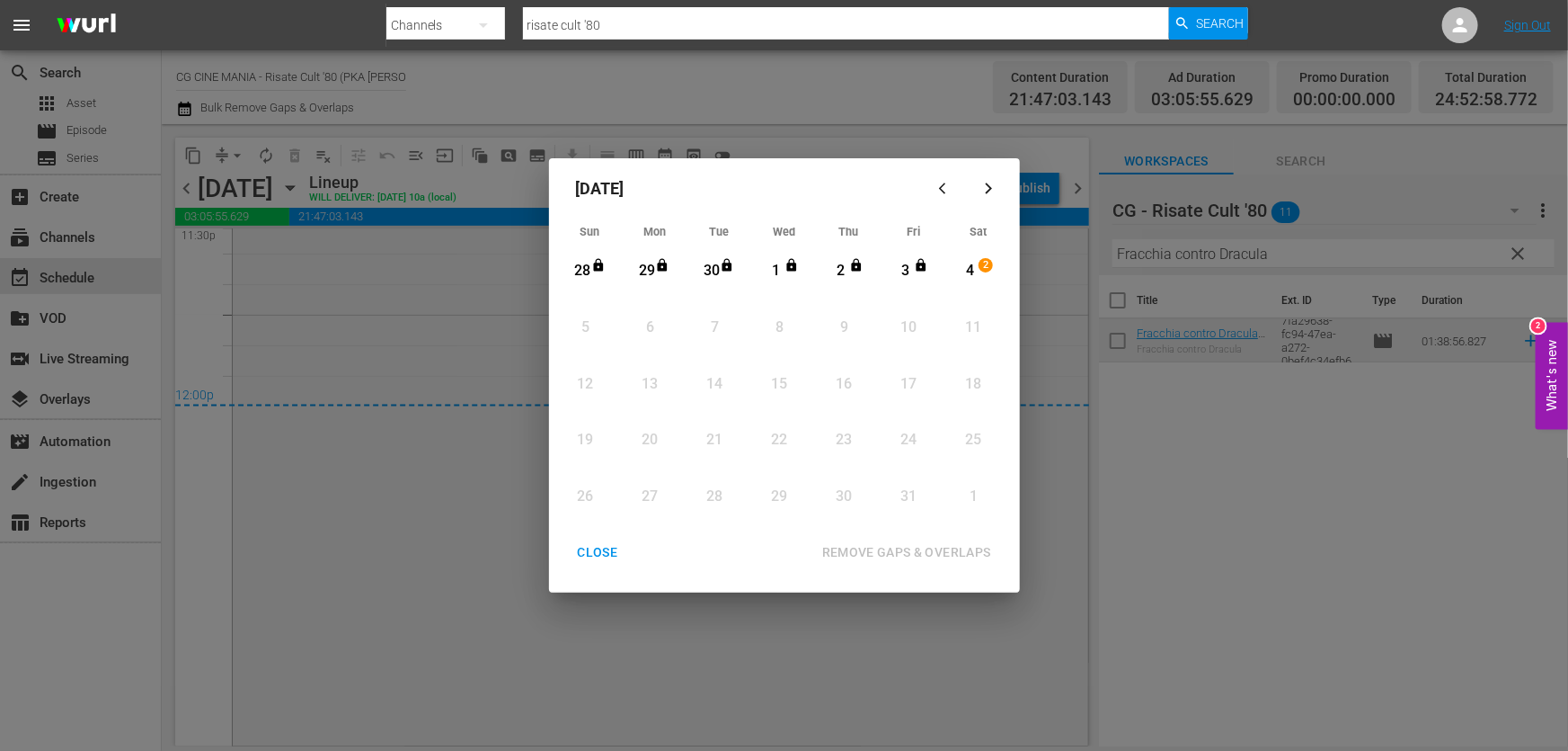
click at [969, 266] on div "4" at bounding box center [969, 270] width 22 height 20
click at [956, 543] on div "REMOVE GAPS & OVERLAPS" at bounding box center [907, 552] width 198 height 22
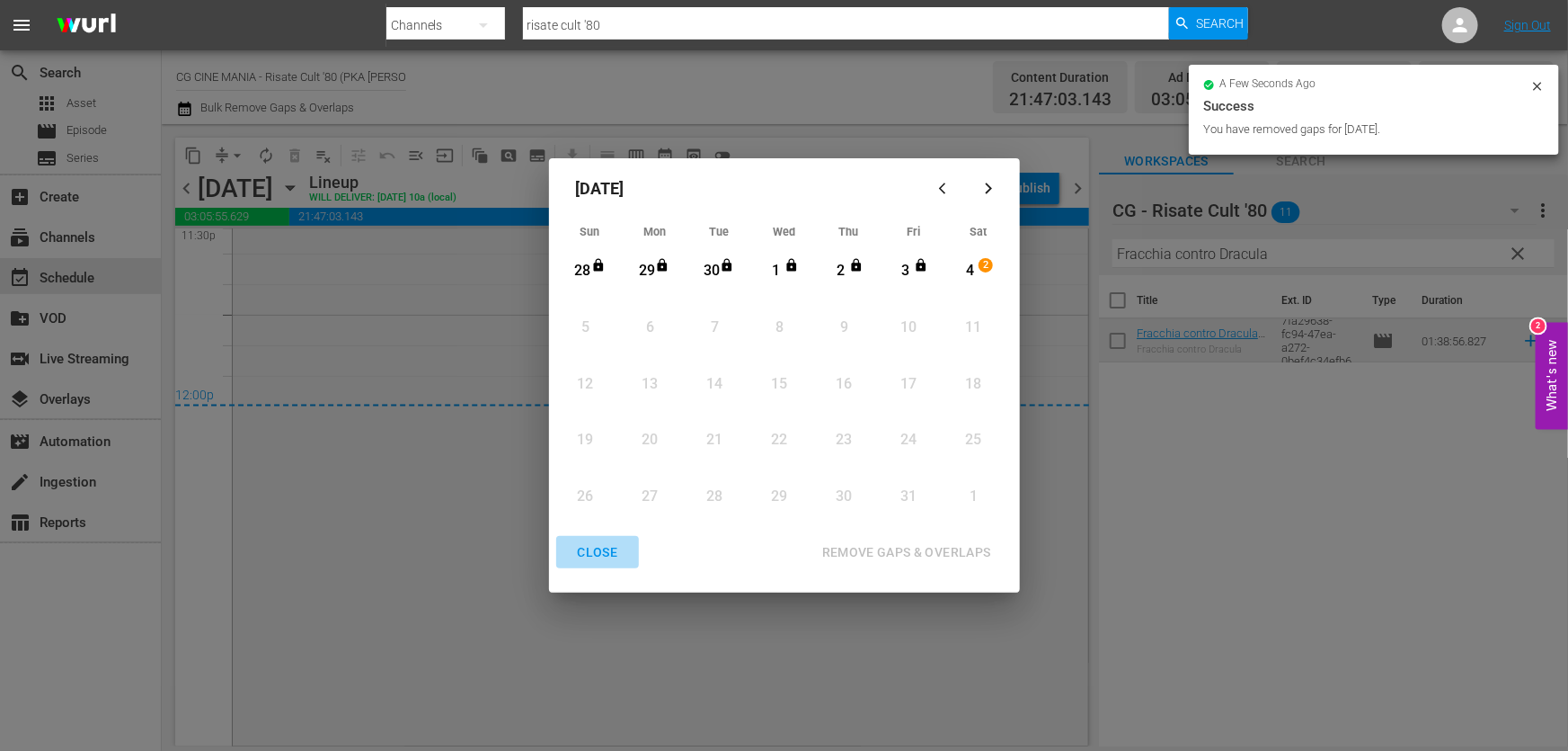
click at [620, 552] on div "CLOSE" at bounding box center [598, 552] width 69 height 22
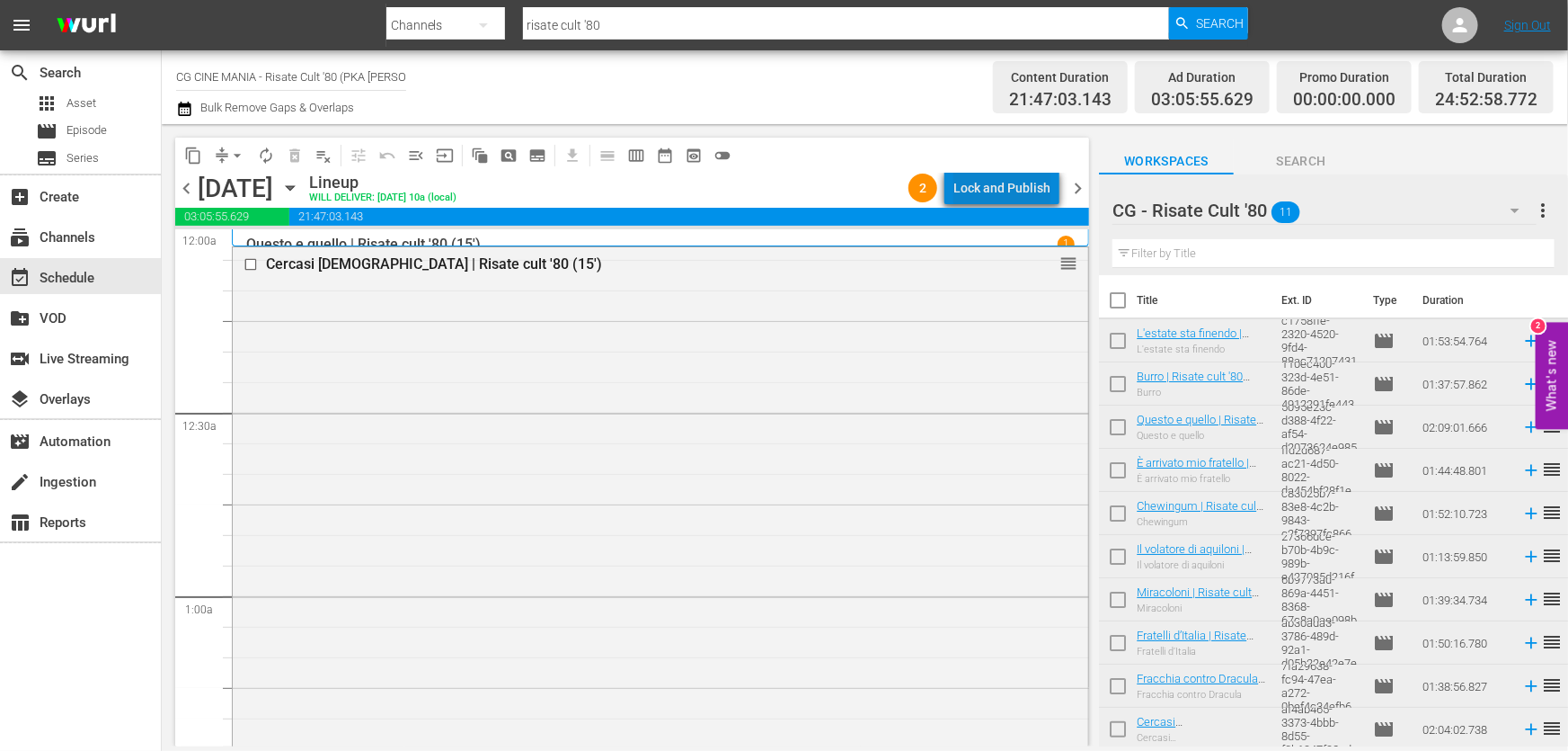
click at [1038, 184] on div "Lock and Publish" at bounding box center [1001, 187] width 97 height 32
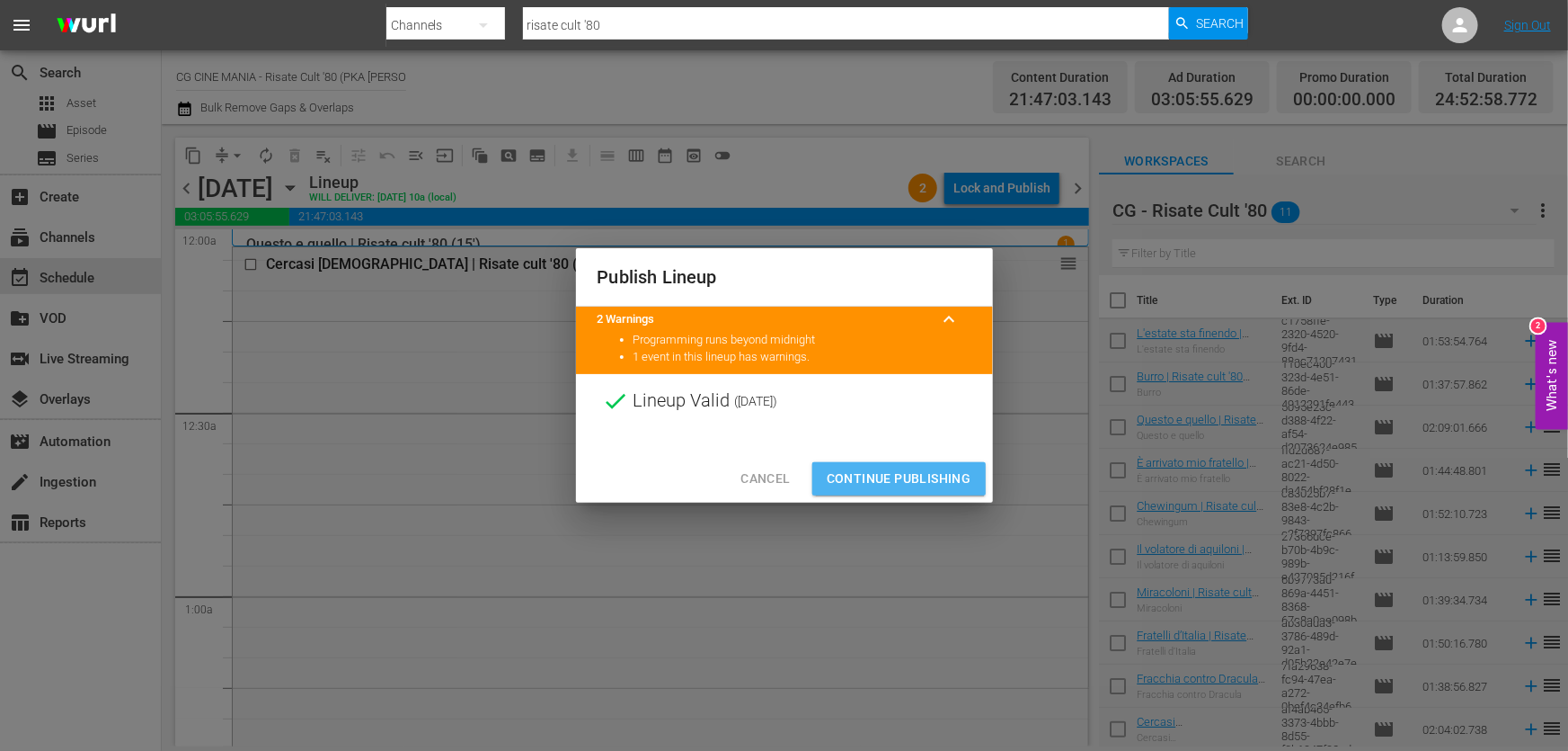
click at [914, 465] on button "Continue Publishing" at bounding box center [899, 479] width 173 height 33
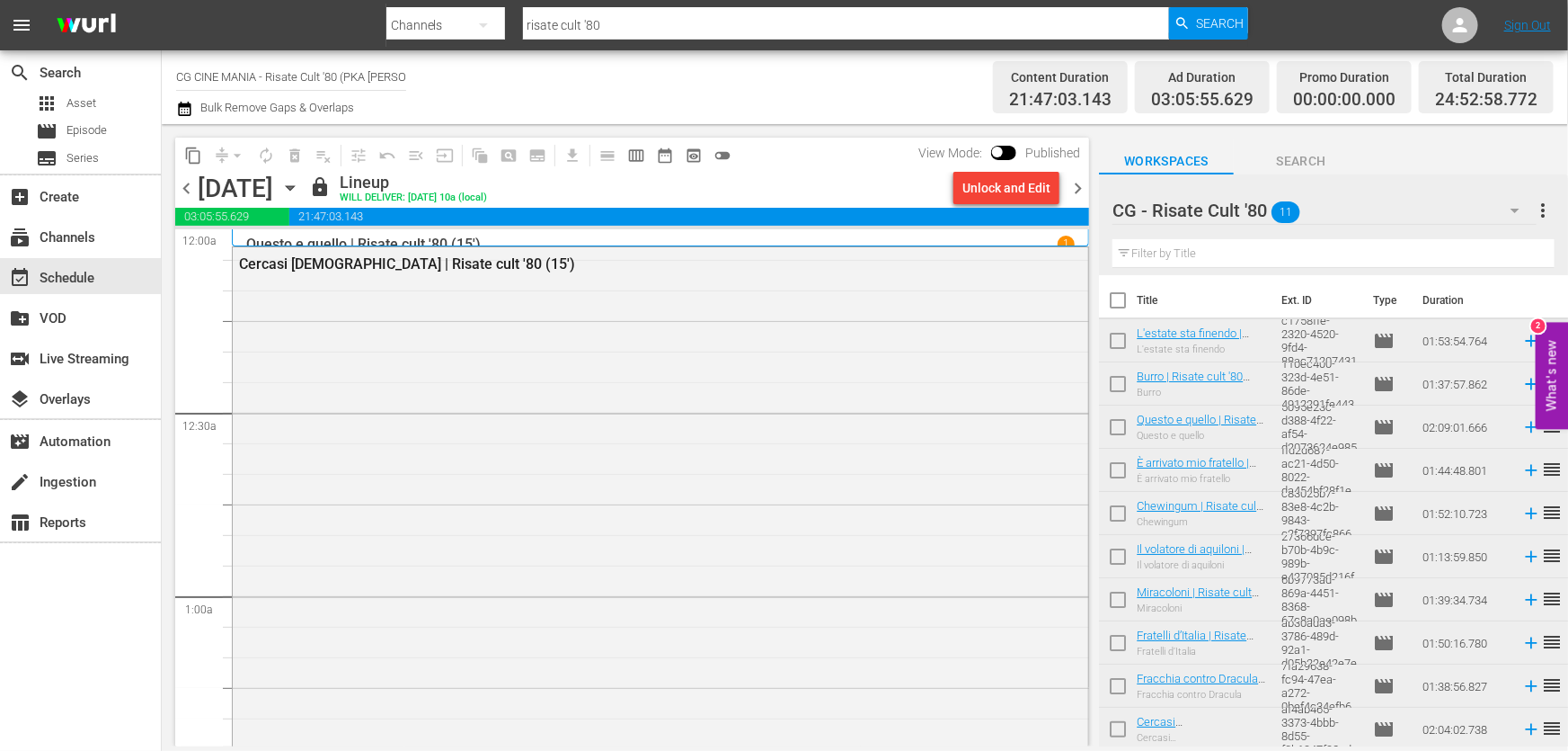
click at [1080, 189] on span "chevron_right" at bounding box center [1077, 188] width 22 height 22
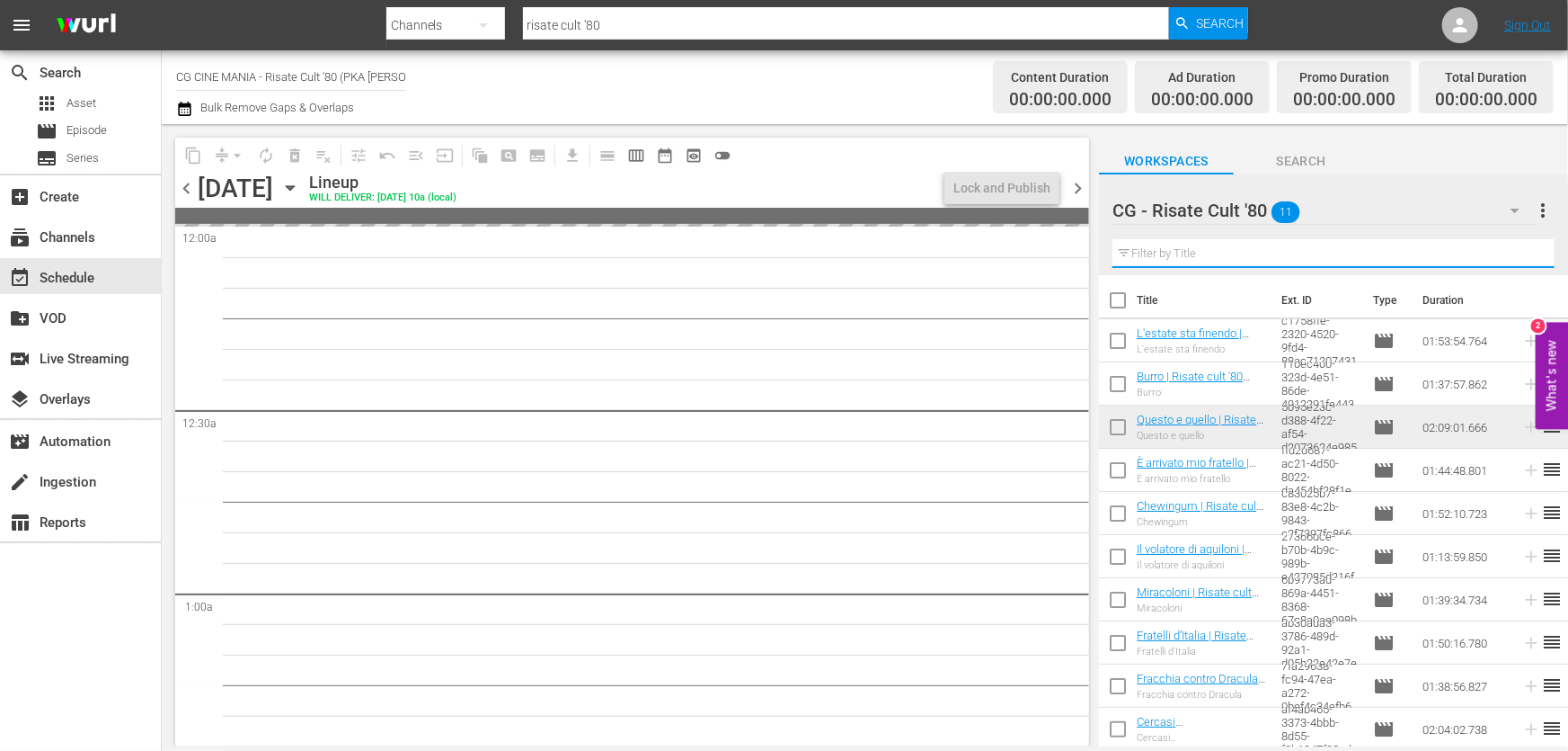
click at [1237, 258] on input "text" at bounding box center [1334, 254] width 442 height 29
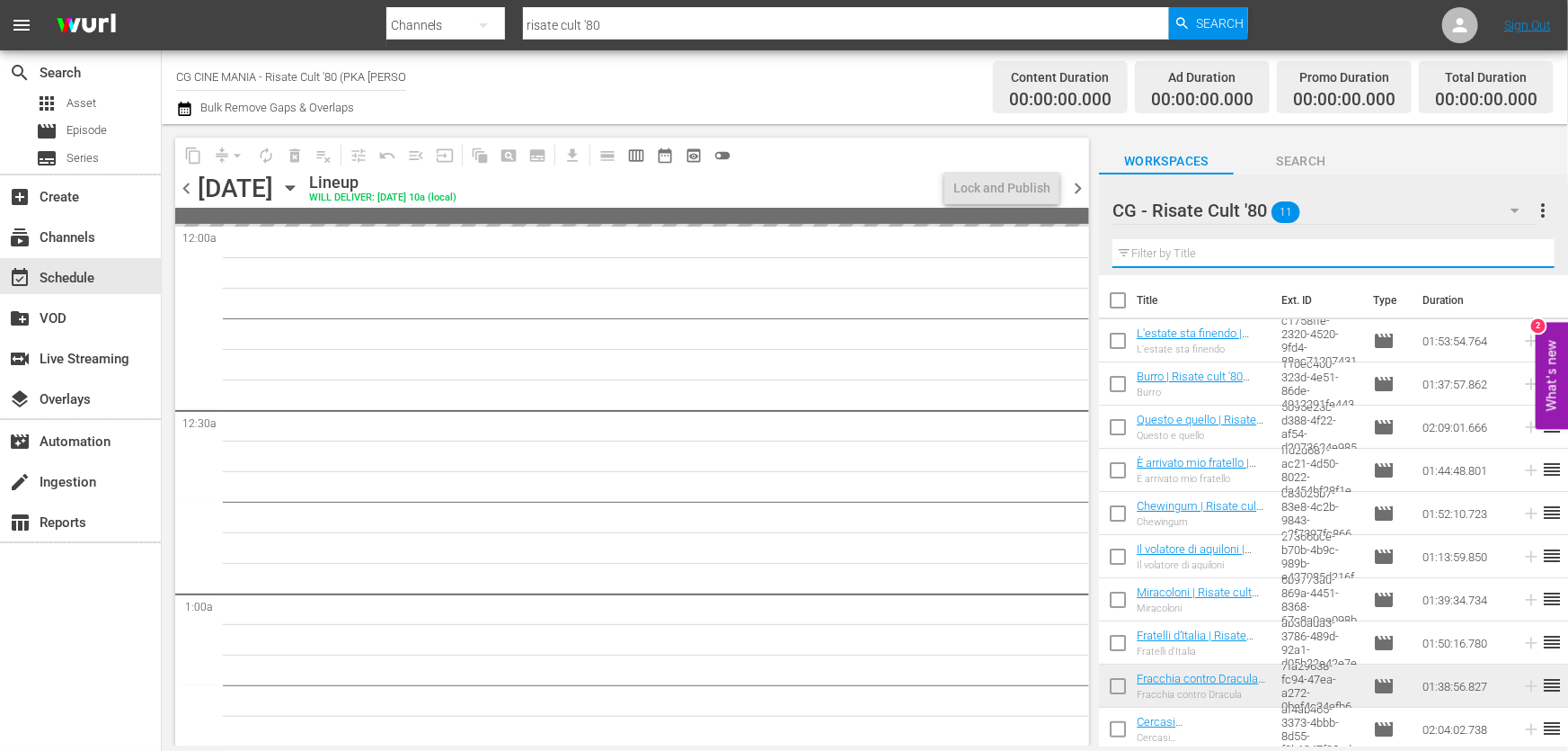
paste input "Il volatore di aquiloni"
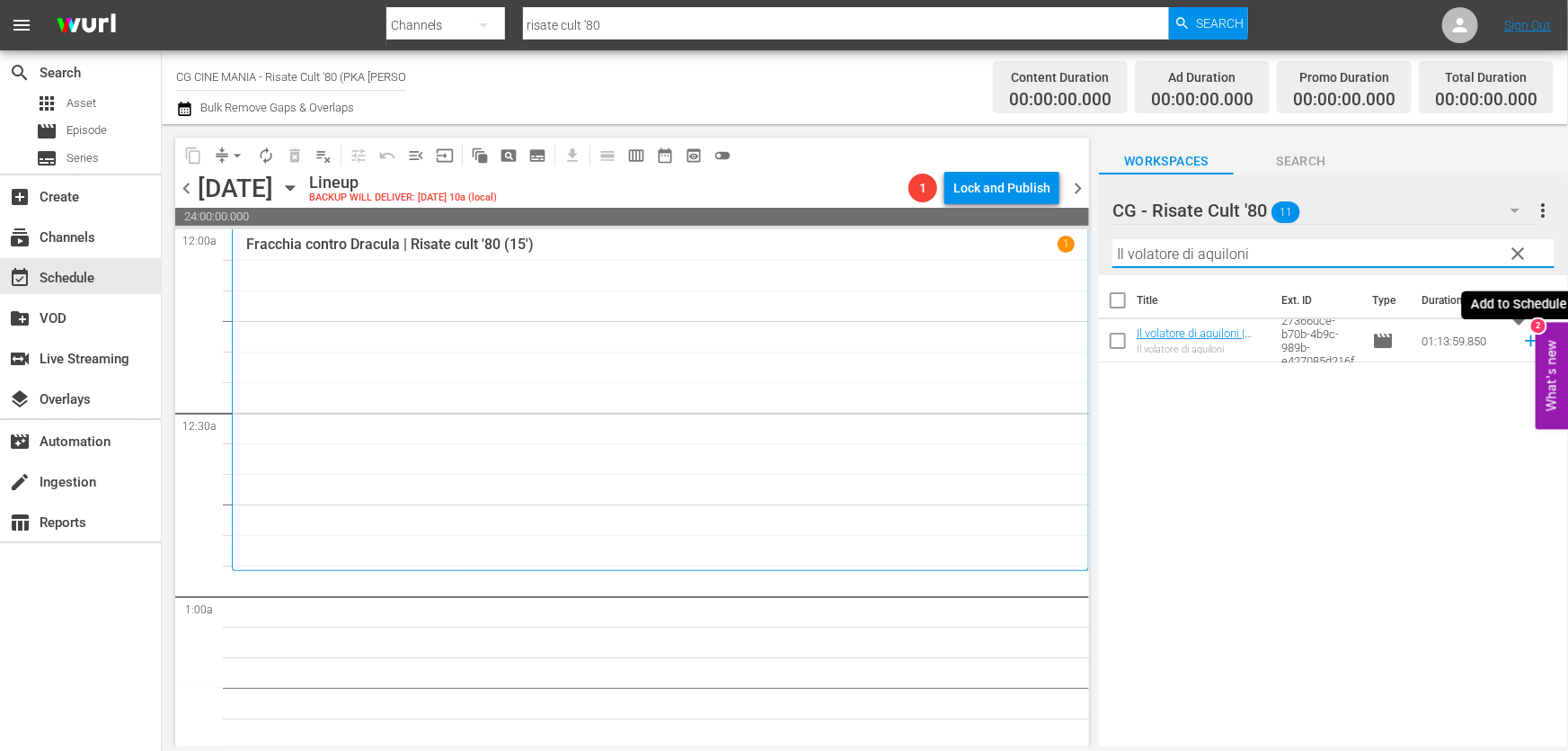
click at [1522, 334] on icon at bounding box center [1531, 340] width 19 height 19
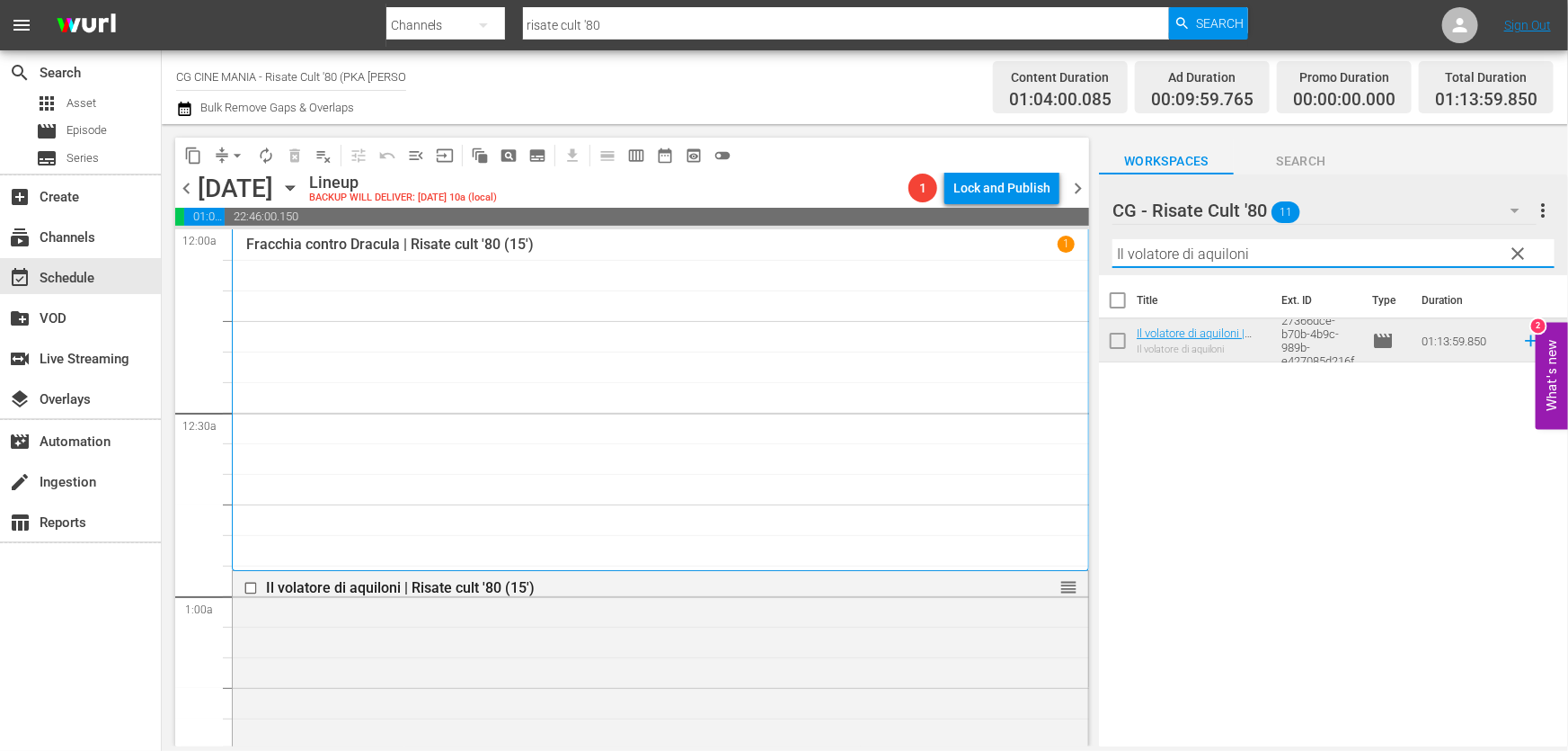
drag, startPoint x: 1129, startPoint y: 297, endPoint x: 802, endPoint y: 365, distance: 334.0
click at [852, 340] on div "content_copy compress arrow_drop_down autorenew_outlined delete_forever_outline…" at bounding box center [865, 435] width 1406 height 622
paste input "Burro"
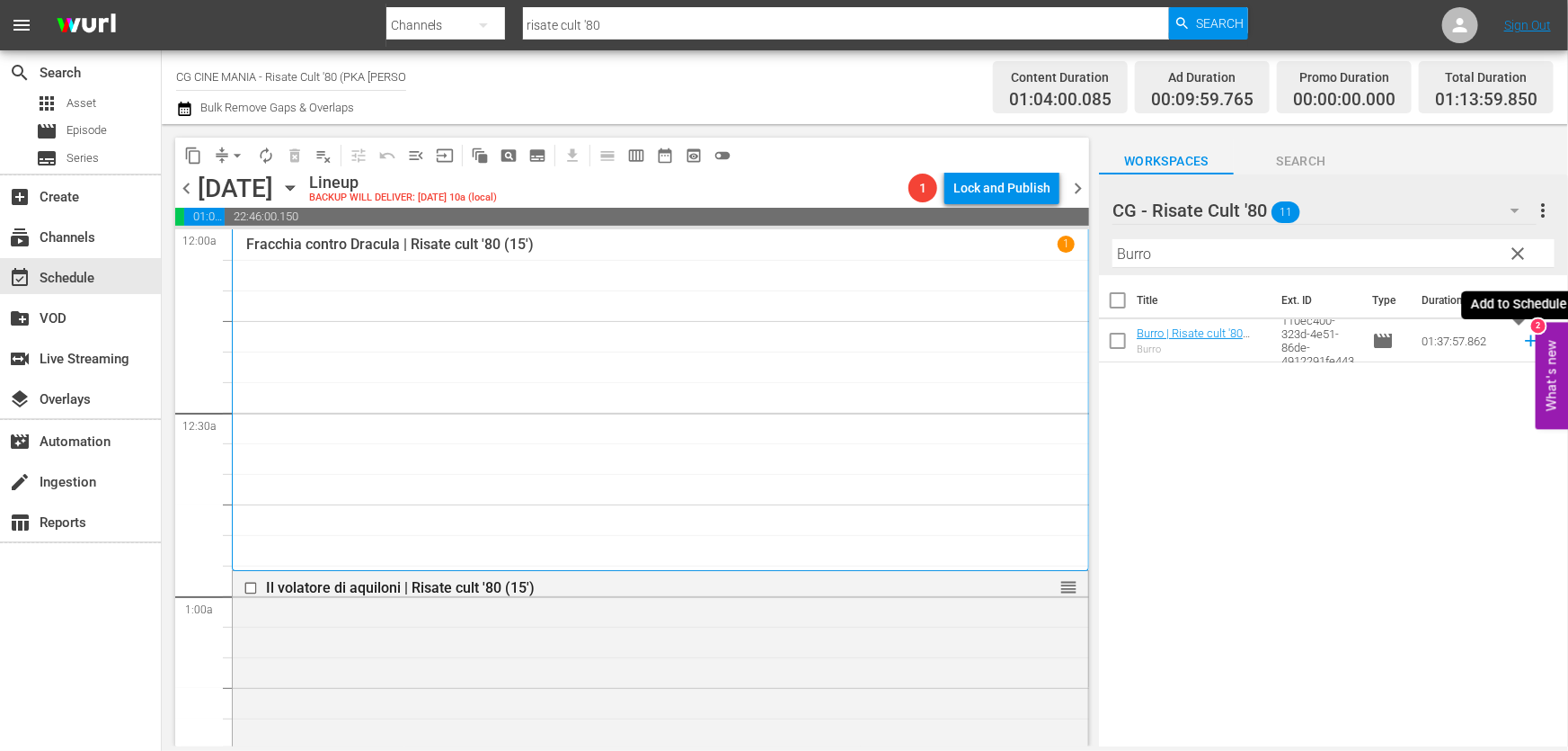
click at [1522, 338] on icon at bounding box center [1531, 340] width 19 height 19
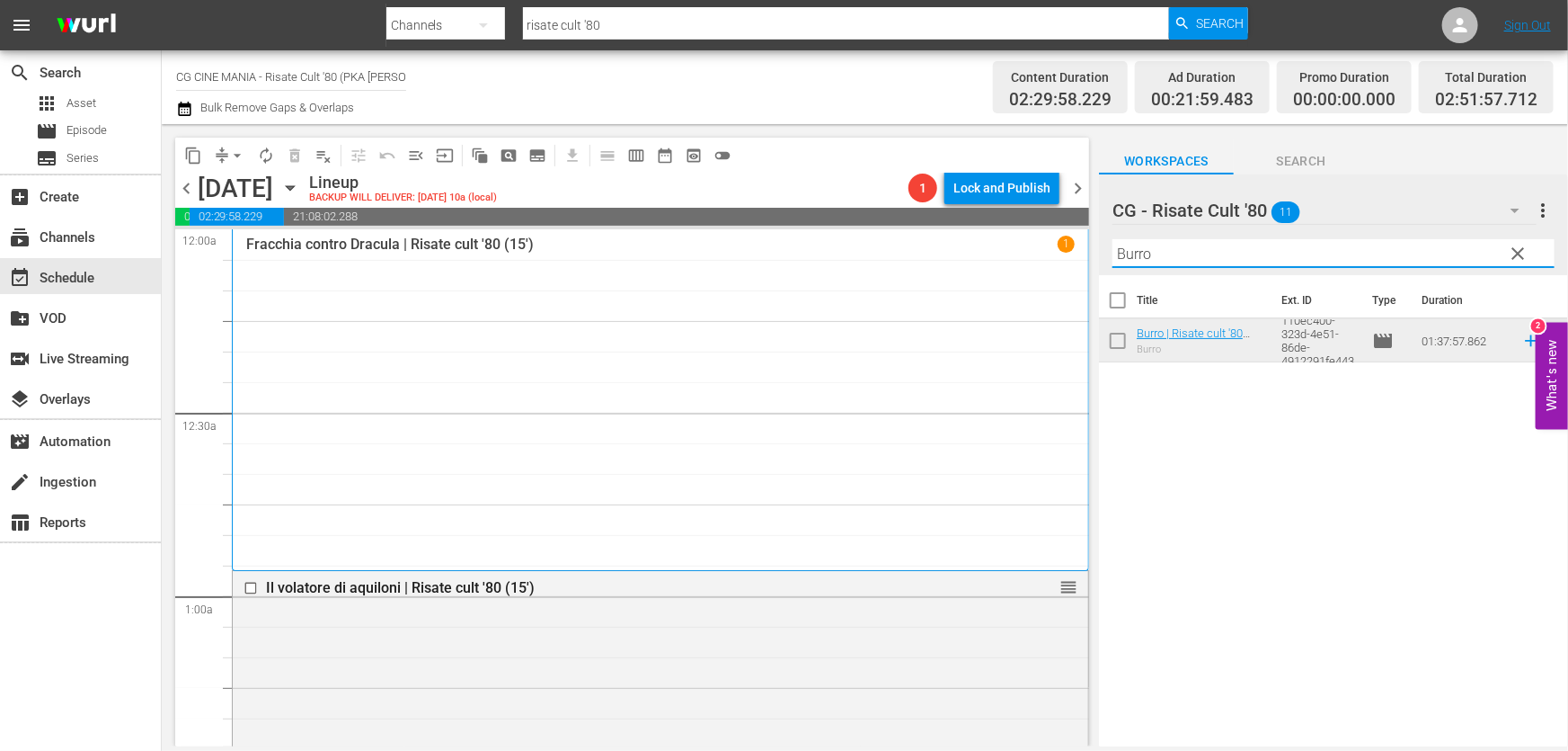
drag, startPoint x: 1255, startPoint y: 261, endPoint x: 586, endPoint y: 400, distance: 683.3
click at [623, 383] on div "content_copy compress arrow_drop_down autorenew_outlined delete_forever_outline…" at bounding box center [865, 435] width 1406 height 622
paste input "Miracoloni"
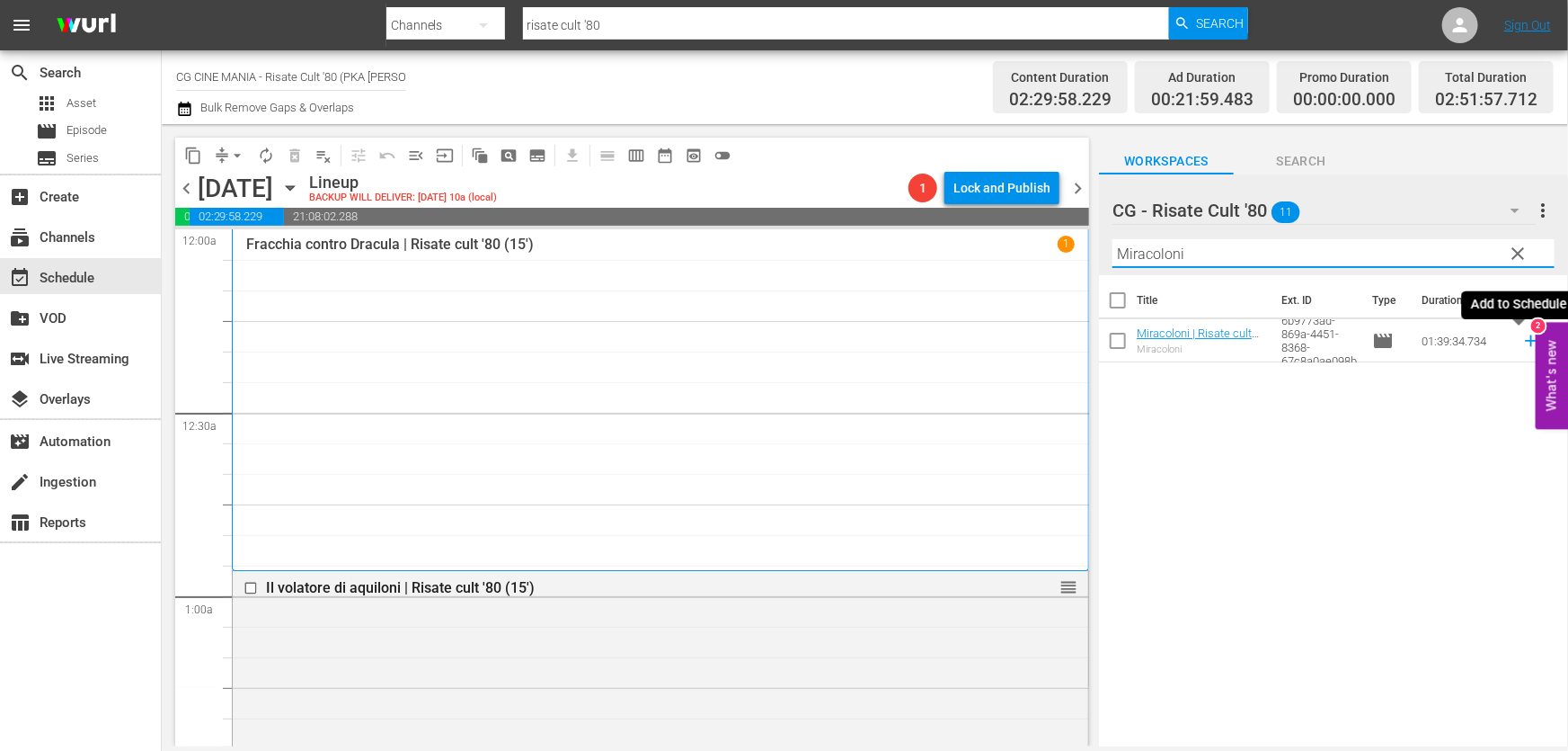
click at [1522, 340] on icon at bounding box center [1531, 340] width 19 height 19
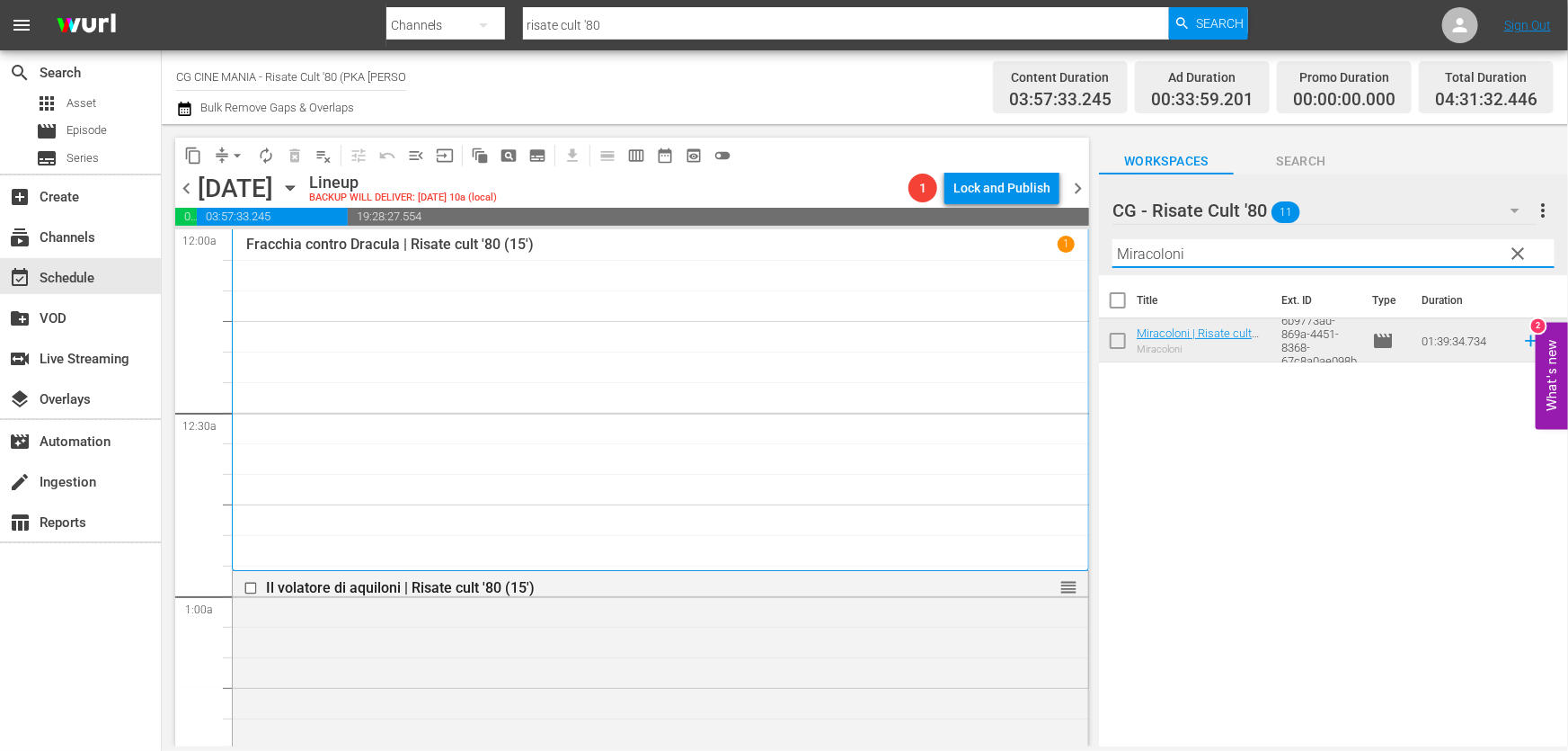
drag, startPoint x: 1243, startPoint y: 257, endPoint x: 571, endPoint y: 393, distance: 685.6
click at [583, 387] on div "content_copy compress arrow_drop_down autorenew_outlined delete_forever_outline…" at bounding box center [865, 435] width 1406 height 622
paste input "Cercasi [DEMOGRAPHIC_DATA]"
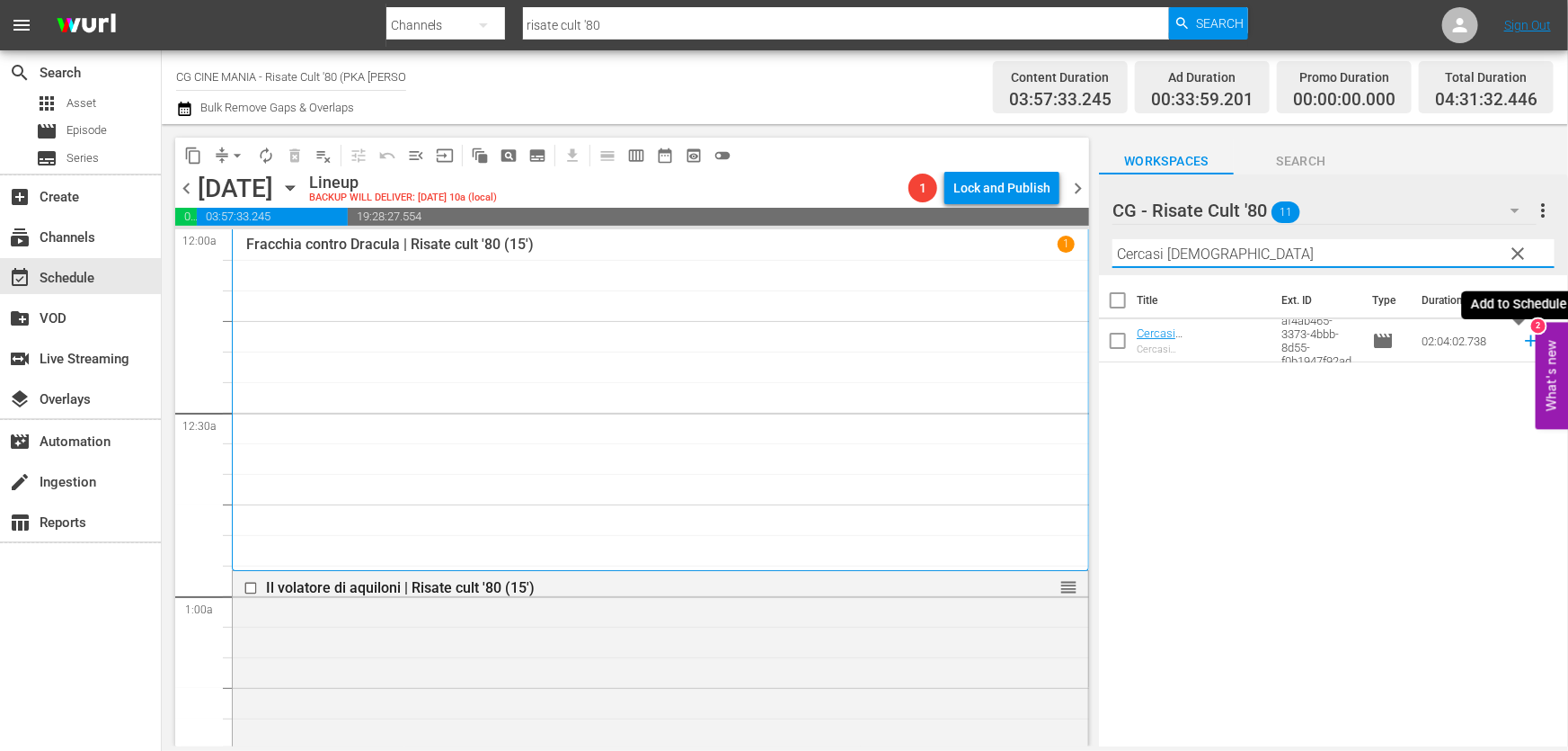
click at [1522, 342] on icon at bounding box center [1531, 340] width 19 height 19
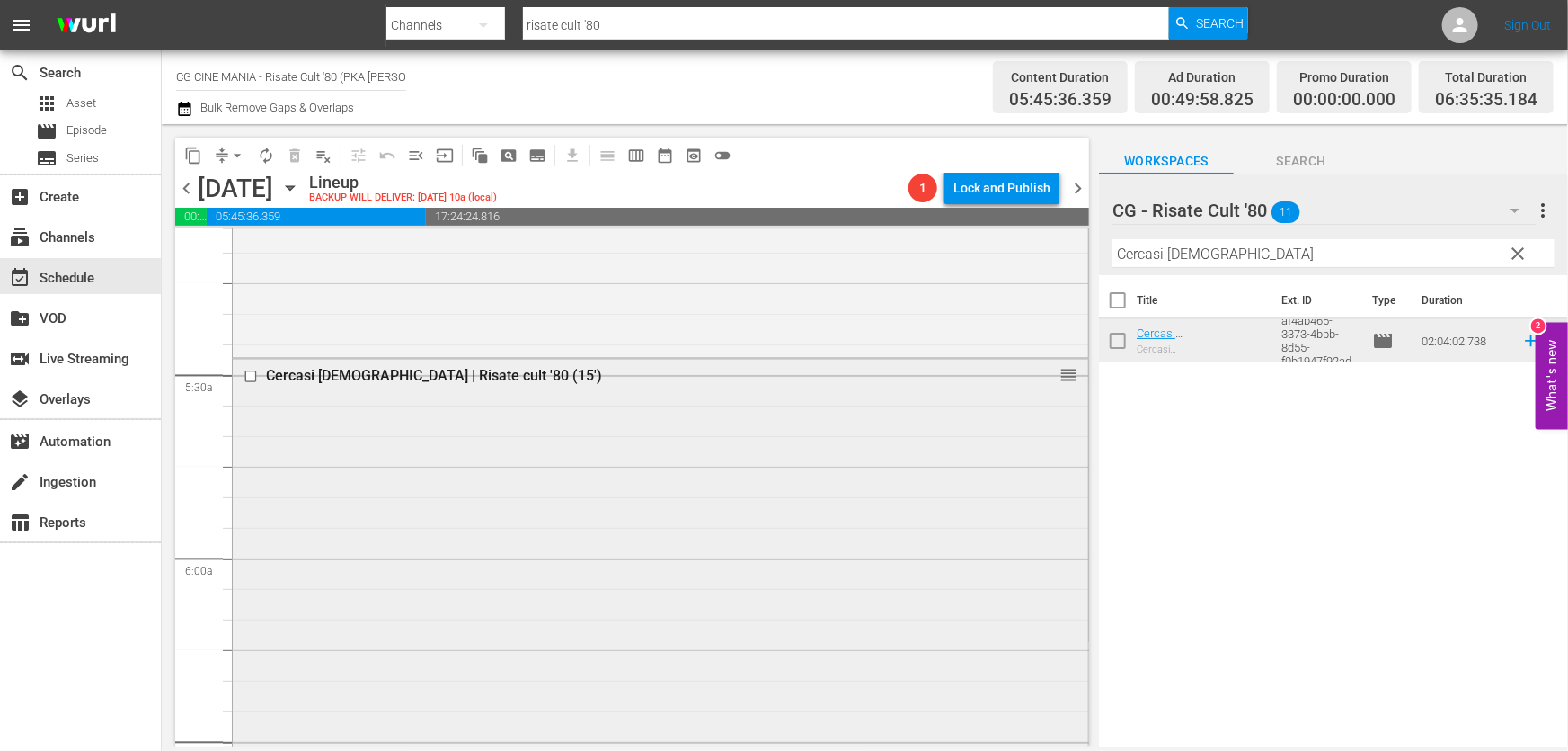
scroll to position [2288, 0]
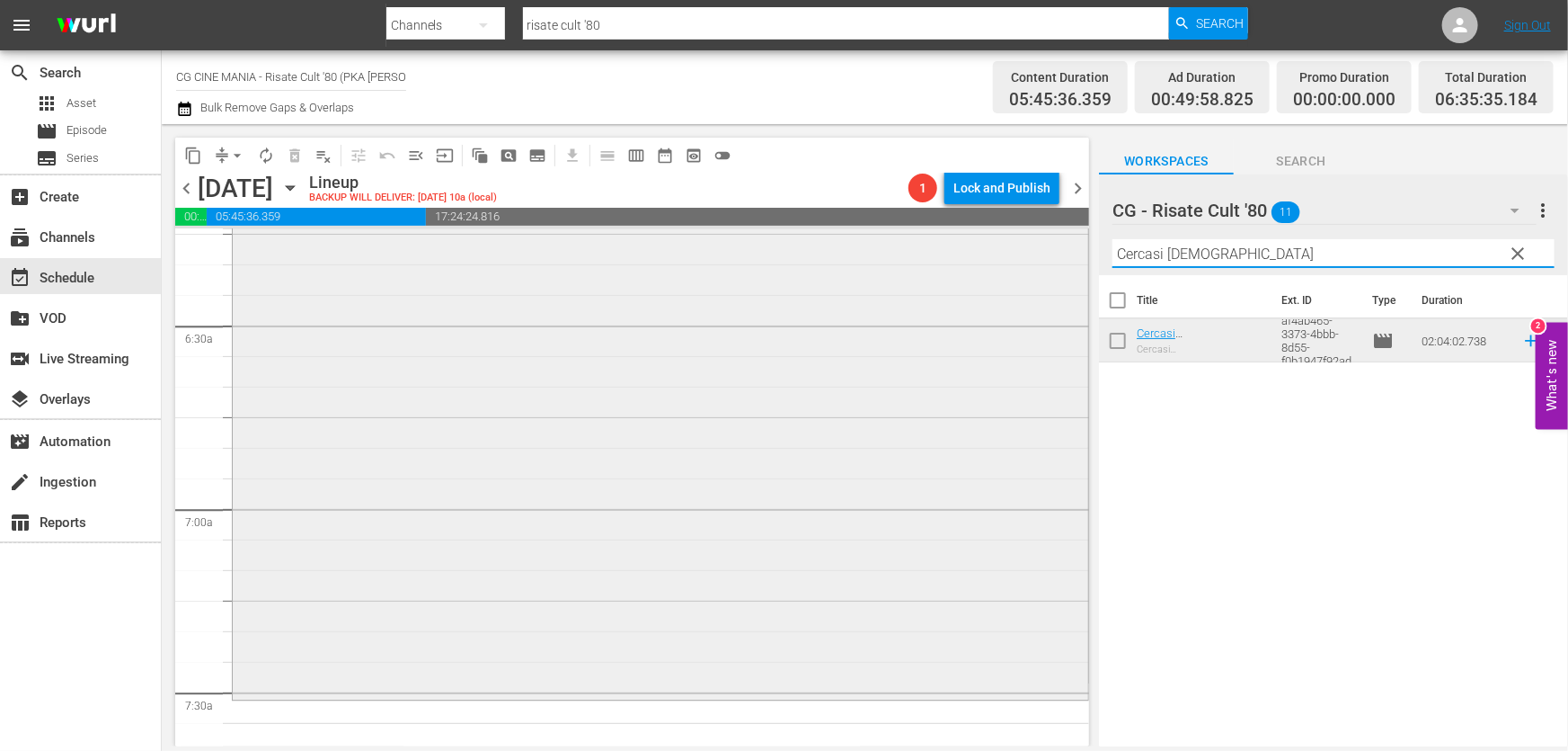
drag, startPoint x: 1239, startPoint y: 255, endPoint x: 663, endPoint y: 340, distance: 582.2
click at [686, 333] on div "content_copy compress arrow_drop_down autorenew_outlined delete_forever_outline…" at bounding box center [865, 435] width 1406 height 622
paste input "QUESTO E QUELLO"
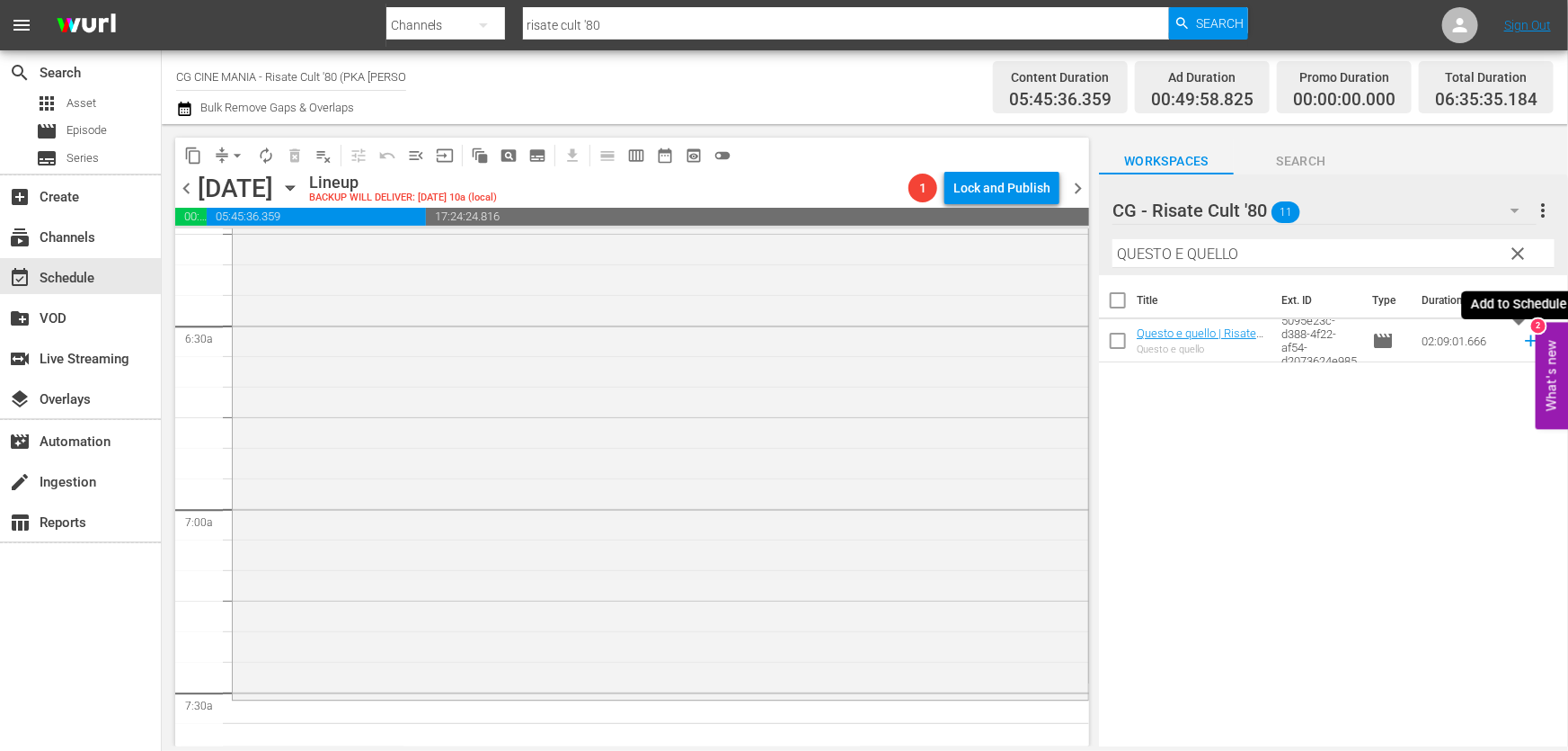
click at [1522, 344] on icon at bounding box center [1531, 340] width 19 height 19
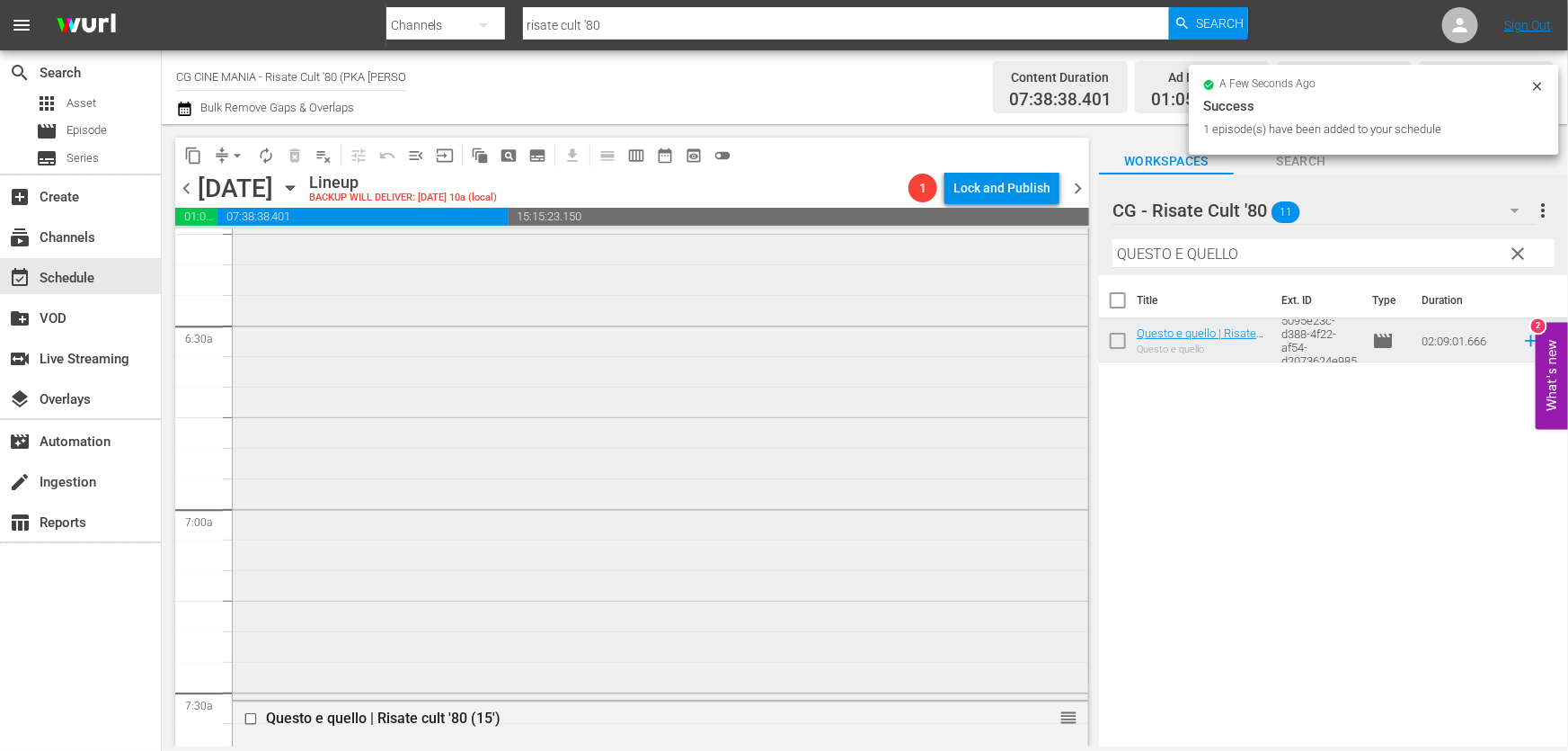
drag, startPoint x: 1285, startPoint y: 252, endPoint x: 735, endPoint y: 351, distance: 558.8
click at [740, 347] on div "content_copy compress arrow_drop_down autorenew_outlined delete_forever_outline…" at bounding box center [865, 435] width 1406 height 622
paste input "UN POVERO RICC"
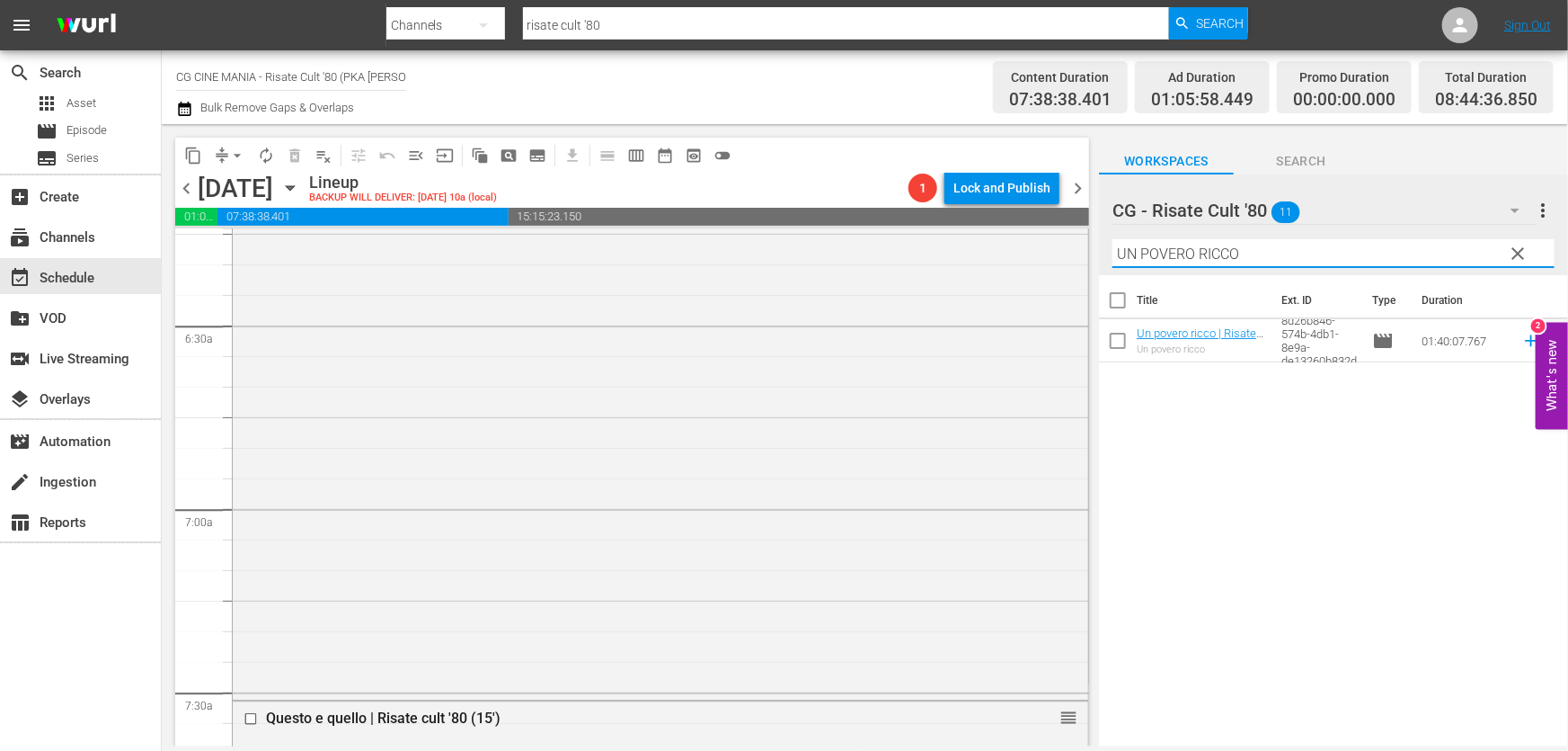
click at [1524, 341] on icon at bounding box center [1530, 341] width 12 height 12
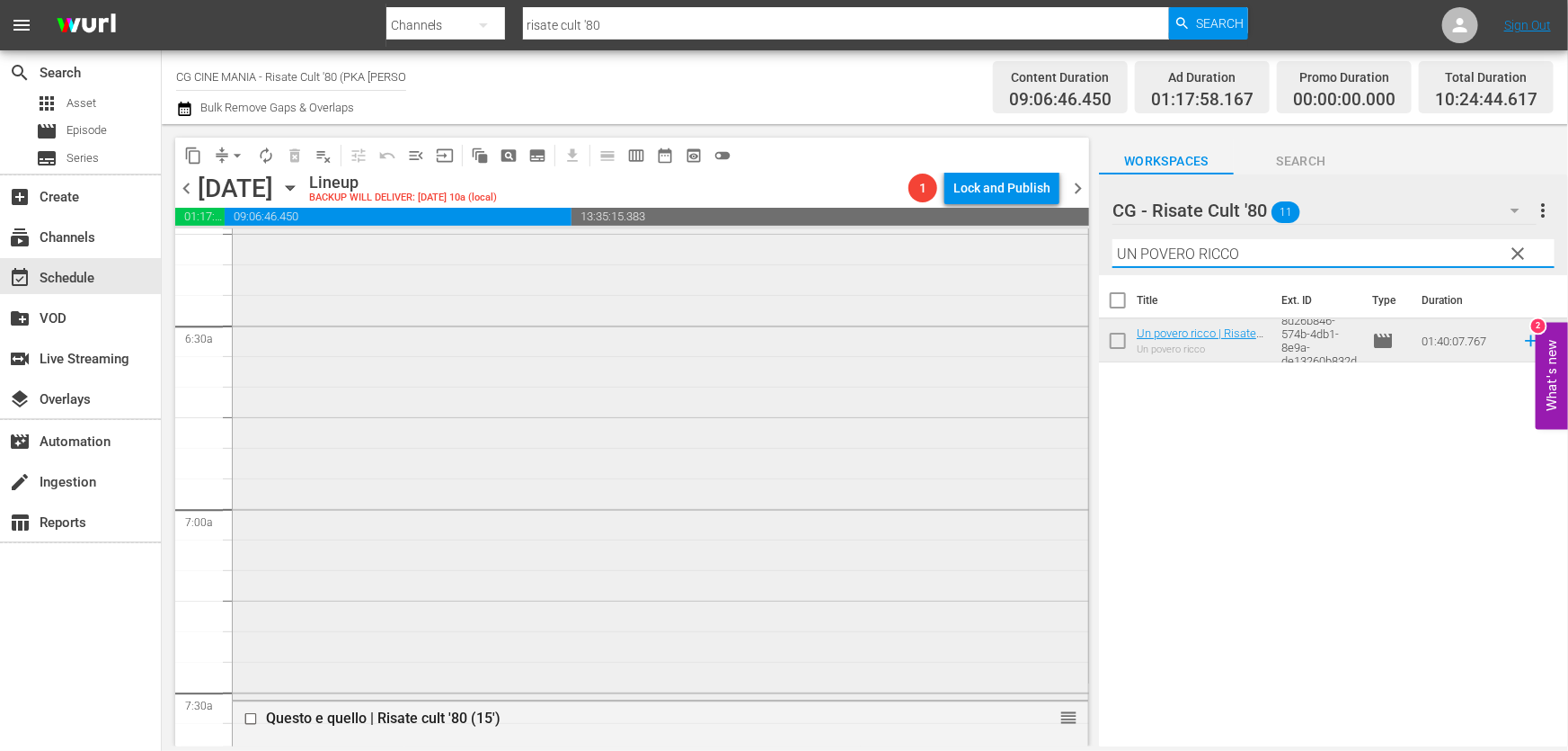
drag, startPoint x: 1258, startPoint y: 247, endPoint x: 756, endPoint y: 347, distance: 511.9
click at [758, 345] on div "content_copy compress arrow_drop_down autorenew_outlined delete_forever_outline…" at bounding box center [865, 435] width 1406 height 622
paste input "Chewingum"
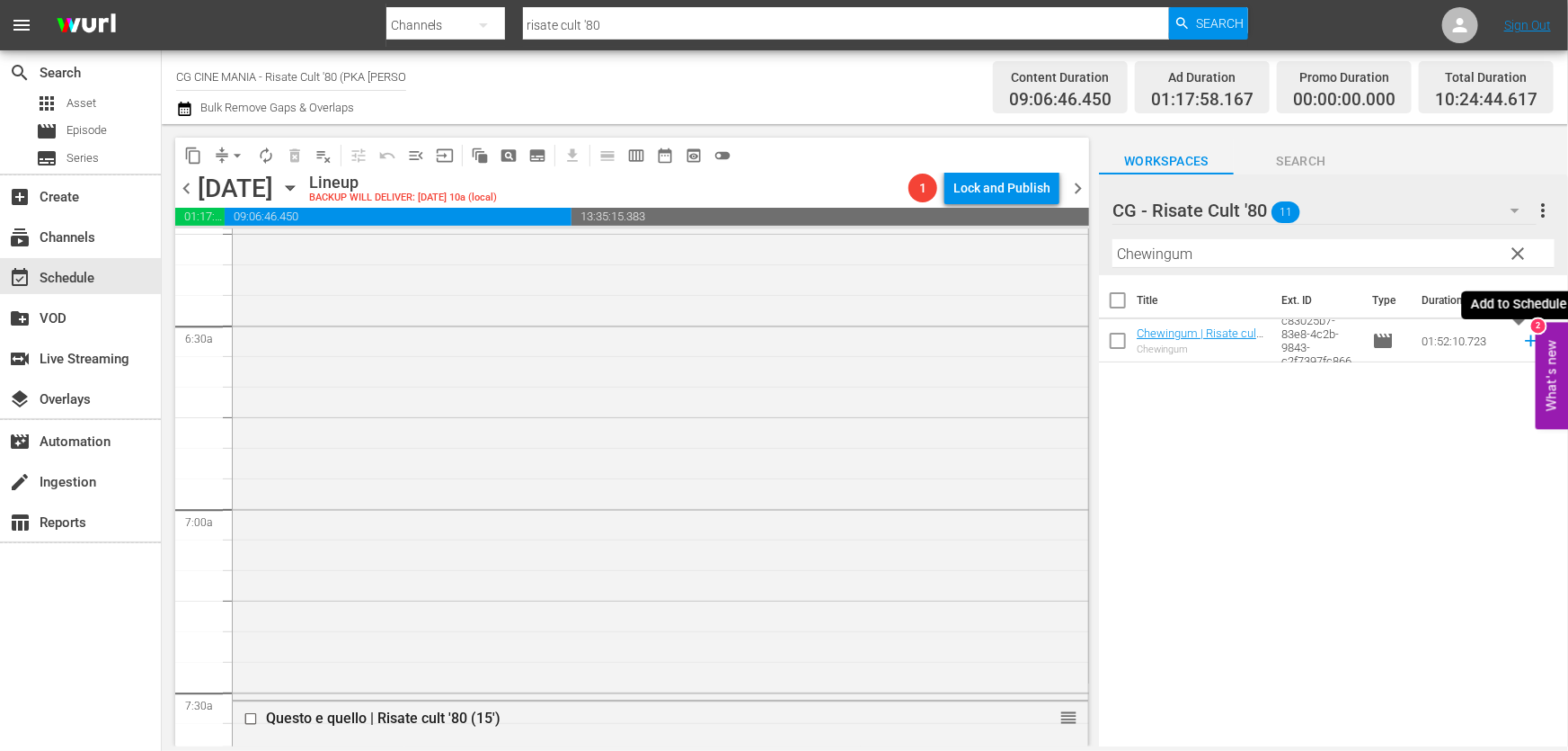
click at [1524, 342] on icon at bounding box center [1530, 341] width 12 height 12
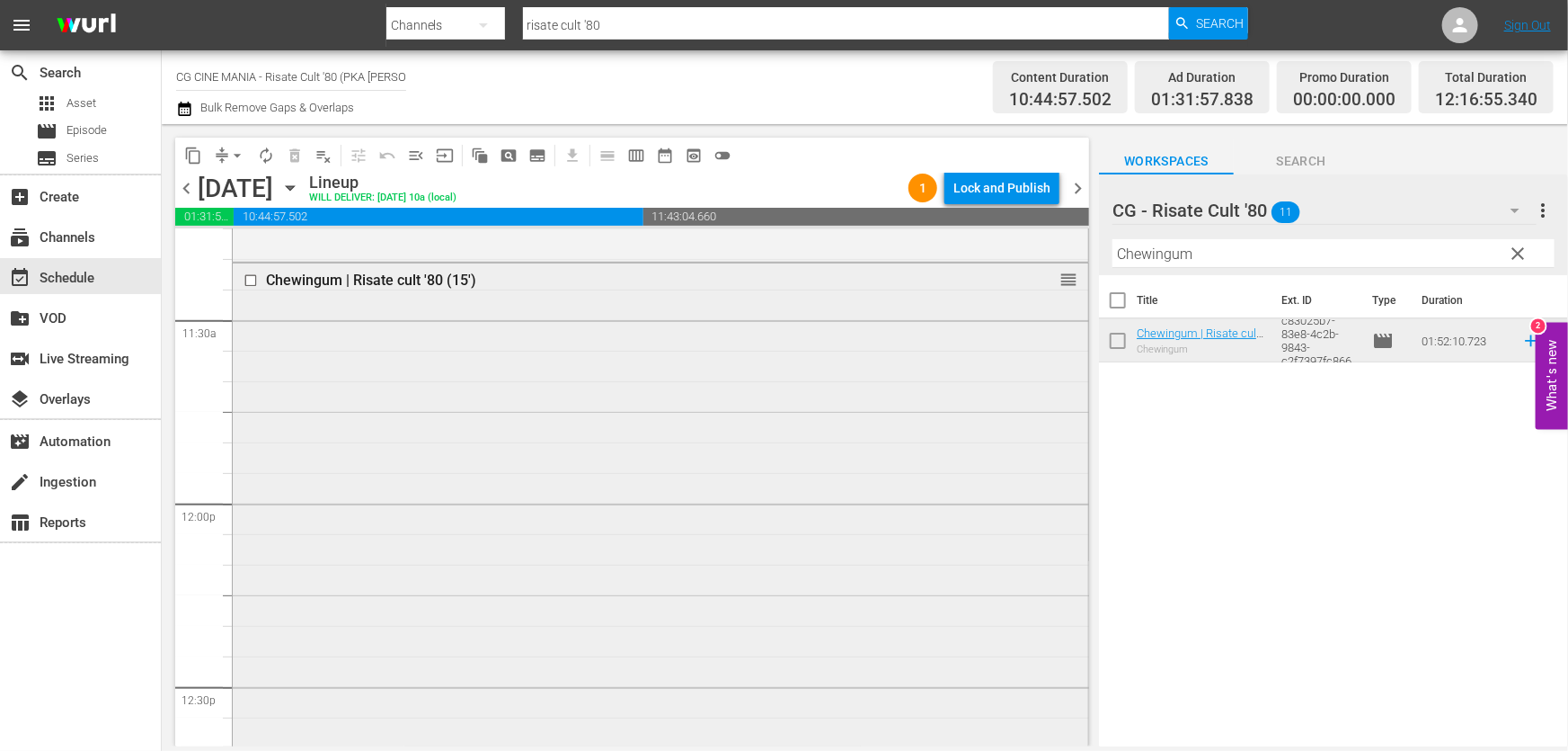
scroll to position [4413, 0]
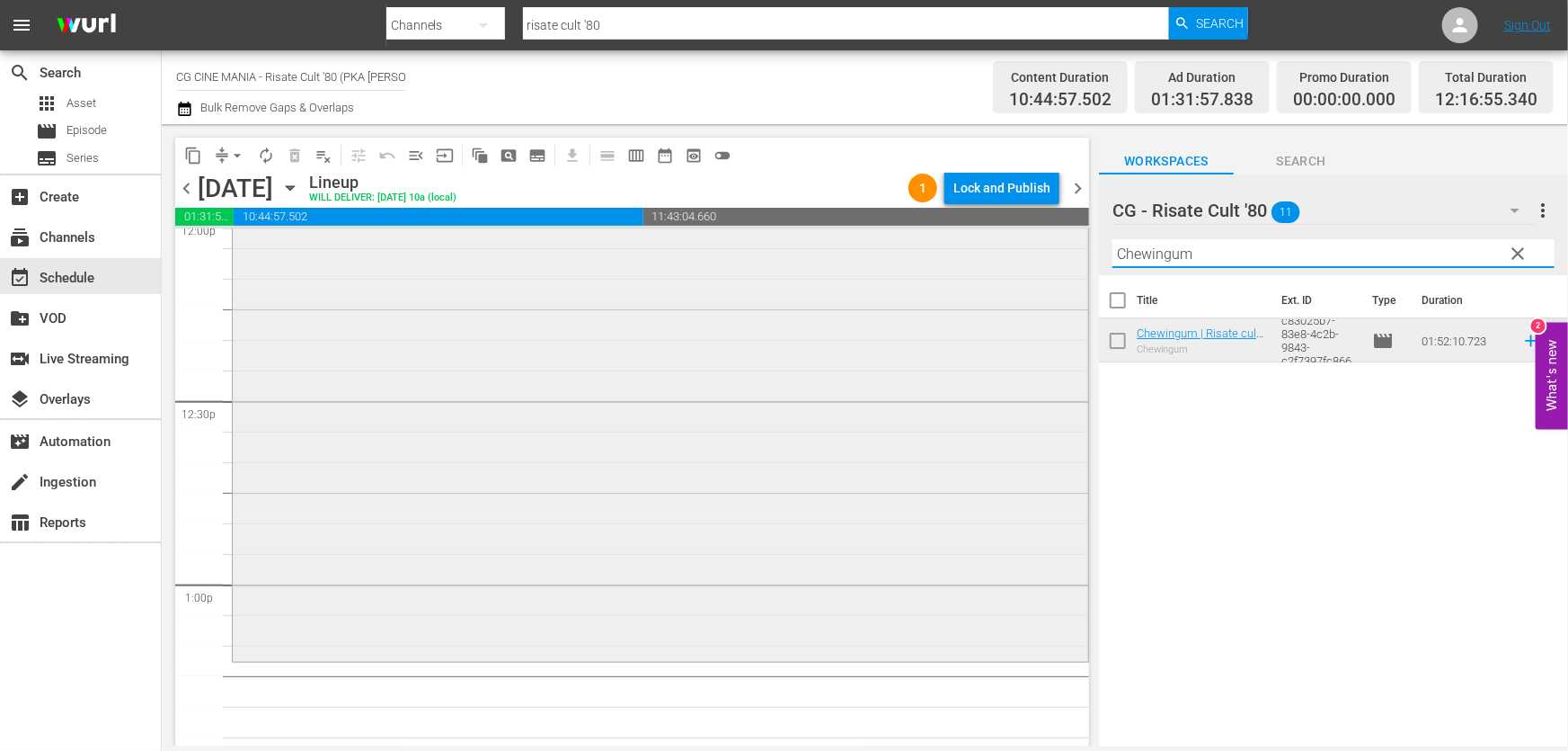
drag, startPoint x: 1292, startPoint y: 255, endPoint x: 534, endPoint y: 327, distance: 761.4
click at [543, 313] on div "content_copy compress arrow_drop_down autorenew_outlined delete_forever_outline…" at bounding box center [865, 435] width 1406 height 622
paste input "Fracchia contro Dracula"
drag, startPoint x: 1520, startPoint y: 342, endPoint x: 1510, endPoint y: 344, distance: 10.2
click at [1524, 342] on icon at bounding box center [1530, 341] width 12 height 12
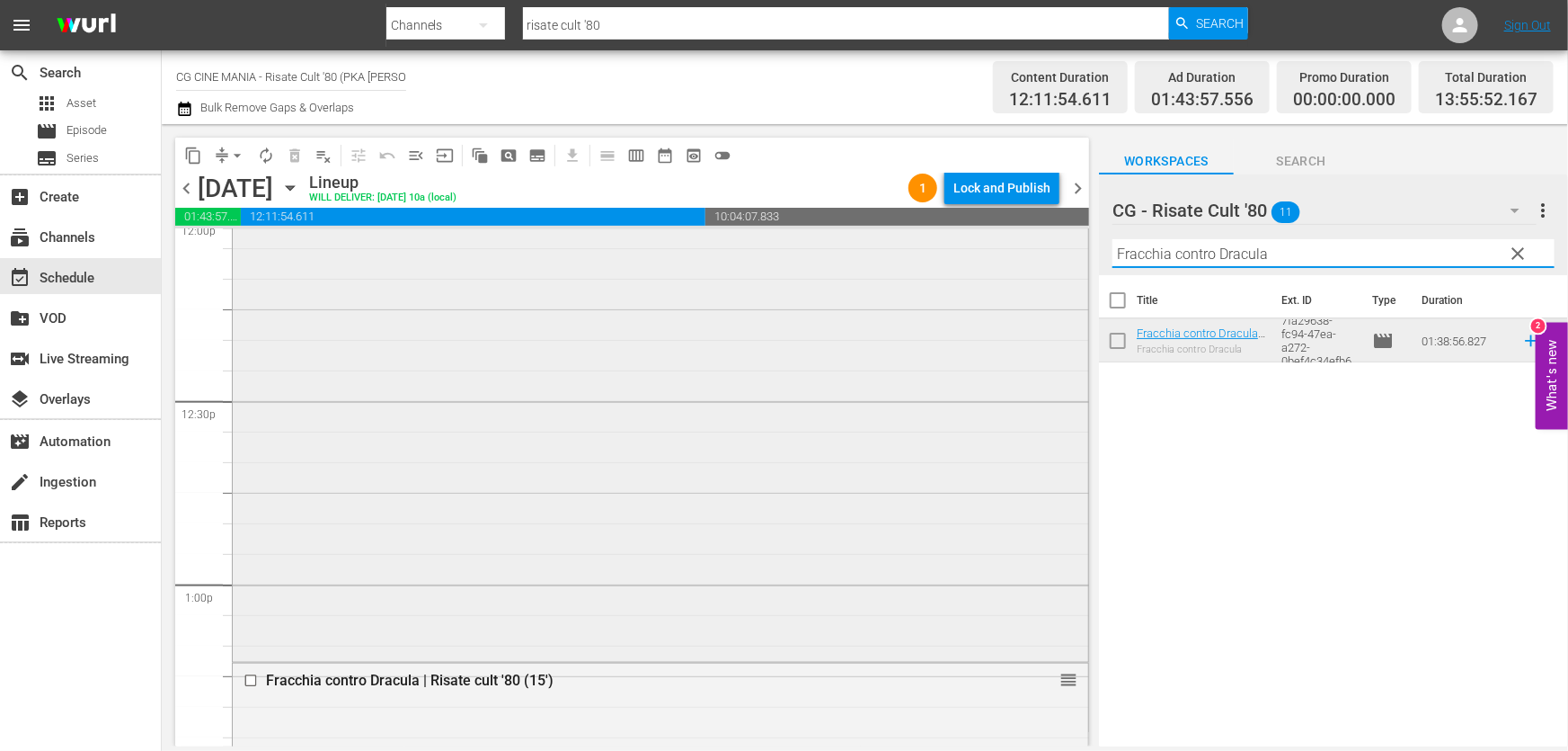
drag, startPoint x: 1276, startPoint y: 257, endPoint x: 948, endPoint y: 404, distance: 359.4
click at [882, 338] on div "content_copy compress arrow_drop_down autorenew_outlined delete_forever_outline…" at bounding box center [865, 435] width 1406 height 622
paste input "È arrivato mio fratello"
click at [1524, 342] on icon at bounding box center [1530, 341] width 12 height 12
drag, startPoint x: 1303, startPoint y: 264, endPoint x: 610, endPoint y: 369, distance: 700.9
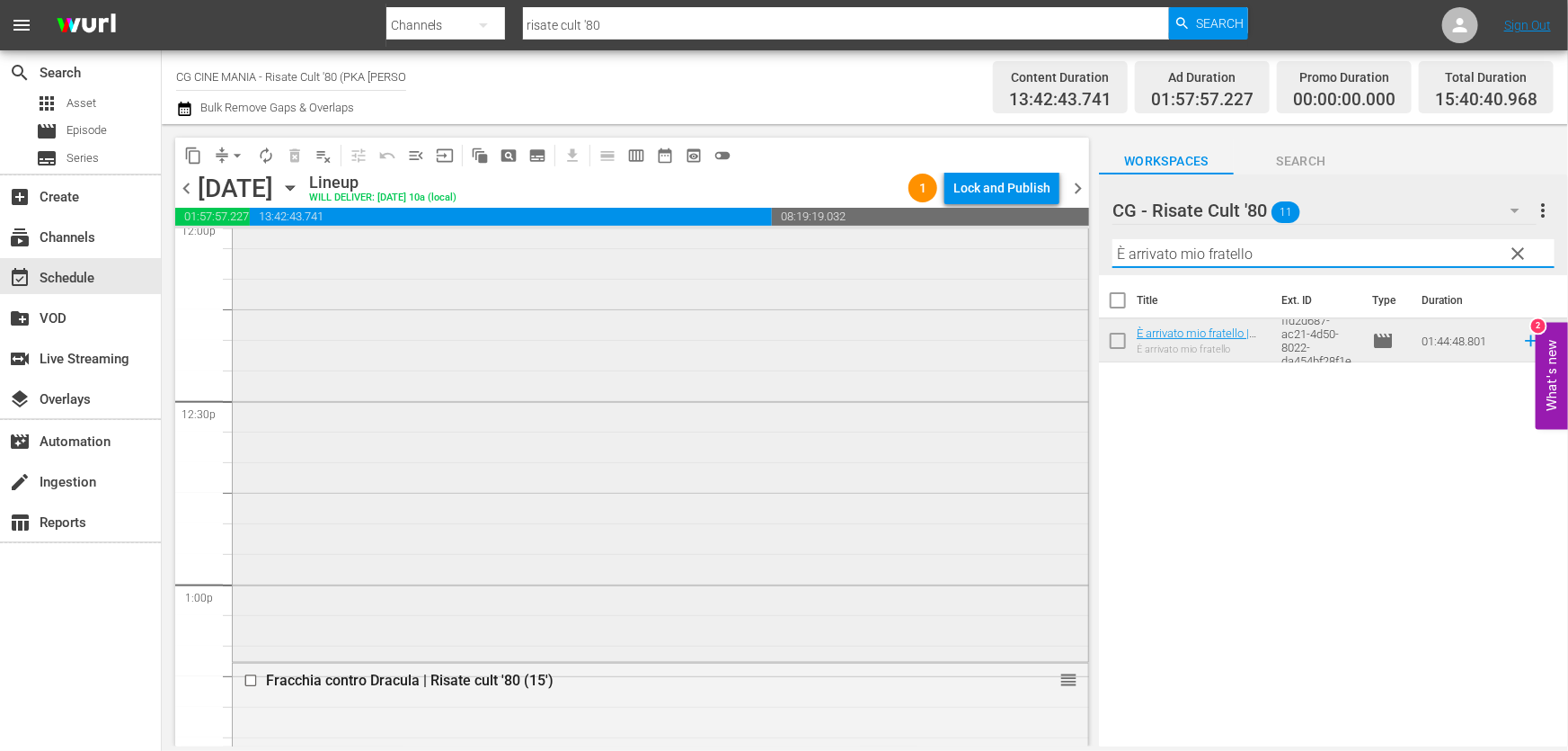
click at [778, 339] on div "content_copy compress arrow_drop_down autorenew_outlined delete_forever_outline…" at bounding box center [865, 435] width 1406 height 622
paste input "UN POVERO RICCO"
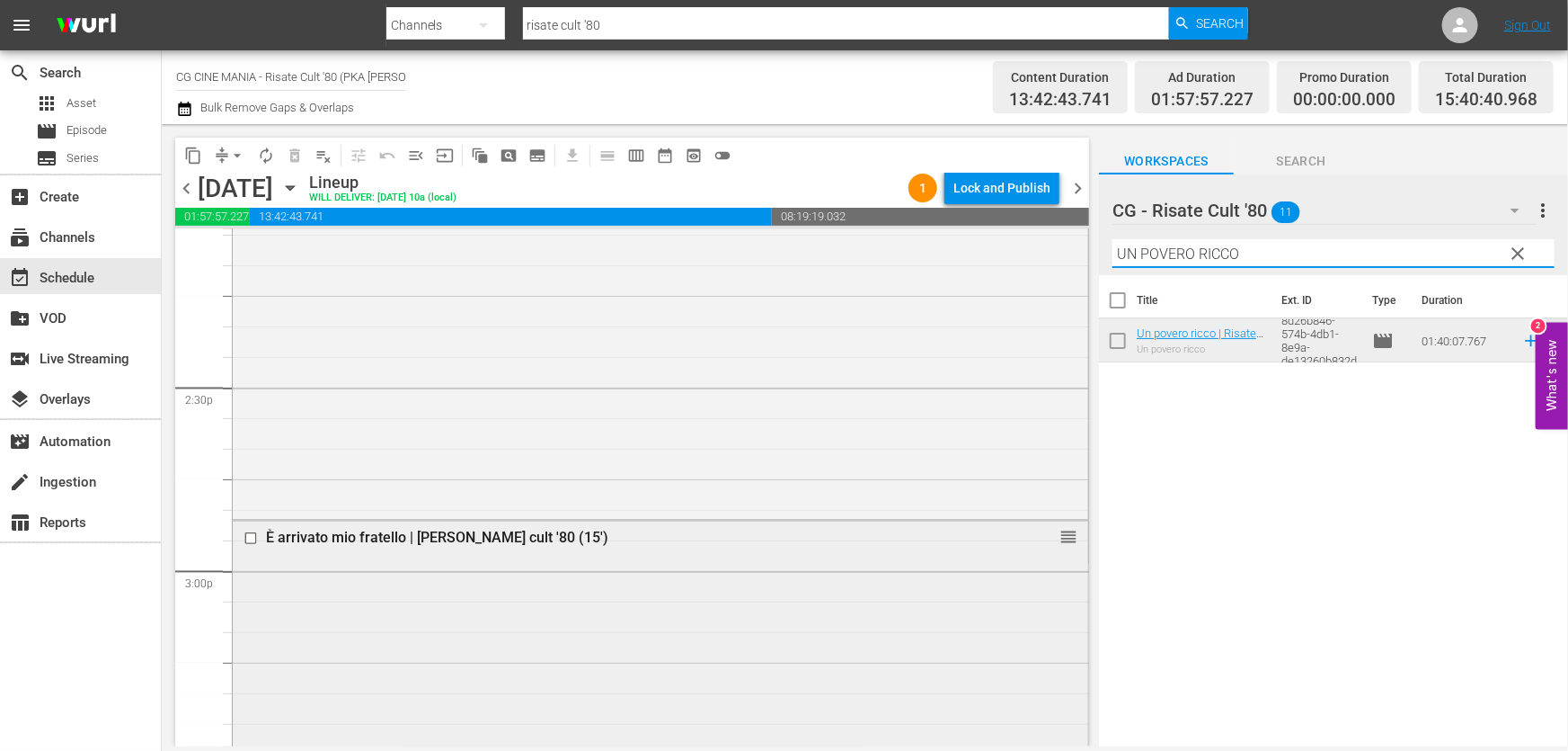
scroll to position [5312, 0]
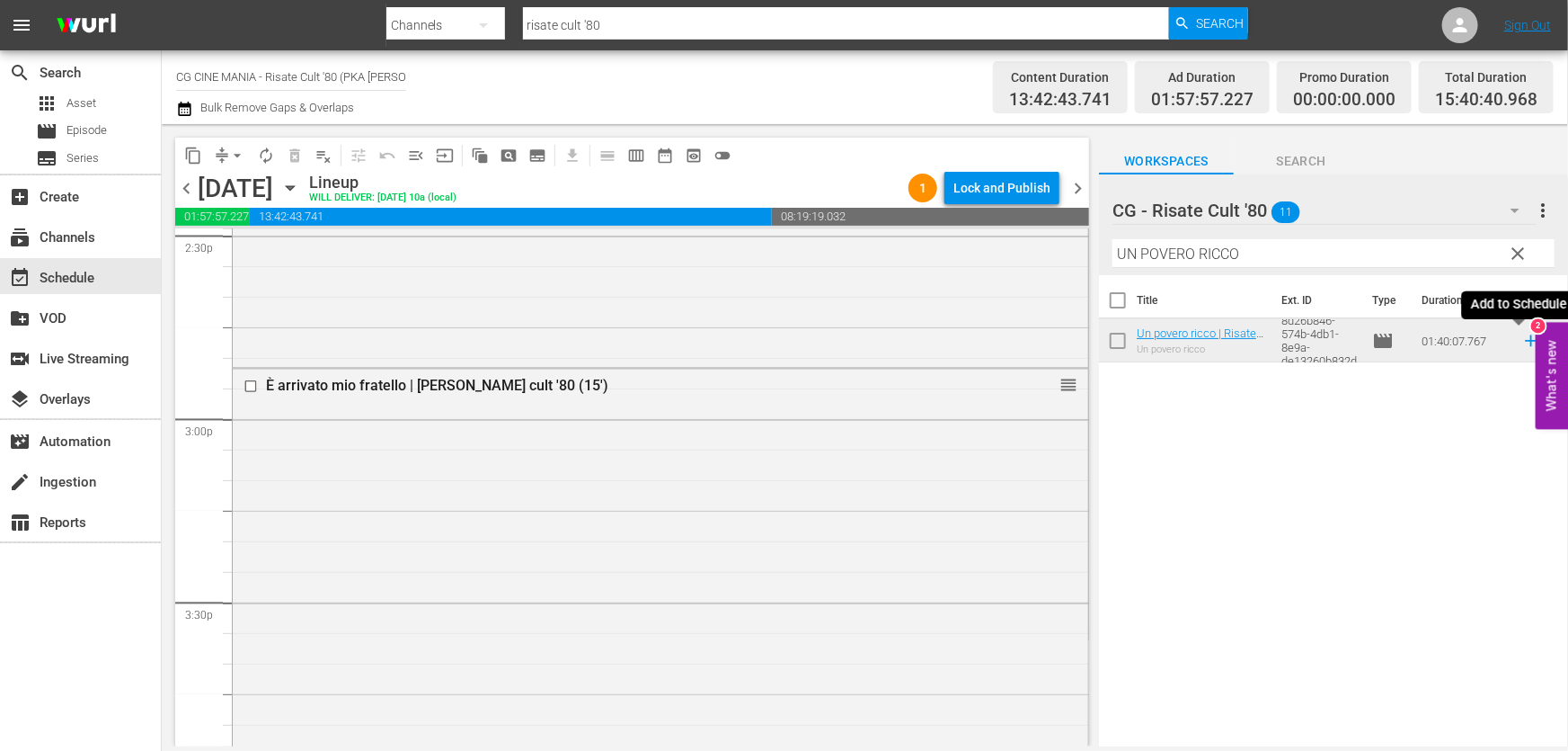
click at [1522, 342] on icon at bounding box center [1531, 340] width 19 height 19
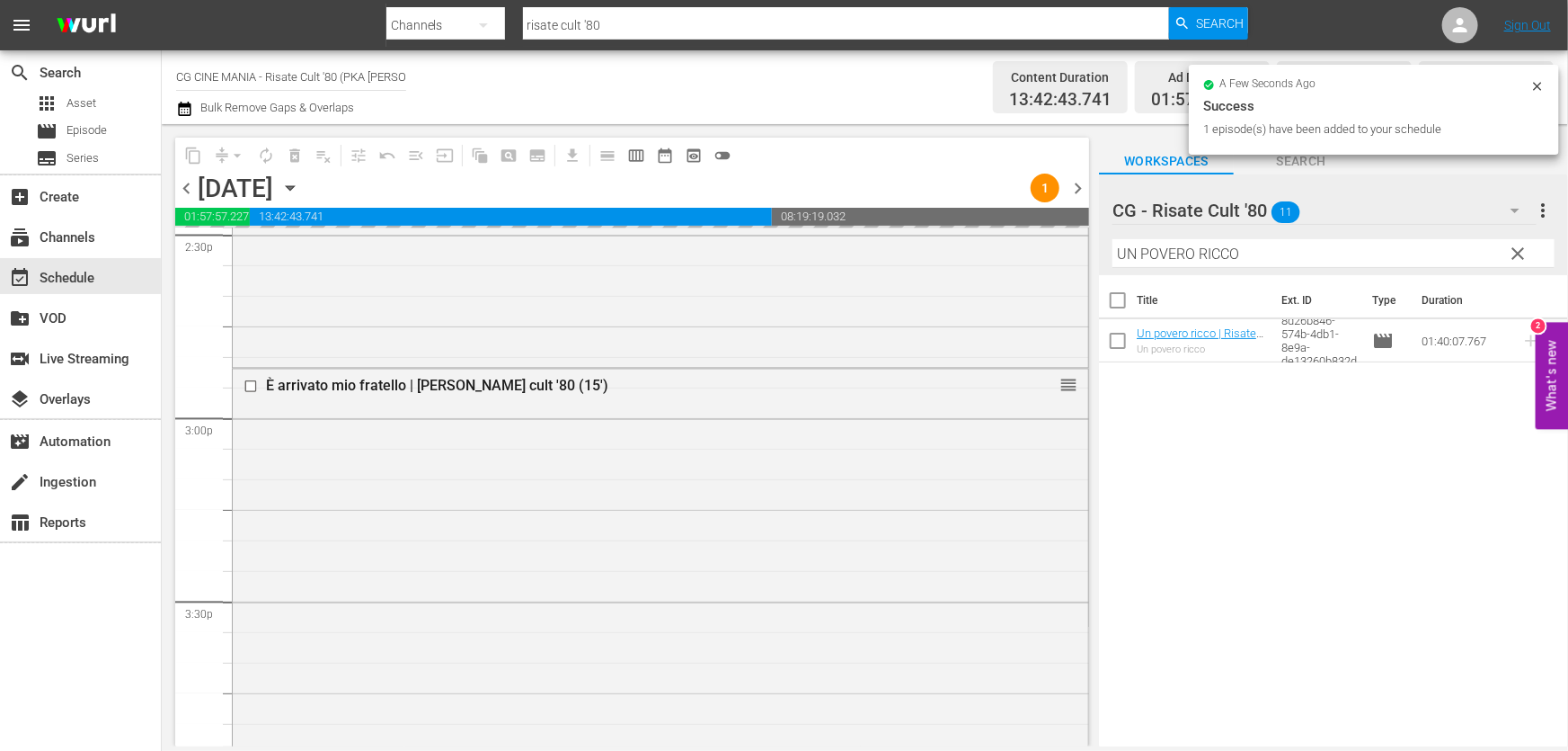
scroll to position [5803, 0]
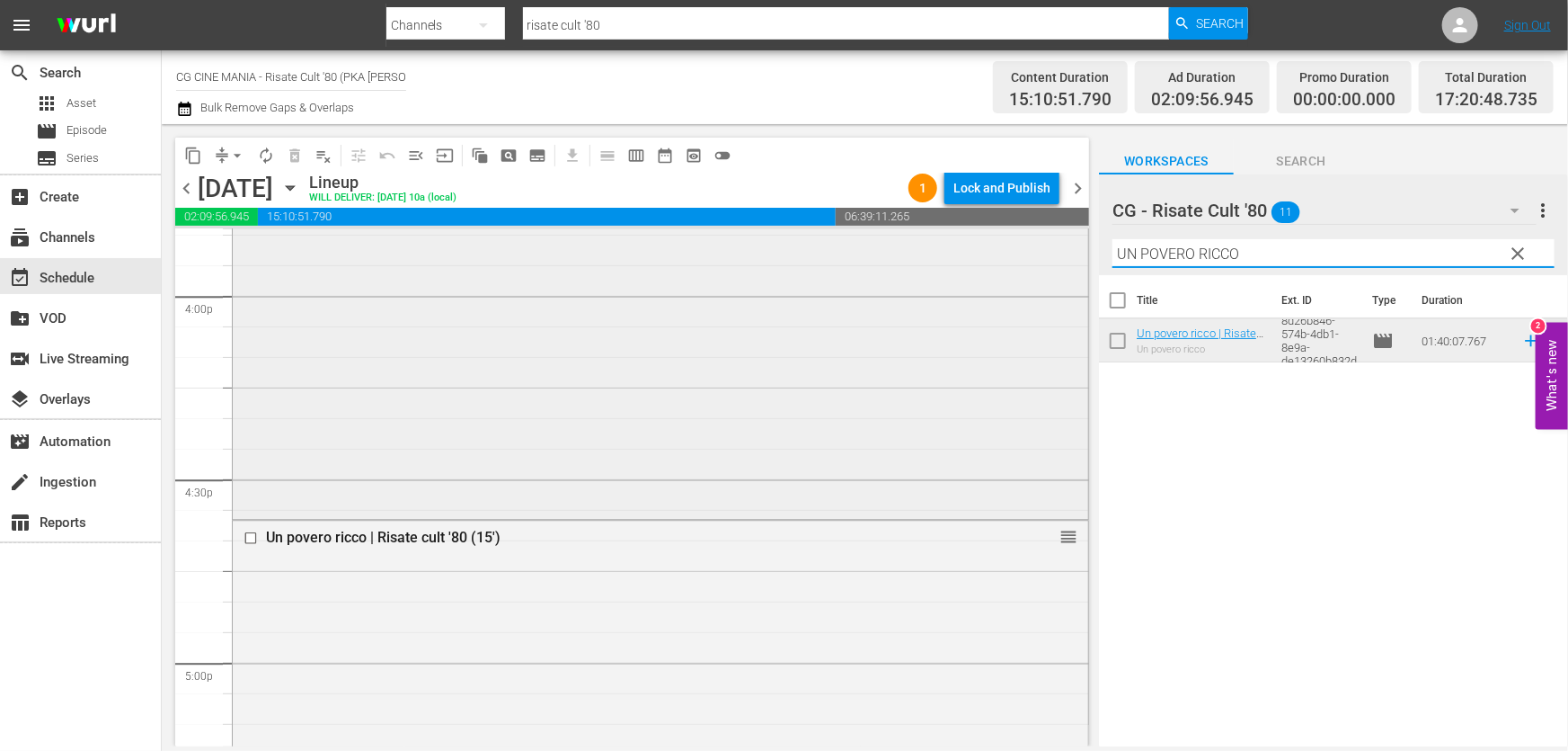
drag, startPoint x: 1295, startPoint y: 257, endPoint x: 598, endPoint y: 368, distance: 705.8
click at [599, 367] on div "content_copy compress arrow_drop_down autorenew_outlined delete_forever_outline…" at bounding box center [865, 435] width 1406 height 622
paste input "Fratelli d’Italia"
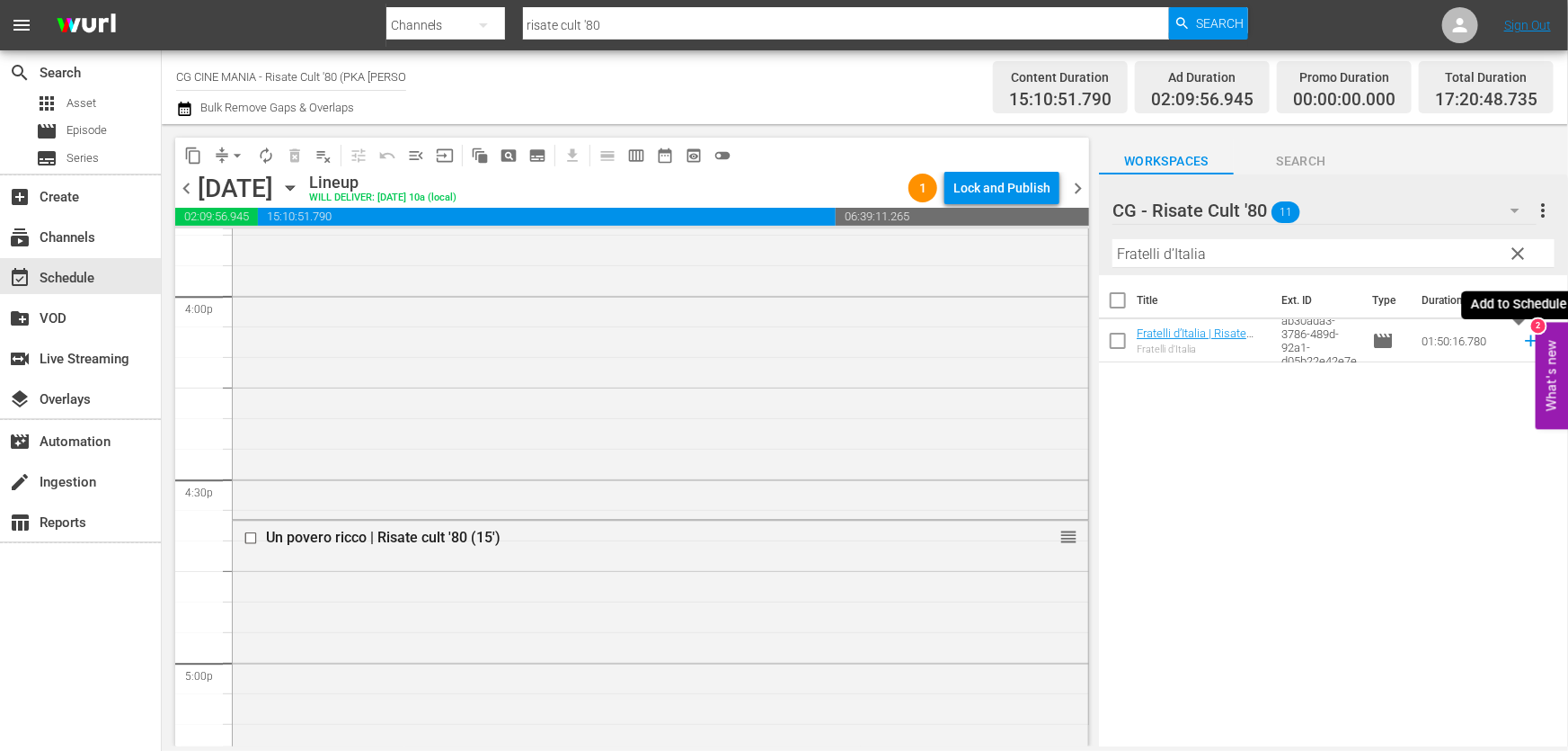
click at [1522, 339] on icon at bounding box center [1531, 340] width 19 height 19
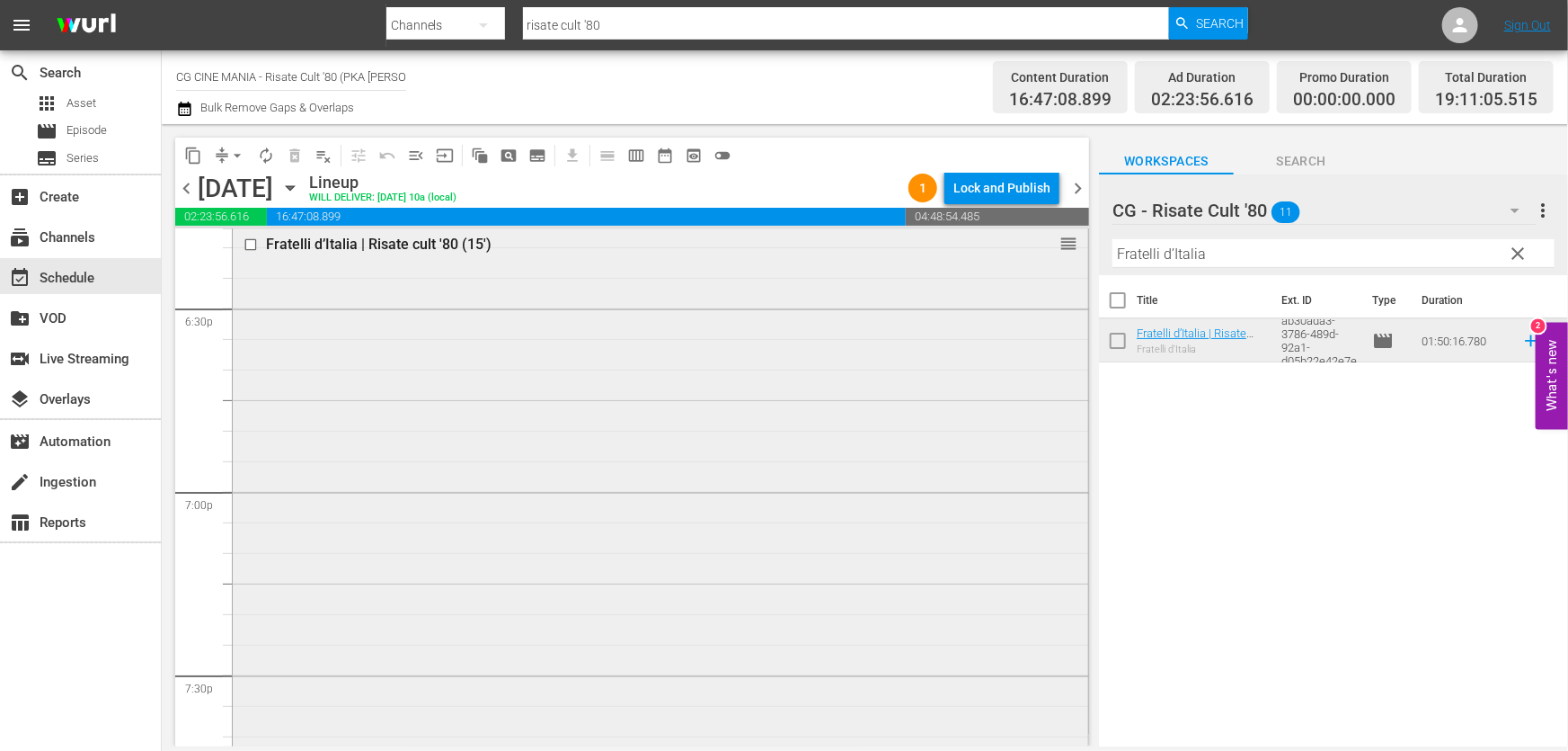
scroll to position [6947, 0]
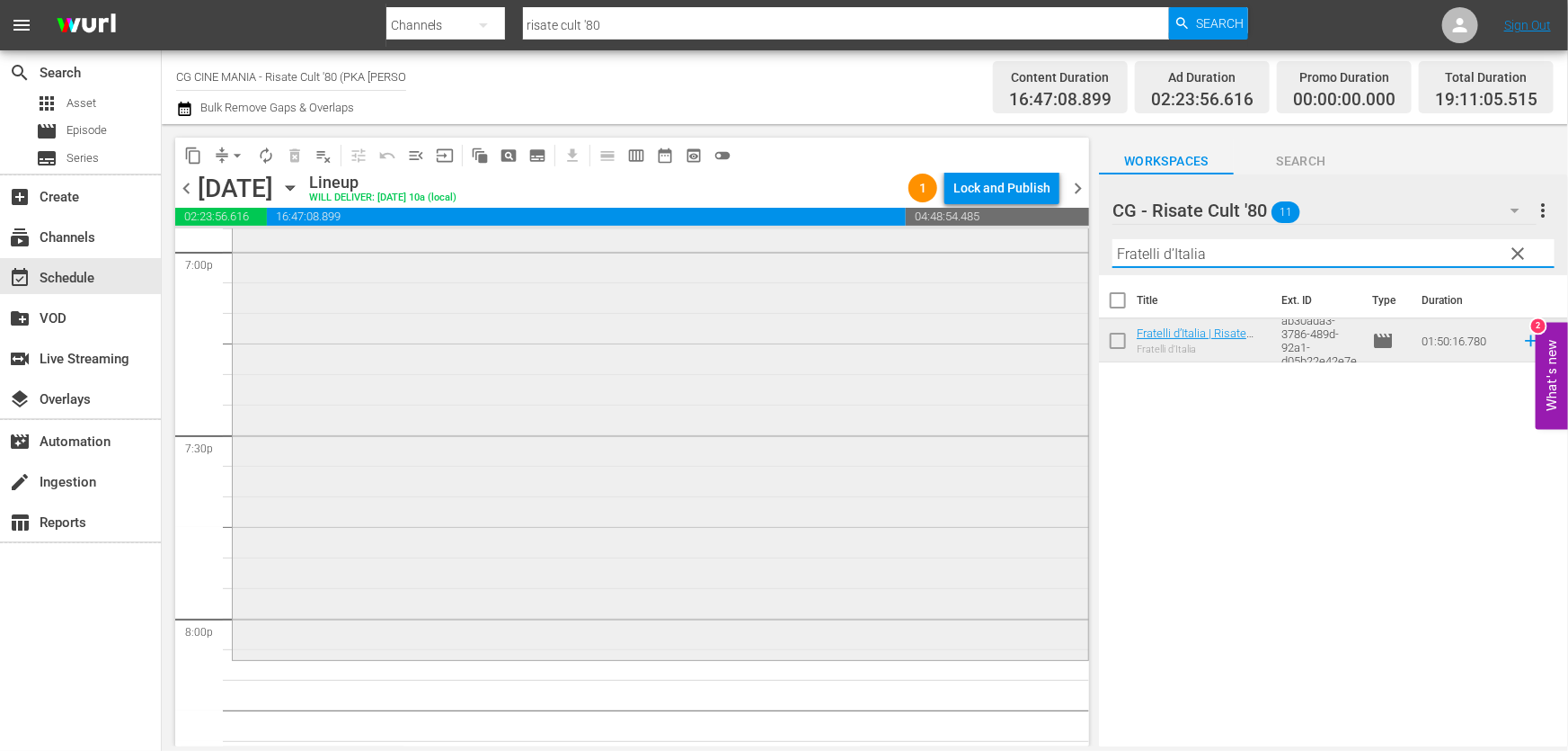
drag, startPoint x: 1238, startPoint y: 260, endPoint x: 601, endPoint y: 371, distance: 646.6
click at [657, 355] on div "content_copy compress arrow_drop_down autorenew_outlined delete_forever_outline…" at bounding box center [865, 435] width 1406 height 622
paste input "QUESTO E QUELLO"
click at [1524, 342] on icon at bounding box center [1530, 341] width 12 height 12
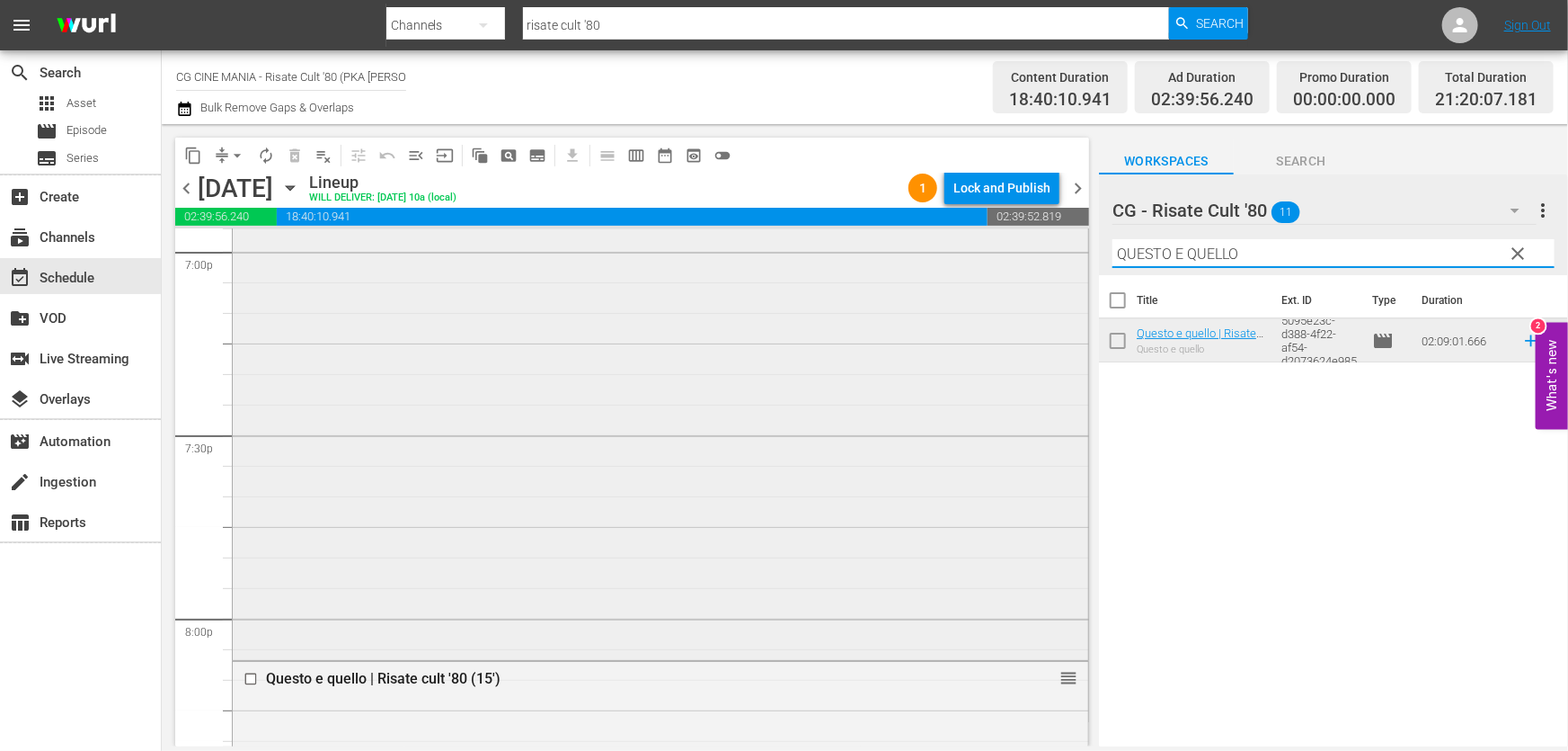
drag, startPoint x: 1290, startPoint y: 256, endPoint x: 618, endPoint y: 413, distance: 690.1
click at [569, 377] on div "content_copy compress arrow_drop_down autorenew_outlined delete_forever_outline…" at bounding box center [865, 435] width 1406 height 622
paste input "L'estate sta finendo"
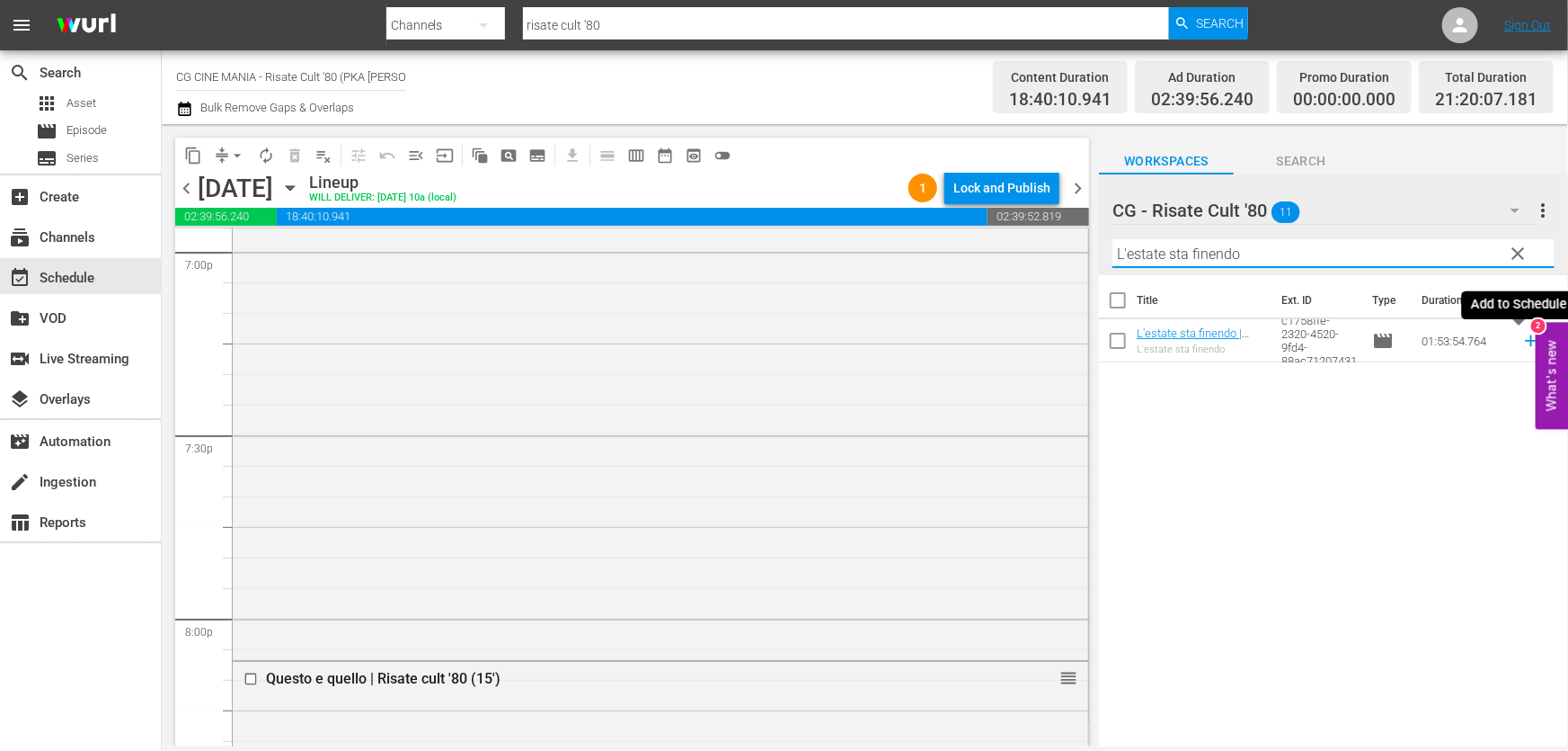
type input "L'estate sta finendo"
click at [1522, 348] on icon at bounding box center [1531, 340] width 19 height 19
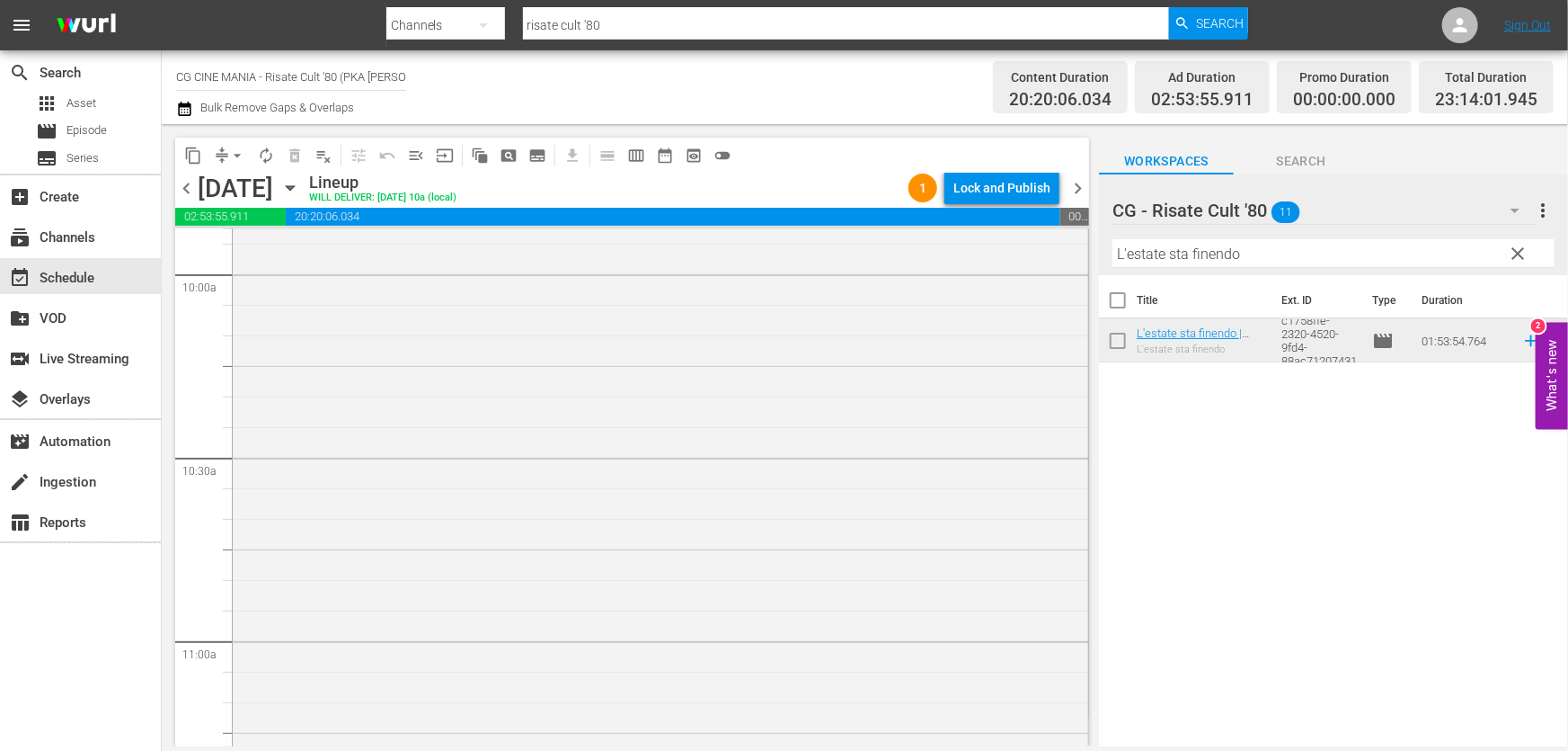
scroll to position [0, 0]
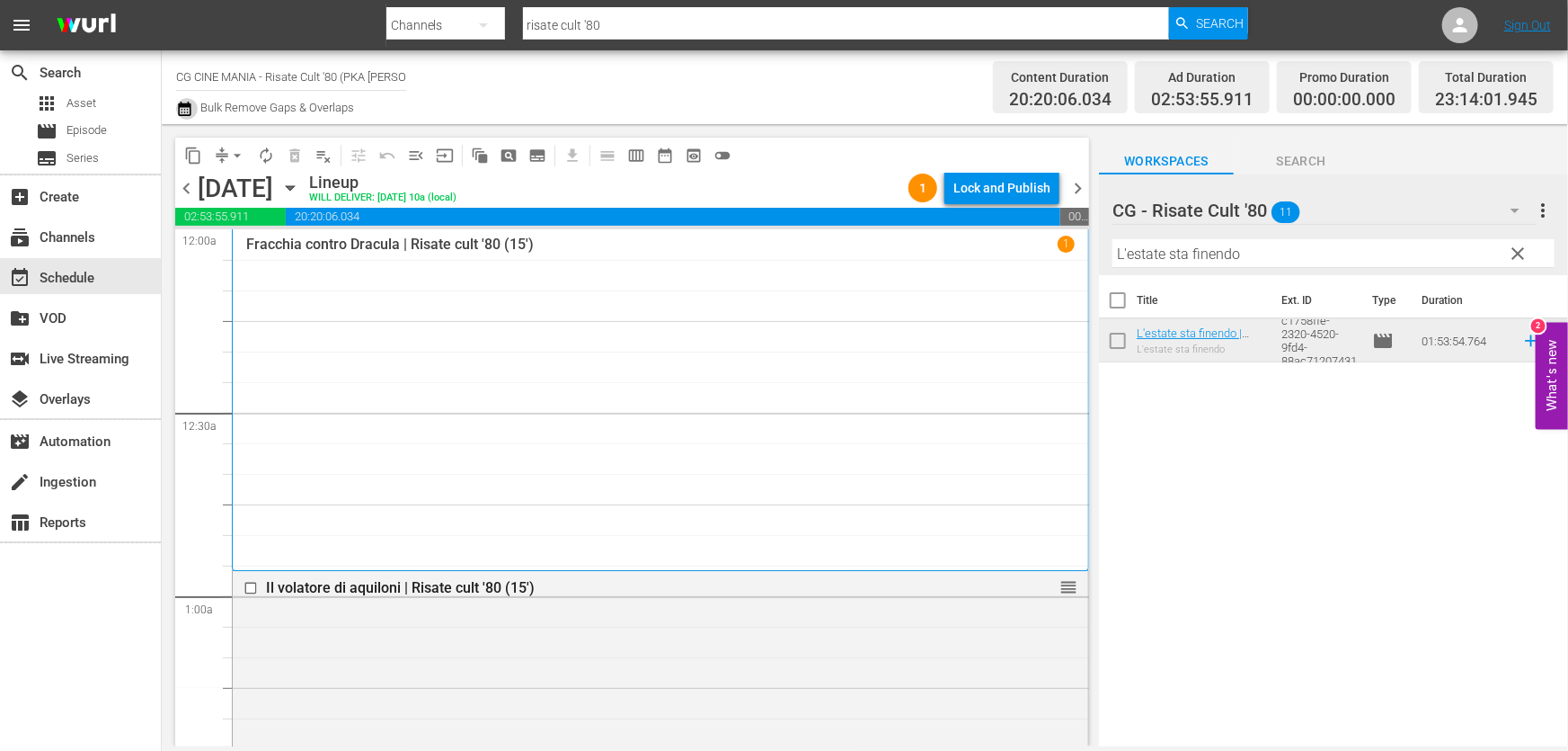
click at [183, 118] on icon "button" at bounding box center [185, 109] width 17 height 21
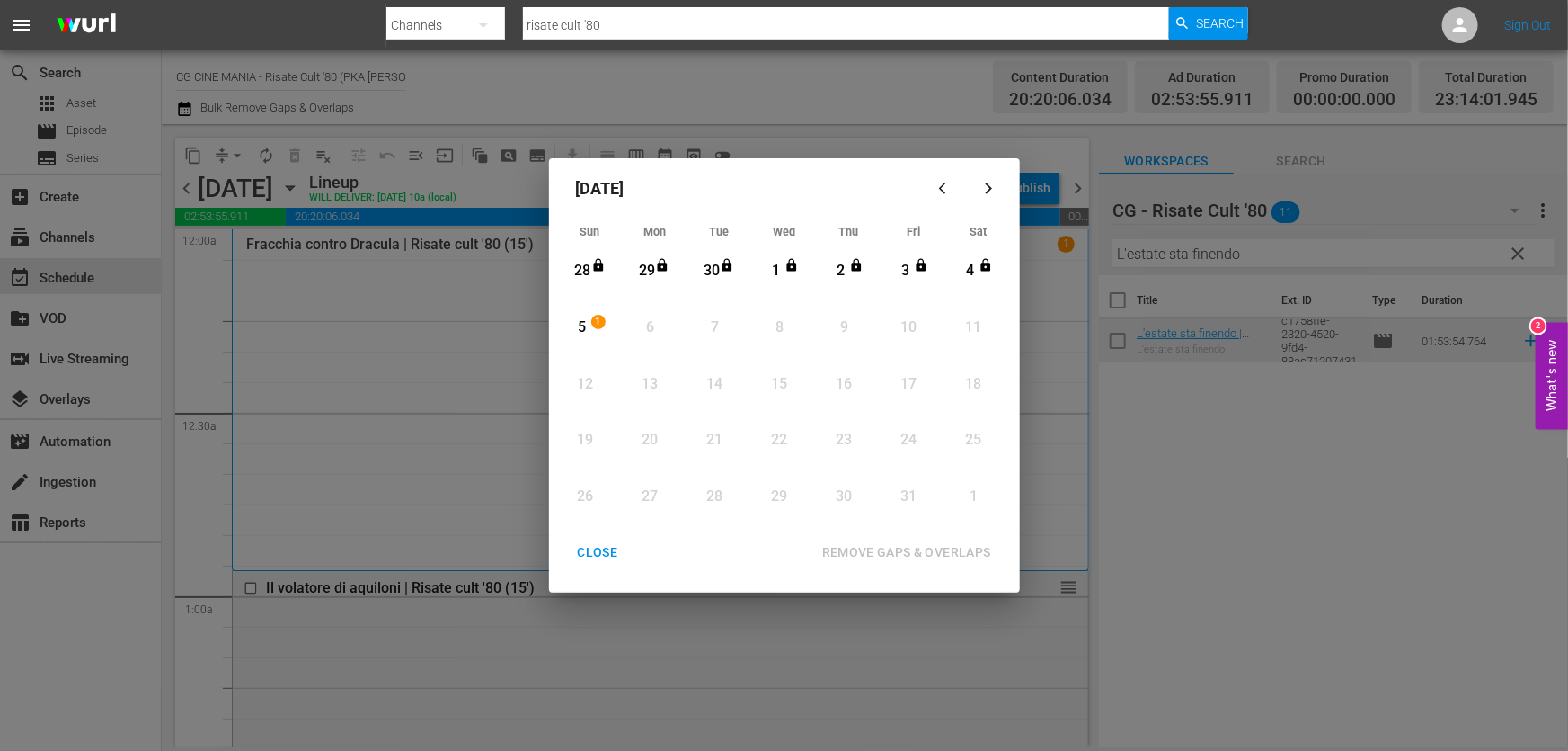
click at [582, 319] on div "5" at bounding box center [582, 328] width 22 height 20
click at [923, 546] on div "REMOVE GAPS & OVERLAPS" at bounding box center [907, 552] width 198 height 22
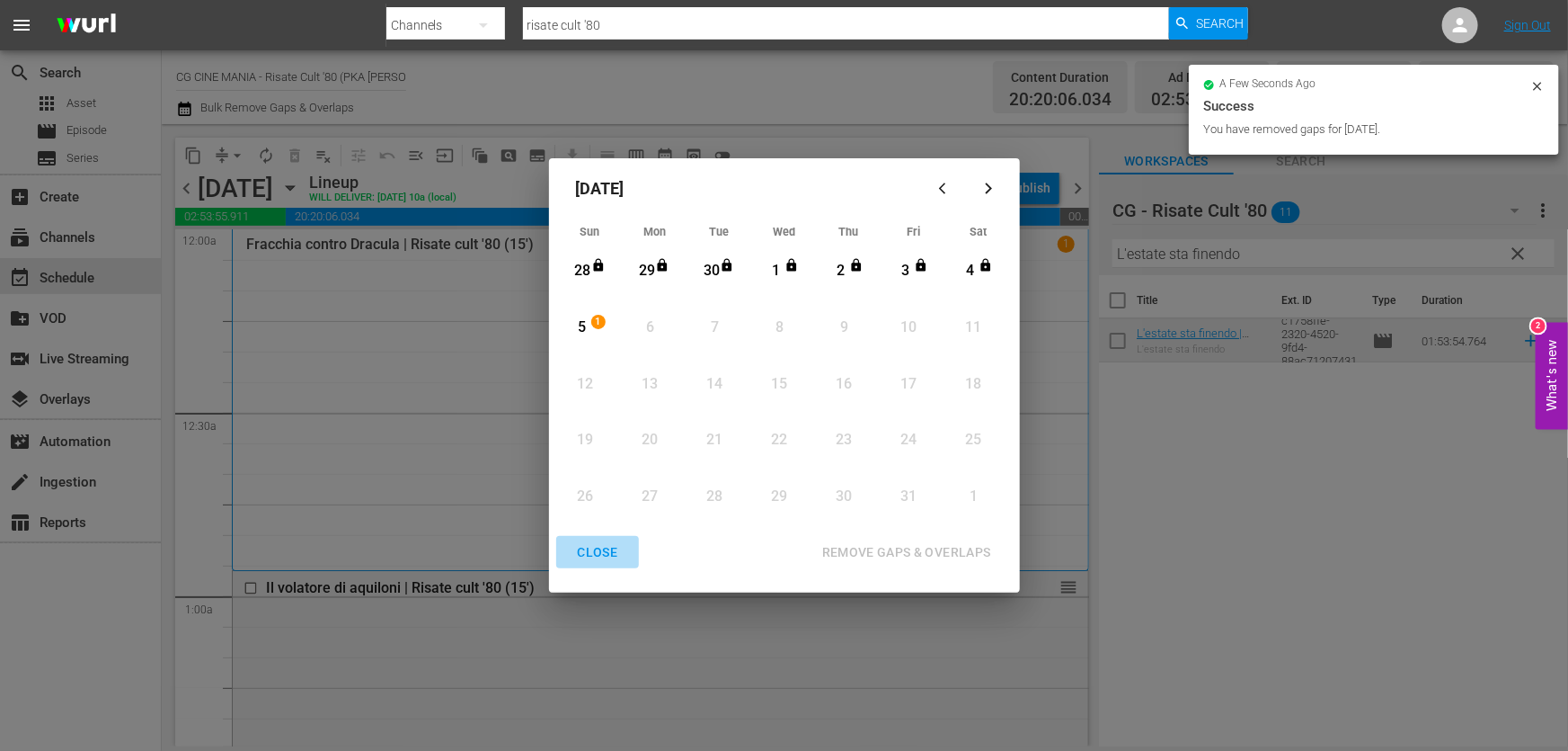
click at [620, 547] on div "CLOSE" at bounding box center [598, 552] width 69 height 22
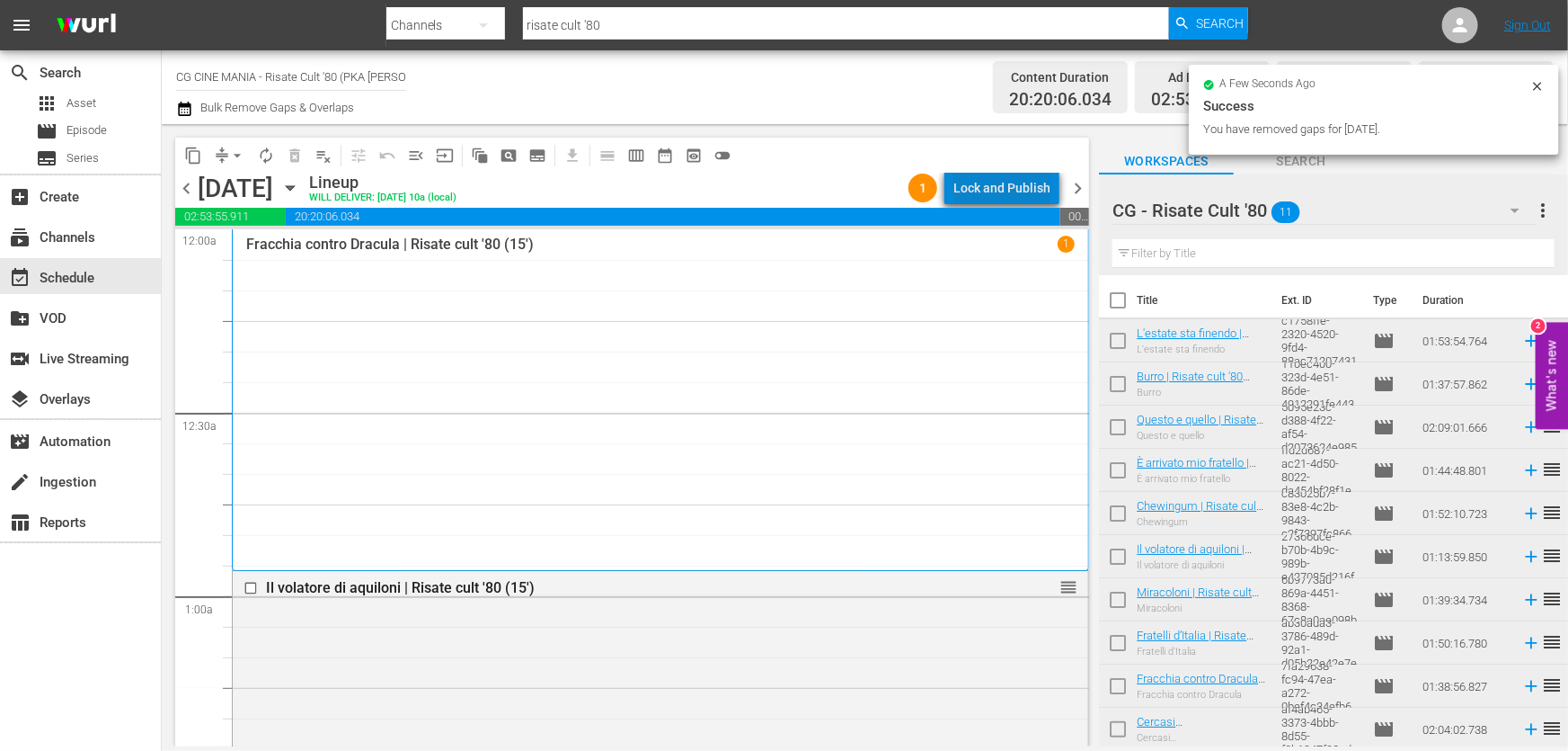
click at [1030, 184] on div "Lock and Publish" at bounding box center [1001, 187] width 97 height 32
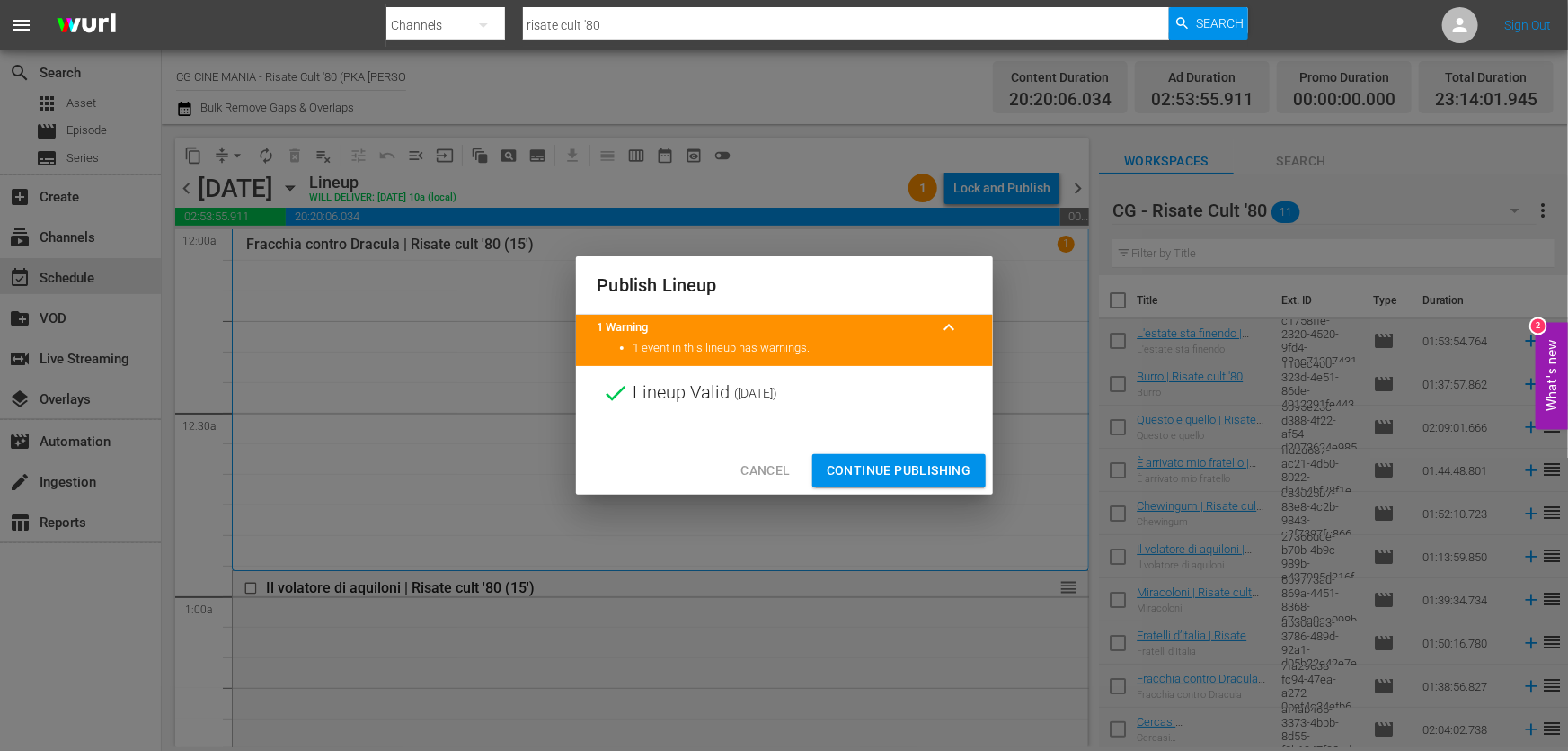
click at [909, 454] on button "Continue Publishing" at bounding box center [899, 471] width 173 height 33
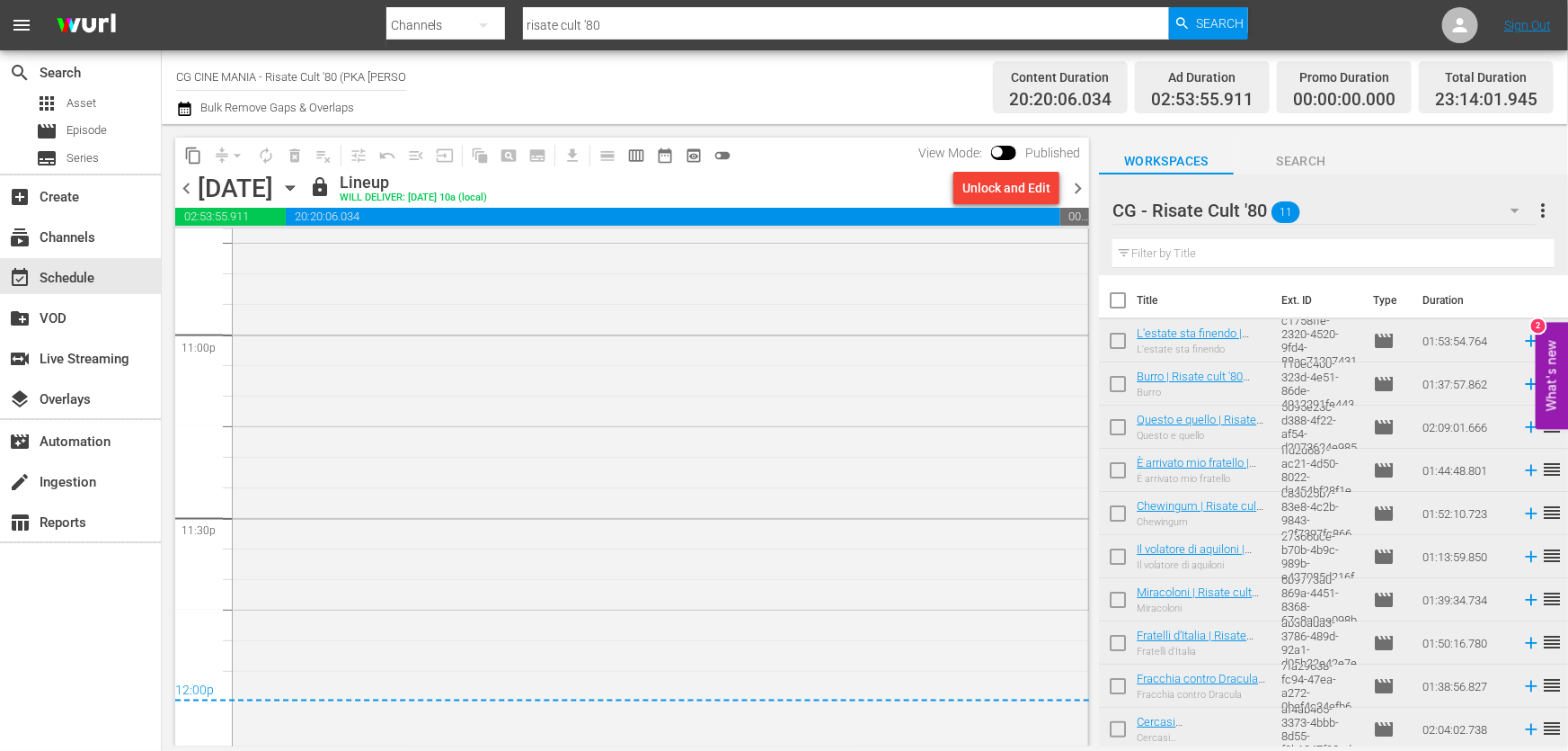
scroll to position [8345, 0]
